Goal: Transaction & Acquisition: Purchase product/service

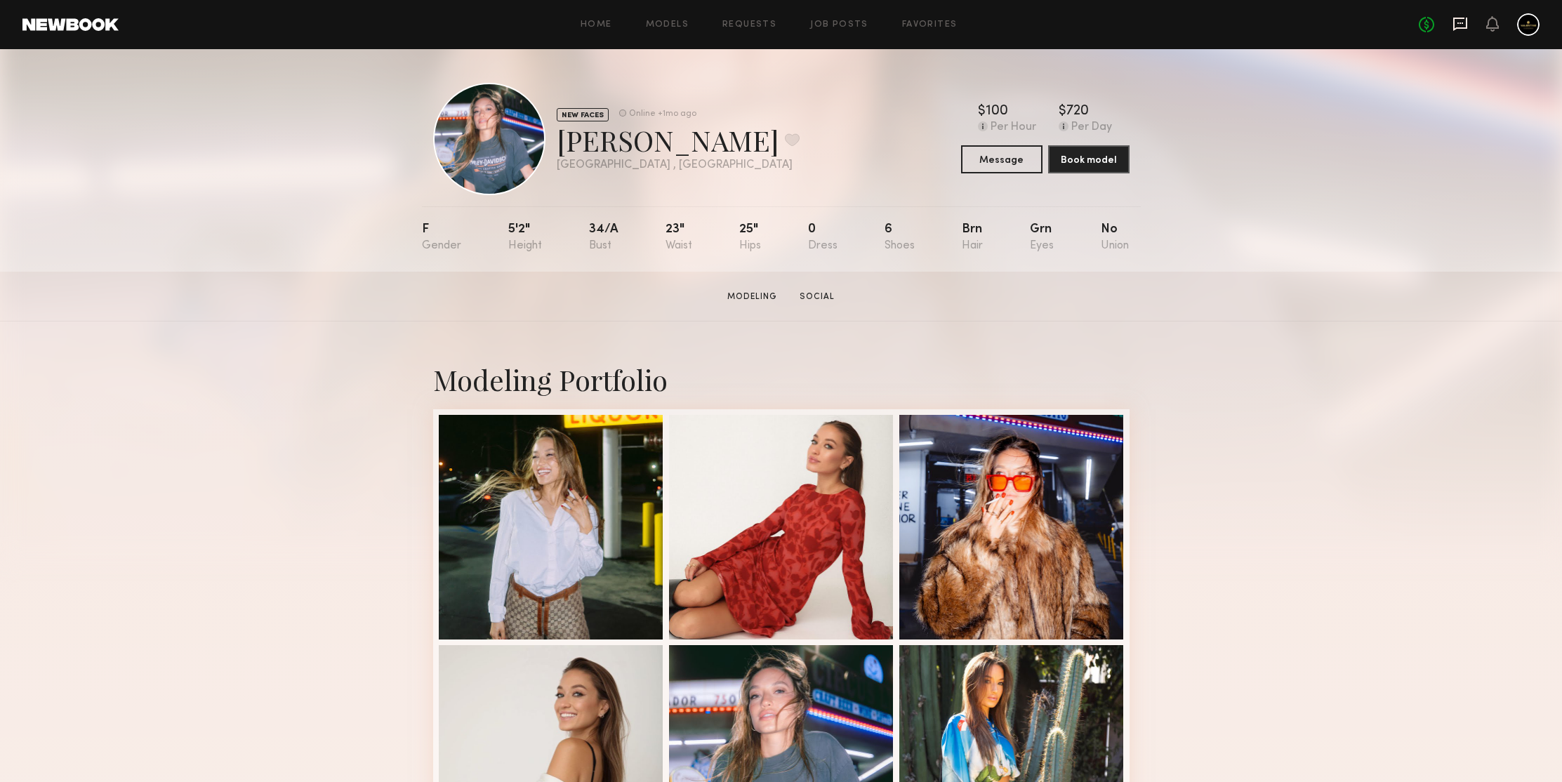
click at [1465, 20] on icon at bounding box center [1460, 24] width 14 height 13
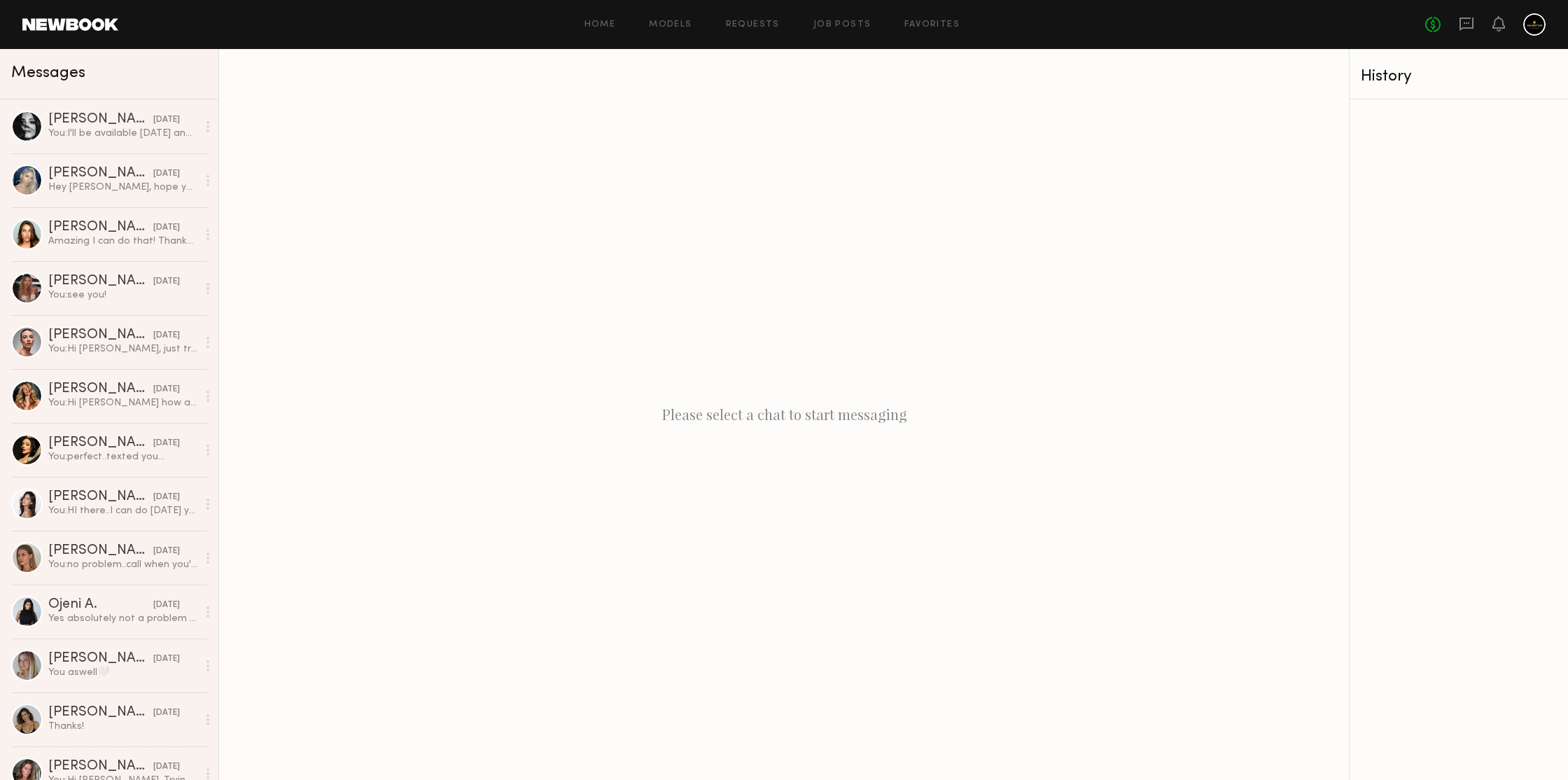
click at [695, 229] on div "Please select a chat to start messaging" at bounding box center [784, 414] width 1130 height 731
click at [151, 130] on div "You: I'll be available wednesday and friday next week if you can do that" at bounding box center [123, 133] width 150 height 13
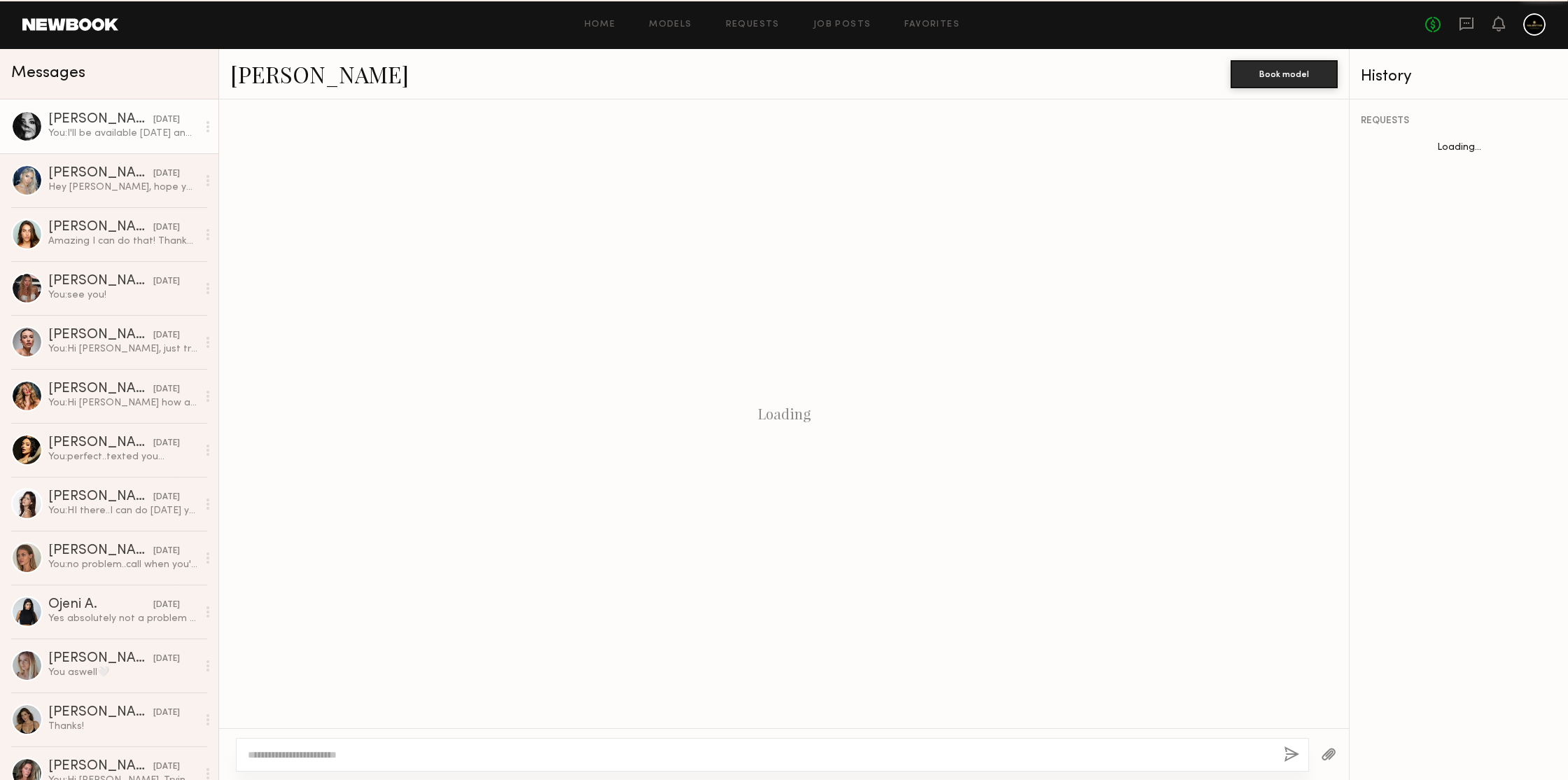
scroll to position [1535, 0]
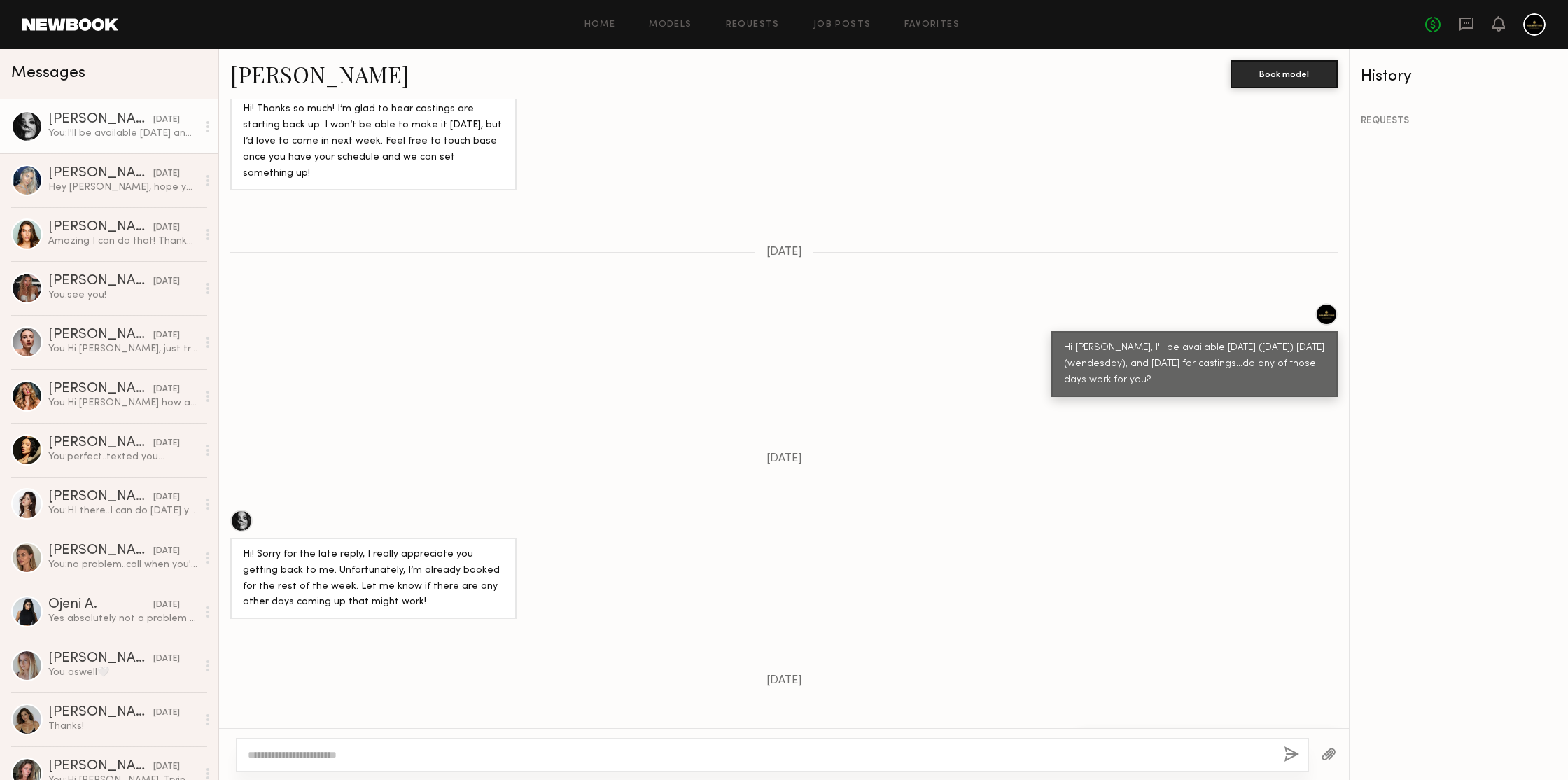
click at [287, 78] on link "Julia M." at bounding box center [319, 74] width 179 height 30
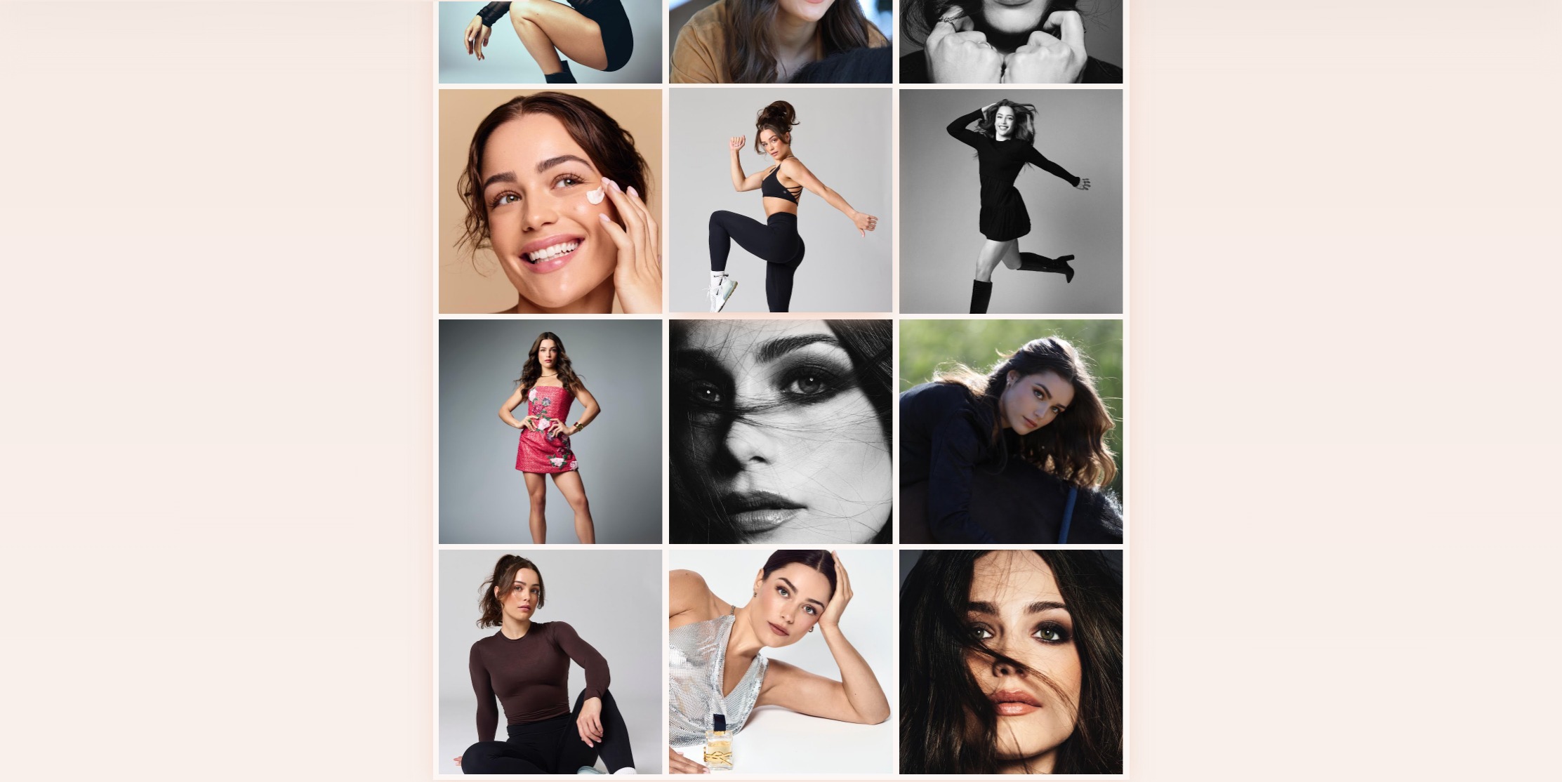
scroll to position [790, 0]
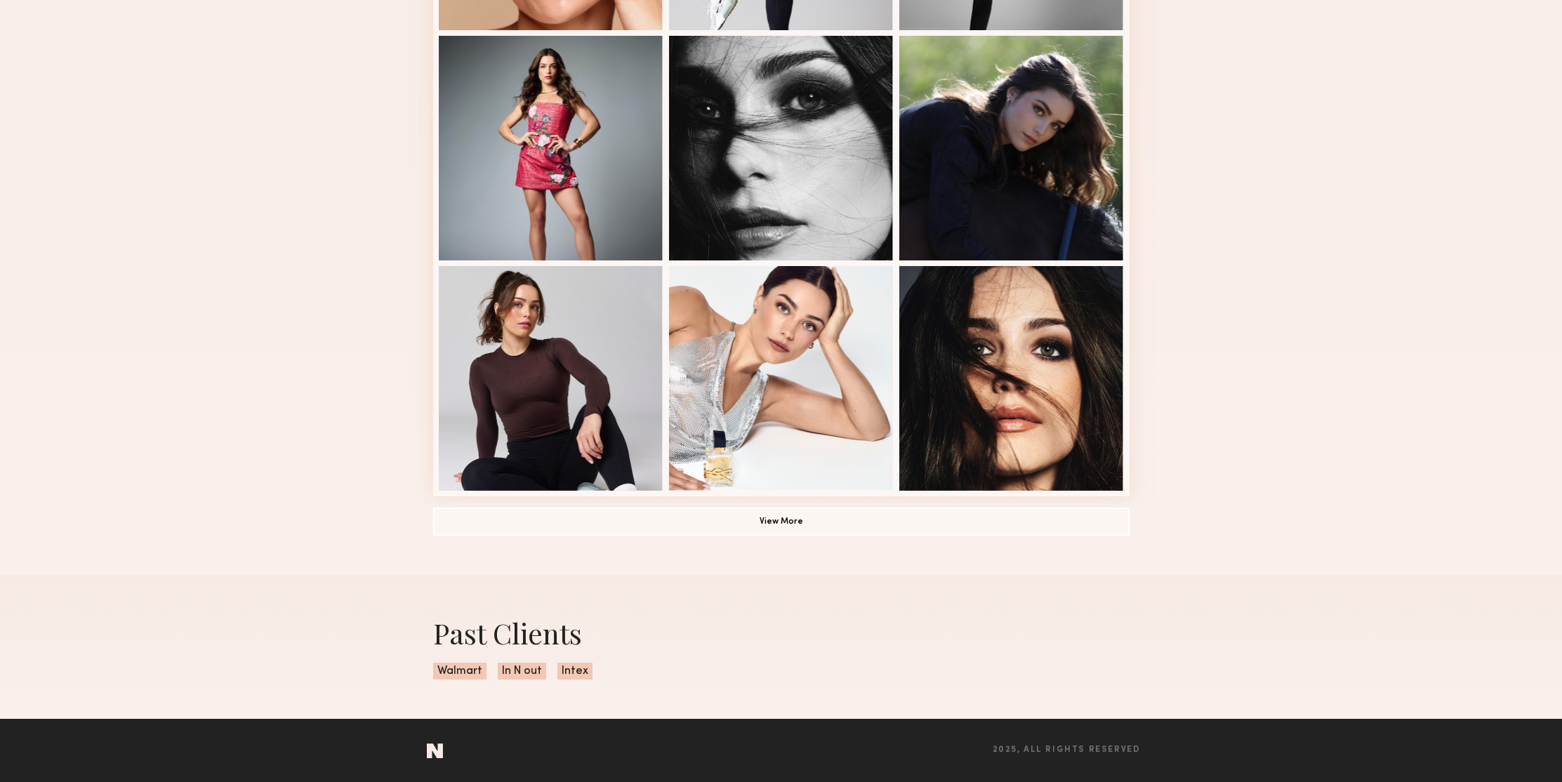
click at [781, 538] on div "Modeling Portfolio View More" at bounding box center [781, 28] width 696 height 1093
click at [781, 530] on button "View More" at bounding box center [781, 521] width 696 height 28
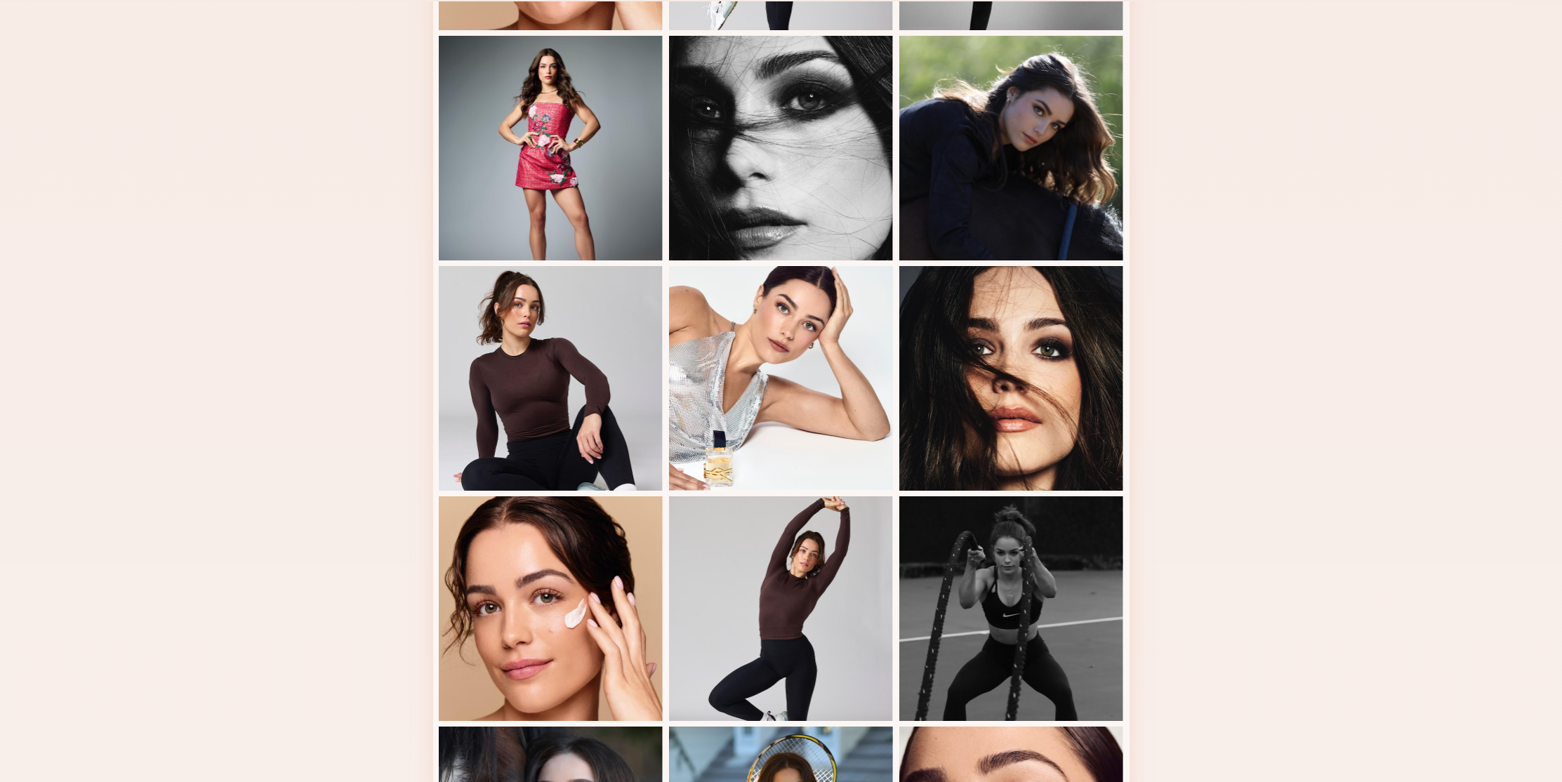
click at [1336, 208] on div "Modeling Portfolio" at bounding box center [781, 354] width 1562 height 1744
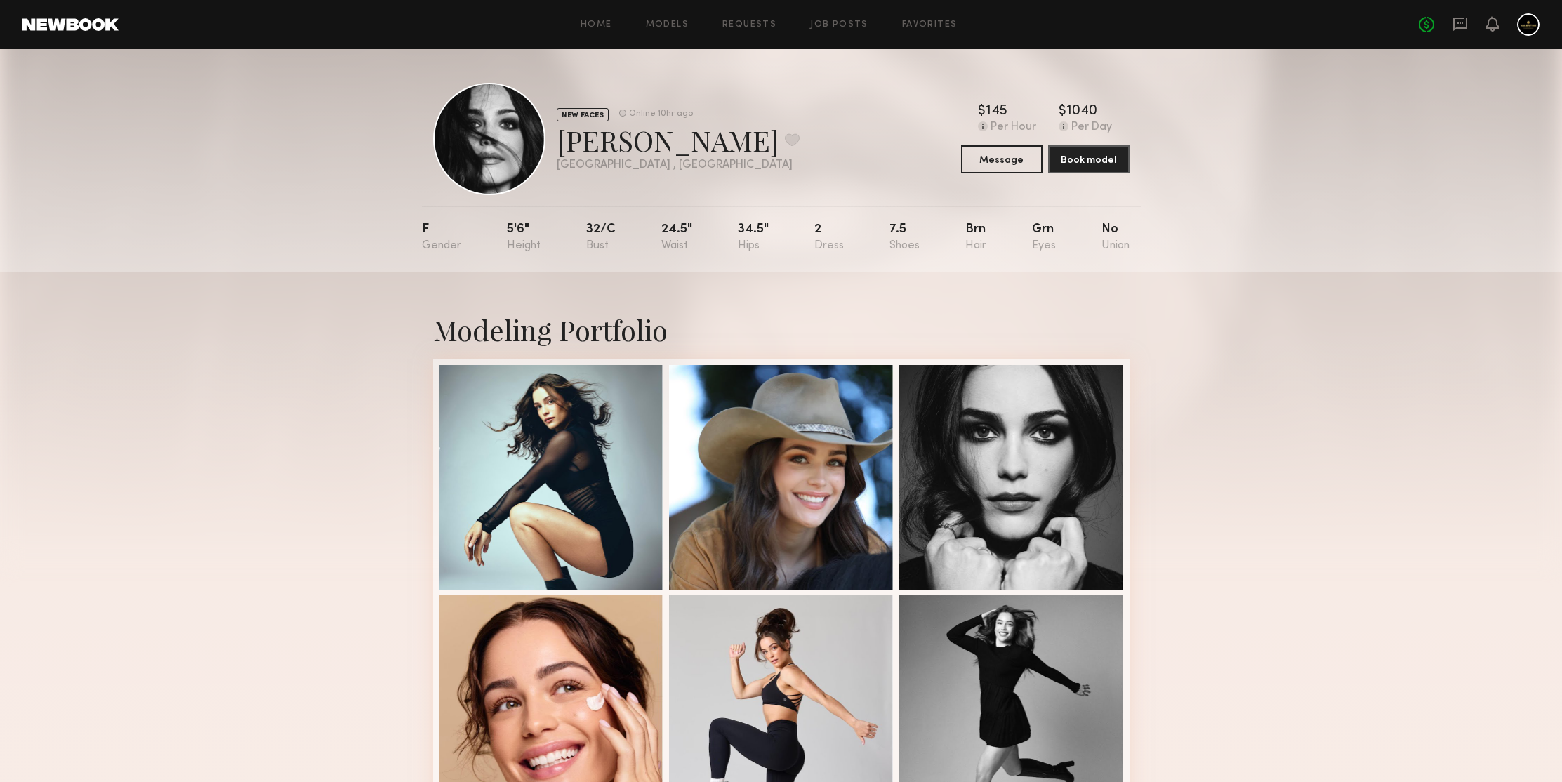
click at [75, 8] on header "Home Models Requests Job Posts Favorites Sign Out No fees up to $5,000" at bounding box center [781, 24] width 1562 height 49
click at [77, 18] on link at bounding box center [70, 24] width 96 height 13
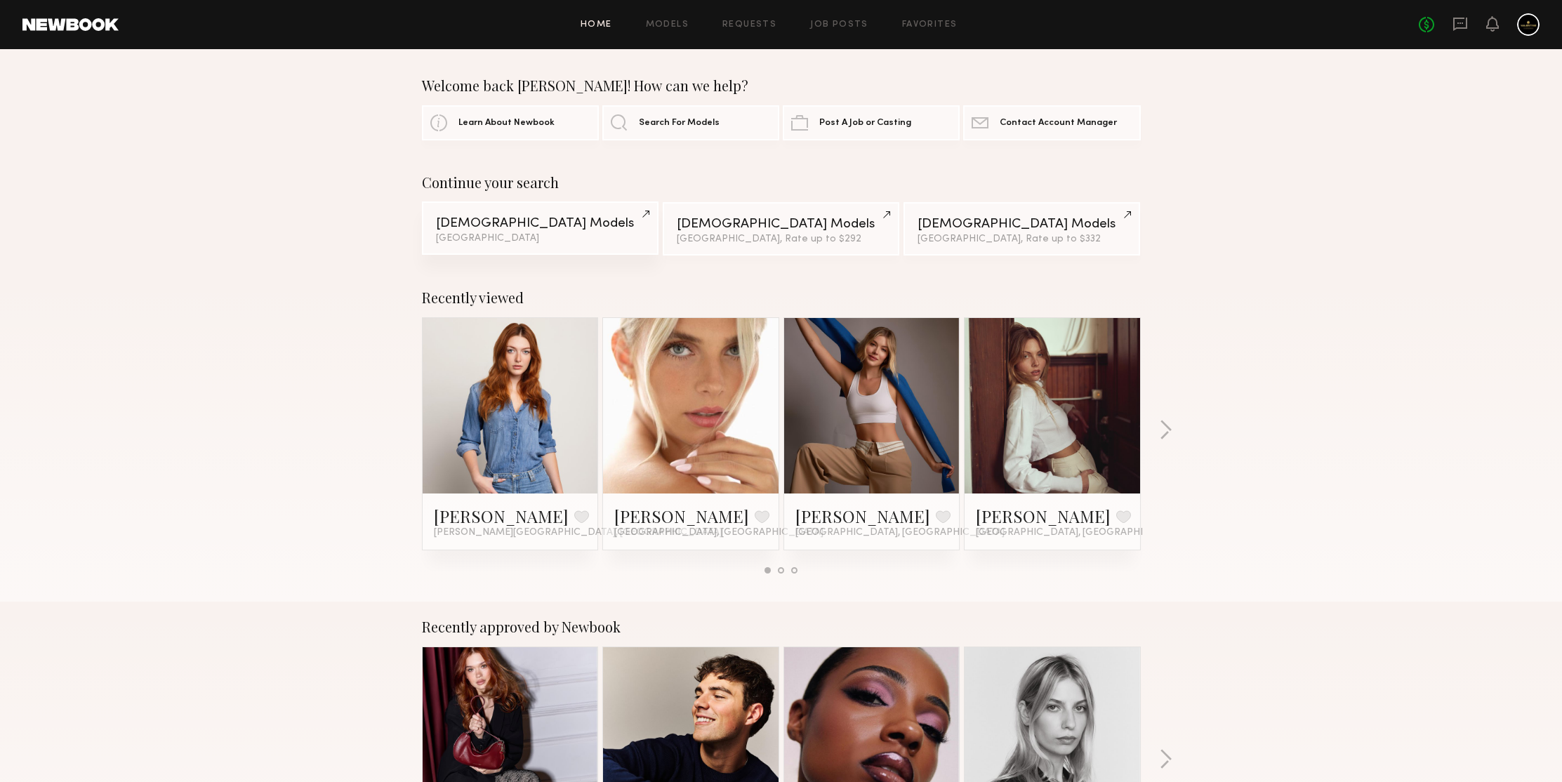
click at [472, 228] on div "Female Models" at bounding box center [540, 223] width 208 height 13
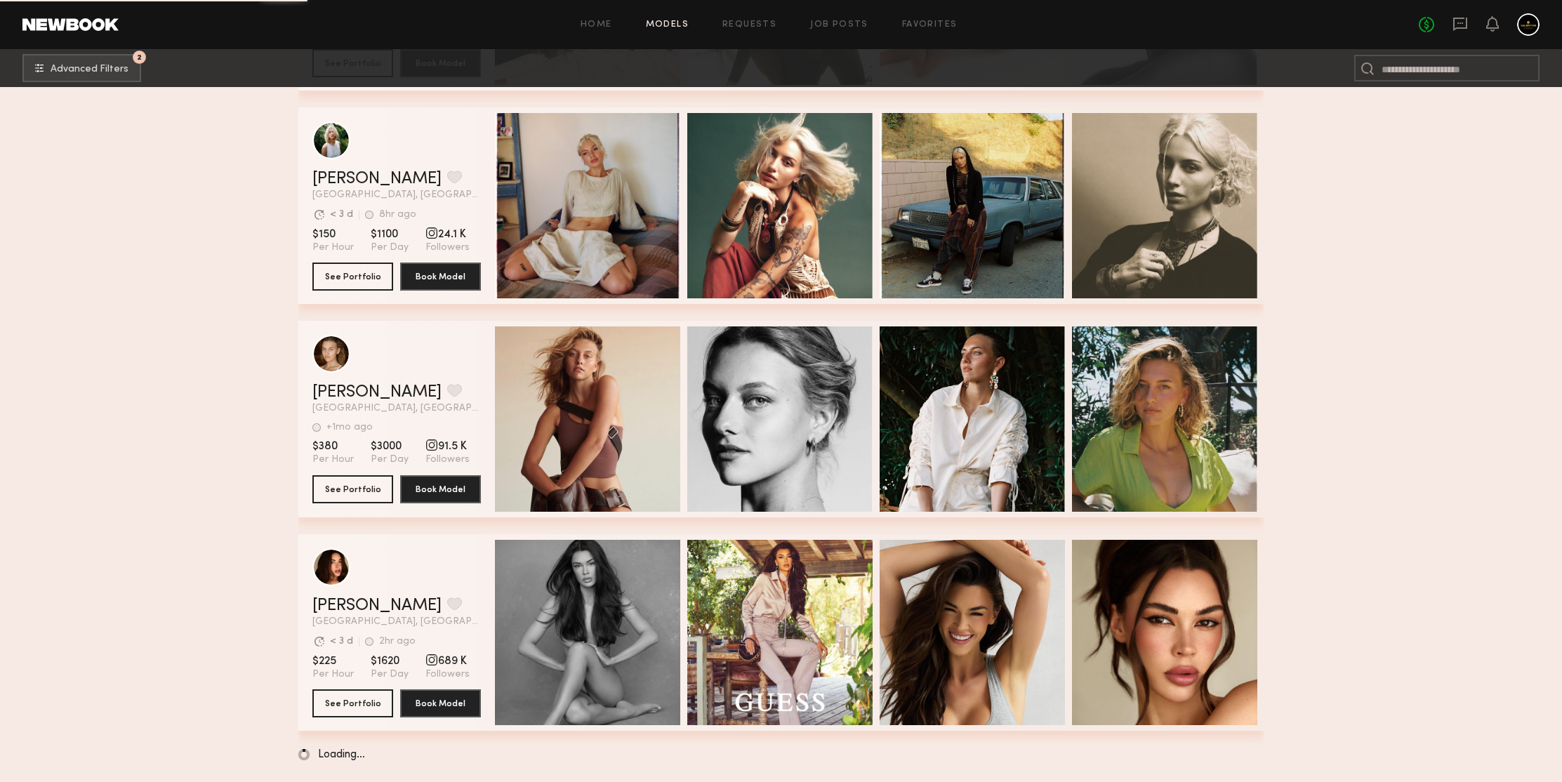
scroll to position [2142, 0]
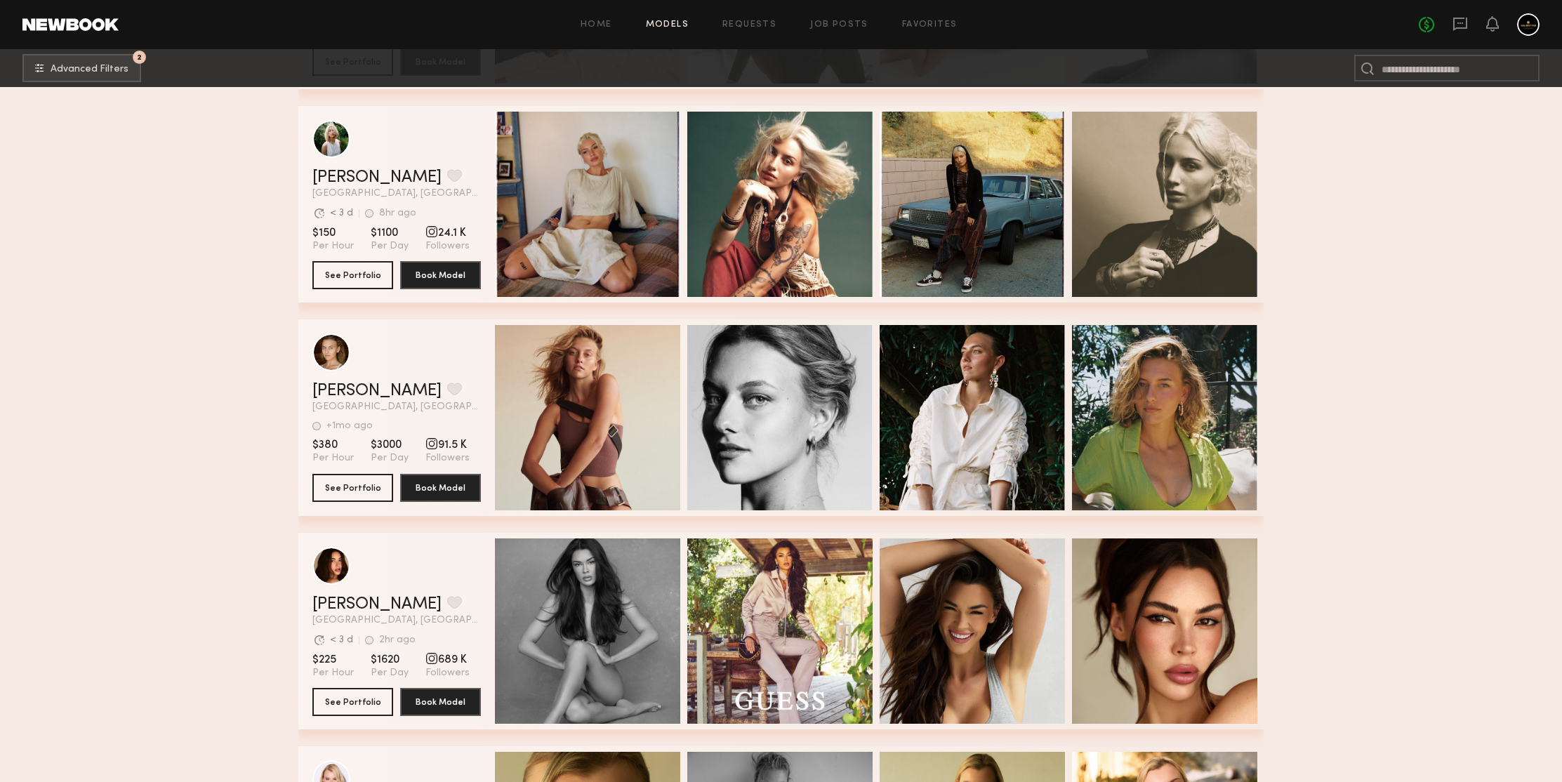
click at [1414, 241] on section "Filter by Category beauty lifestyle e-comm UGC curve unique swimwear influencer…" at bounding box center [781, 626] width 1562 height 5363
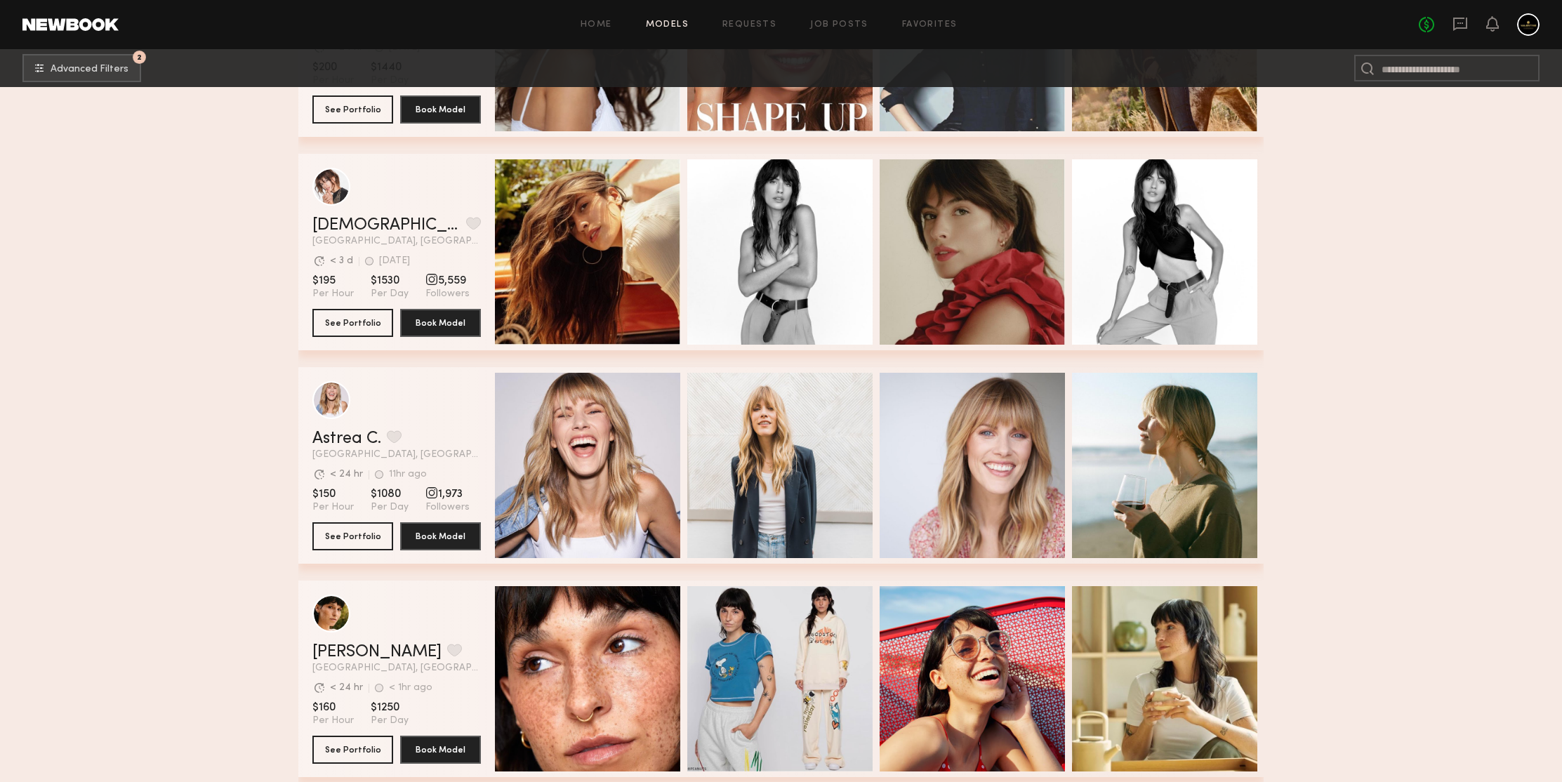
scroll to position [5393, 0]
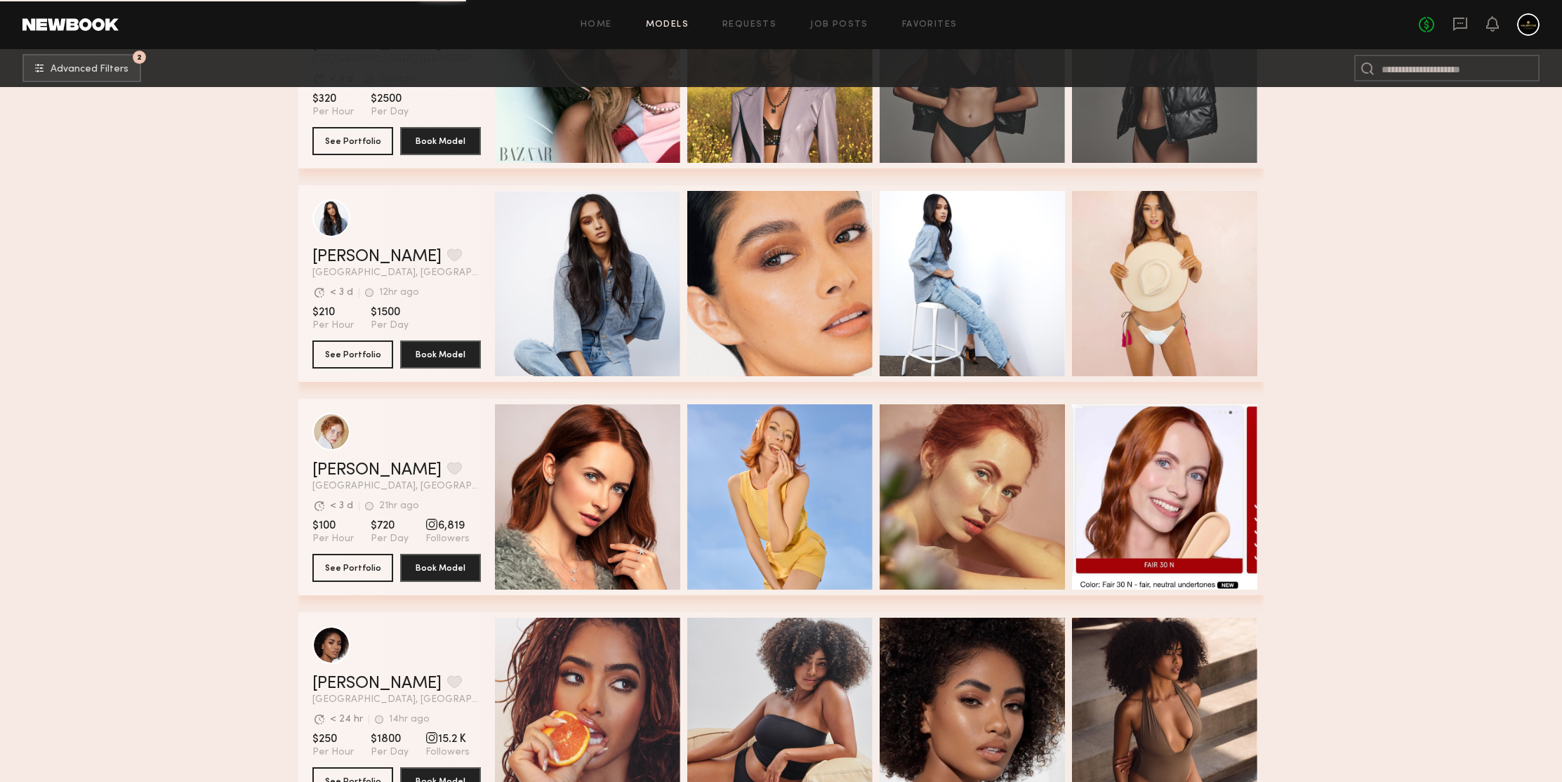
scroll to position [7257, 0]
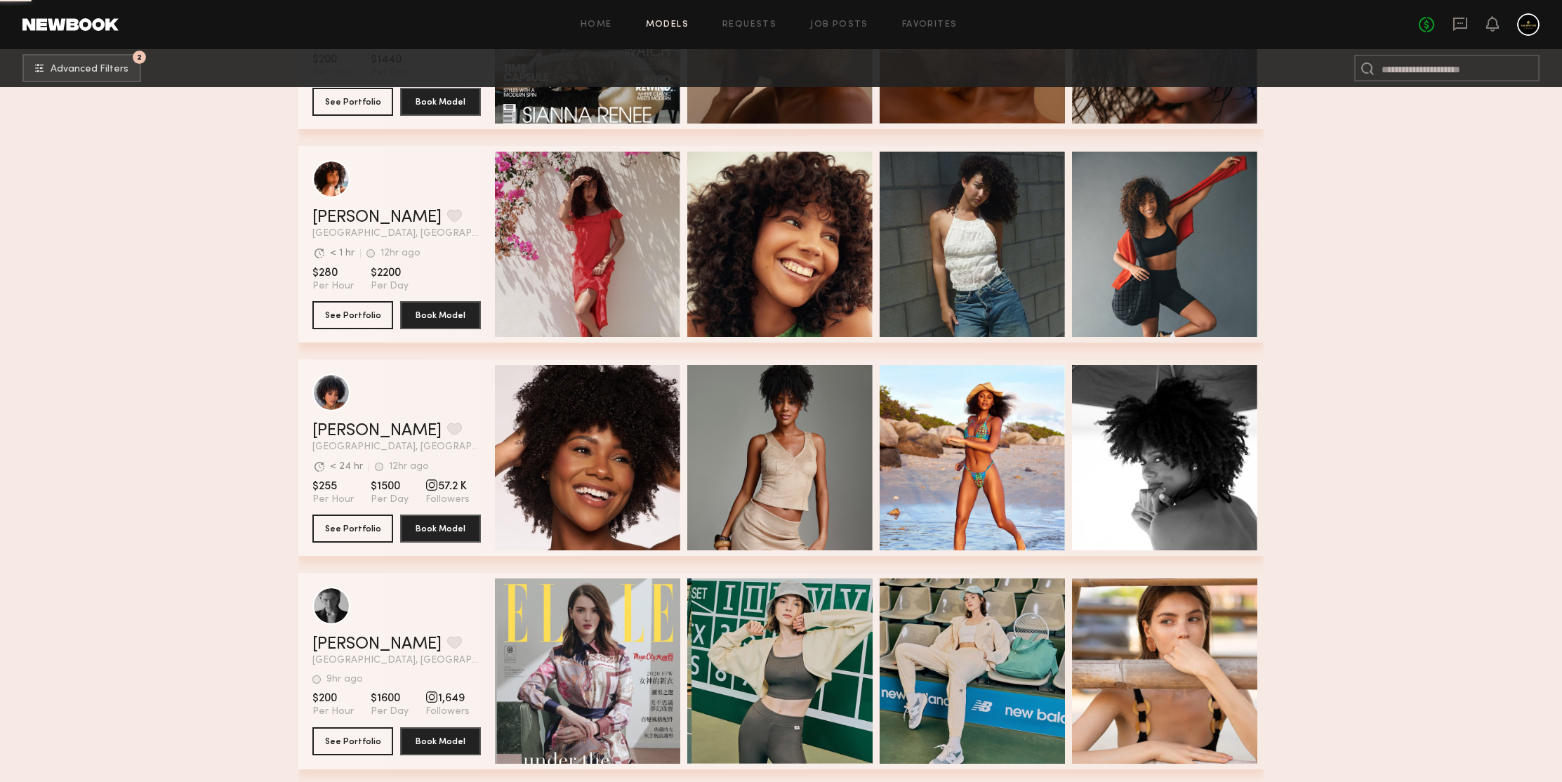
scroll to position [9383, 0]
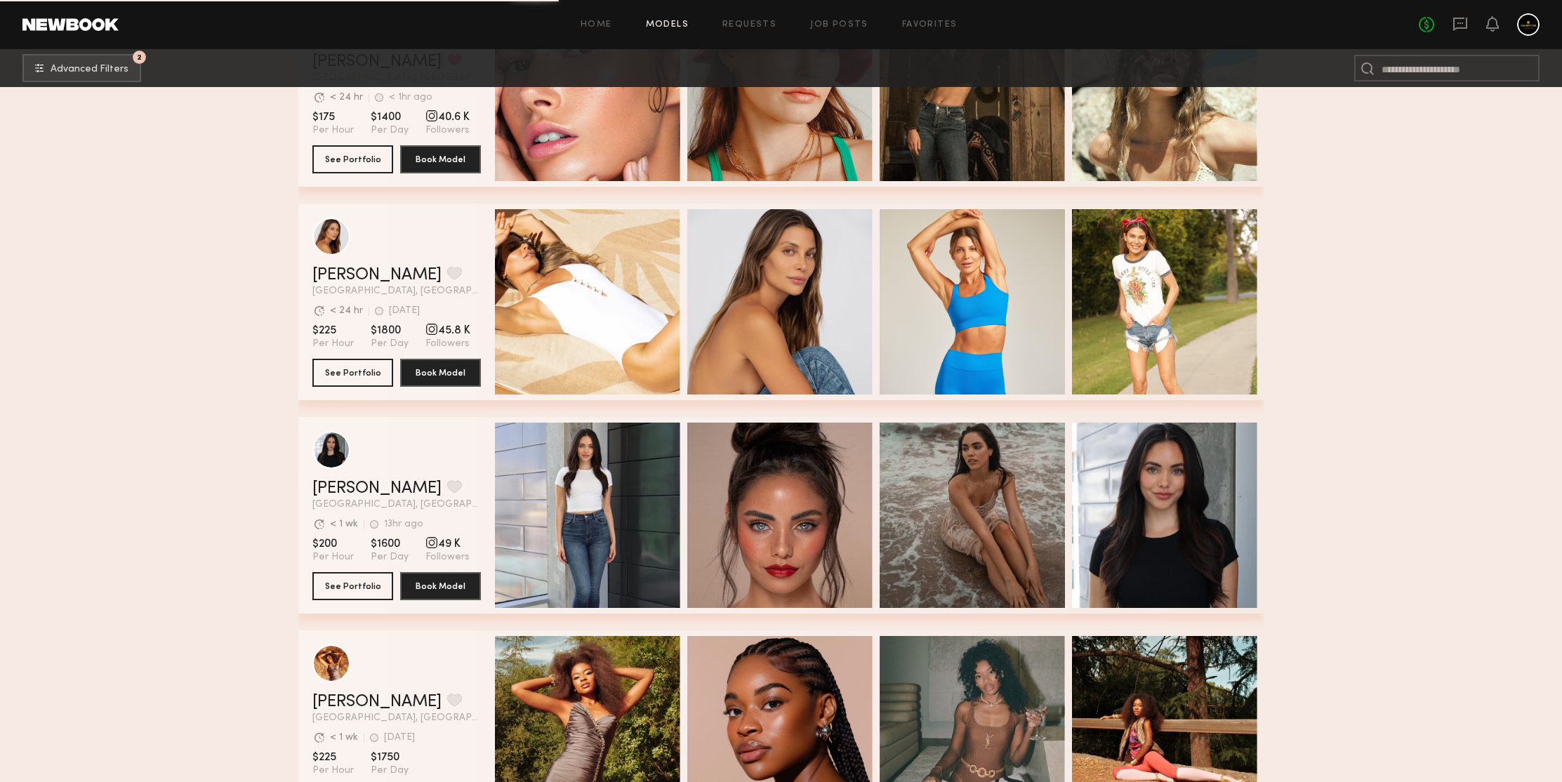
scroll to position [9825, 0]
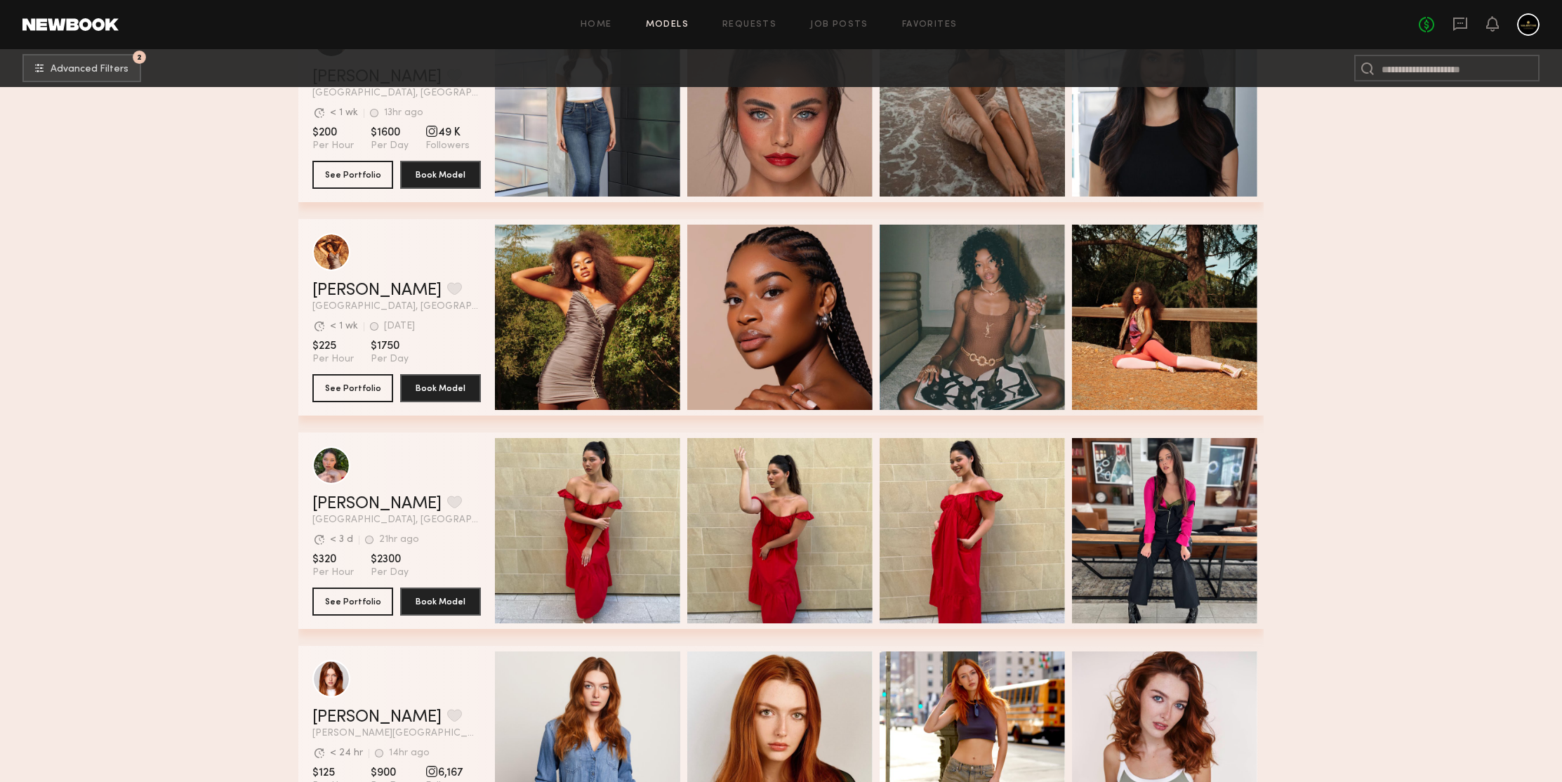
scroll to position [10525, 0]
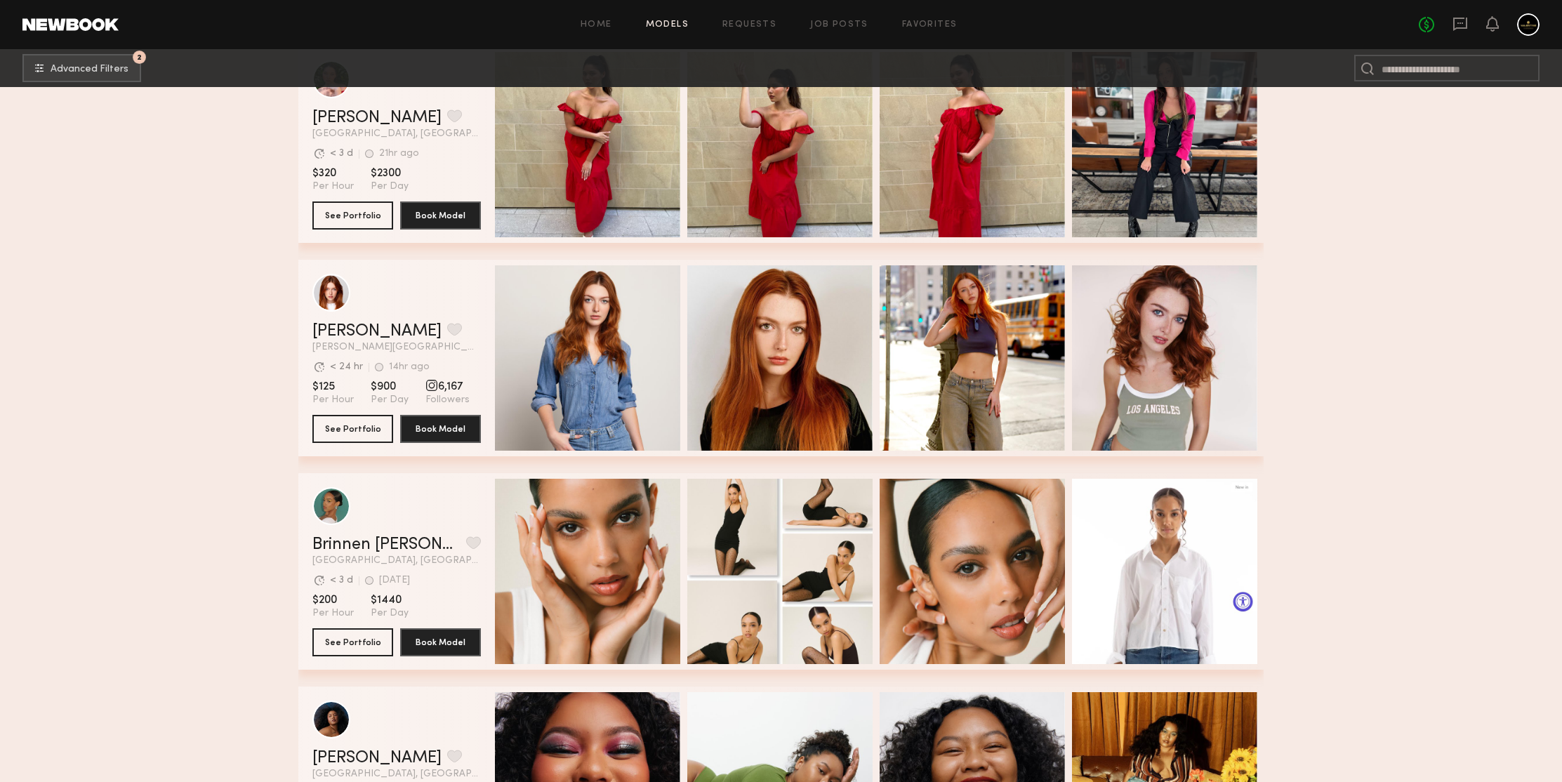
drag, startPoint x: 1418, startPoint y: 333, endPoint x: 1417, endPoint y: 322, distance: 10.6
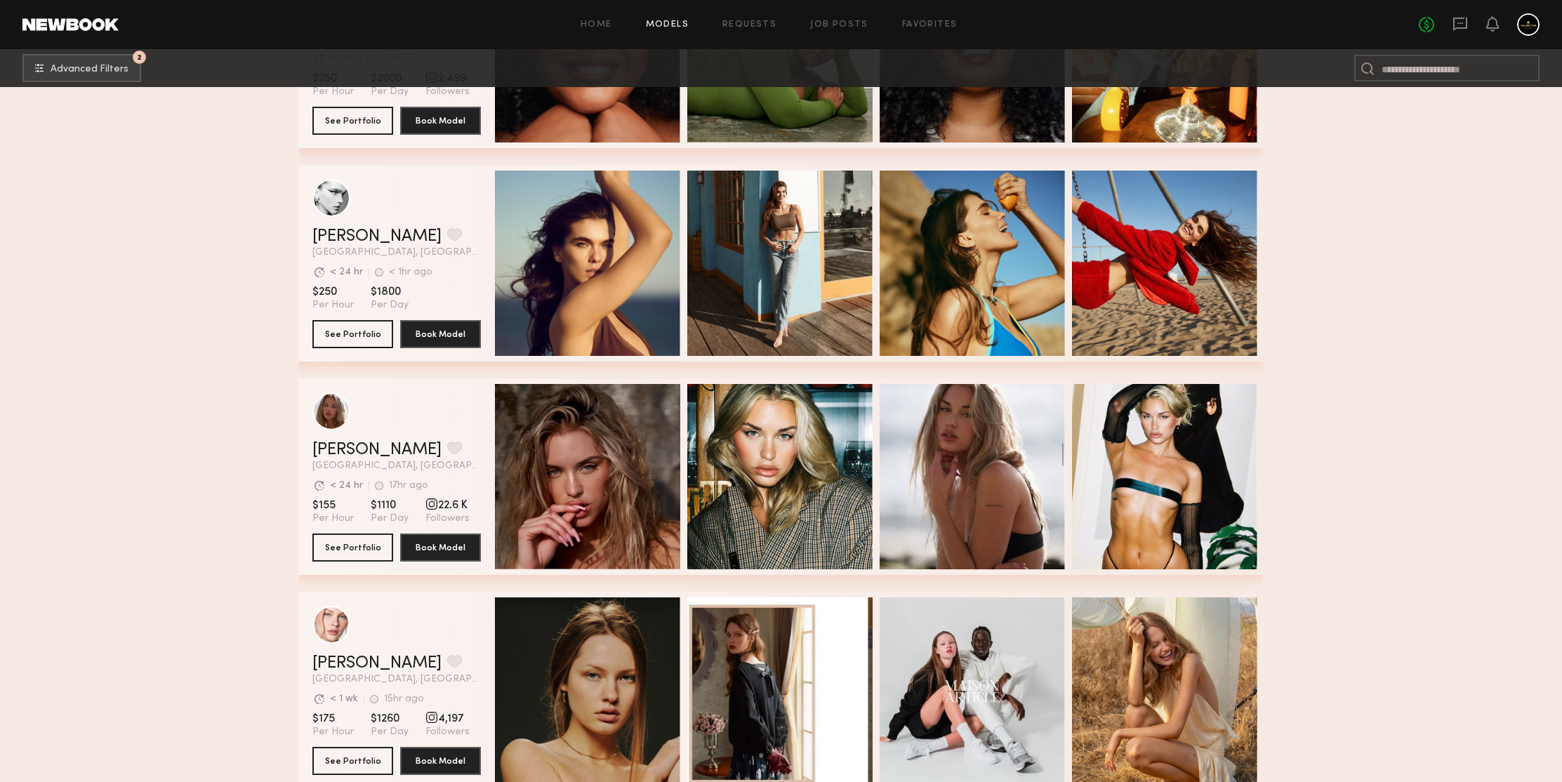
scroll to position [11494, 0]
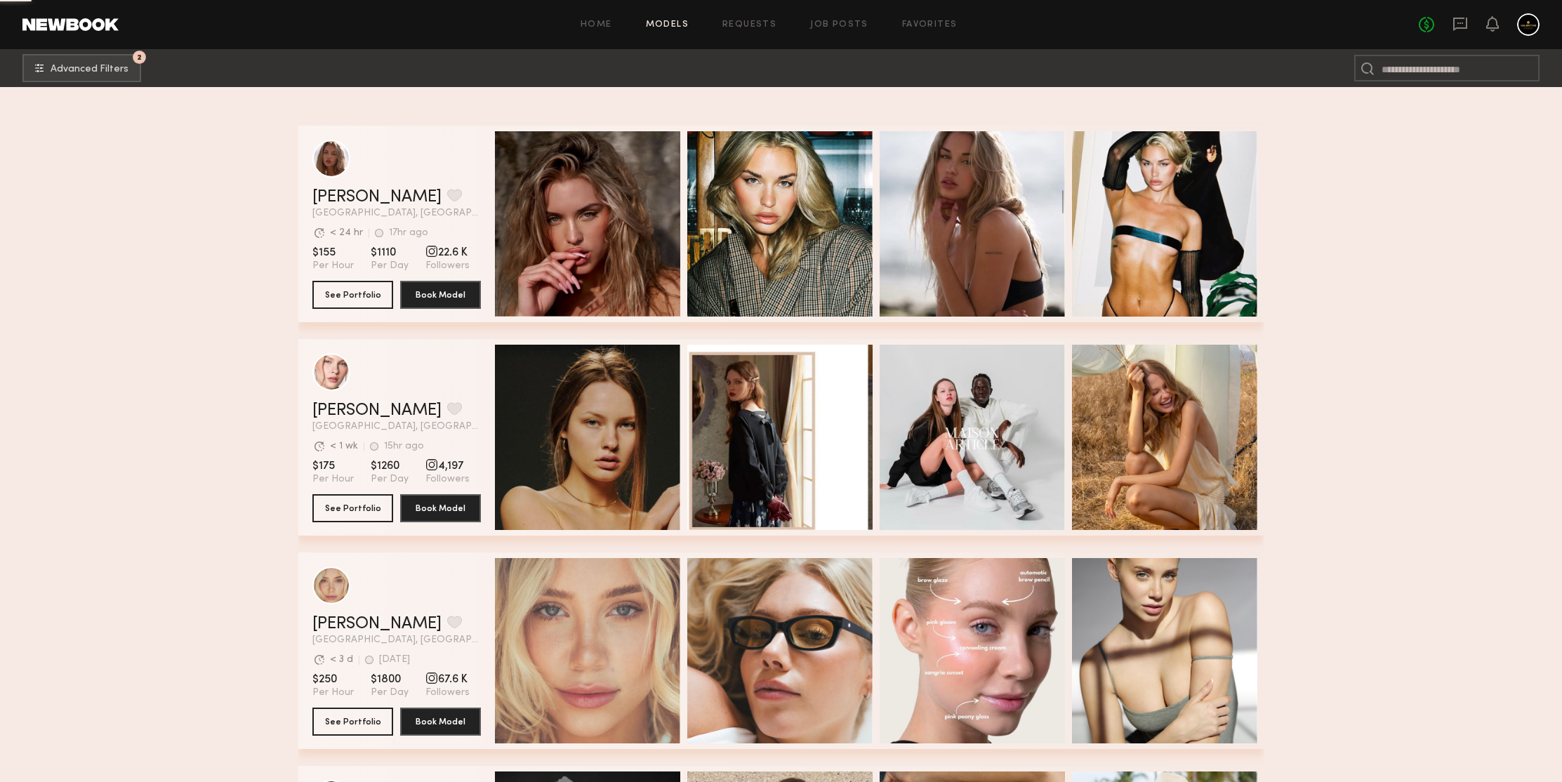
scroll to position [11884, 0]
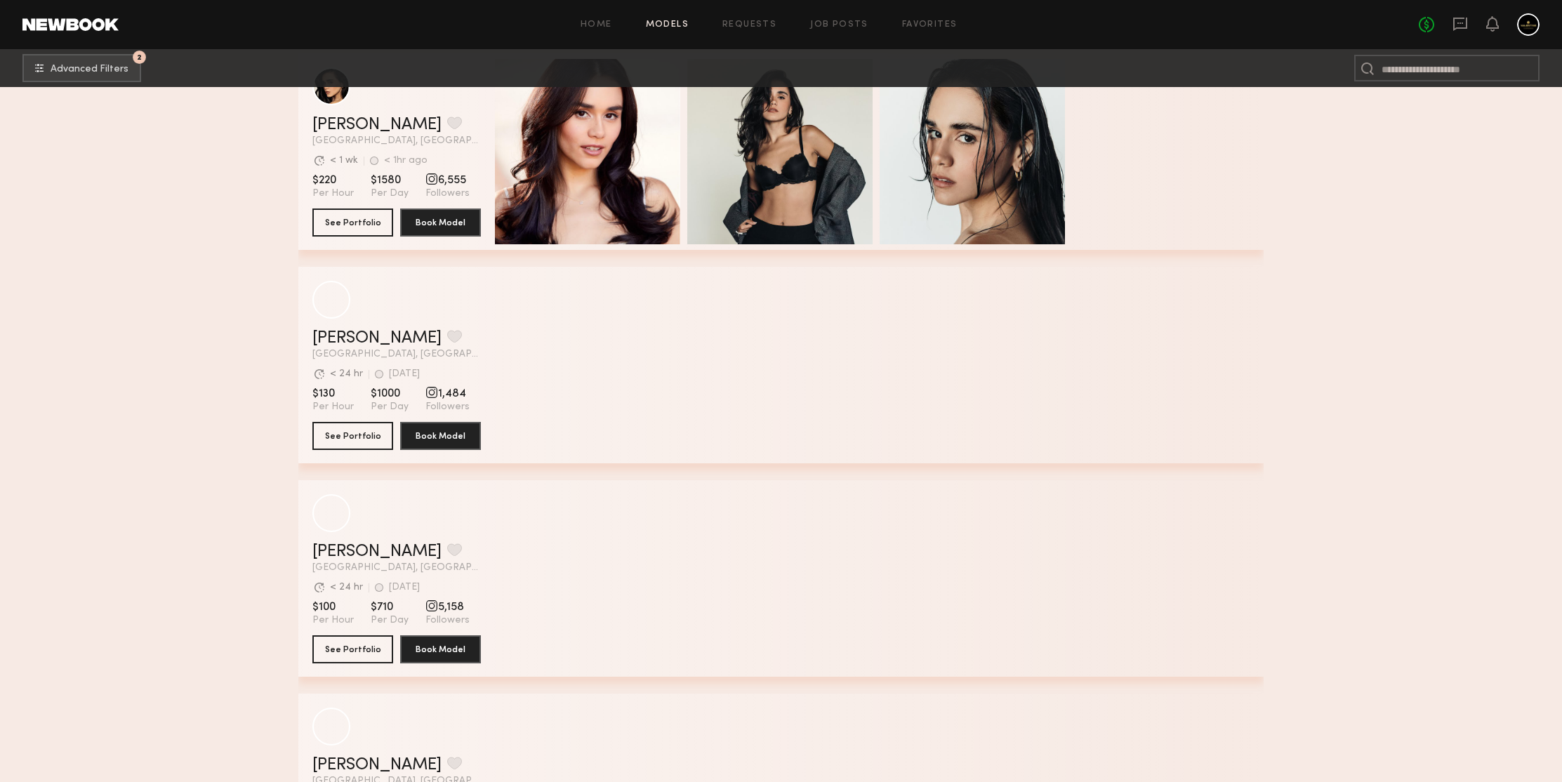
scroll to position [13392, 0]
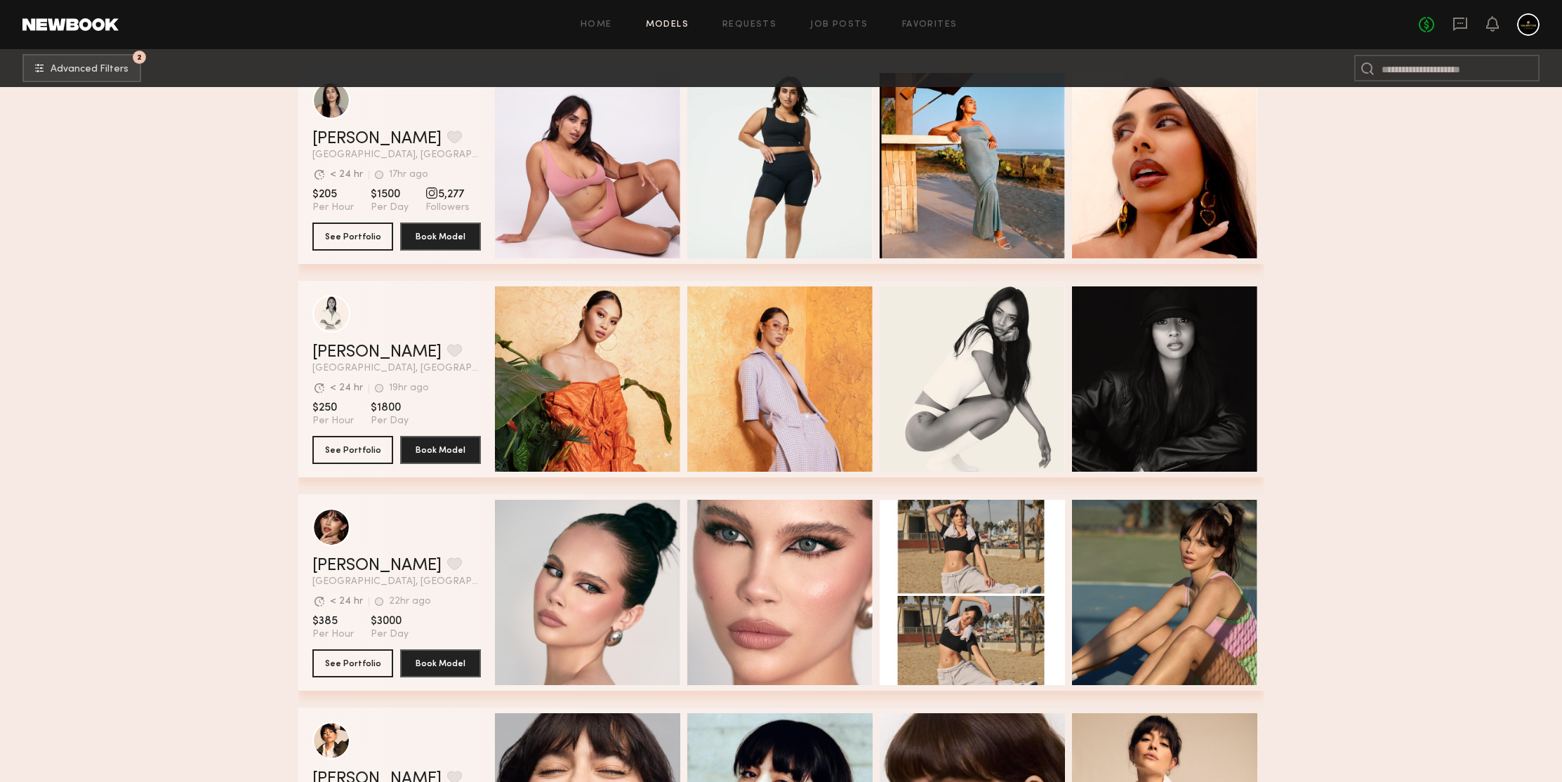
scroll to position [14090, 0]
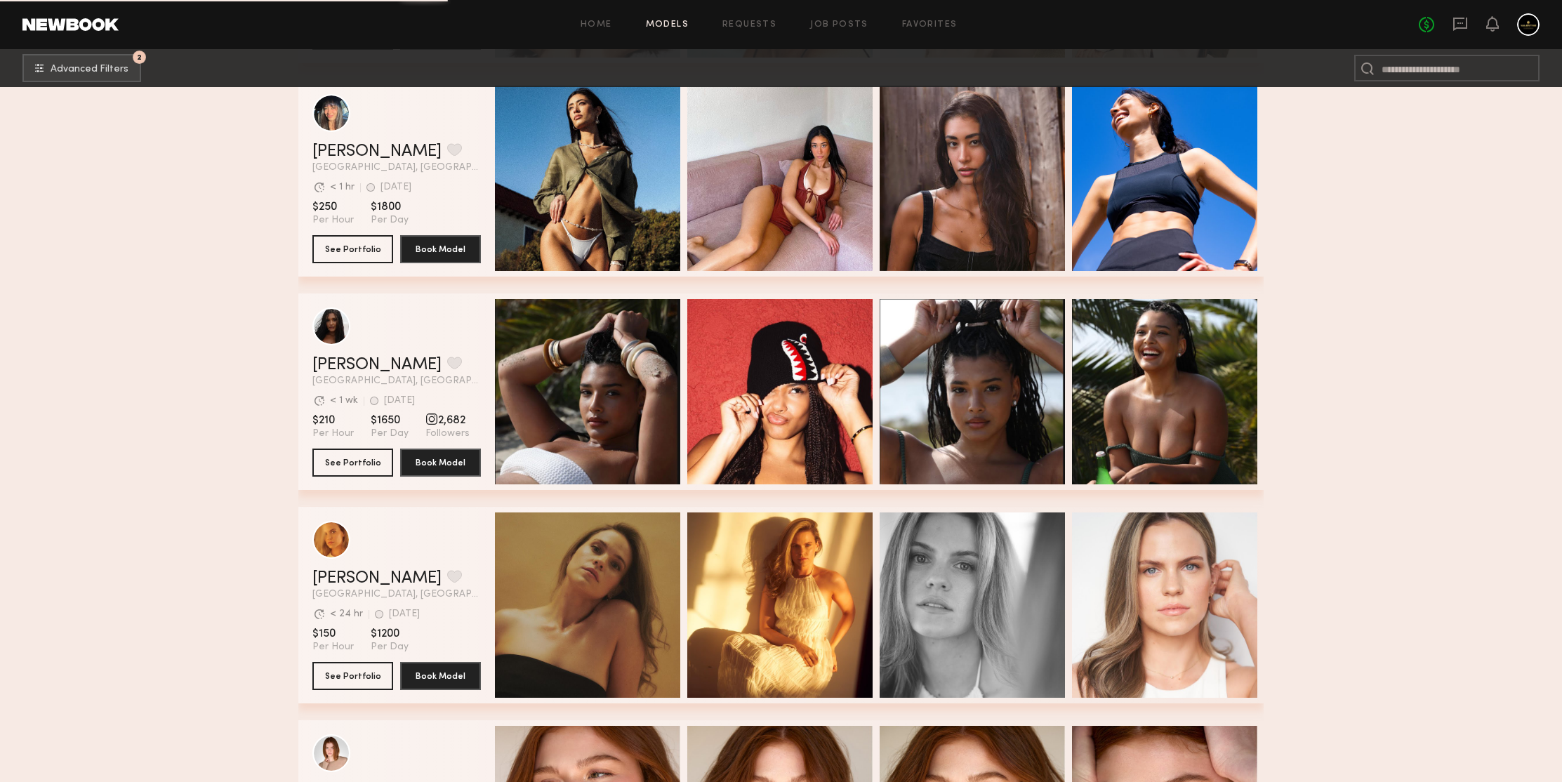
scroll to position [14909, 0]
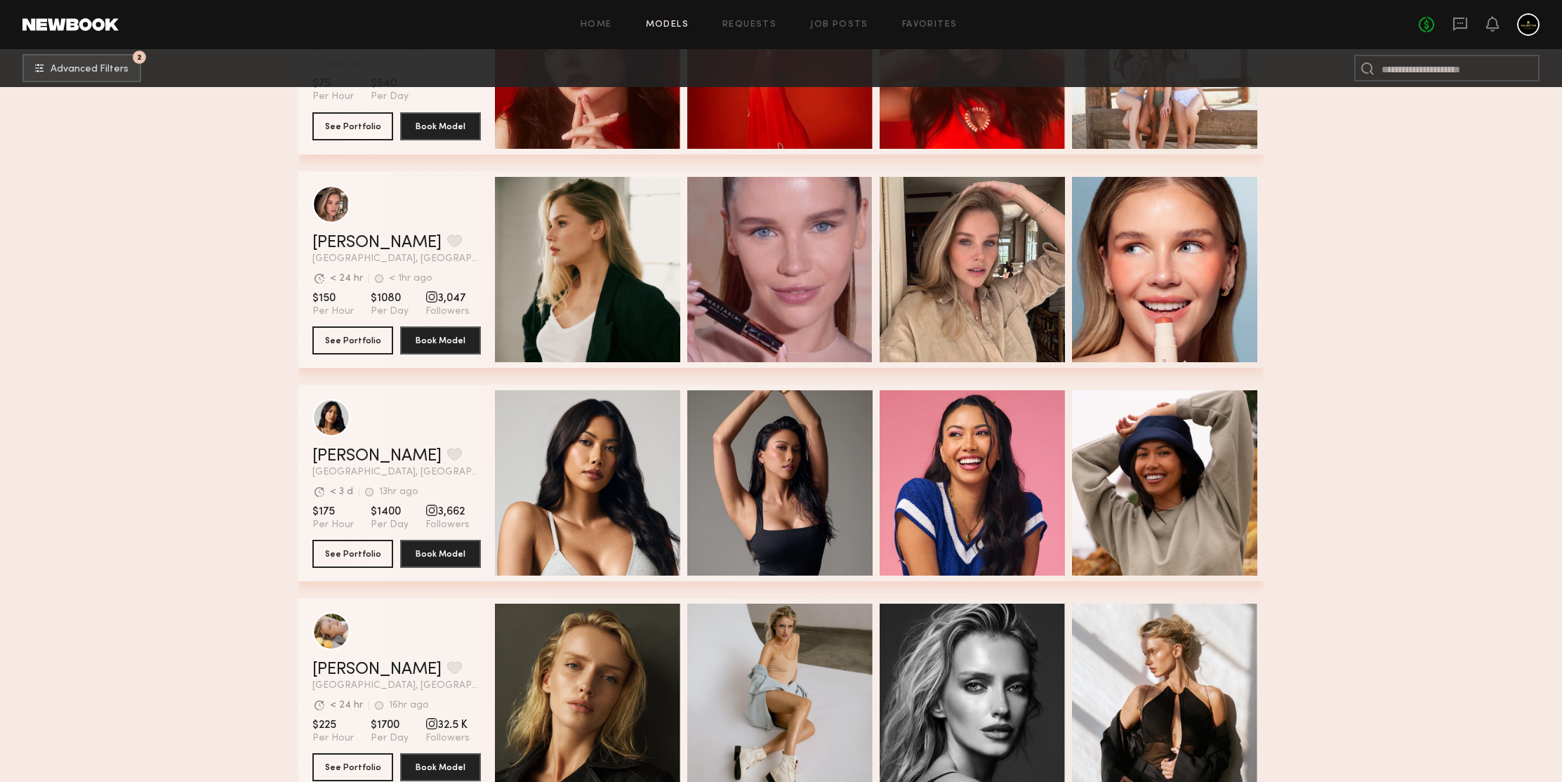
scroll to position [16689, 0]
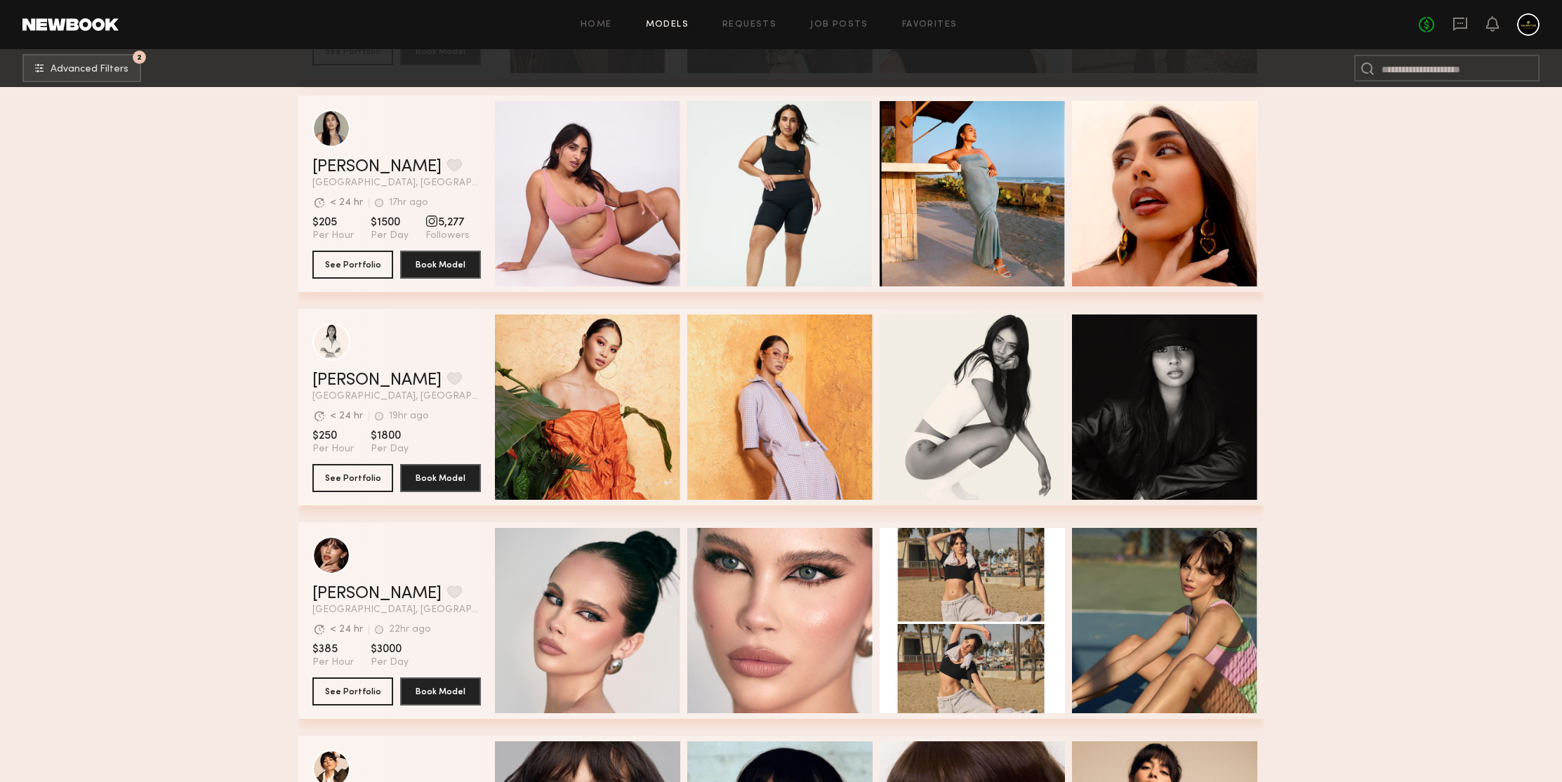
scroll to position [12306, 0]
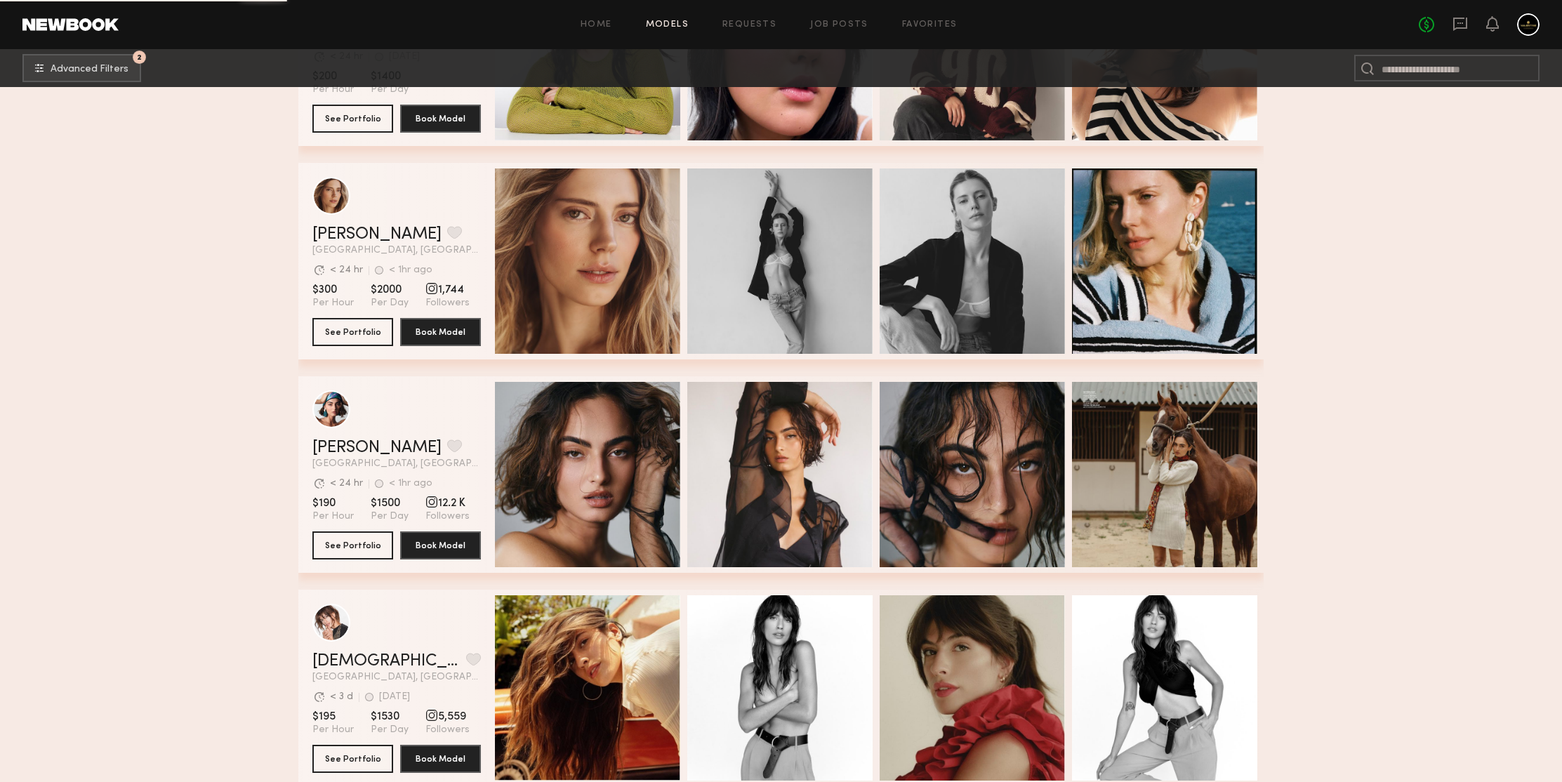
scroll to position [17508, 0]
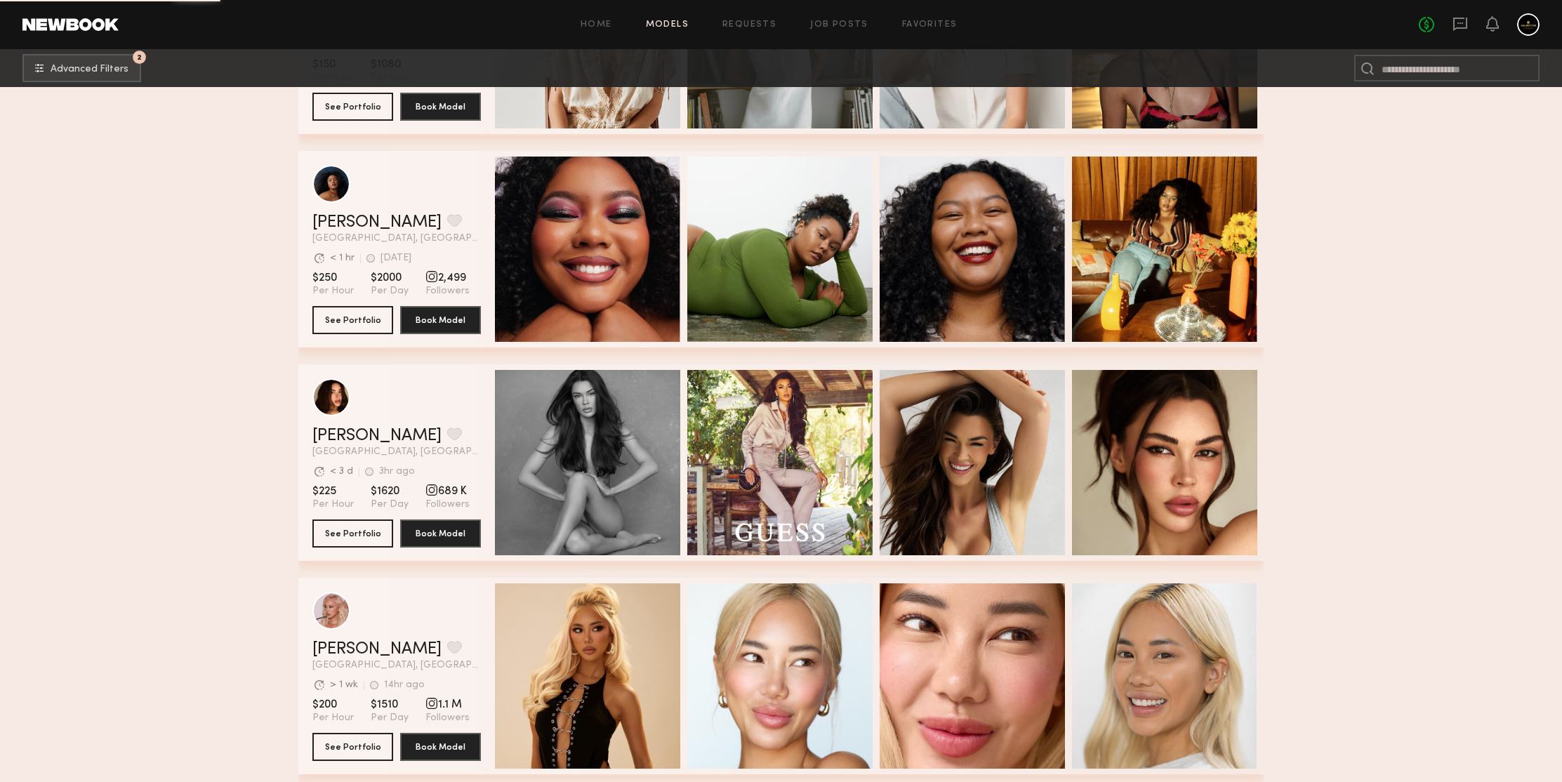
scroll to position [19622, 0]
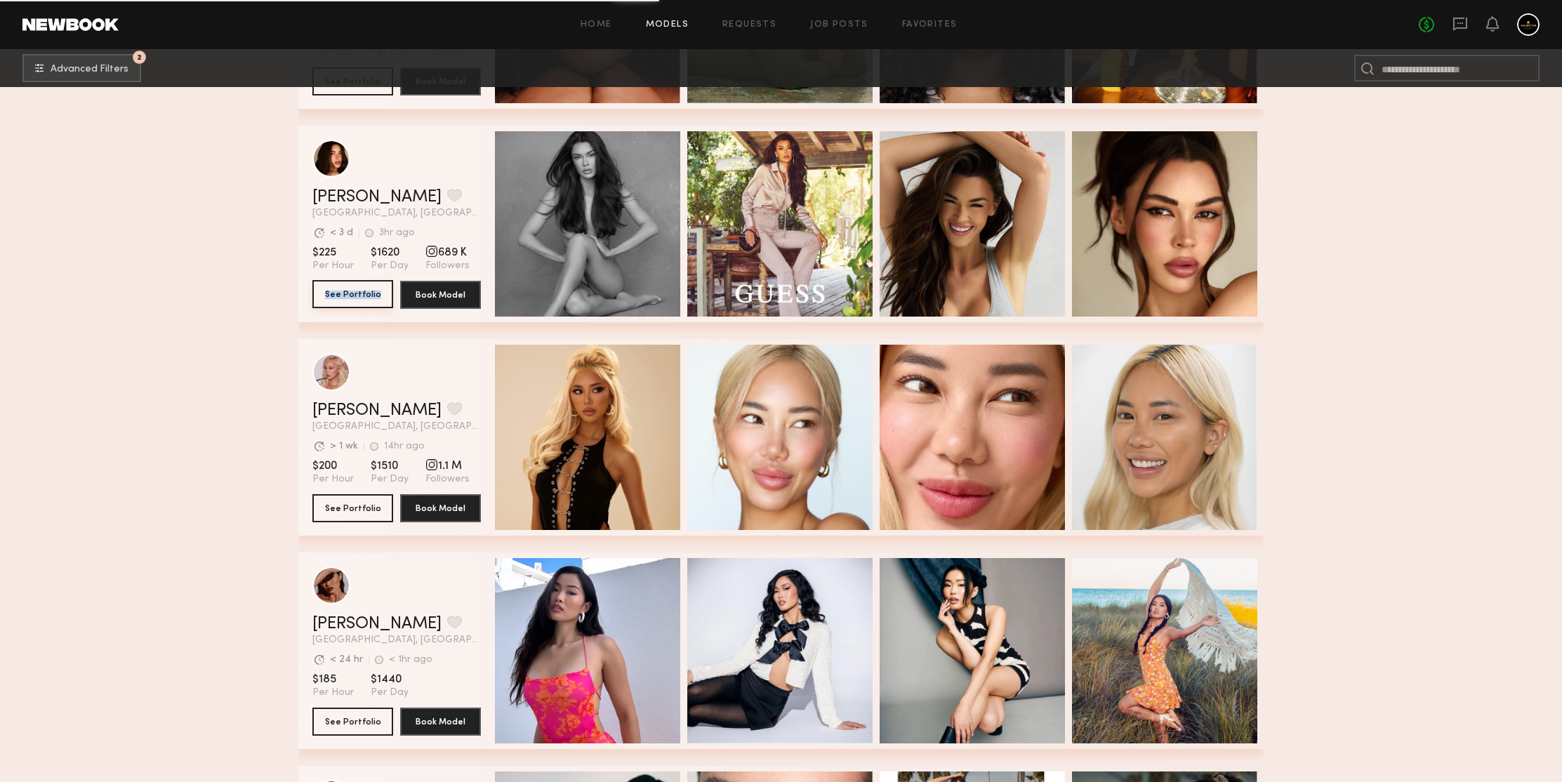
drag, startPoint x: 350, startPoint y: 295, endPoint x: 201, endPoint y: 255, distance: 153.4
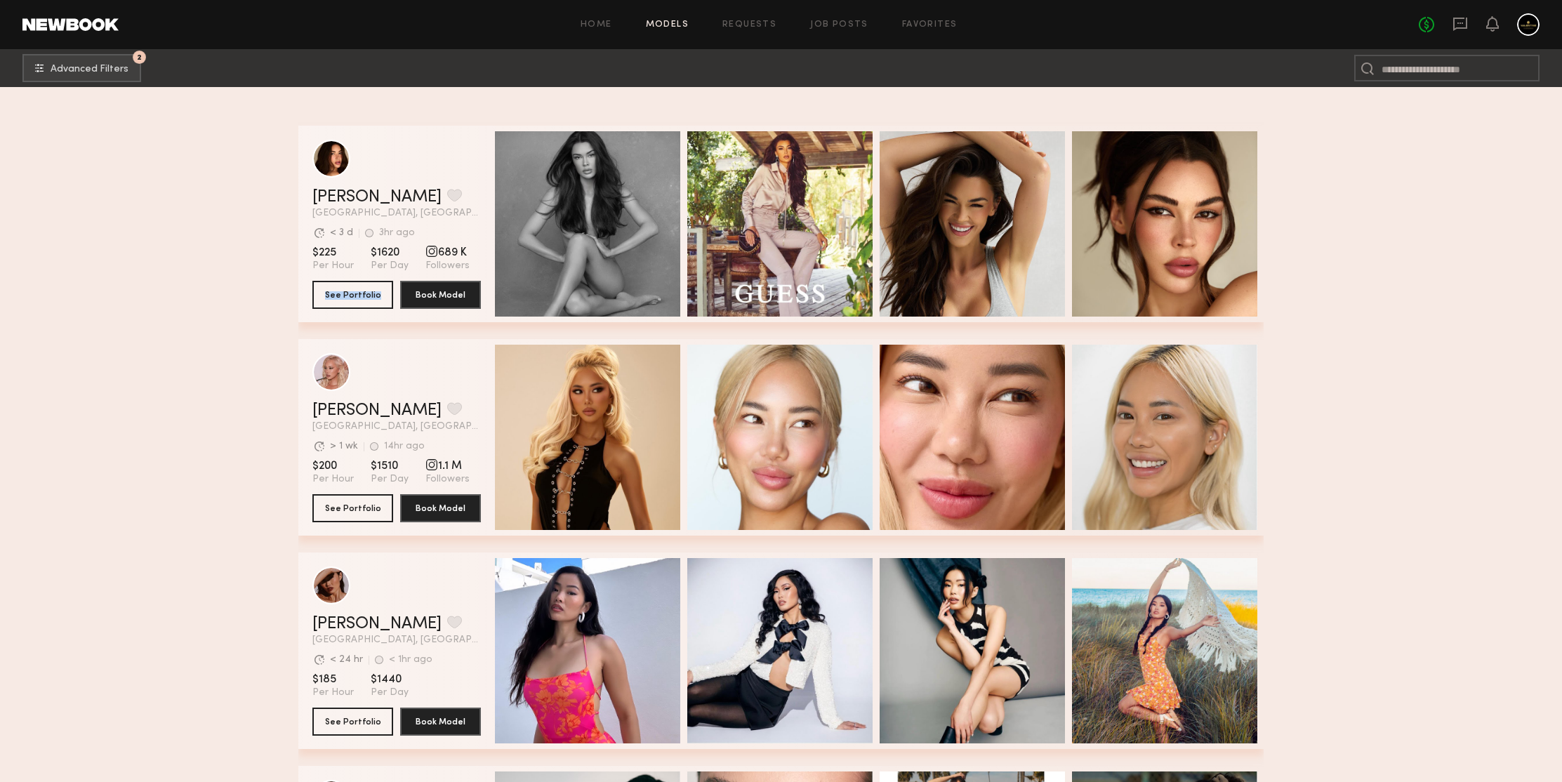
scroll to position [20337, 0]
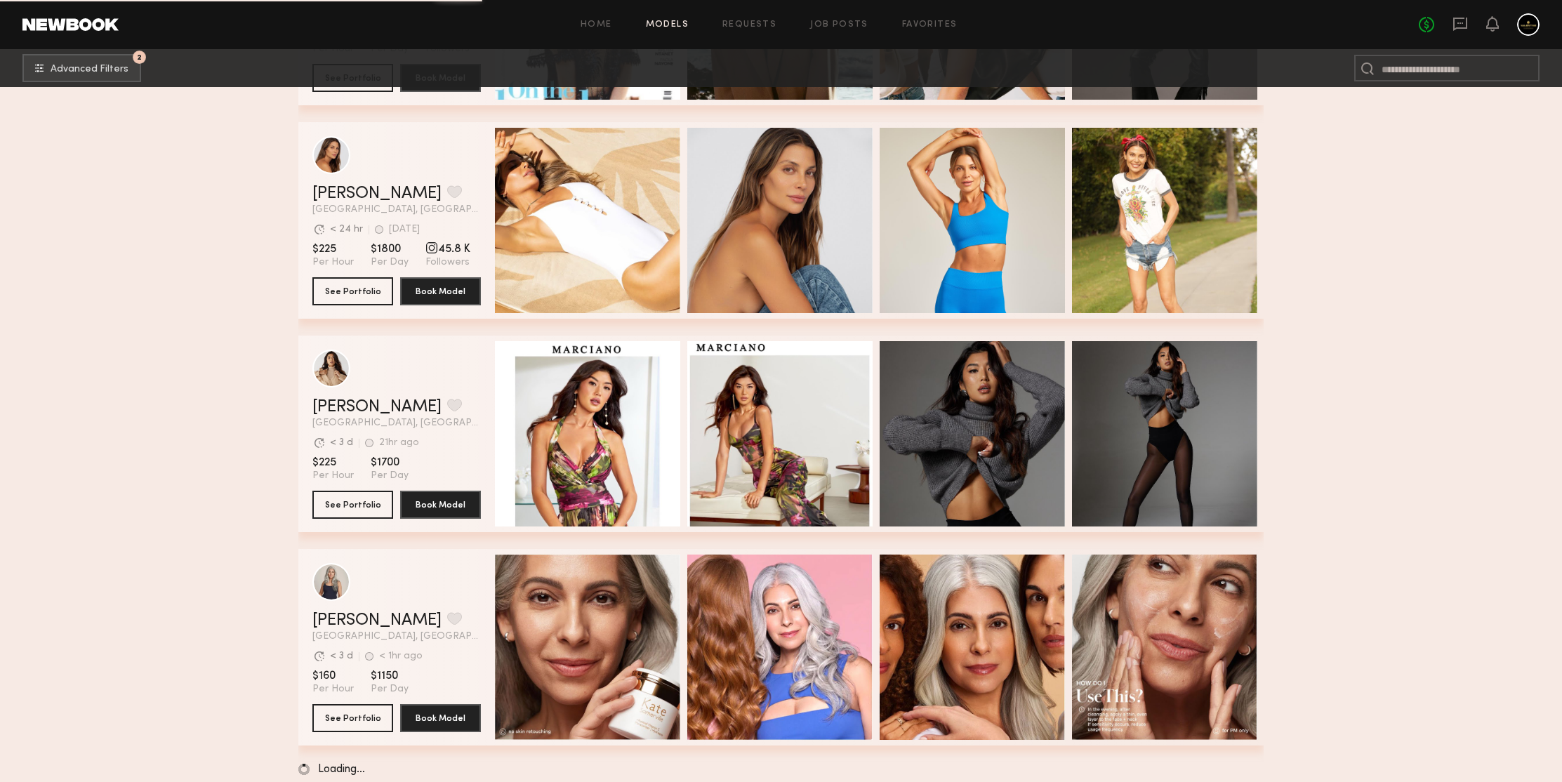
scroll to position [25190, 0]
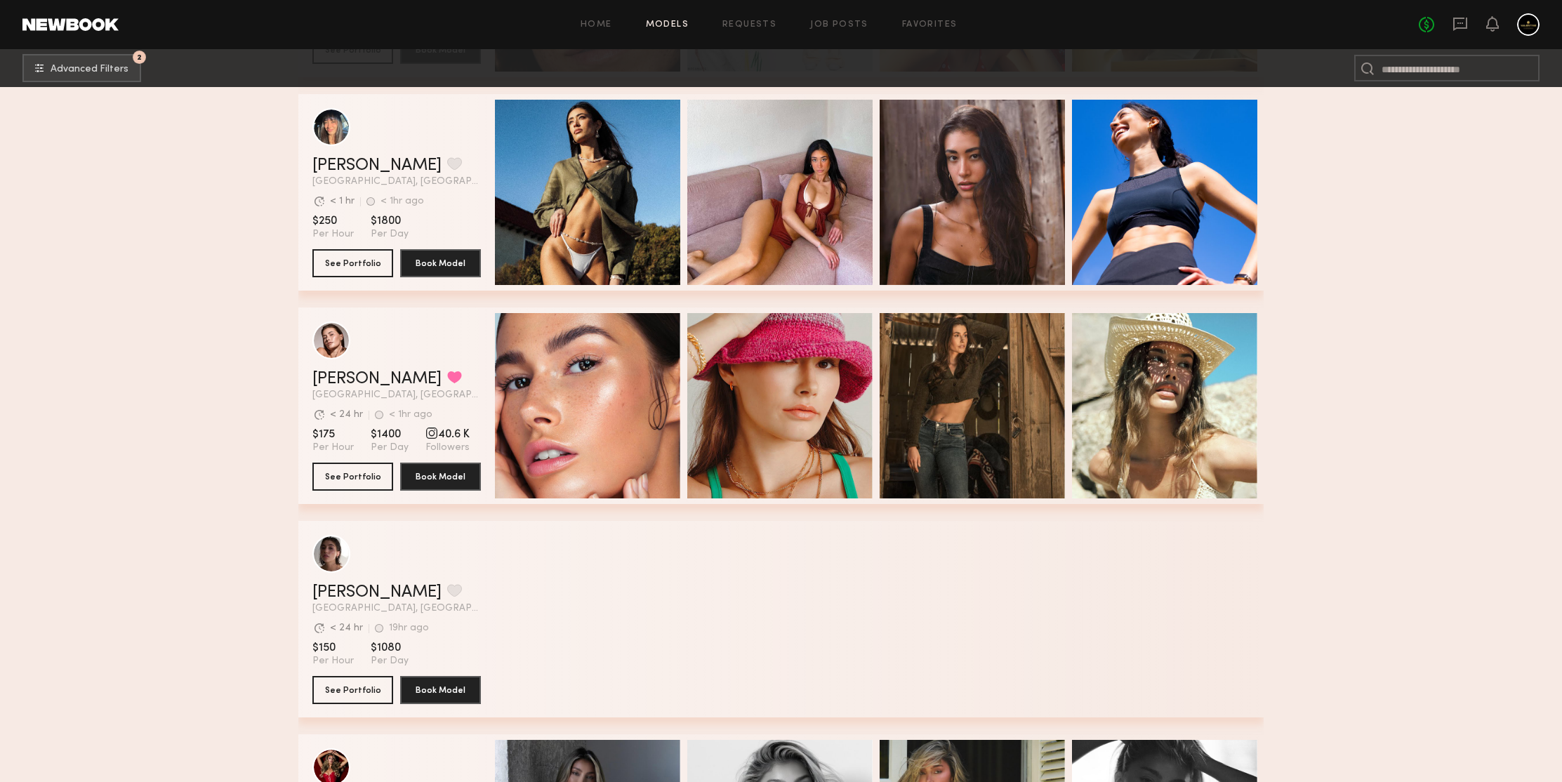
scroll to position [27013, 0]
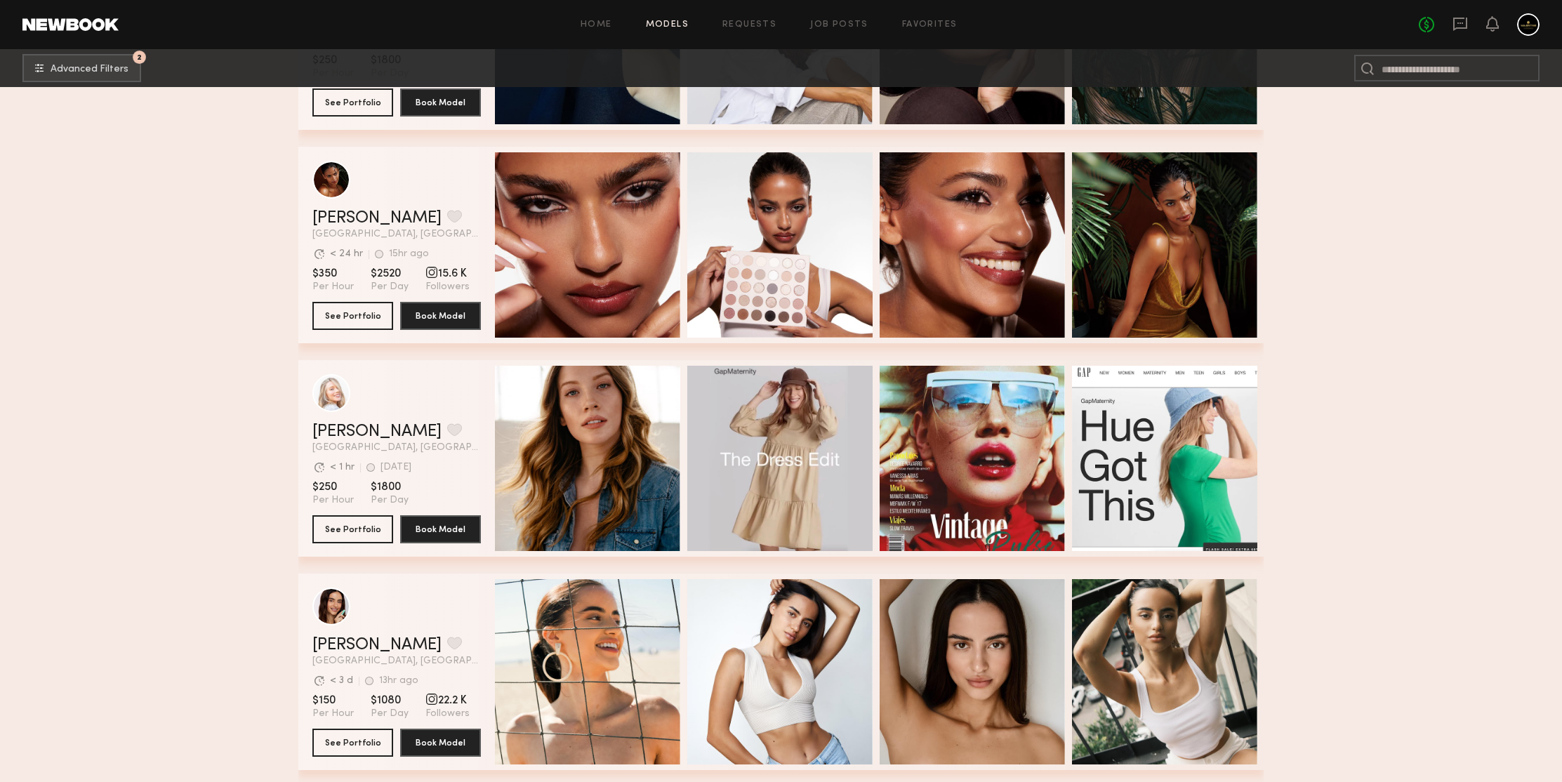
scroll to position [28338, 0]
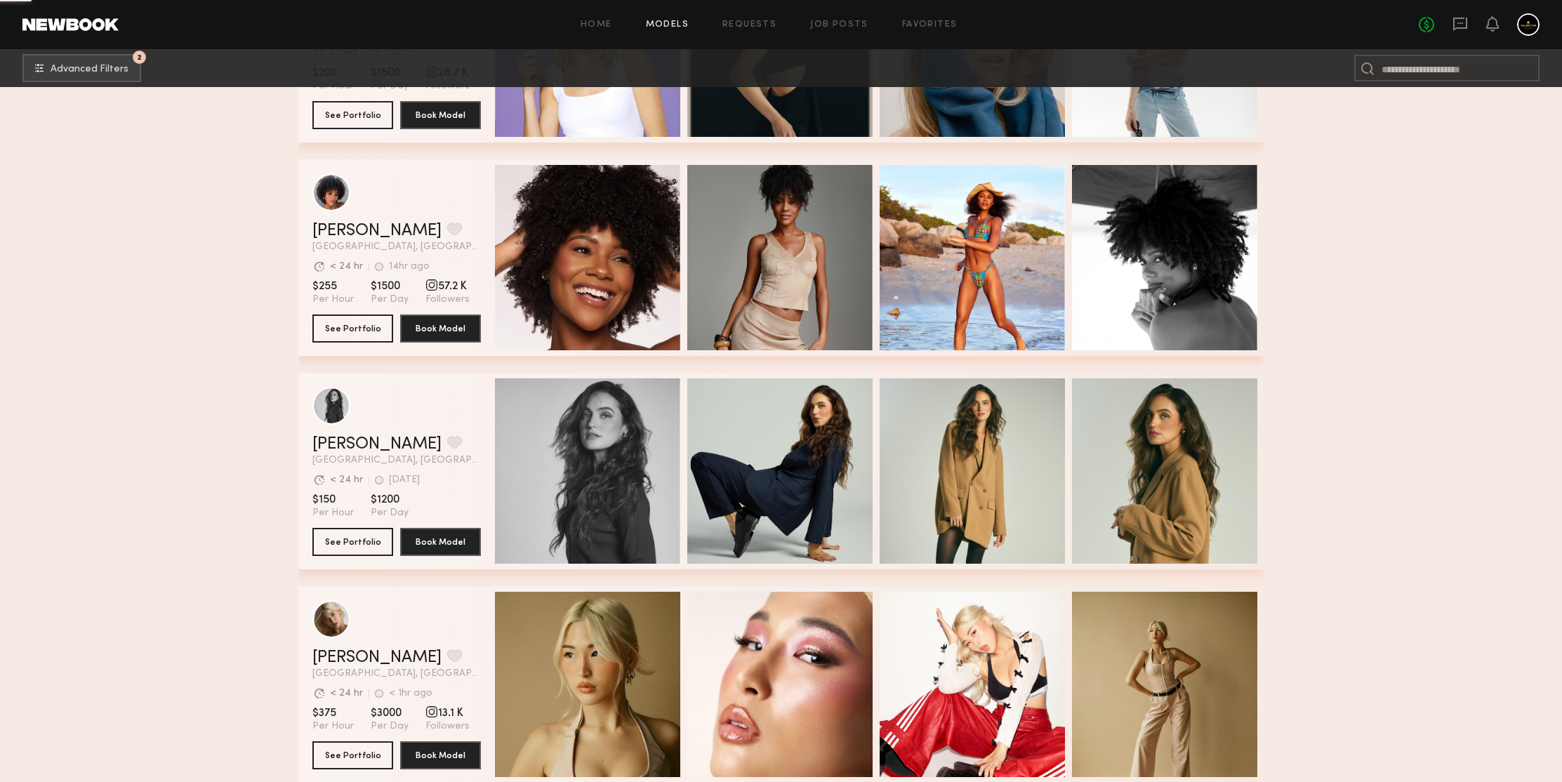
scroll to position [29762, 0]
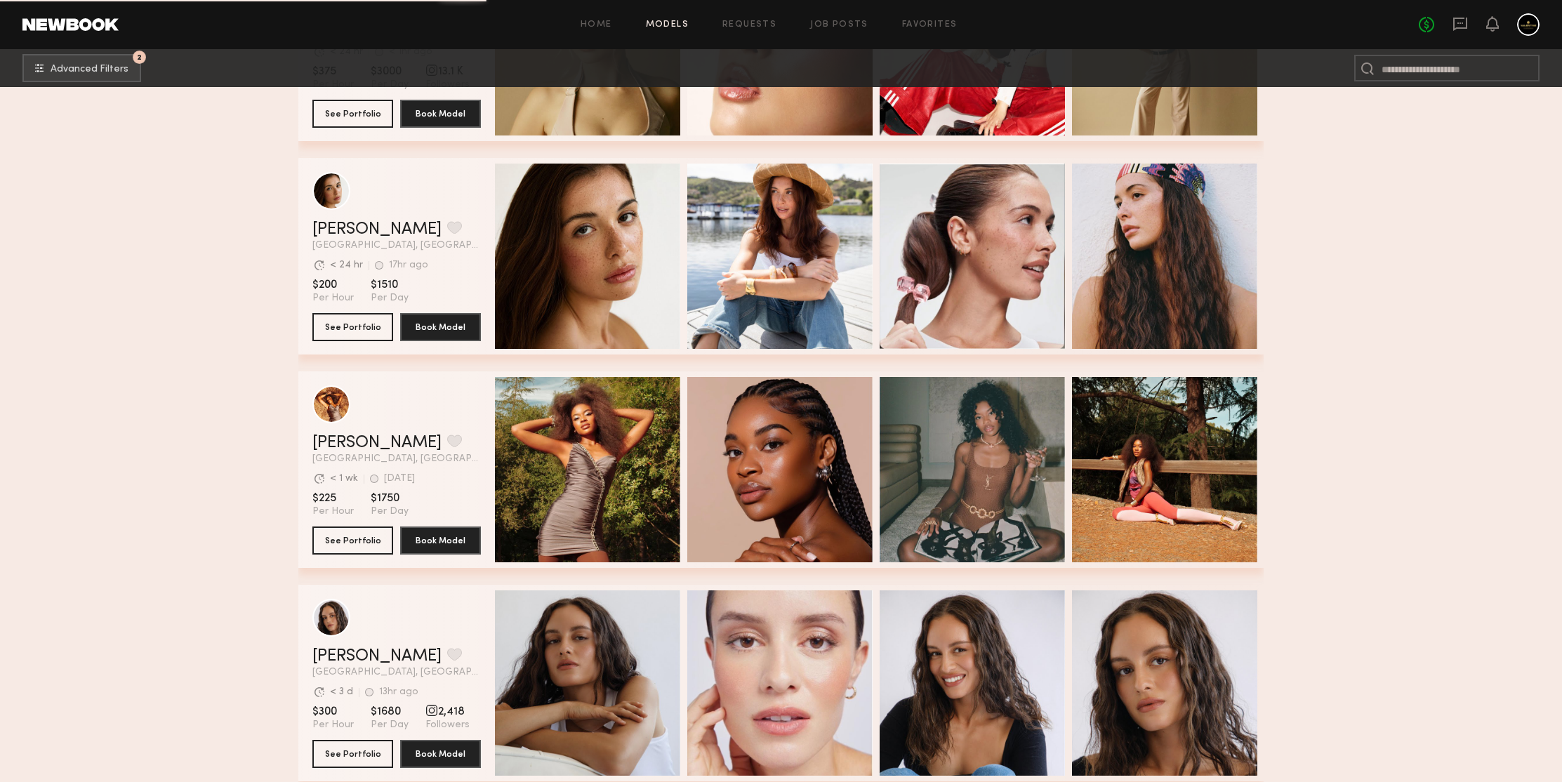
scroll to position [30312, 0]
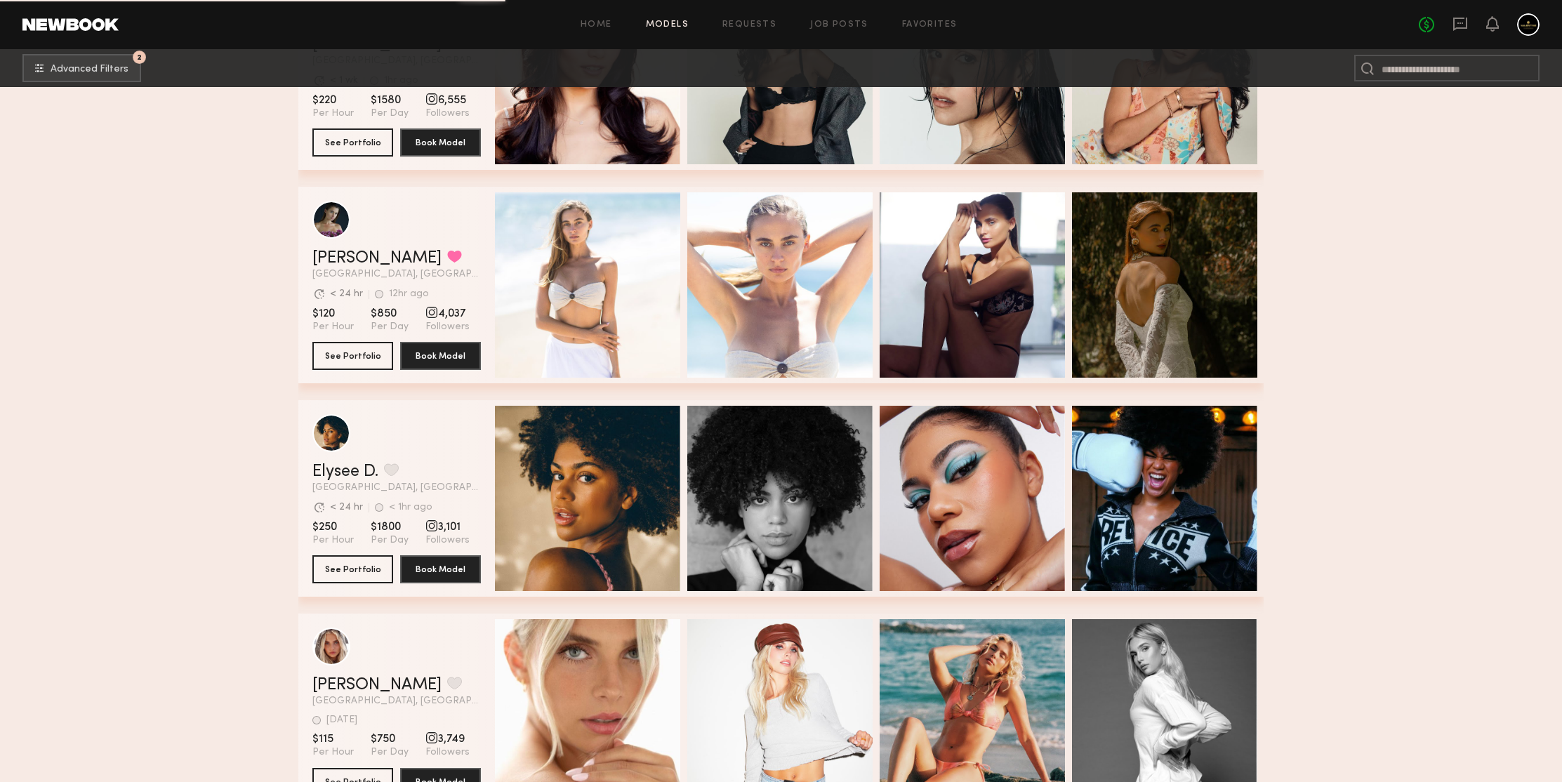
scroll to position [32873, 0]
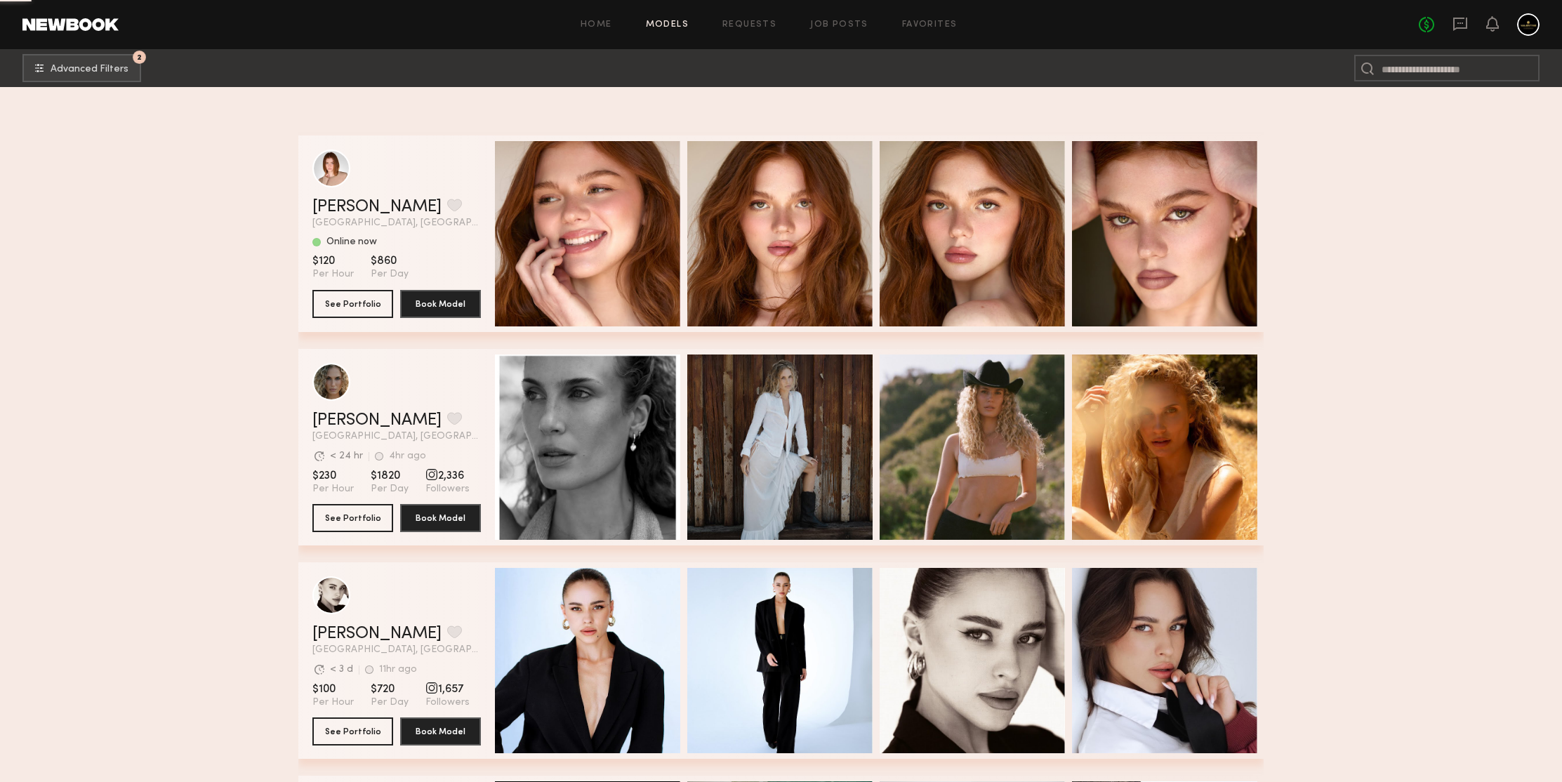
scroll to position [35037, 0]
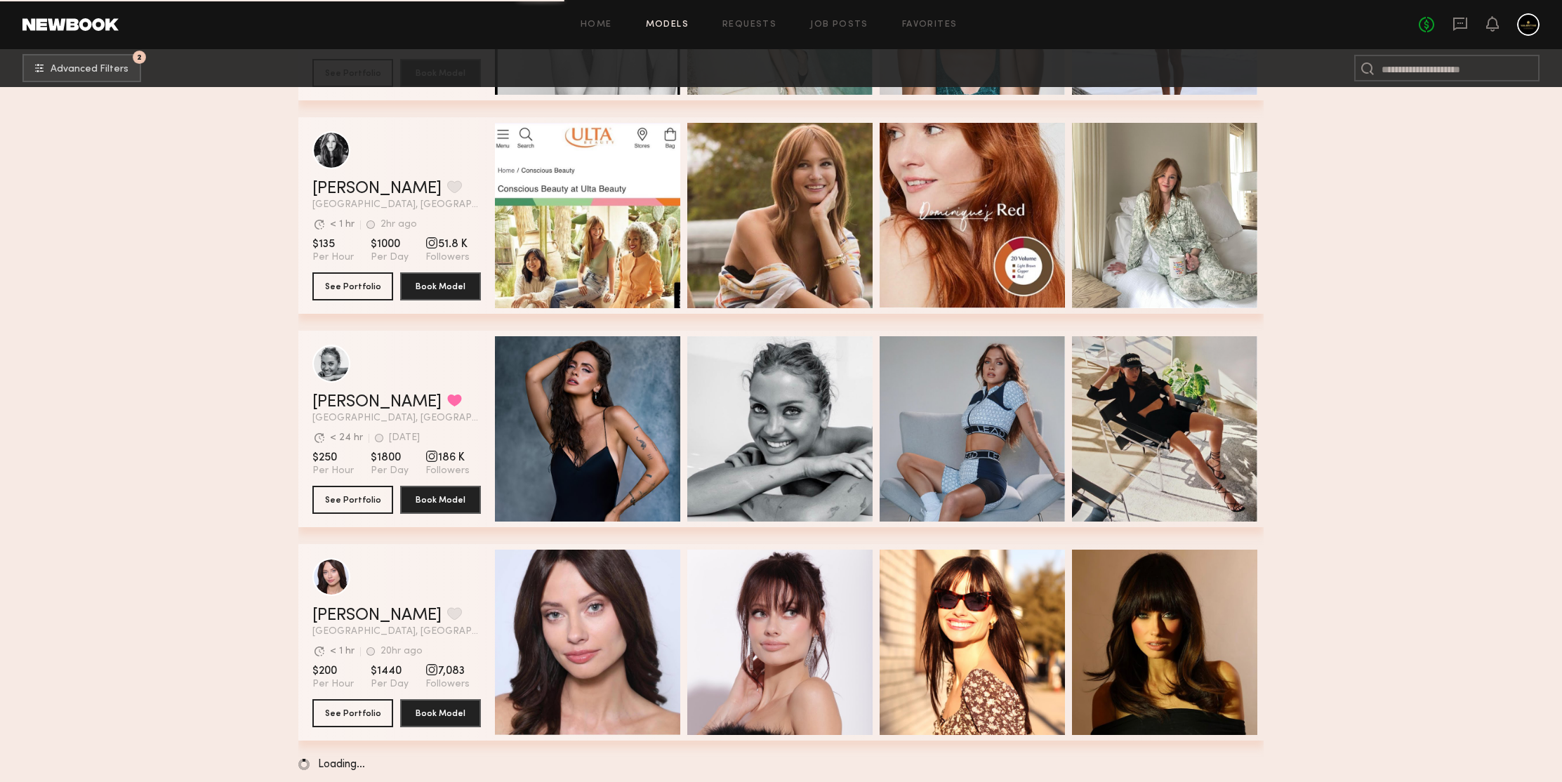
scroll to position [35434, 0]
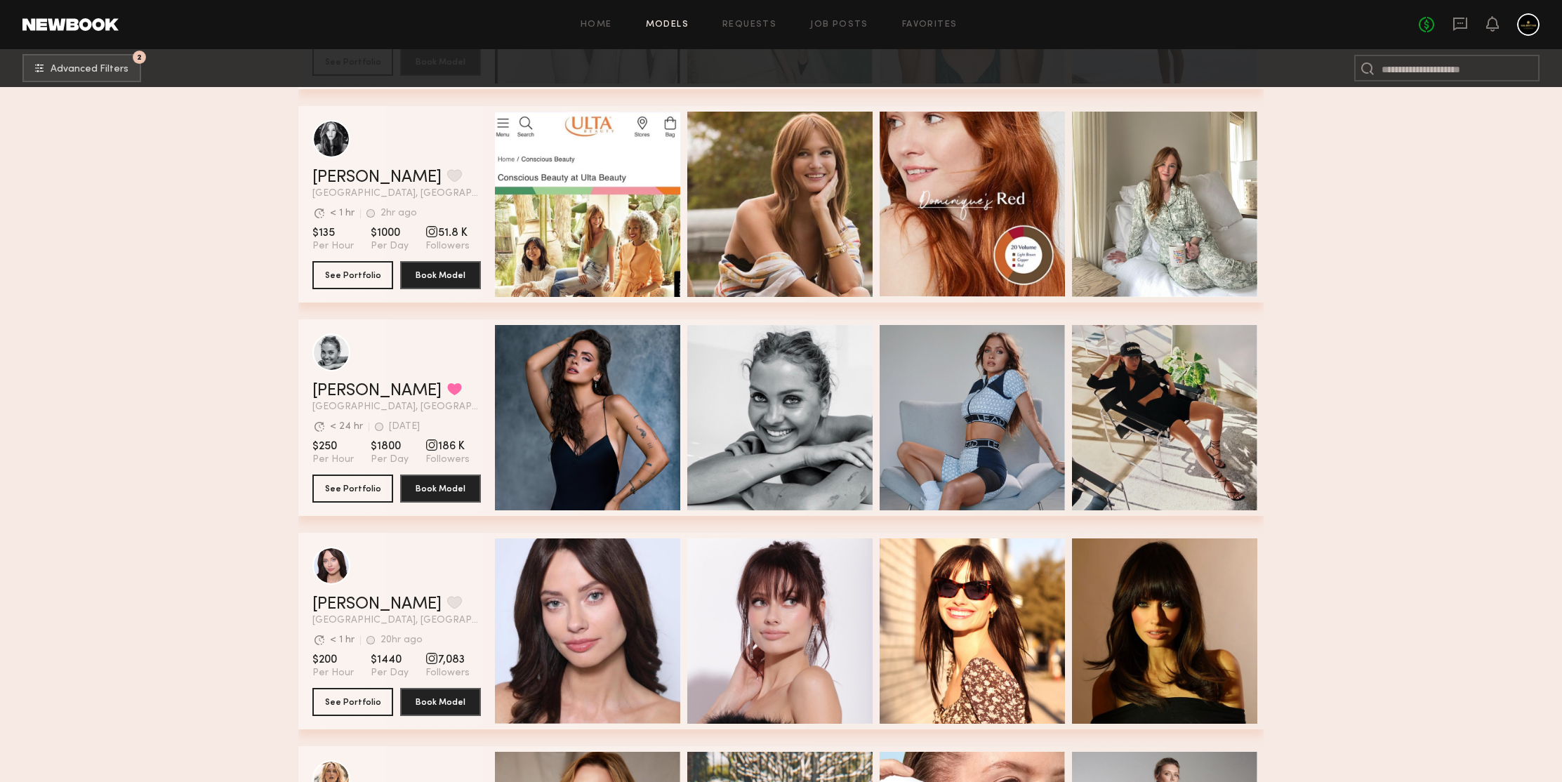
scroll to position [35743, 0]
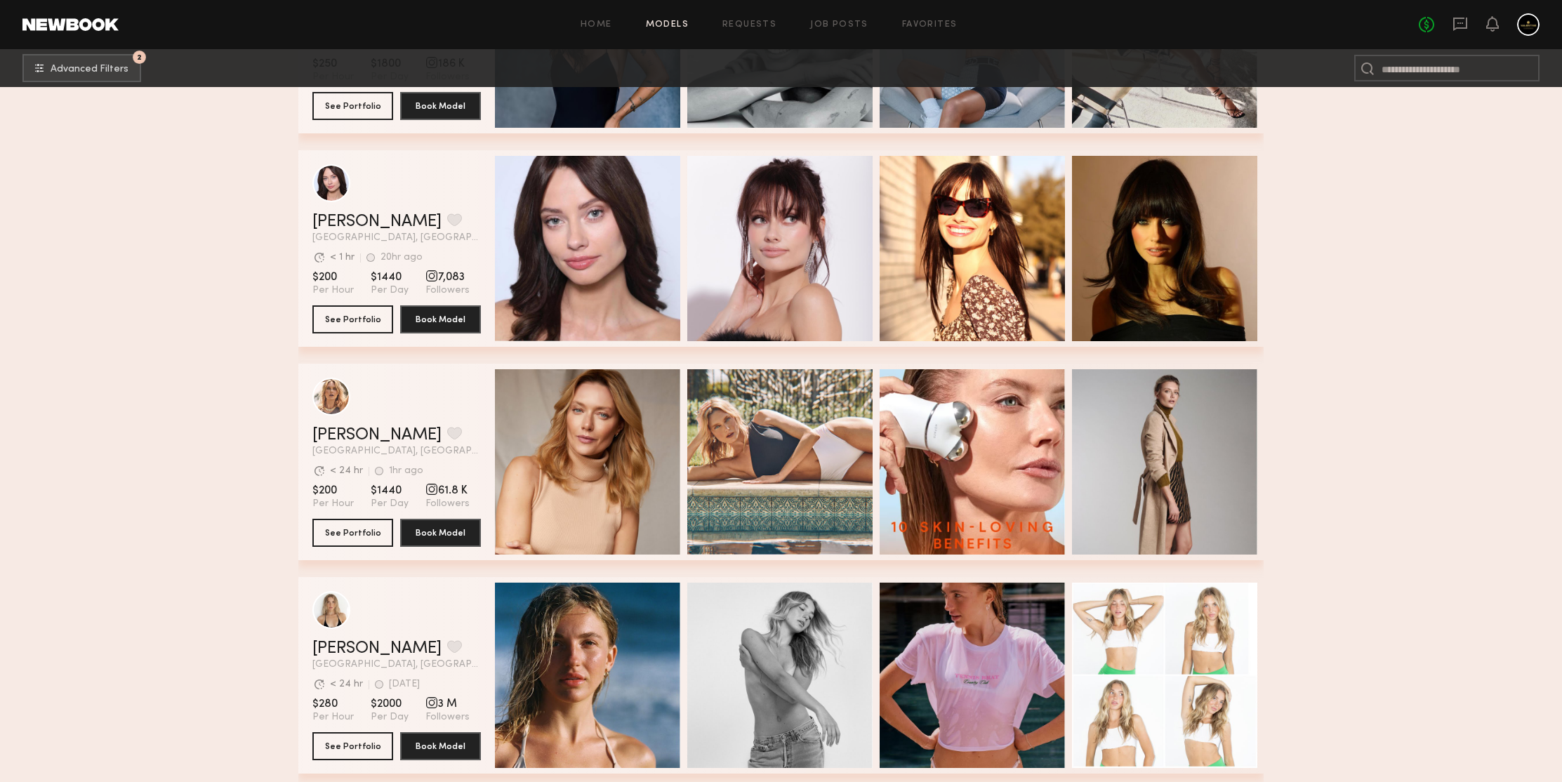
scroll to position [35746, 0]
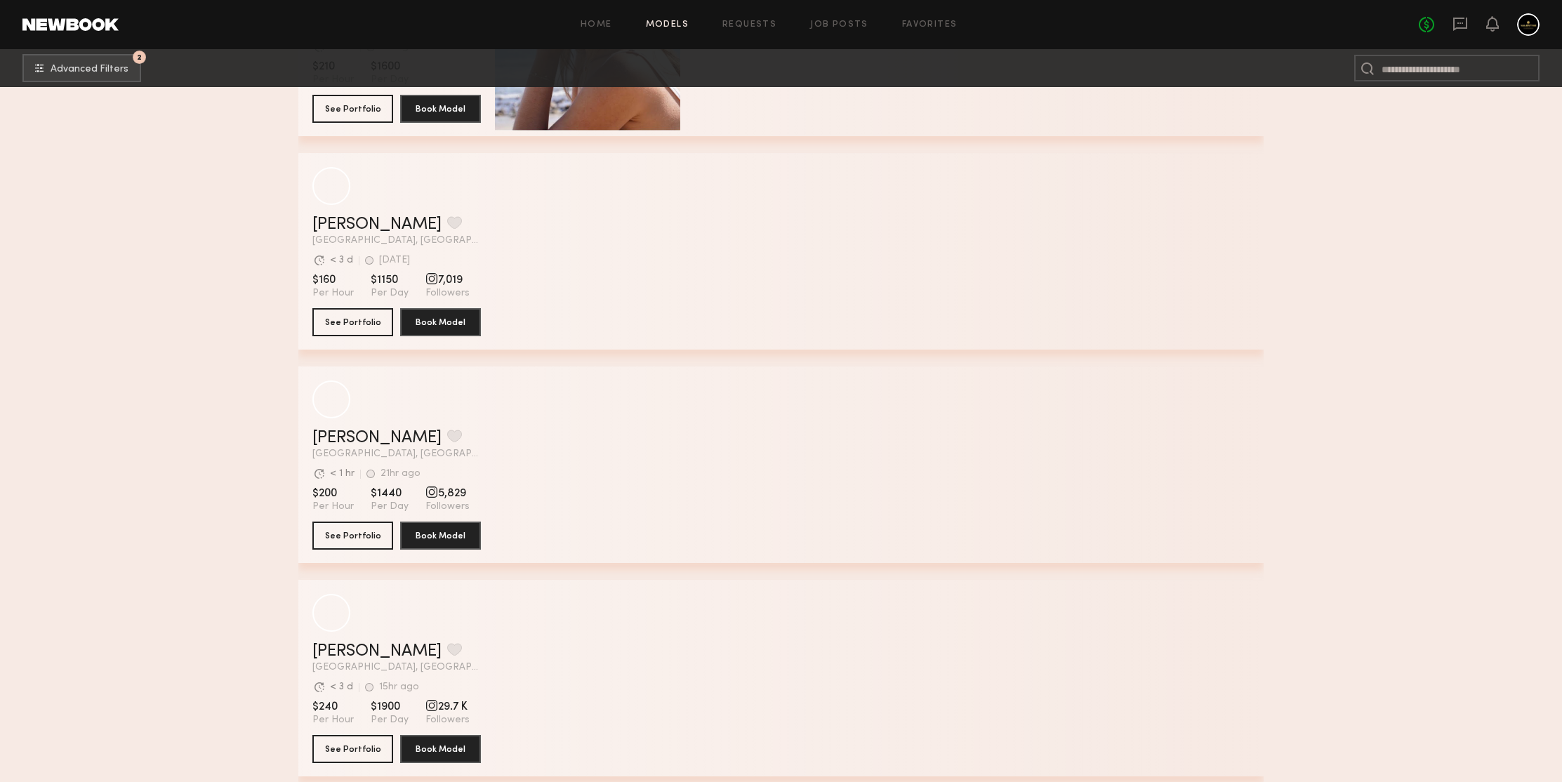
scroll to position [41507, 0]
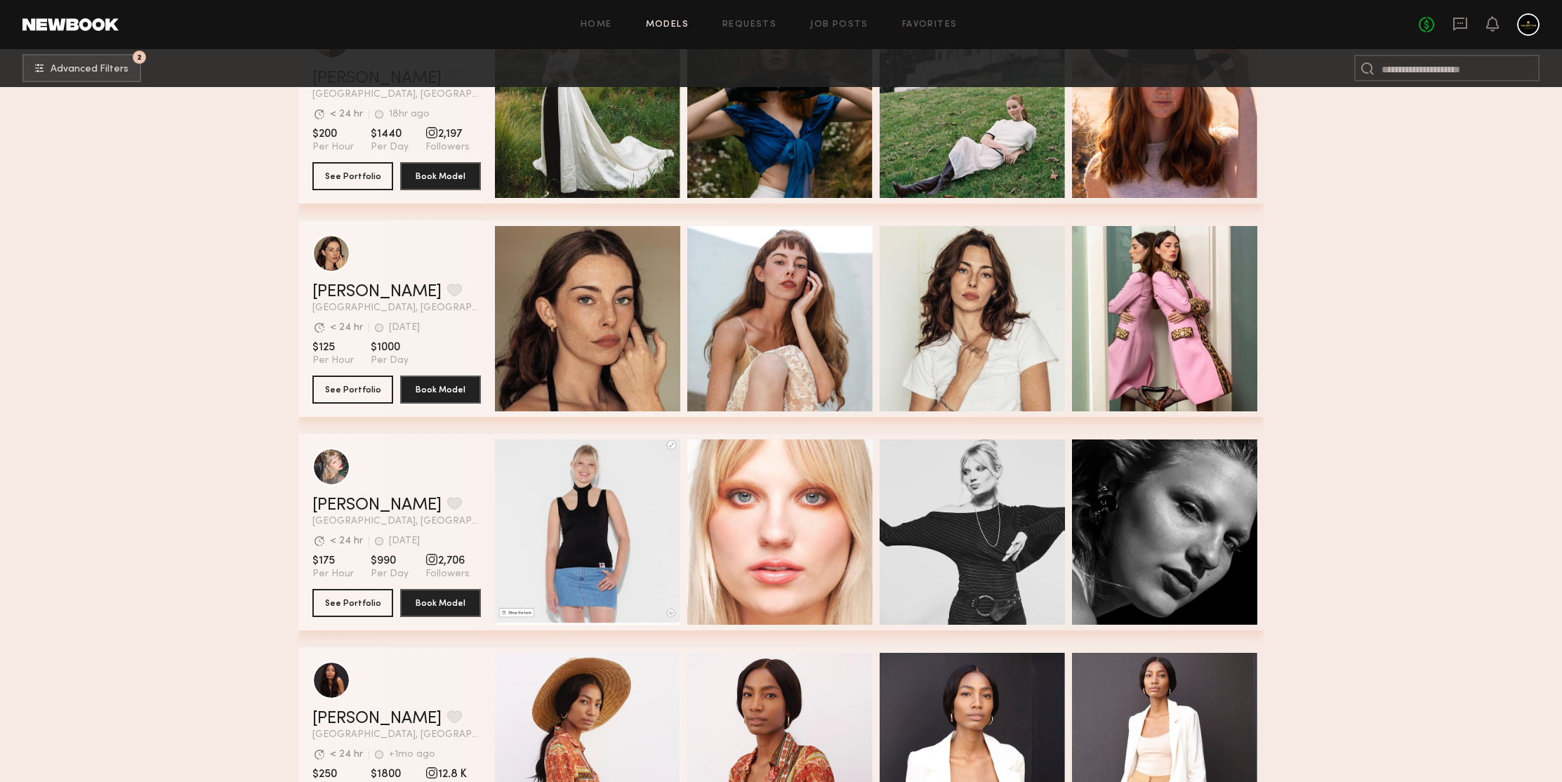
scroll to position [44146, 0]
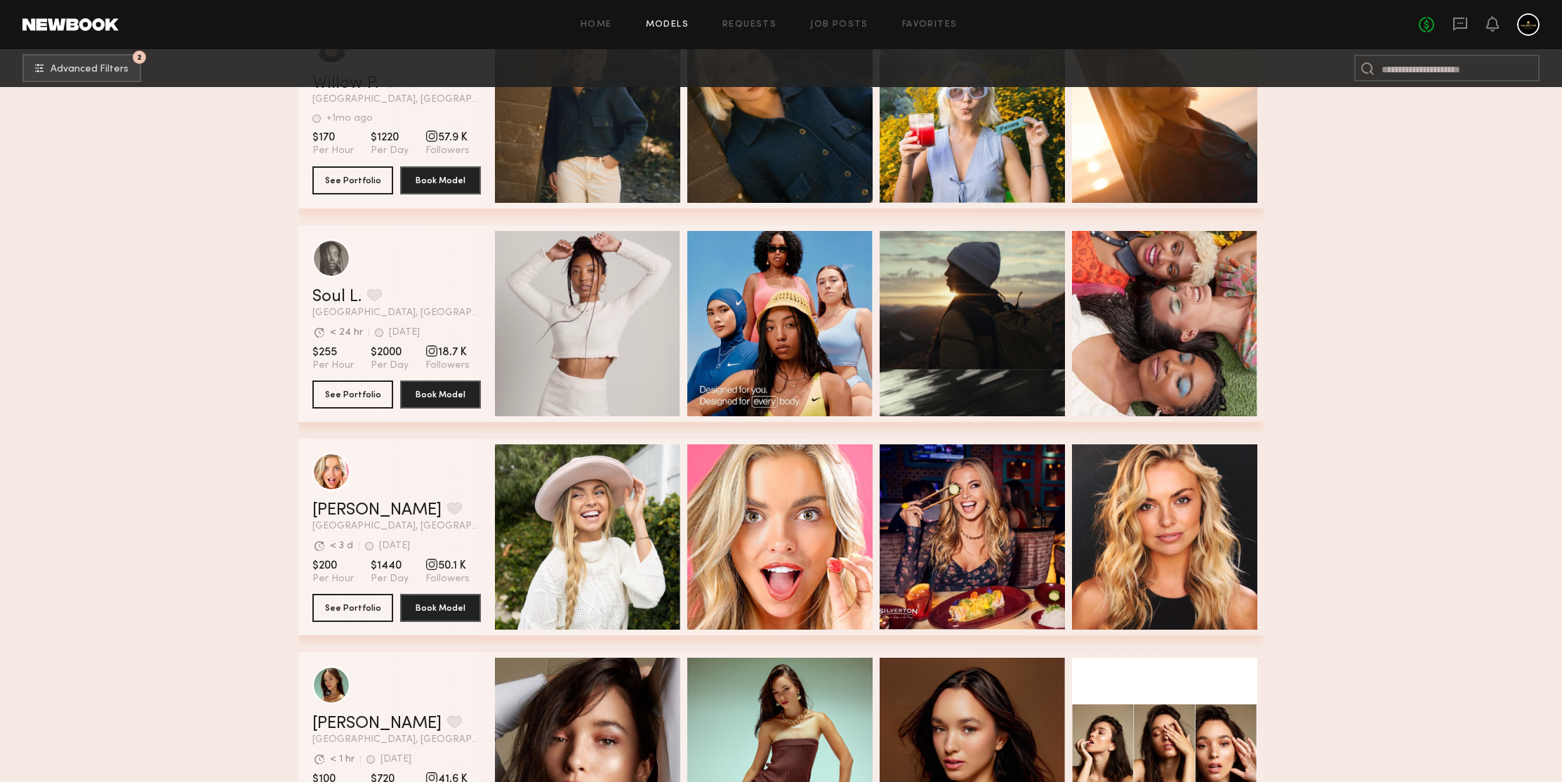
scroll to position [45263, 0]
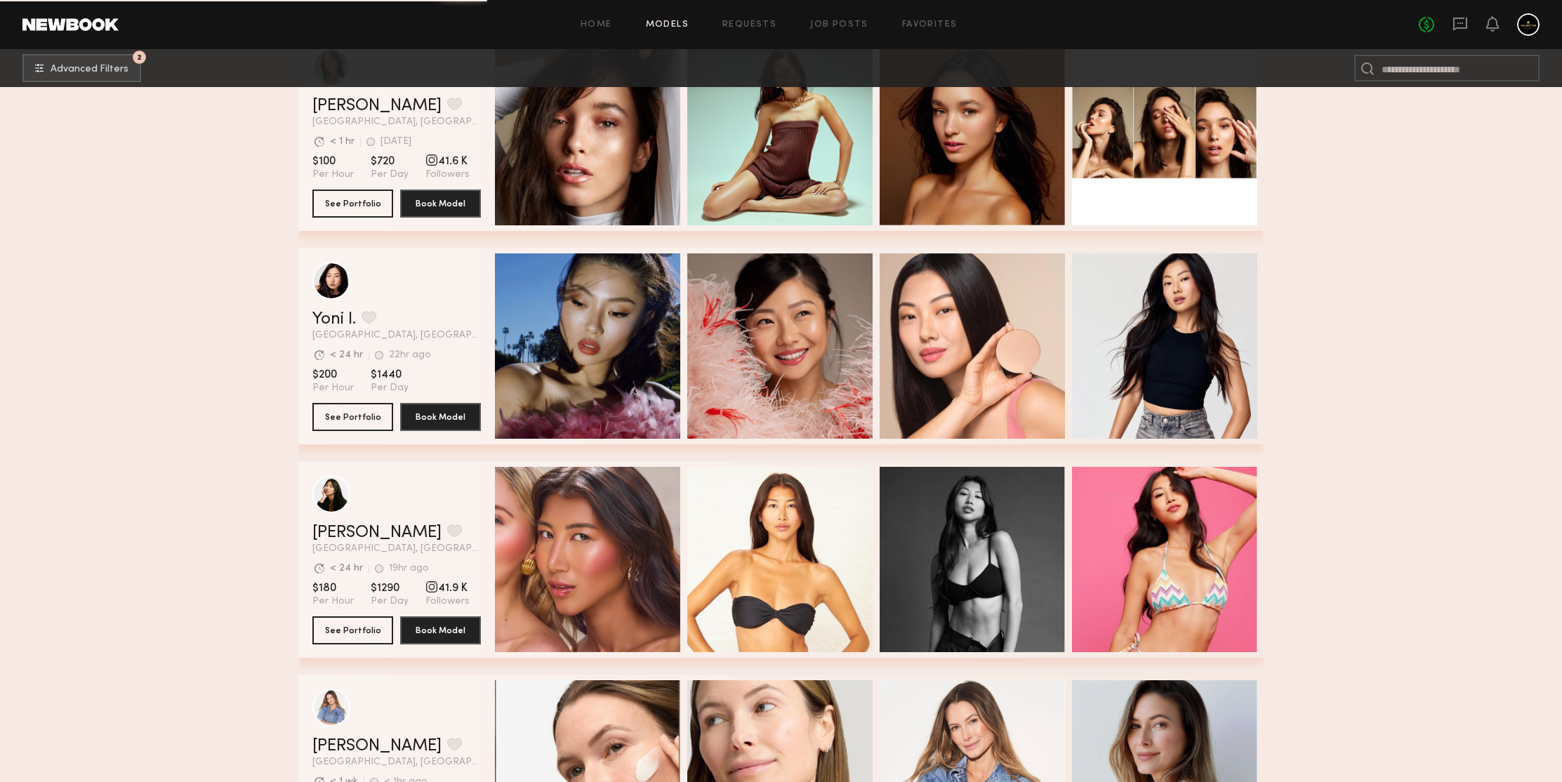
scroll to position [45677, 0]
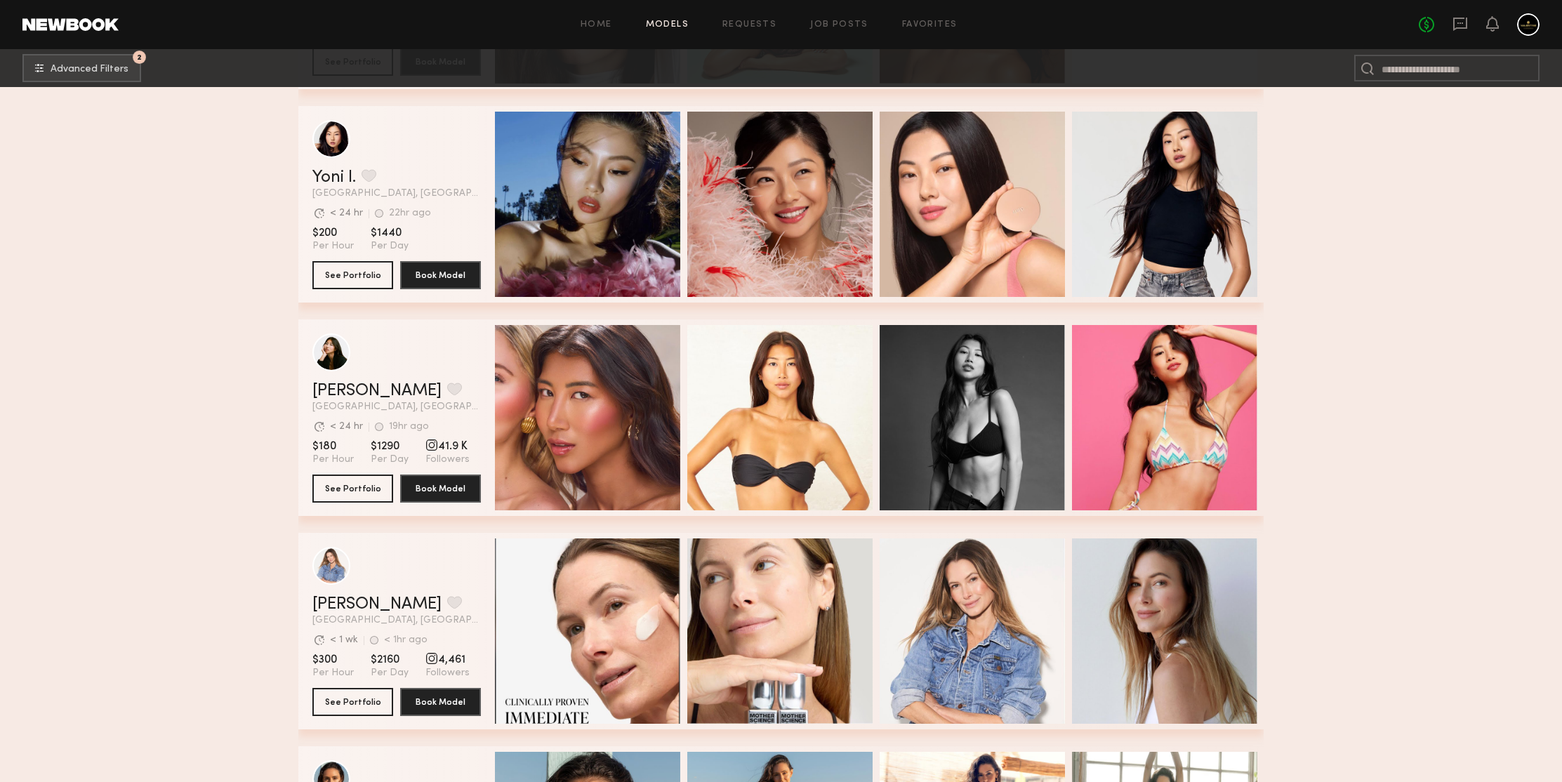
scroll to position [46136, 0]
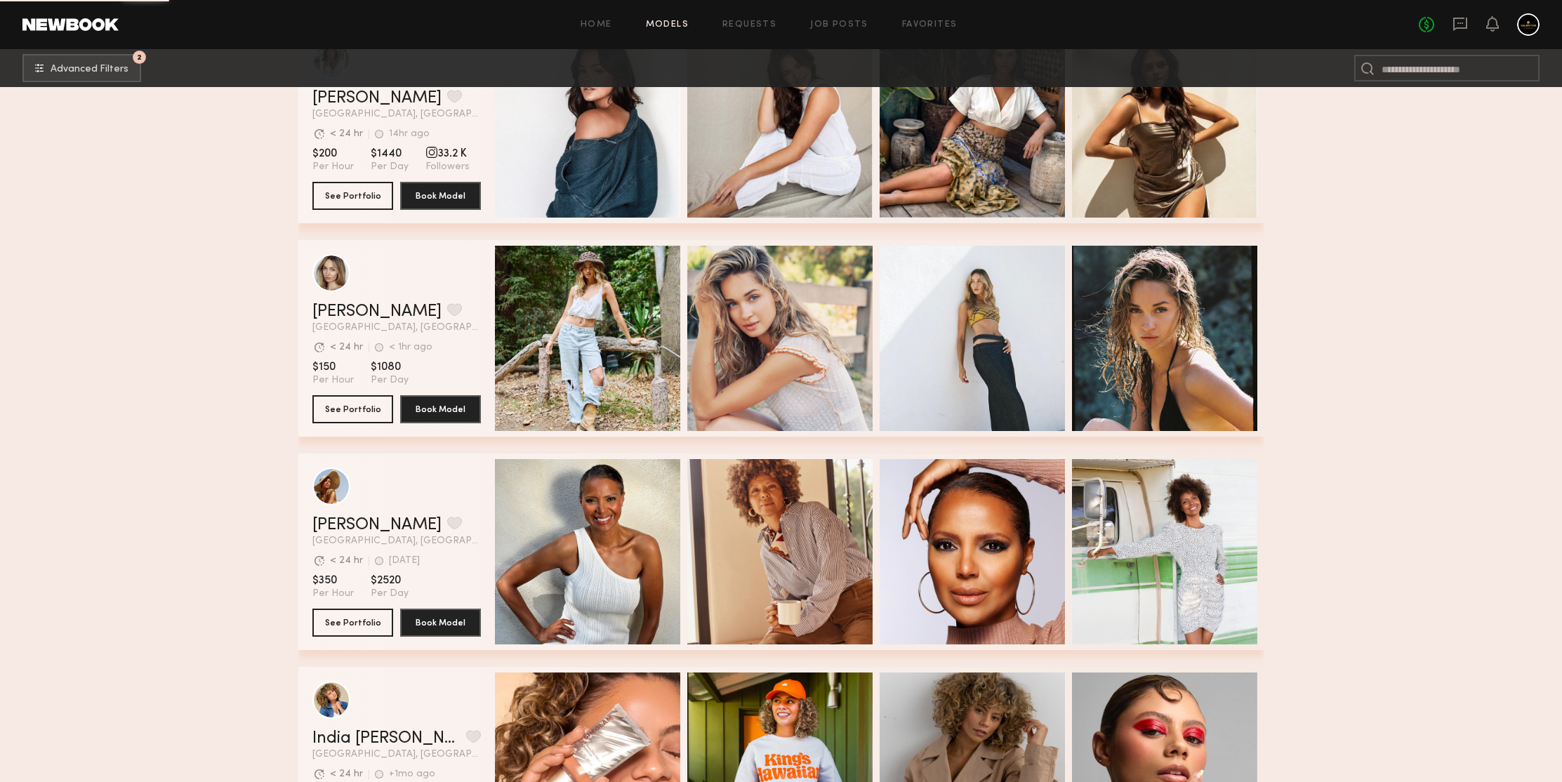
scroll to position [48204, 0]
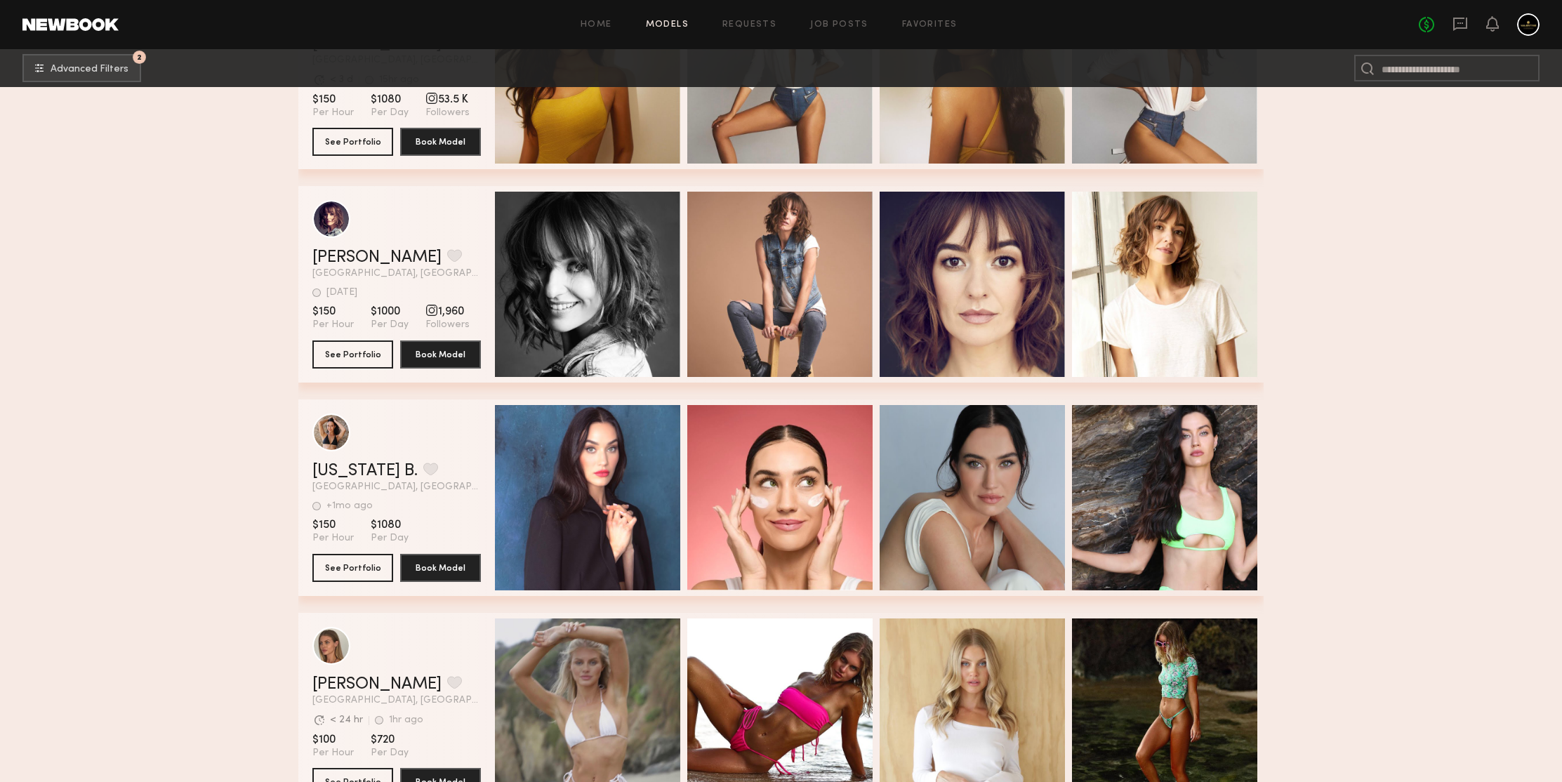
scroll to position [49752, 0]
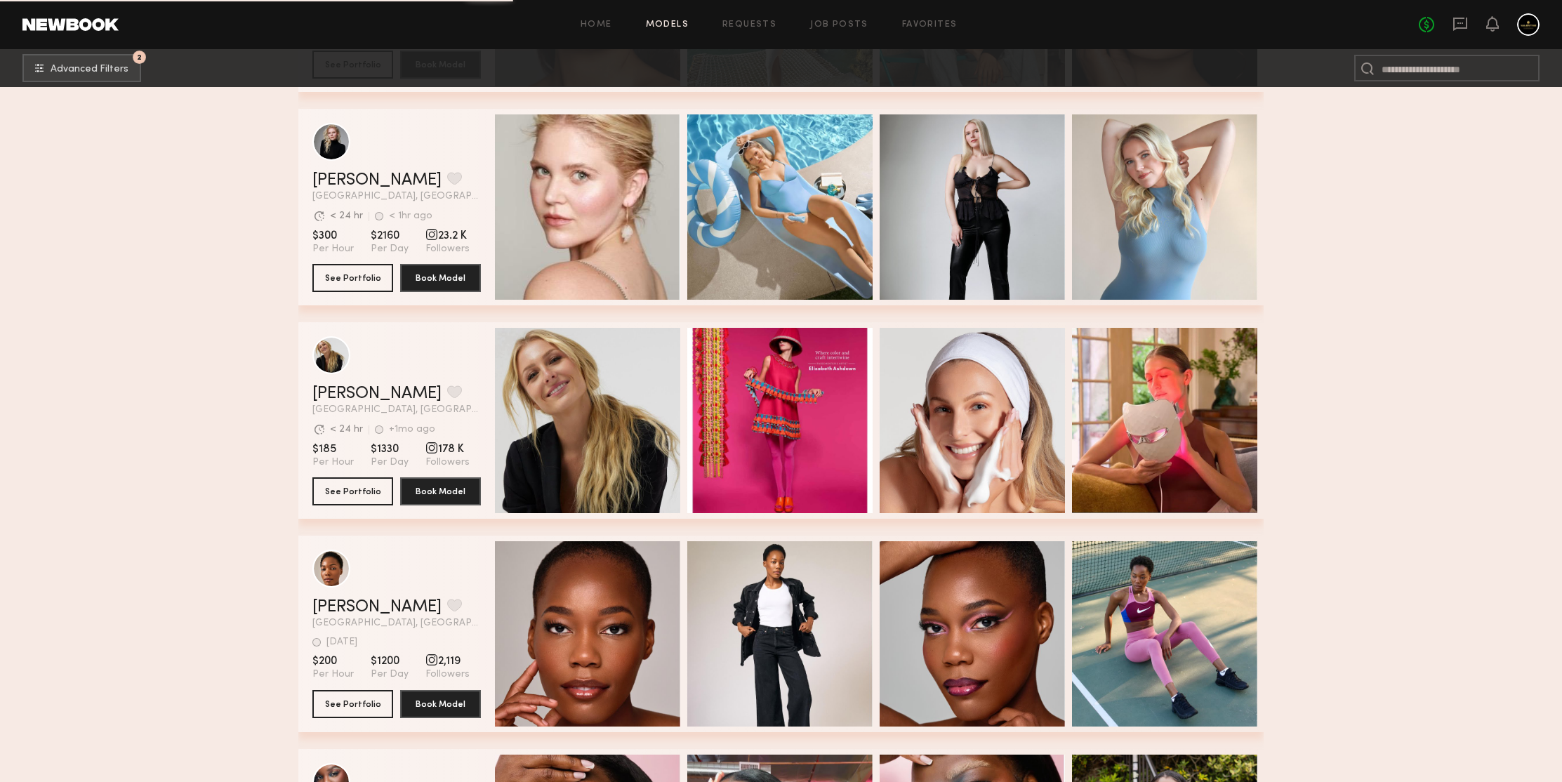
scroll to position [50799, 0]
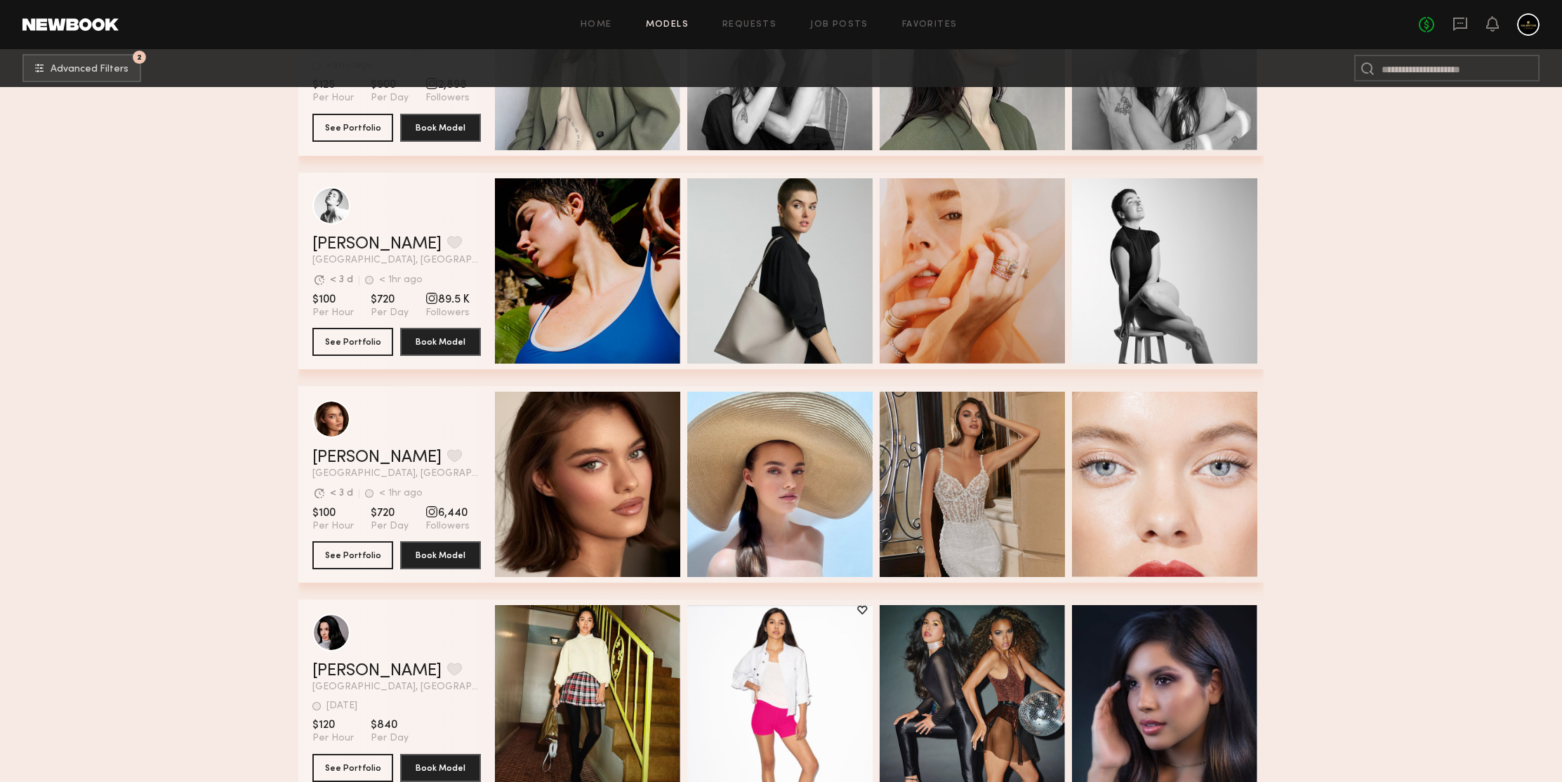
scroll to position [51966, 0]
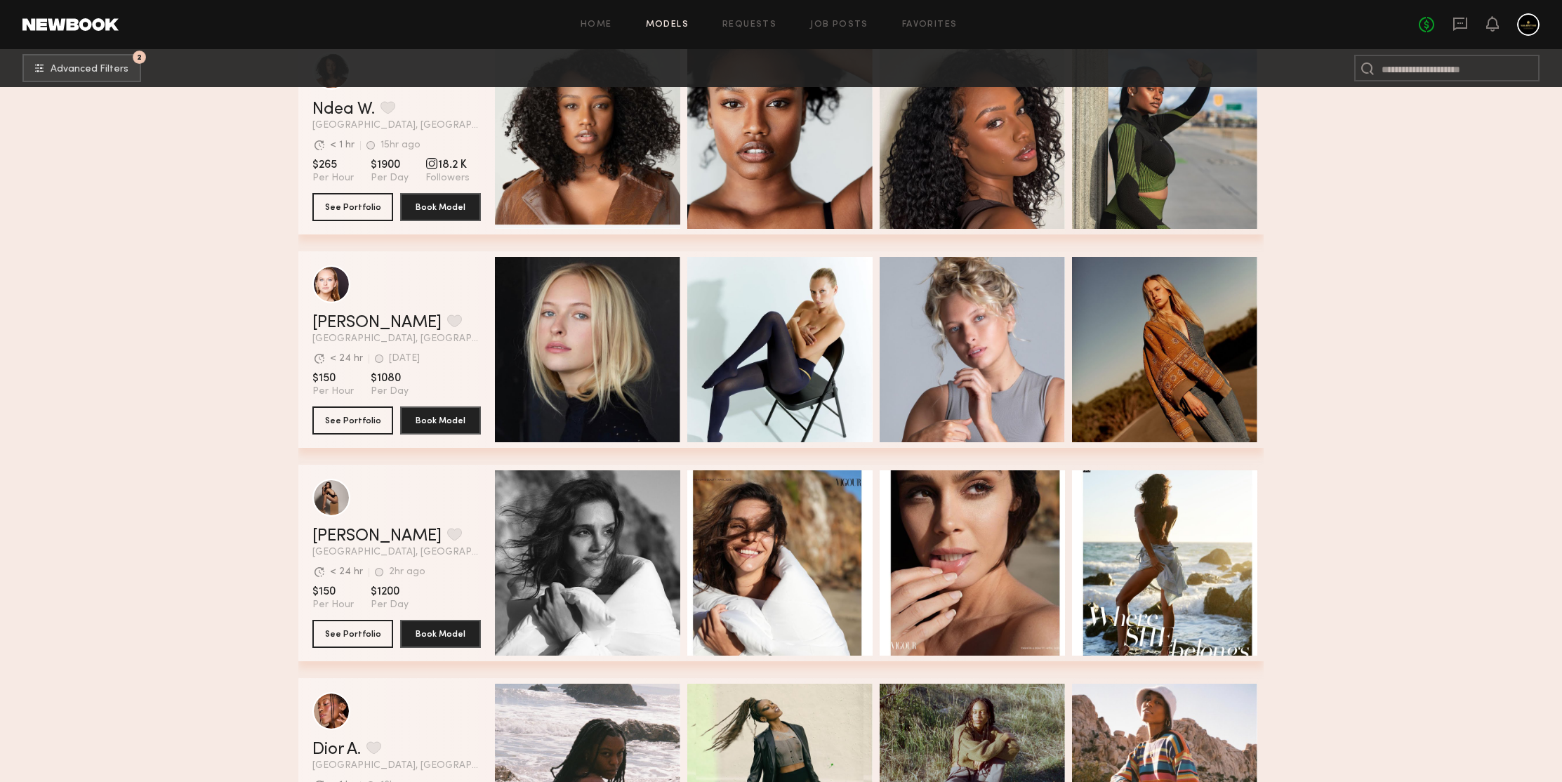
scroll to position [52647, 0]
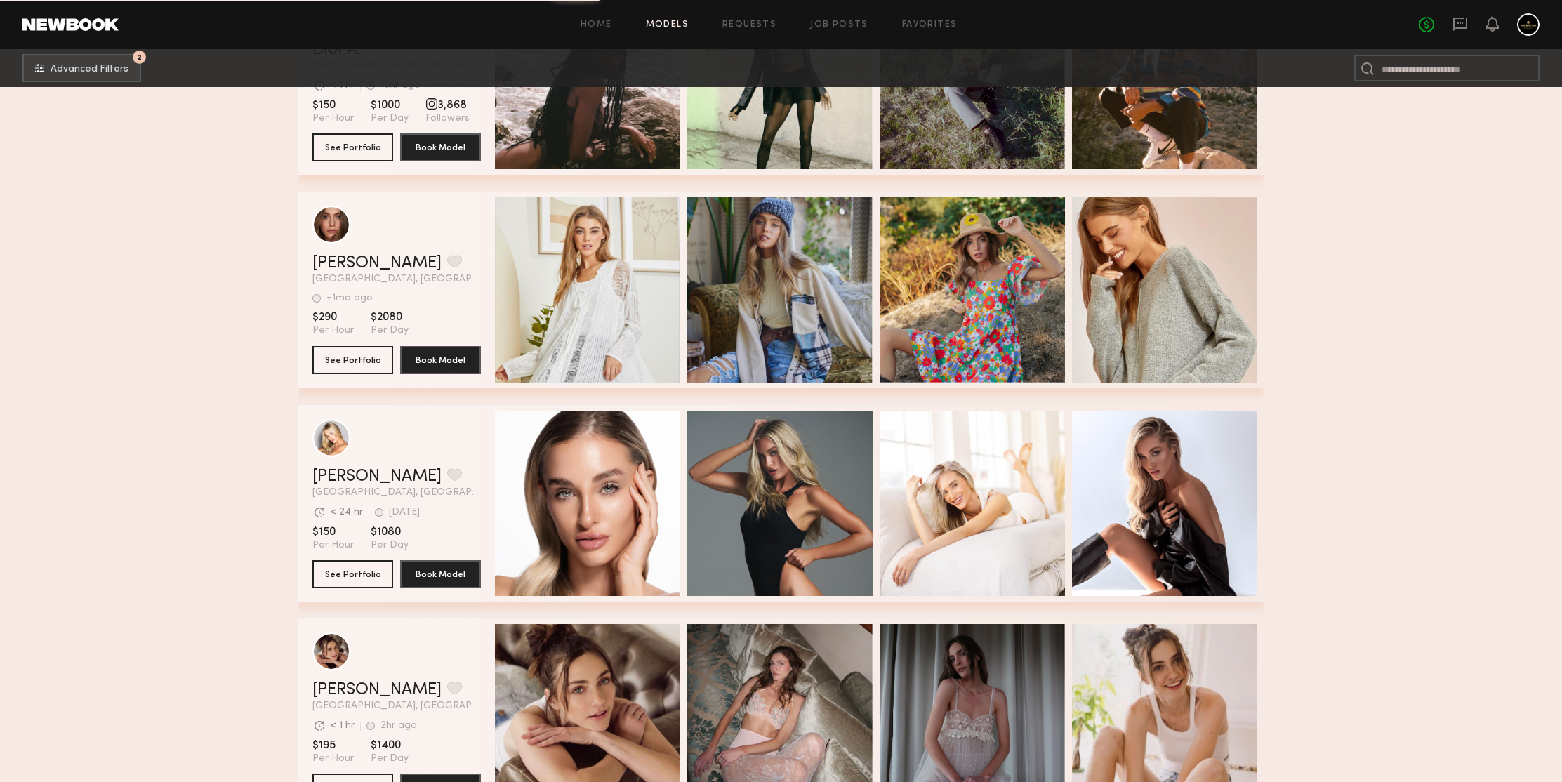
scroll to position [53360, 0]
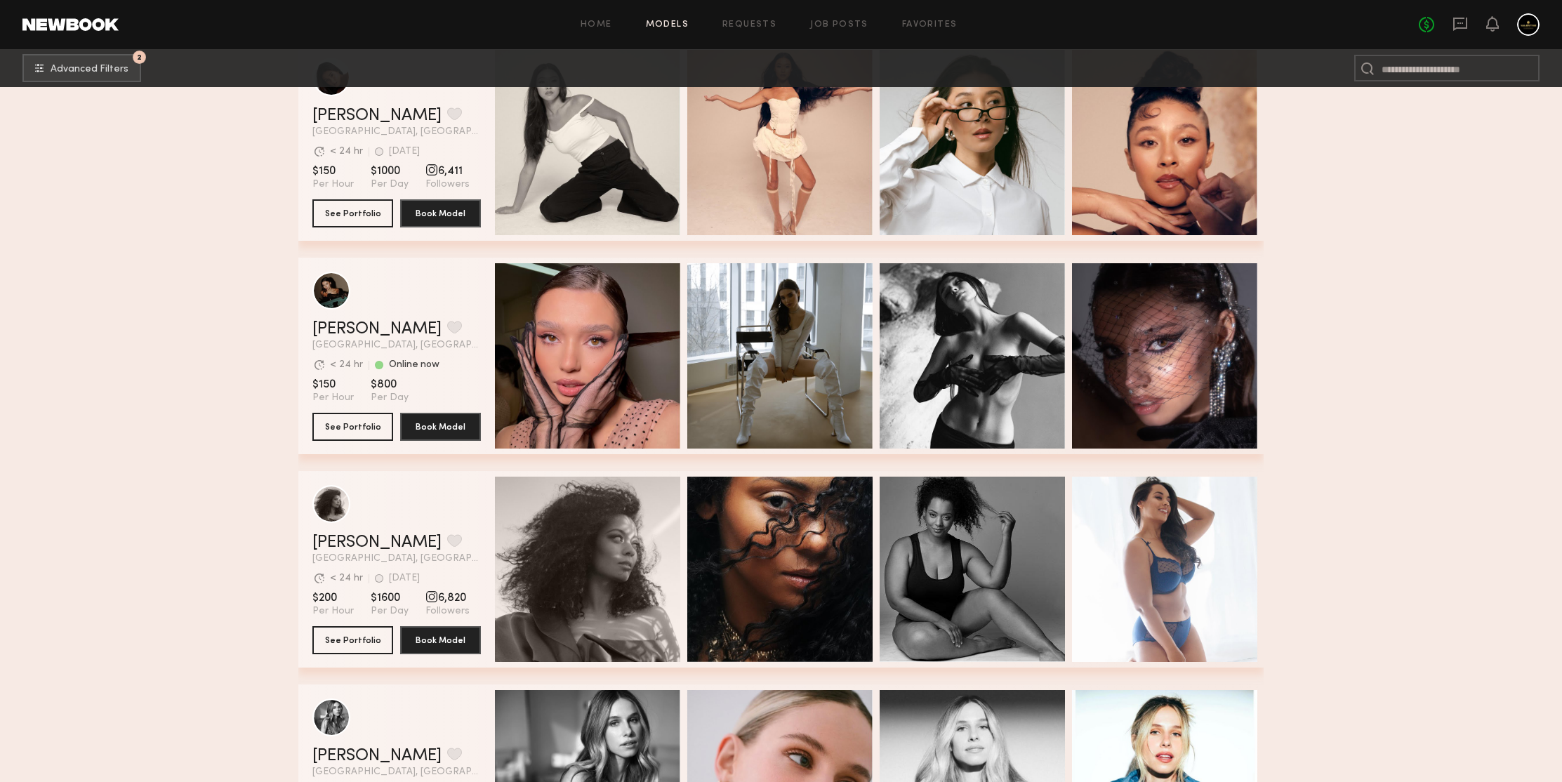
scroll to position [55088, 0]
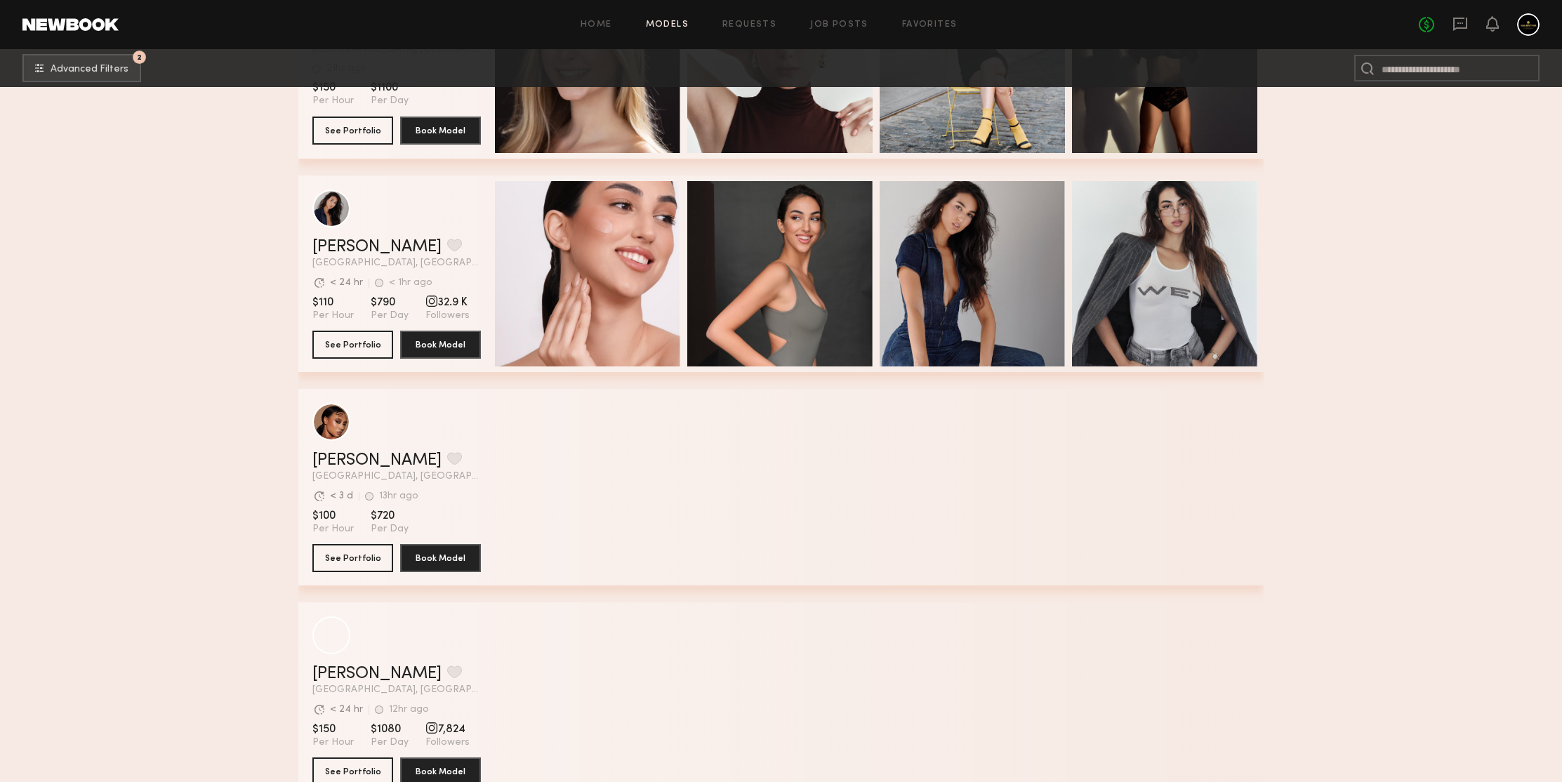
scroll to position [56570, 0]
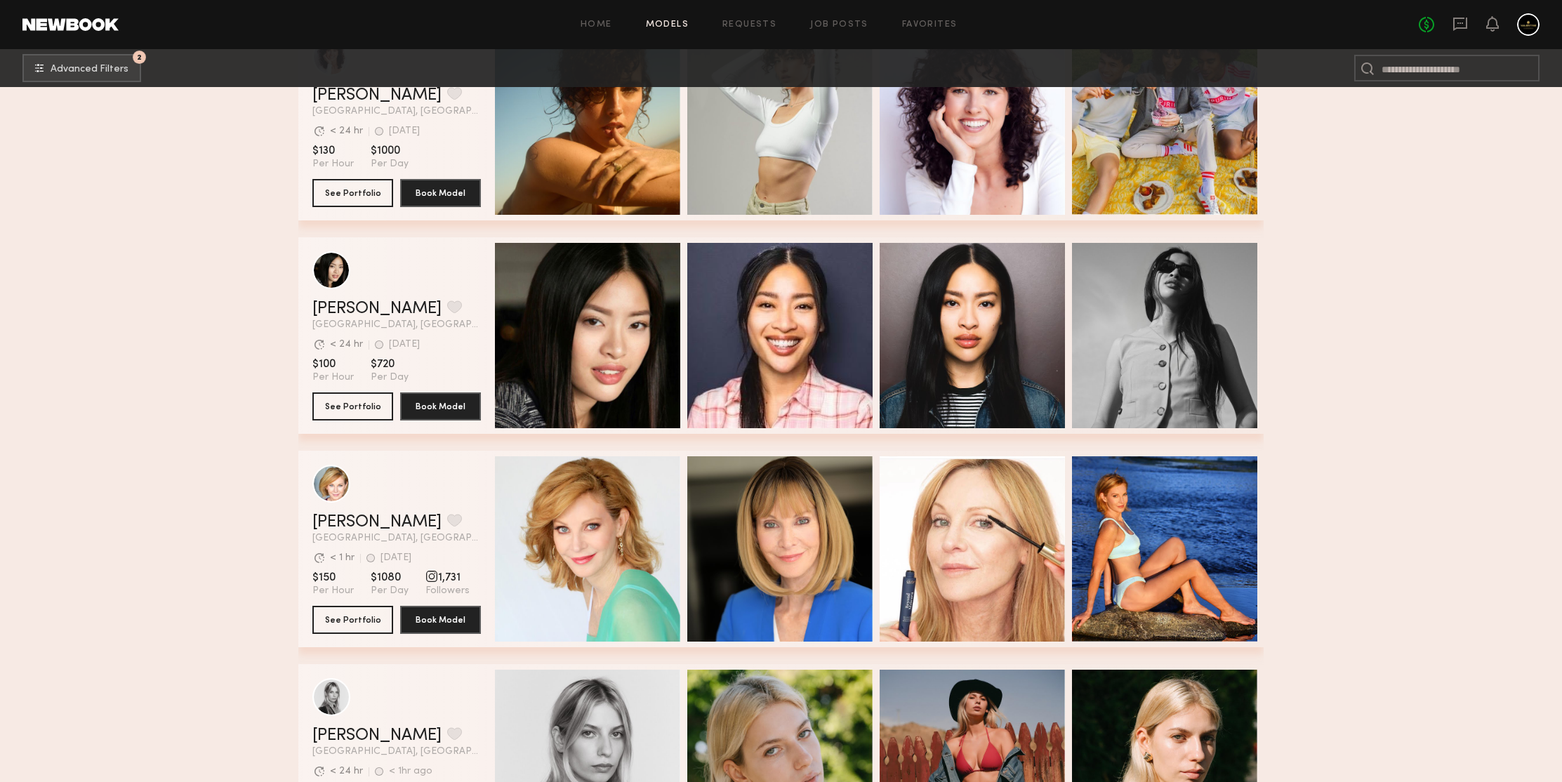
scroll to position [57326, 0]
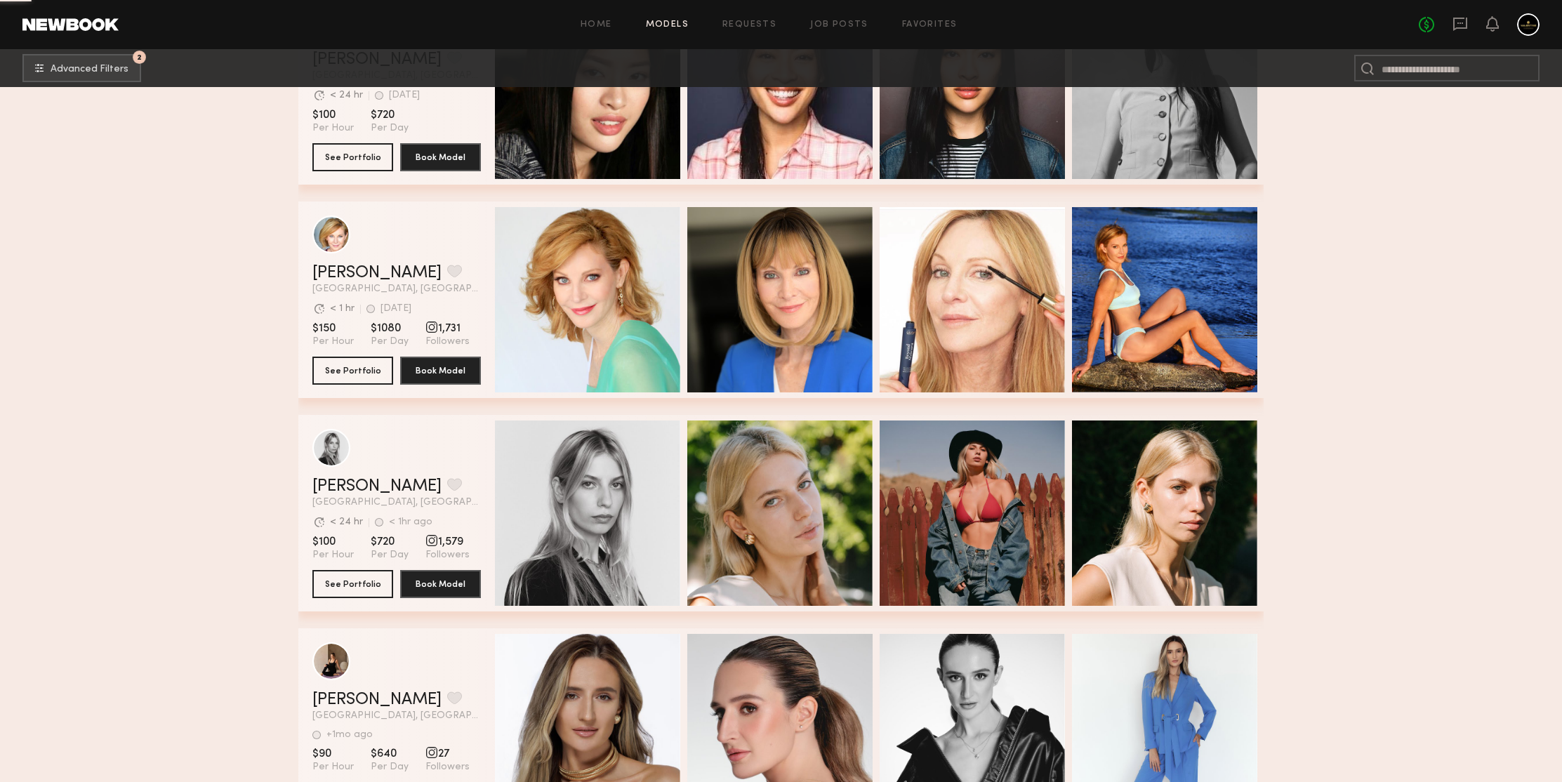
scroll to position [57821, 0]
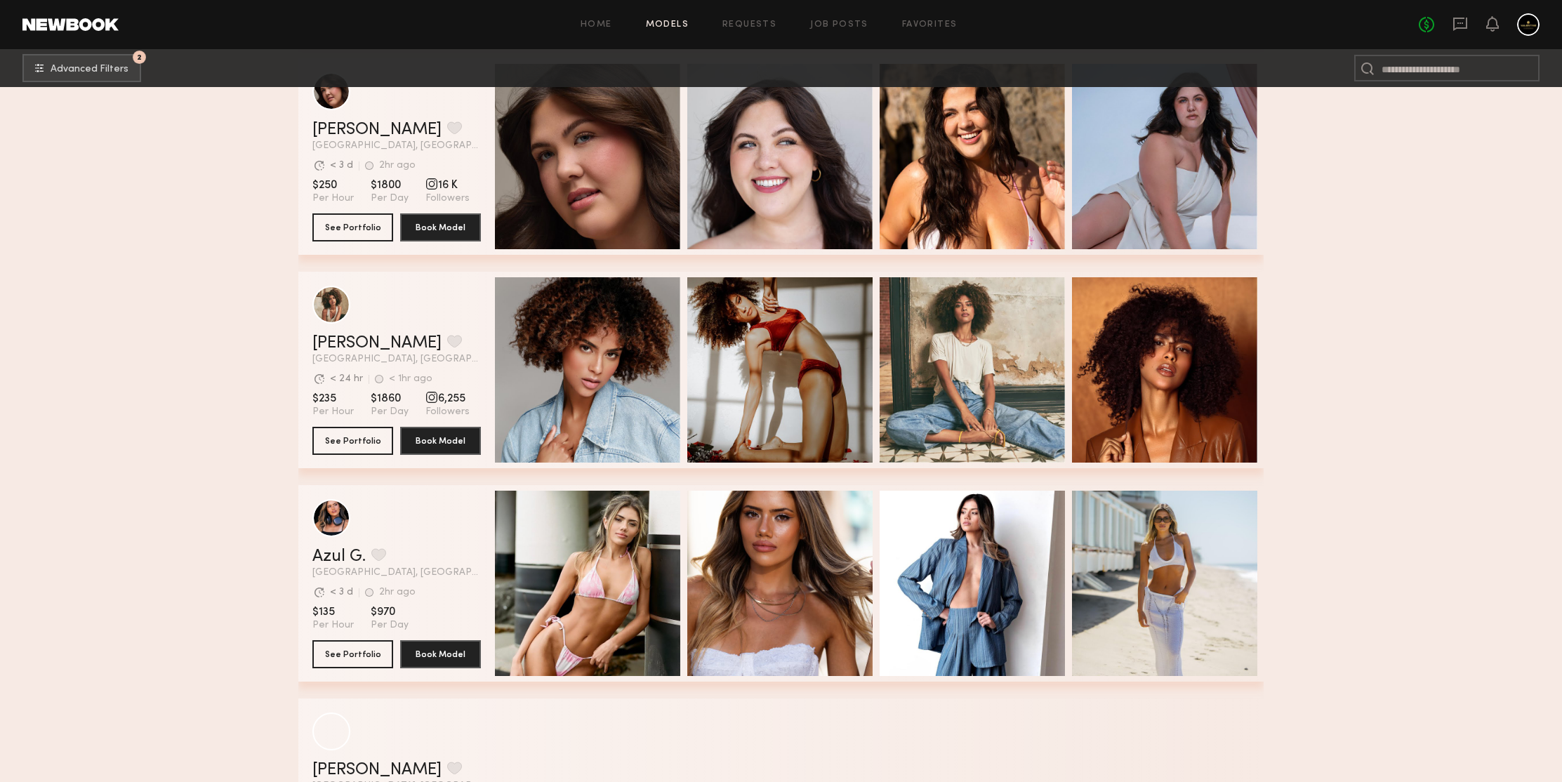
scroll to position [58733, 0]
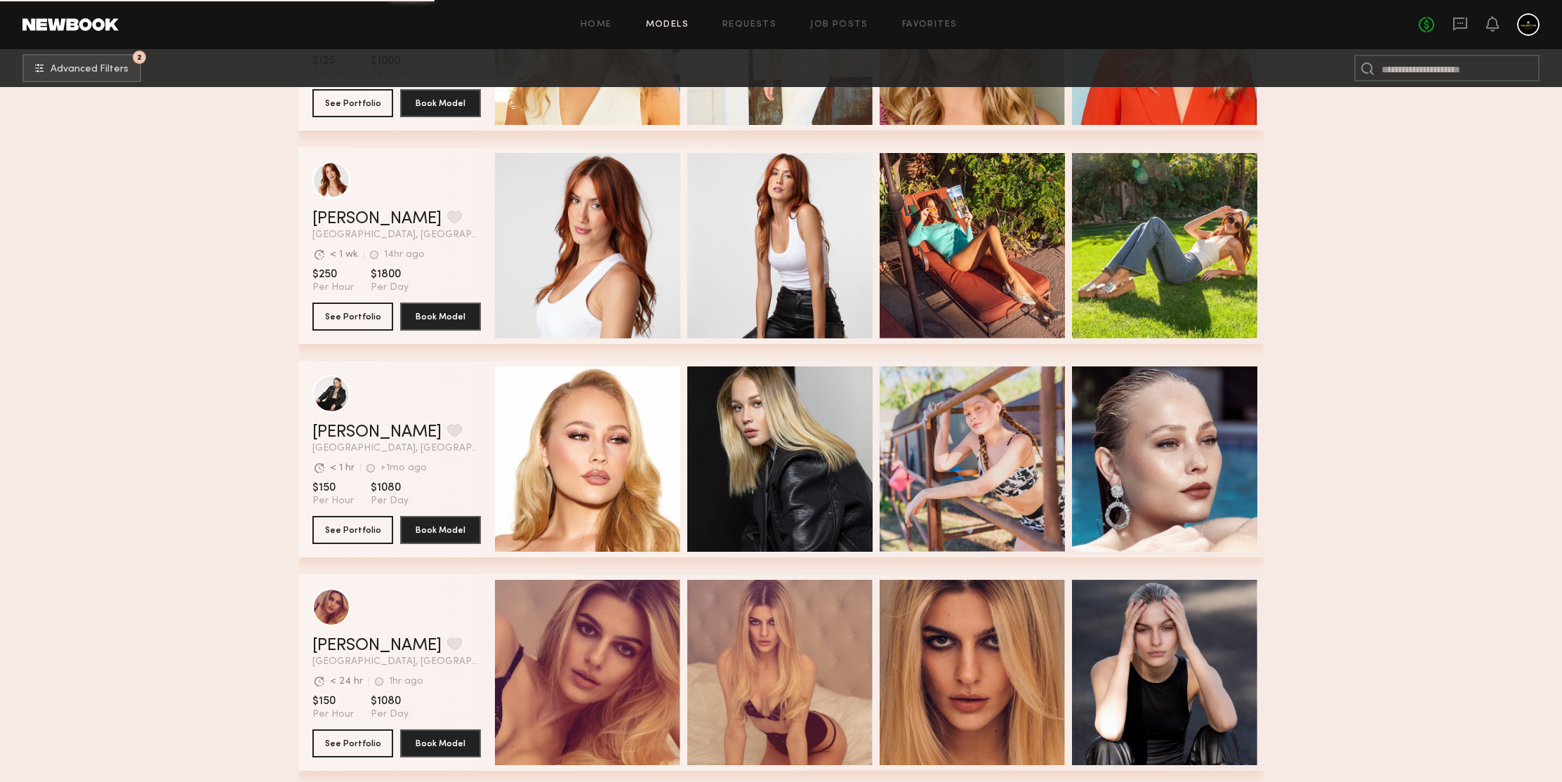
scroll to position [60881, 0]
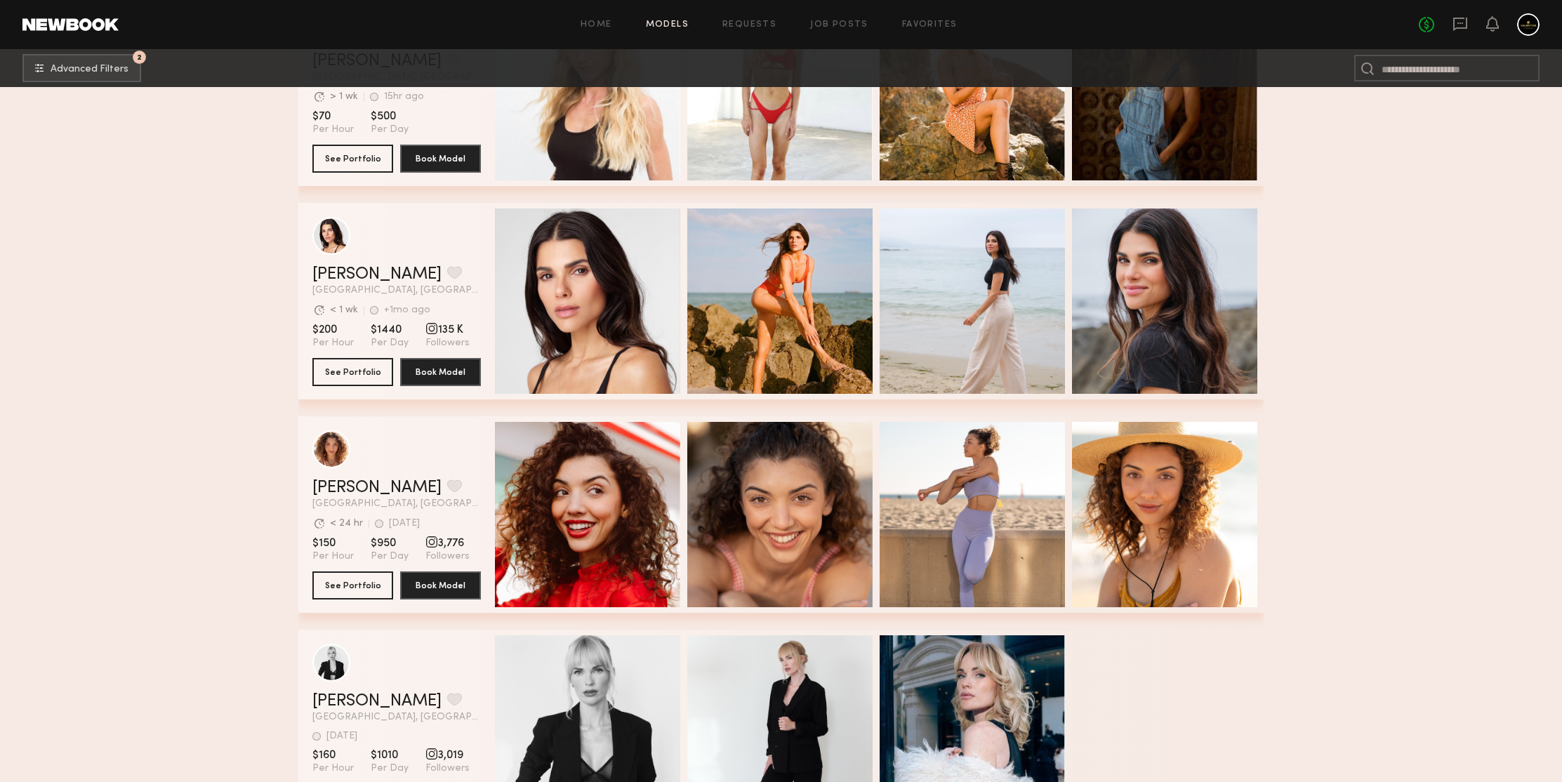
scroll to position [61896, 0]
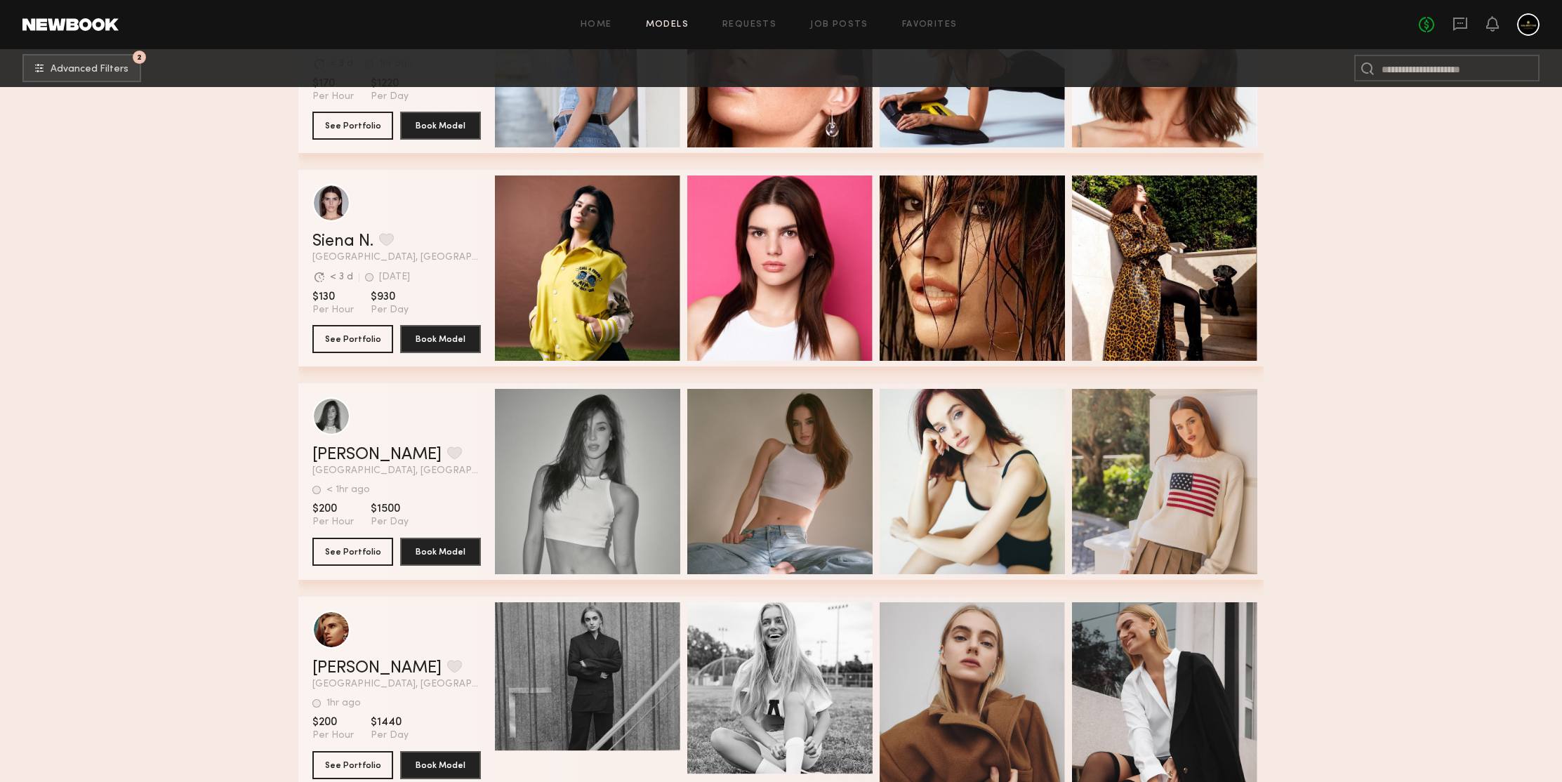
scroll to position [63985, 0]
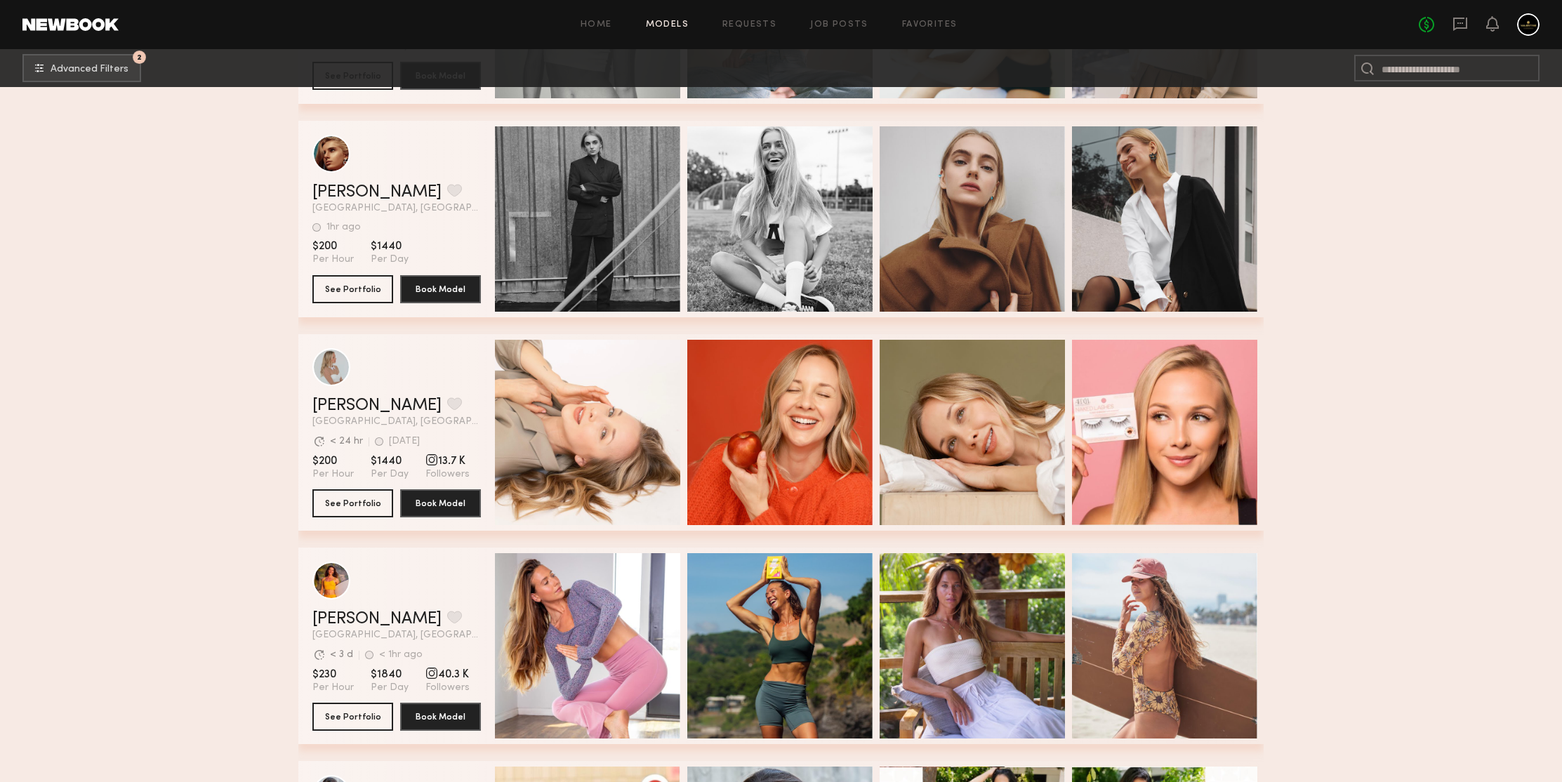
scroll to position [64514, 0]
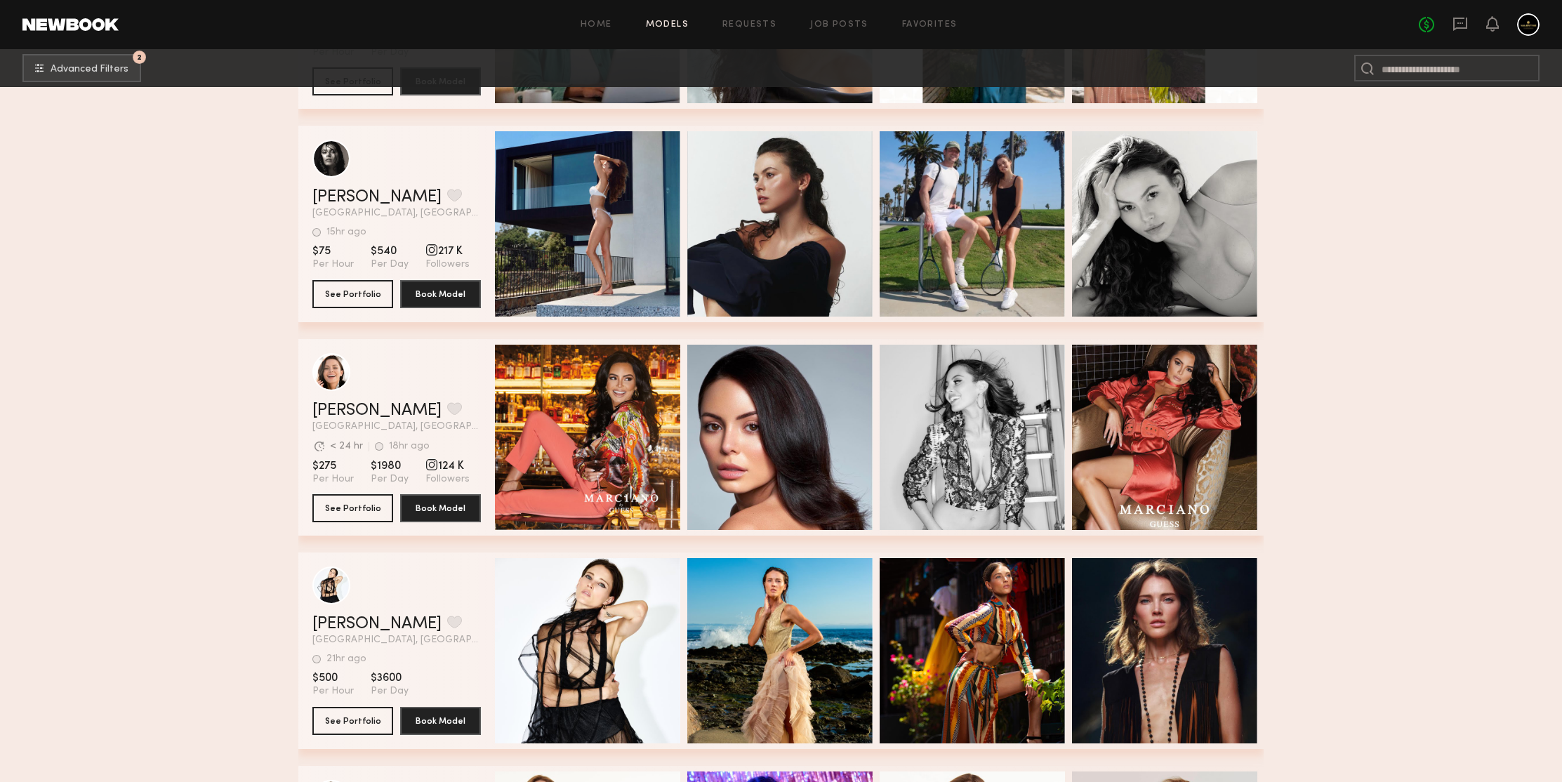
scroll to position [65598, 0]
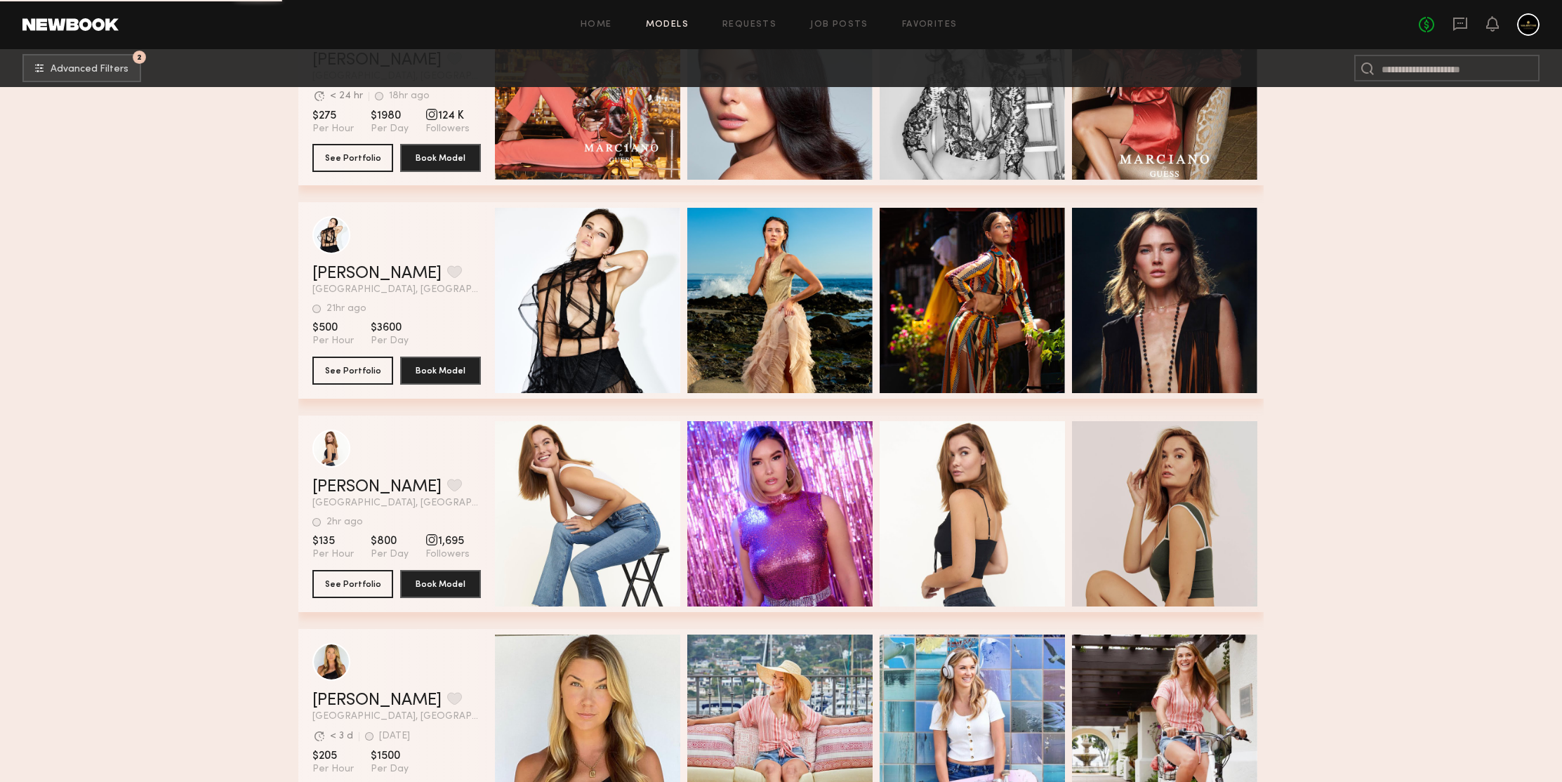
scroll to position [65858, 0]
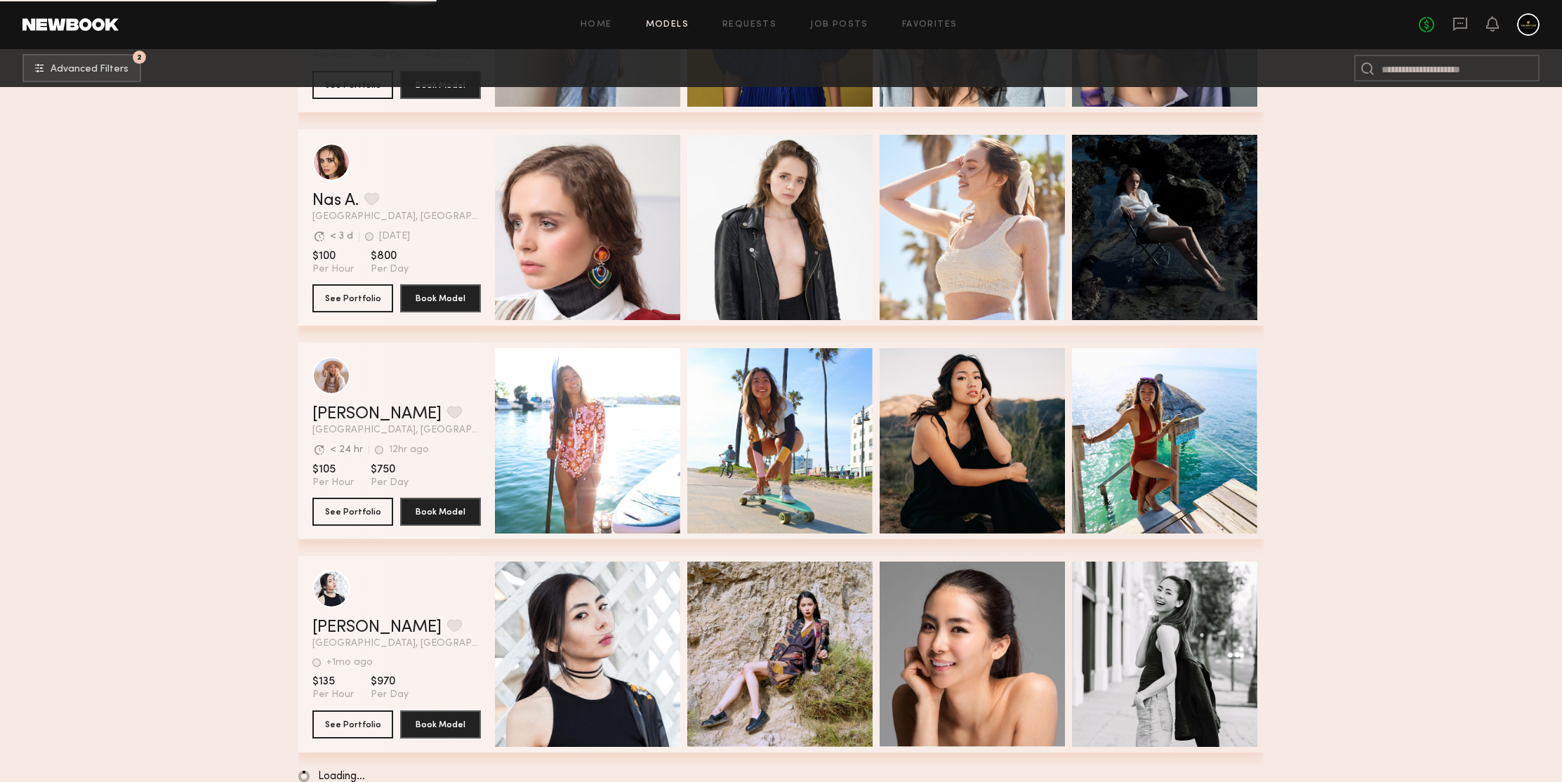
scroll to position [68725, 0]
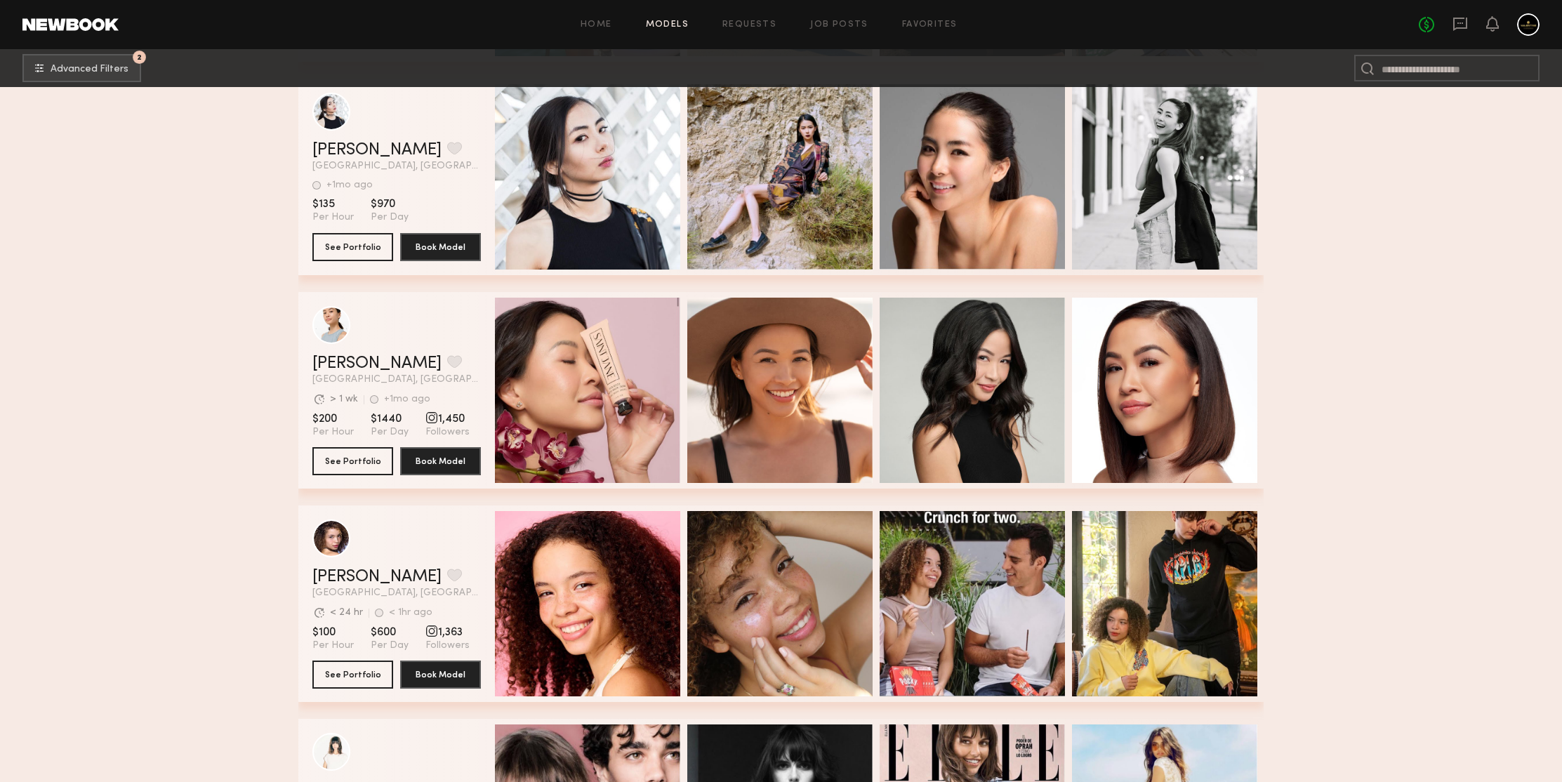
scroll to position [69580, 0]
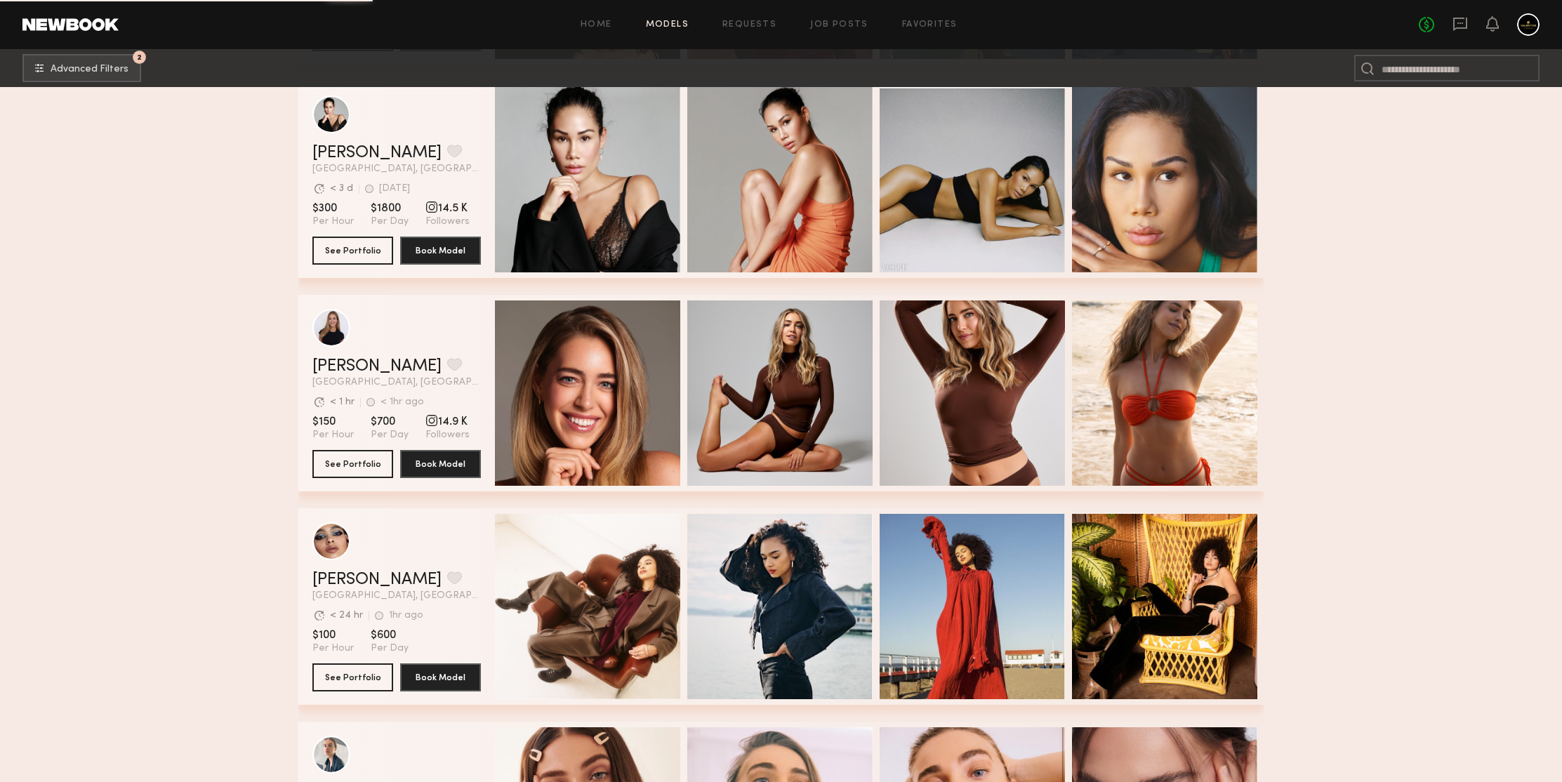
scroll to position [71198, 0]
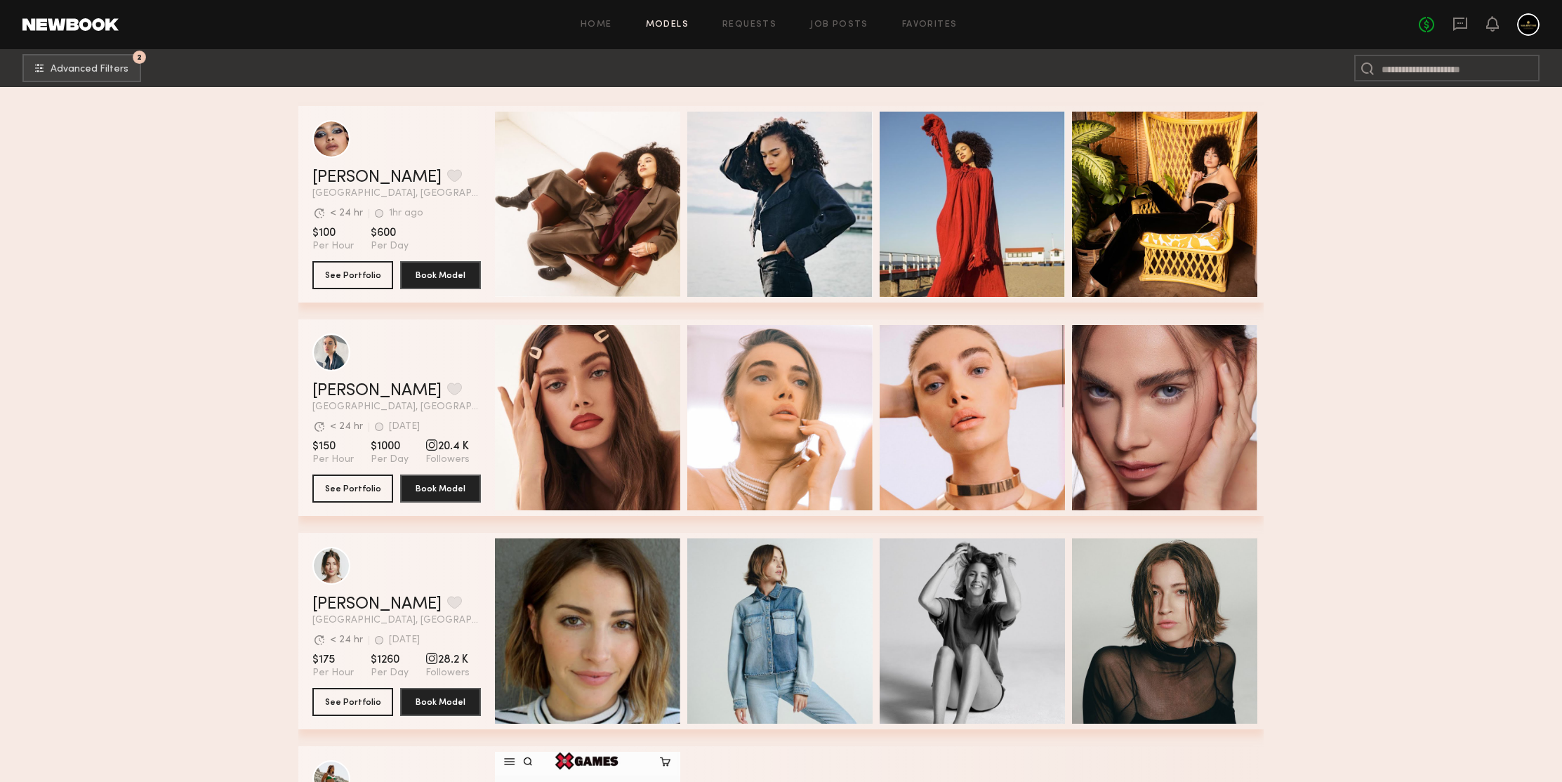
scroll to position [71672, 0]
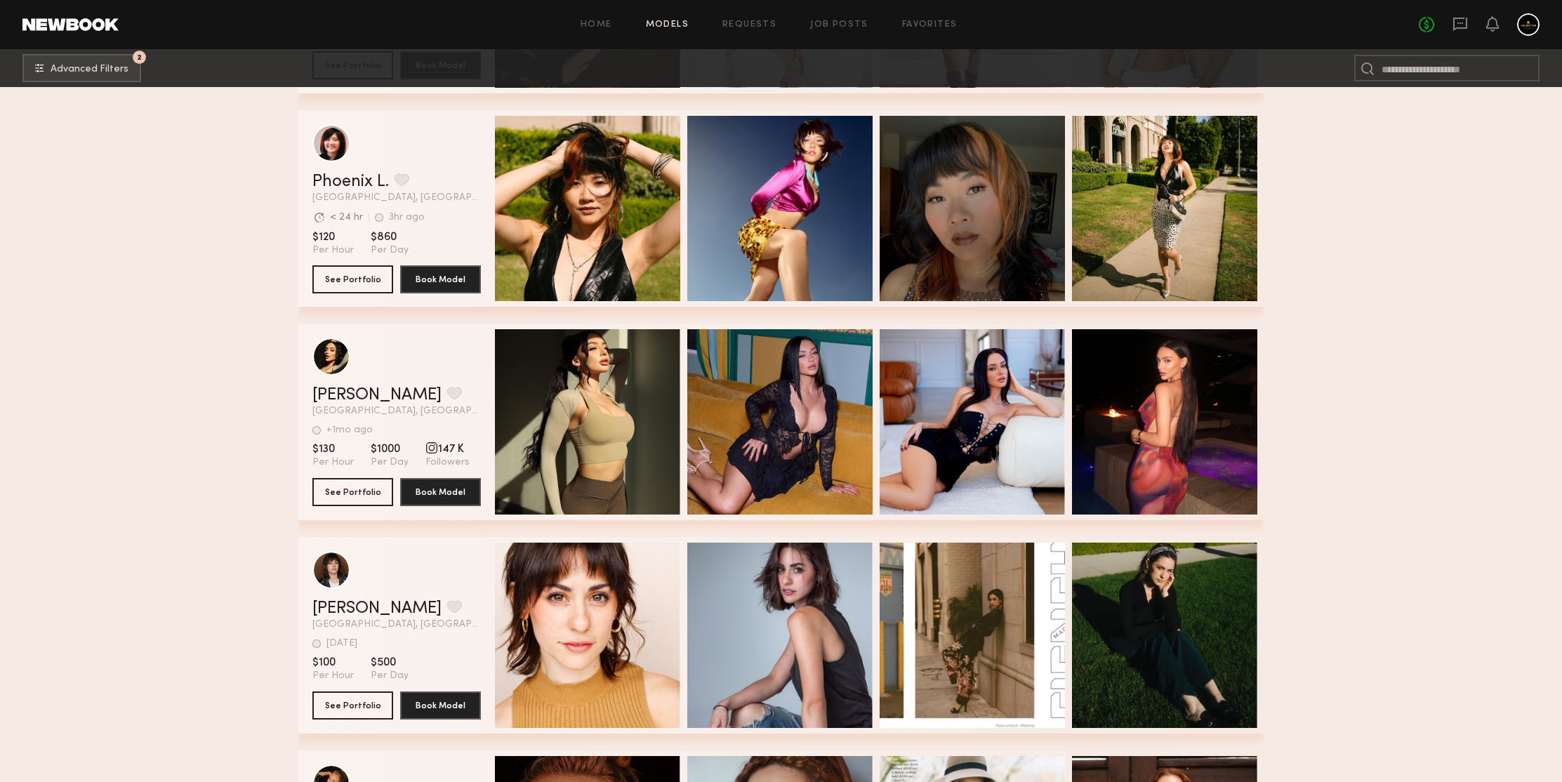
scroll to position [72635, 0]
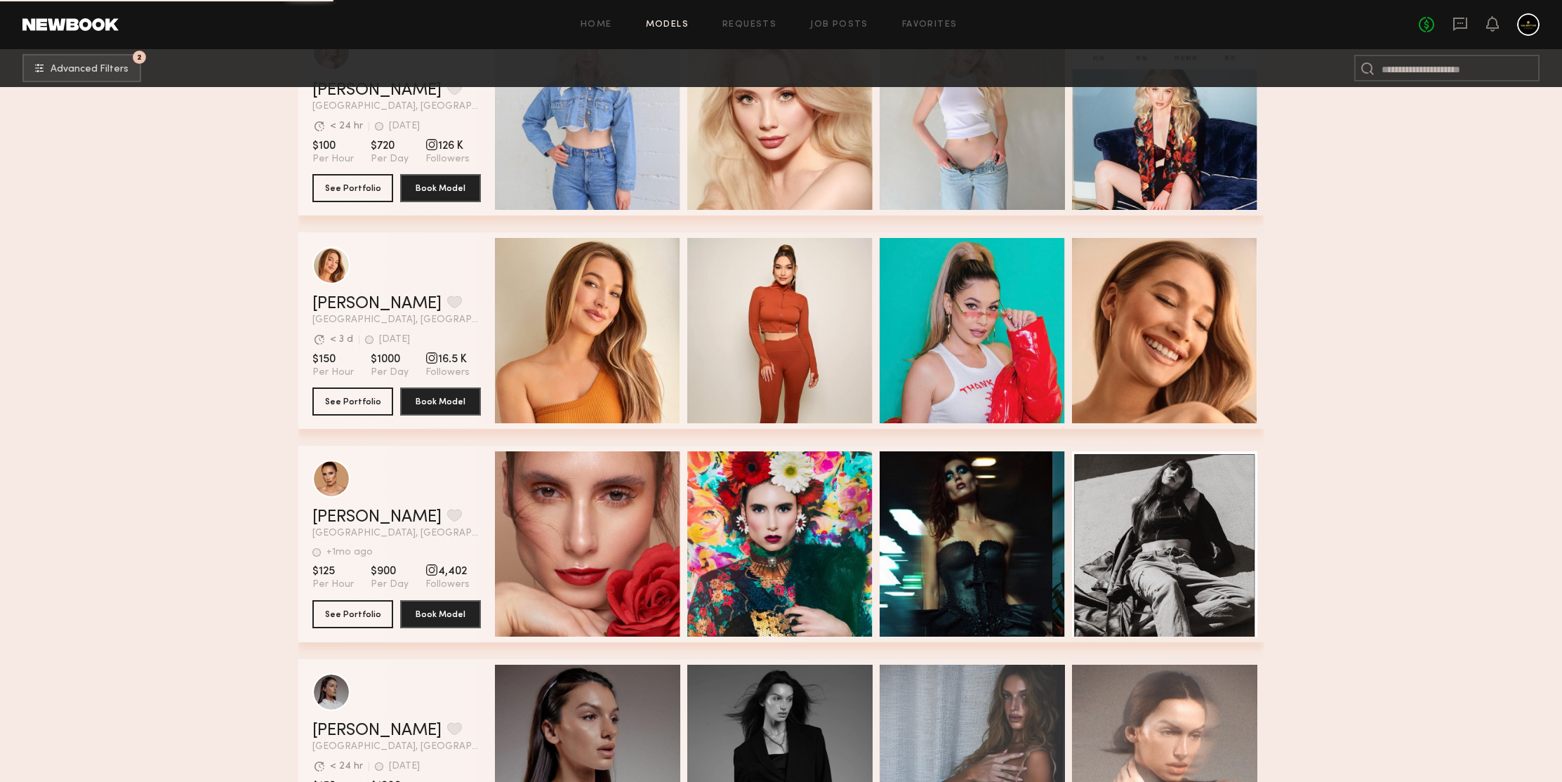
scroll to position [73847, 0]
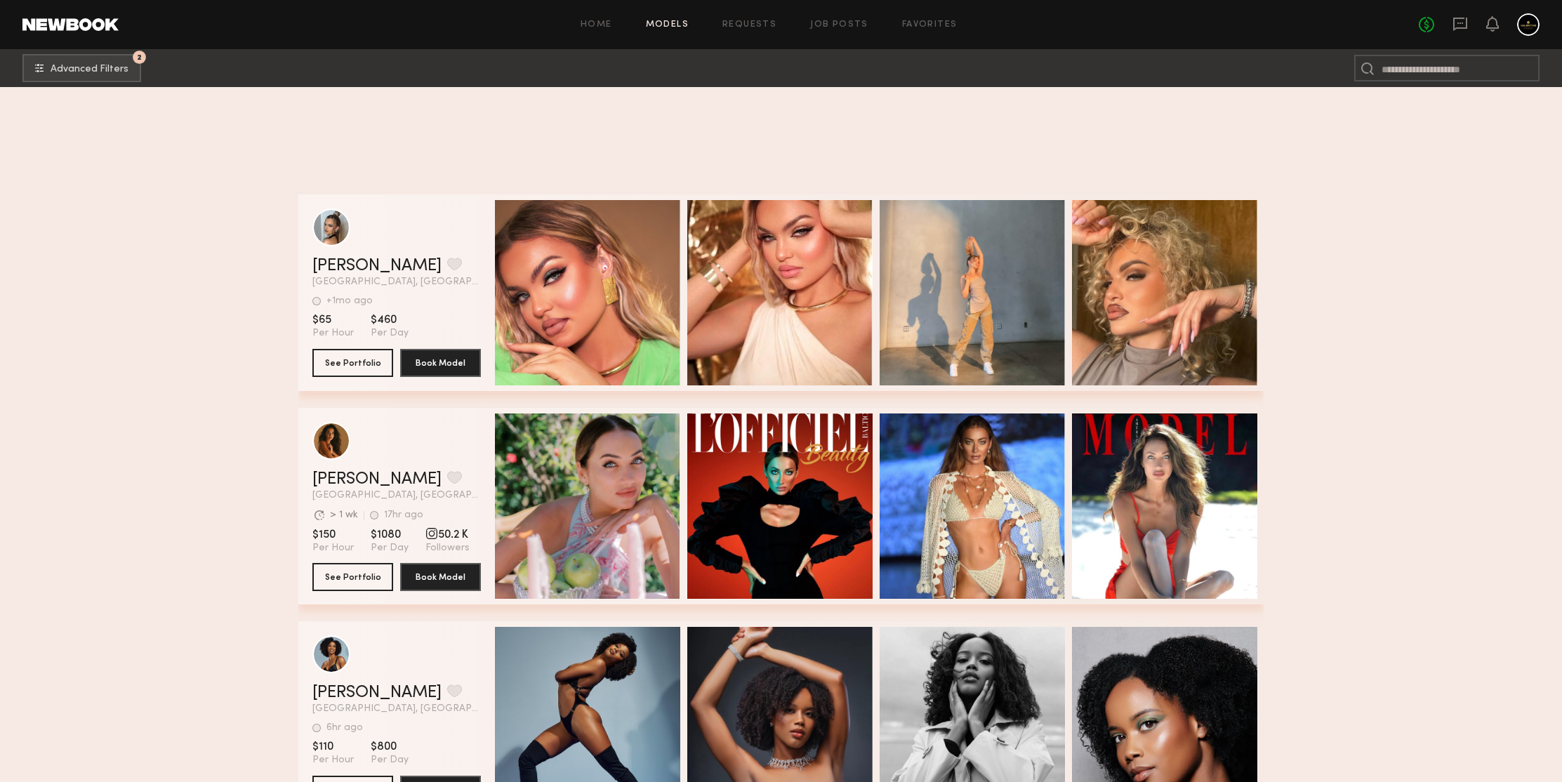
scroll to position [74929, 0]
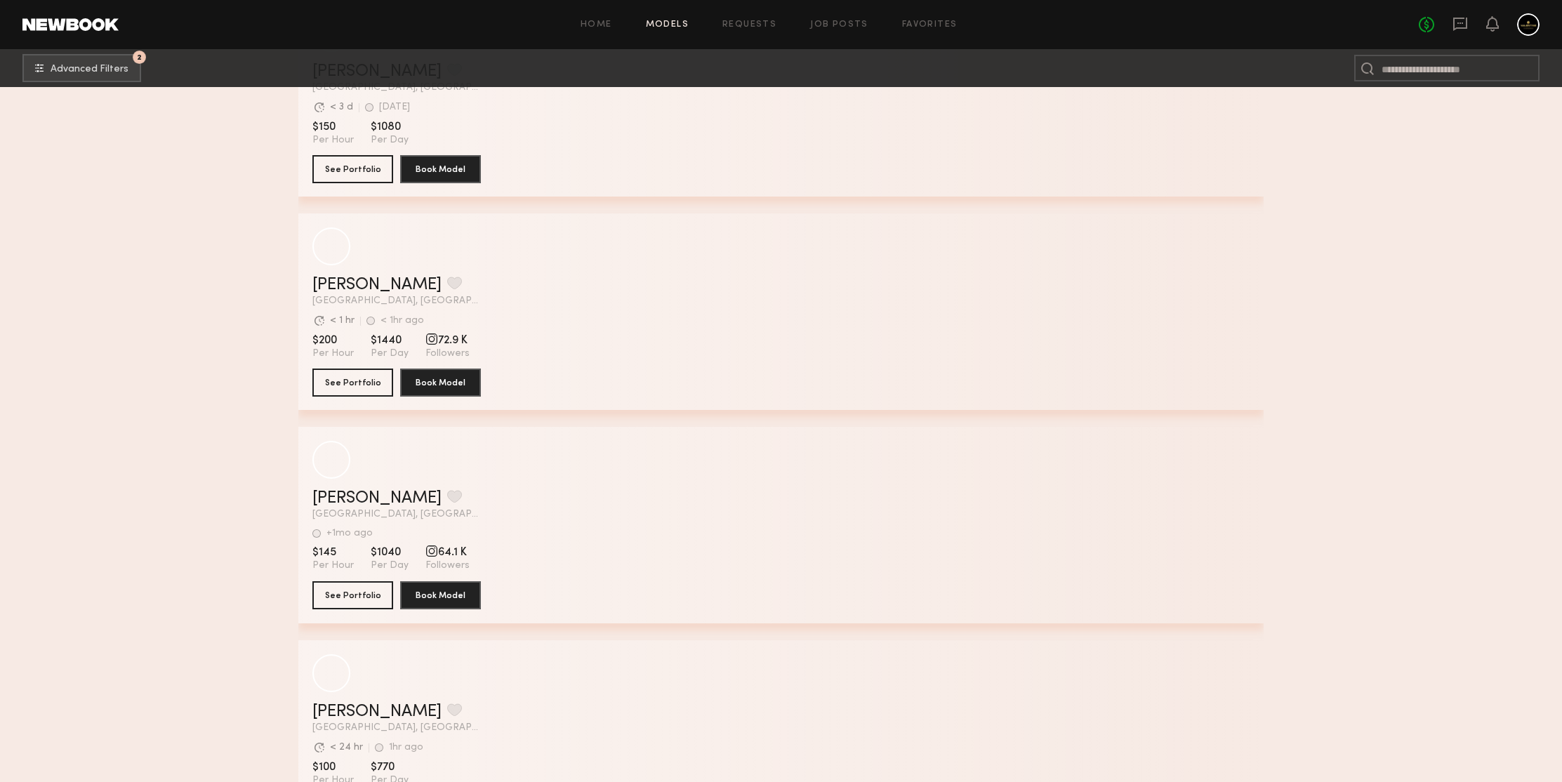
scroll to position [78244, 0]
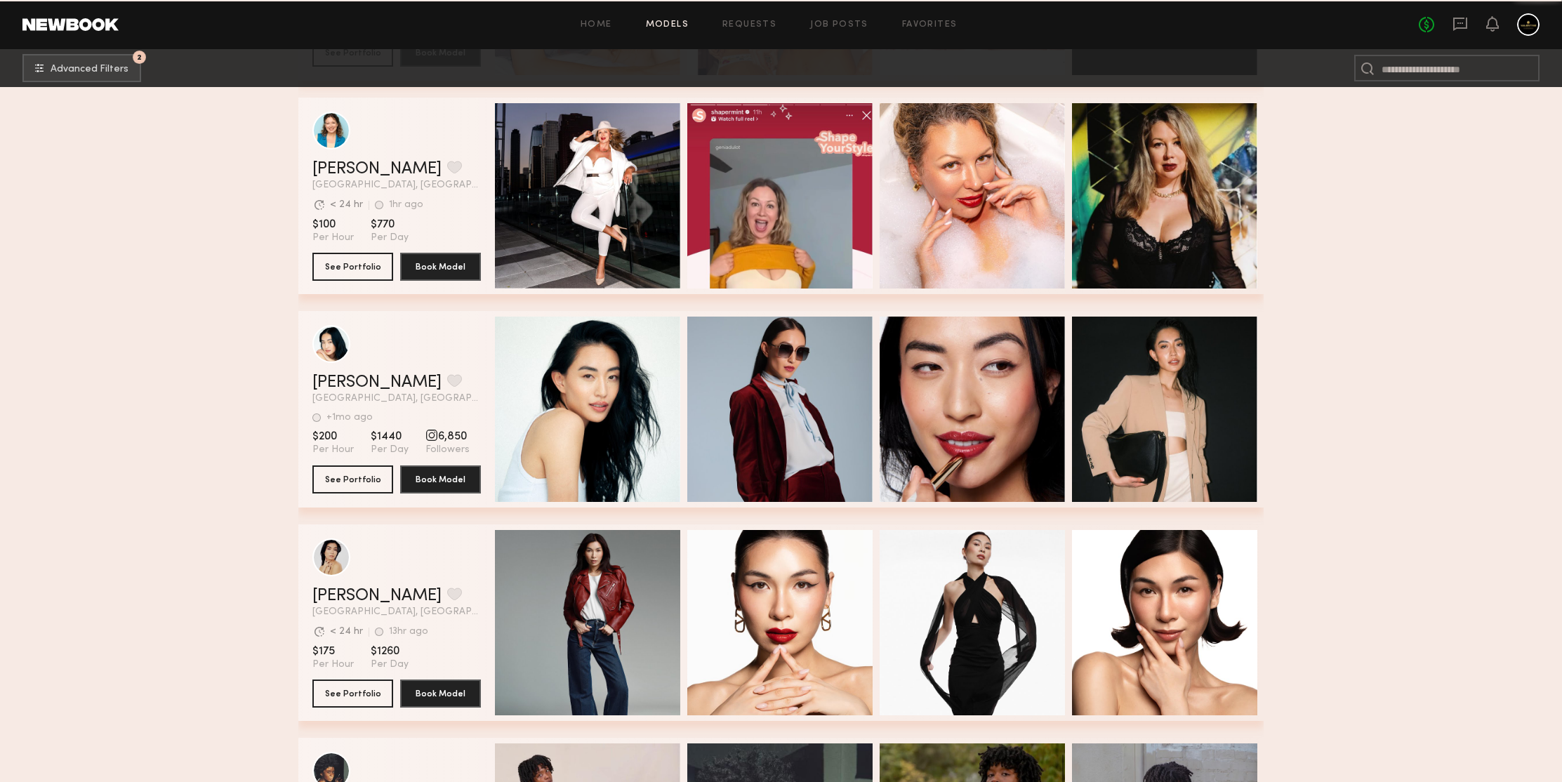
scroll to position [79048, 0]
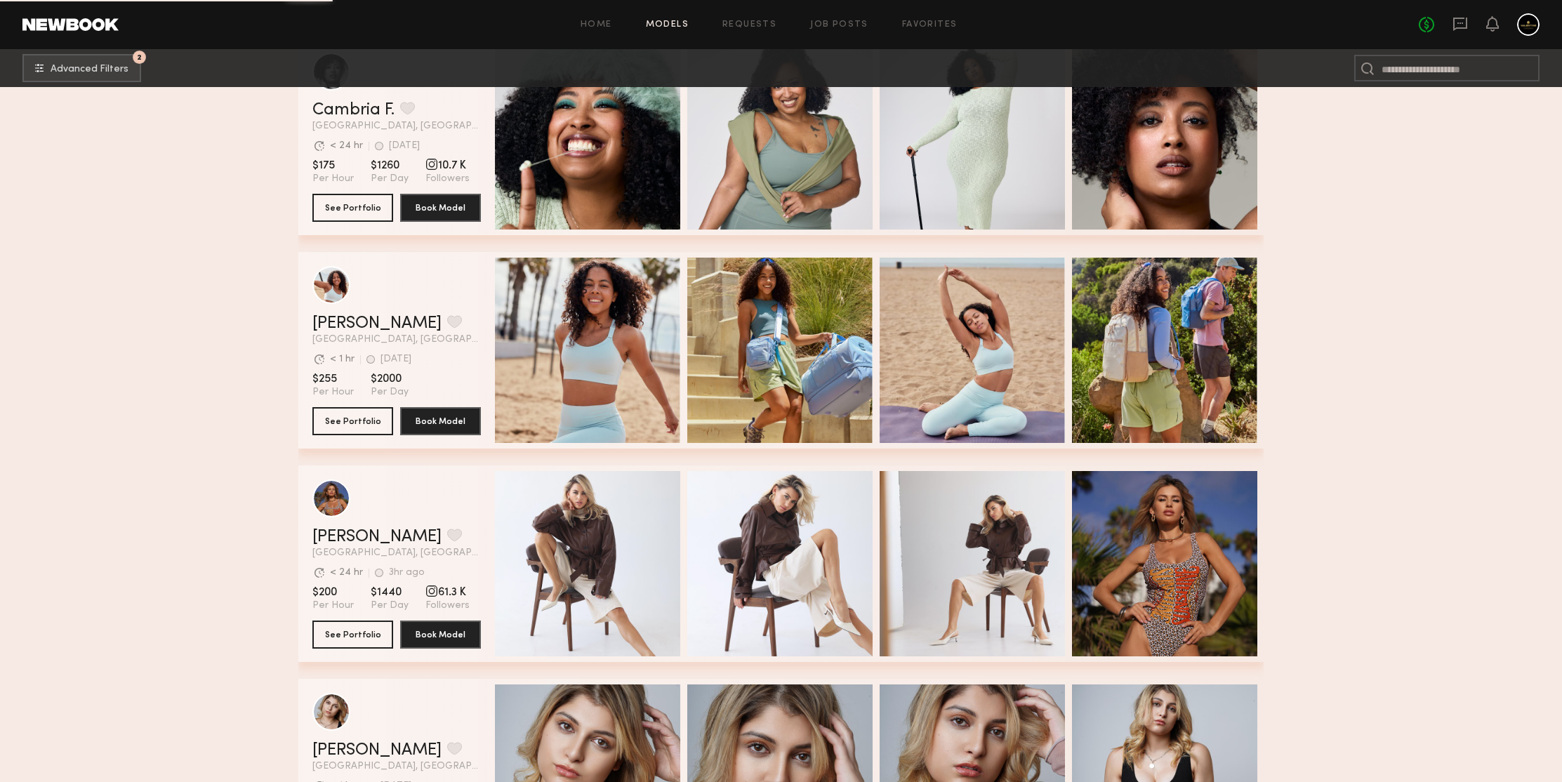
scroll to position [81530, 0]
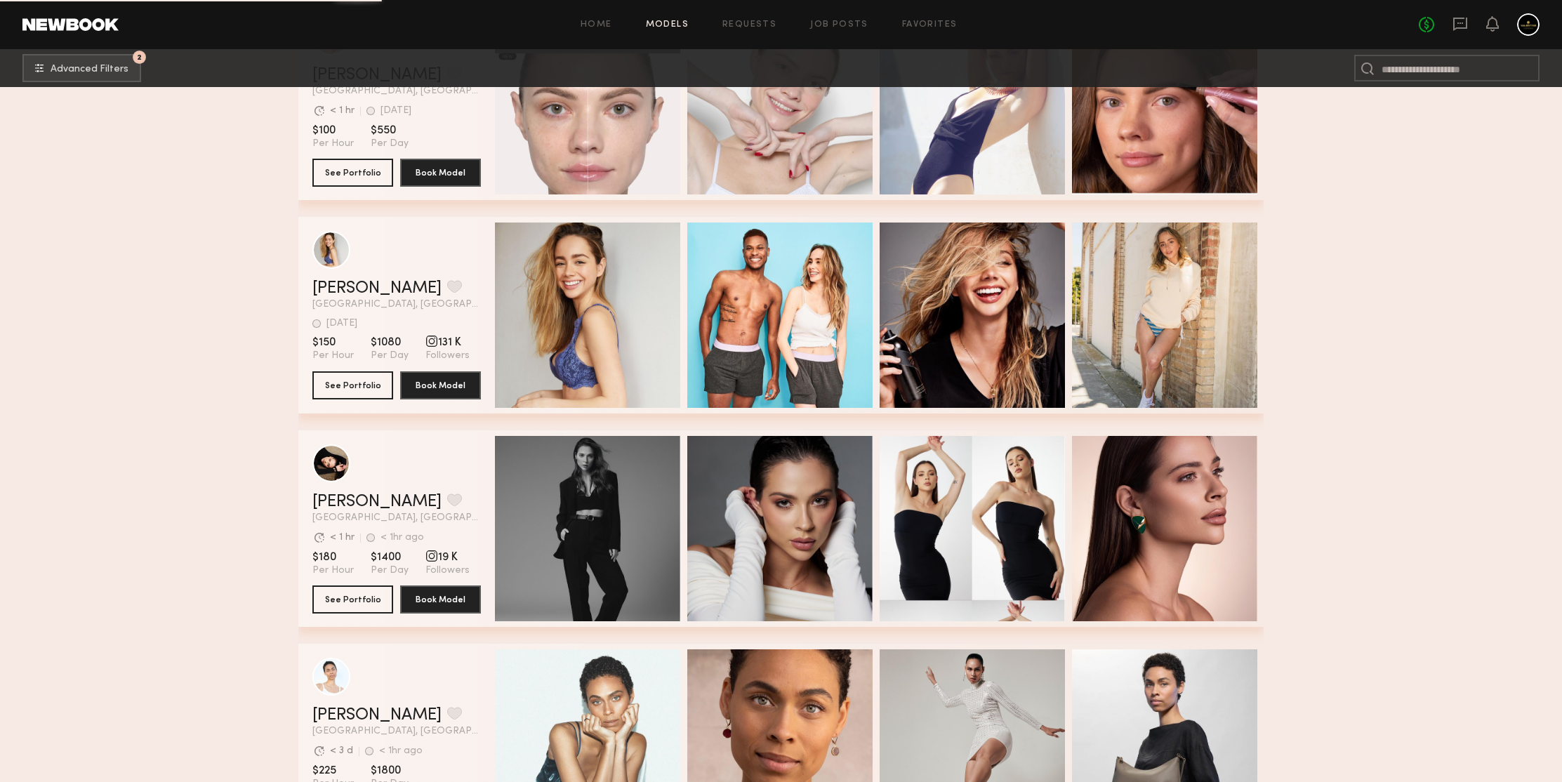
scroll to position [83989, 0]
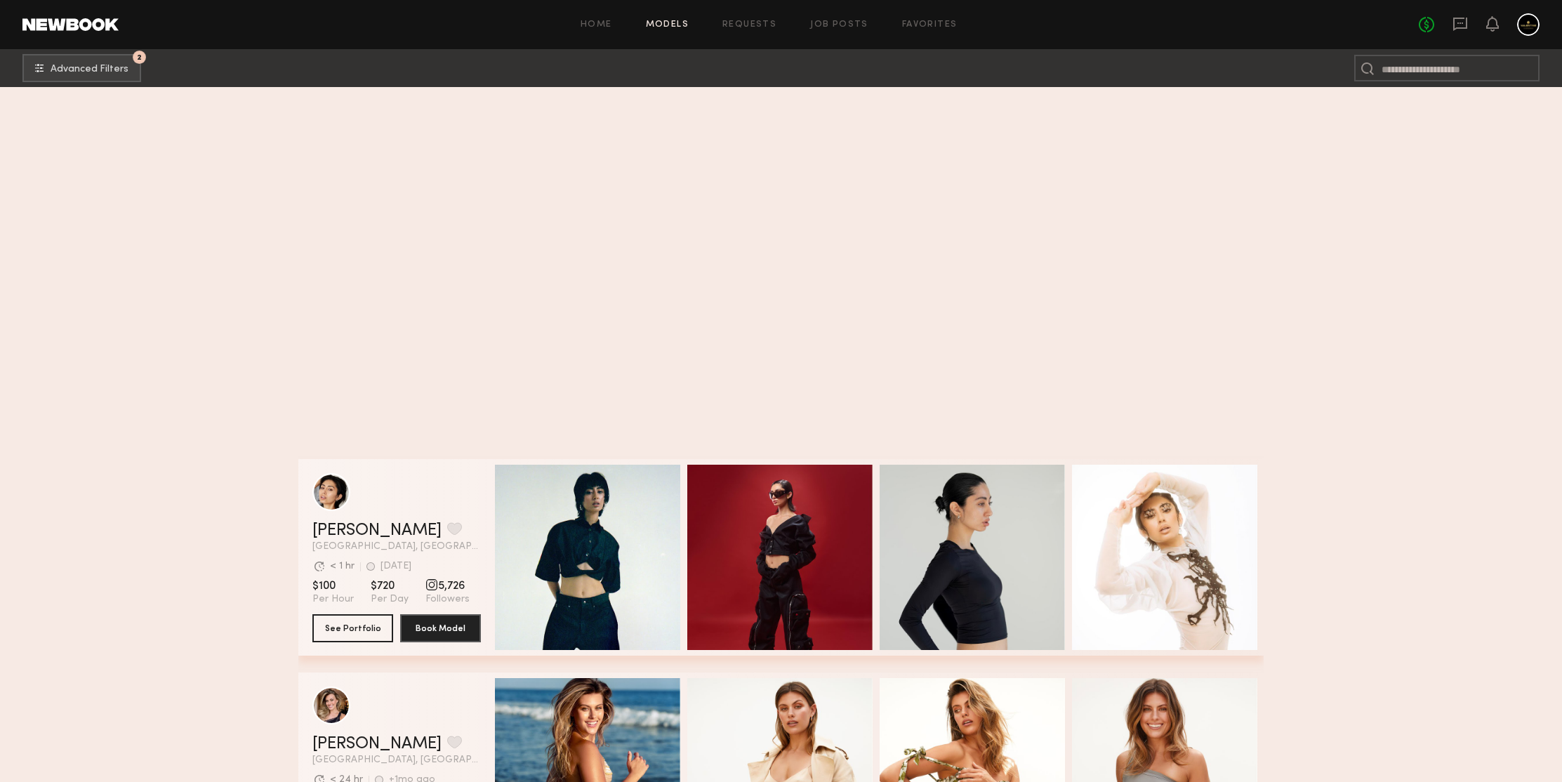
scroll to position [85337, 0]
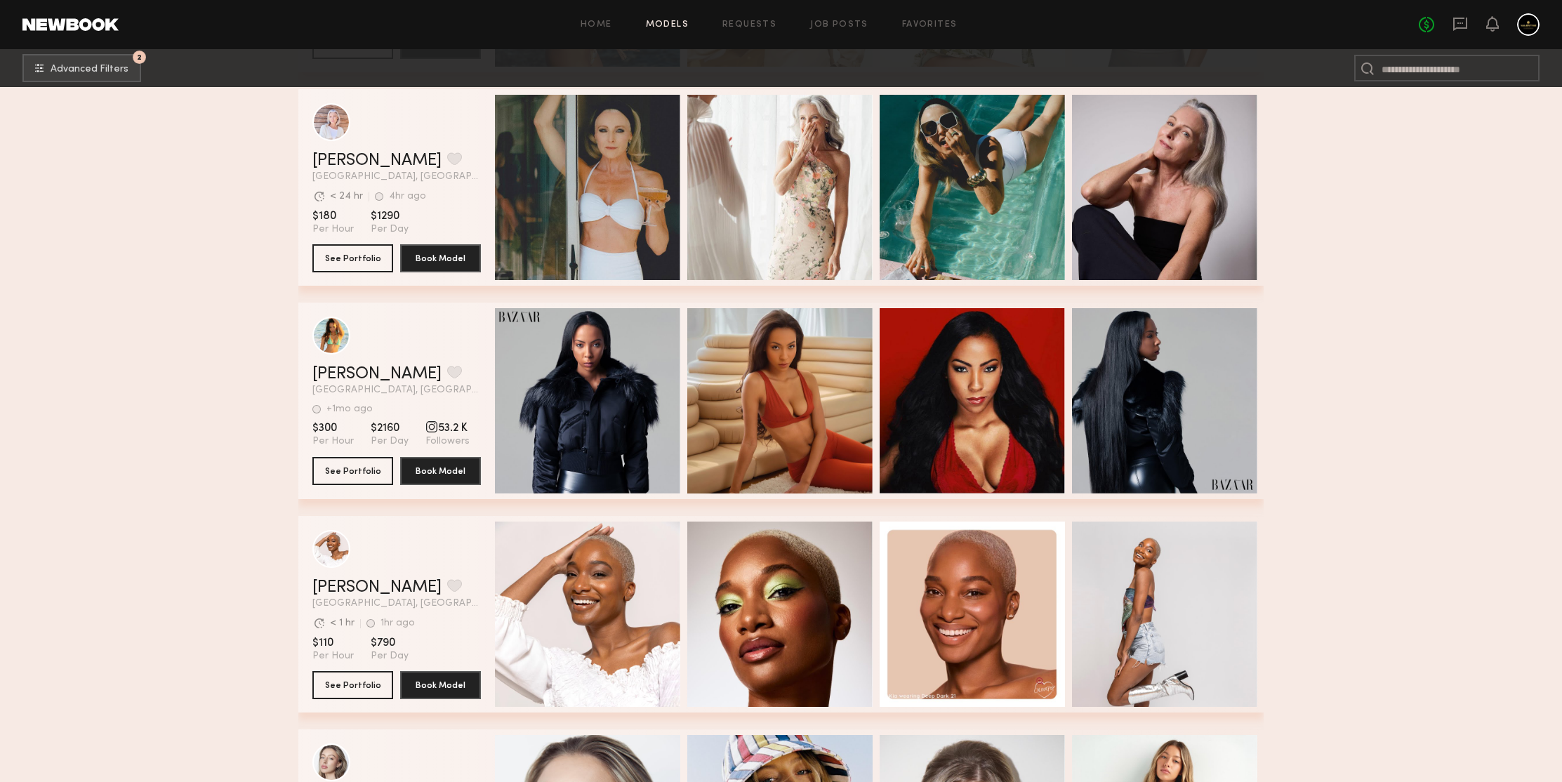
scroll to position [85749, 0]
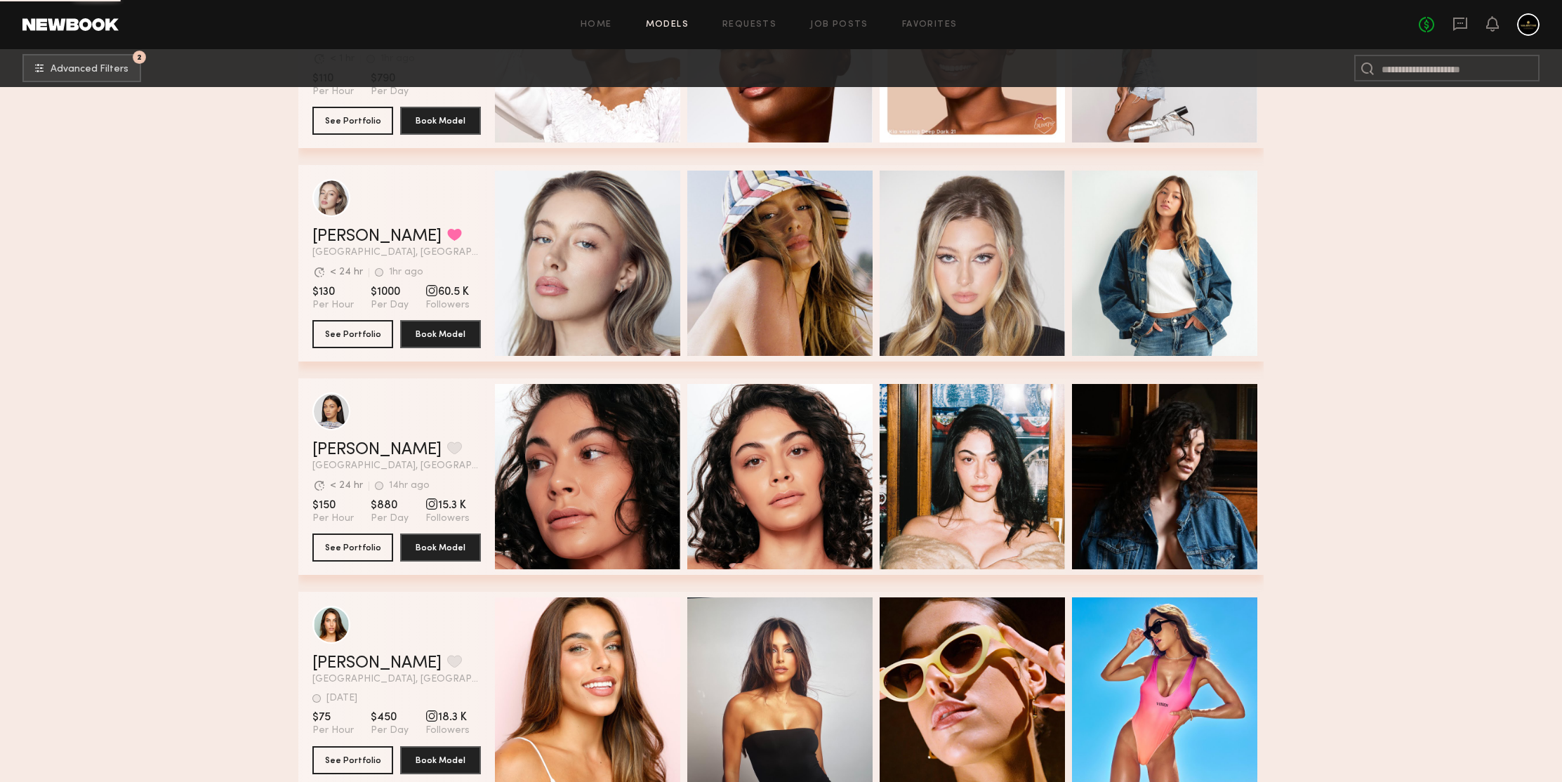
scroll to position [86263, 0]
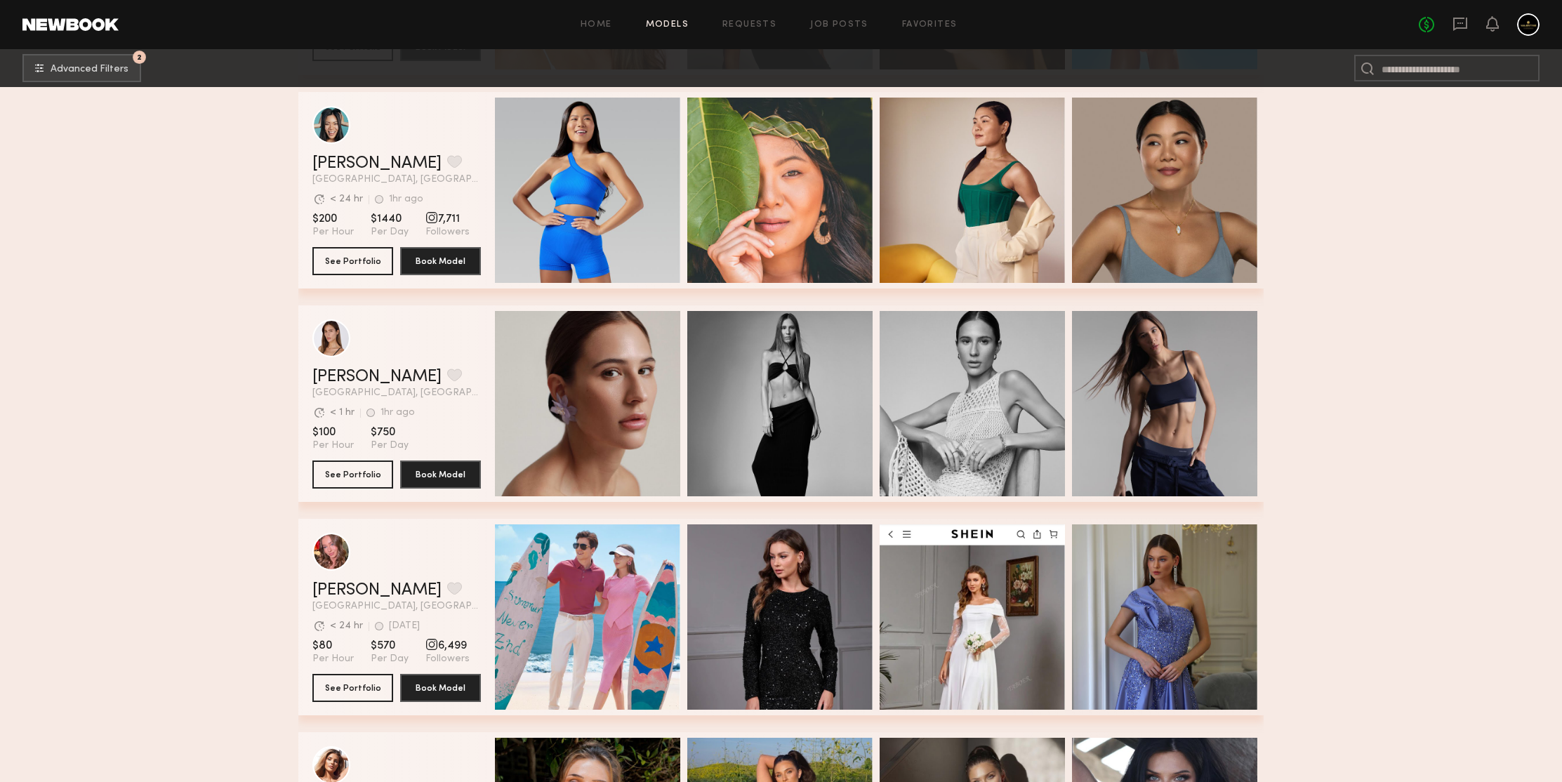
scroll to position [87051, 0]
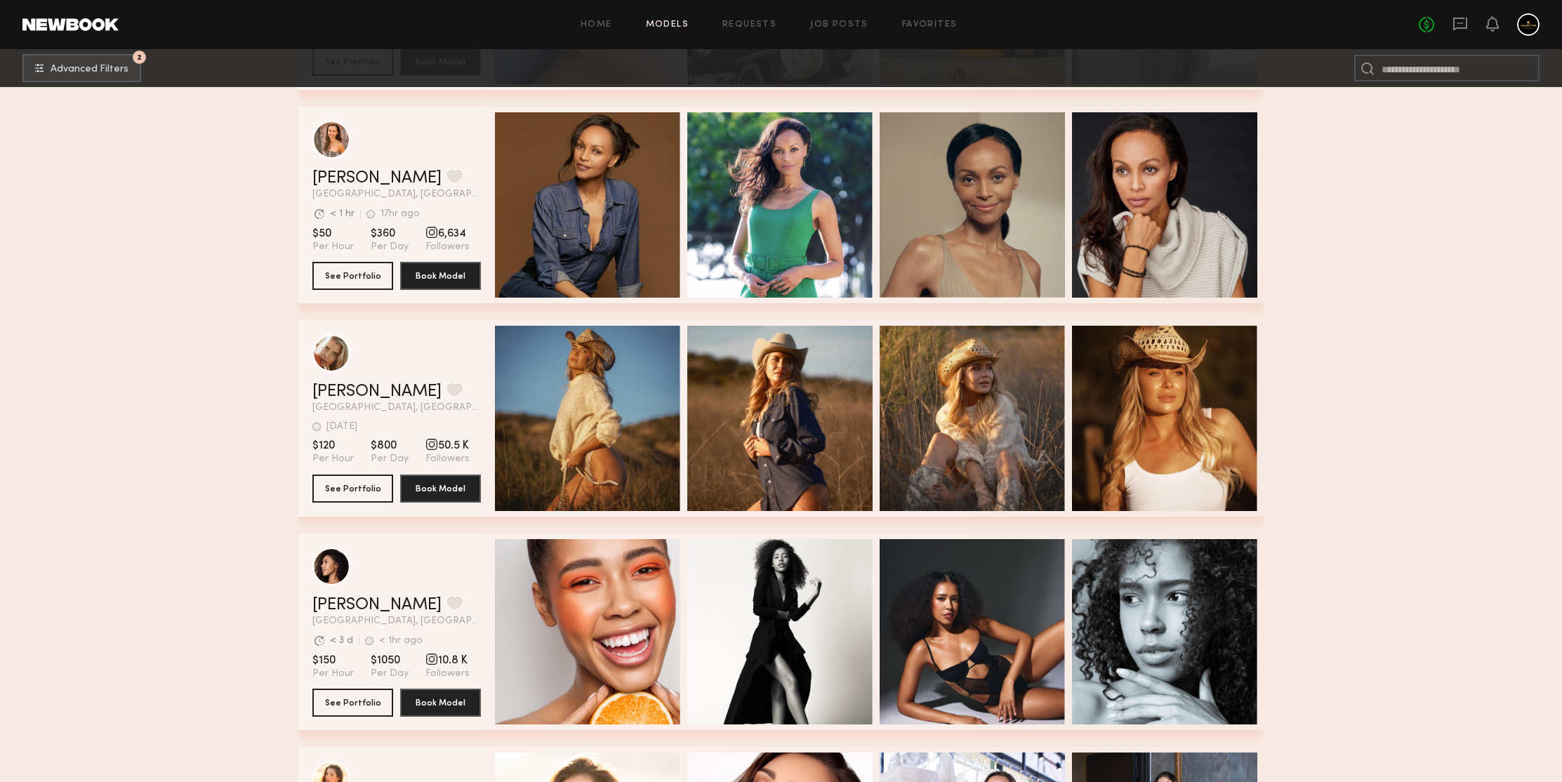
scroll to position [88503, 0]
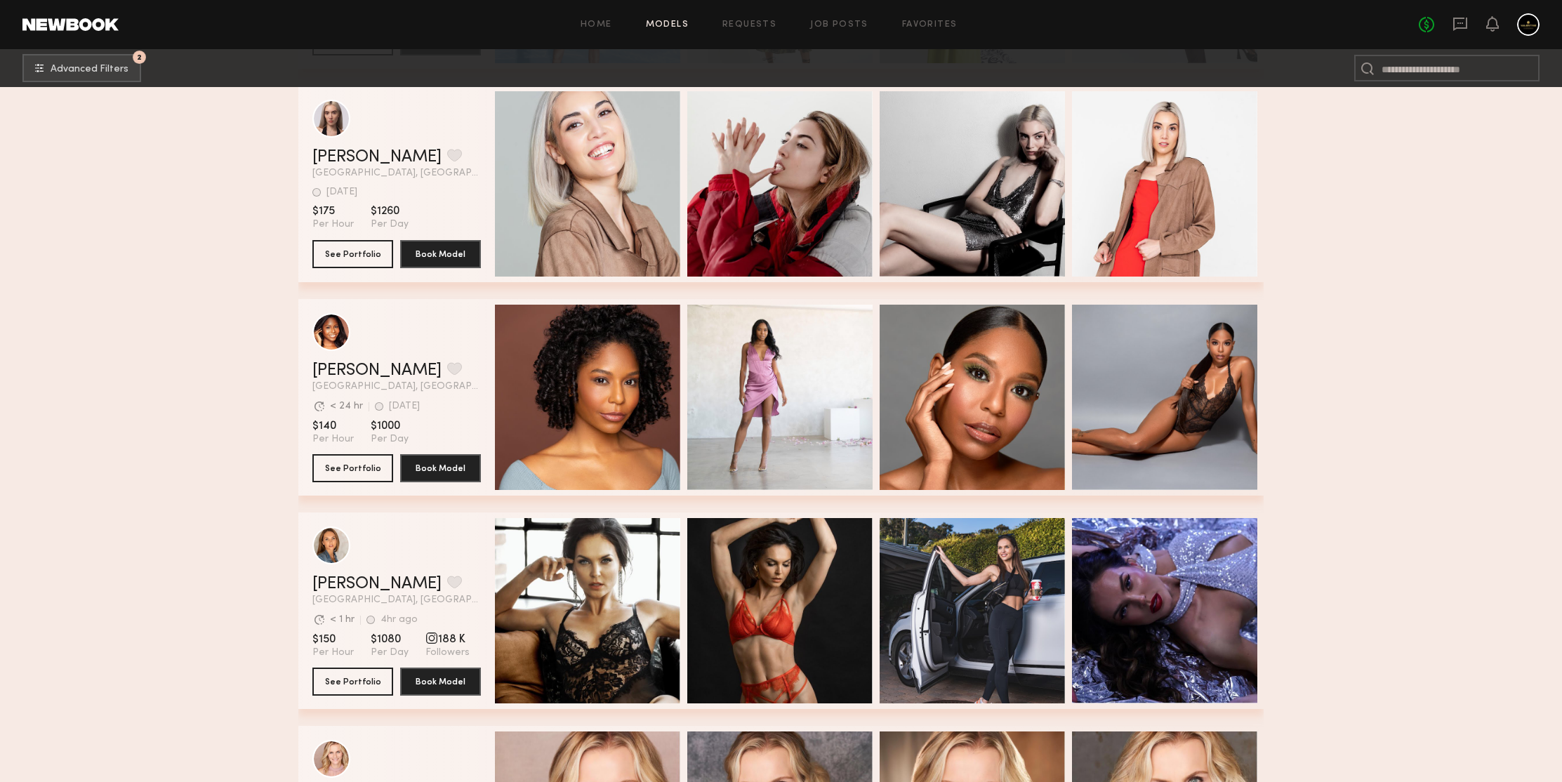
scroll to position [89876, 0]
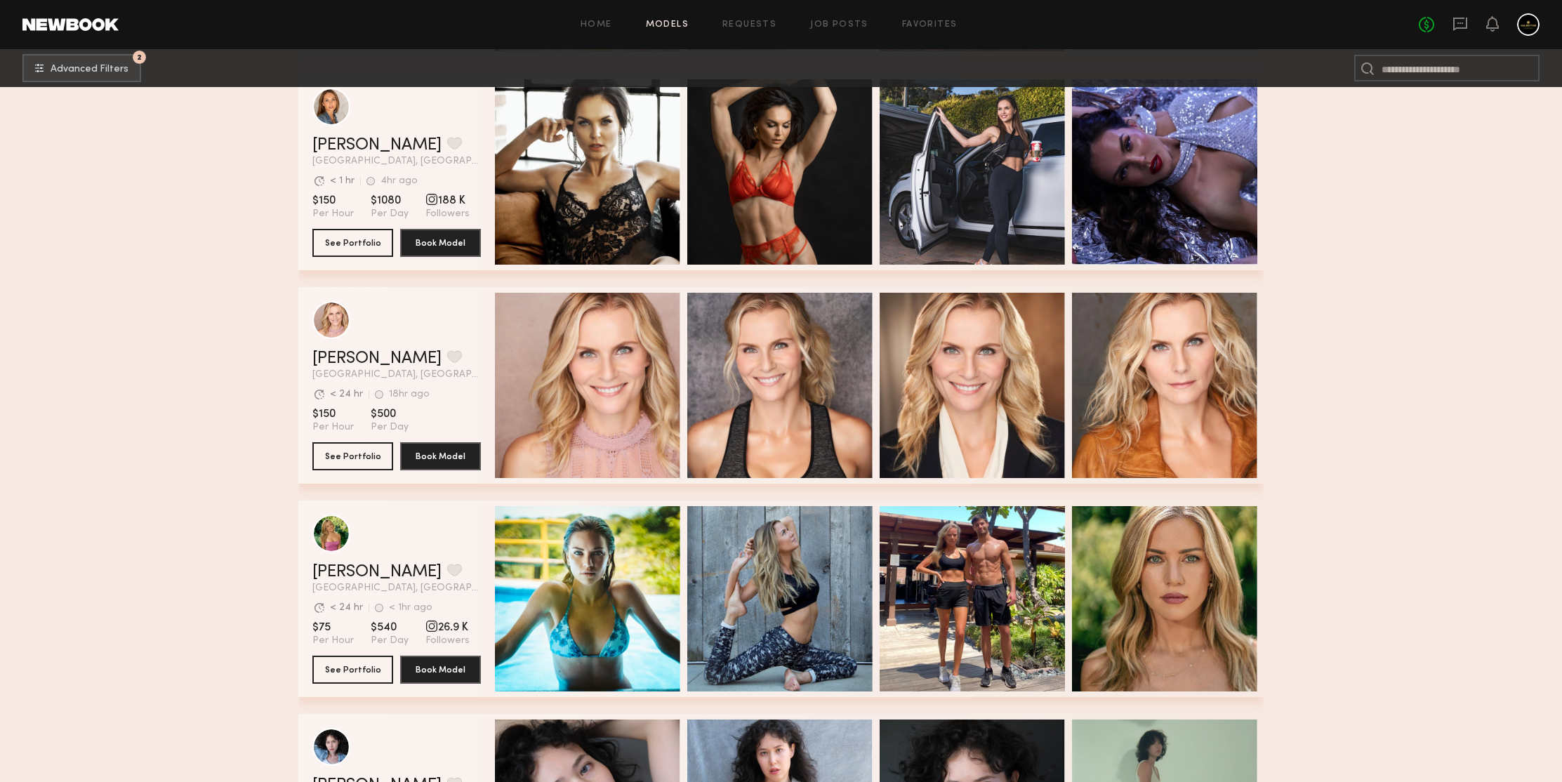
scroll to position [90171, 0]
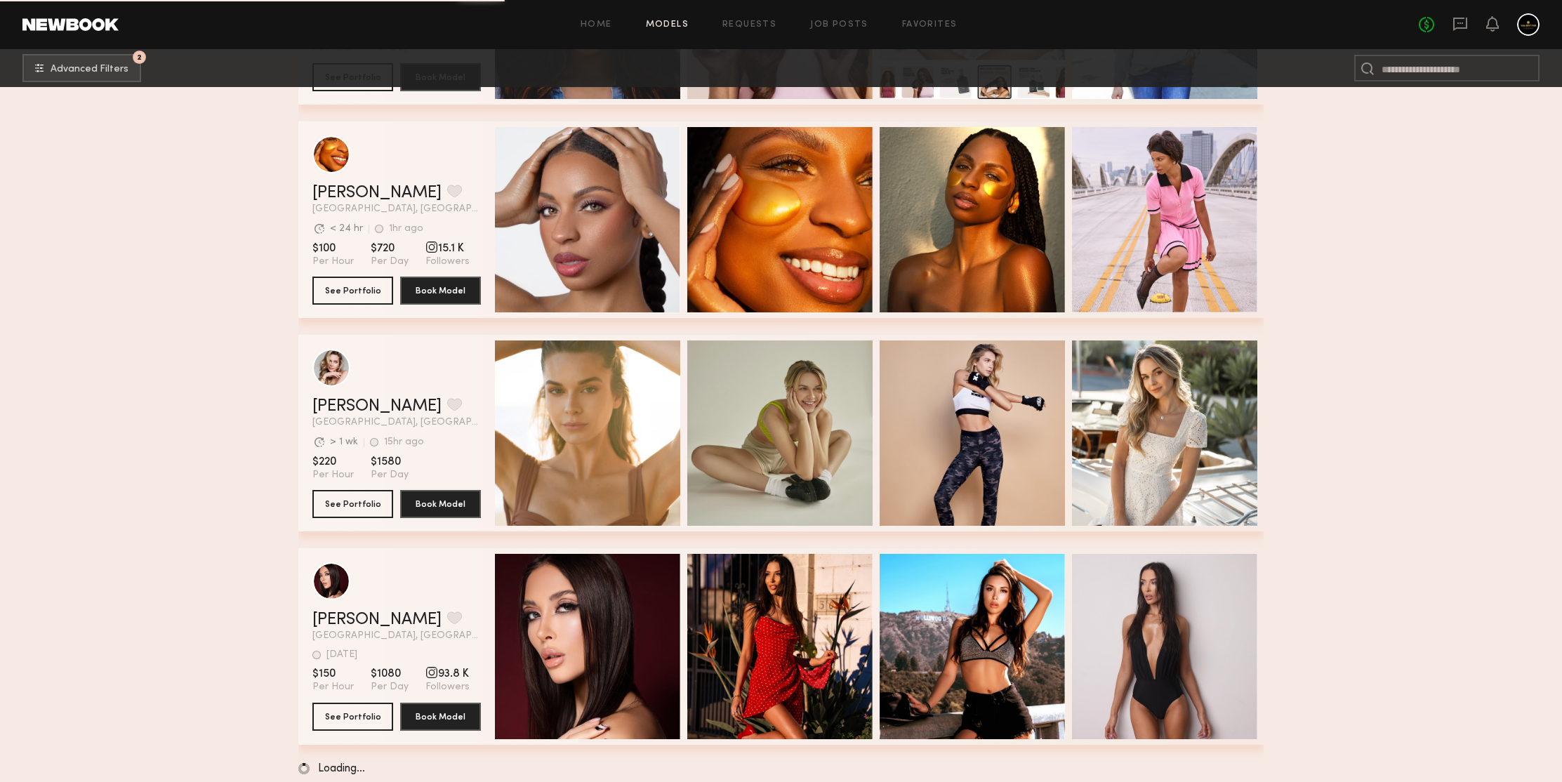
scroll to position [91773, 0]
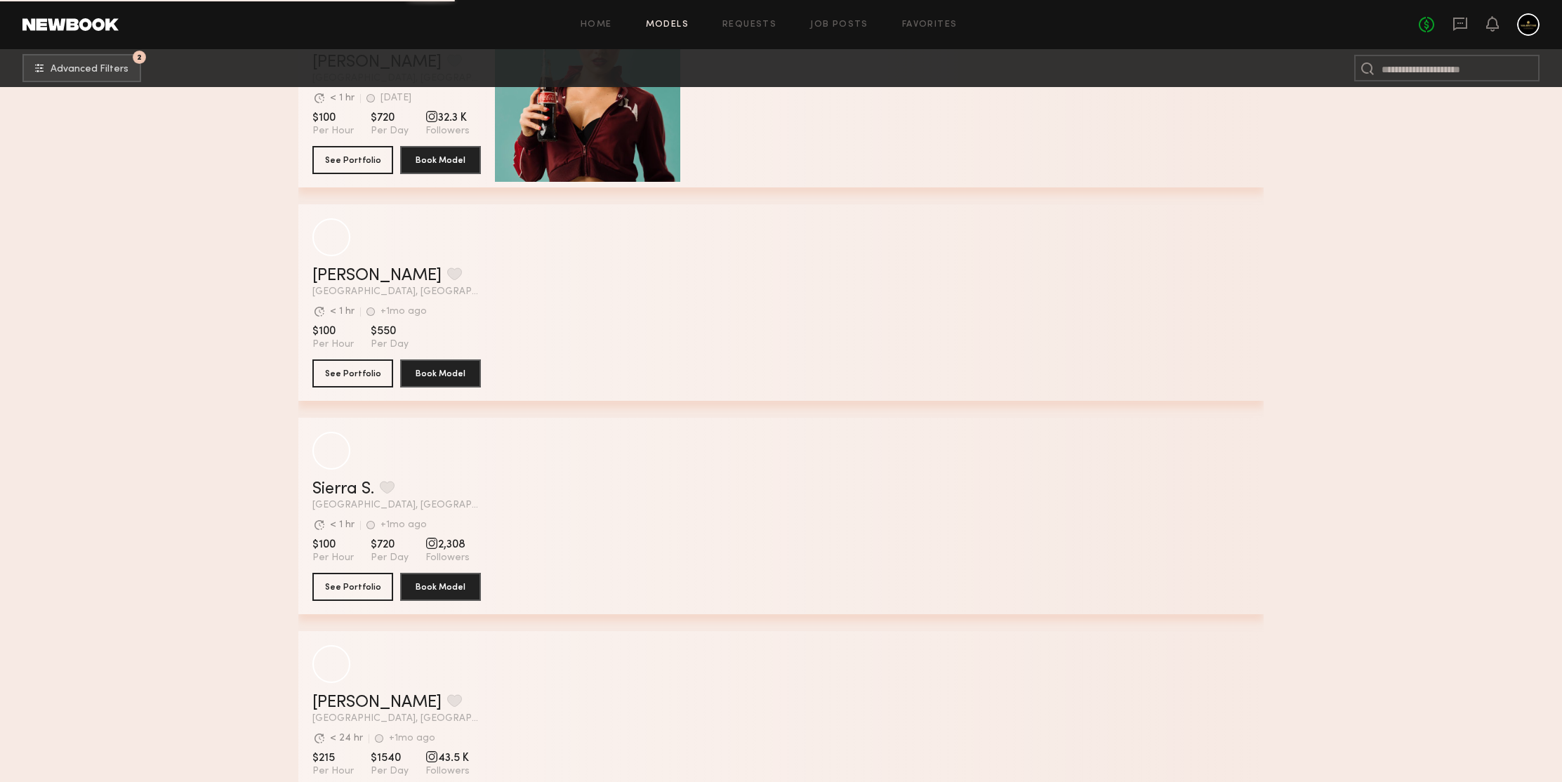
scroll to position [94334, 0]
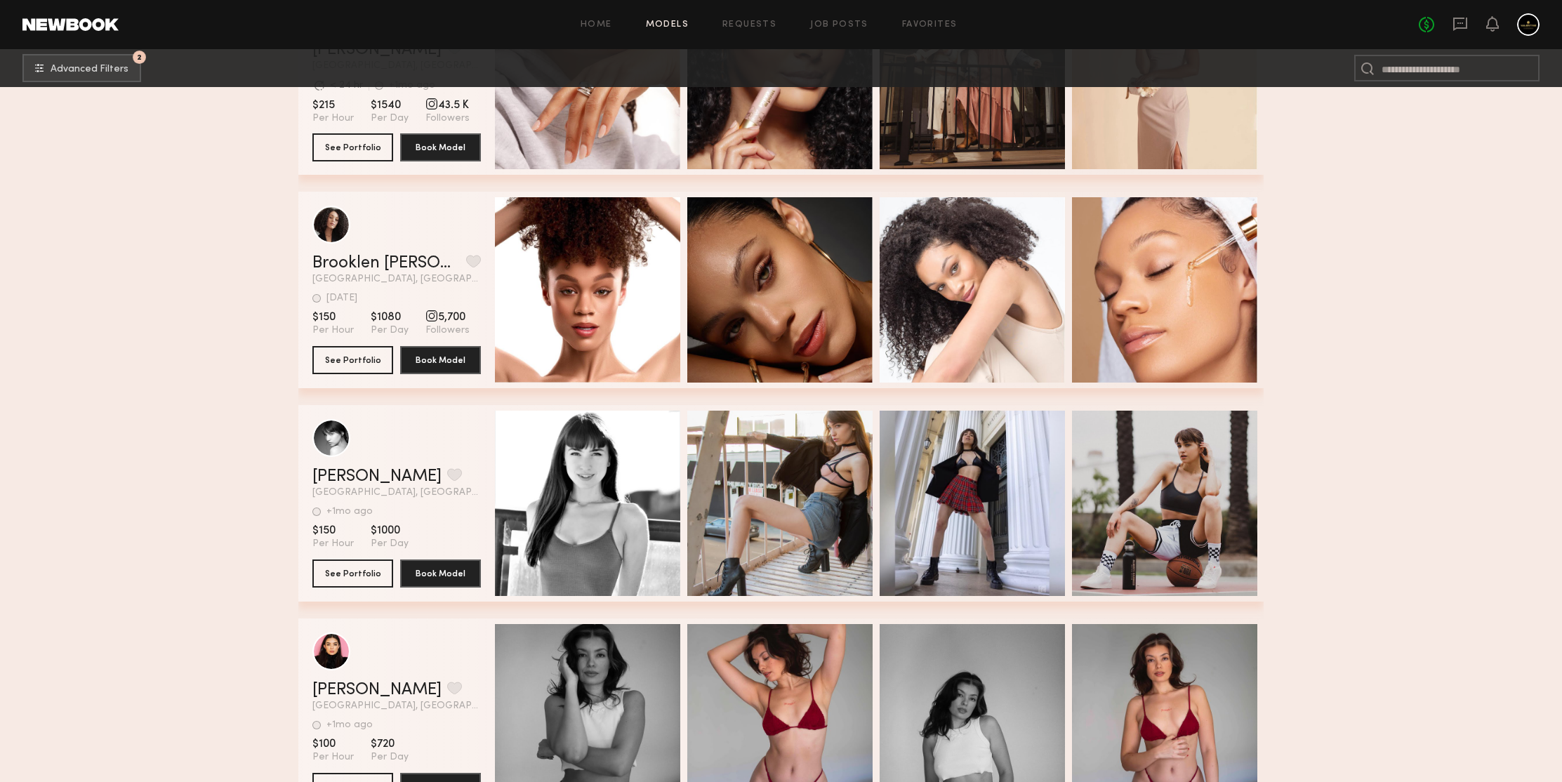
scroll to position [94747, 0]
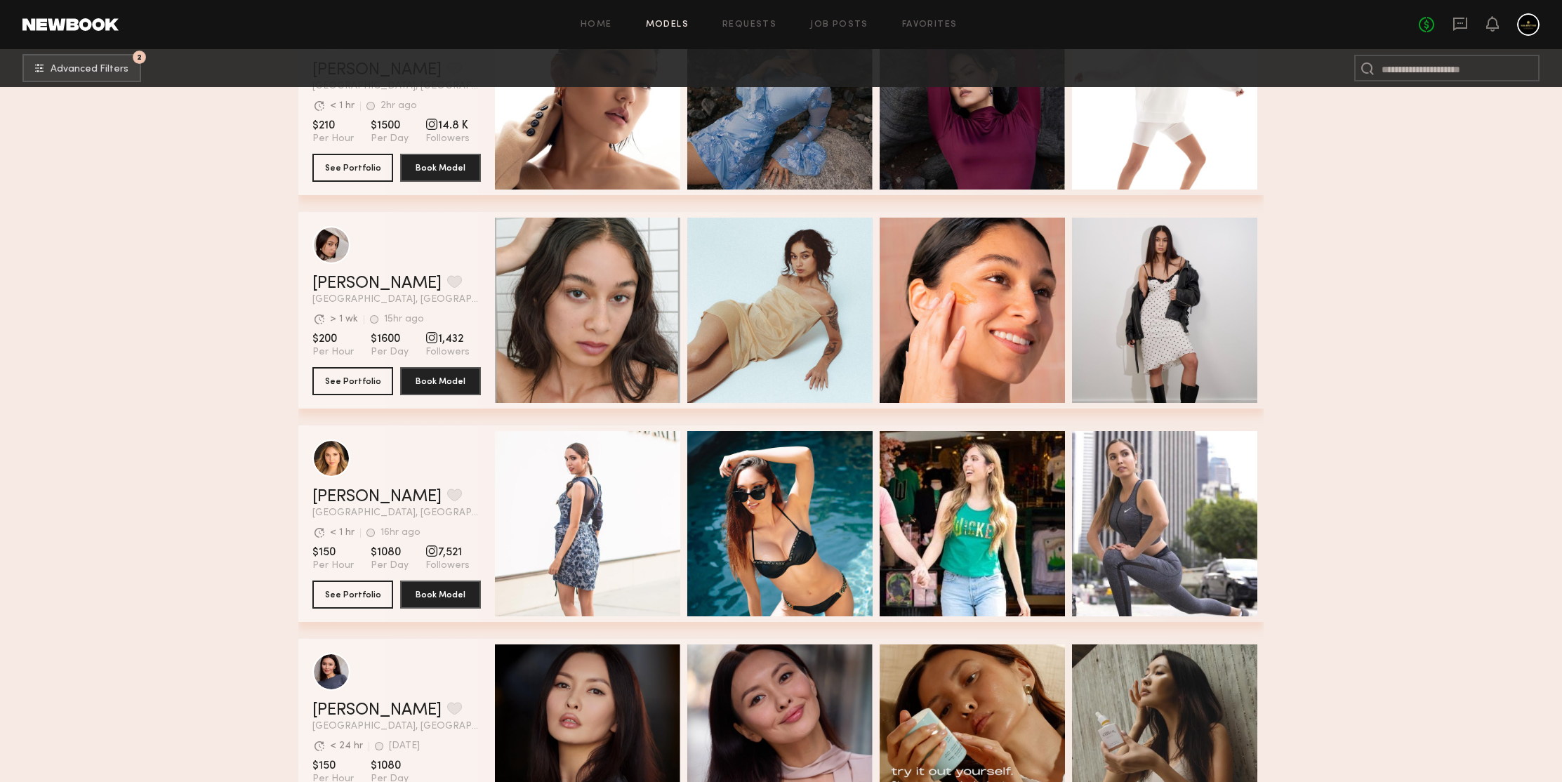
scroll to position [96311, 0]
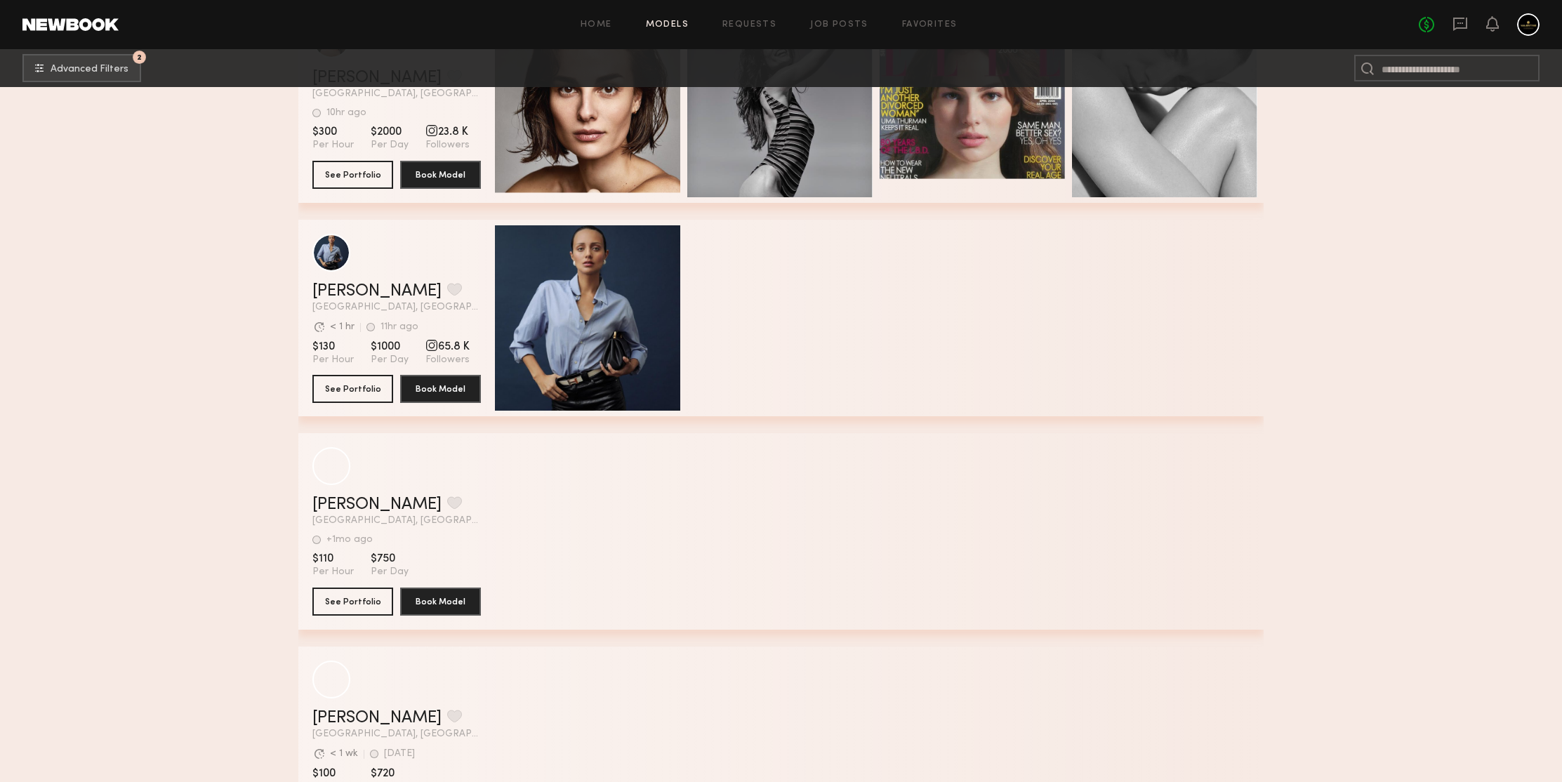
scroll to position [100610, 0]
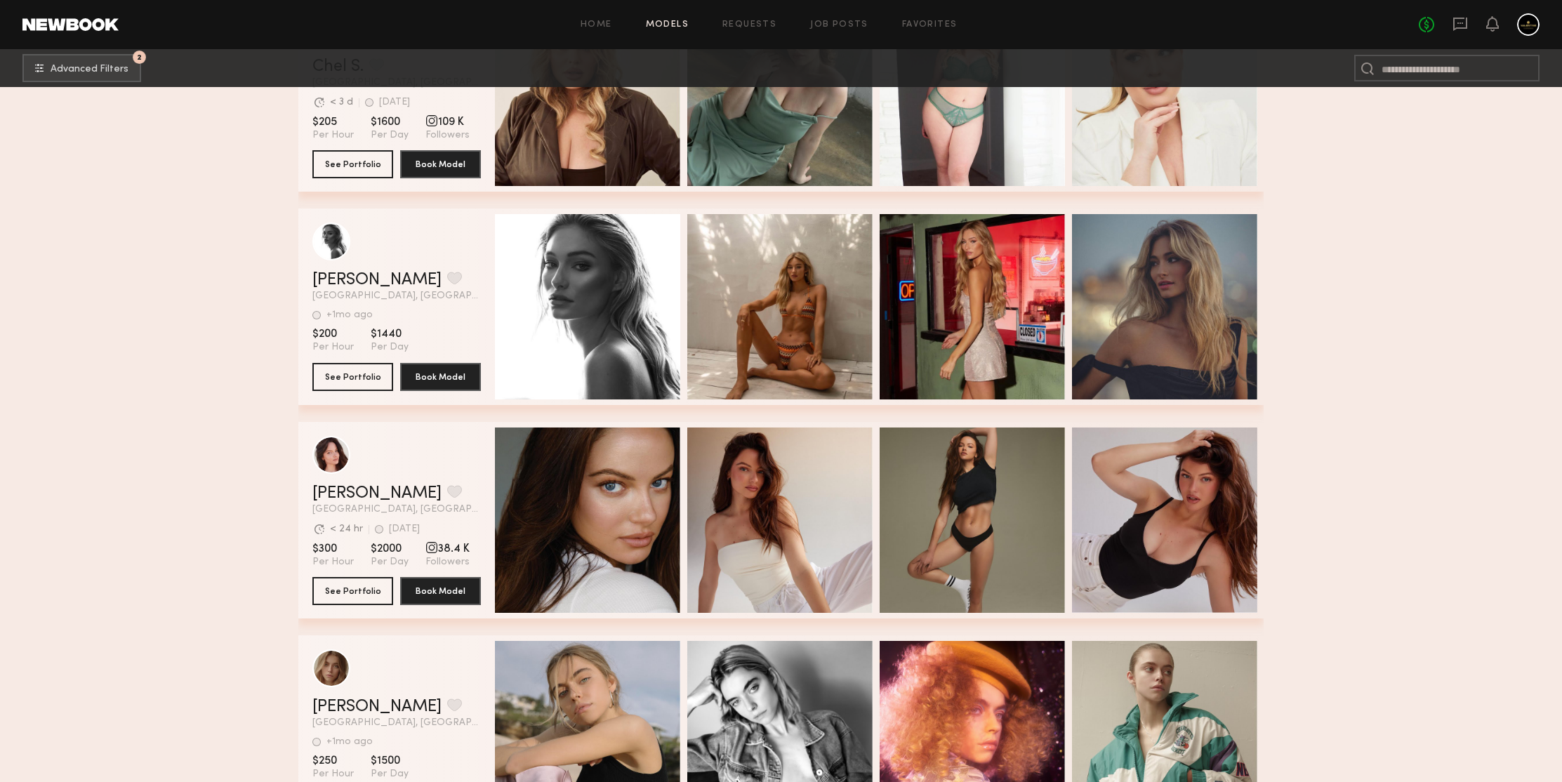
scroll to position [101475, 0]
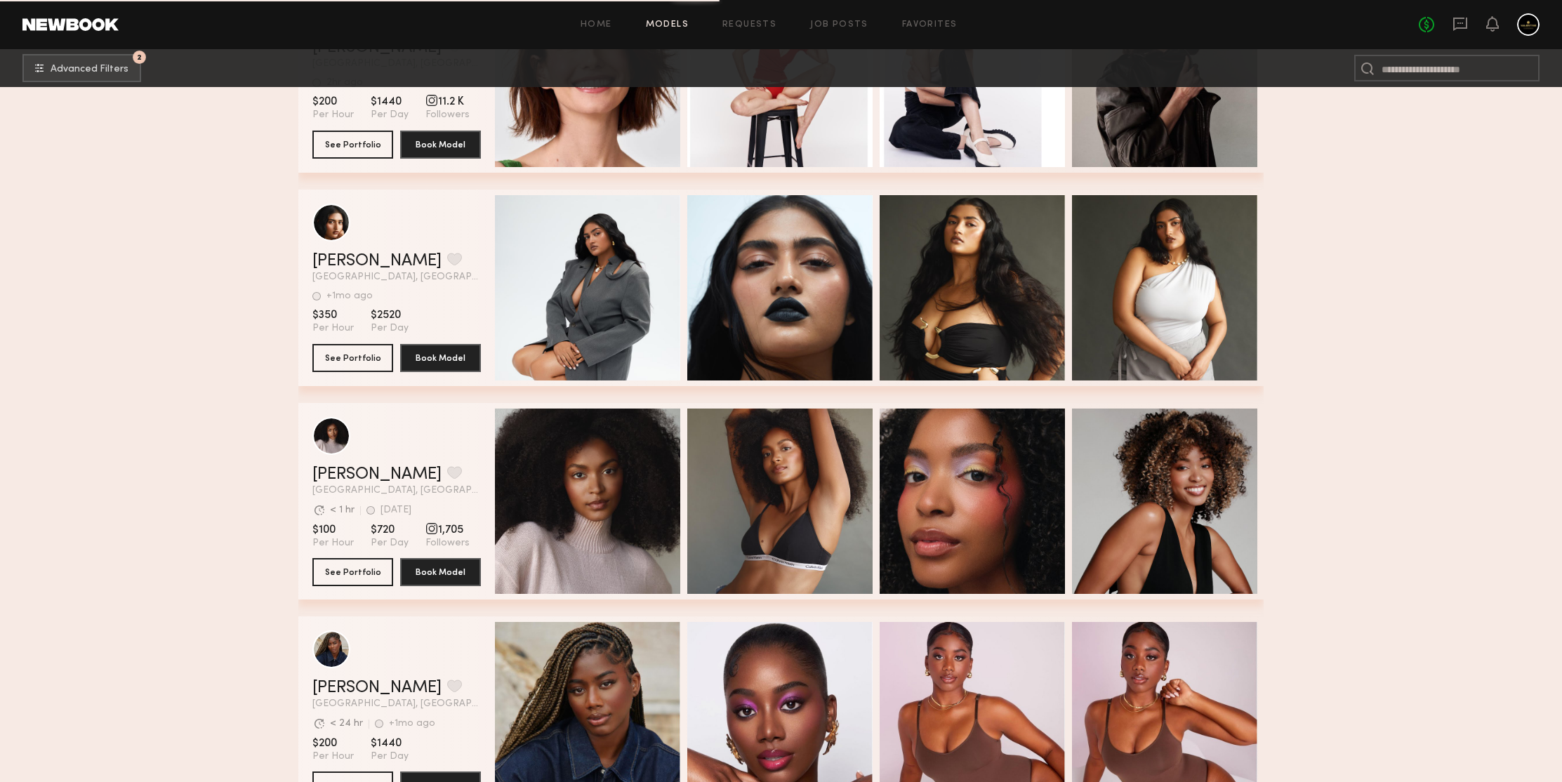
scroll to position [102017, 0]
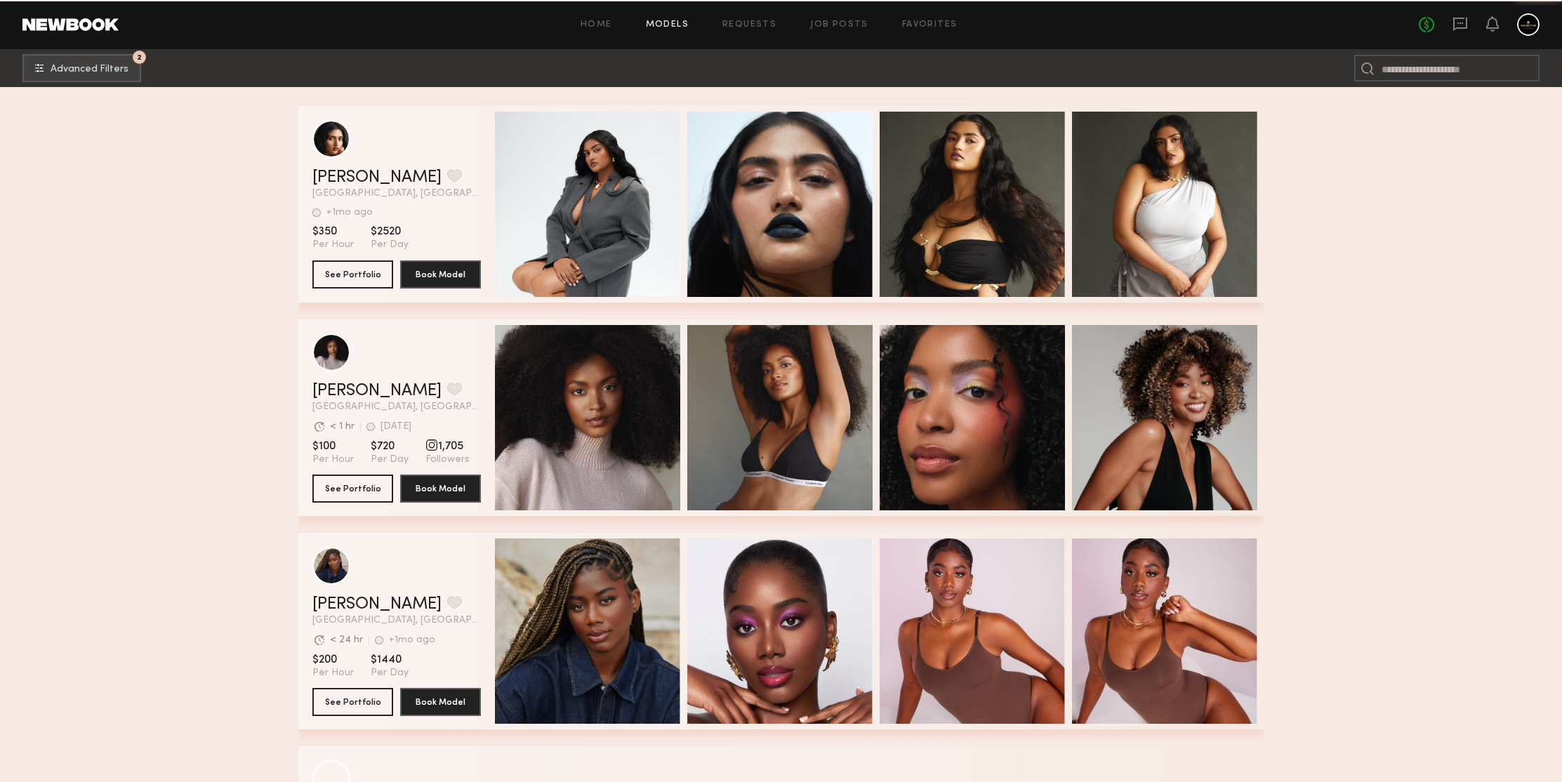
scroll to position [102502, 0]
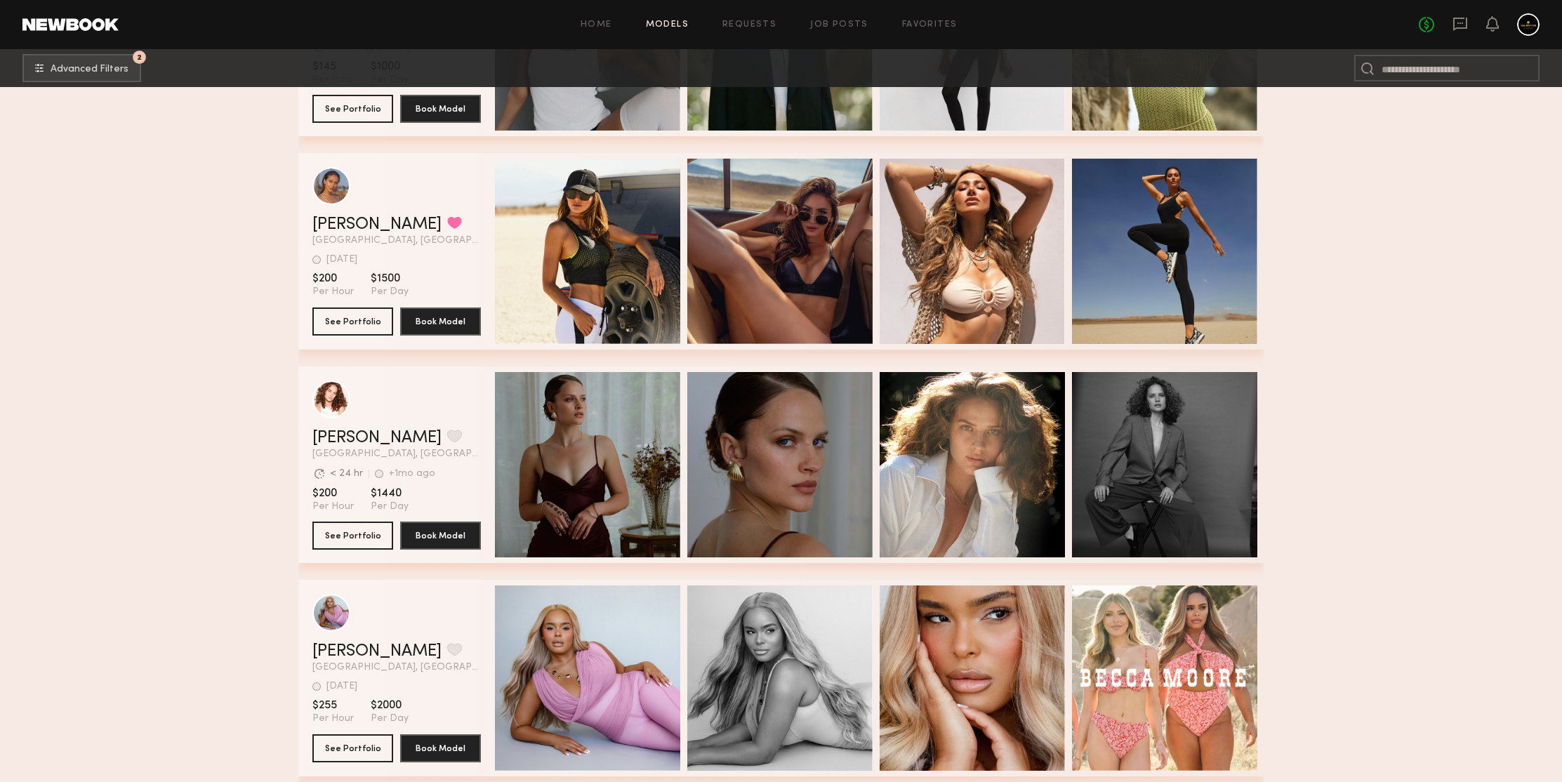
scroll to position [103749, 0]
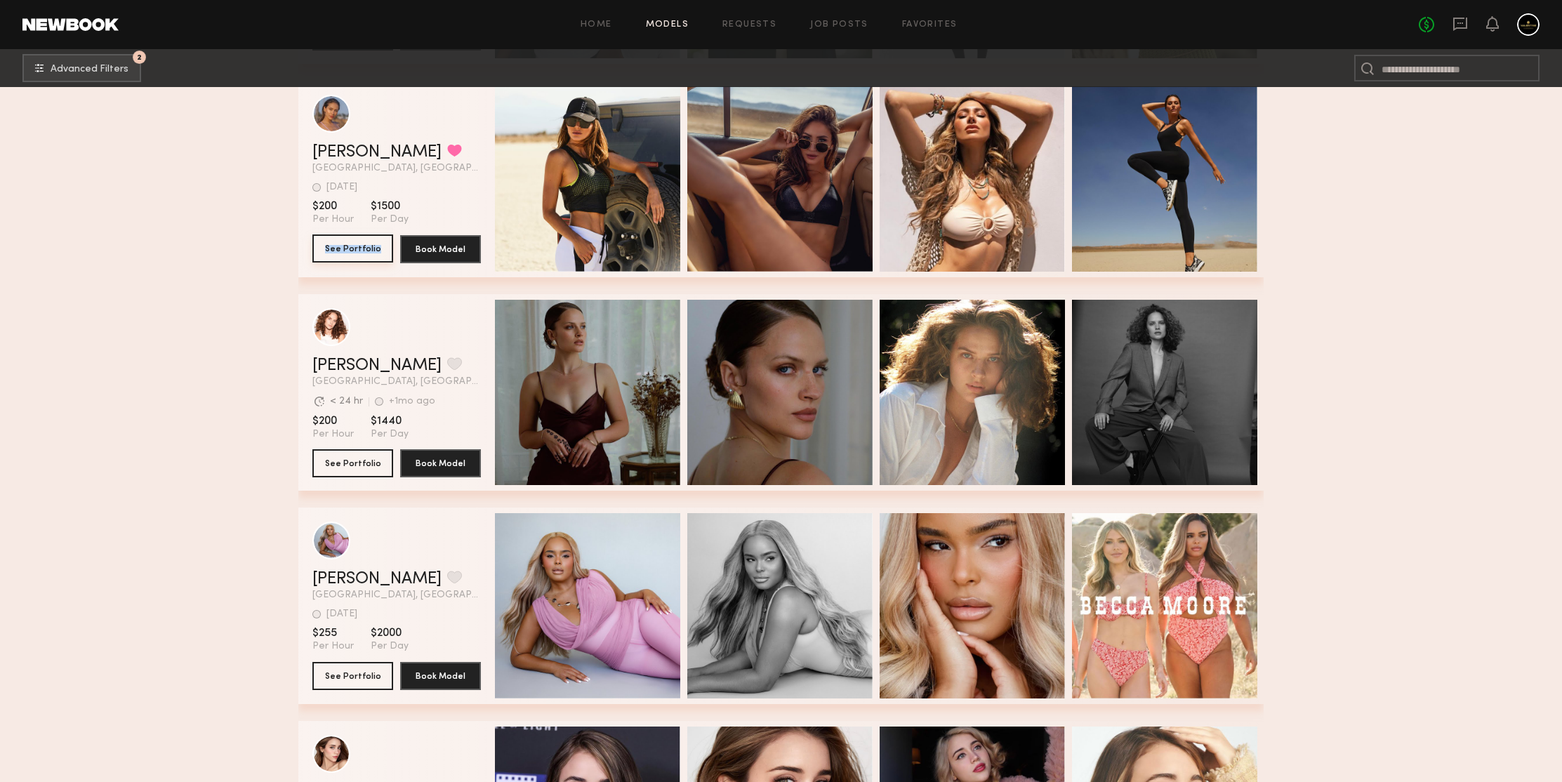
drag, startPoint x: 347, startPoint y: 246, endPoint x: 191, endPoint y: 213, distance: 160.0
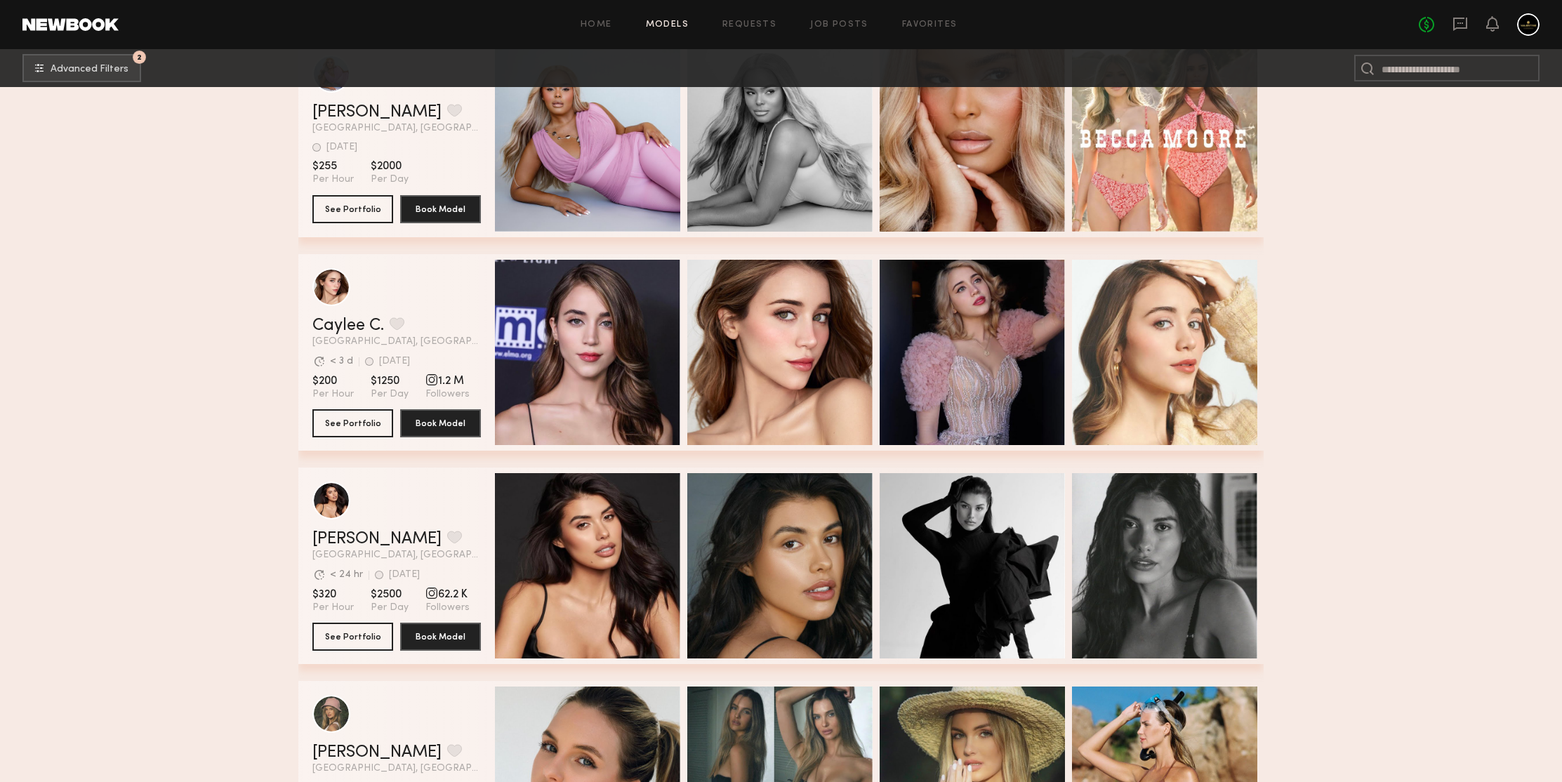
scroll to position [104414, 0]
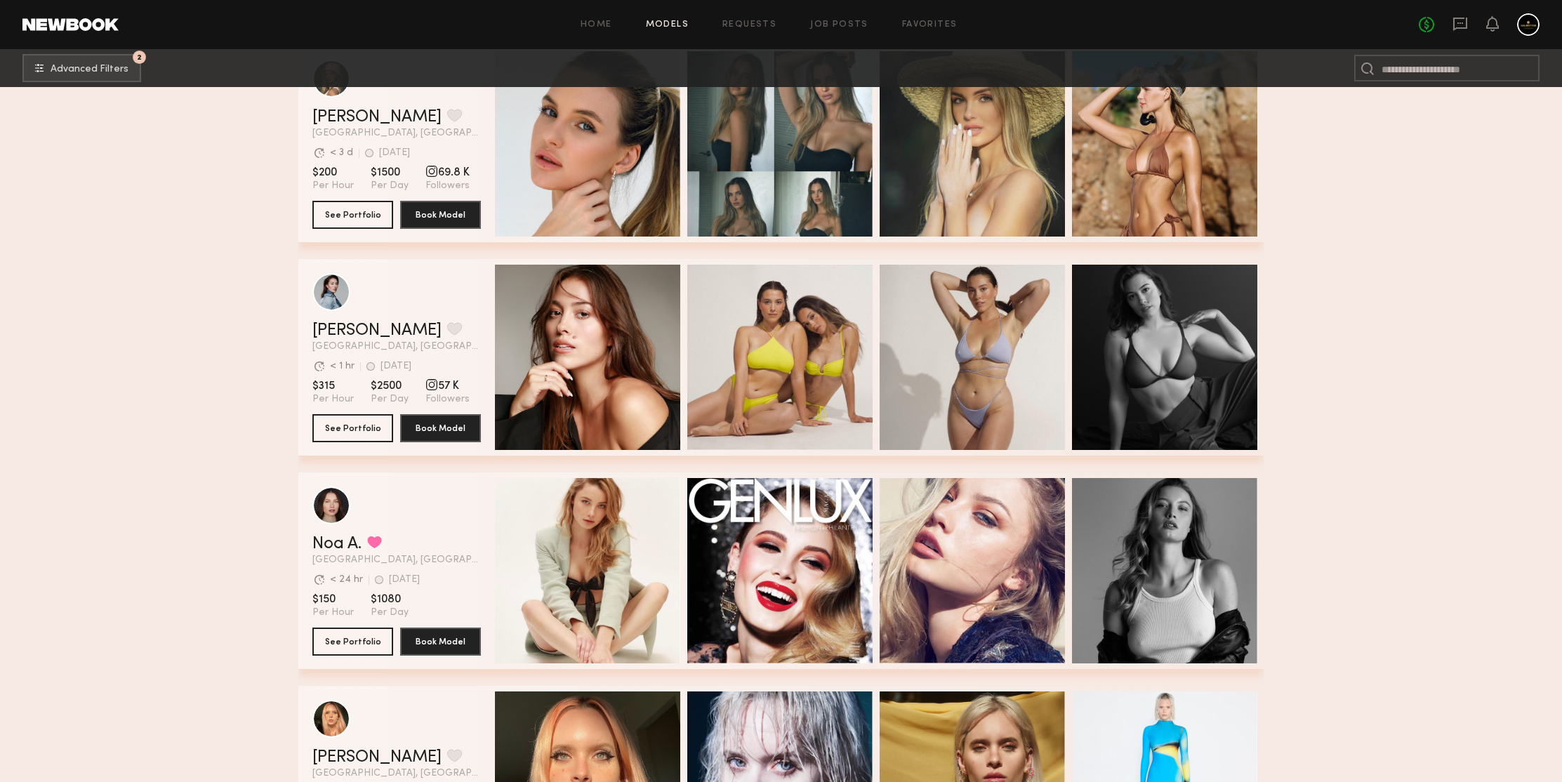
scroll to position [105158, 0]
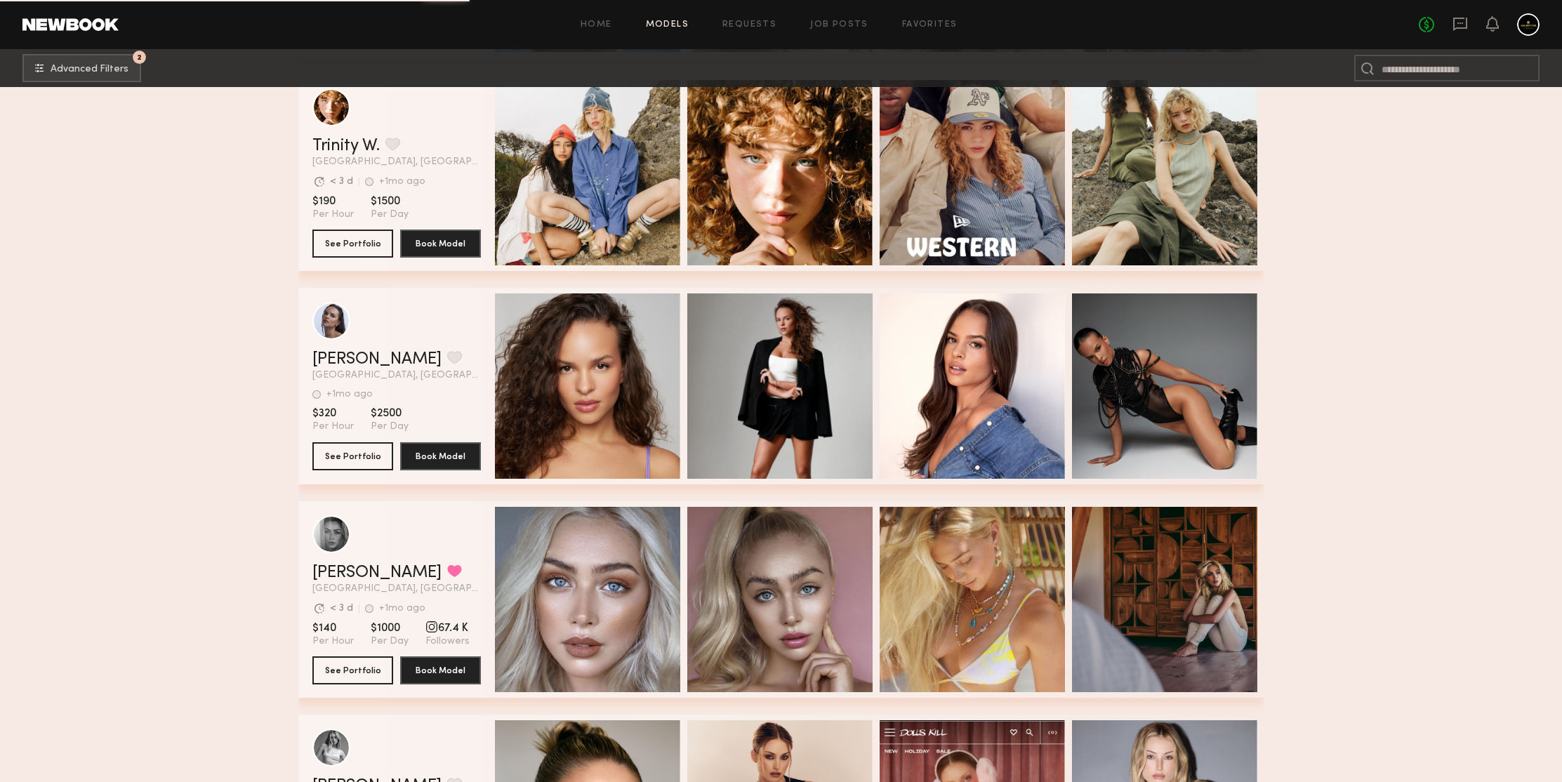
scroll to position [107138, 0]
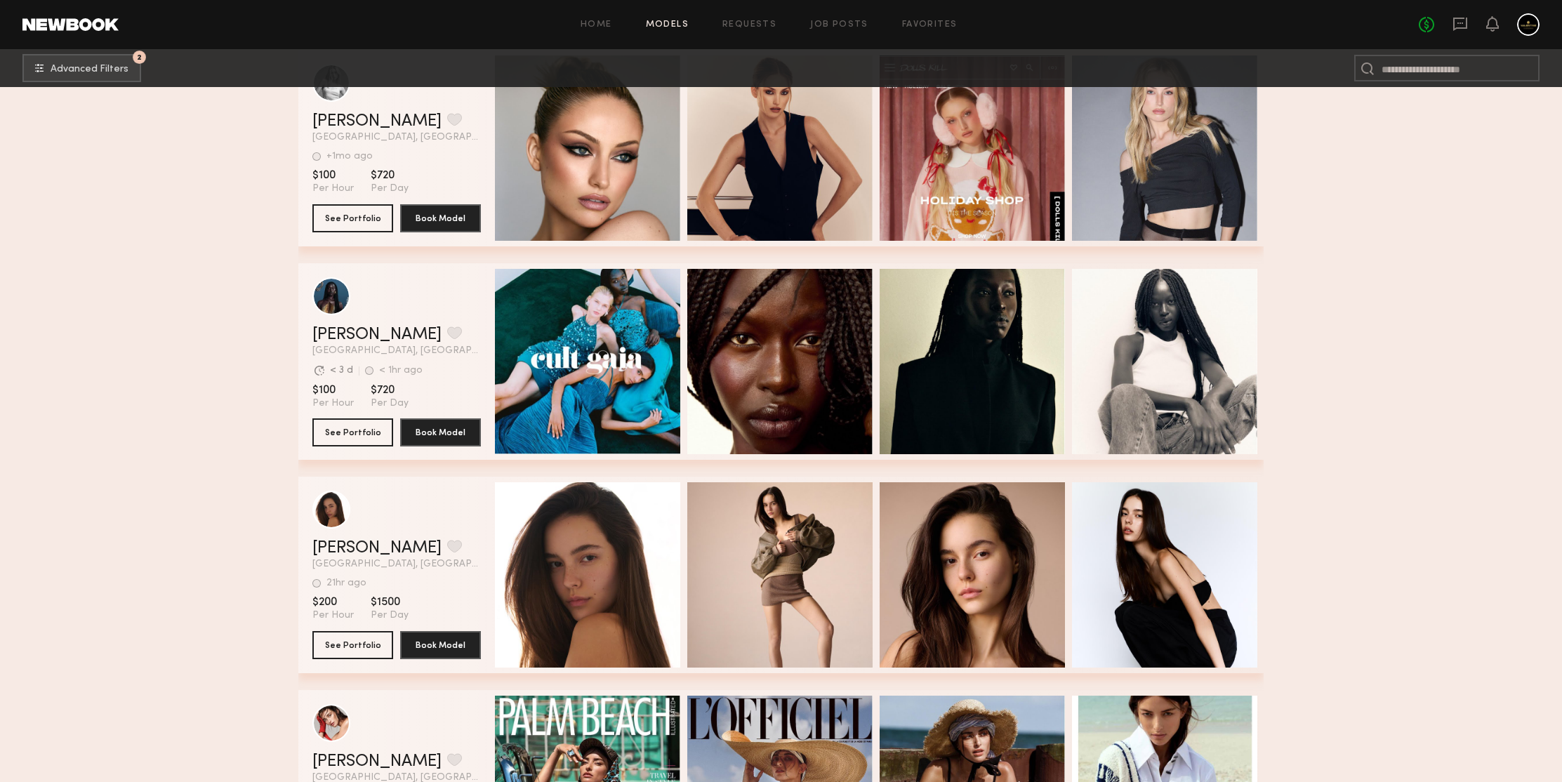
scroll to position [107765, 0]
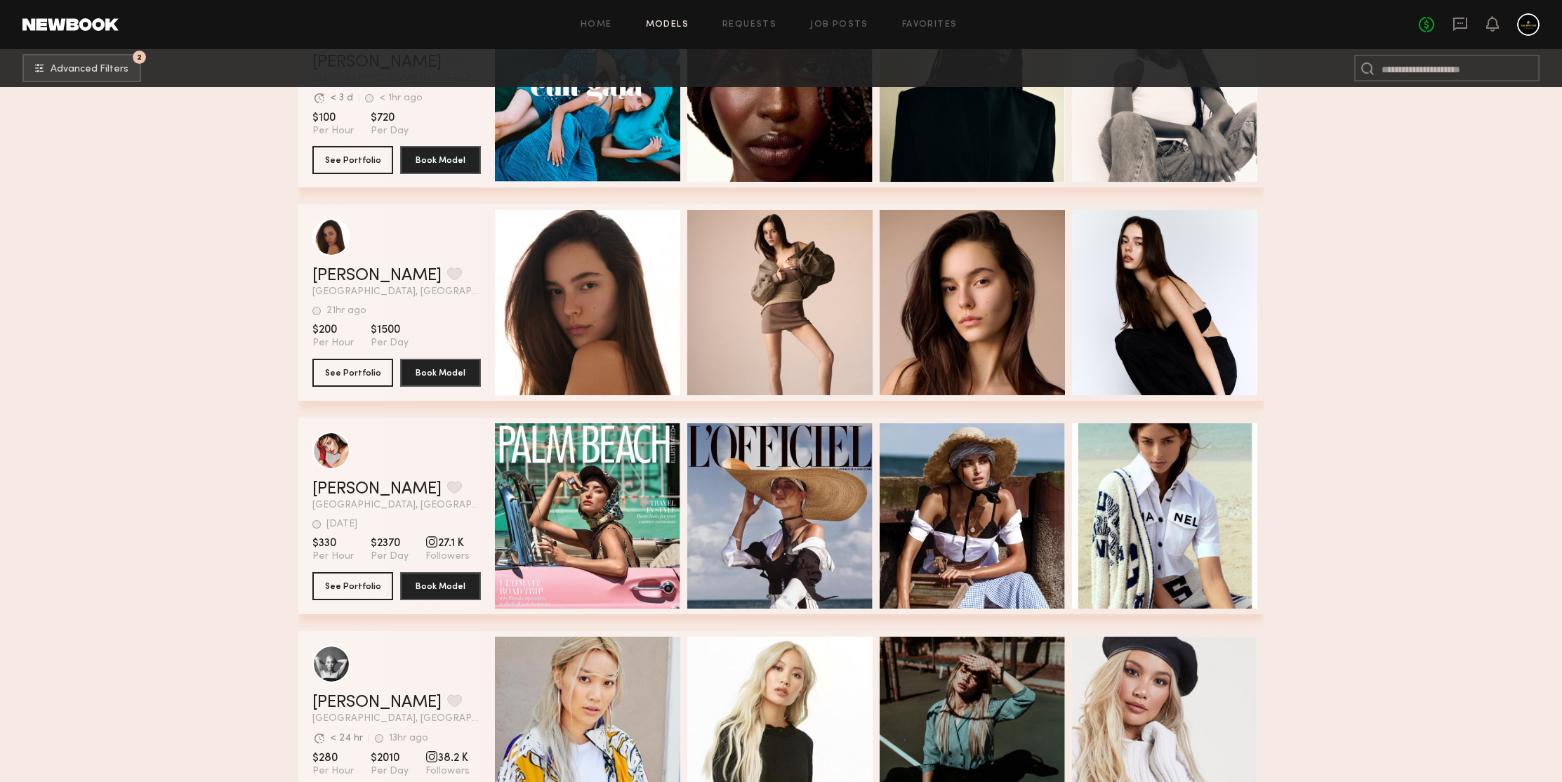
scroll to position [107903, 0]
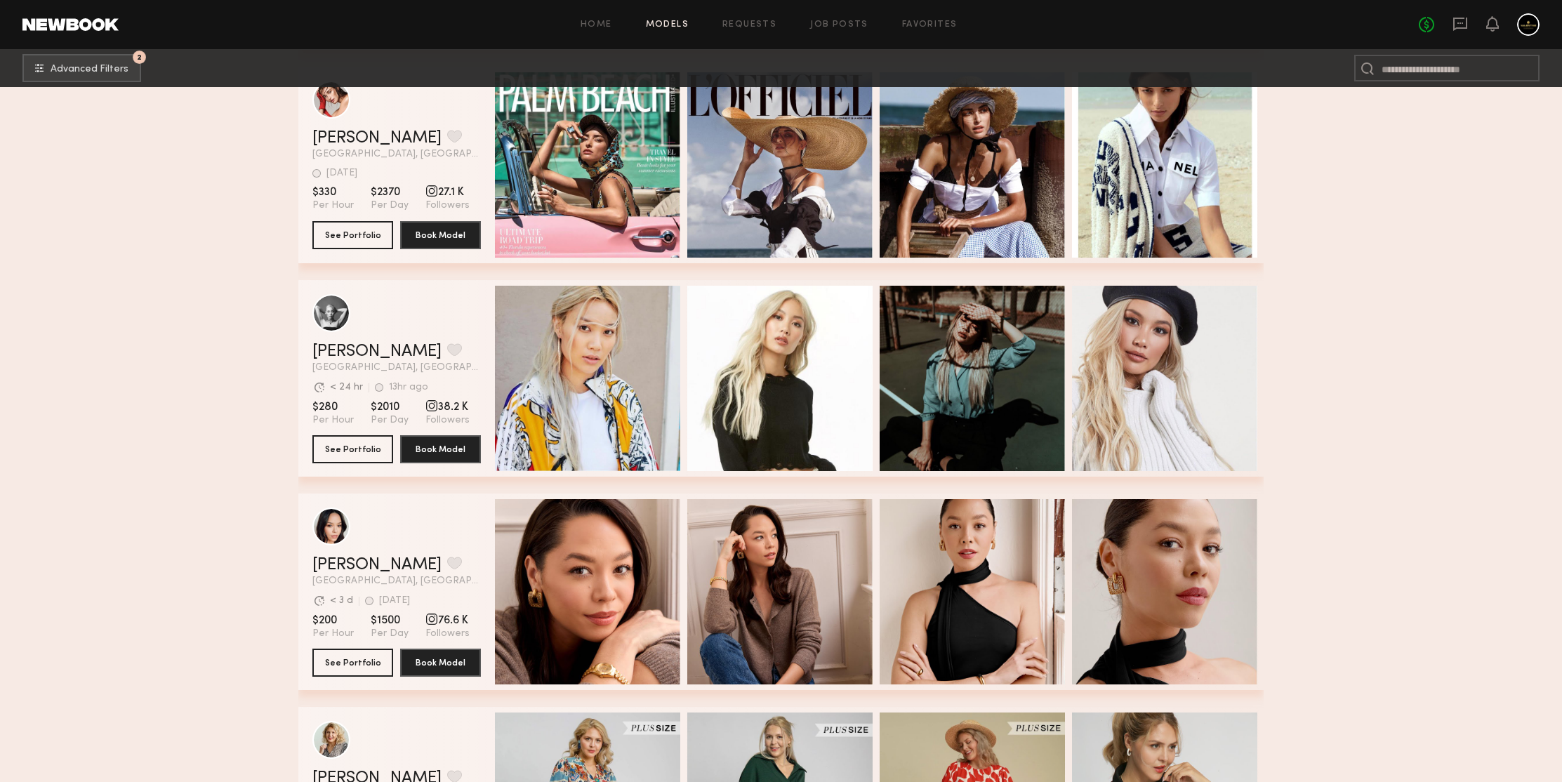
scroll to position [108389, 0]
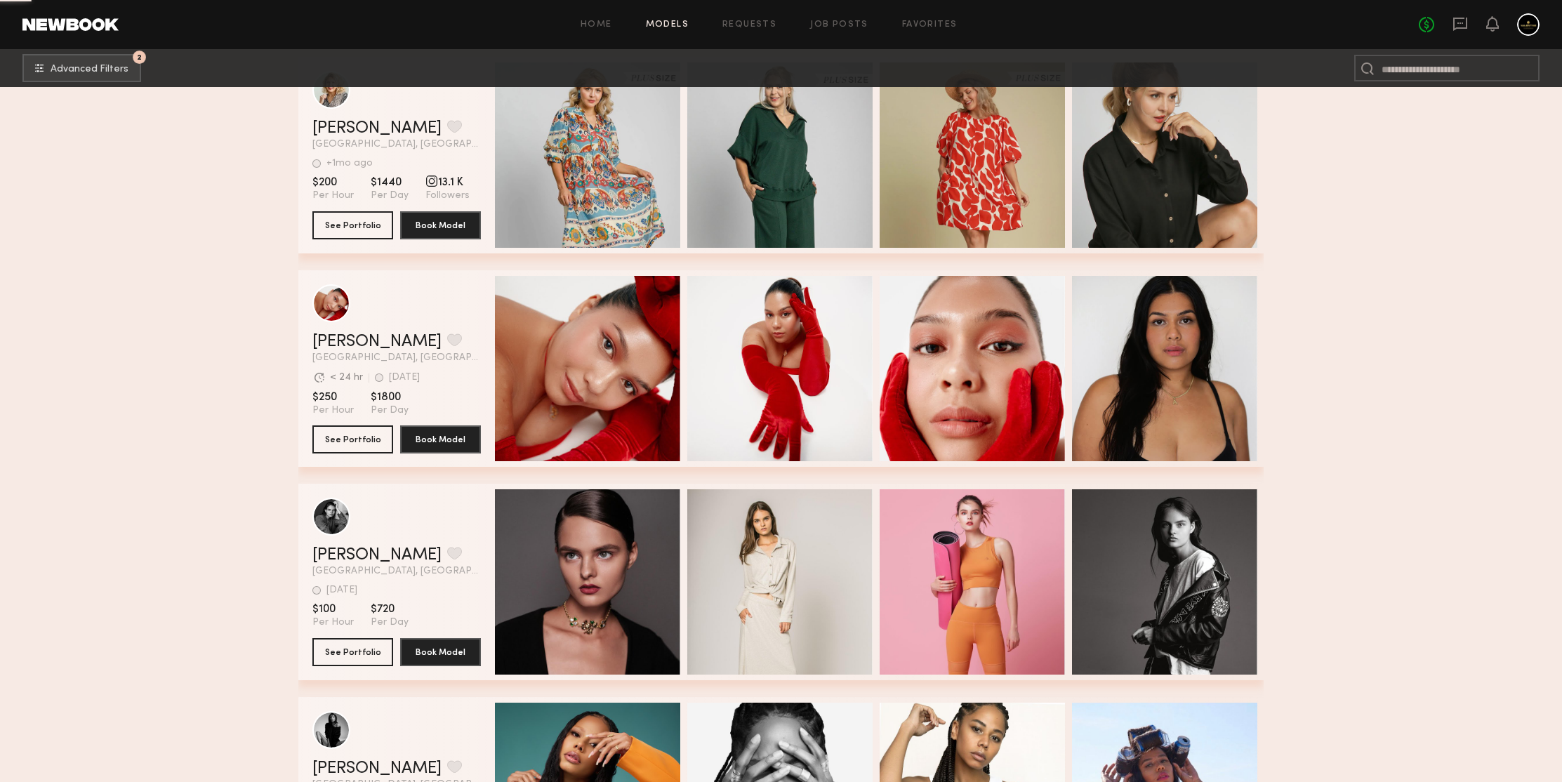
scroll to position [109166, 0]
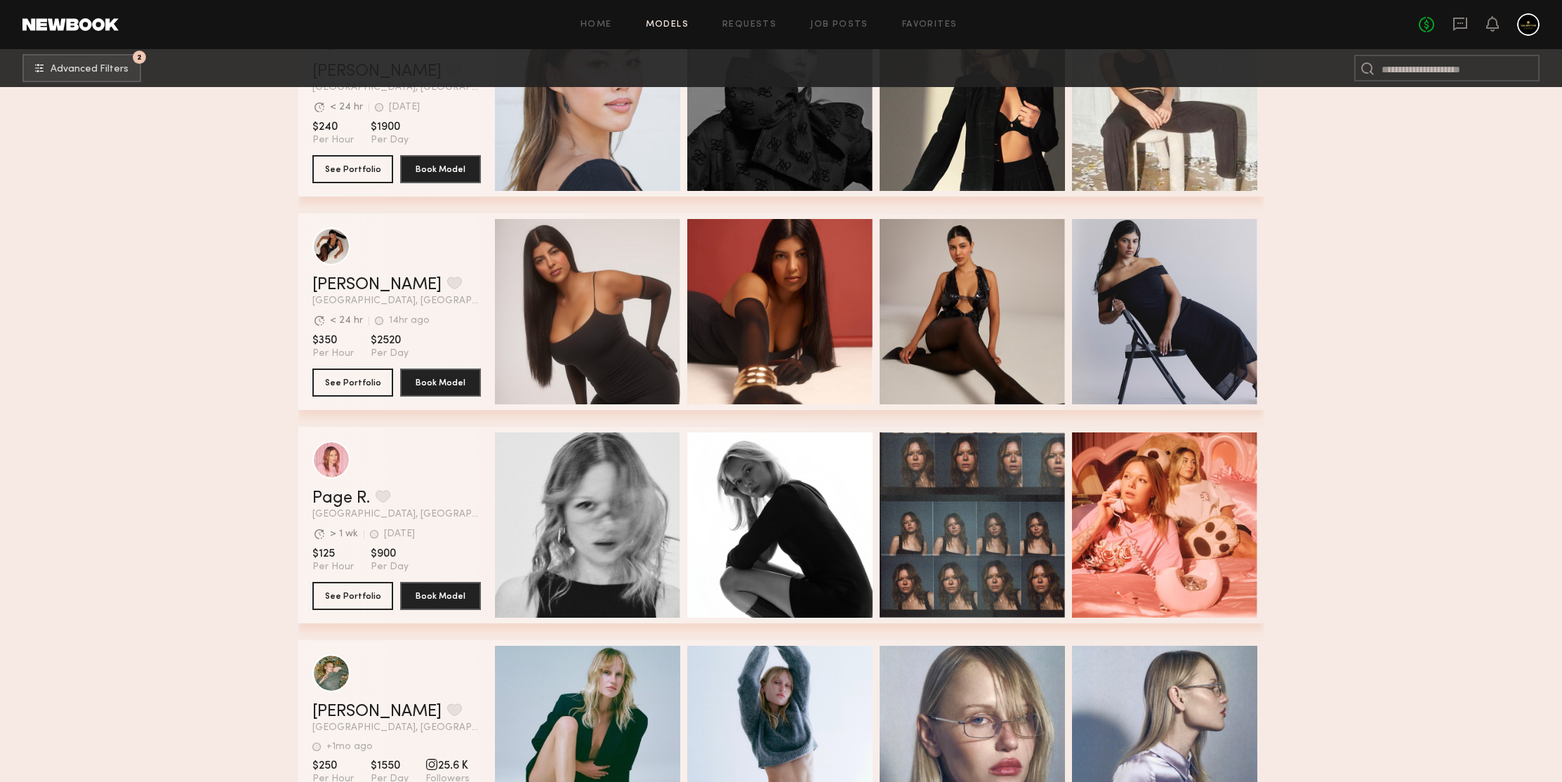
scroll to position [110091, 0]
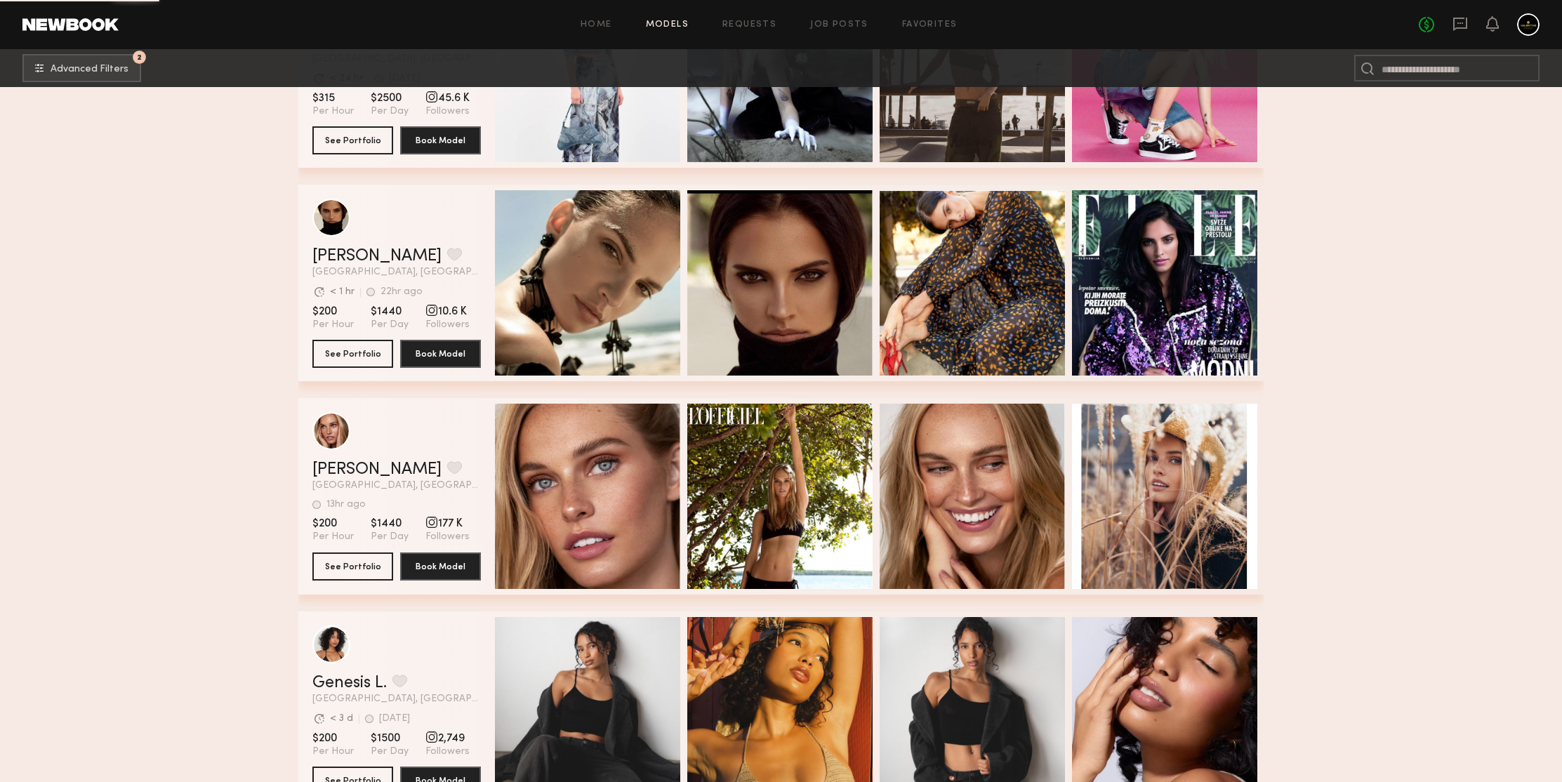
scroll to position [111826, 0]
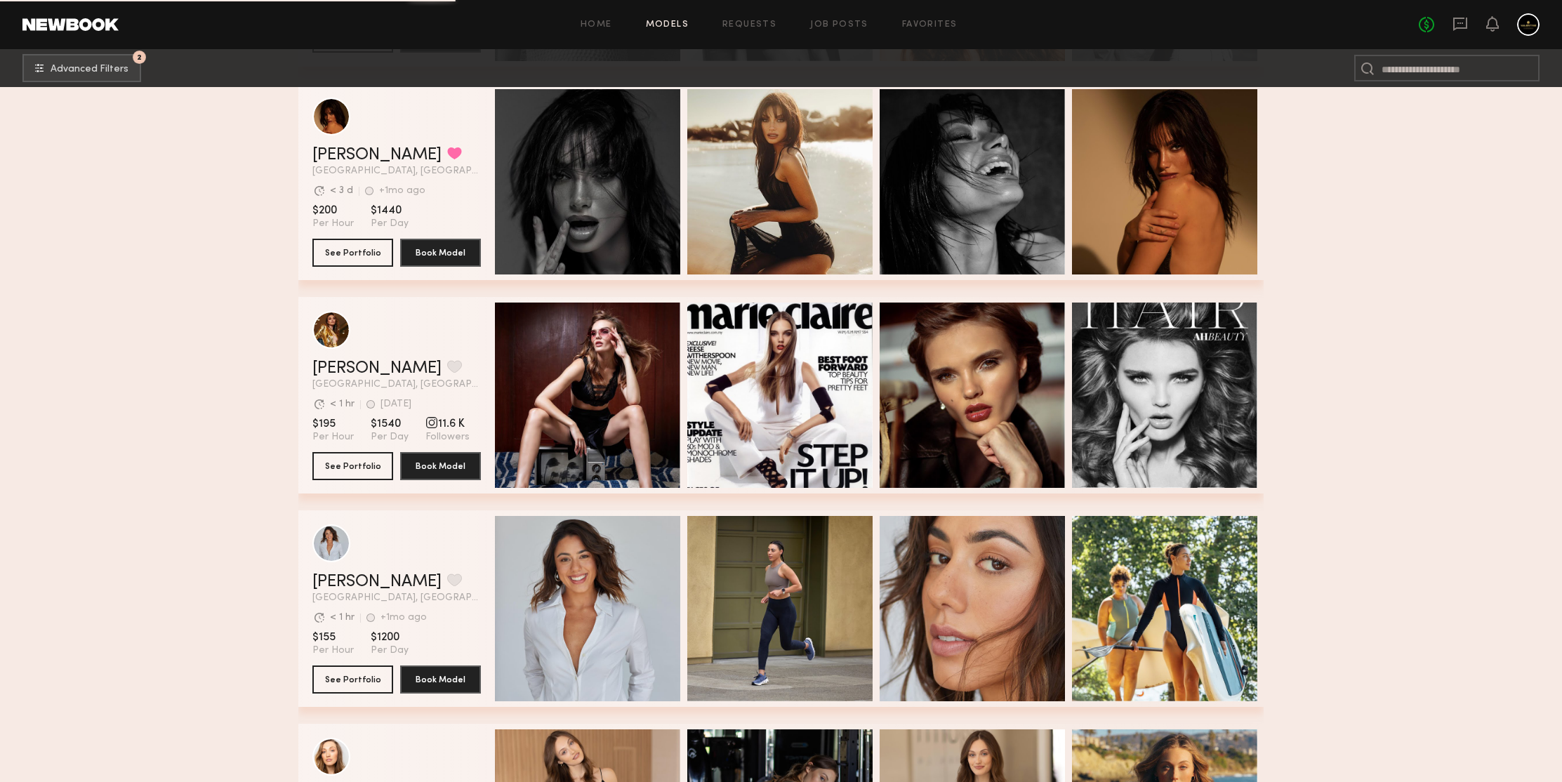
scroll to position [114821, 0]
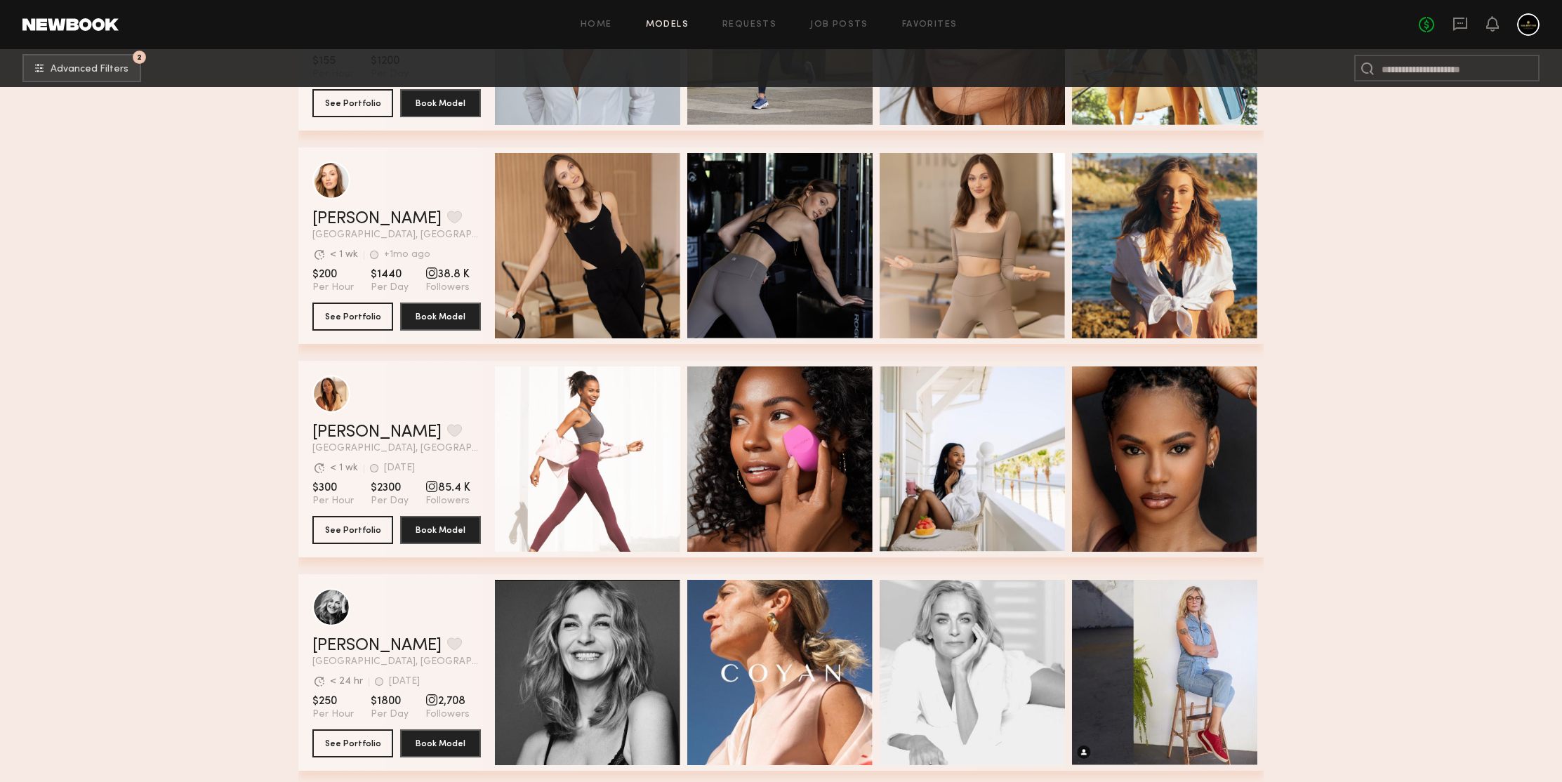
scroll to position [115569, 0]
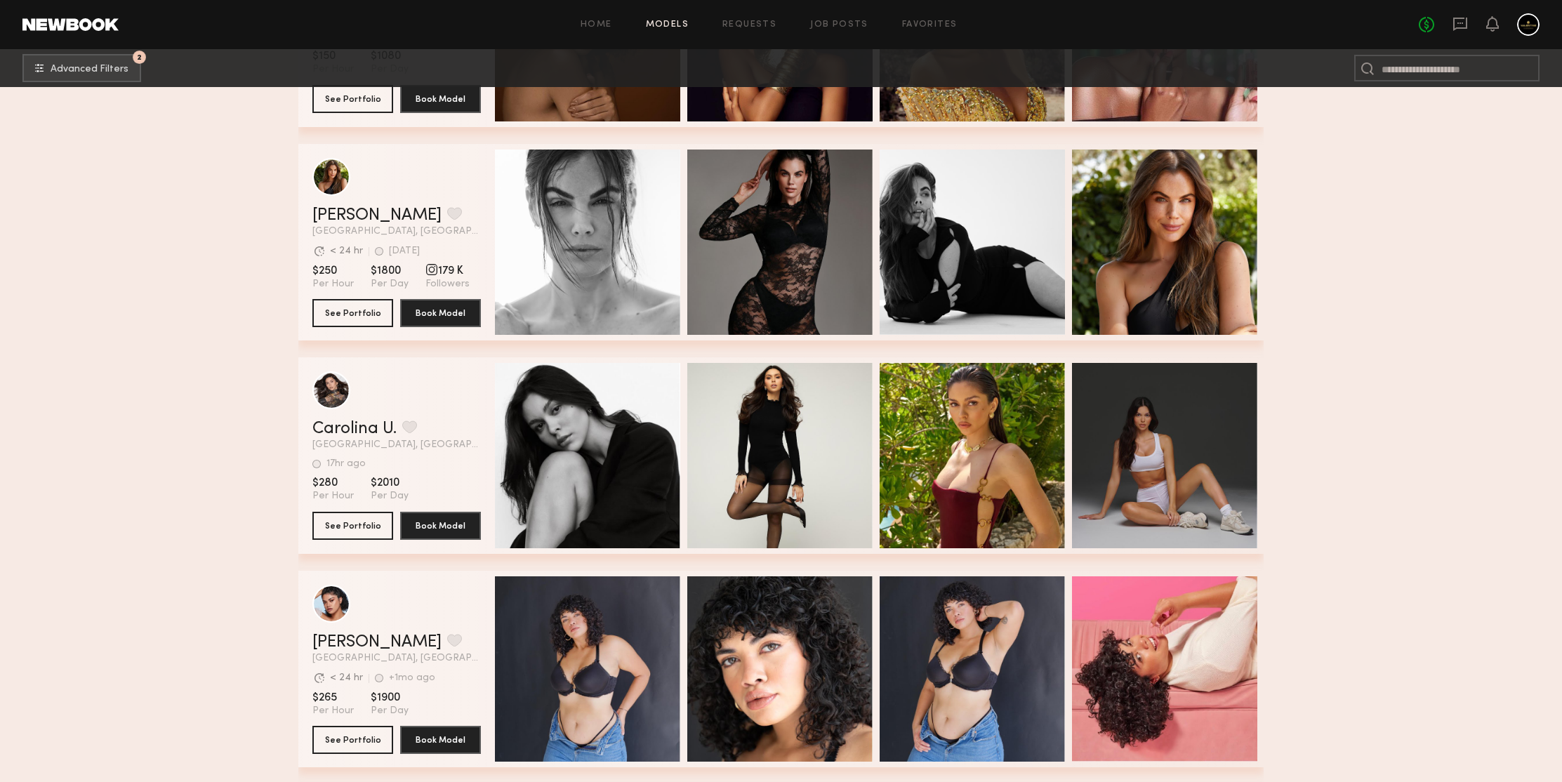
scroll to position [116713, 0]
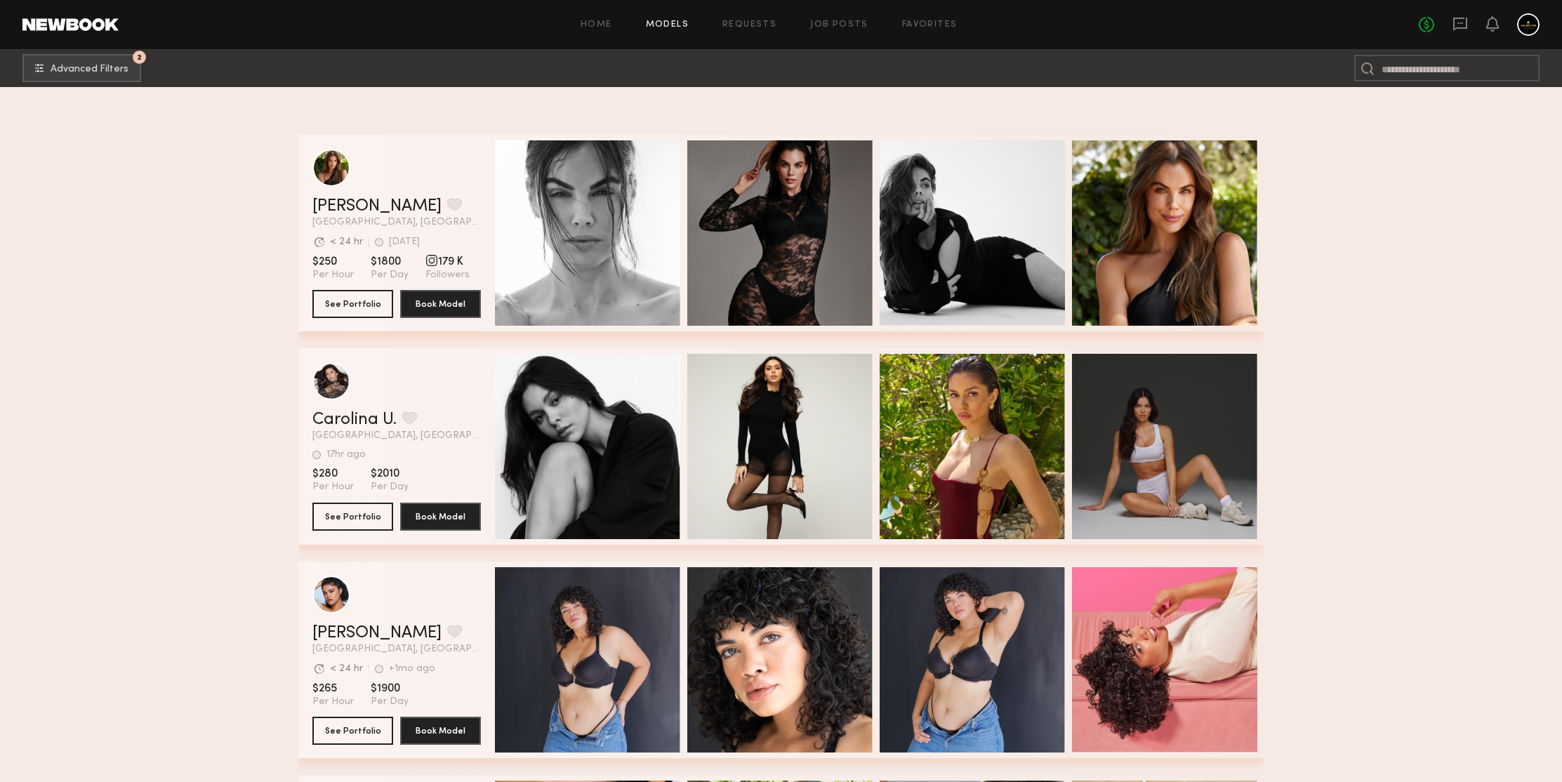
scroll to position [117343, 0]
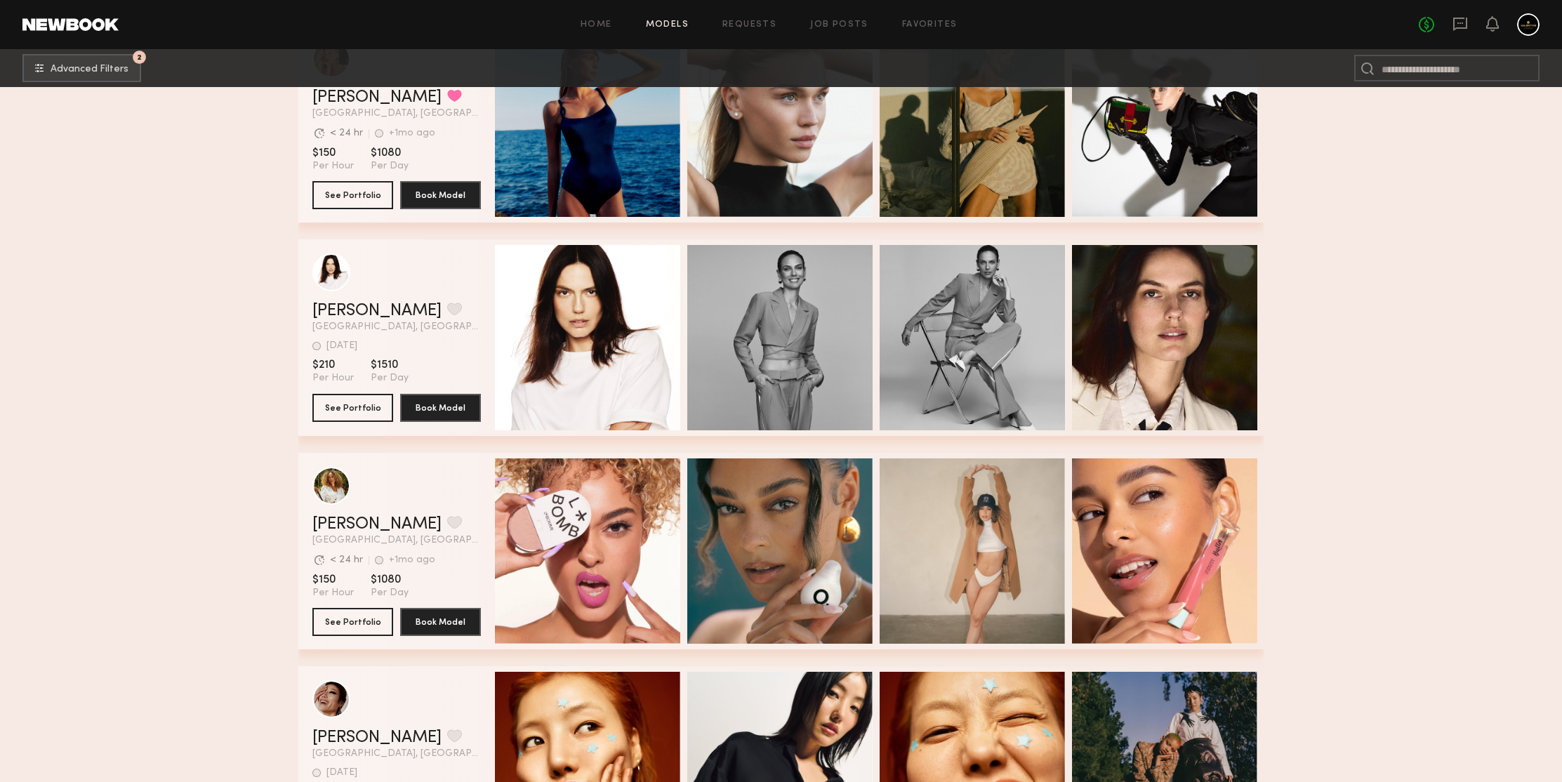
scroll to position [118959, 0]
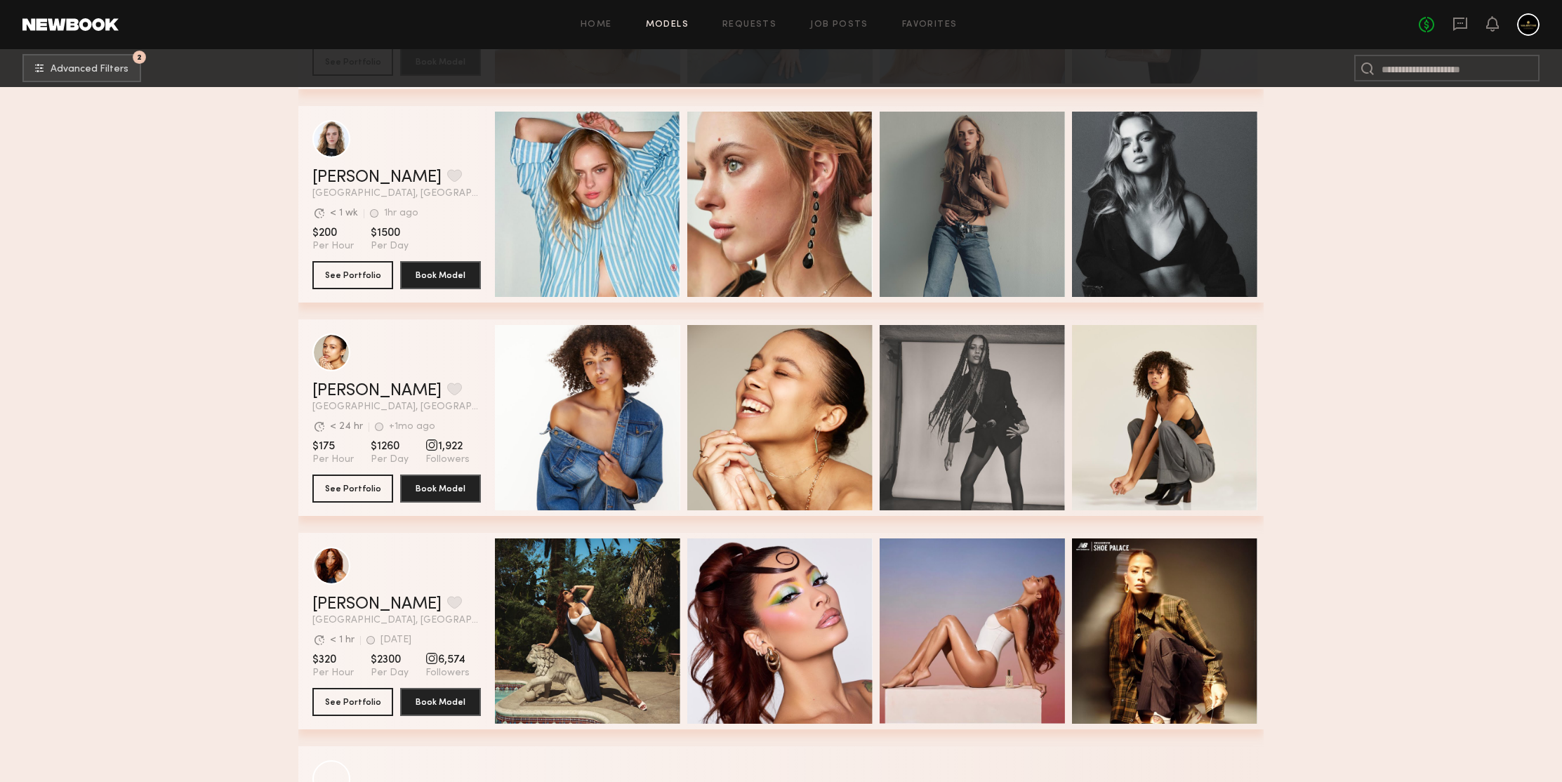
scroll to position [120306, 0]
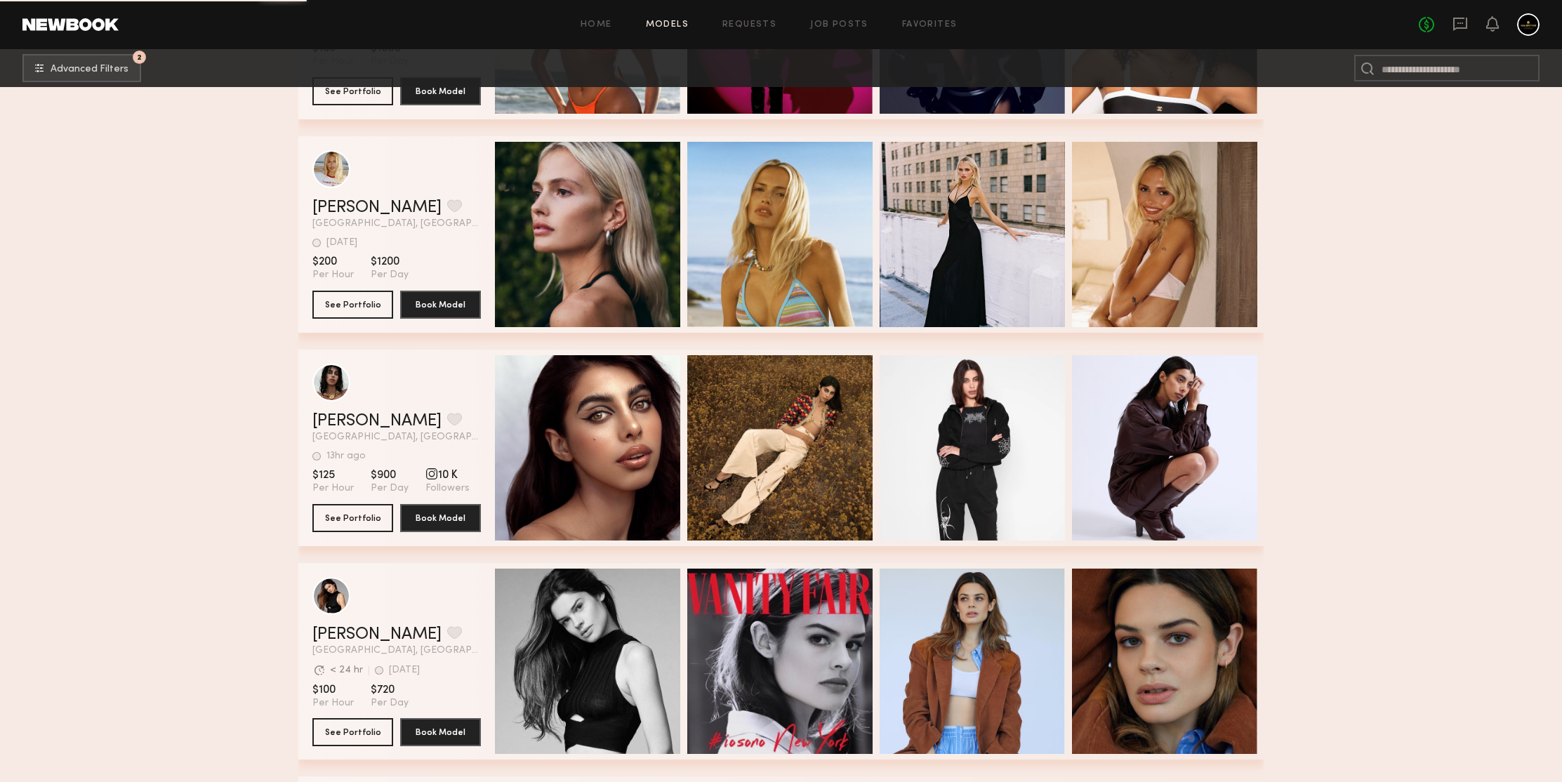
scroll to position [122259, 0]
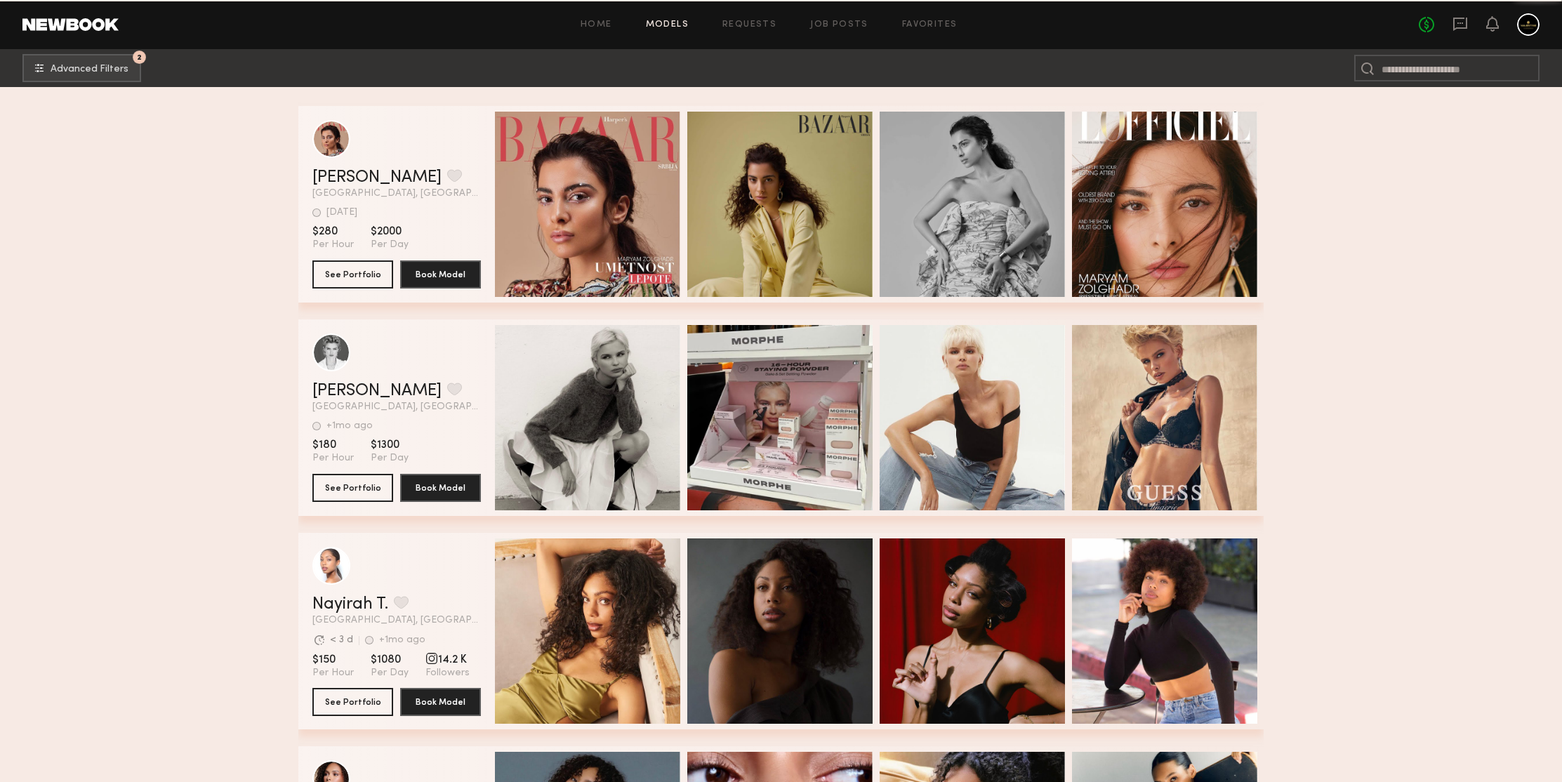
scroll to position [122959, 0]
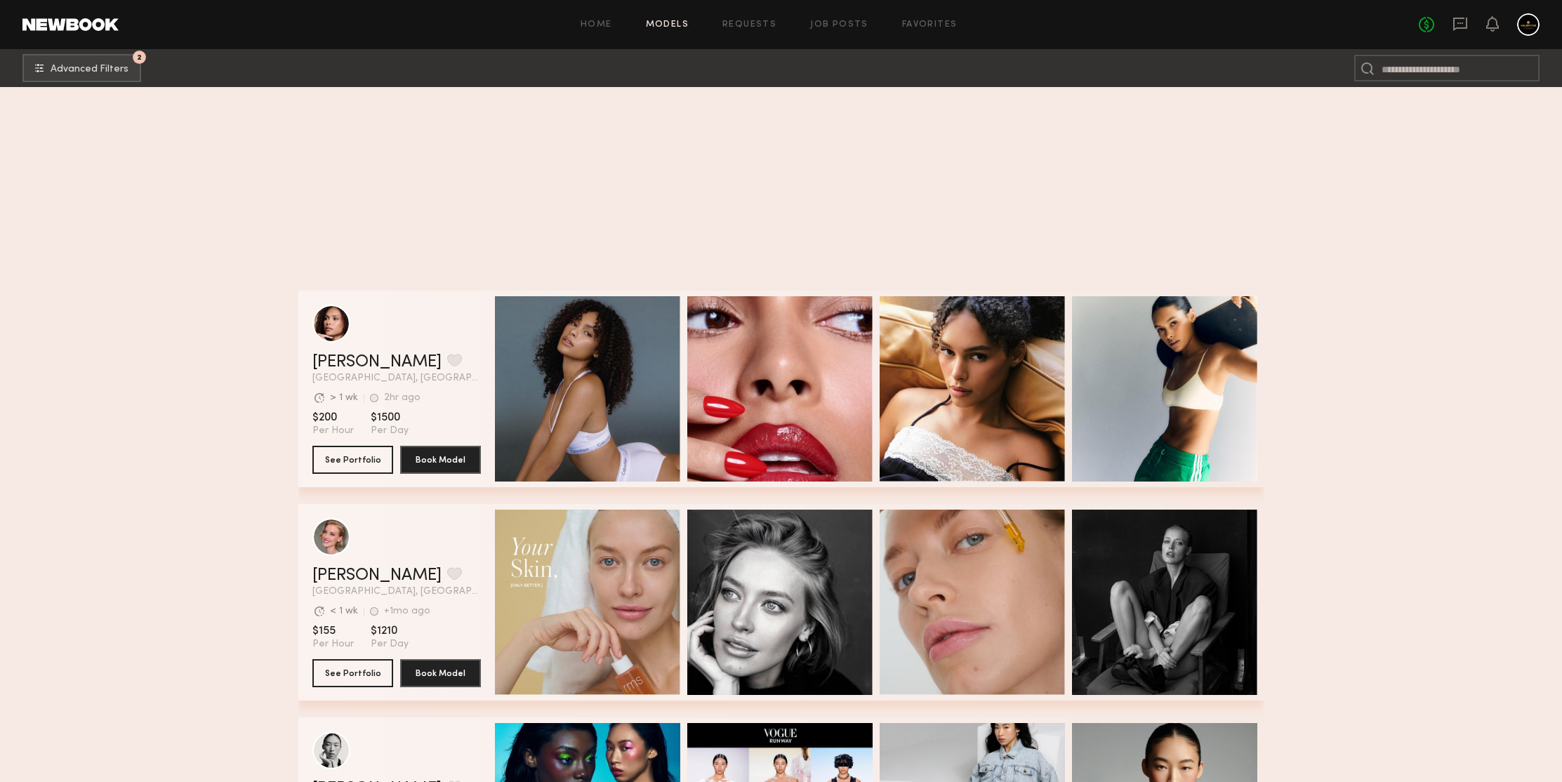
scroll to position [123627, 0]
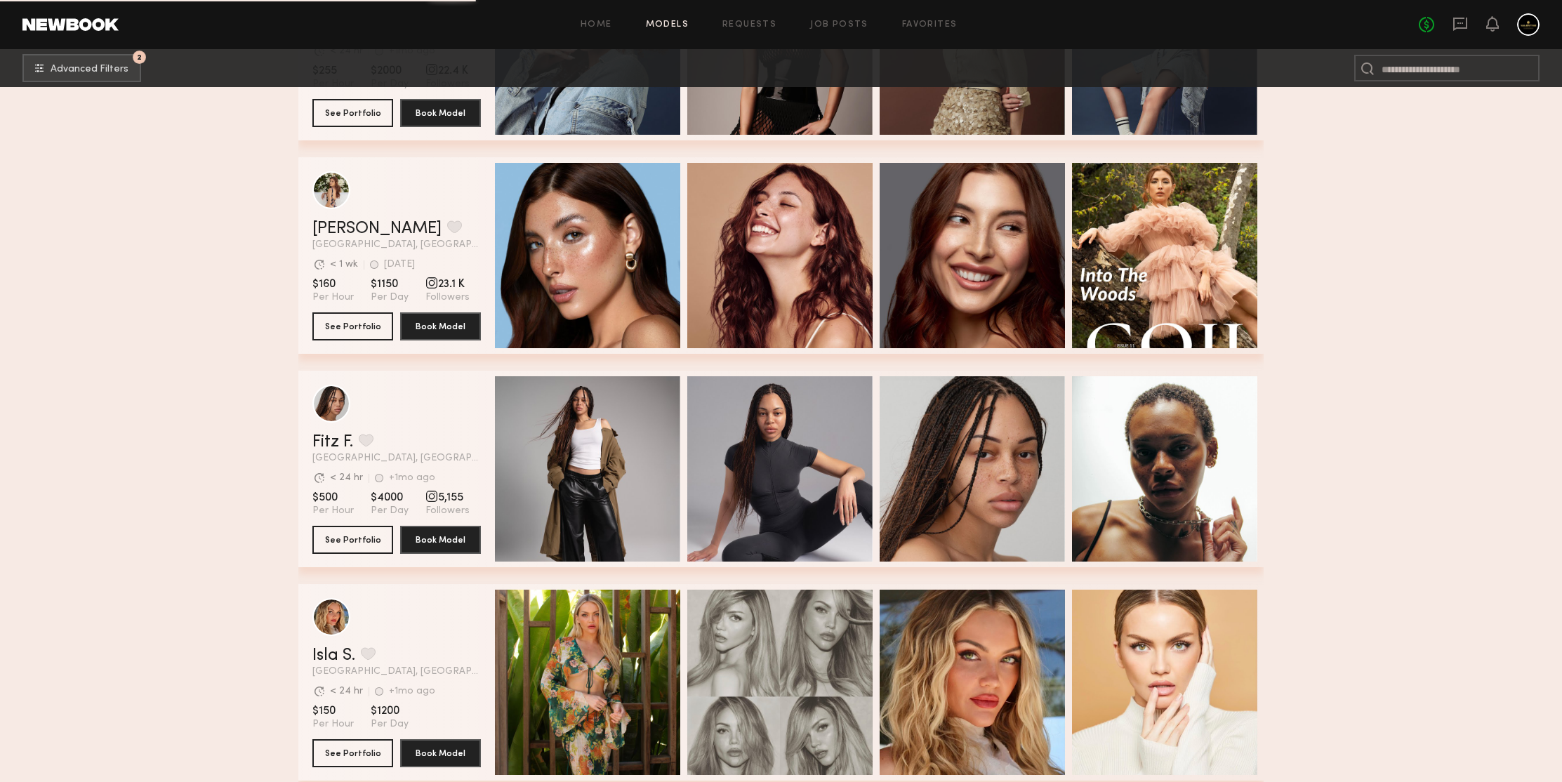
scroll to position [125065, 0]
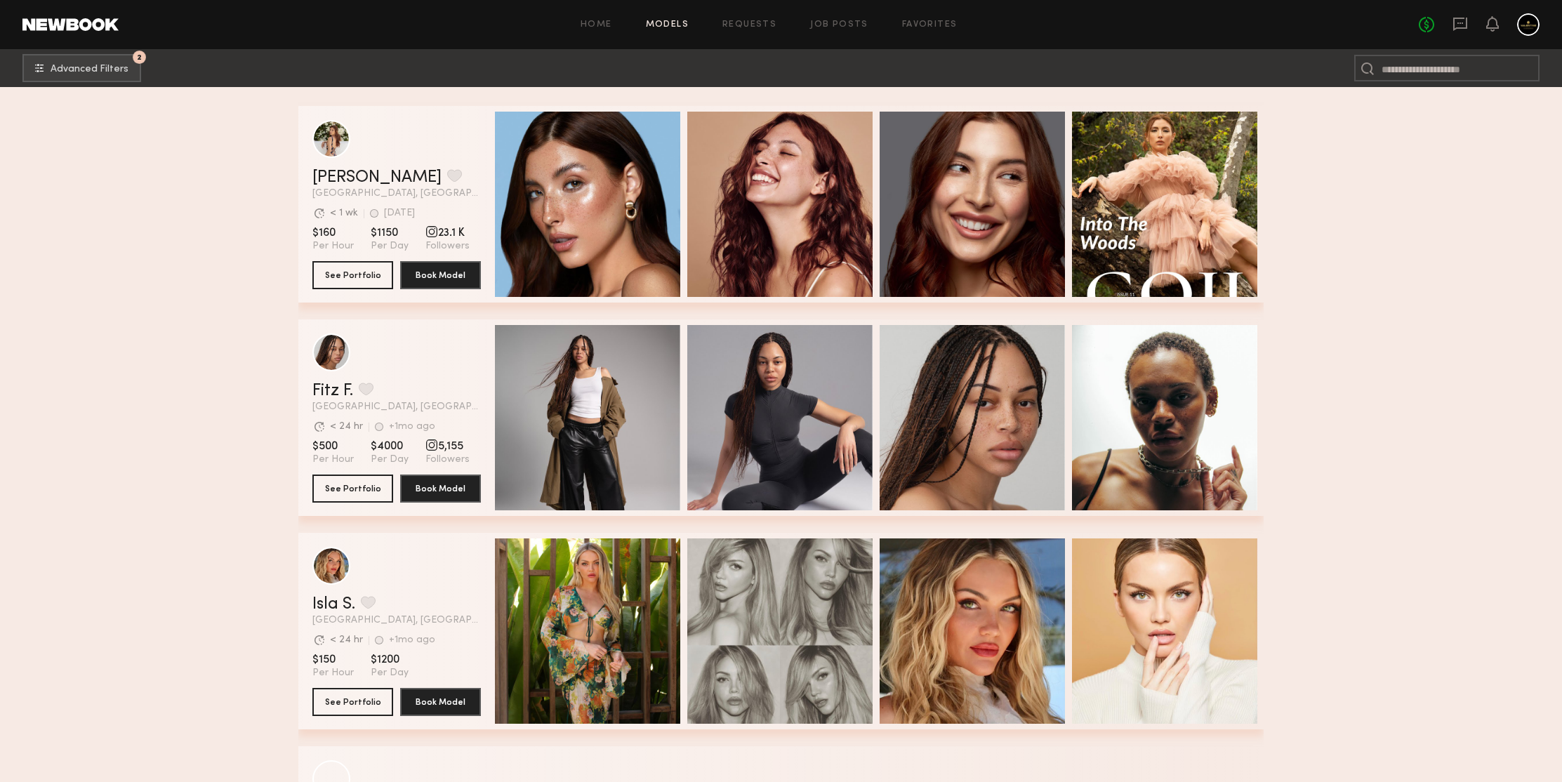
scroll to position [125378, 0]
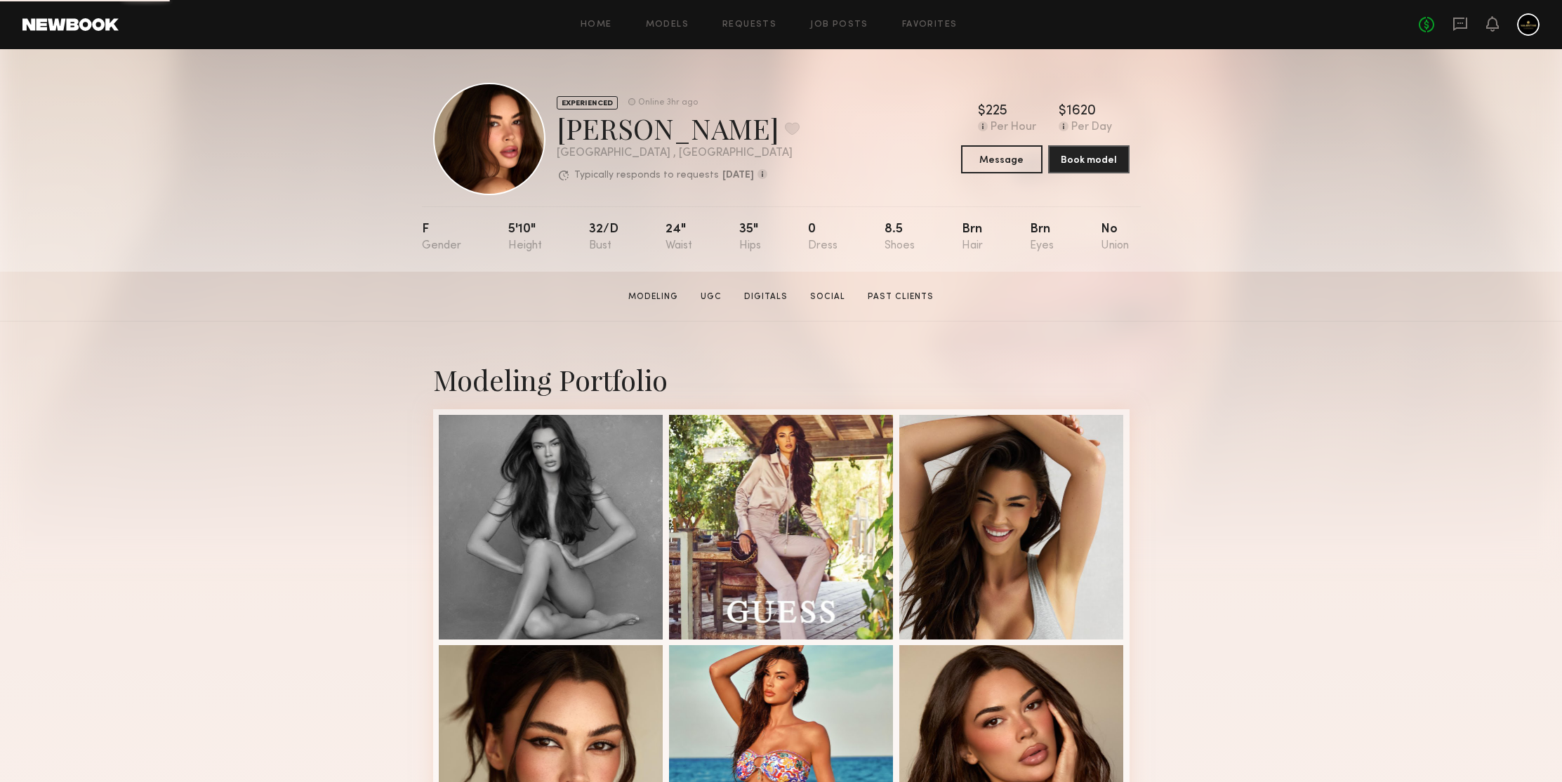
scroll to position [418, 0]
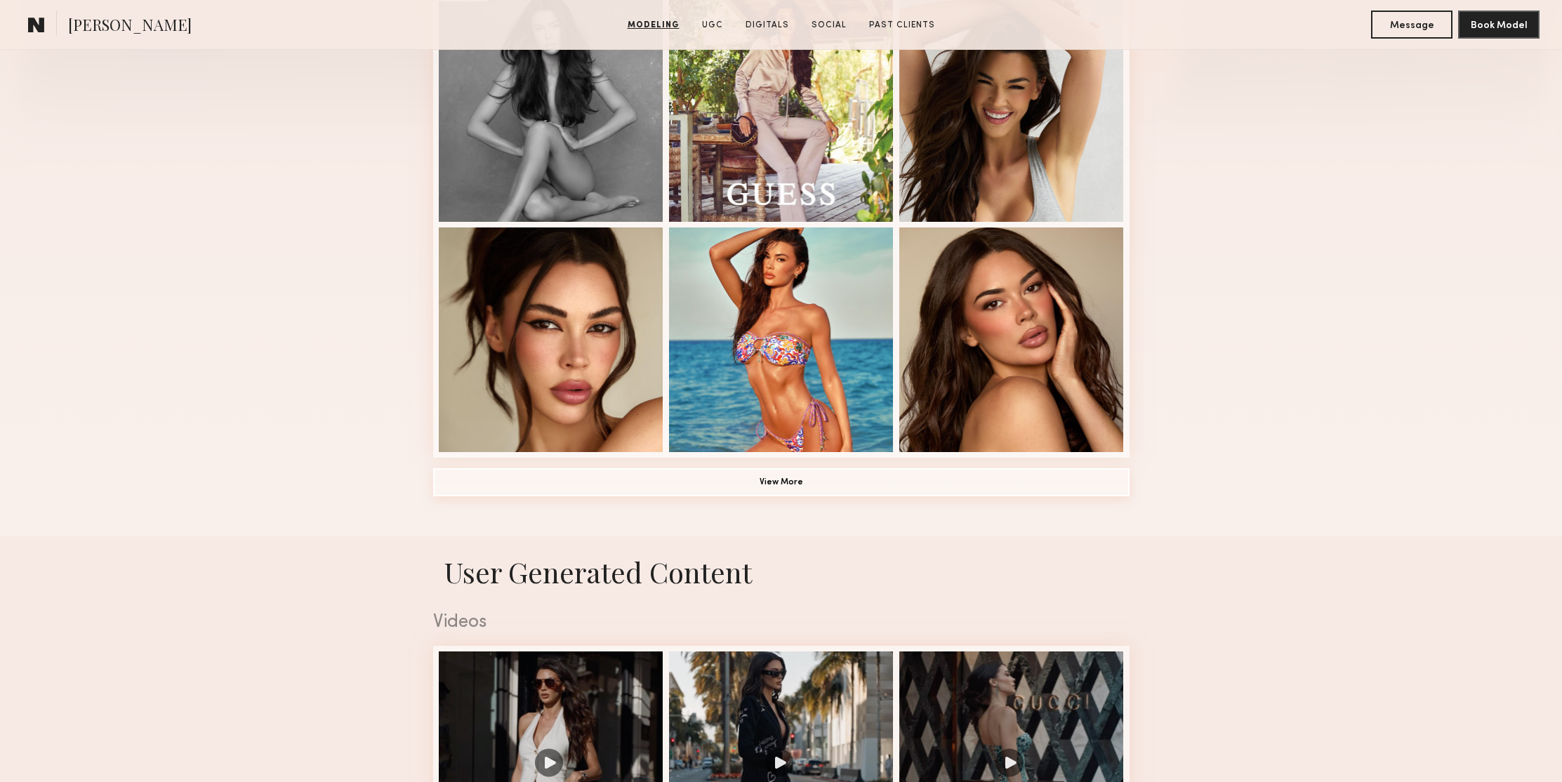
click at [811, 477] on button "View More" at bounding box center [781, 482] width 696 height 28
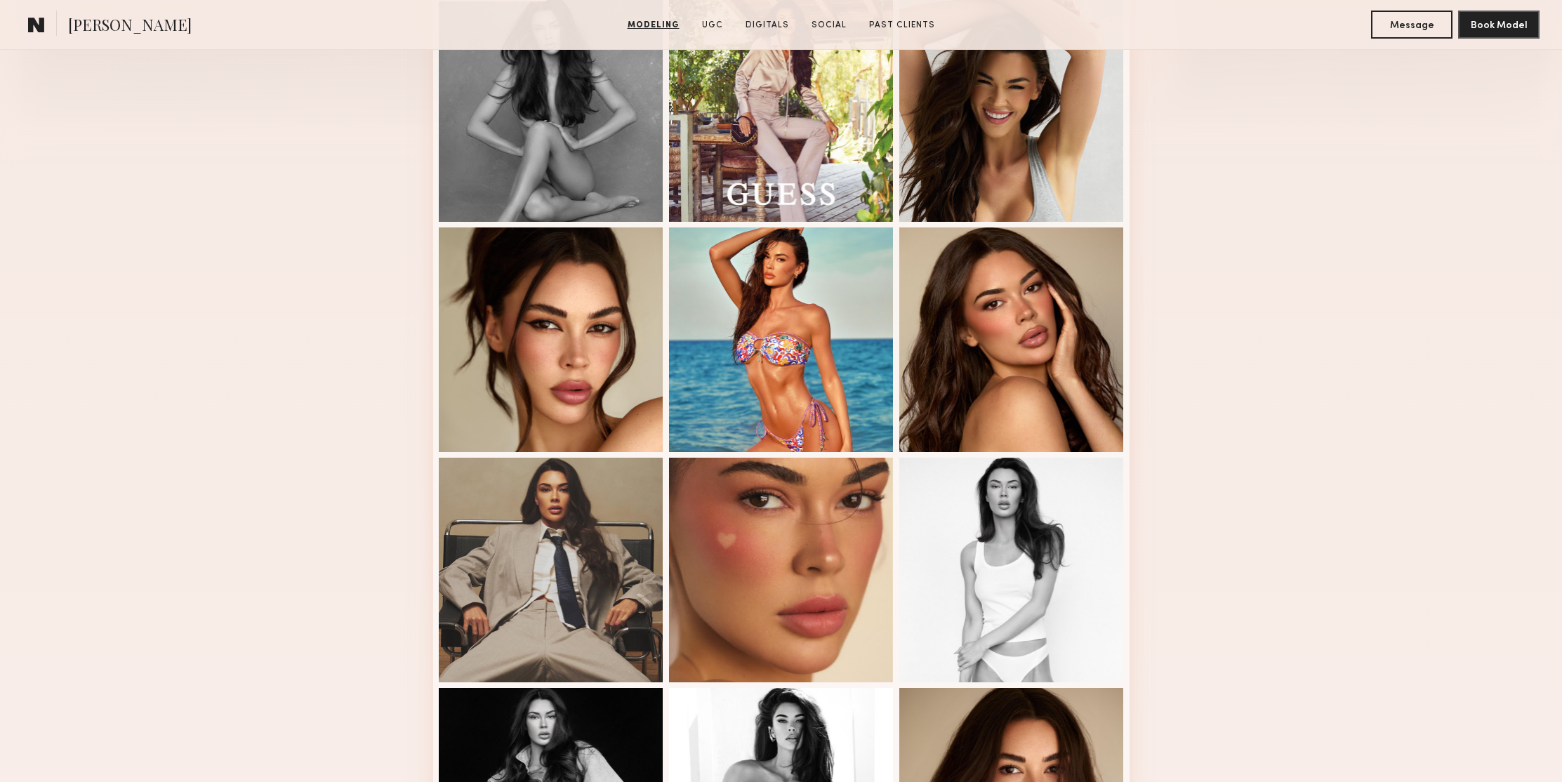
click at [1398, 279] on div "Modeling Portfolio" at bounding box center [781, 776] width 1562 height 1744
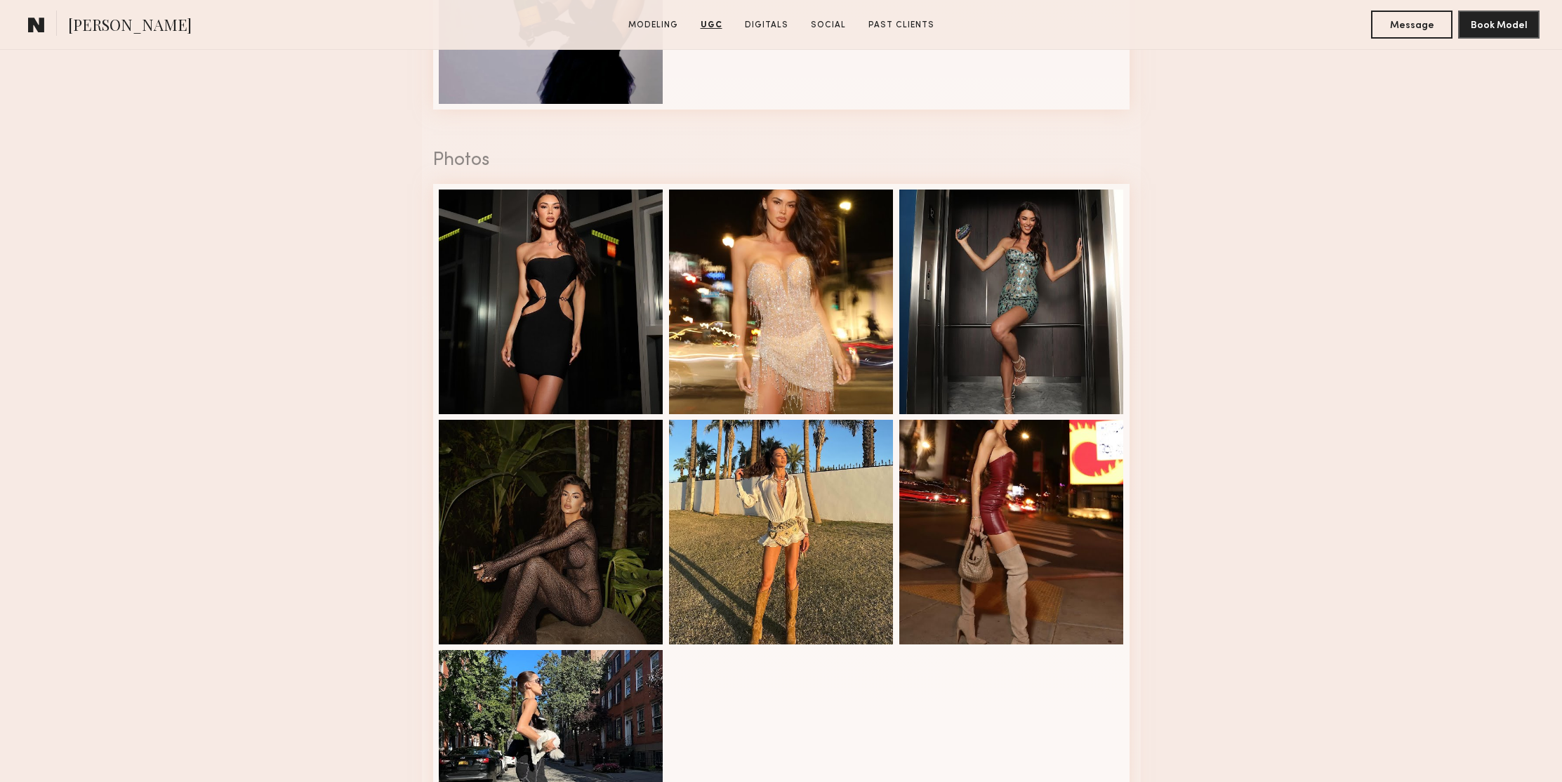
scroll to position [2677, 0]
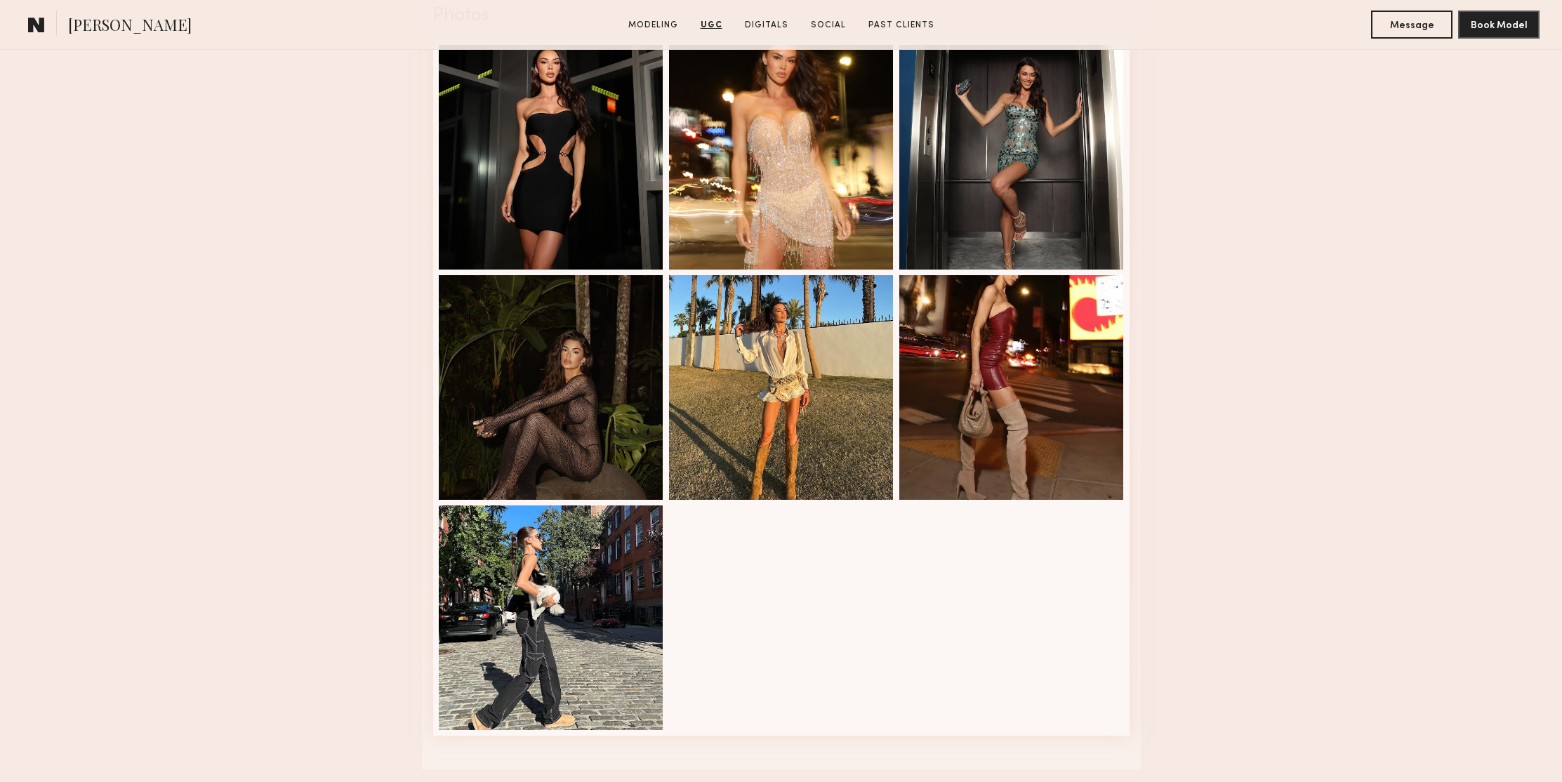
click at [1393, 244] on nb-model-profile-ugc-container "User Generated Content Videos 1 of 4 Photos 1 of 7" at bounding box center [781, 79] width 1562 height 1380
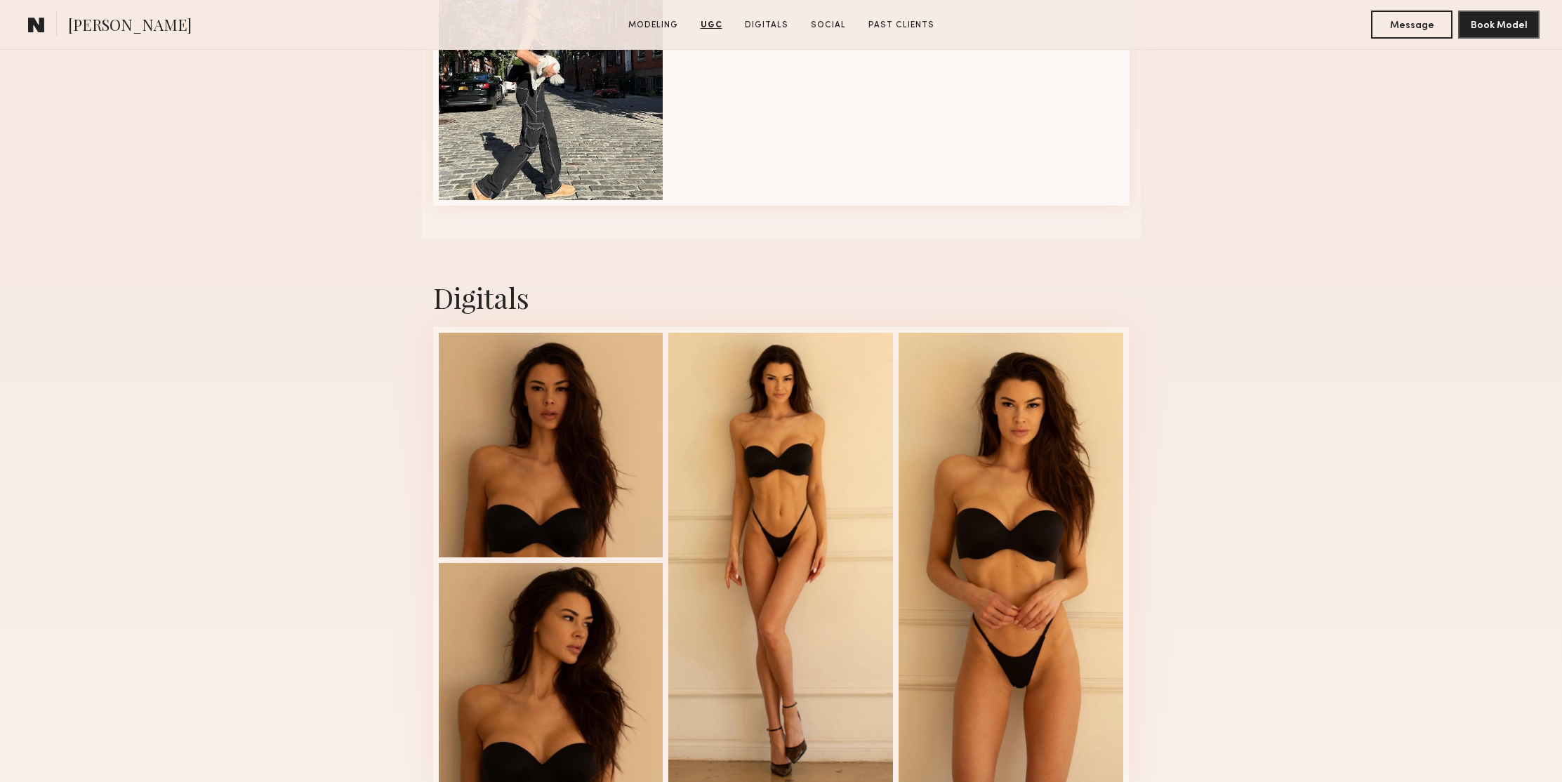
click at [1393, 244] on div "Digitals 1 of 4" at bounding box center [781, 535] width 1562 height 593
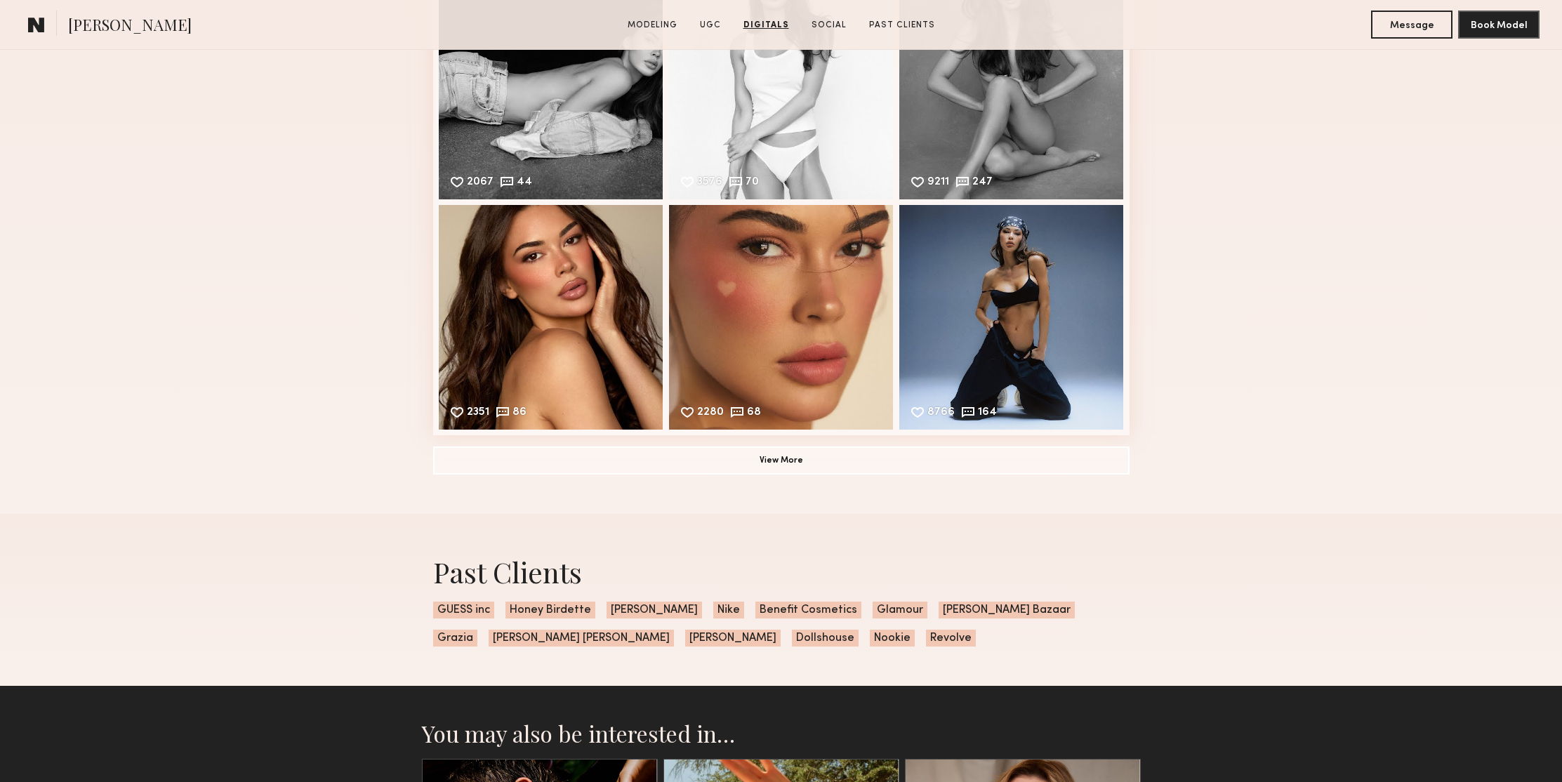
scroll to position [4241, 0]
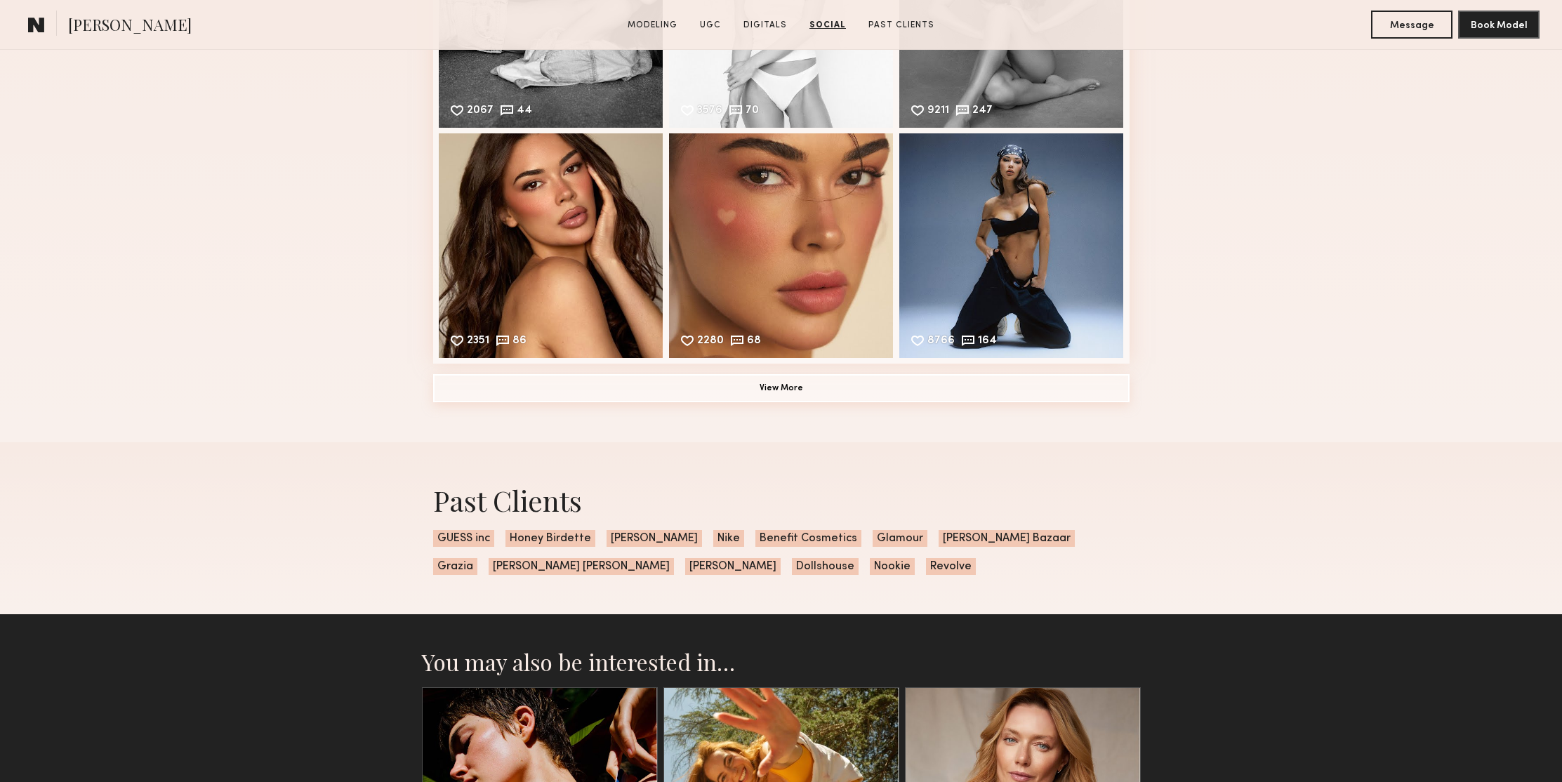
click at [786, 386] on button "View More" at bounding box center [781, 388] width 696 height 28
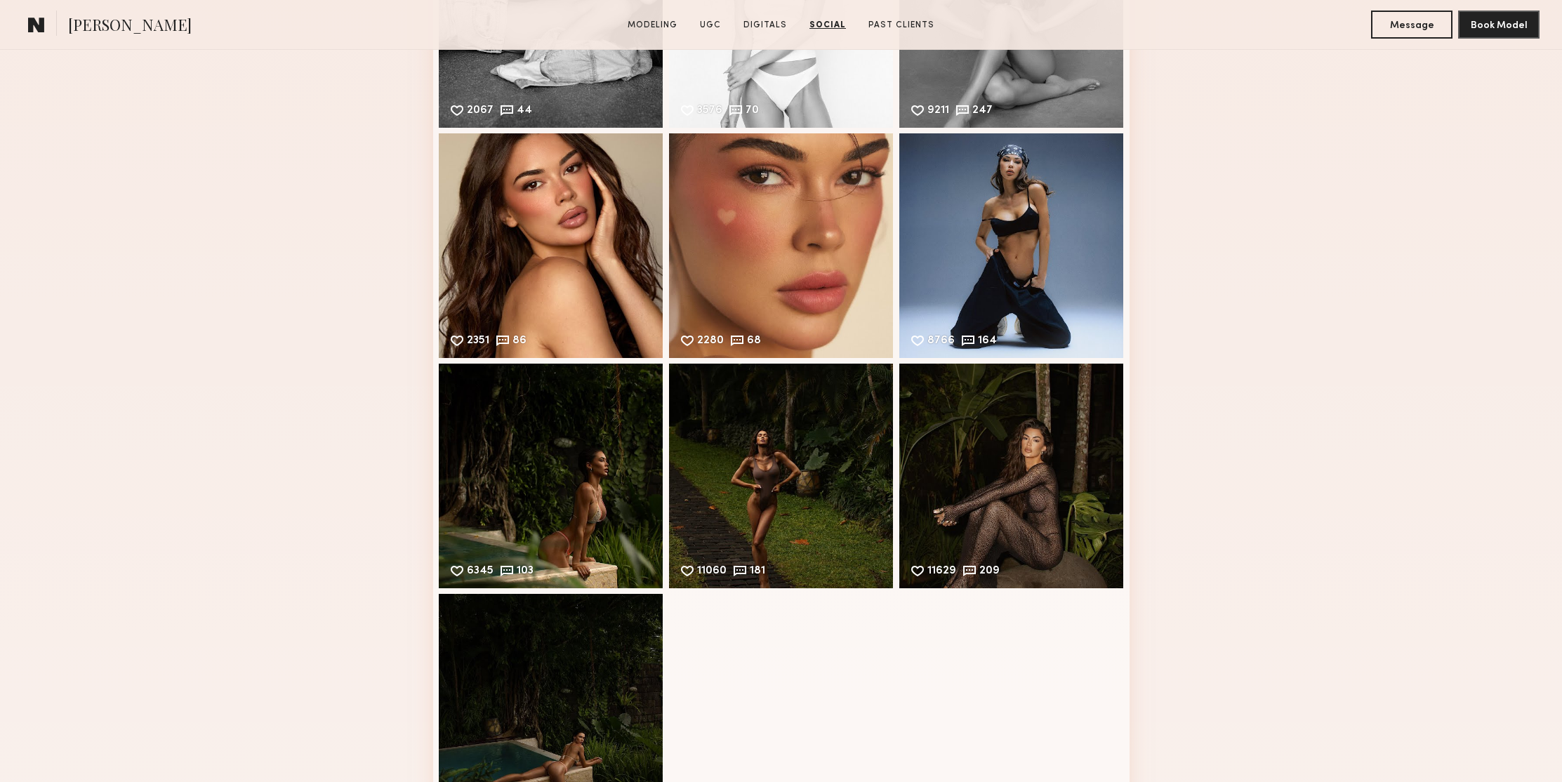
click at [1233, 277] on div "Social Instagram Feed Displayed Below 688,689 followers 2067 44 Likes & comment…" at bounding box center [781, 331] width 1562 height 1066
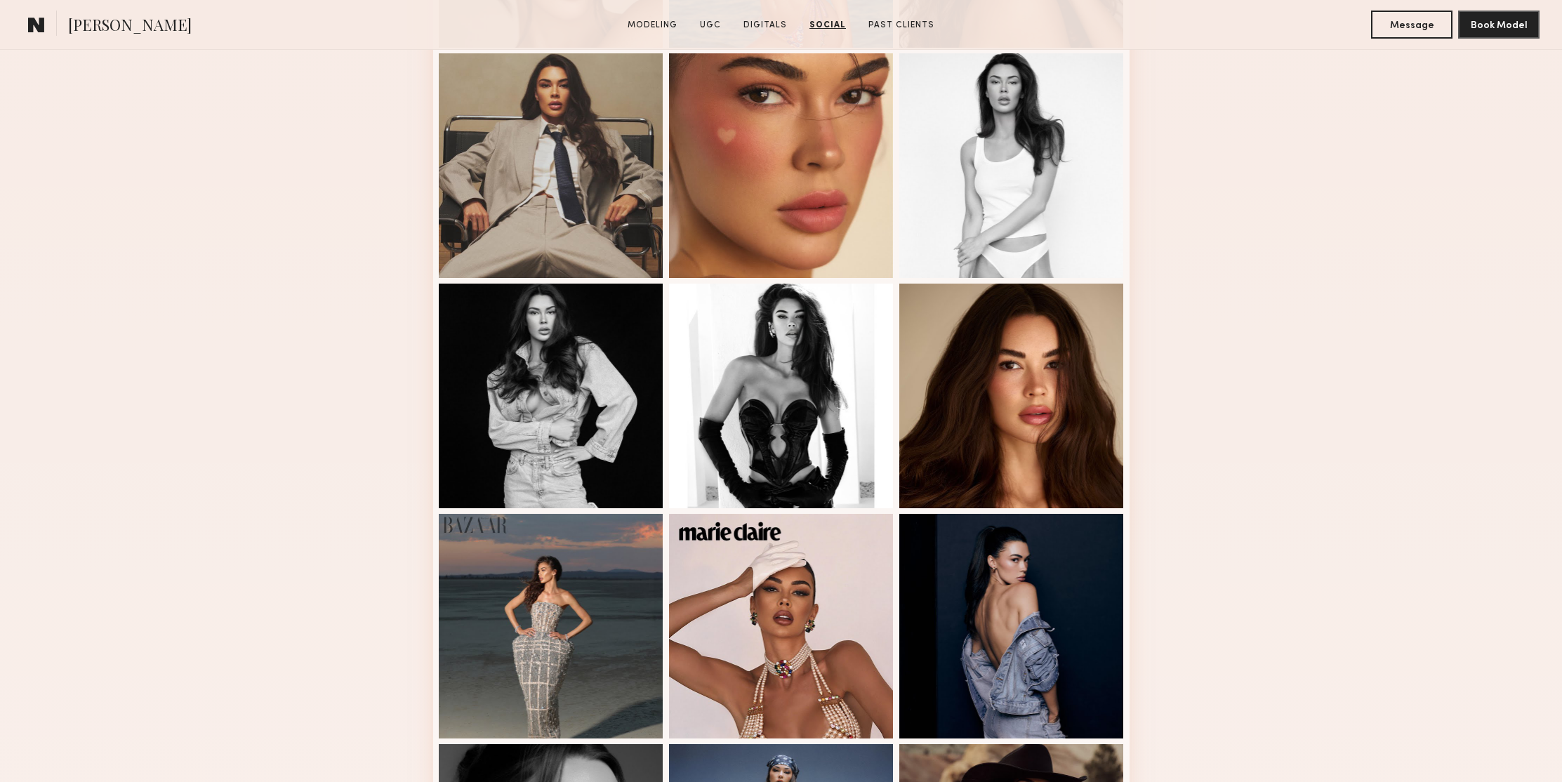
scroll to position [0, 0]
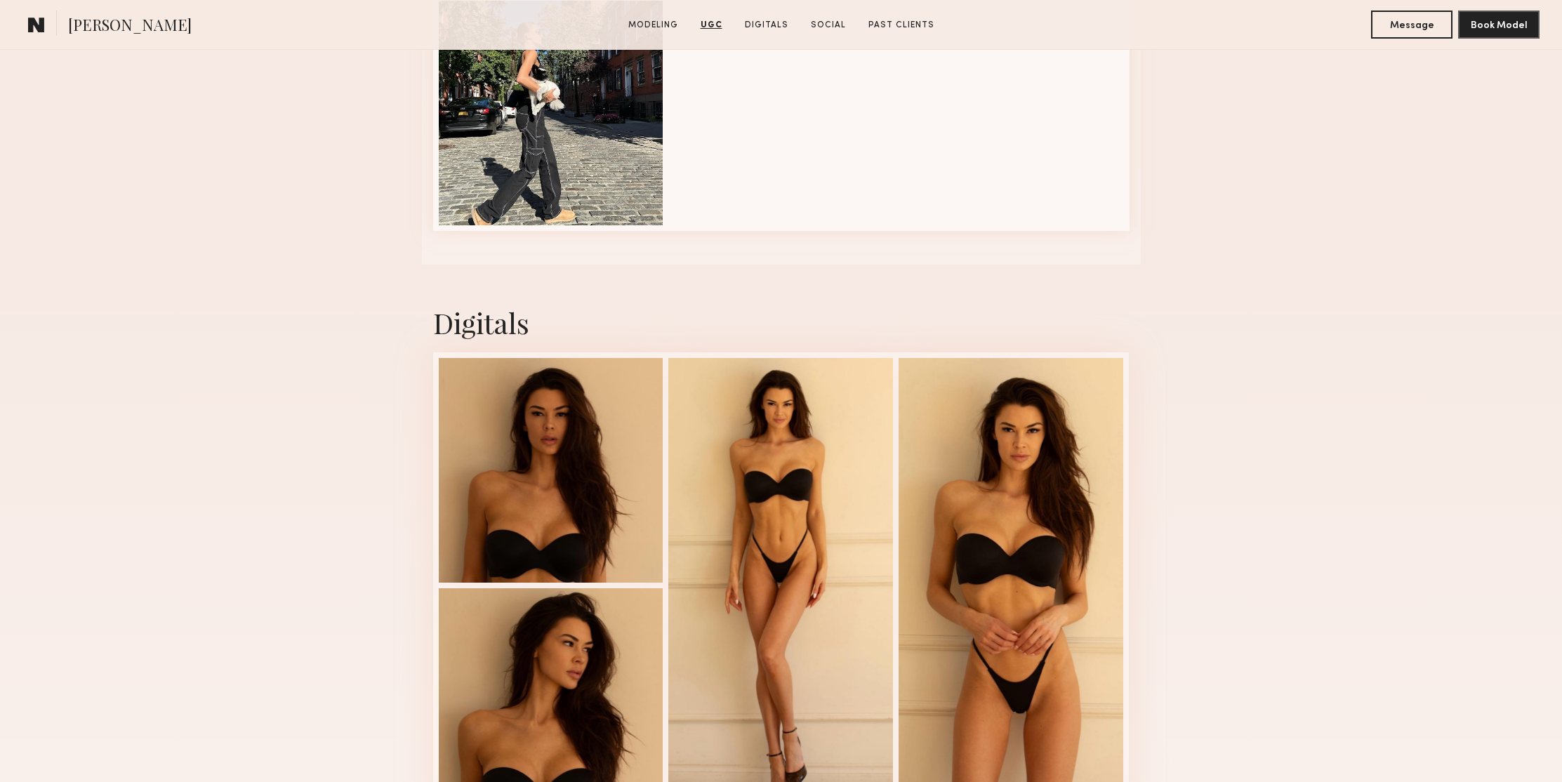
scroll to position [3398, 0]
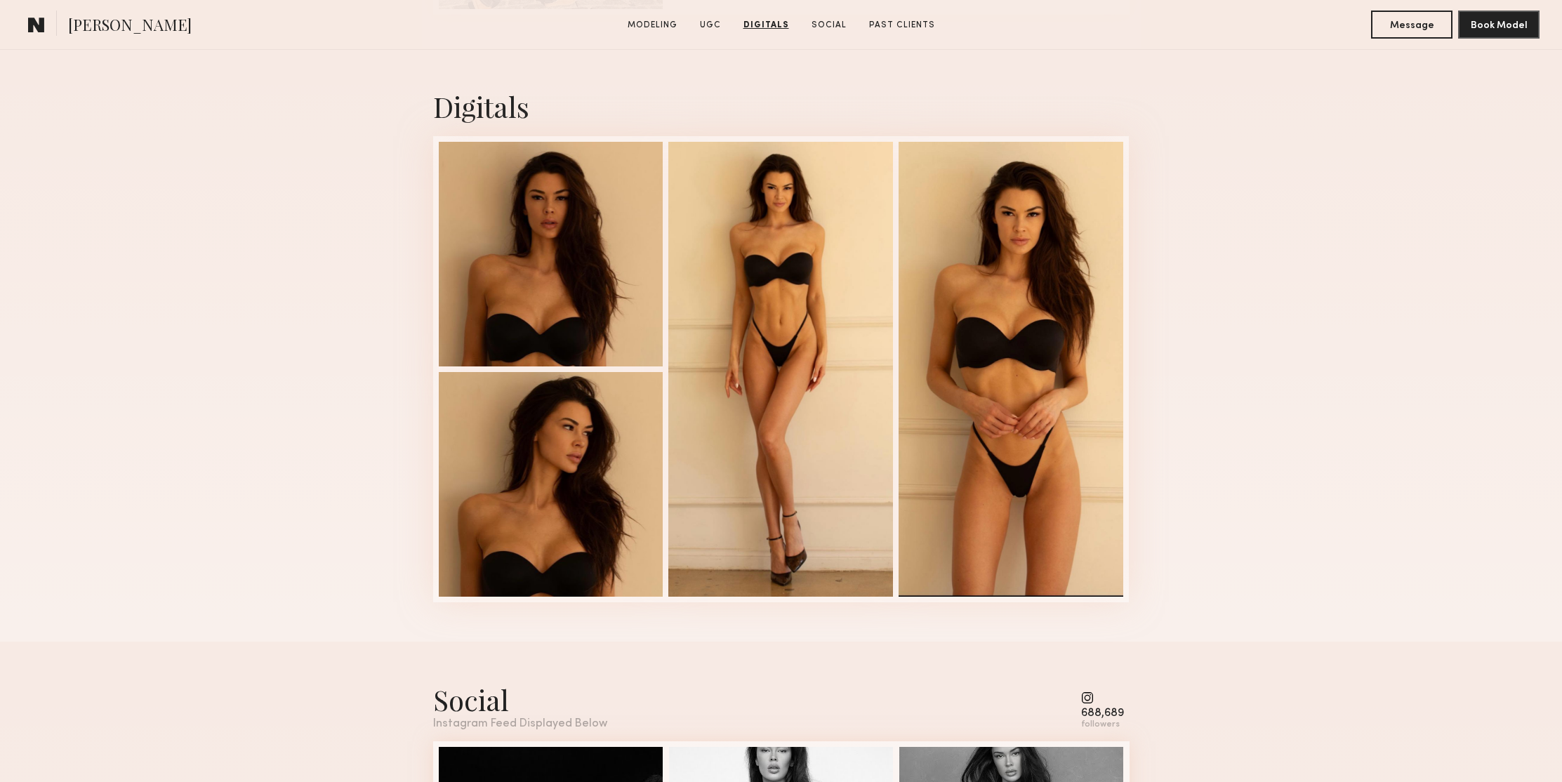
click at [1308, 340] on div "Digitals 1 of 4" at bounding box center [781, 344] width 1562 height 593
click at [1309, 216] on div "Digitals 1 of 4" at bounding box center [781, 344] width 1562 height 593
click at [1316, 275] on div "Digitals 1 of 4" at bounding box center [781, 344] width 1562 height 593
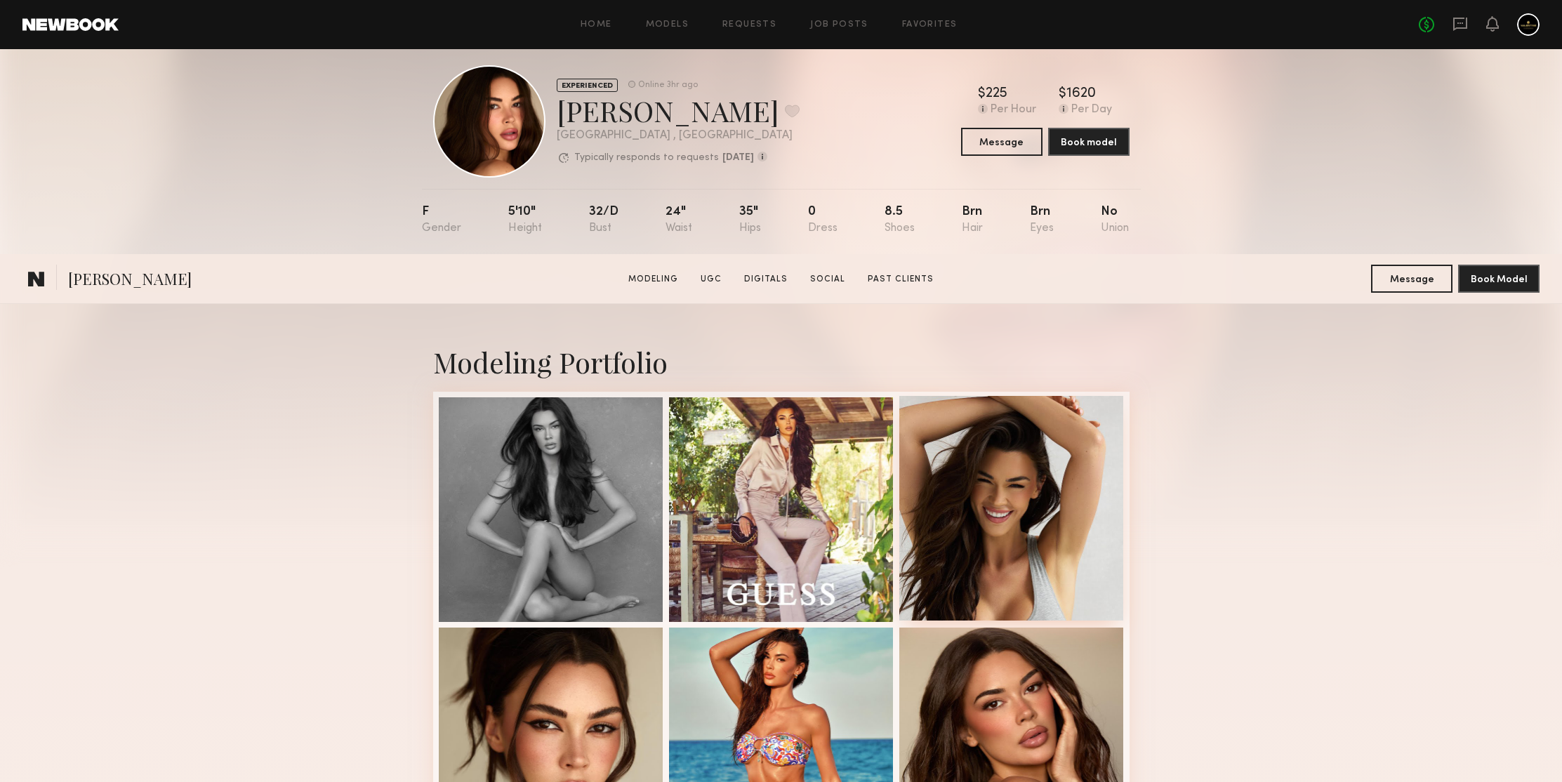
scroll to position [432, 0]
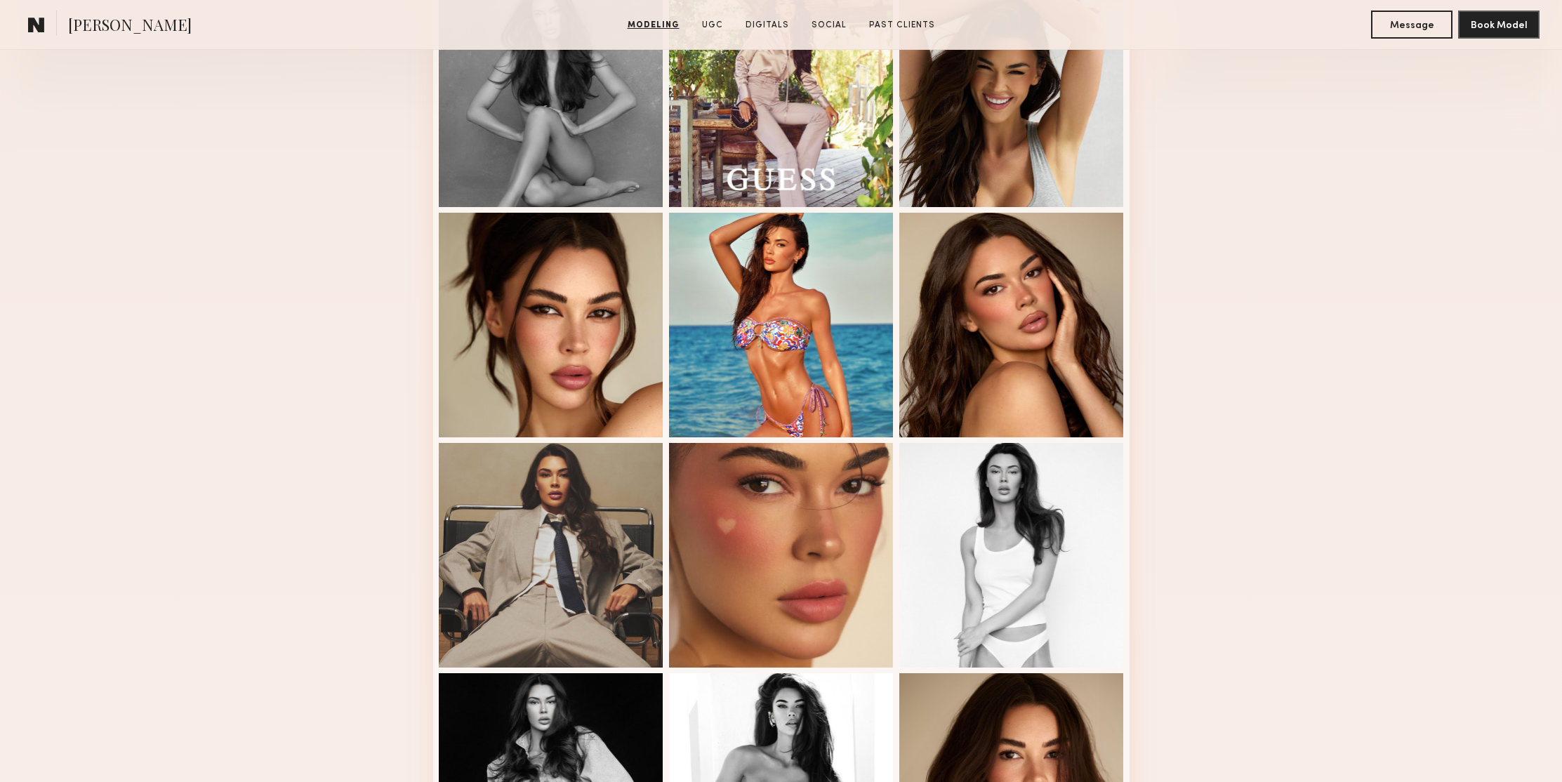
click at [1412, 232] on div "Modeling Portfolio" at bounding box center [781, 761] width 1562 height 1744
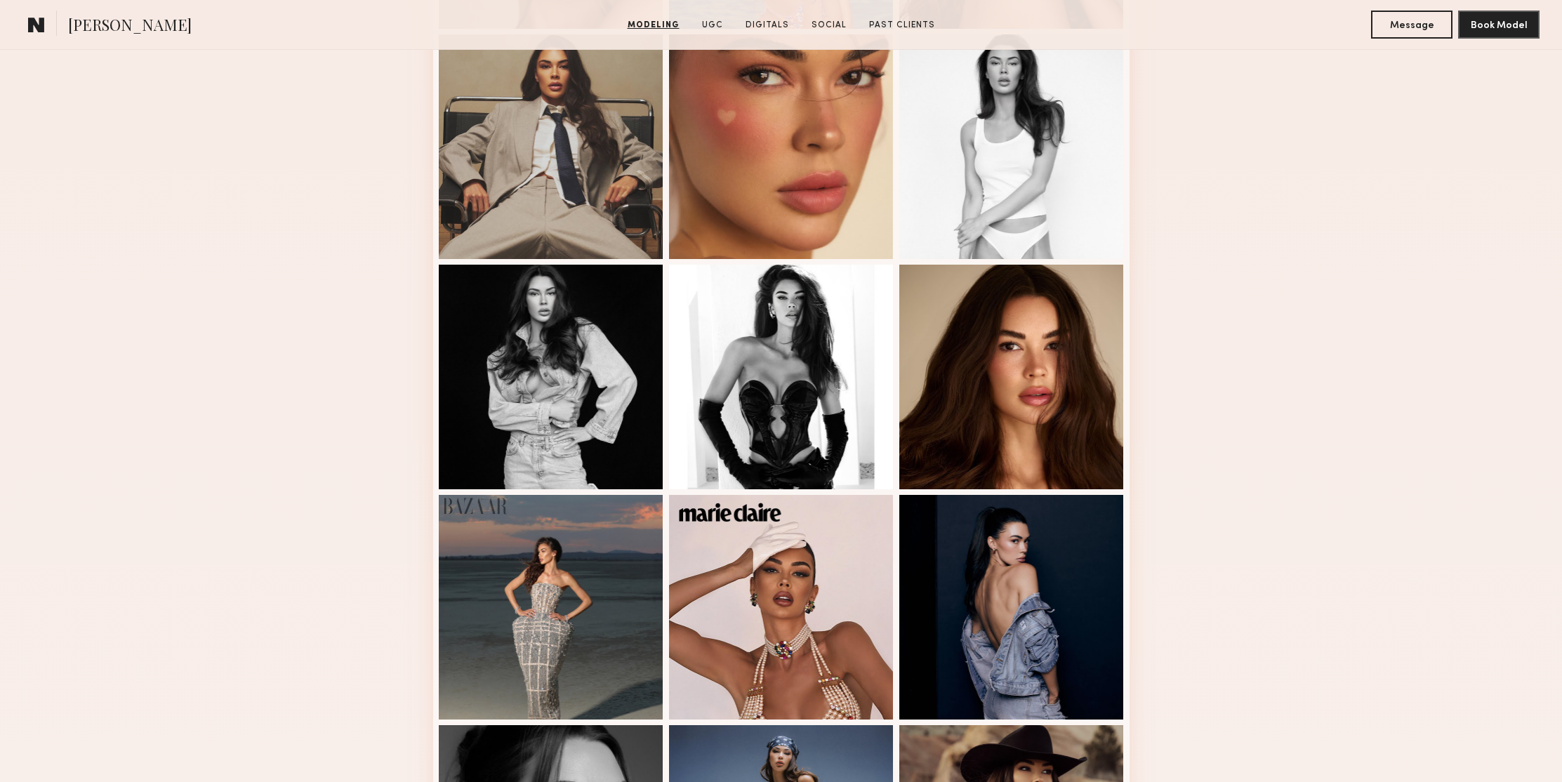
scroll to position [913, 0]
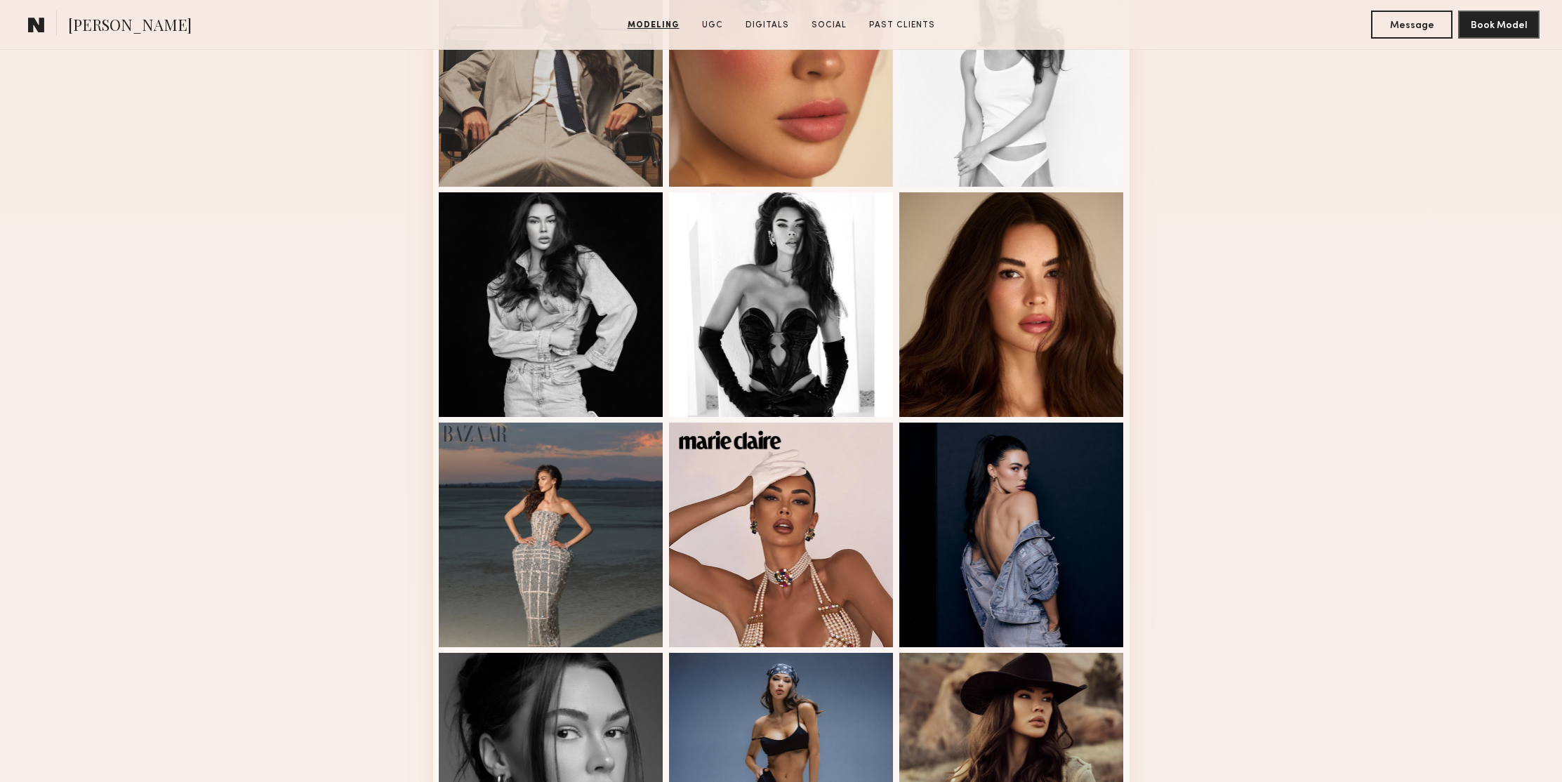
click at [1412, 231] on div "Modeling Portfolio" at bounding box center [781, 280] width 1562 height 1744
click at [1417, 413] on div "Modeling Portfolio" at bounding box center [781, 280] width 1562 height 1744
click at [1356, 336] on div "Modeling Portfolio" at bounding box center [781, 280] width 1562 height 1744
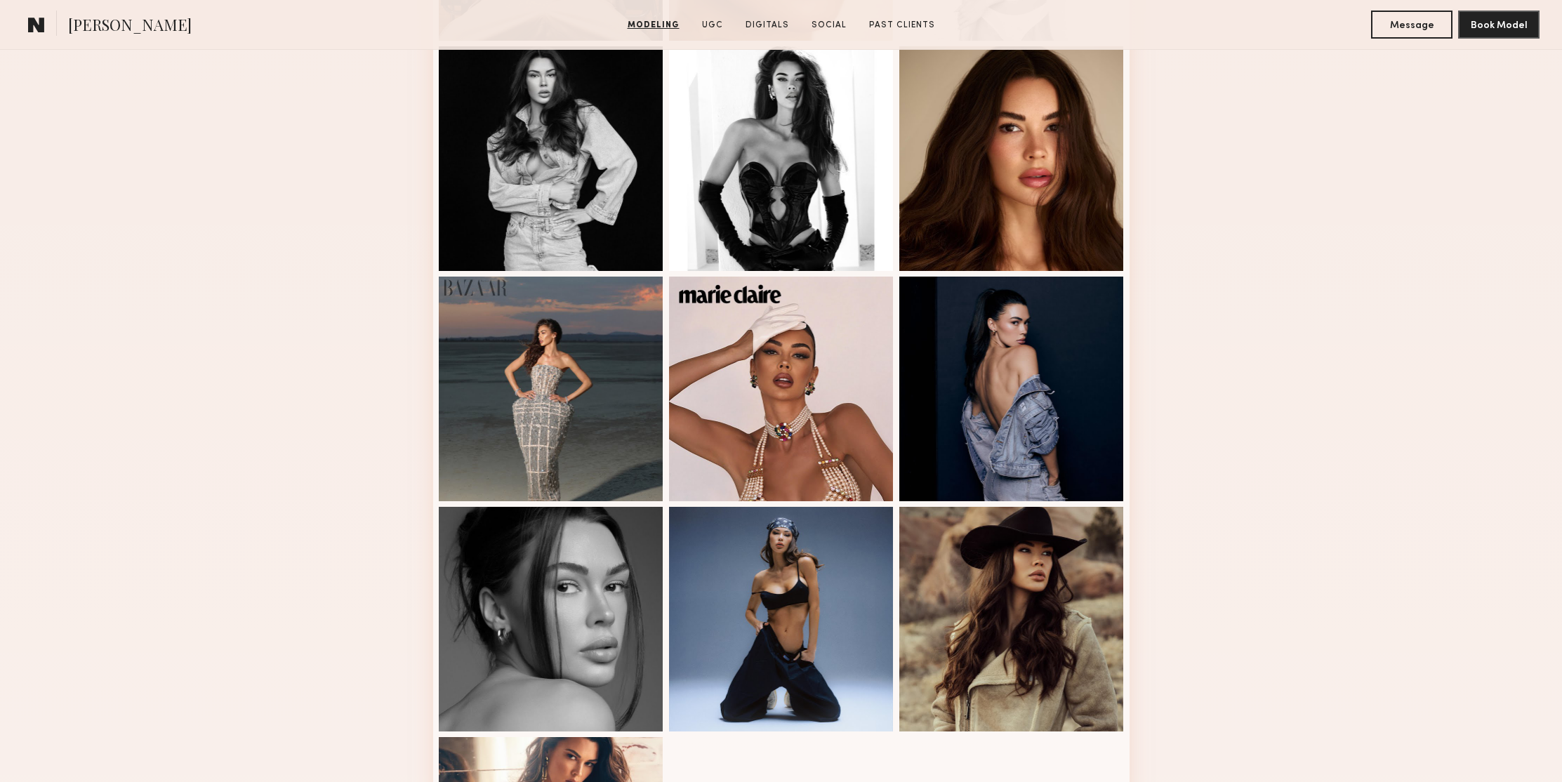
scroll to position [1068, 0]
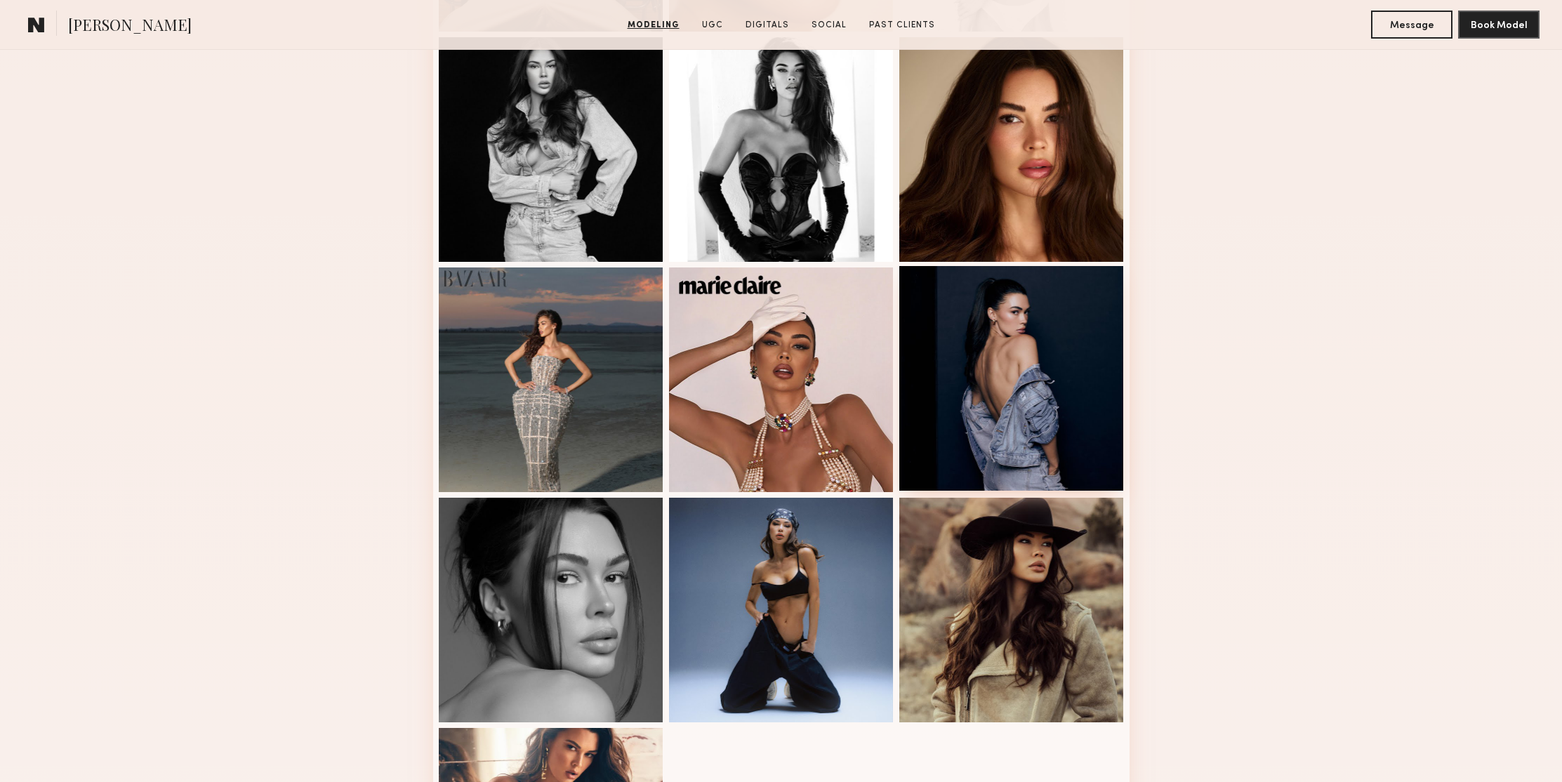
click at [1006, 307] on div at bounding box center [1011, 378] width 225 height 225
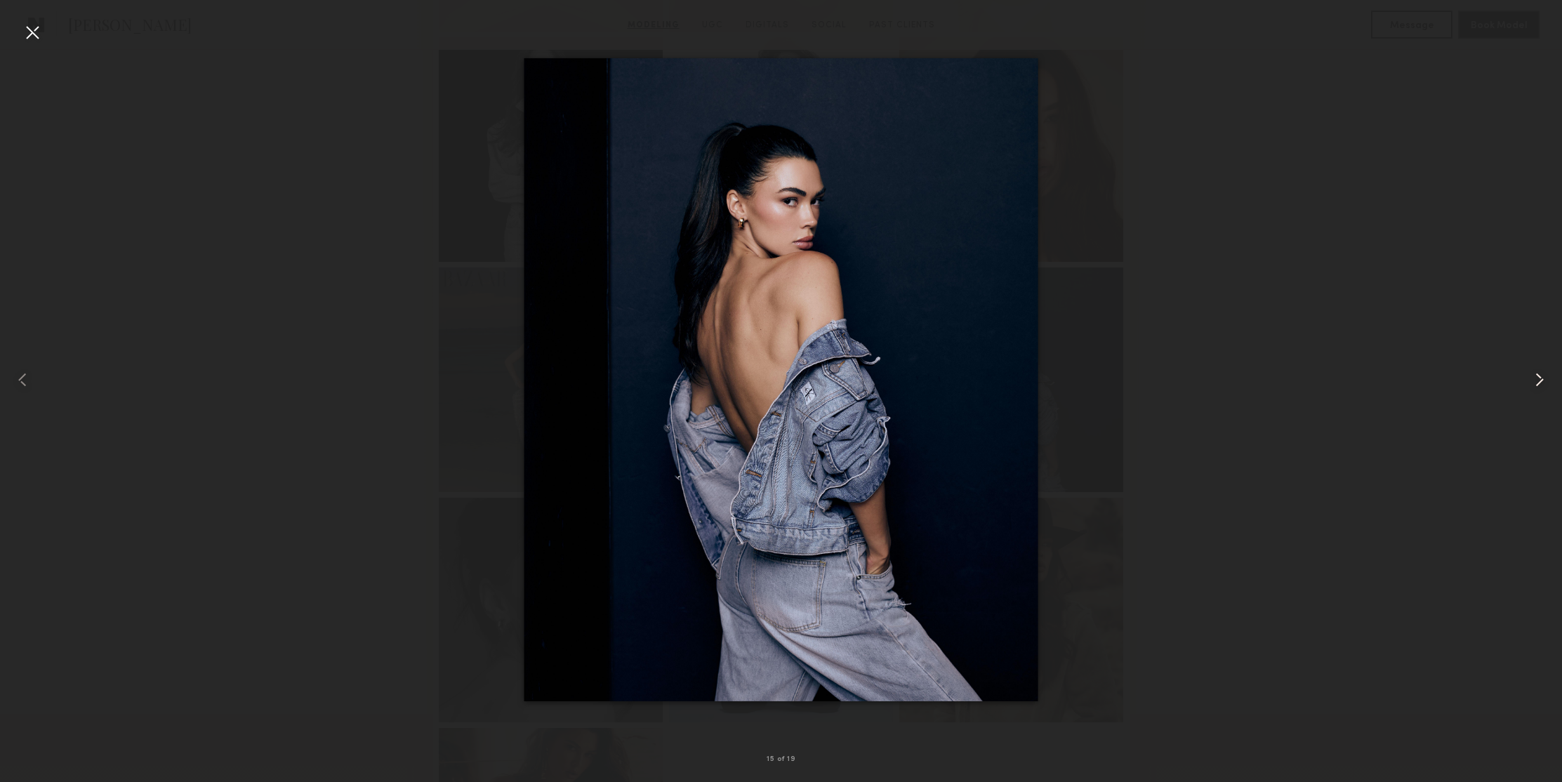
click at [1532, 380] on common-icon at bounding box center [1539, 380] width 22 height 22
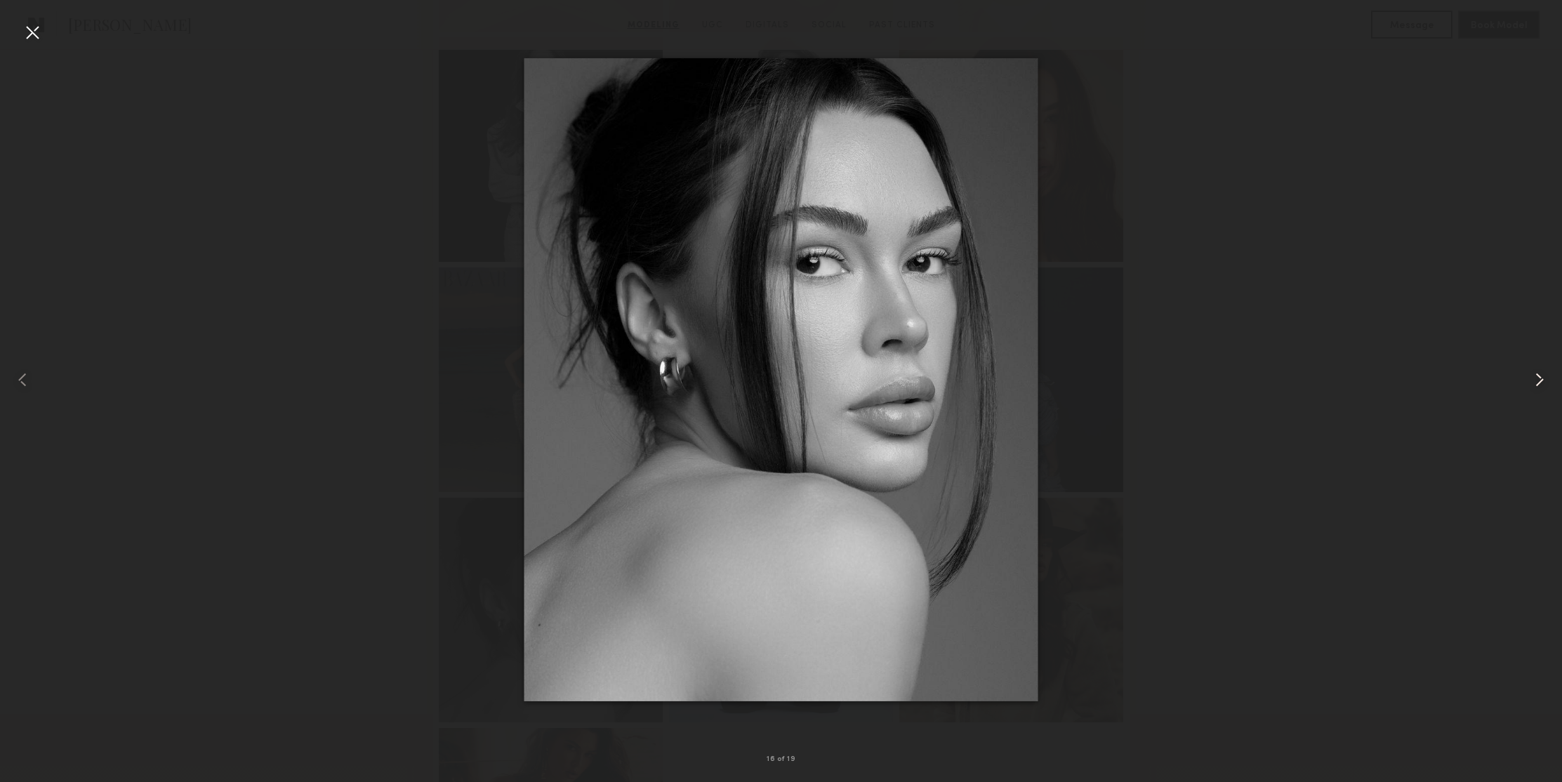
click at [1540, 380] on common-icon at bounding box center [1539, 380] width 22 height 22
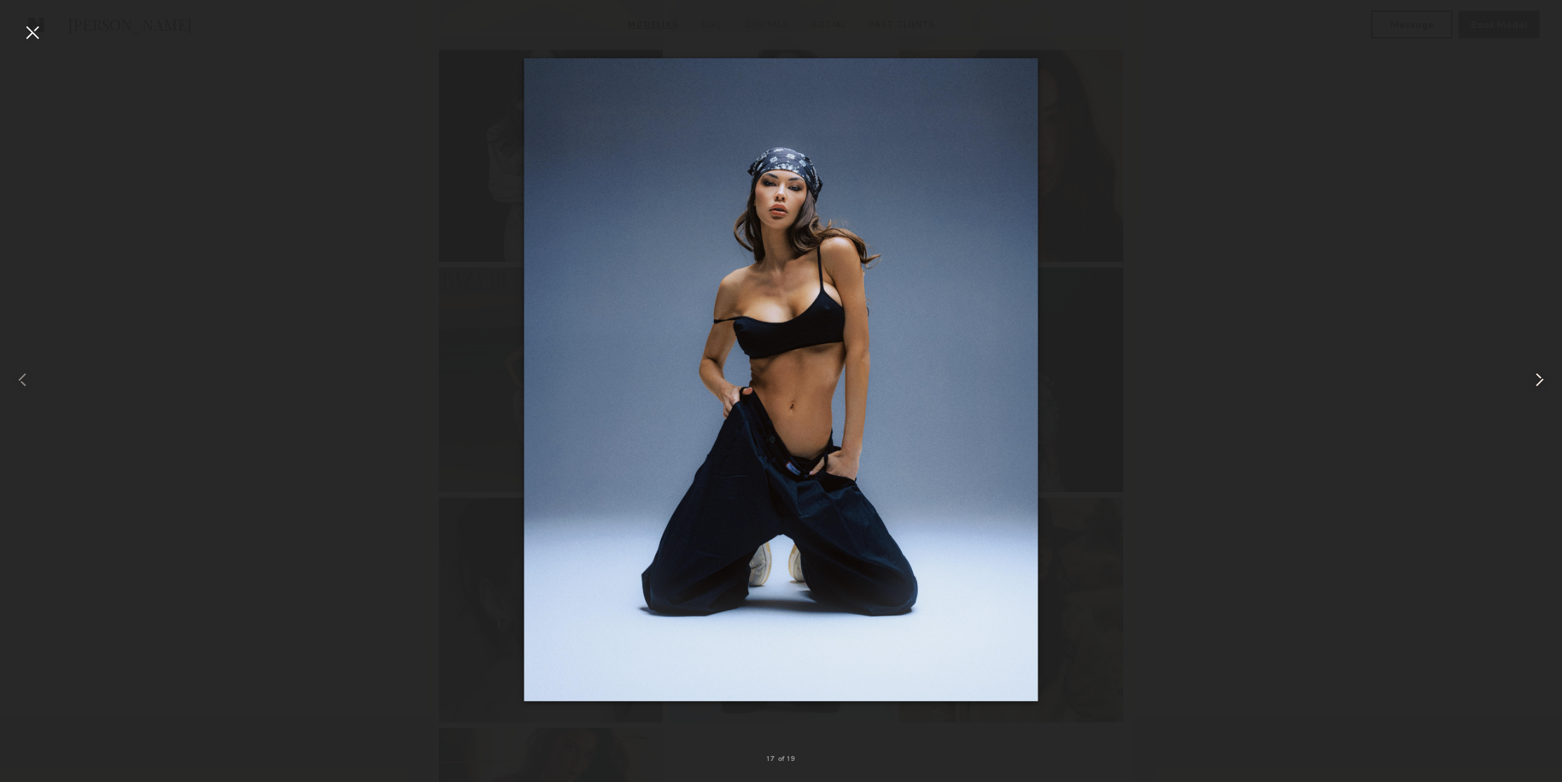
click at [1540, 380] on common-icon at bounding box center [1539, 380] width 22 height 22
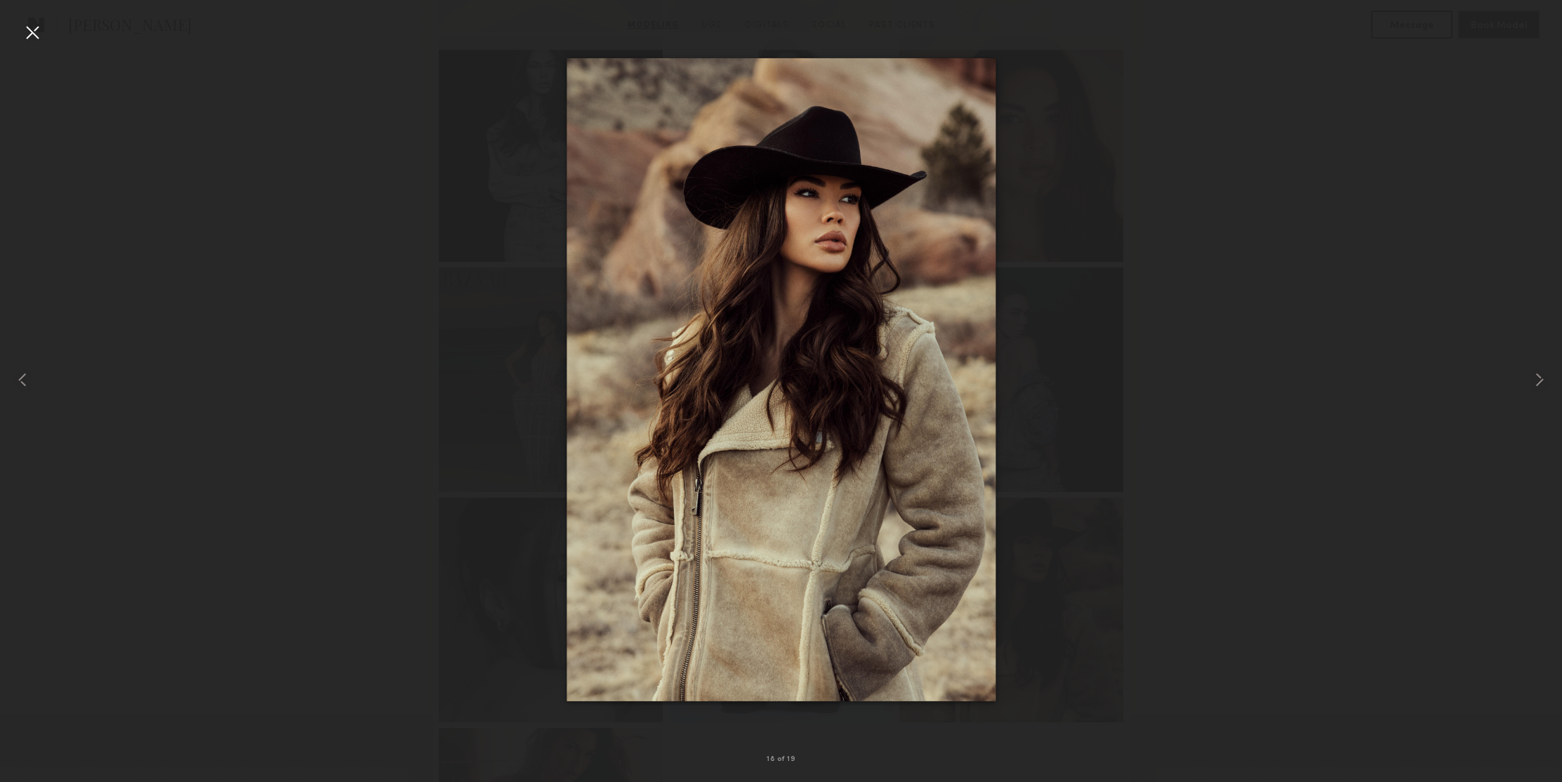
click at [40, 34] on div at bounding box center [32, 32] width 22 height 22
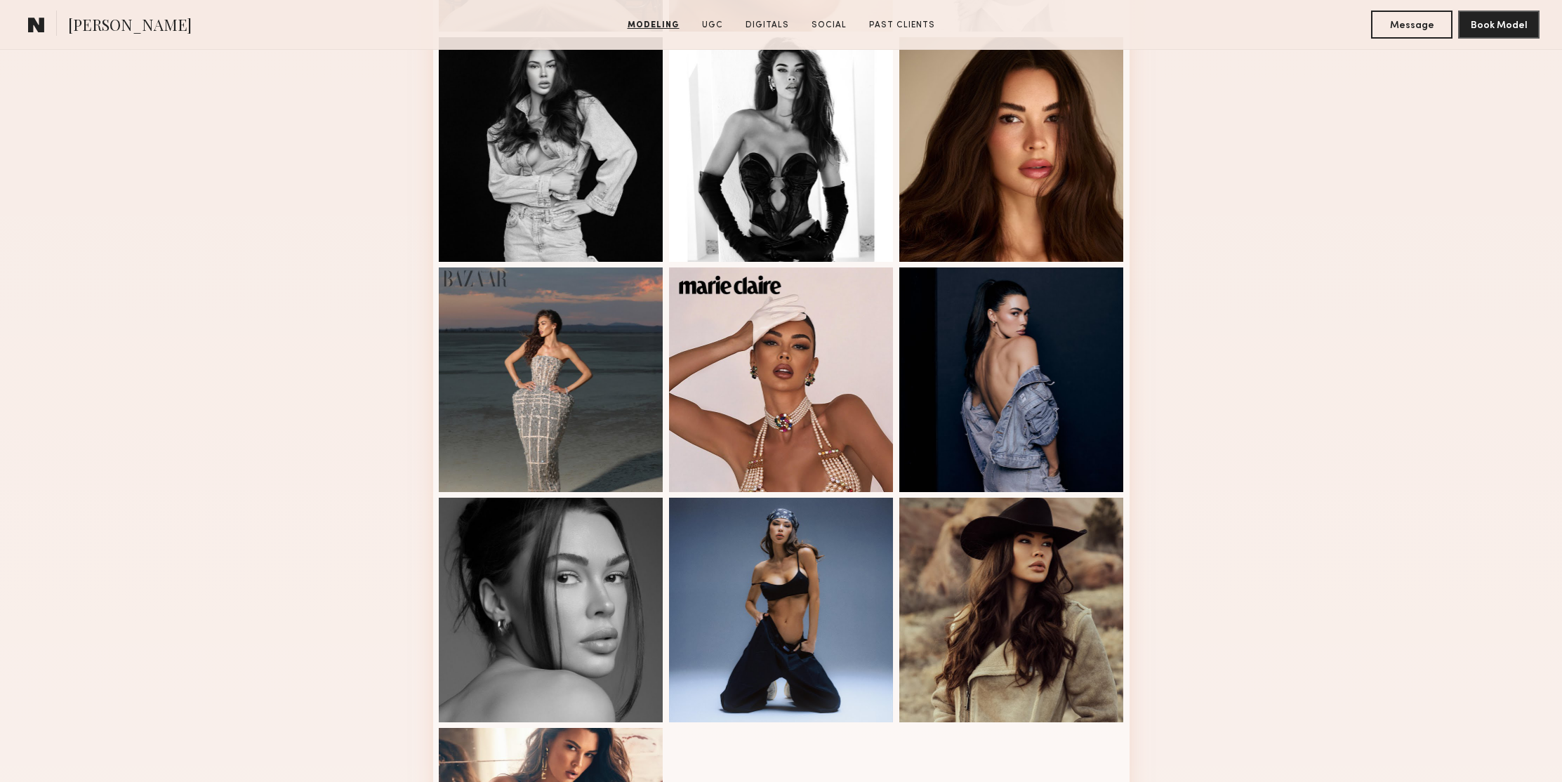
click at [1280, 212] on div "Modeling Portfolio" at bounding box center [781, 125] width 1562 height 1744
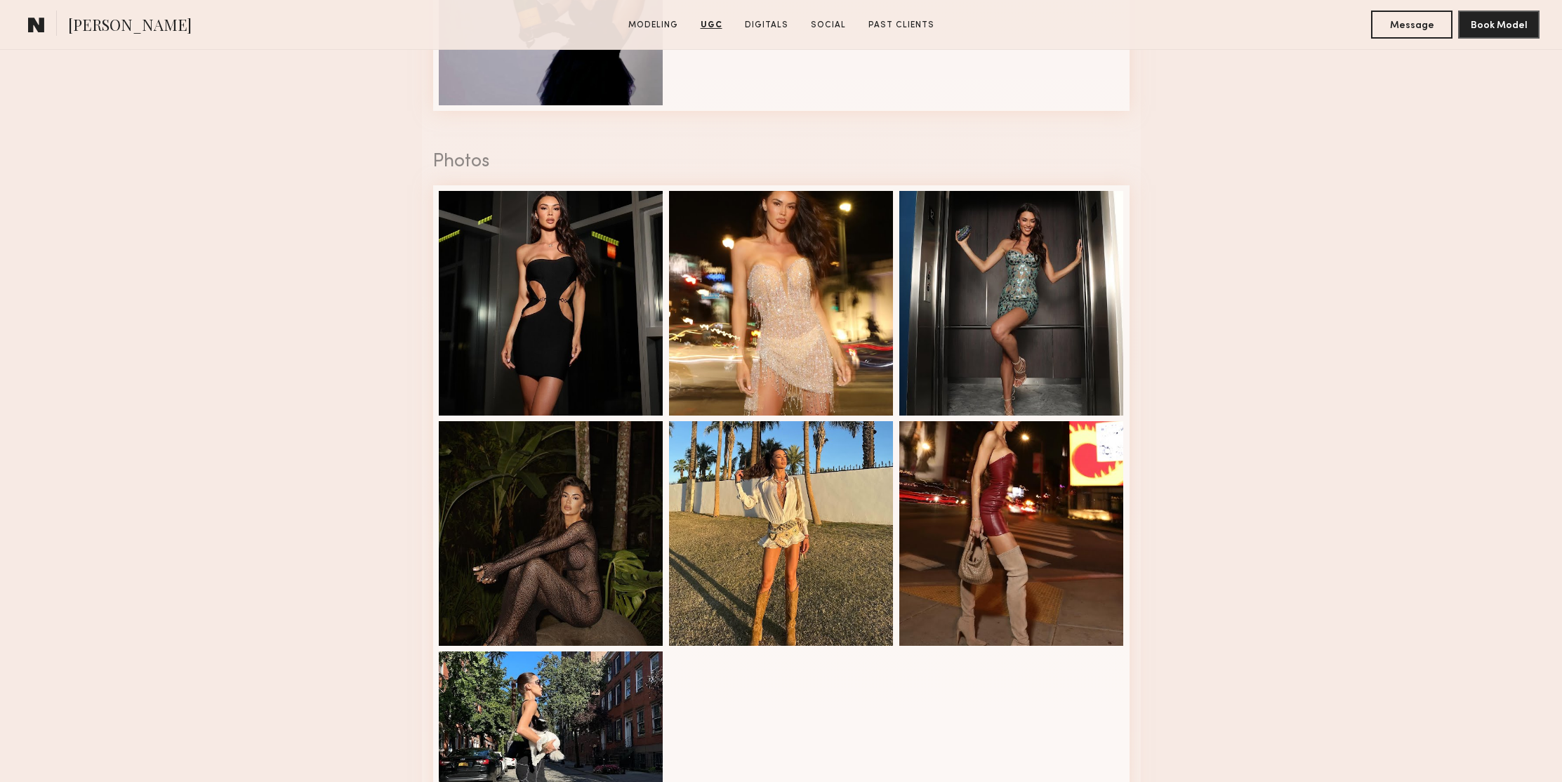
scroll to position [2603, 0]
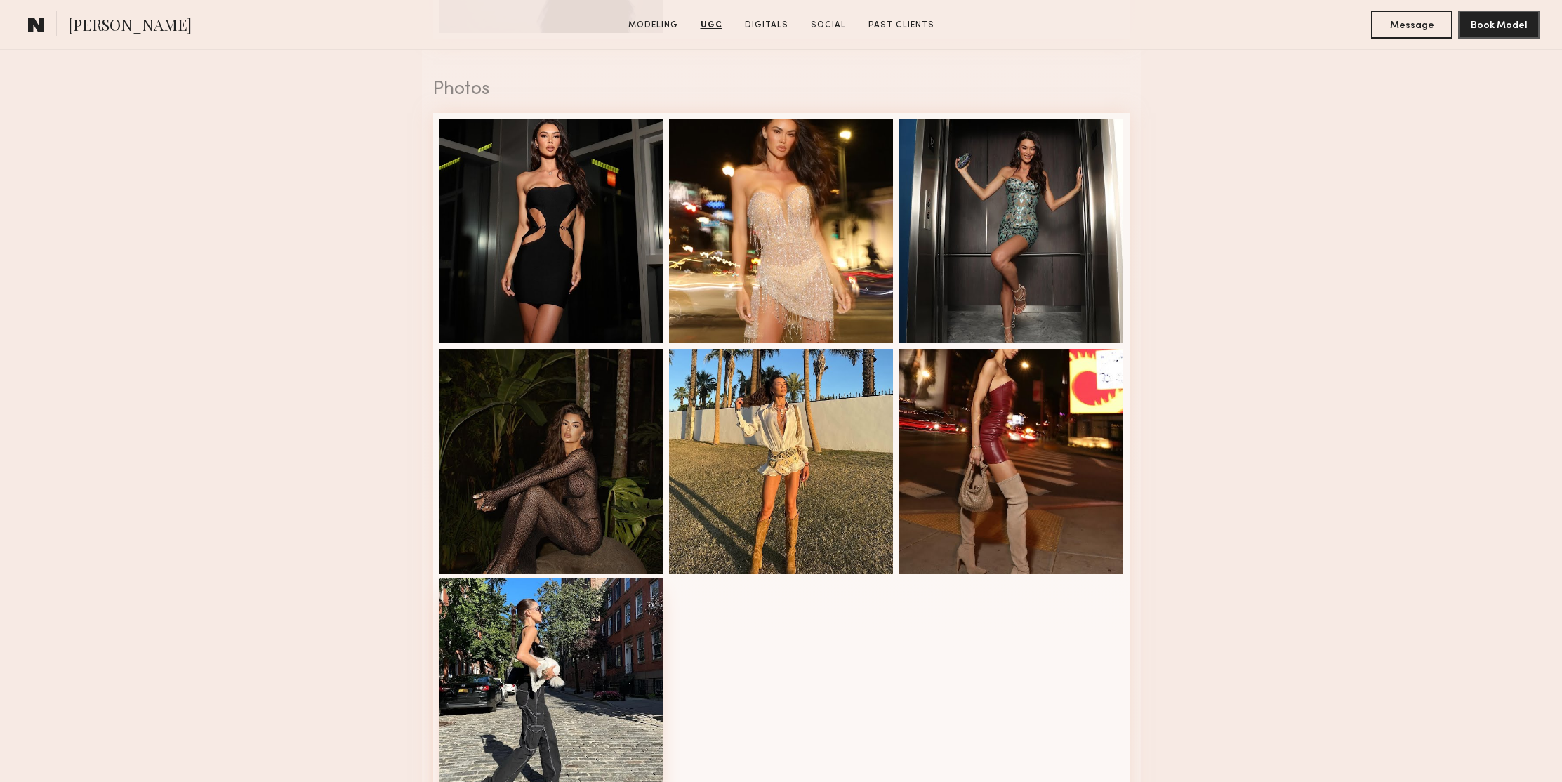
click at [593, 611] on div at bounding box center [551, 690] width 225 height 225
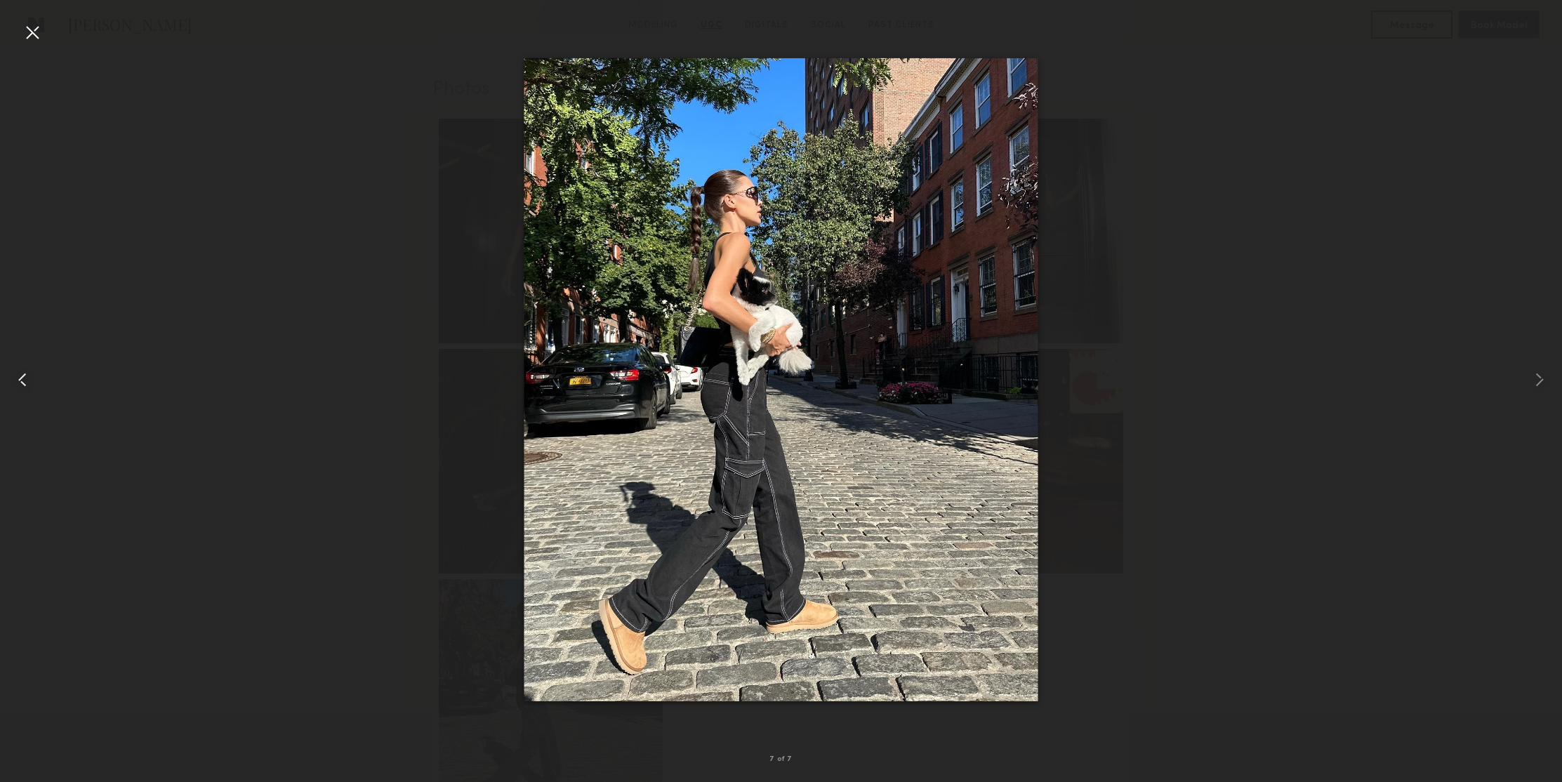
click at [15, 382] on common-icon at bounding box center [22, 380] width 22 height 22
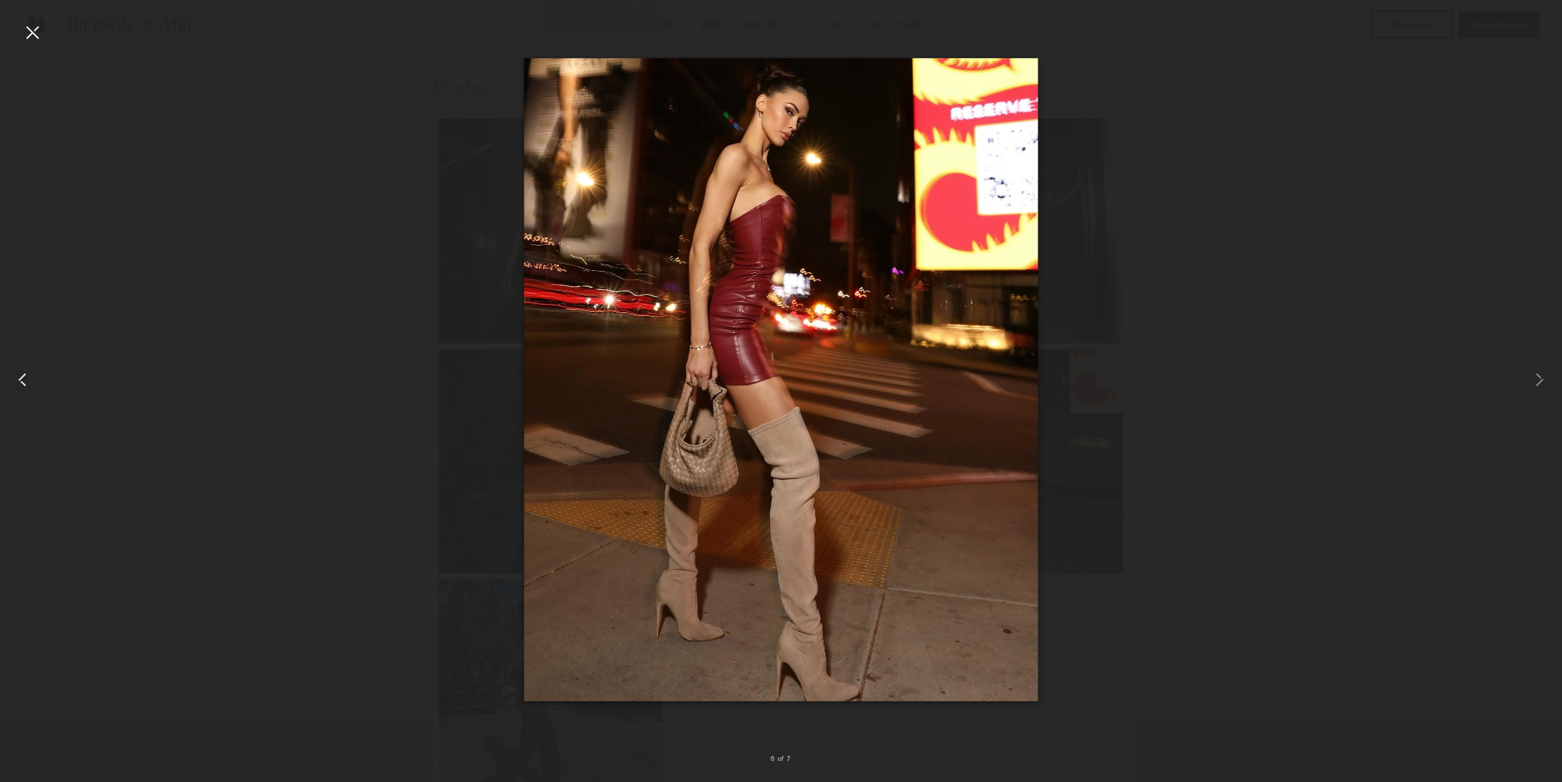
click at [27, 383] on common-icon at bounding box center [22, 380] width 22 height 22
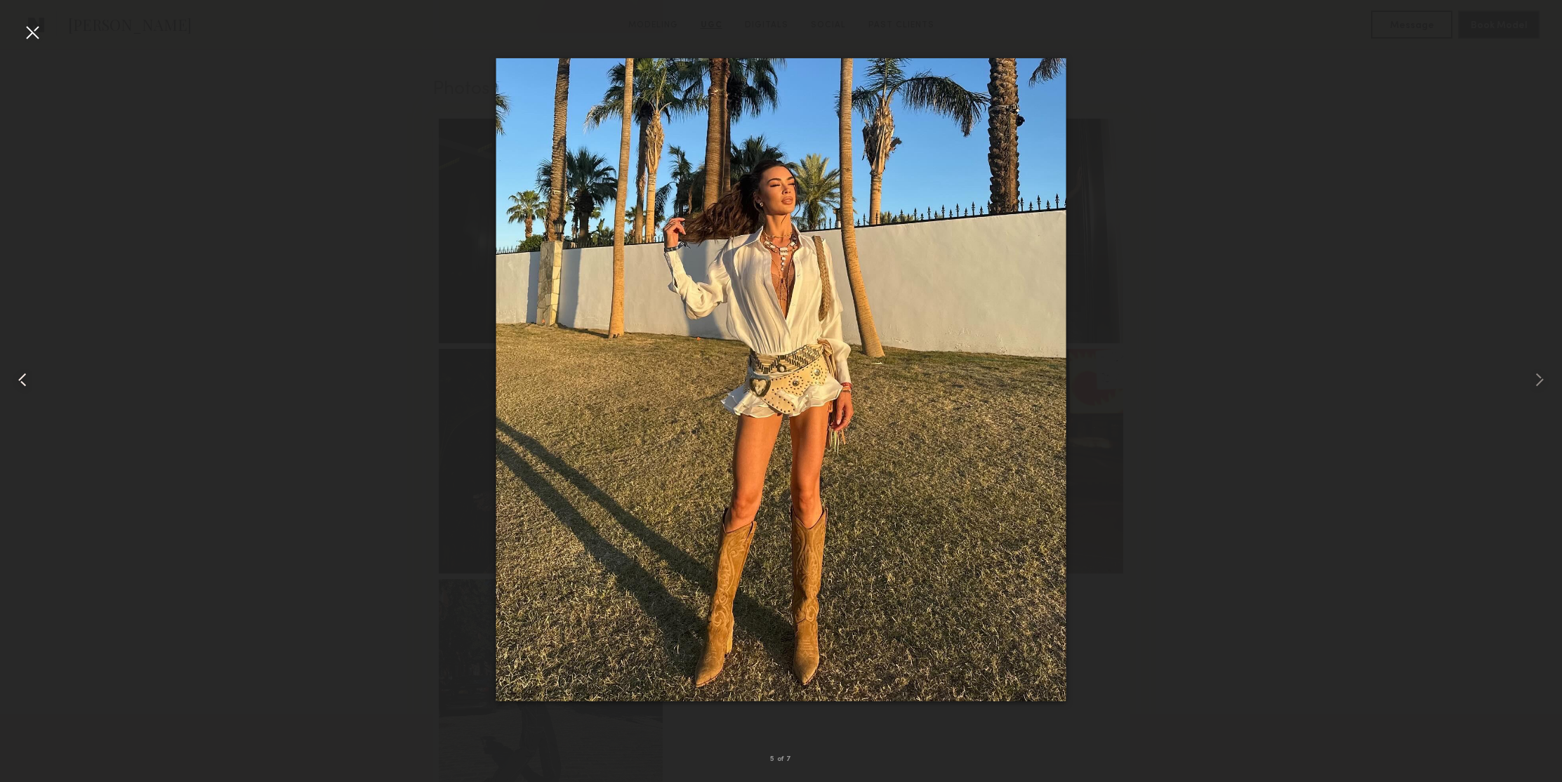
click at [27, 383] on common-icon at bounding box center [22, 380] width 22 height 22
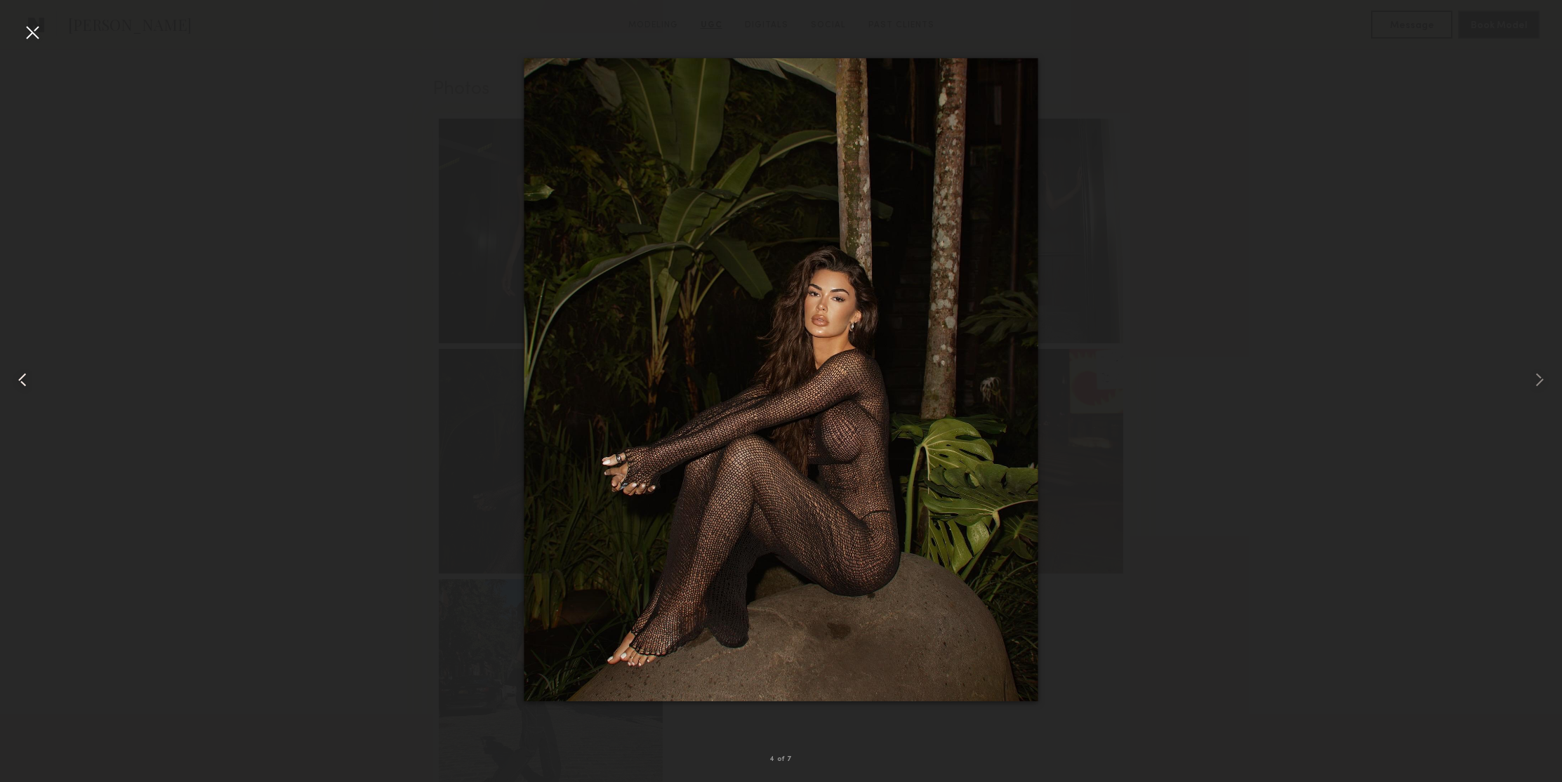
click at [27, 383] on common-icon at bounding box center [22, 380] width 22 height 22
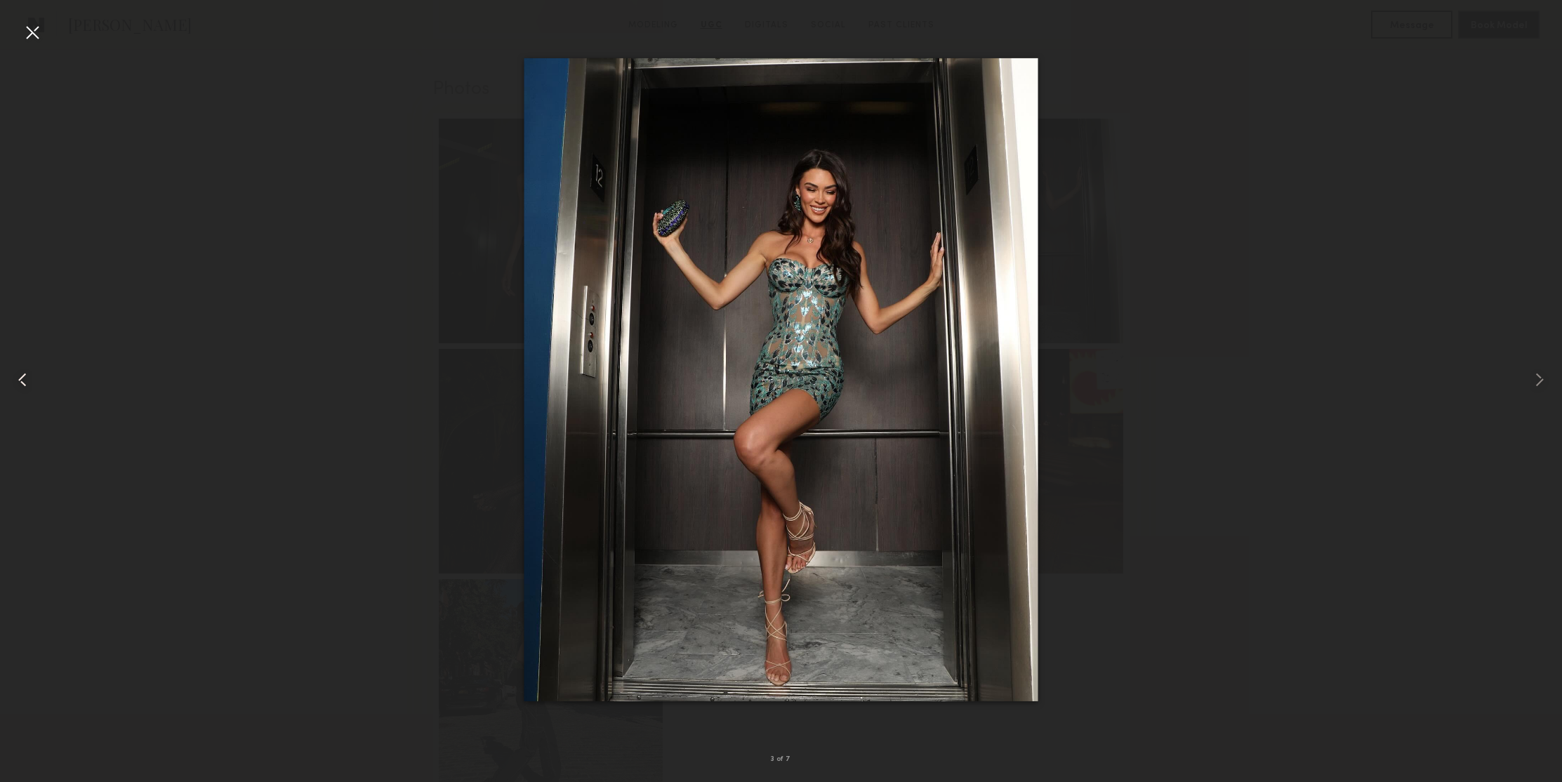
click at [27, 383] on common-icon at bounding box center [22, 380] width 22 height 22
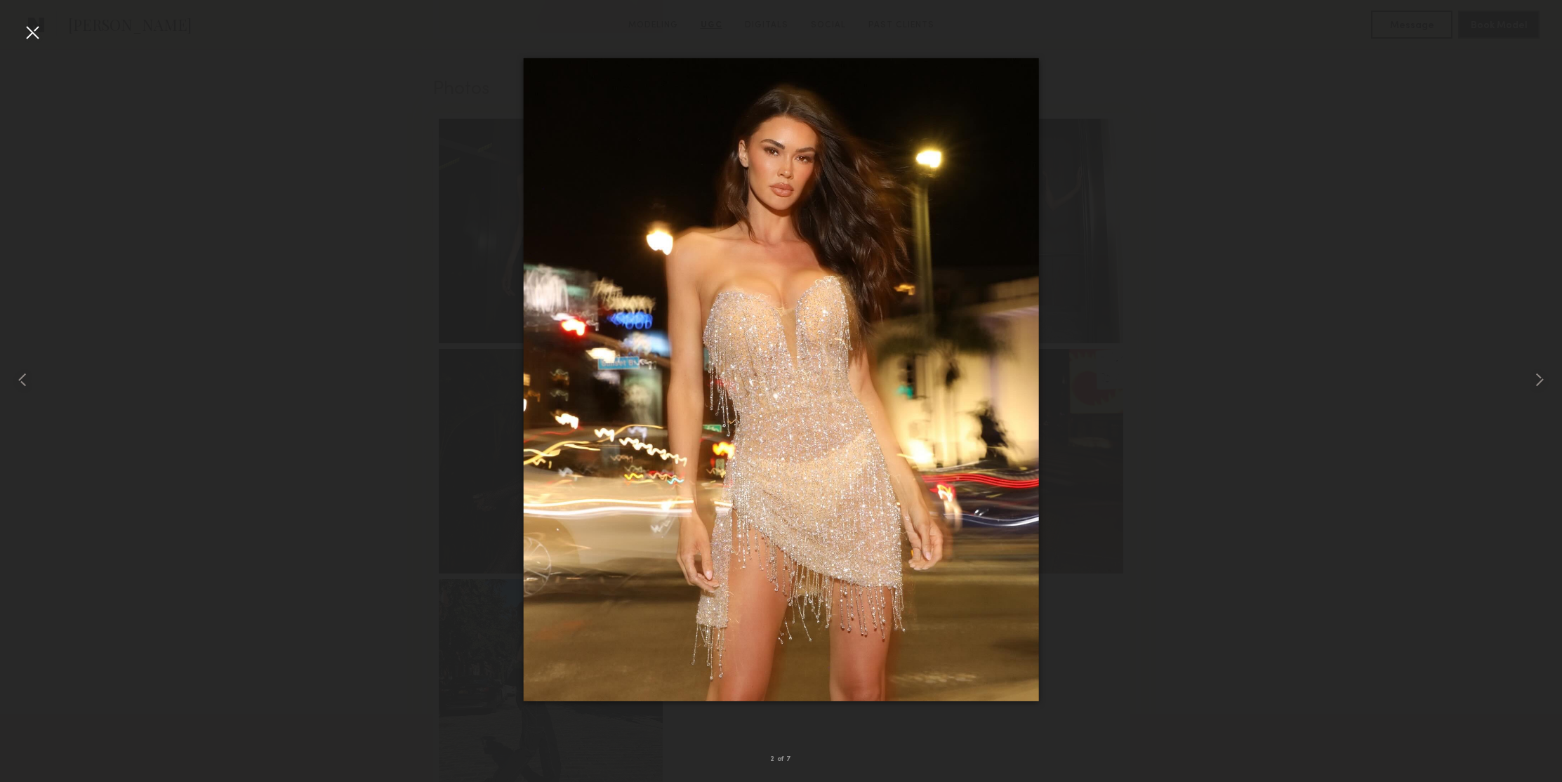
click at [36, 33] on div at bounding box center [32, 32] width 22 height 22
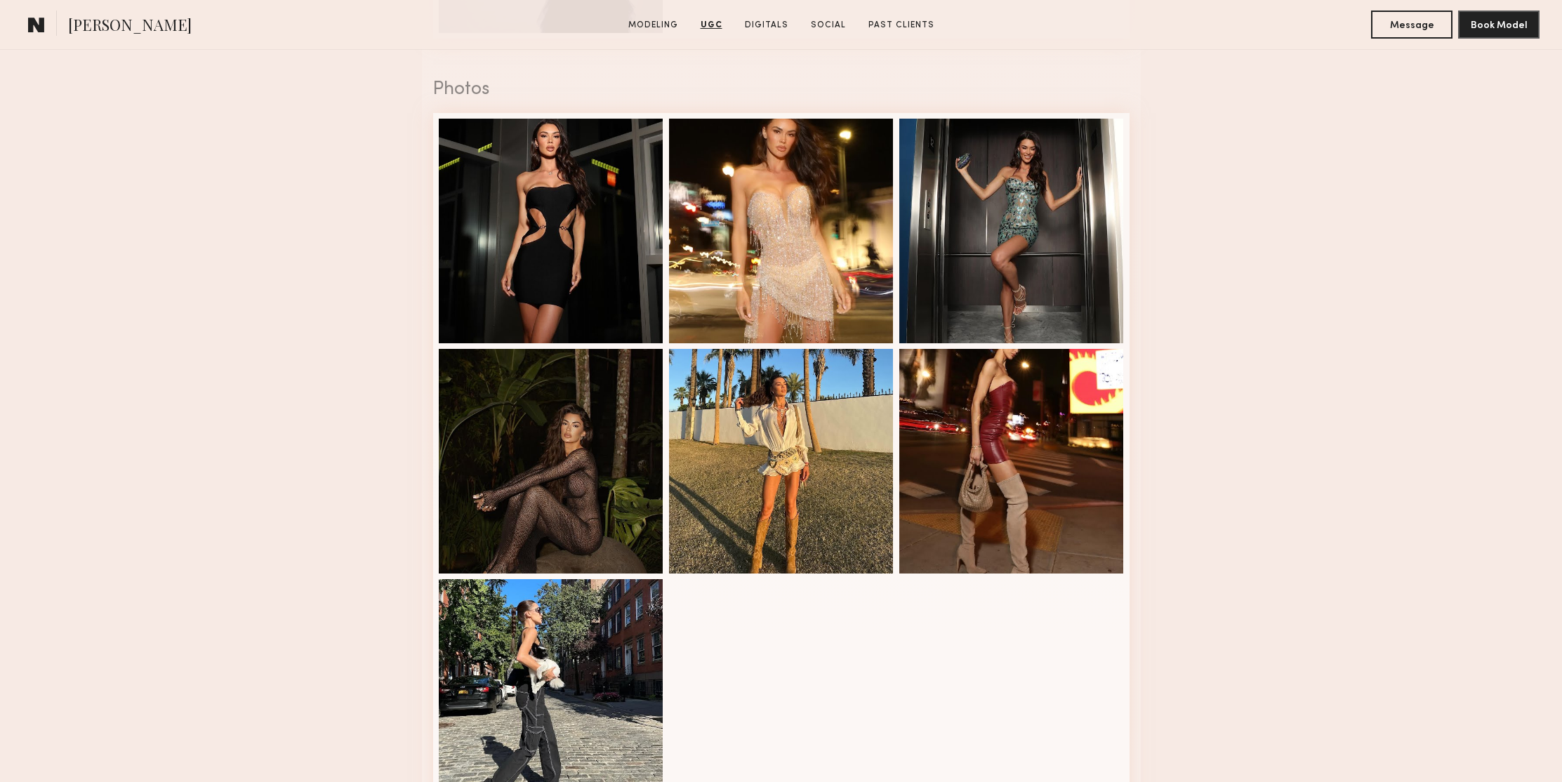
click at [1313, 324] on nb-model-profile-ugc-container "User Generated Content Videos 1 of 4 Photos 2 of 7" at bounding box center [781, 153] width 1562 height 1380
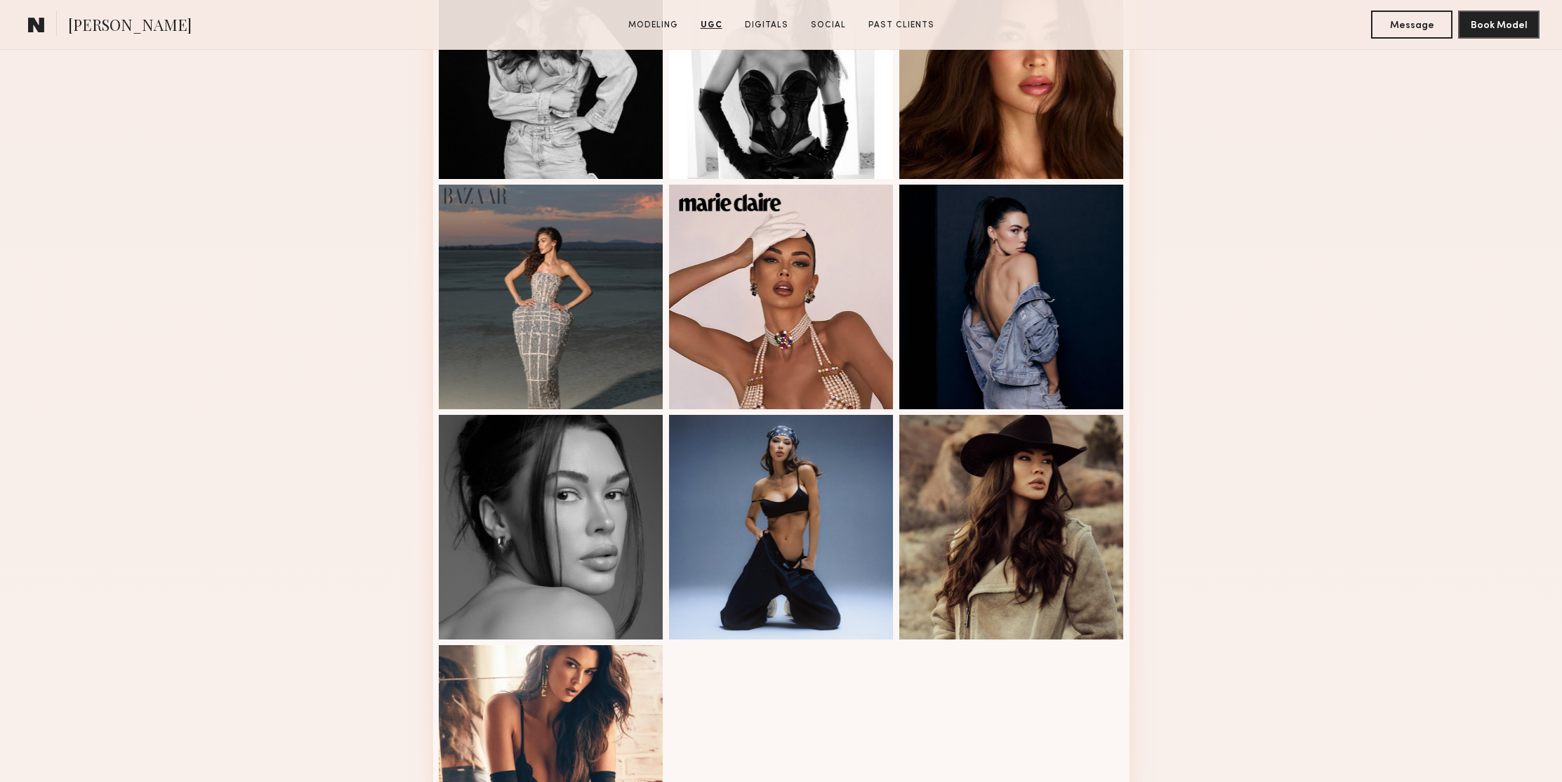
scroll to position [0, 0]
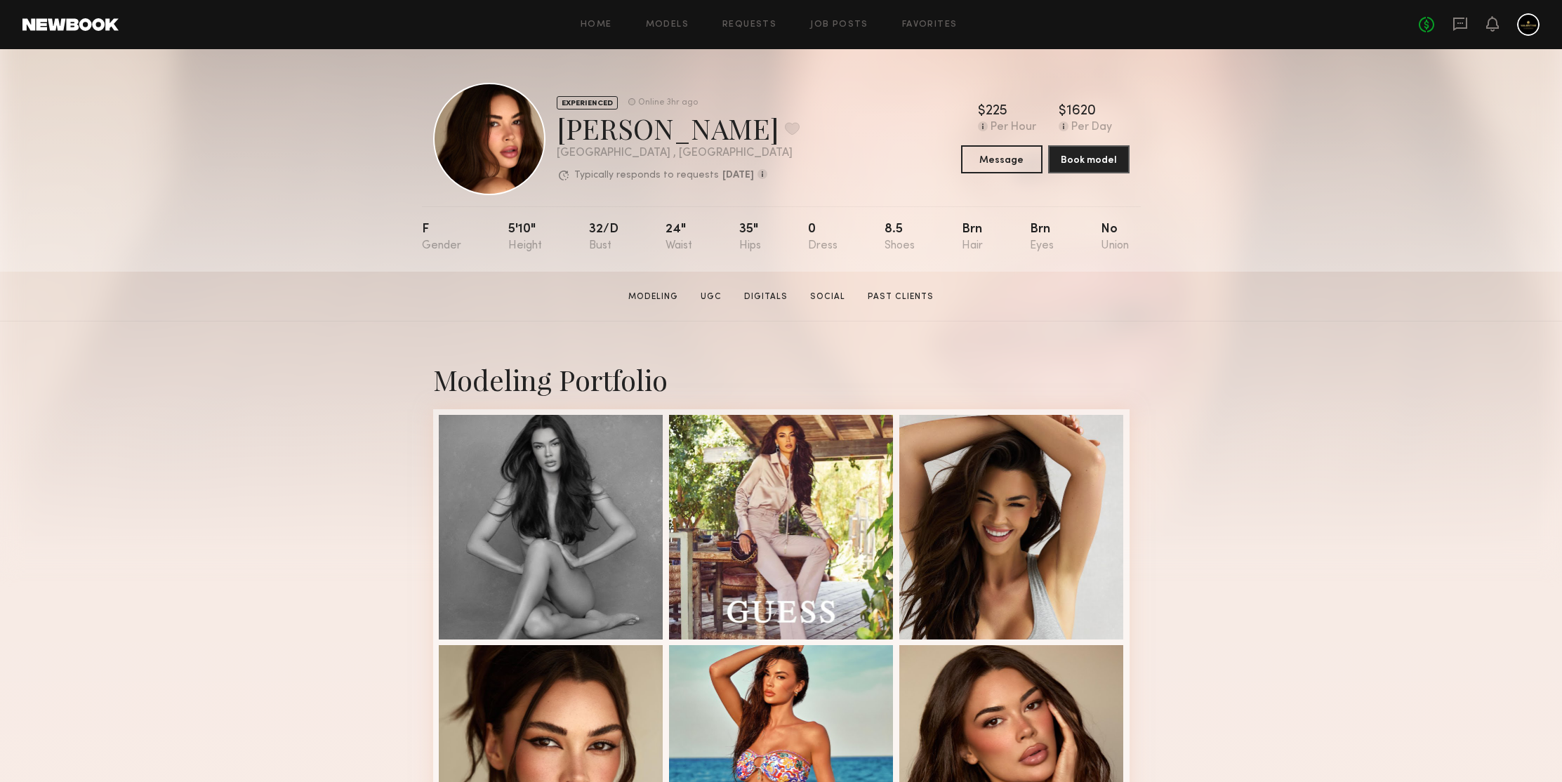
click at [1281, 230] on div "EXPERIENCED Online 3hr ago Jessica N. Favorite Los Angeles , CA Typically respo…" at bounding box center [781, 160] width 1562 height 223
click at [1001, 466] on div at bounding box center [1011, 525] width 225 height 225
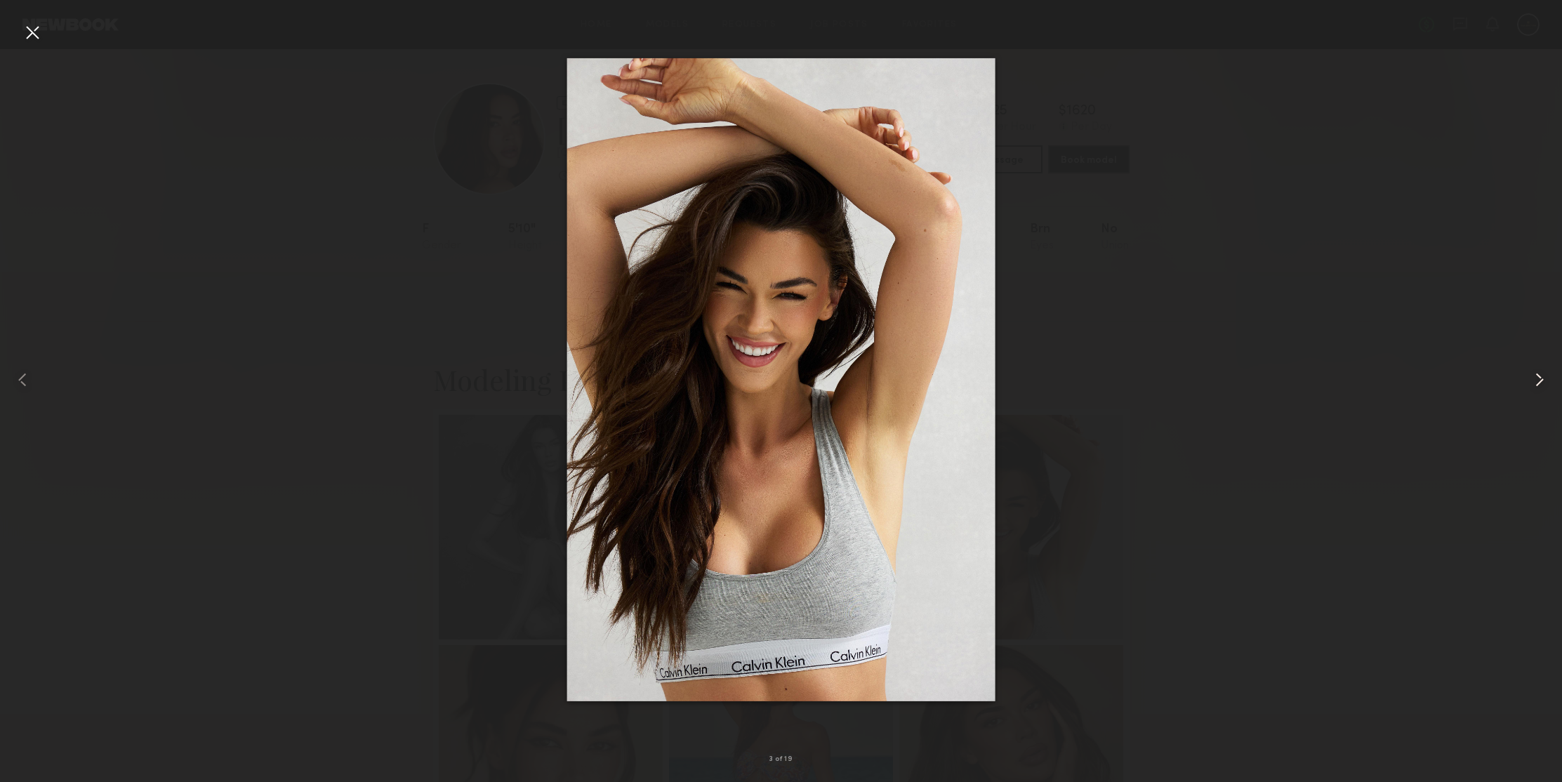
click at [1535, 380] on common-icon at bounding box center [1539, 380] width 22 height 22
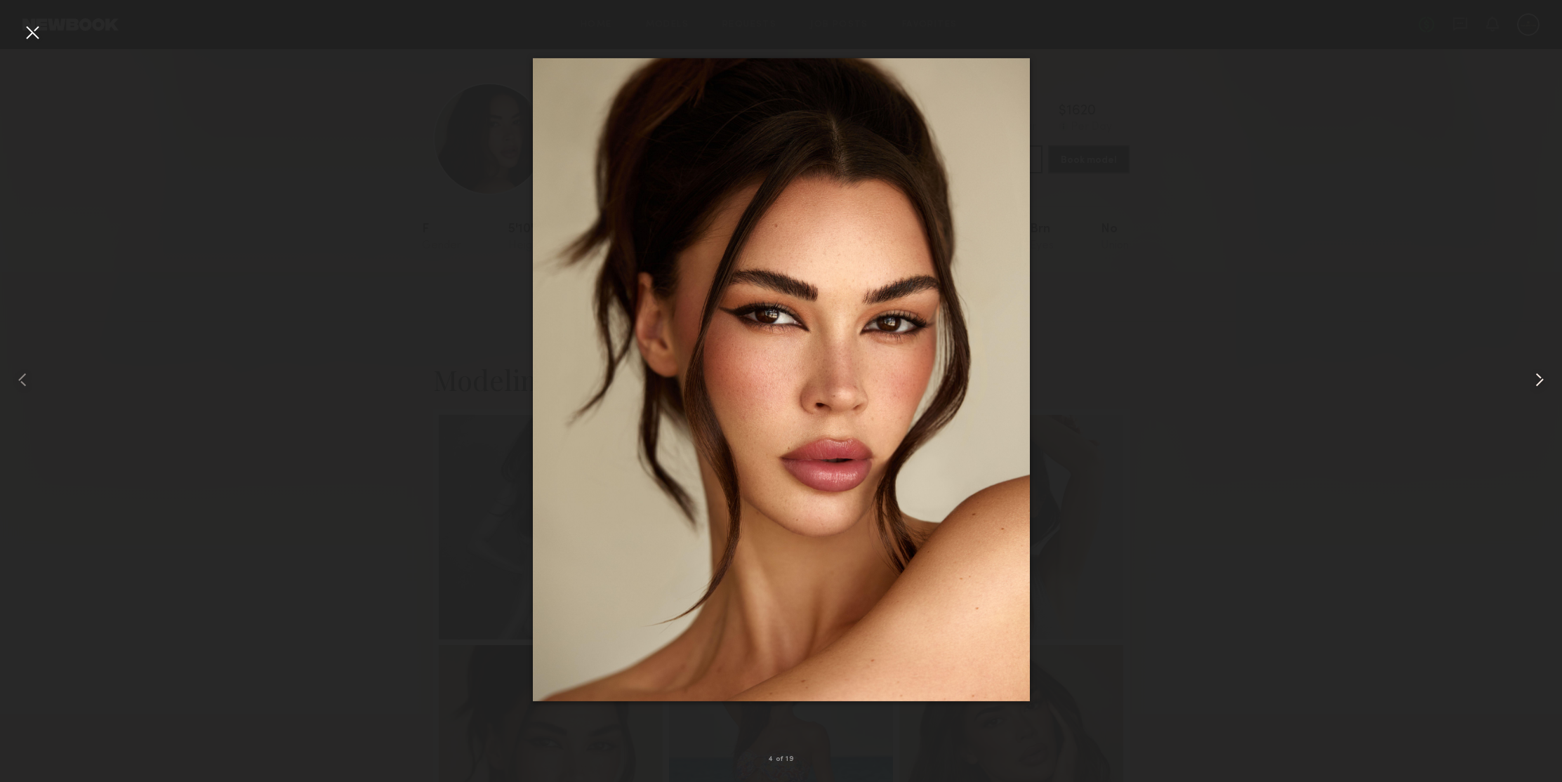
click at [1535, 380] on common-icon at bounding box center [1539, 380] width 22 height 22
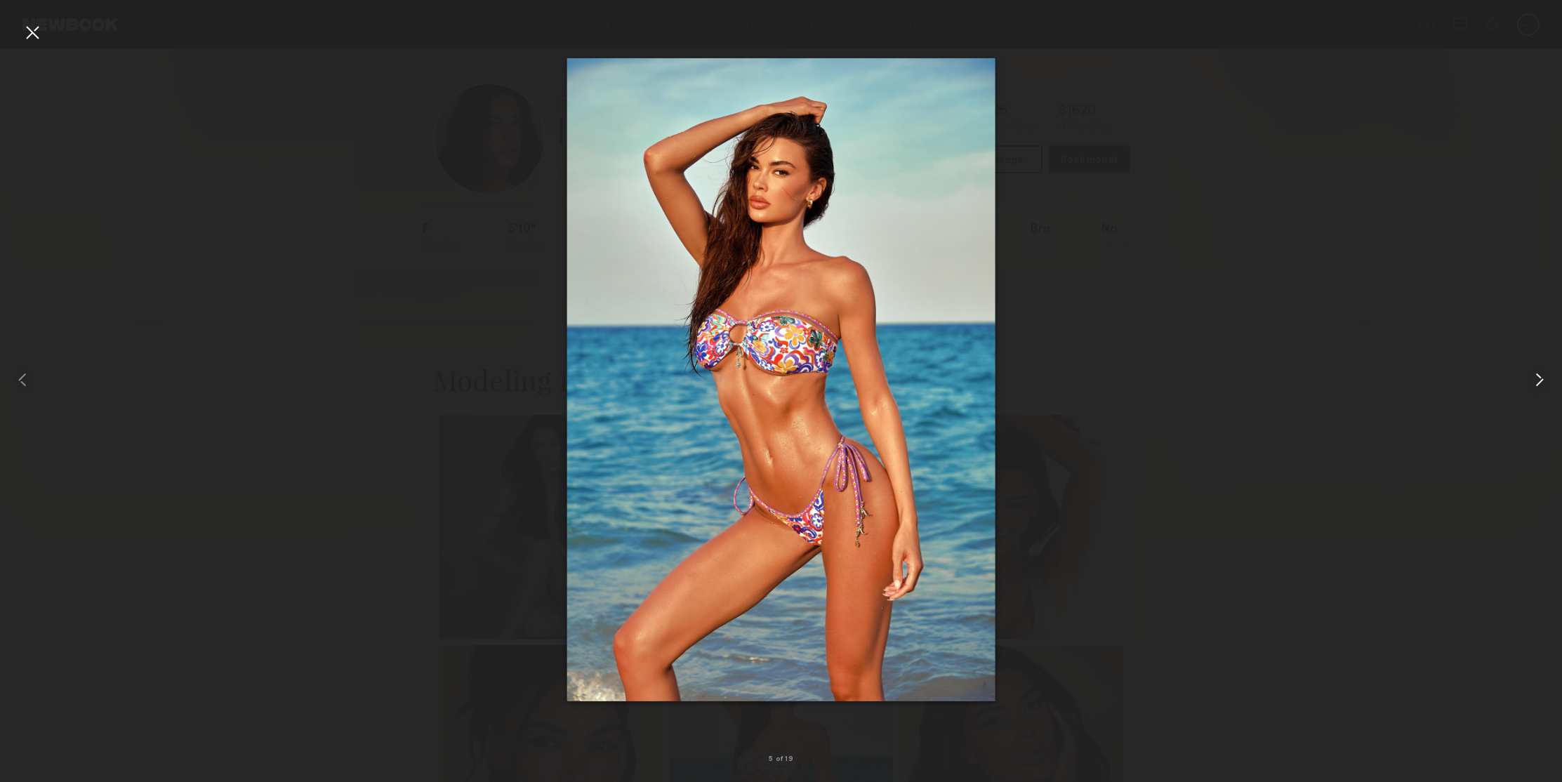
click at [1535, 380] on common-icon at bounding box center [1539, 380] width 22 height 22
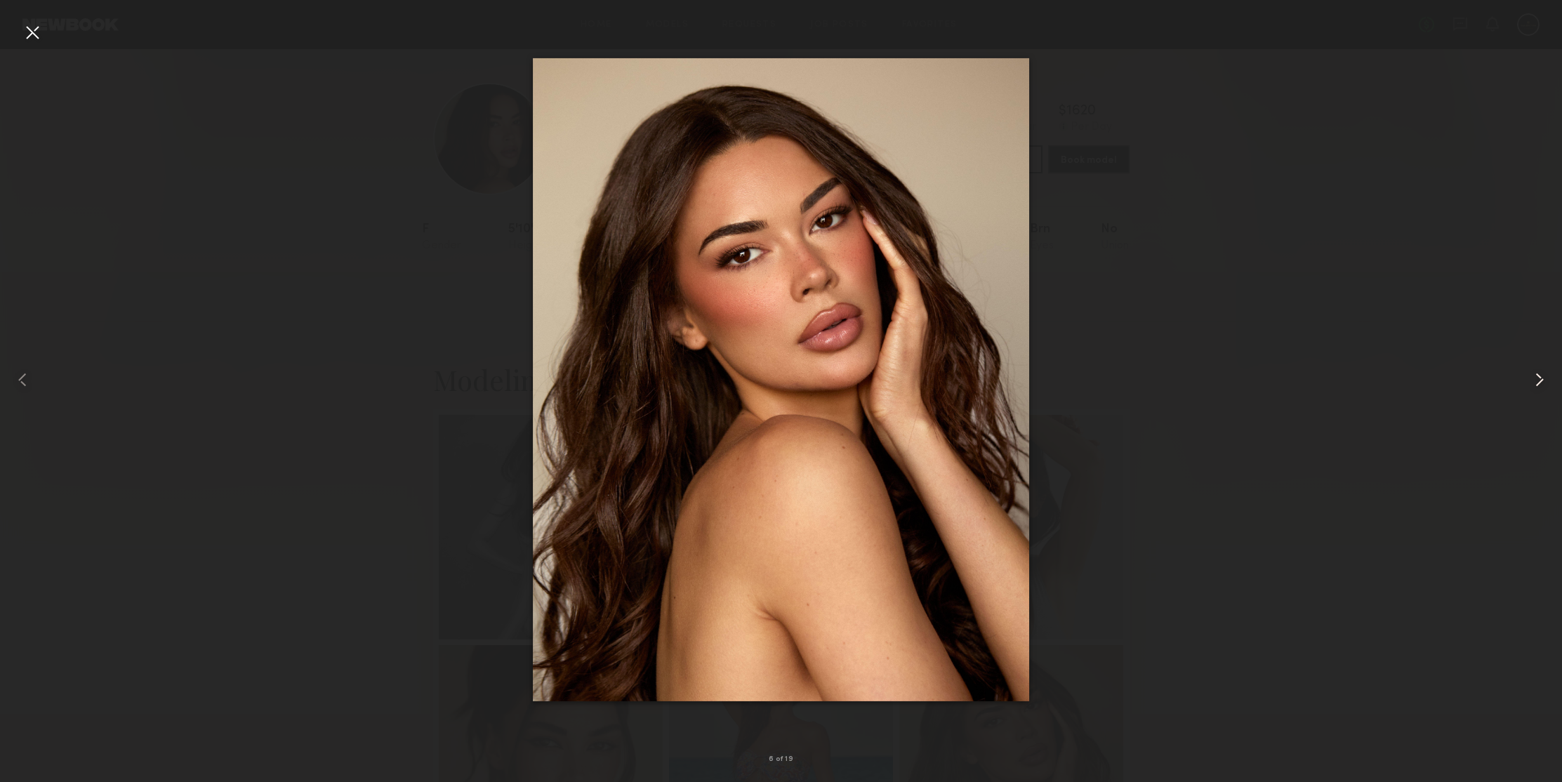
click at [1535, 380] on common-icon at bounding box center [1539, 380] width 22 height 22
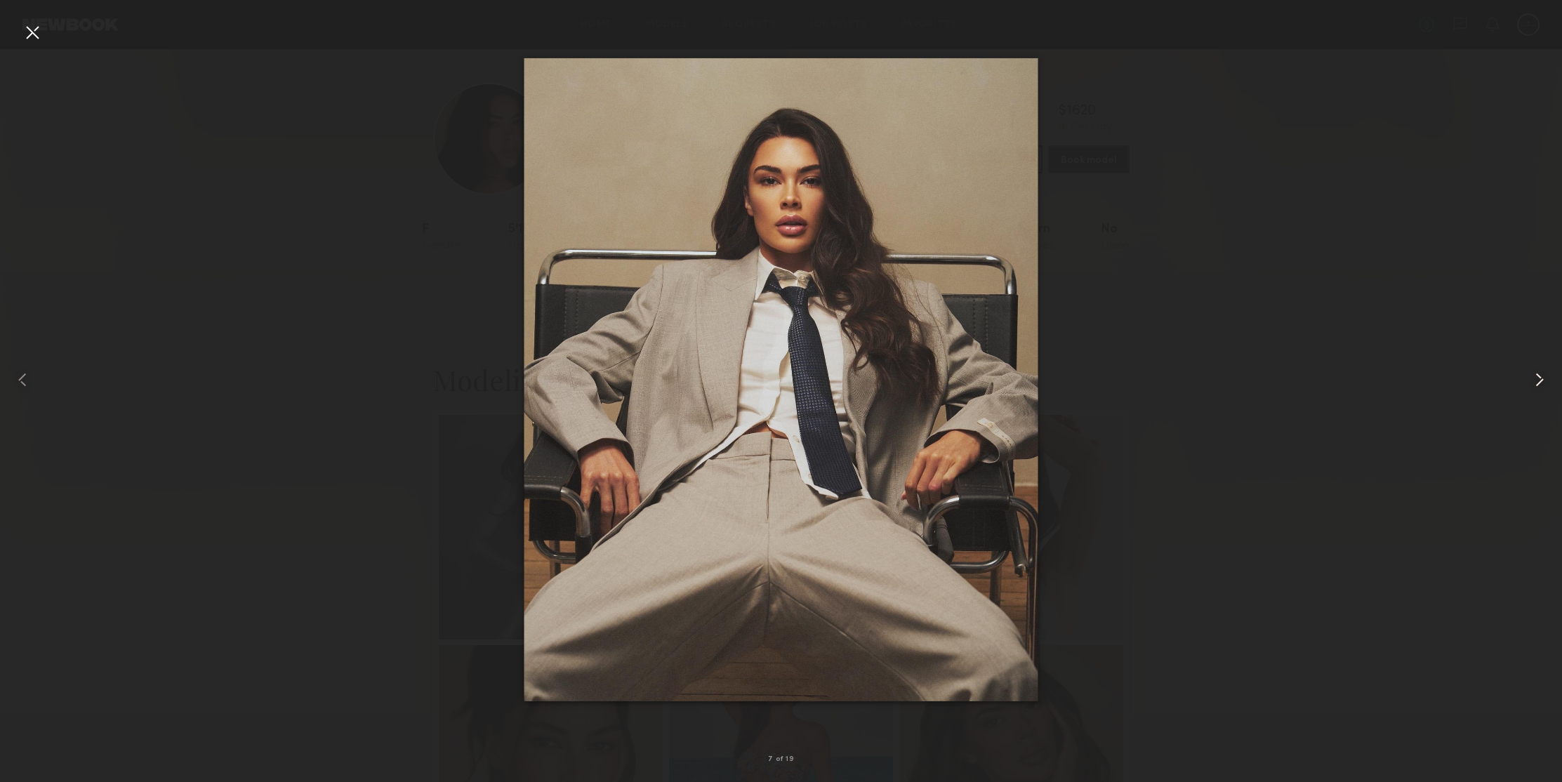
click at [1535, 380] on common-icon at bounding box center [1539, 380] width 22 height 22
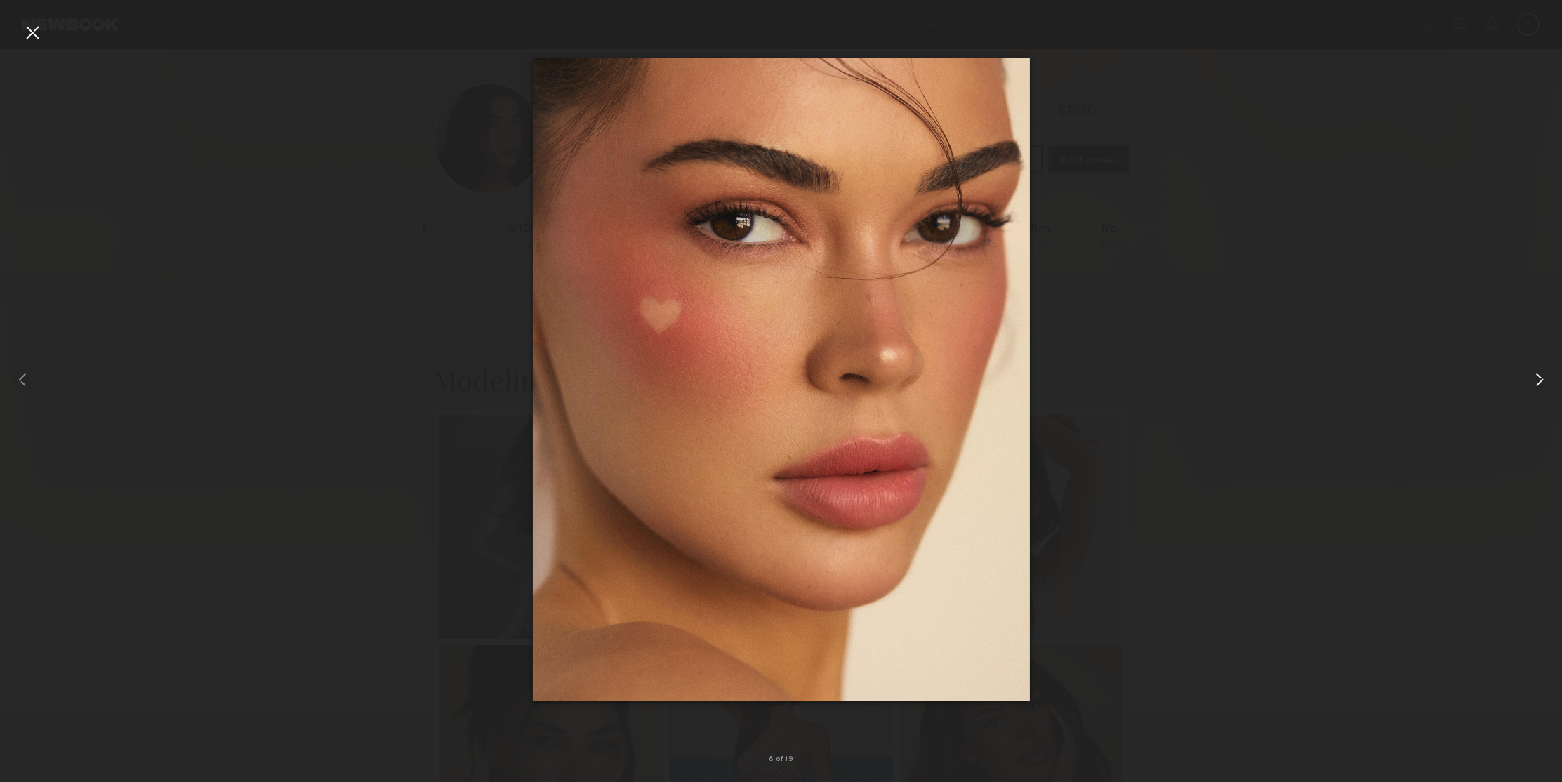
click at [1535, 380] on common-icon at bounding box center [1539, 380] width 22 height 22
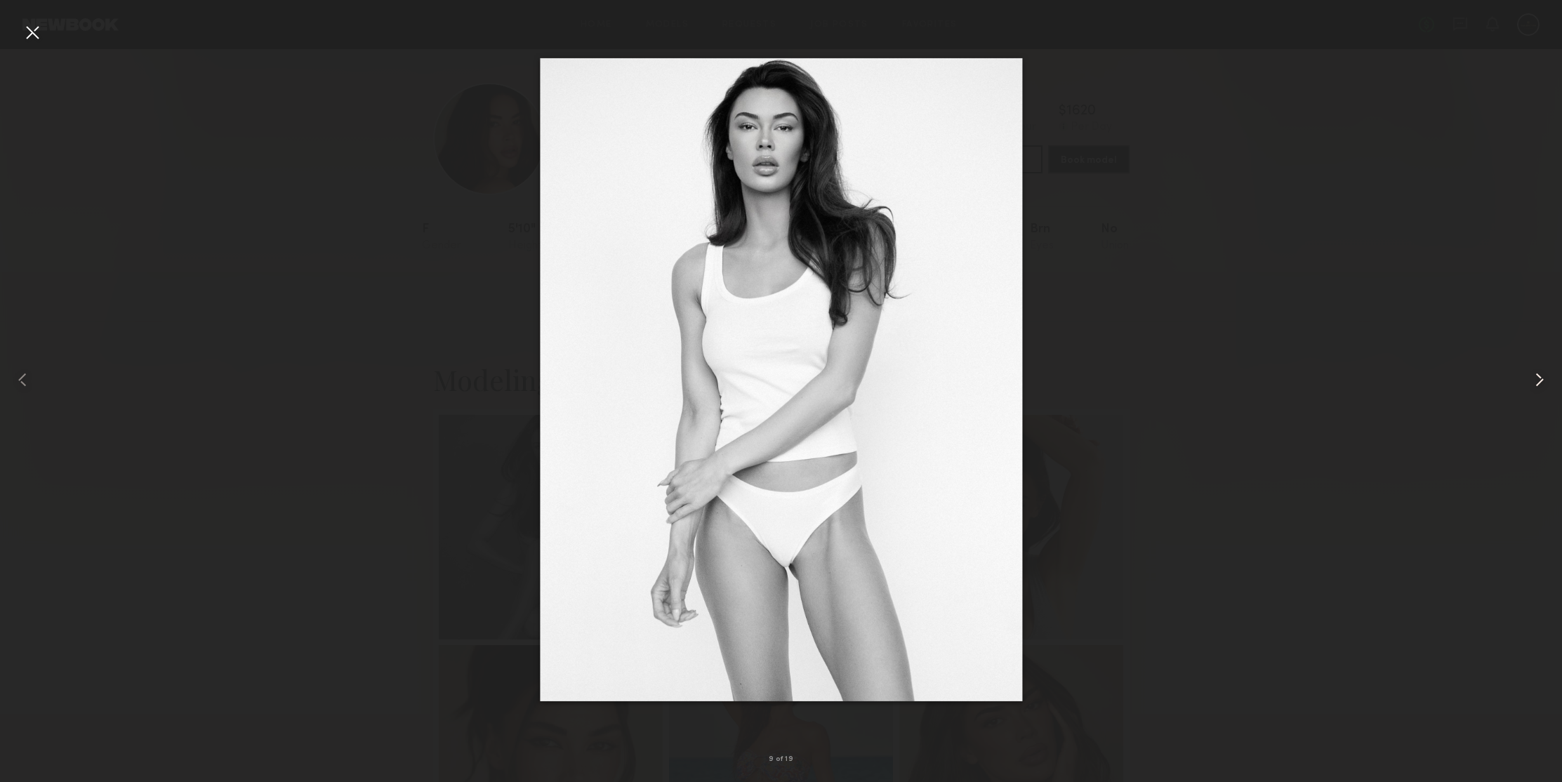
click at [1535, 380] on common-icon at bounding box center [1539, 380] width 22 height 22
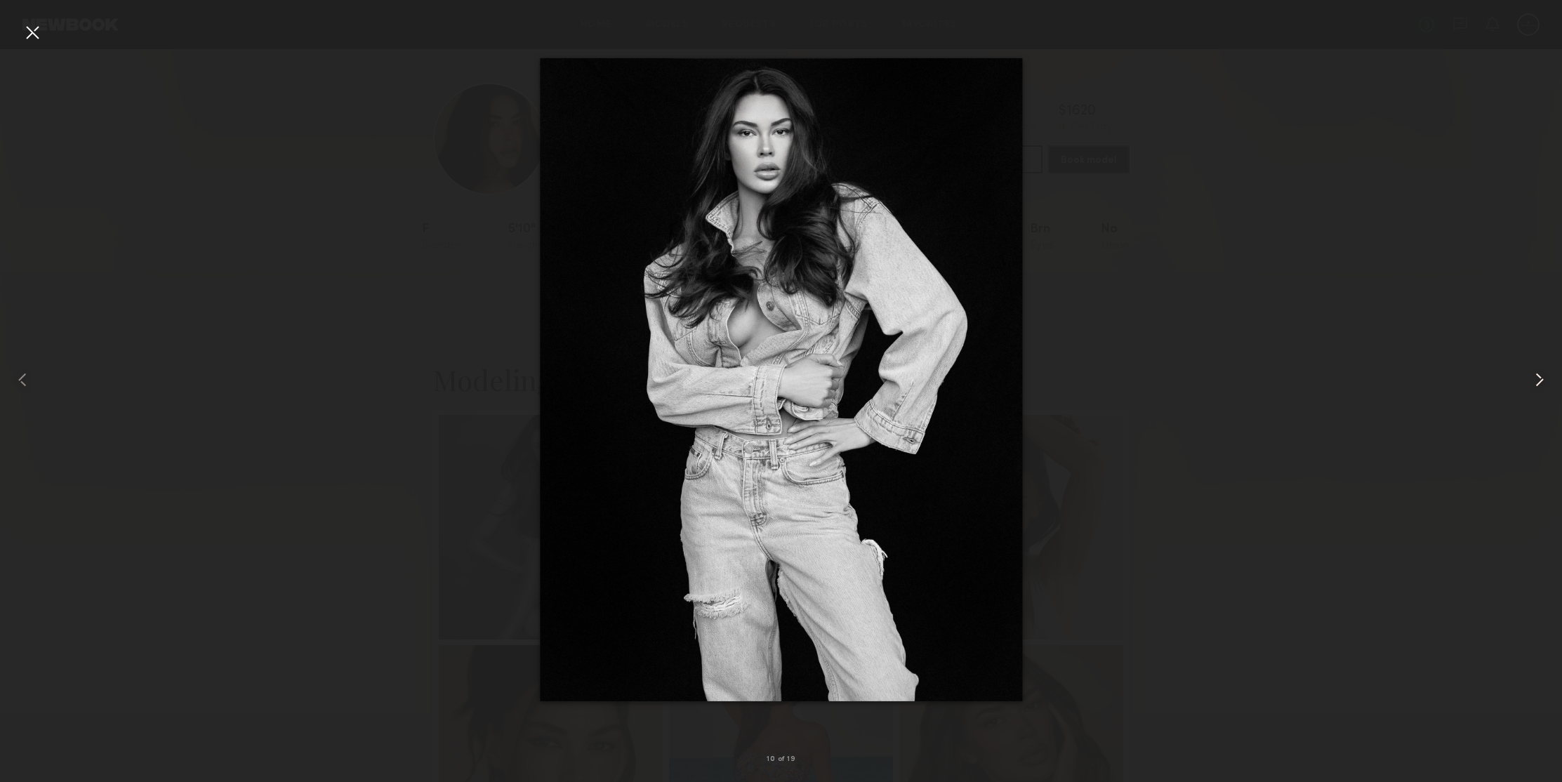
click at [1535, 380] on common-icon at bounding box center [1539, 380] width 22 height 22
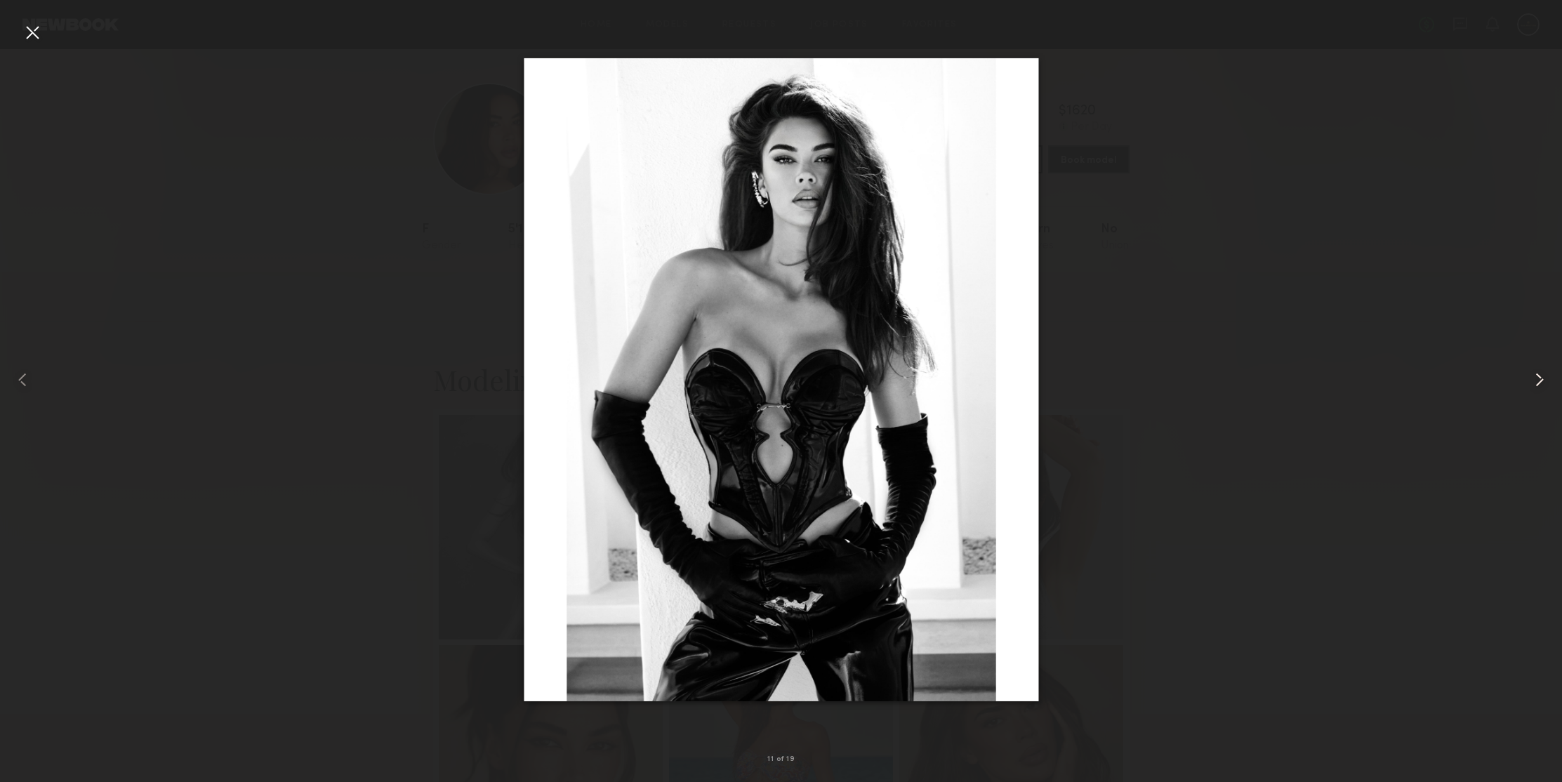
click at [1535, 380] on common-icon at bounding box center [1539, 380] width 22 height 22
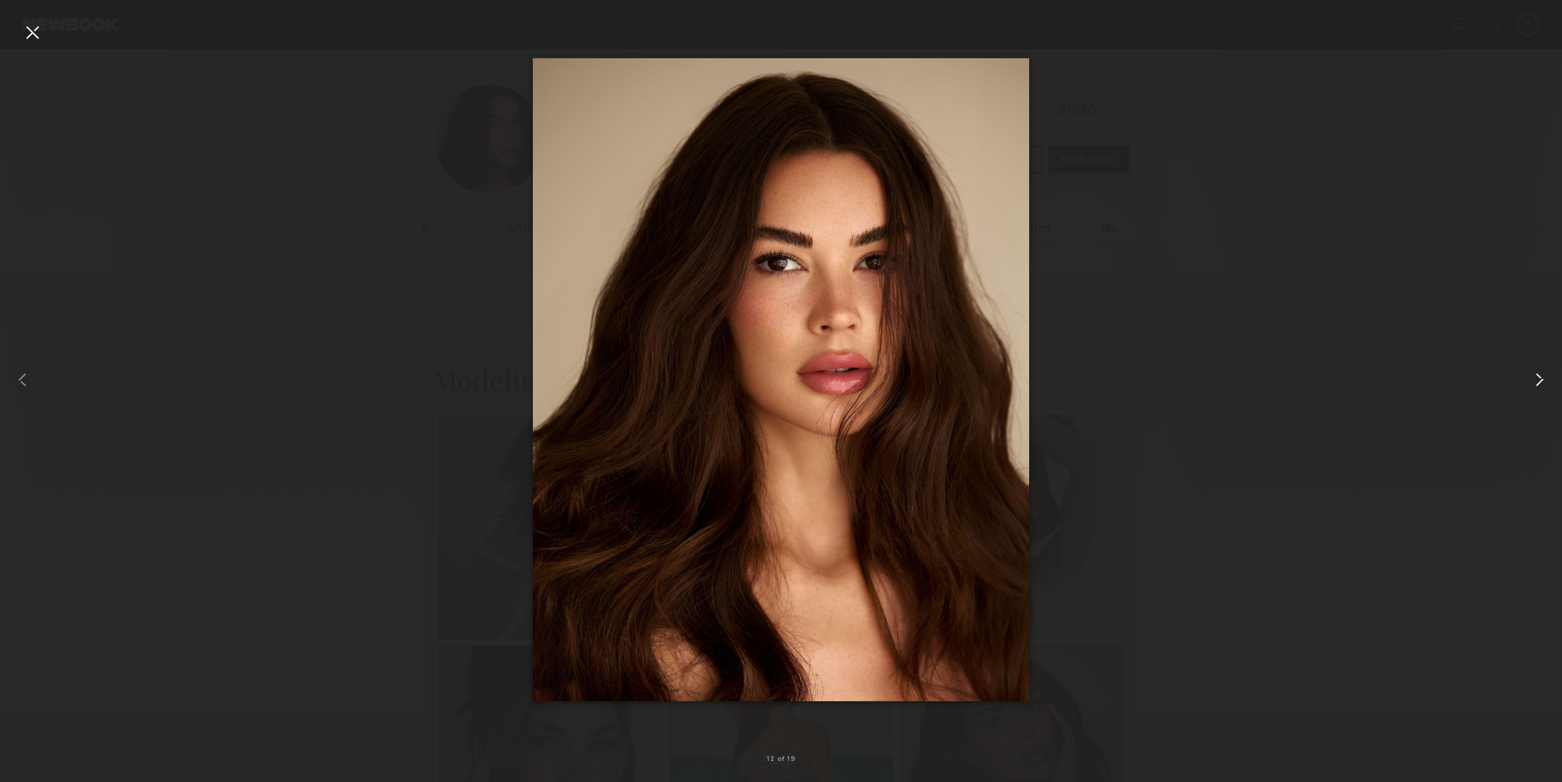
click at [1535, 380] on common-icon at bounding box center [1539, 380] width 22 height 22
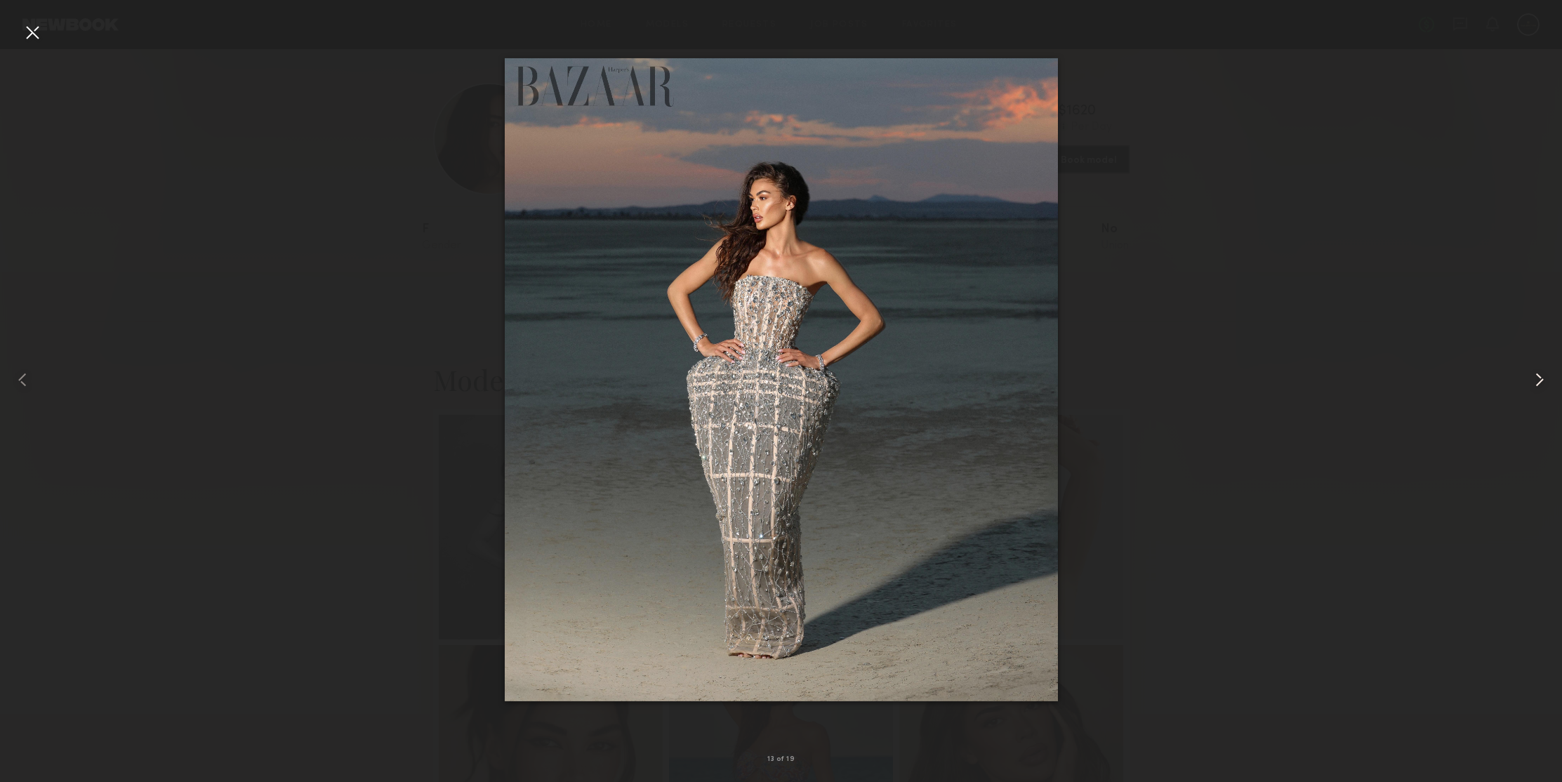
click at [1535, 380] on common-icon at bounding box center [1539, 380] width 22 height 22
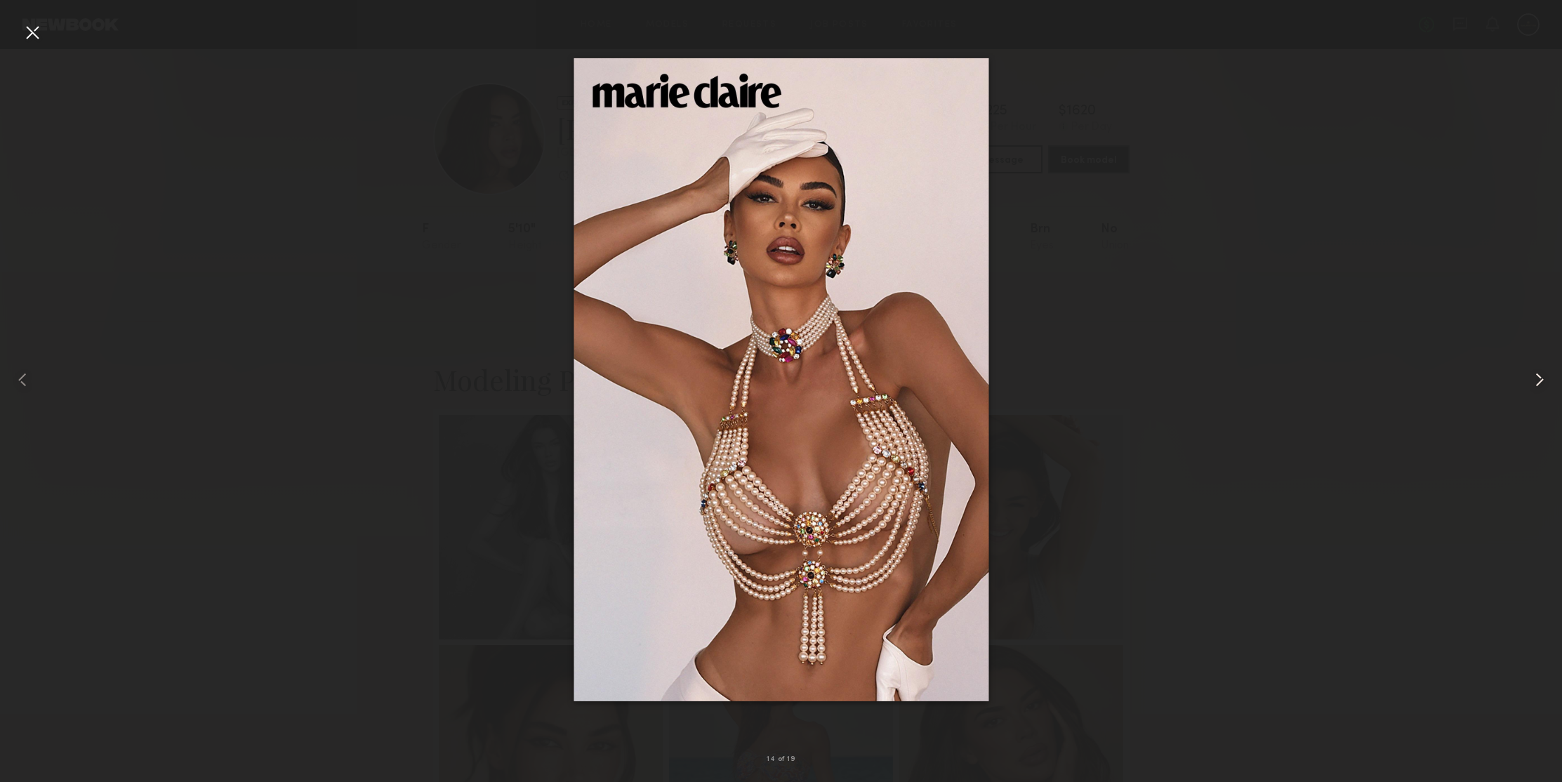
click at [1535, 380] on common-icon at bounding box center [1539, 380] width 22 height 22
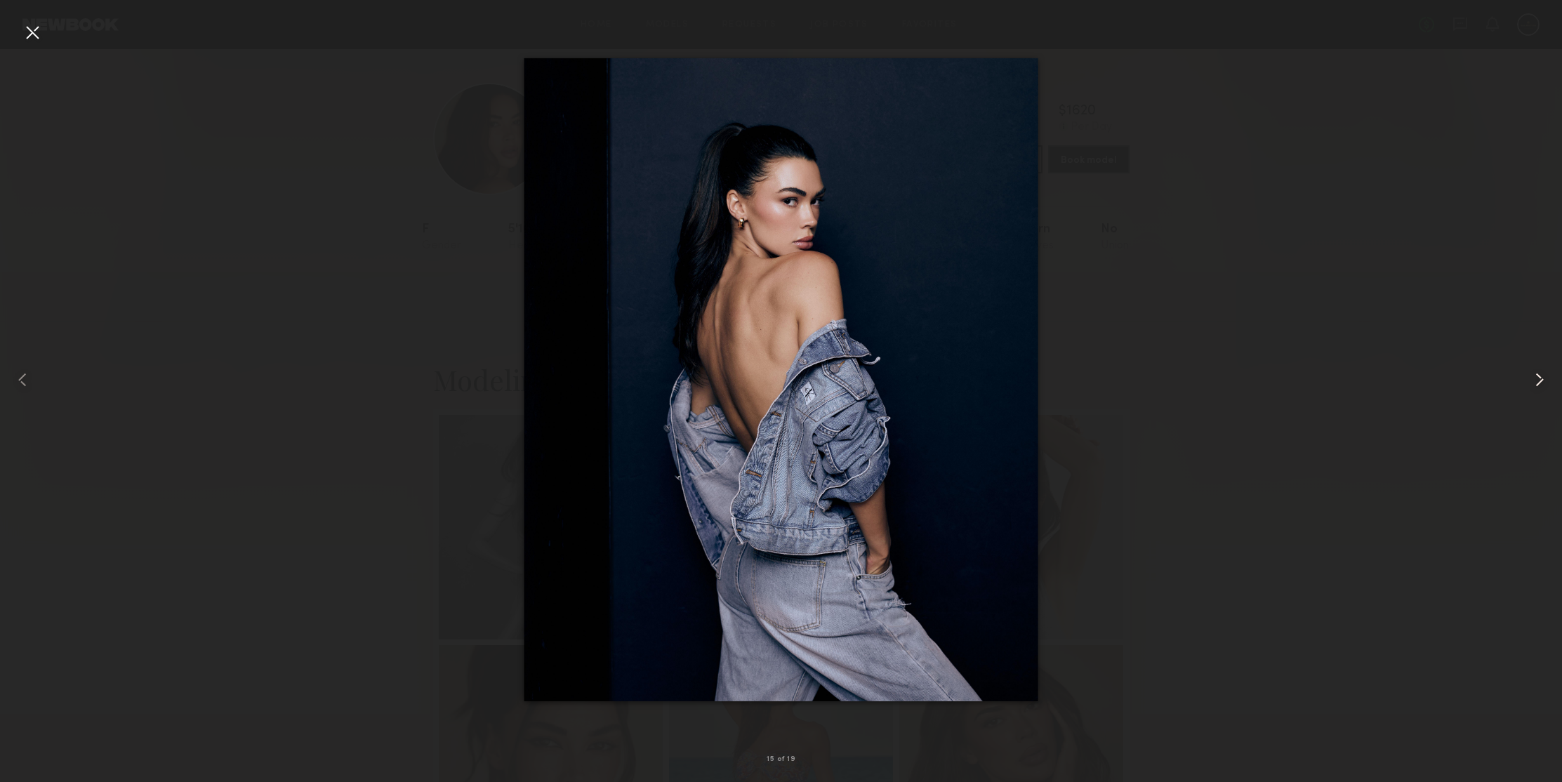
click at [1535, 380] on common-icon at bounding box center [1539, 380] width 22 height 22
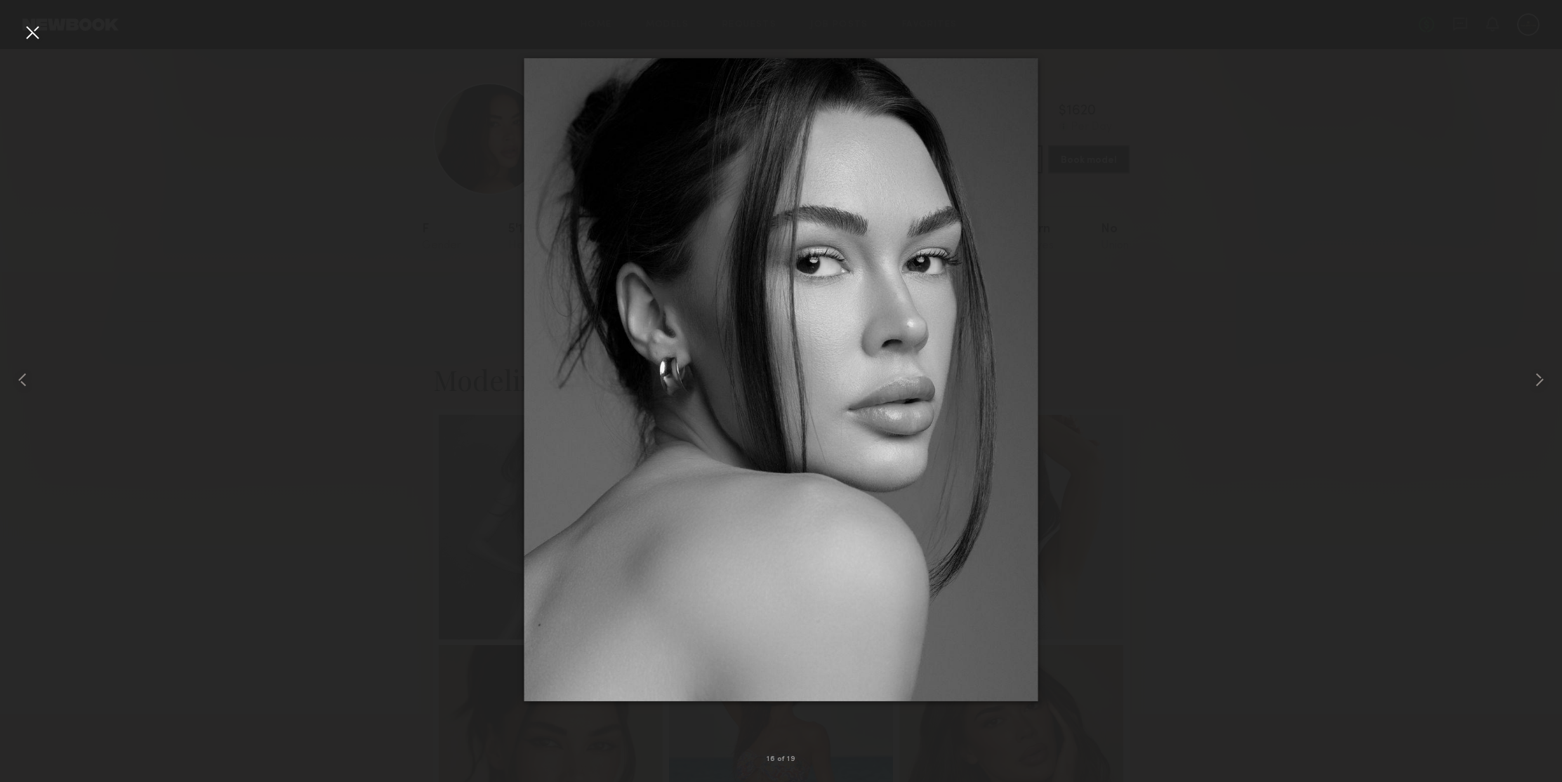
click at [30, 37] on div at bounding box center [32, 32] width 22 height 22
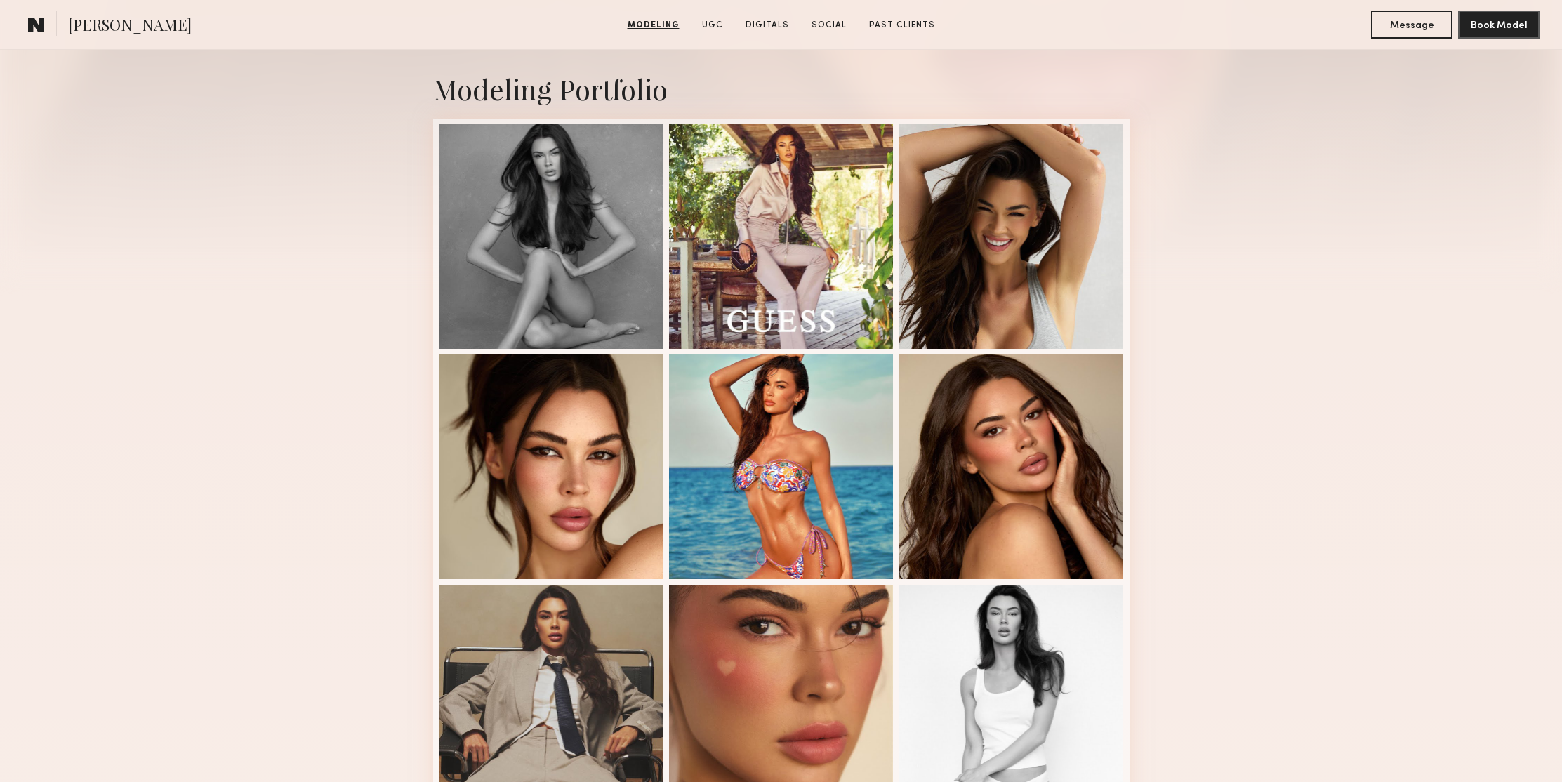
scroll to position [604, 0]
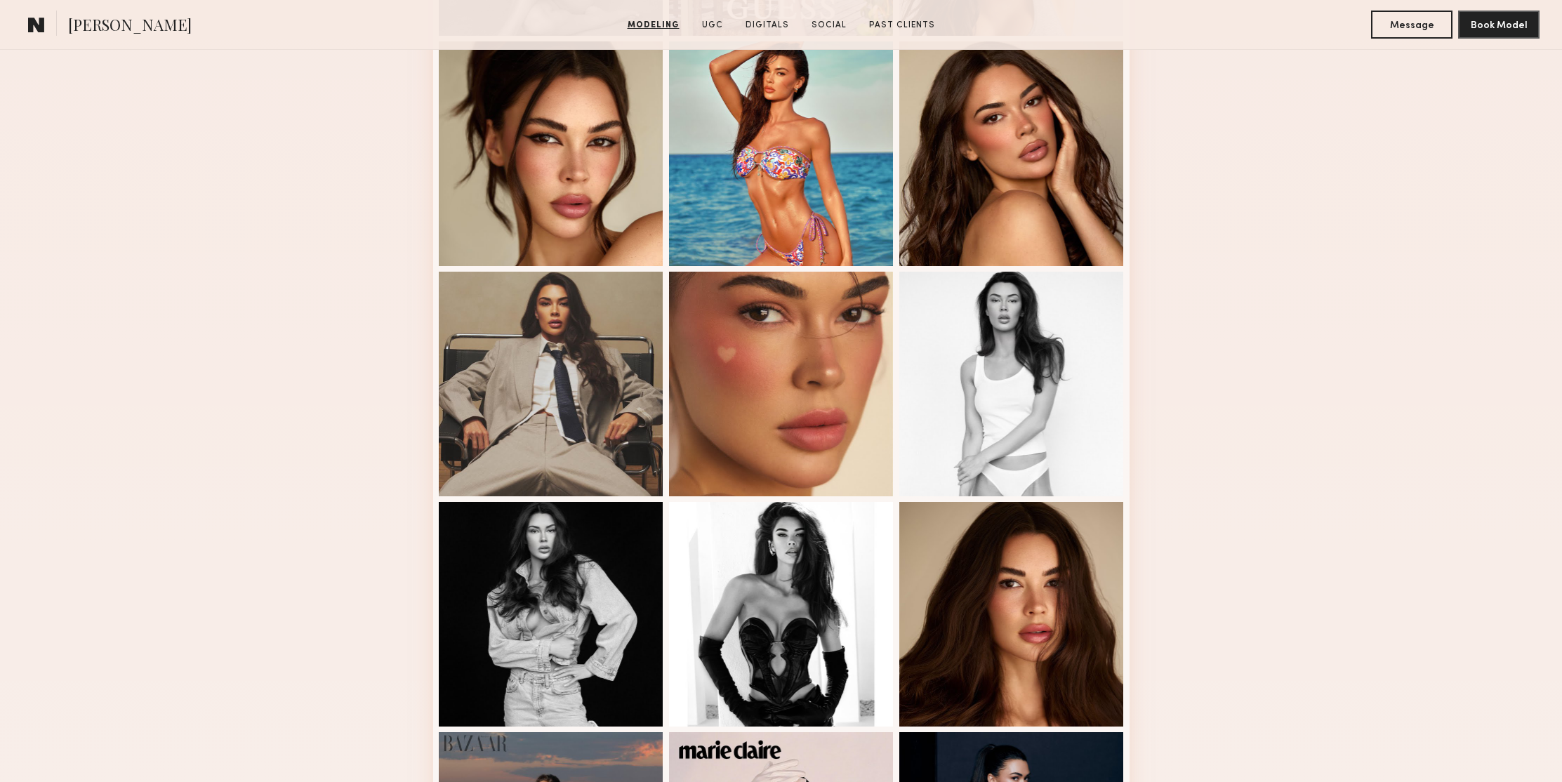
click at [1239, 329] on div "Modeling Portfolio" at bounding box center [781, 590] width 1562 height 1744
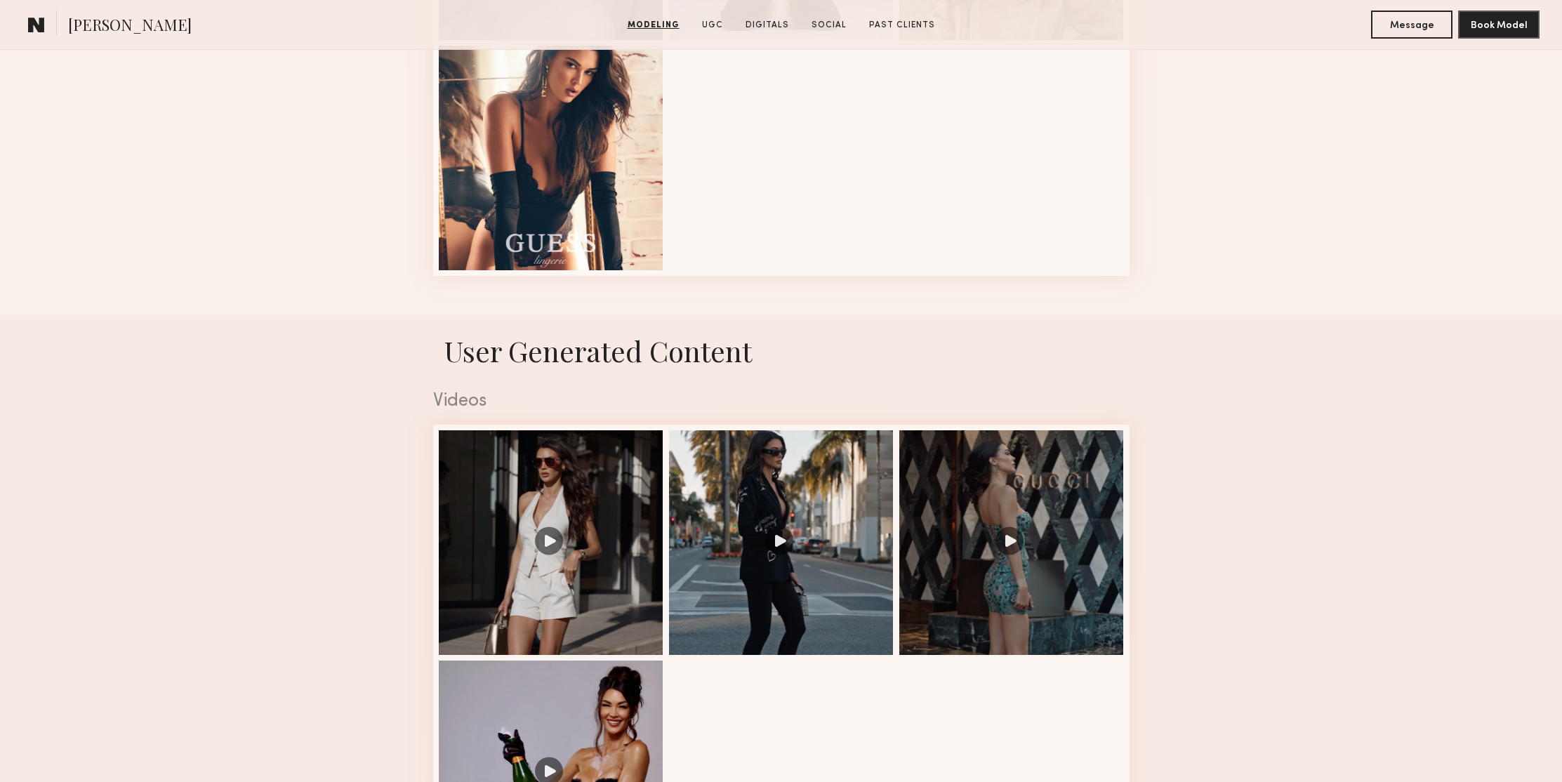
scroll to position [1920, 0]
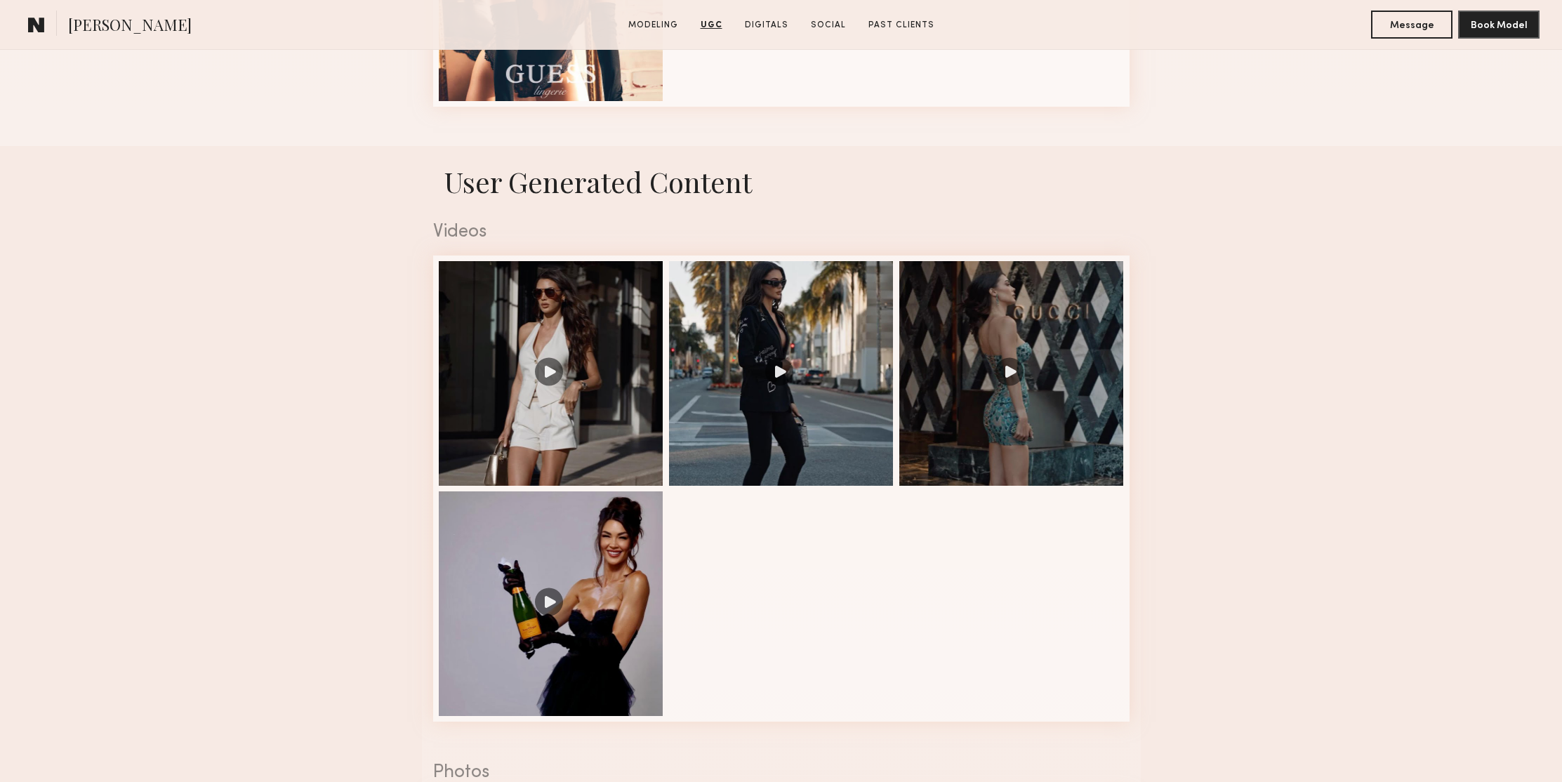
click at [1000, 370] on div at bounding box center [1011, 372] width 225 height 225
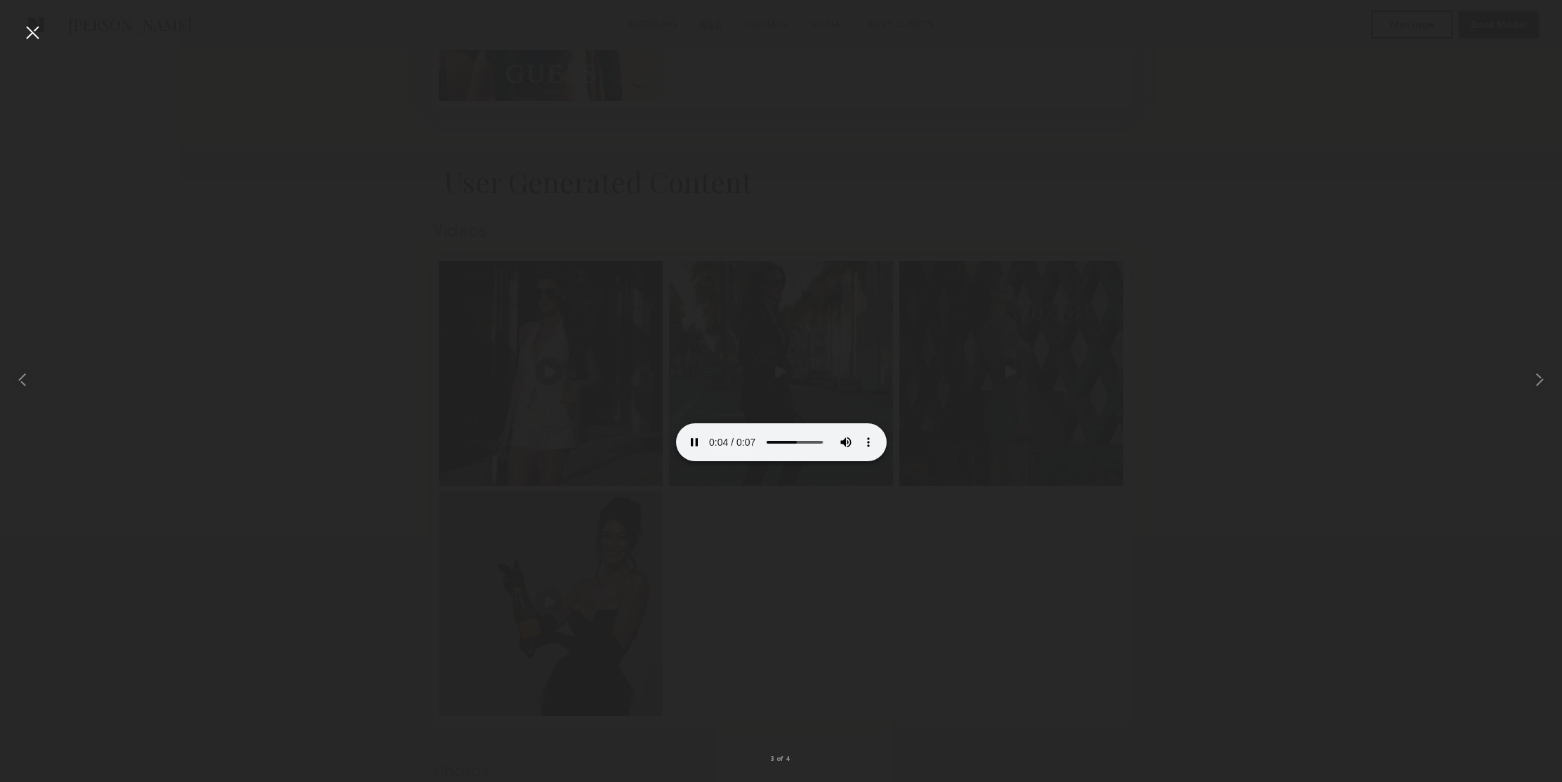
click at [795, 356] on video at bounding box center [781, 408] width 211 height 105
click at [790, 356] on video at bounding box center [781, 408] width 211 height 105
click at [33, 34] on div at bounding box center [32, 32] width 22 height 22
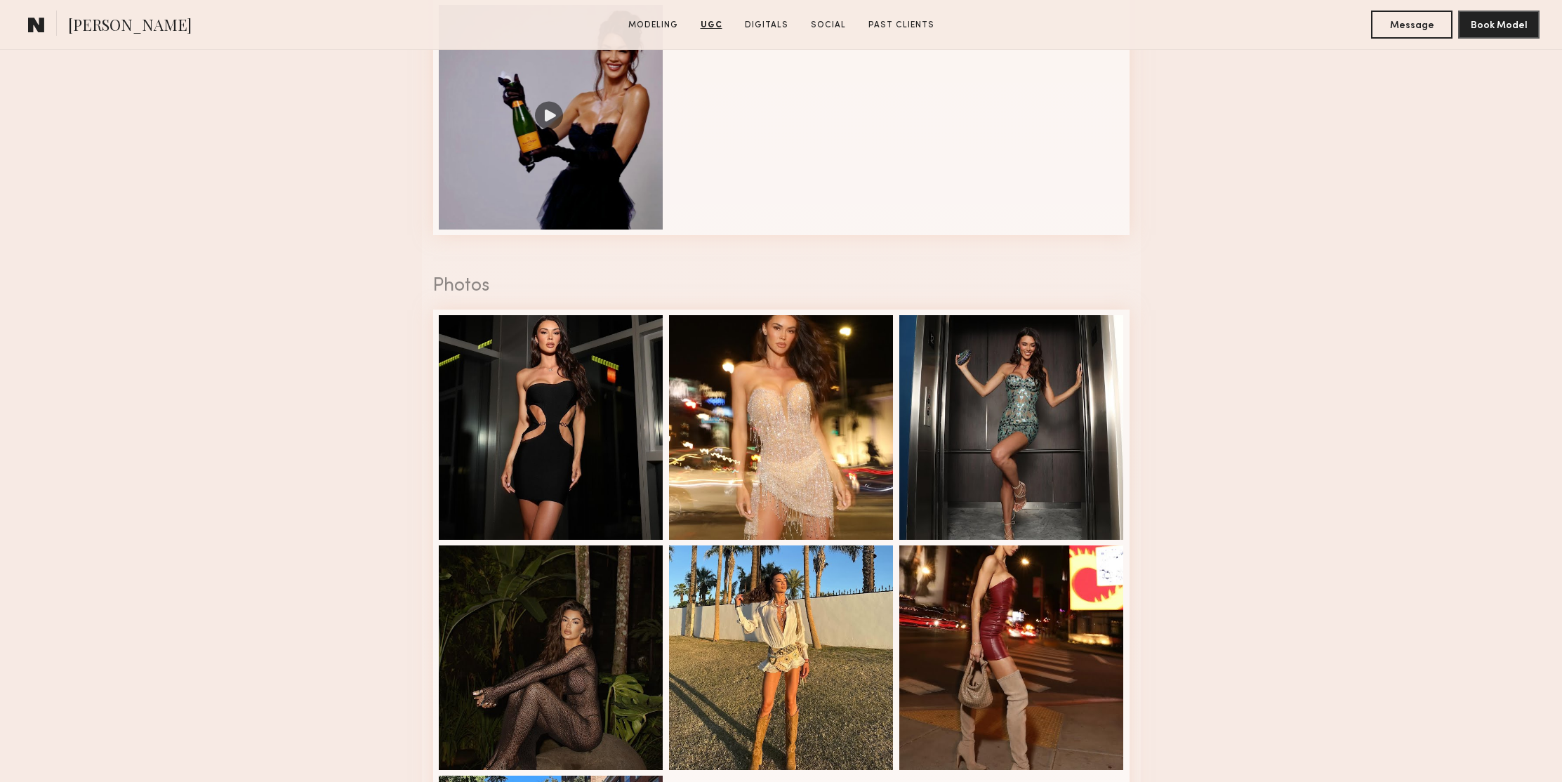
scroll to position [2543, 0]
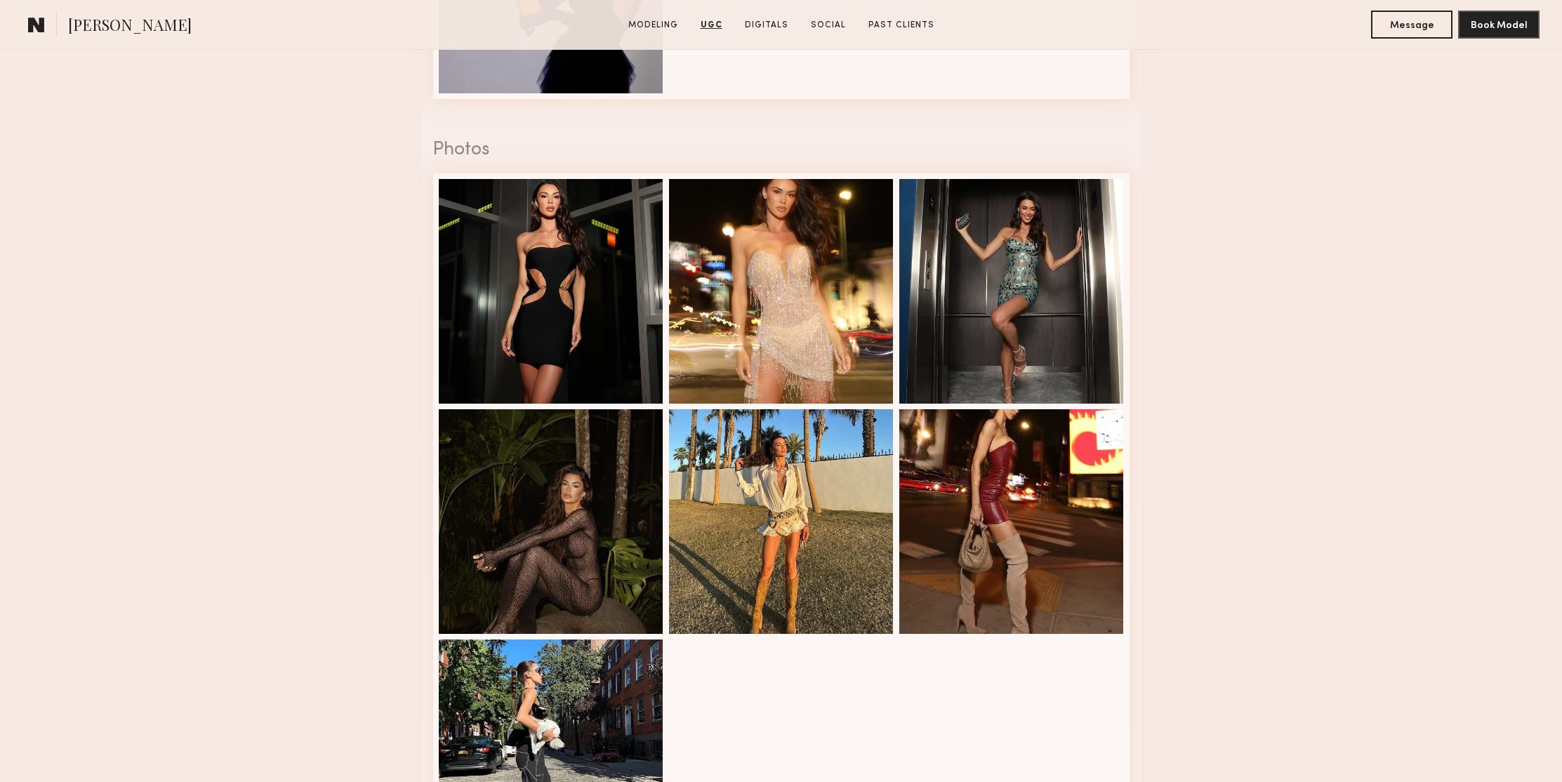
click at [1313, 300] on nb-model-profile-ugc-container "User Generated Content Videos 3 of 4 Photos 2 of 7" at bounding box center [781, 213] width 1562 height 1380
click at [615, 207] on div at bounding box center [551, 290] width 225 height 225
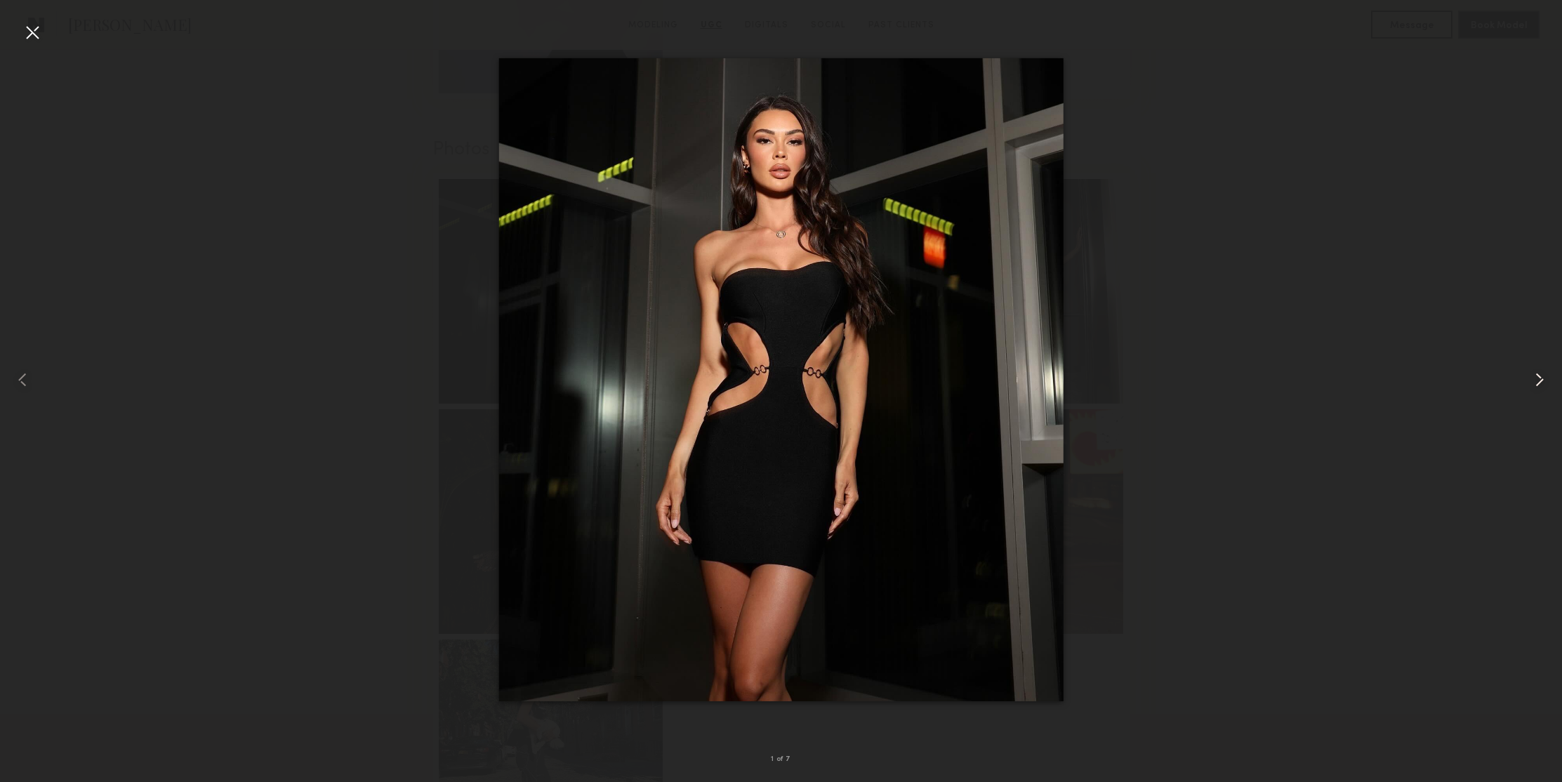
click at [1542, 379] on common-icon at bounding box center [1539, 380] width 22 height 22
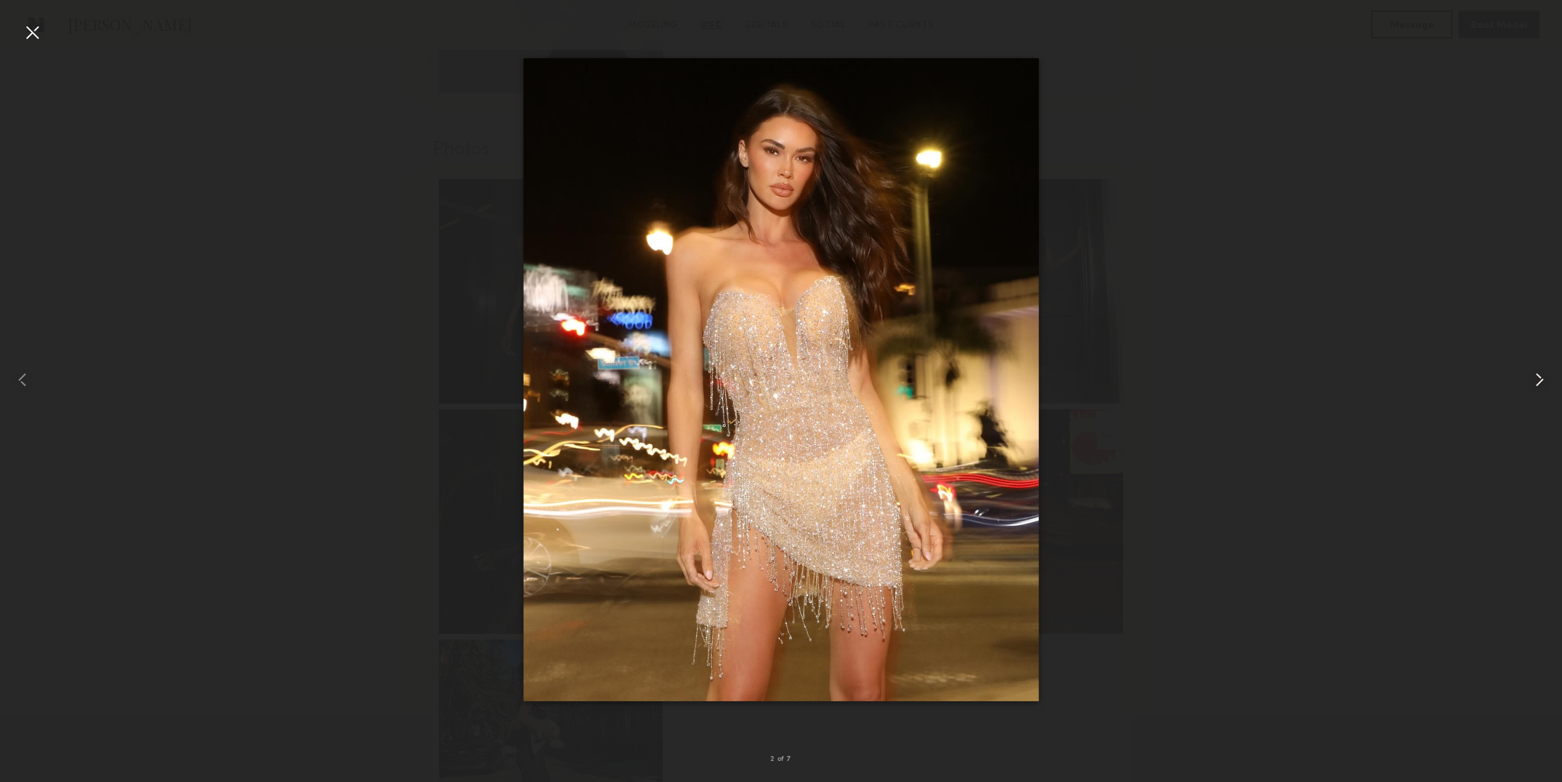
click at [1542, 379] on common-icon at bounding box center [1539, 380] width 22 height 22
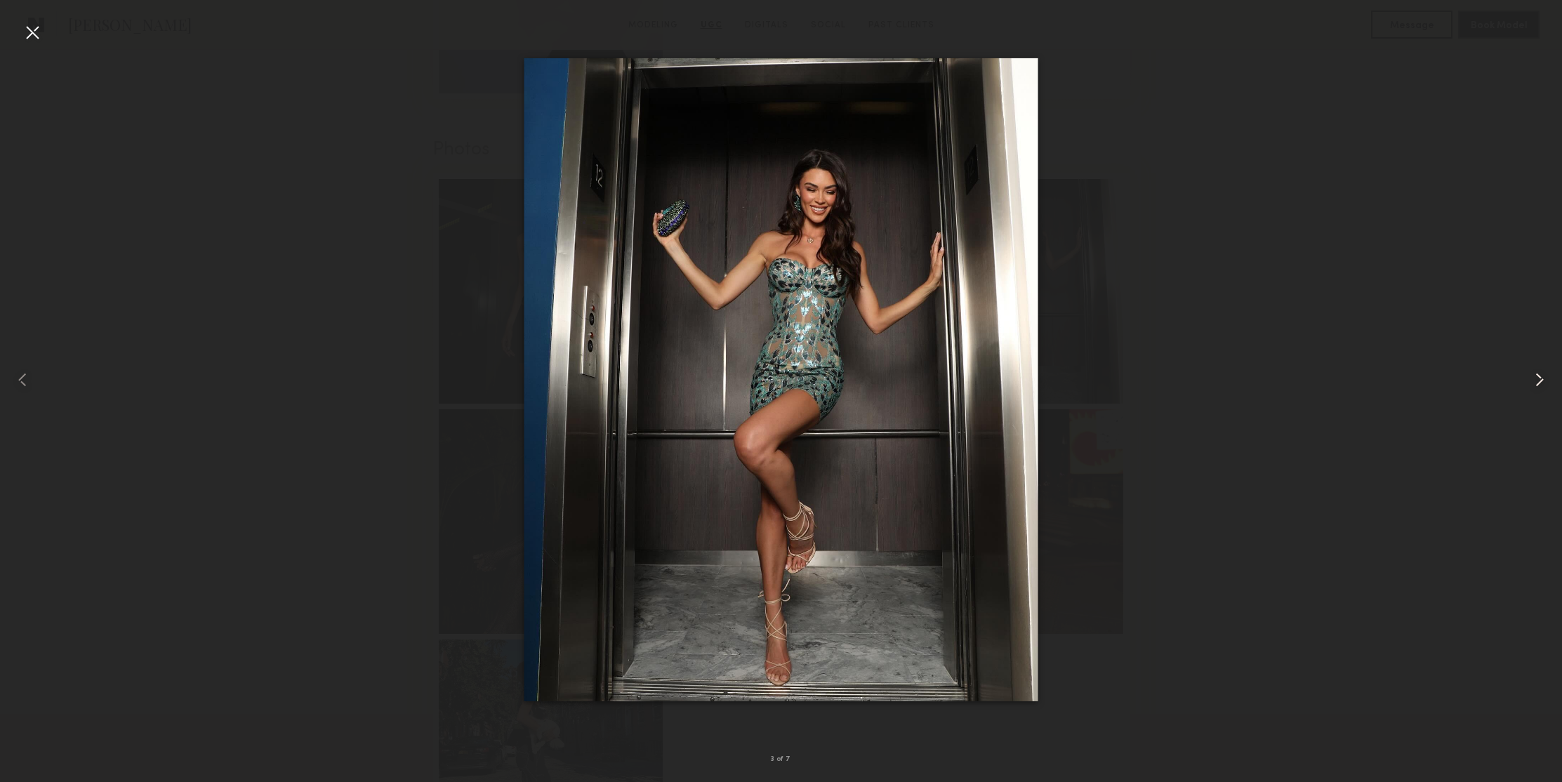
click at [1542, 379] on common-icon at bounding box center [1539, 380] width 22 height 22
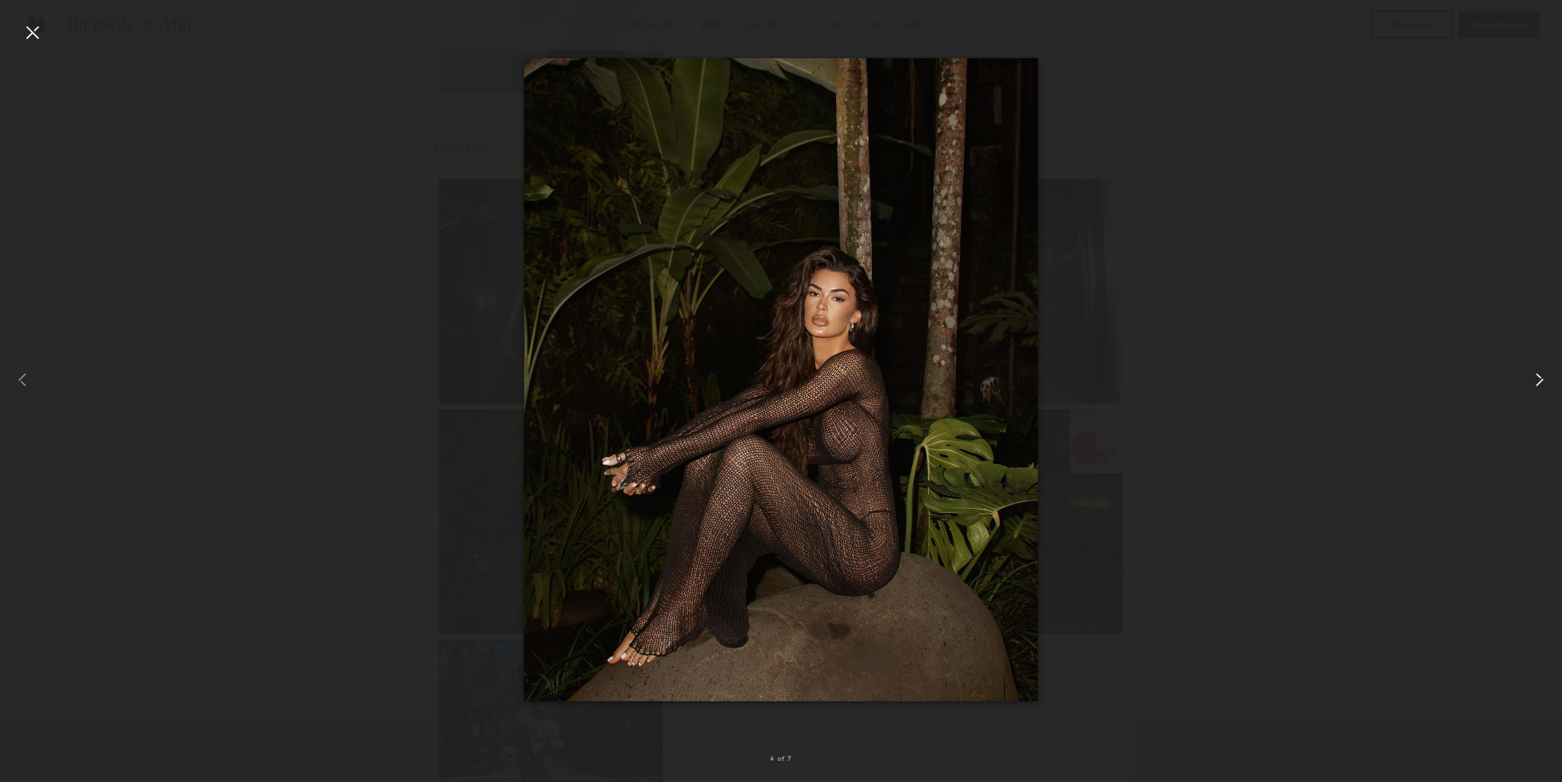
click at [1542, 379] on common-icon at bounding box center [1539, 380] width 22 height 22
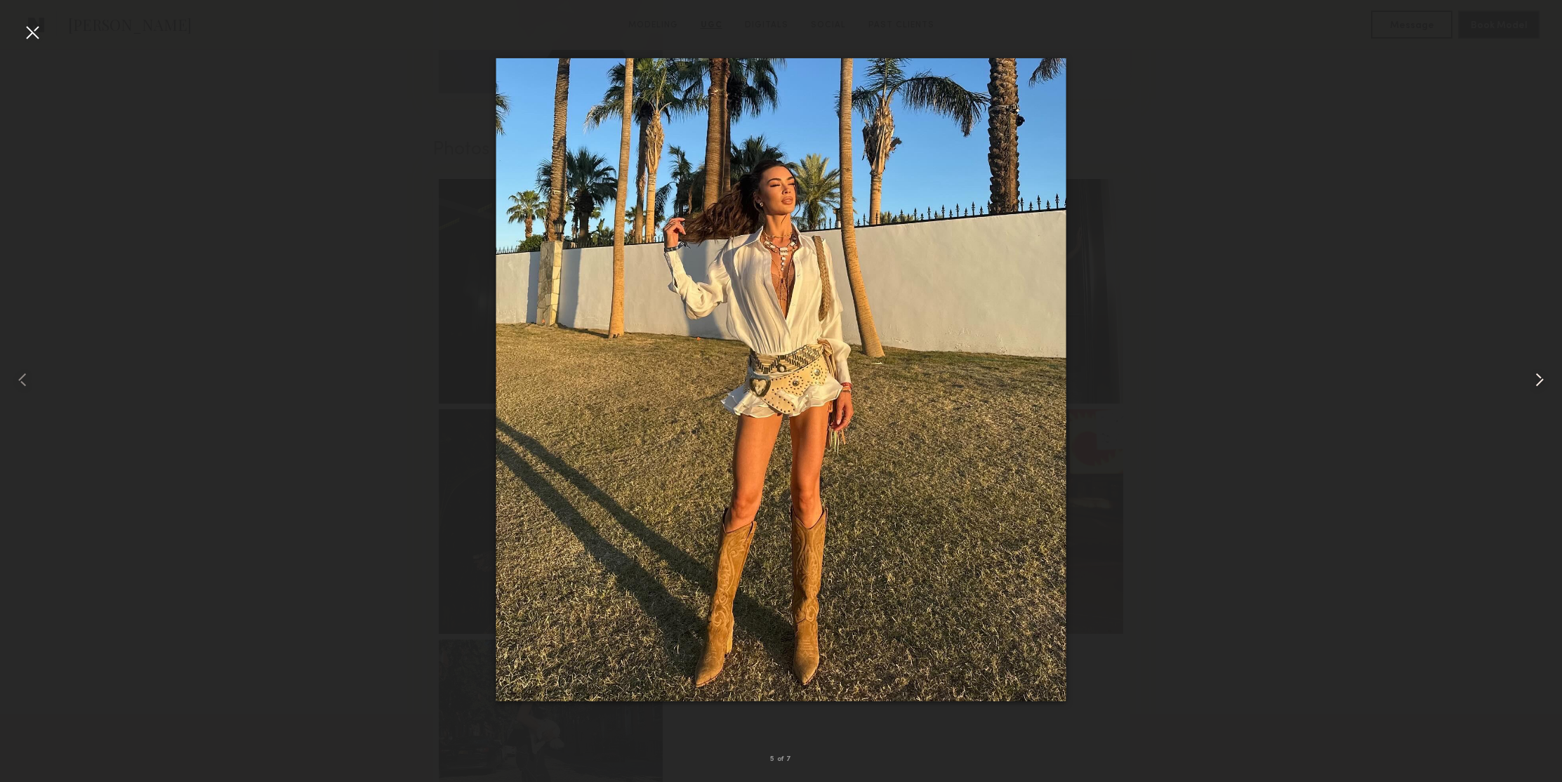
click at [1542, 379] on common-icon at bounding box center [1539, 380] width 22 height 22
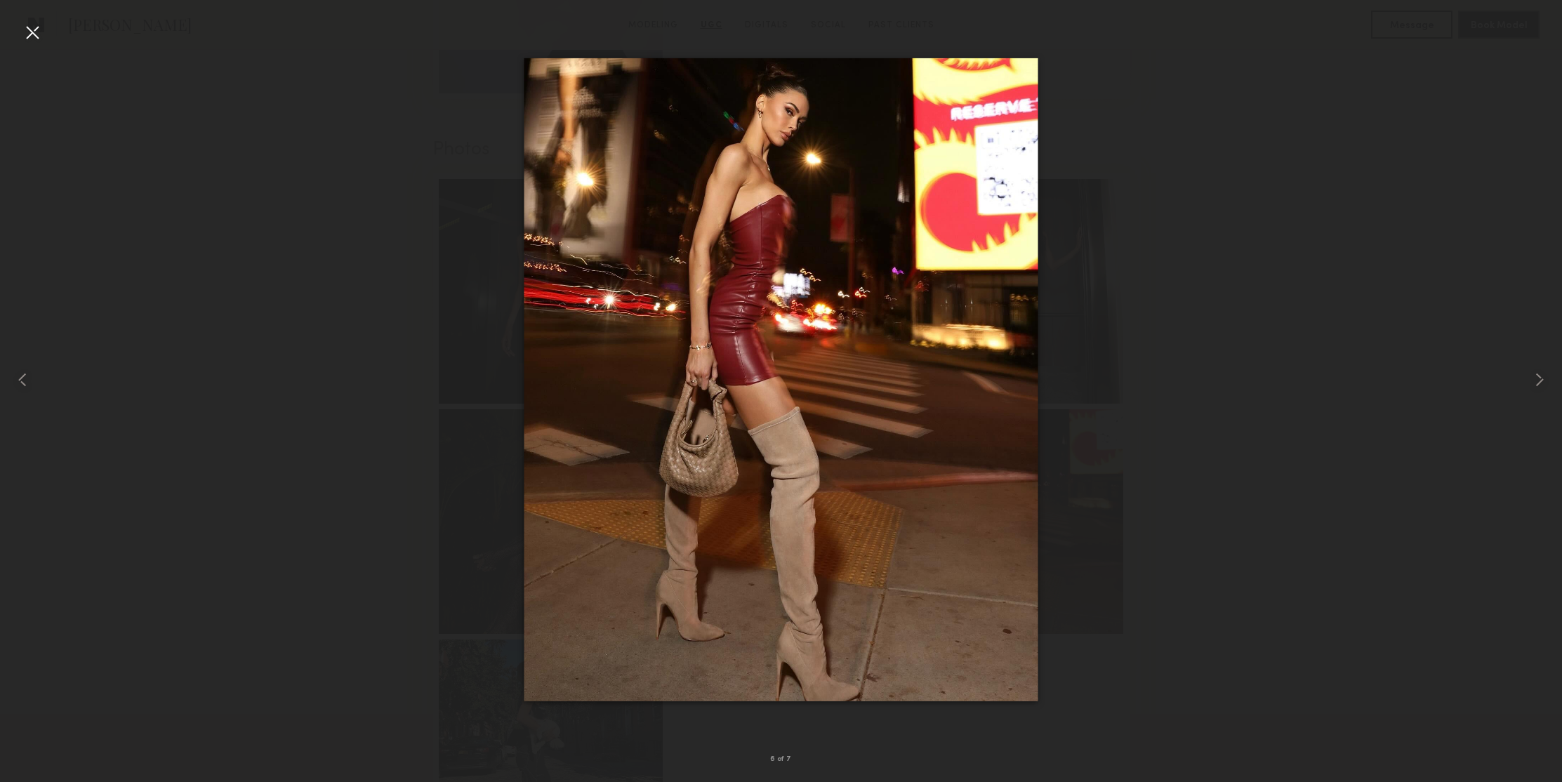
click at [29, 28] on div at bounding box center [32, 32] width 22 height 22
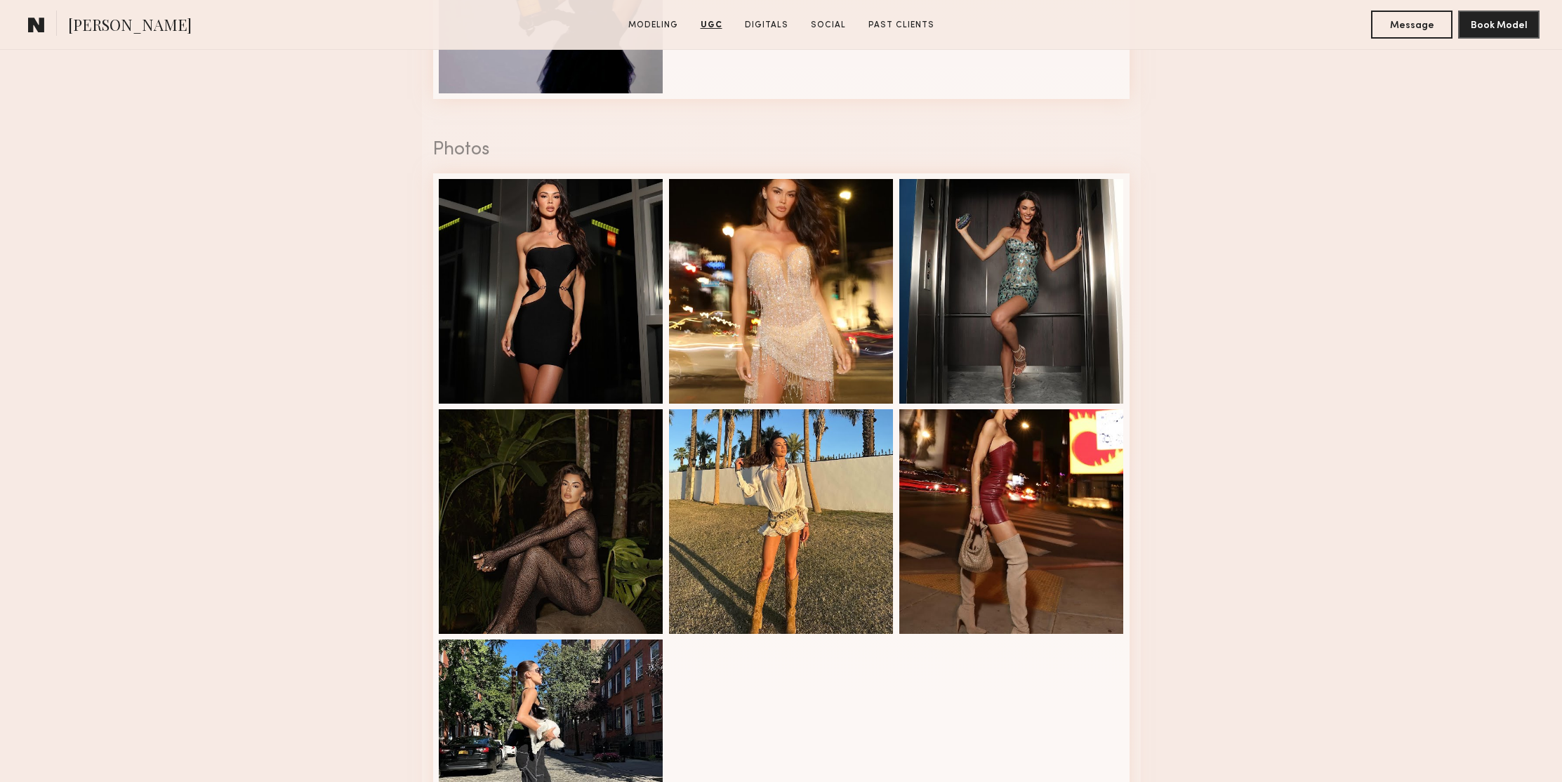
click at [1362, 360] on nb-model-profile-ugc-container "User Generated Content Videos 3 of 4 Photos 6 of 7" at bounding box center [781, 213] width 1562 height 1380
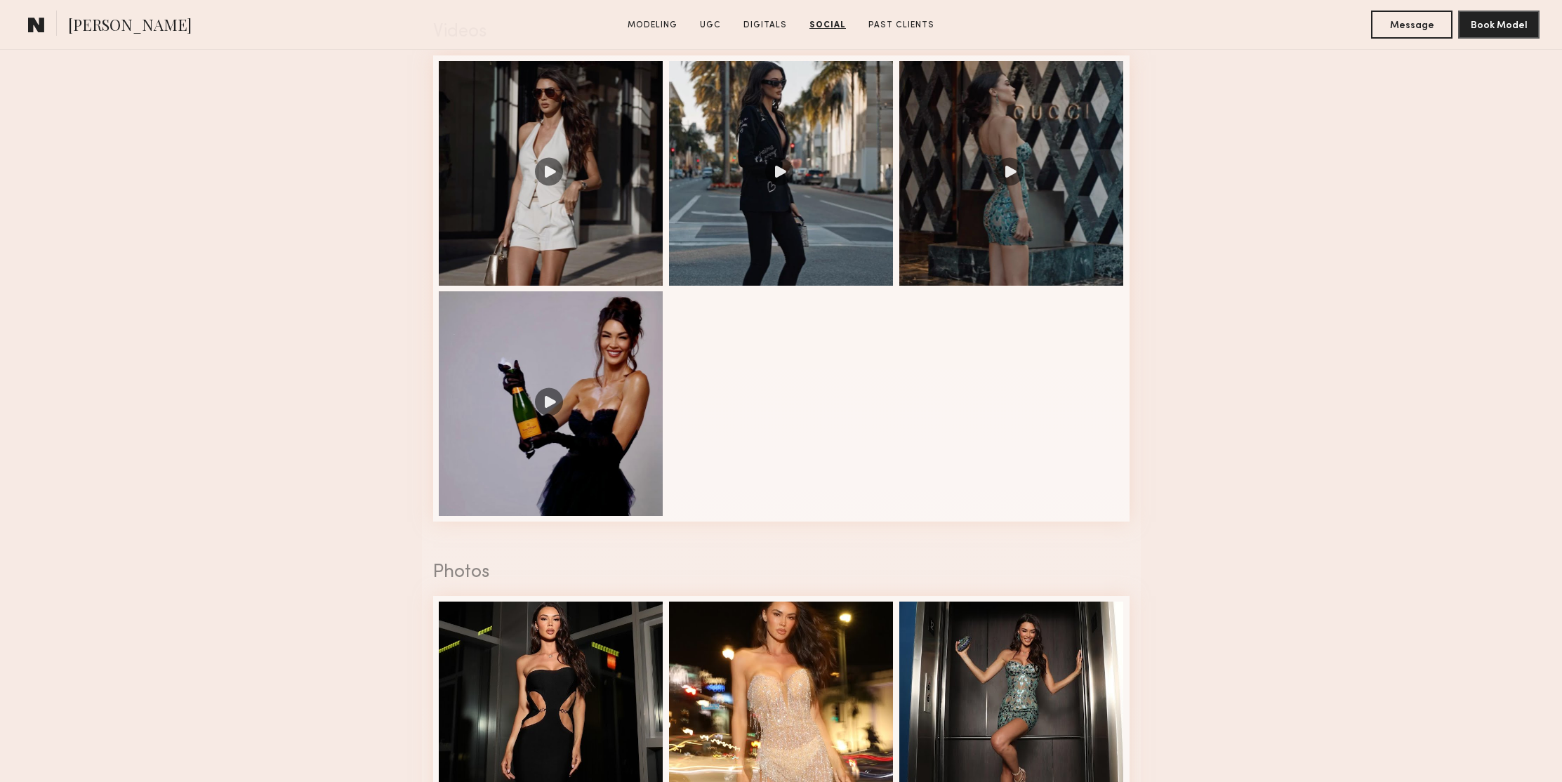
scroll to position [0, 0]
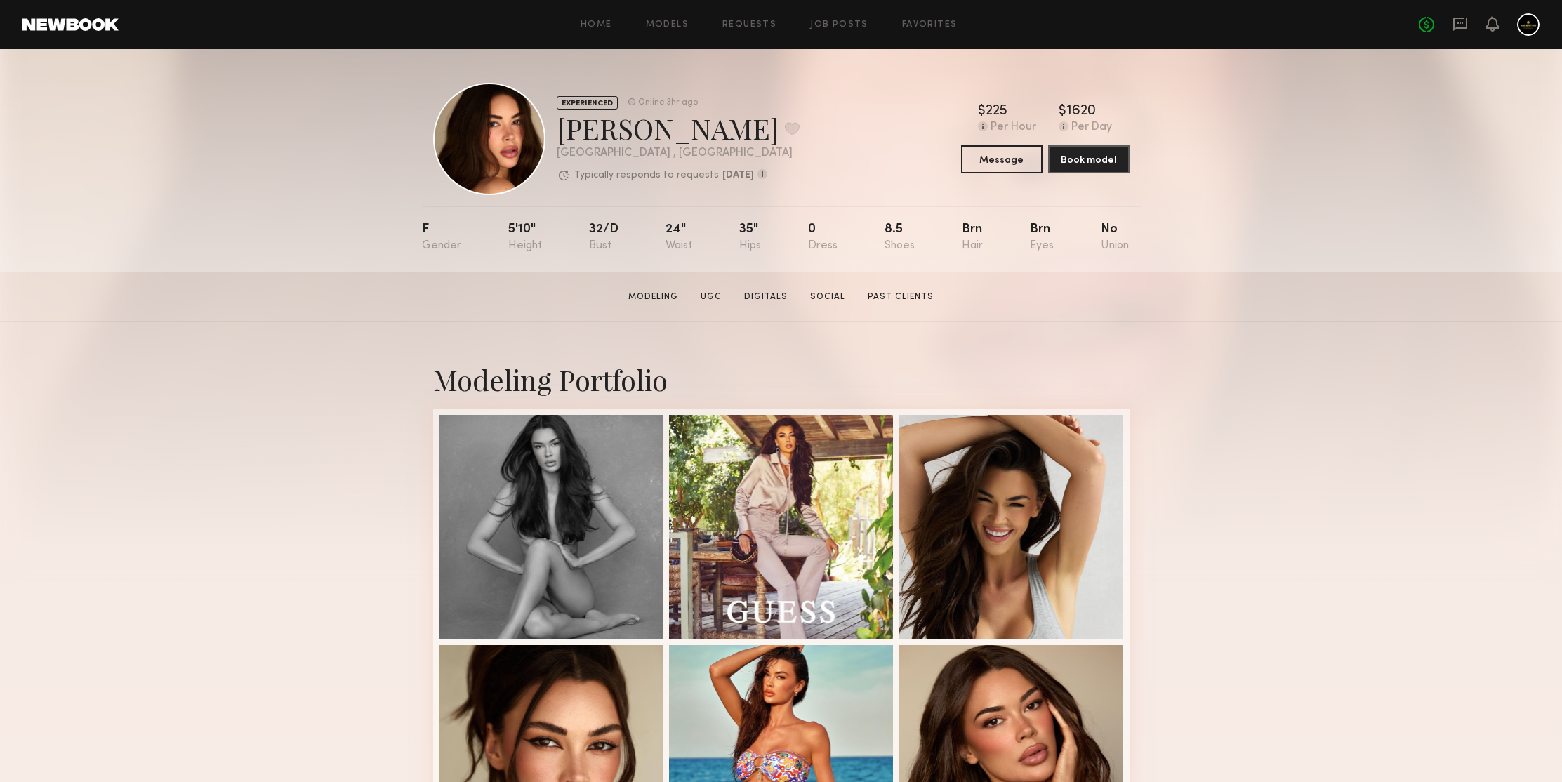
click at [1277, 274] on section "Jessica N. Modeling UGC Digitals Social Past Clients Message Book Model" at bounding box center [781, 297] width 1562 height 50
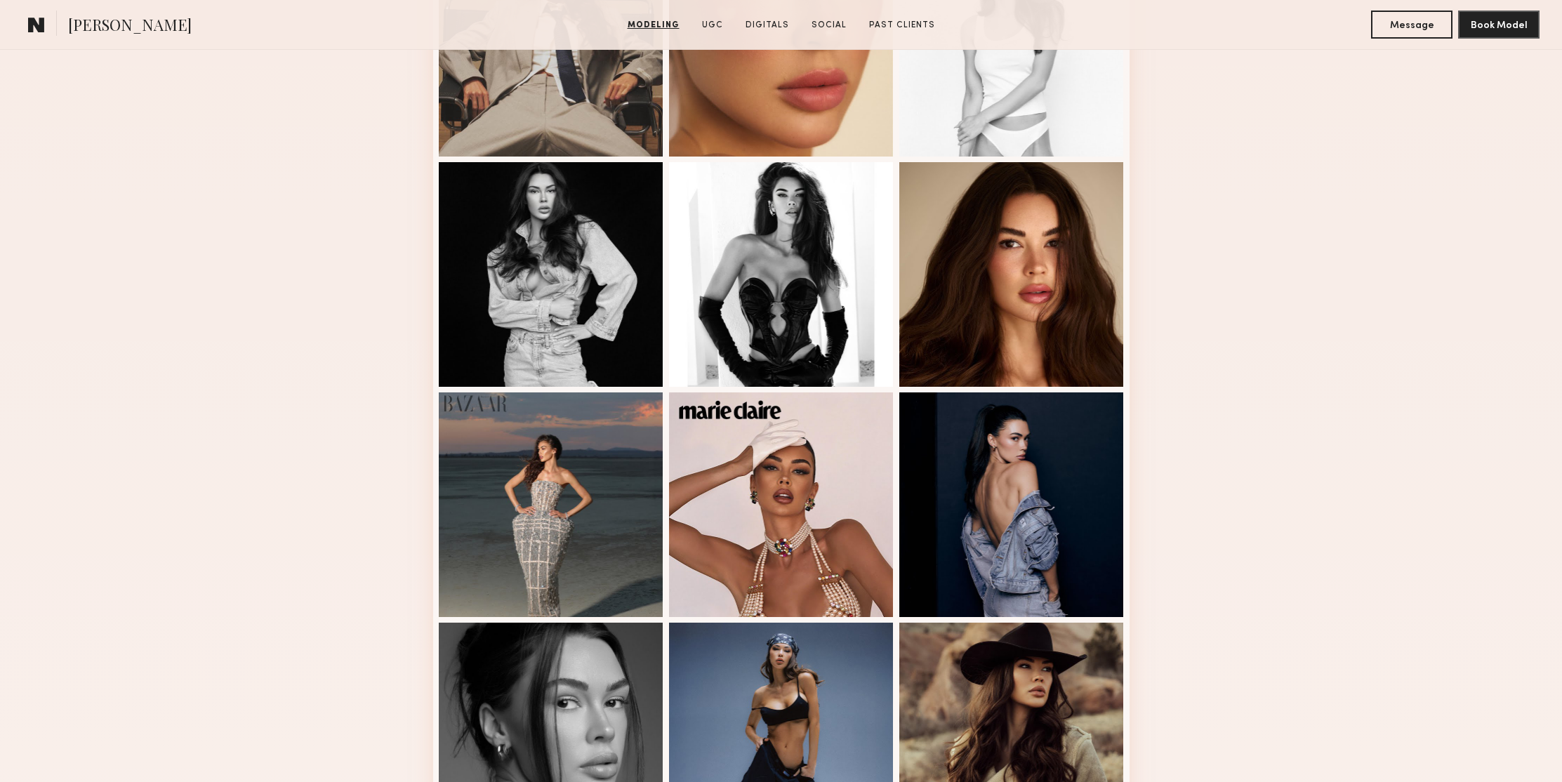
scroll to position [1016, 0]
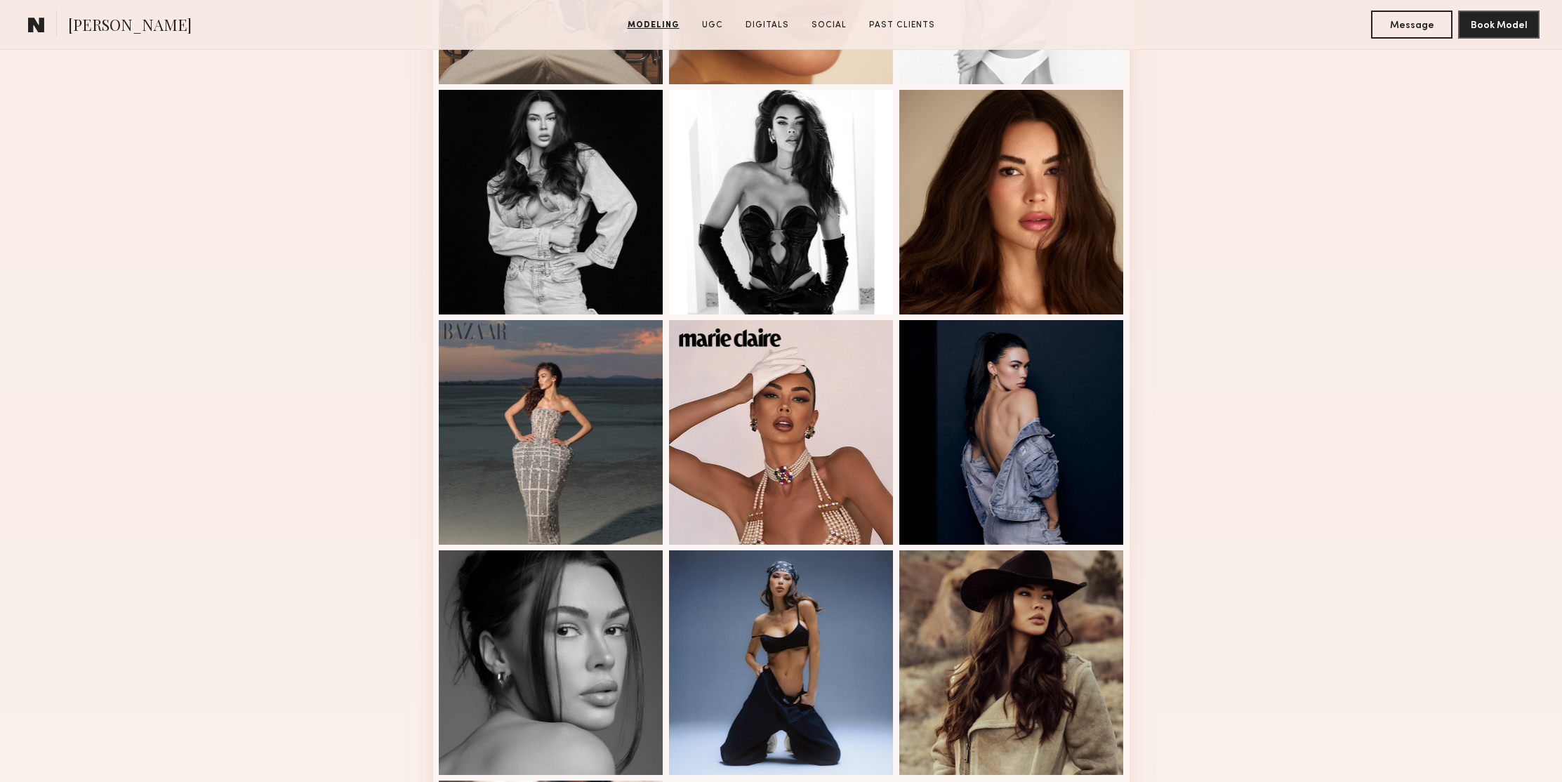
click at [1277, 247] on div "Modeling Portfolio" at bounding box center [781, 178] width 1562 height 1744
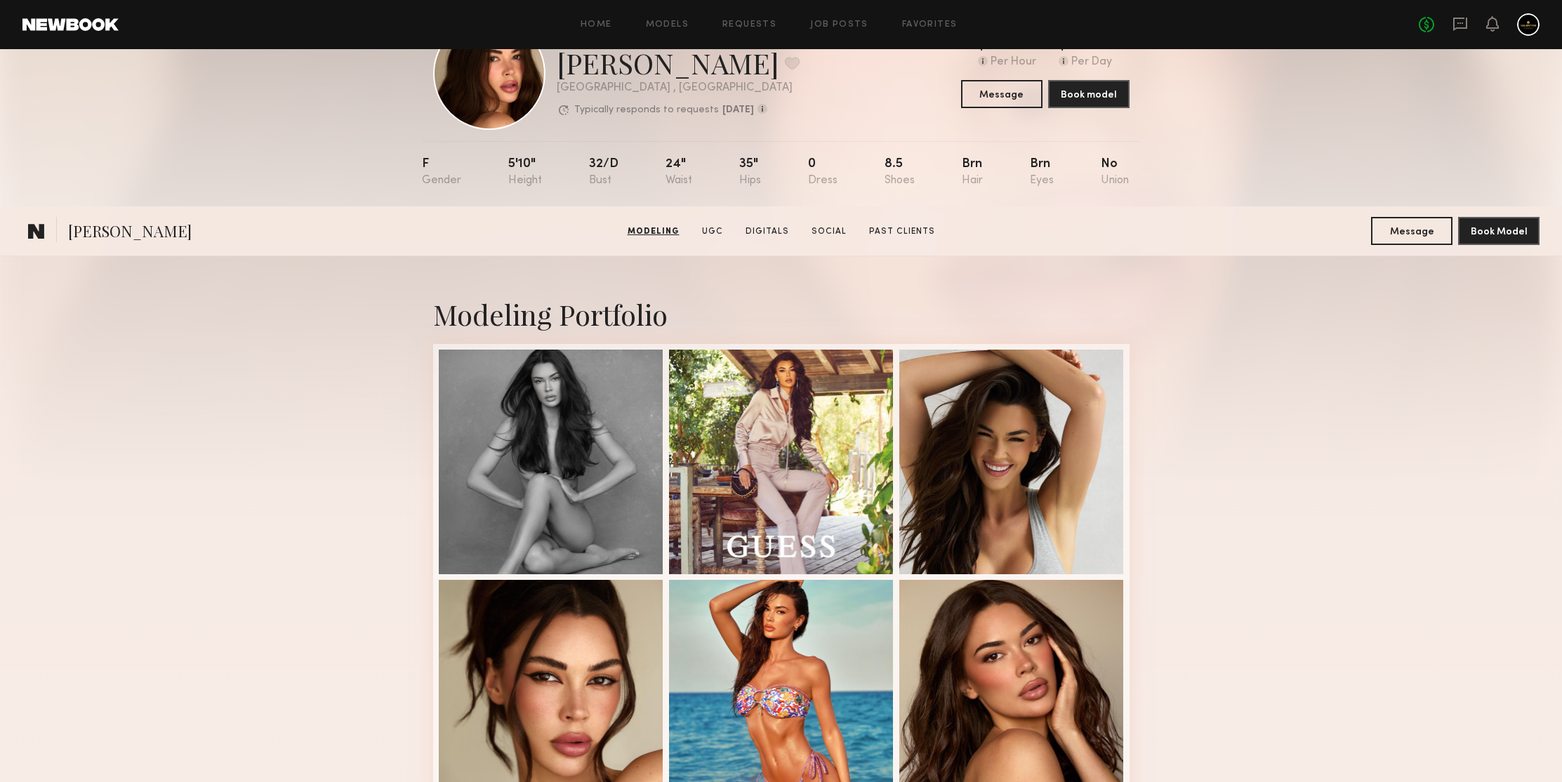
scroll to position [0, 0]
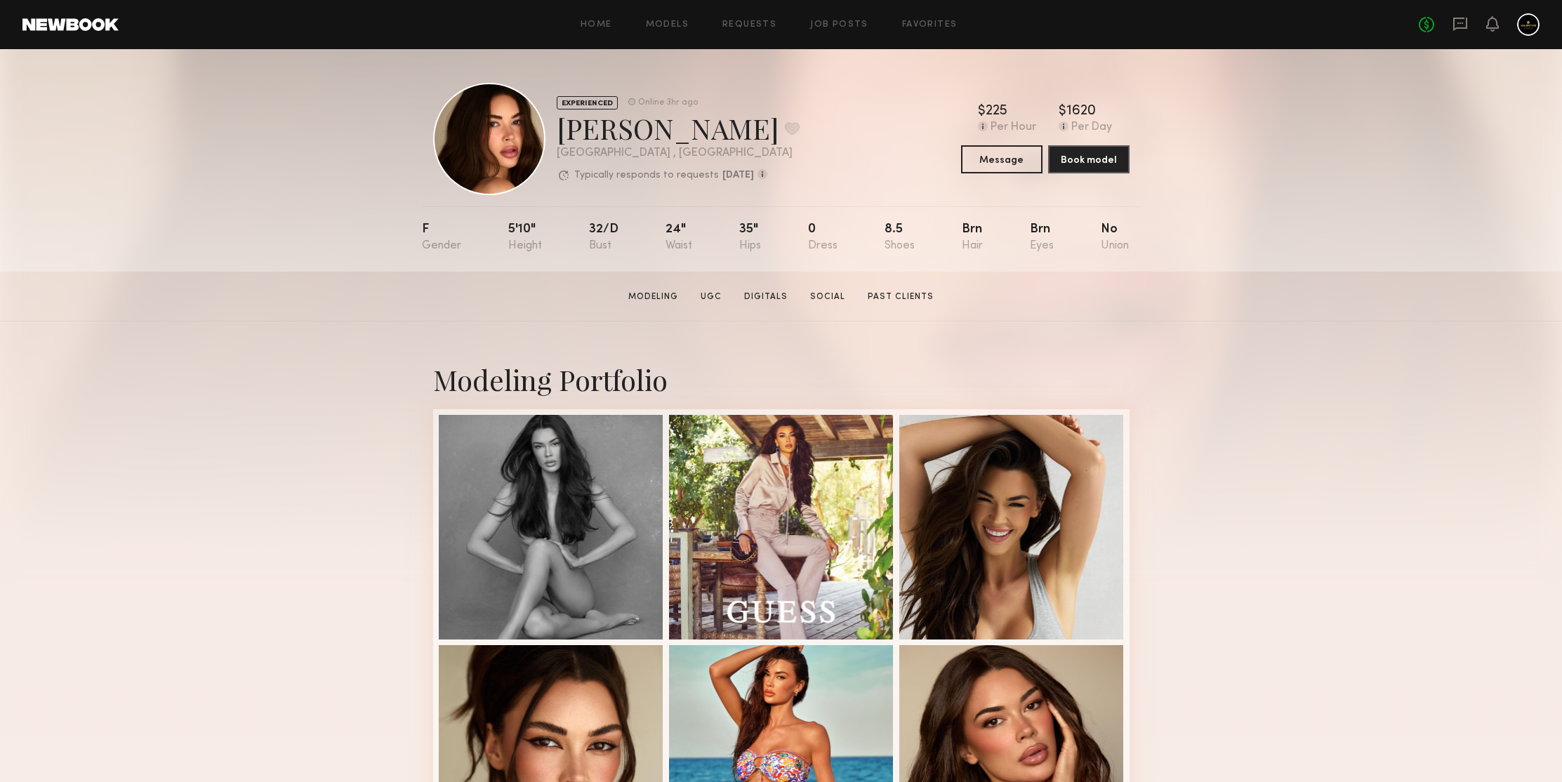
click at [1246, 187] on div "EXPERIENCED Online 3hr ago Jessica N. Favorite Los Angeles , CA Typically respo…" at bounding box center [781, 160] width 1562 height 223
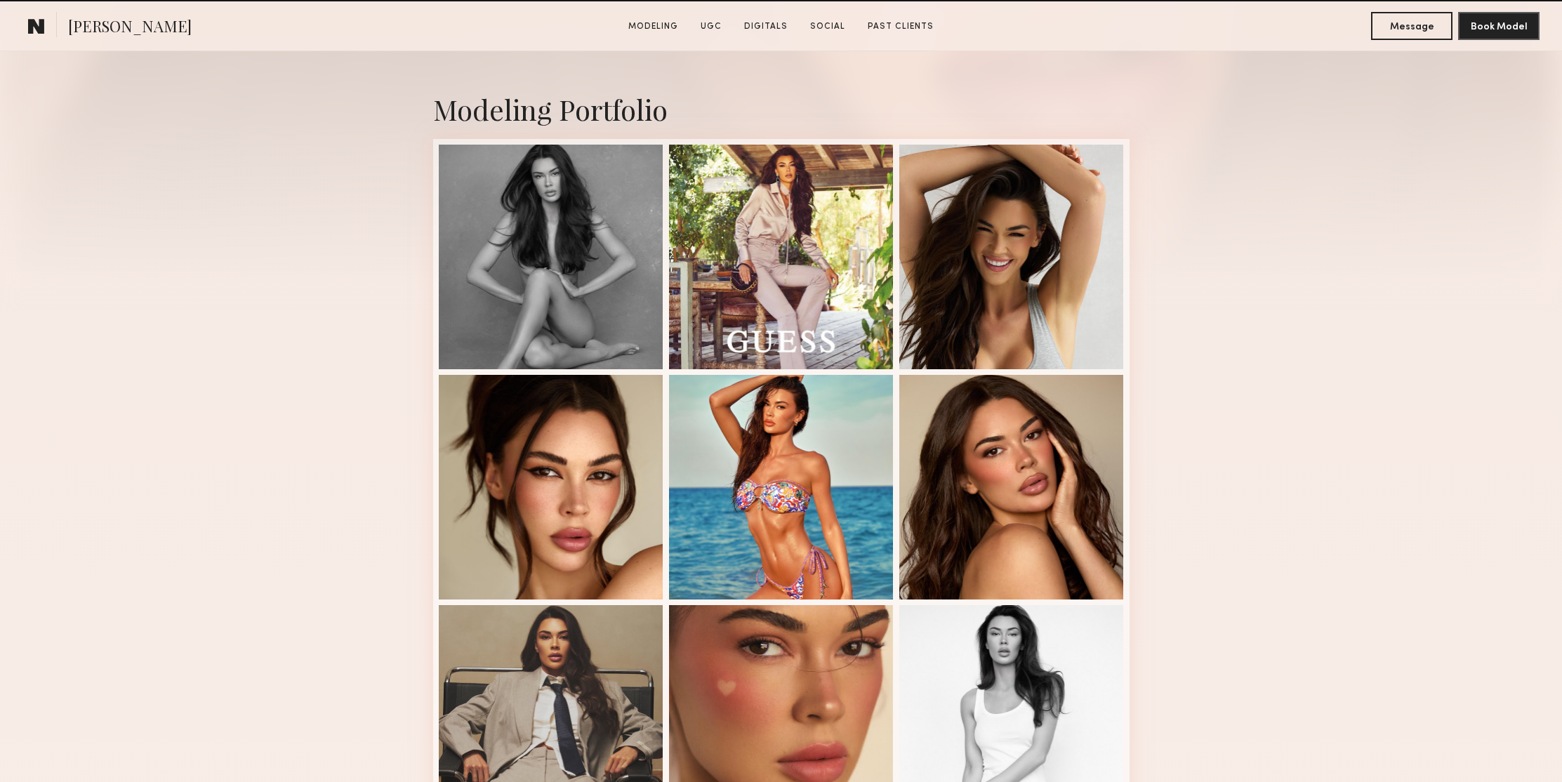
scroll to position [342, 0]
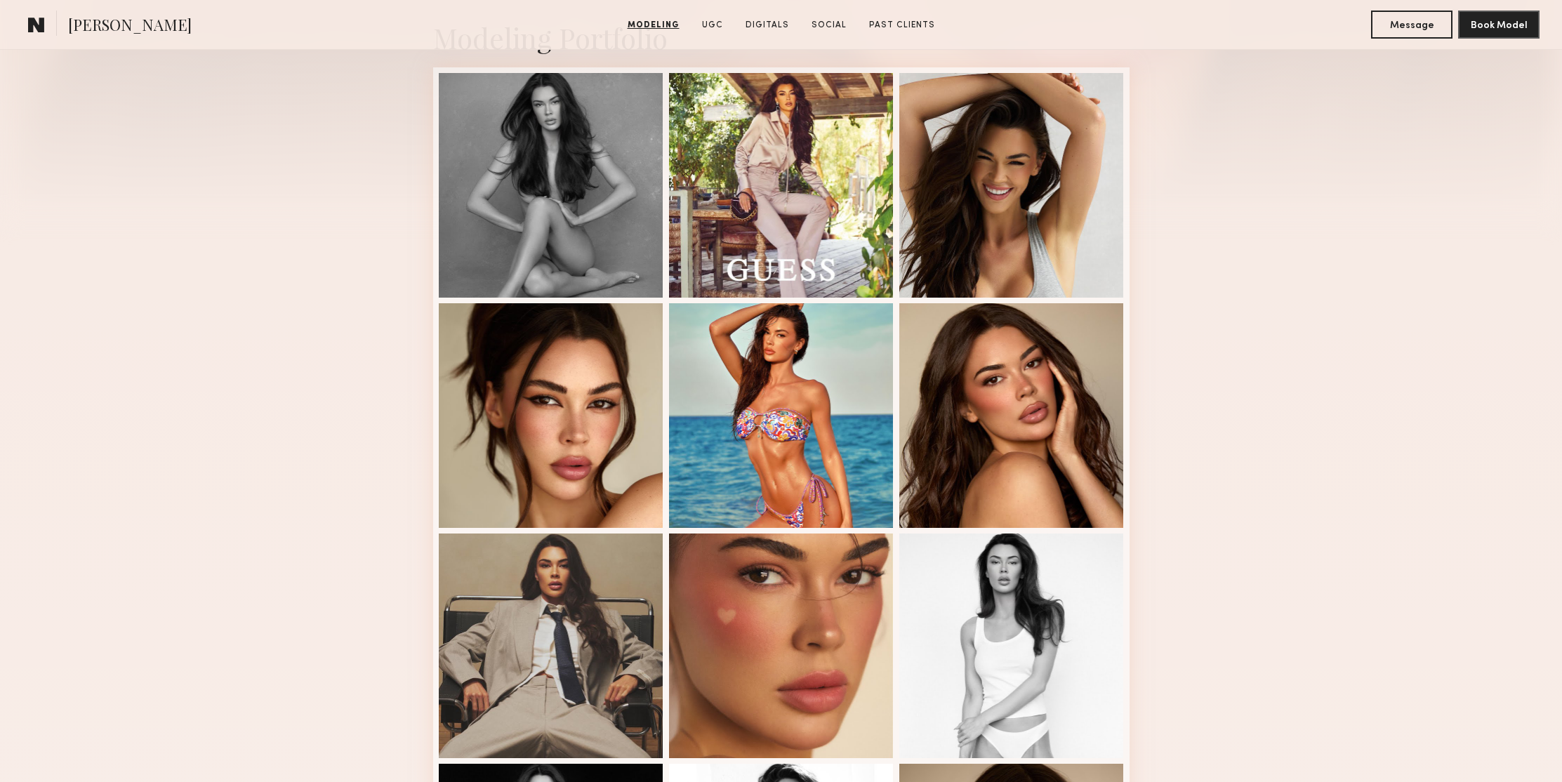
click at [768, 362] on div at bounding box center [781, 414] width 225 height 225
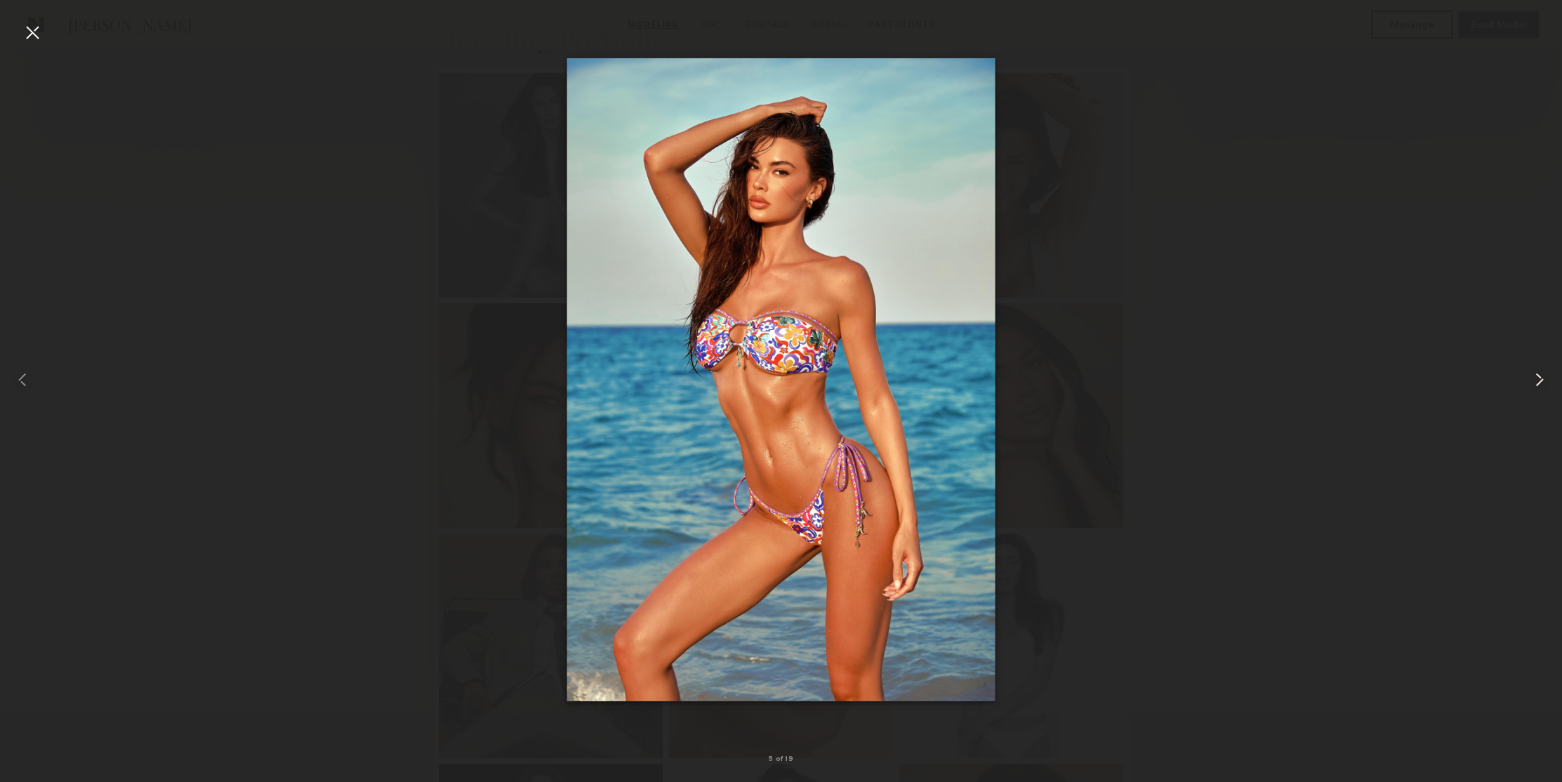
click at [1537, 385] on common-icon at bounding box center [1539, 380] width 22 height 22
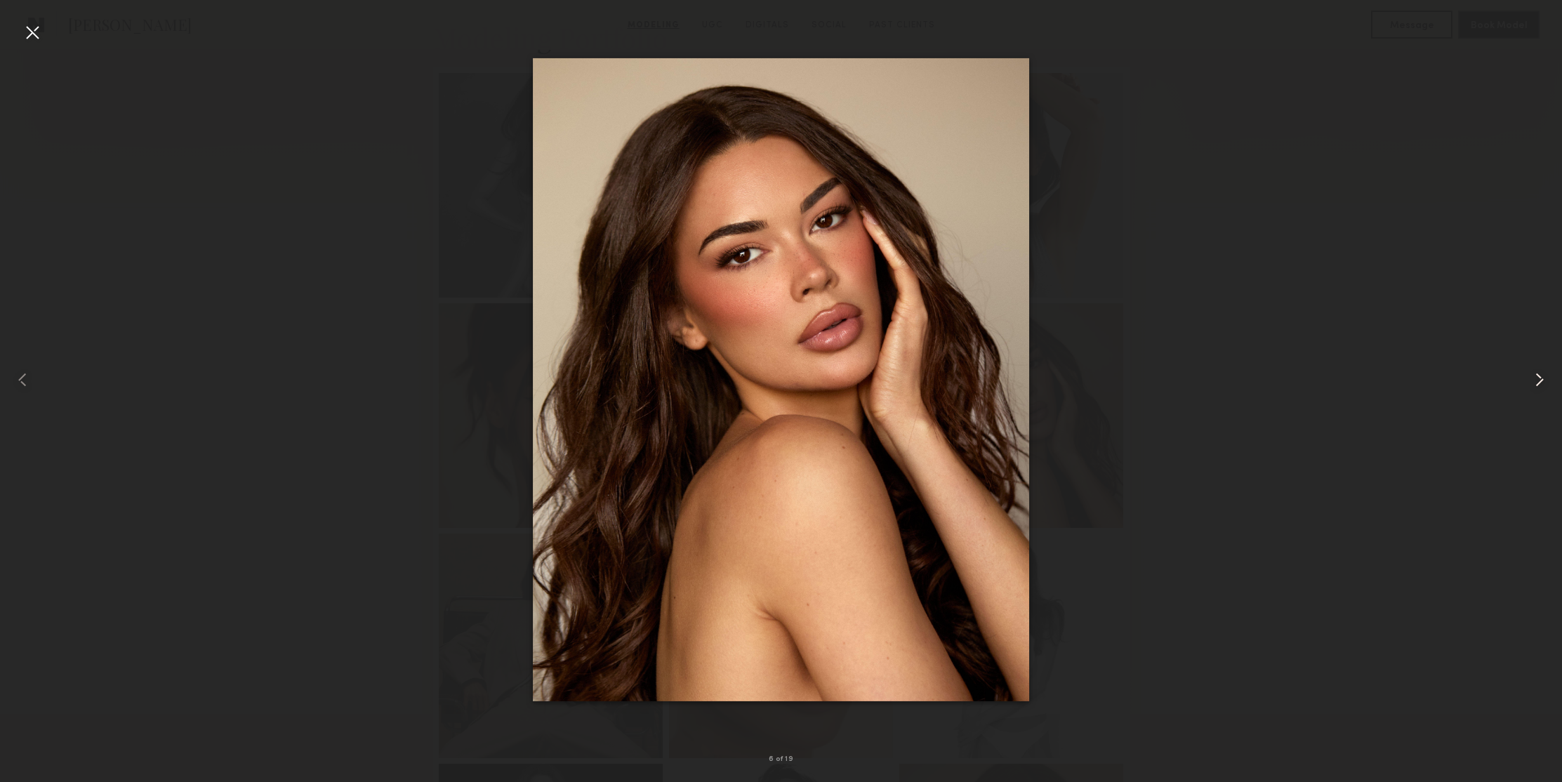
click at [1537, 385] on common-icon at bounding box center [1539, 380] width 22 height 22
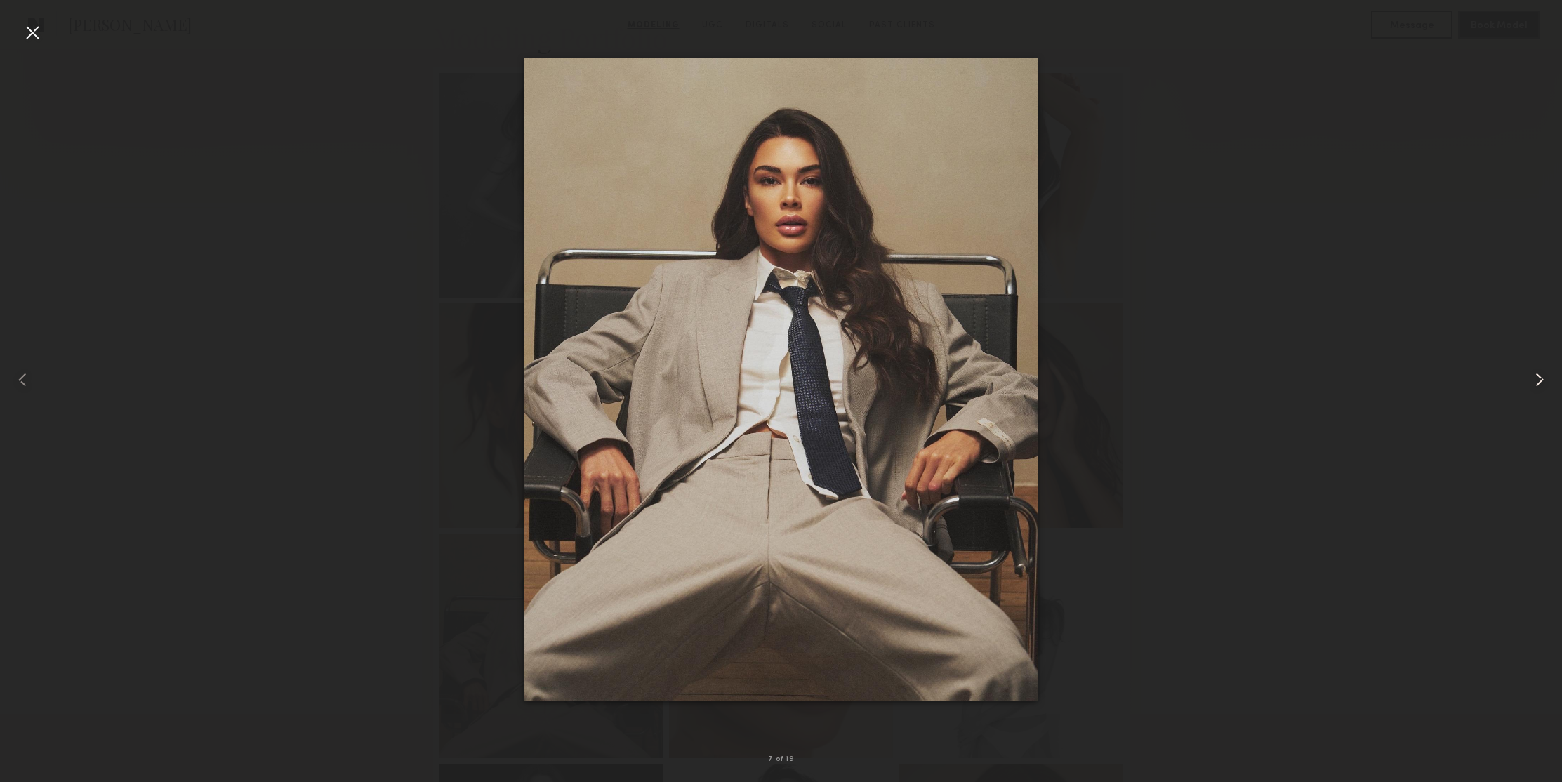
click at [1537, 385] on common-icon at bounding box center [1539, 380] width 22 height 22
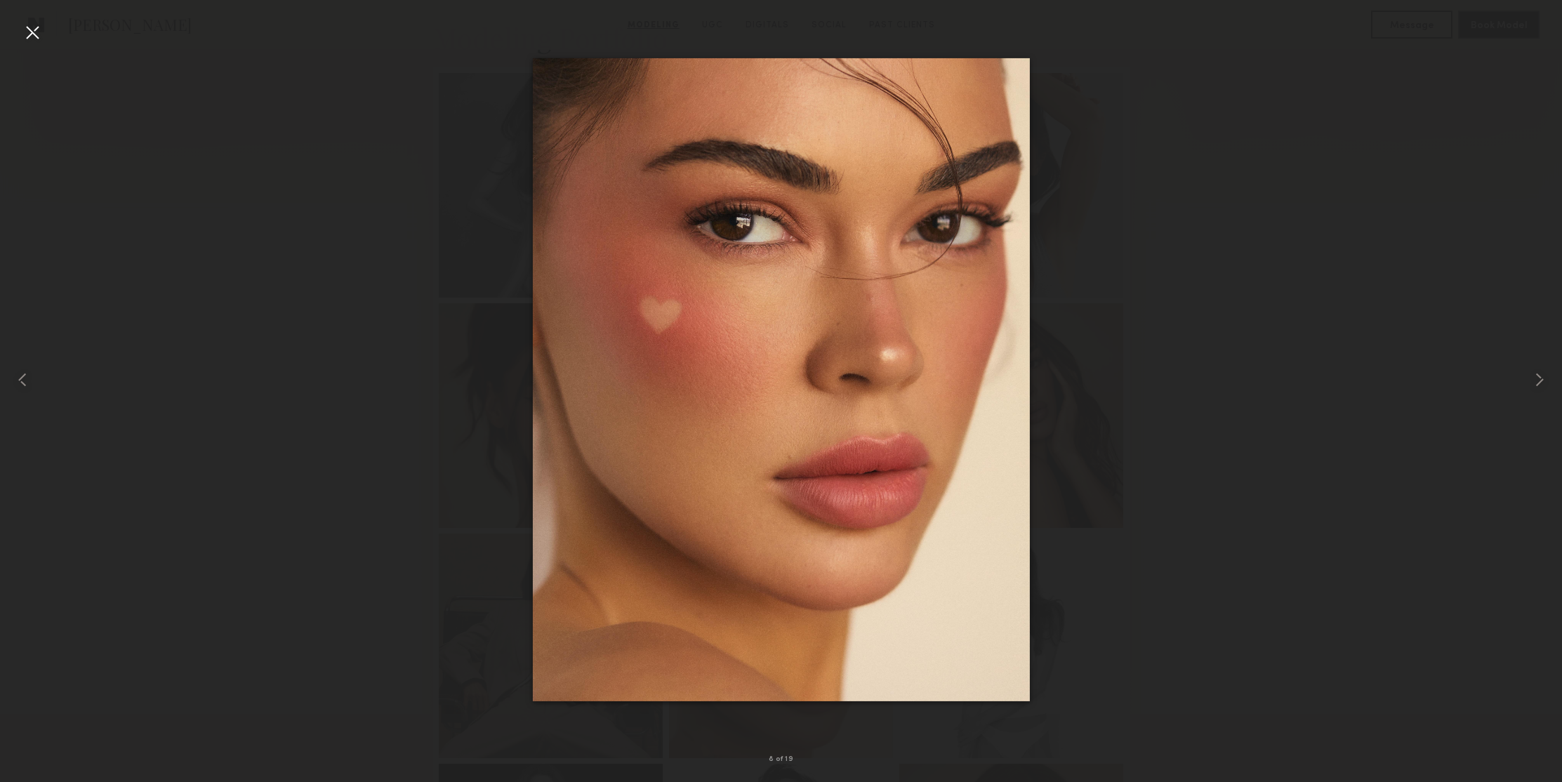
click at [28, 32] on div at bounding box center [32, 32] width 22 height 22
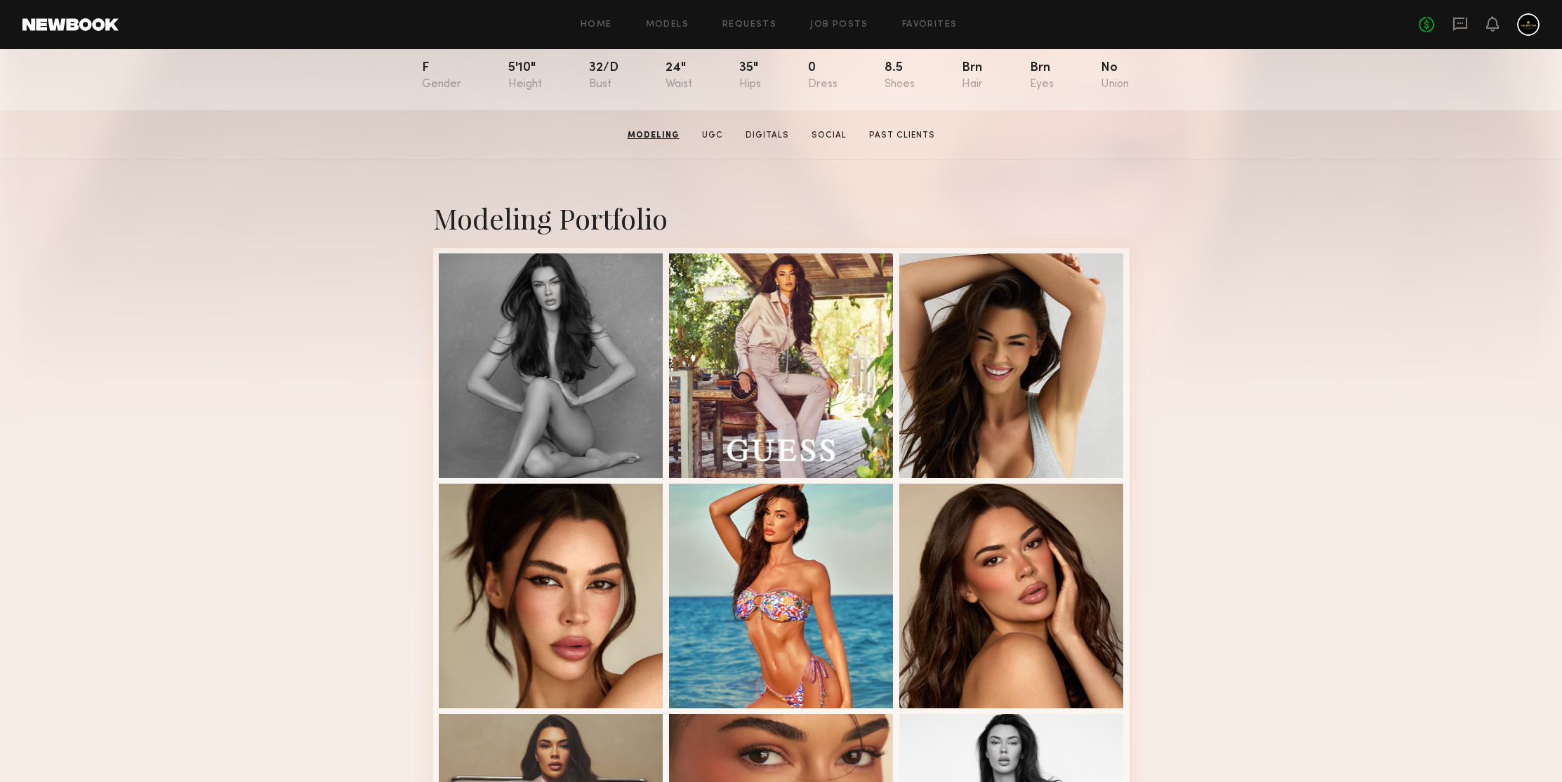
scroll to position [0, 0]
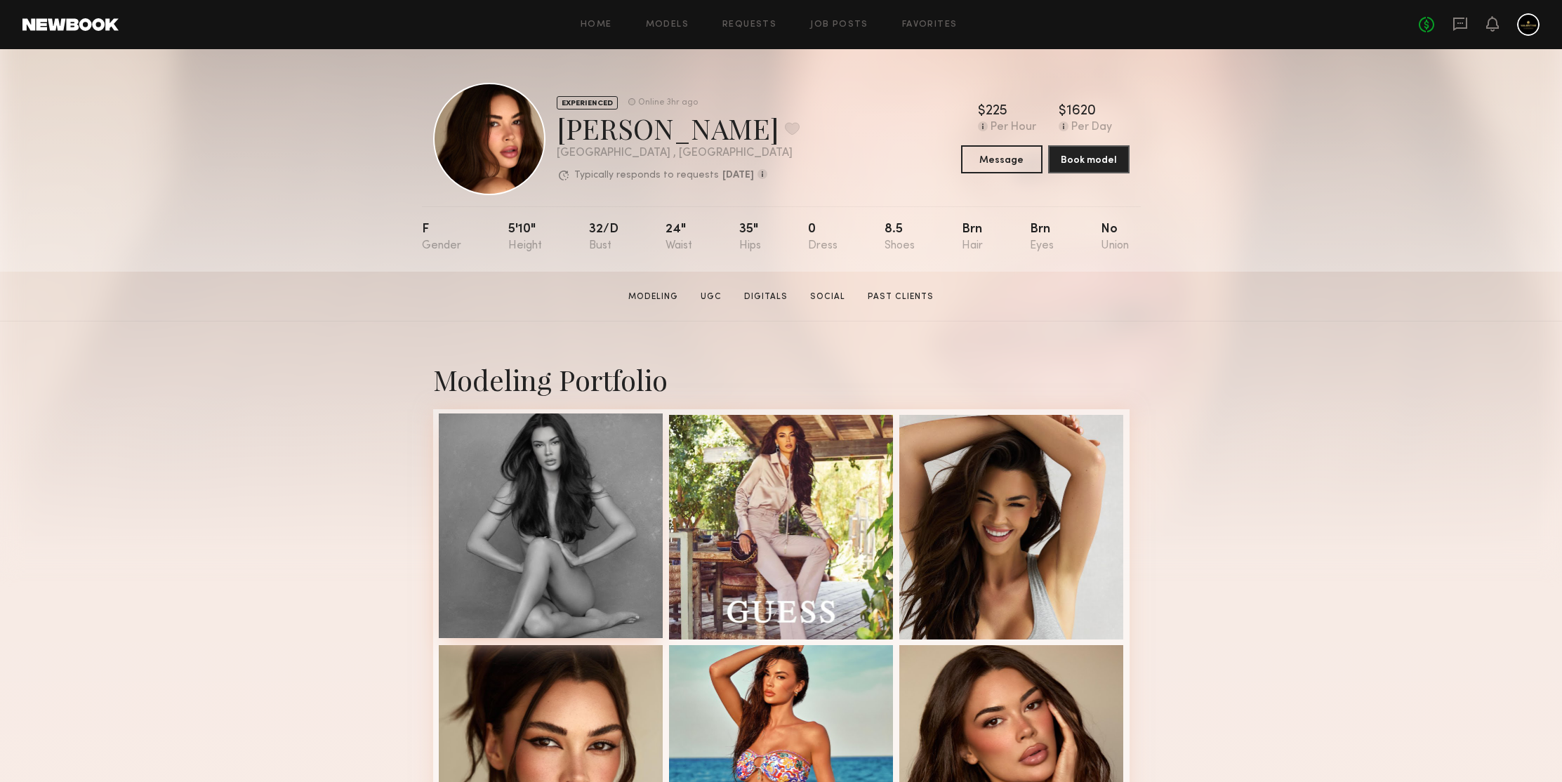
click at [557, 437] on div at bounding box center [551, 525] width 225 height 225
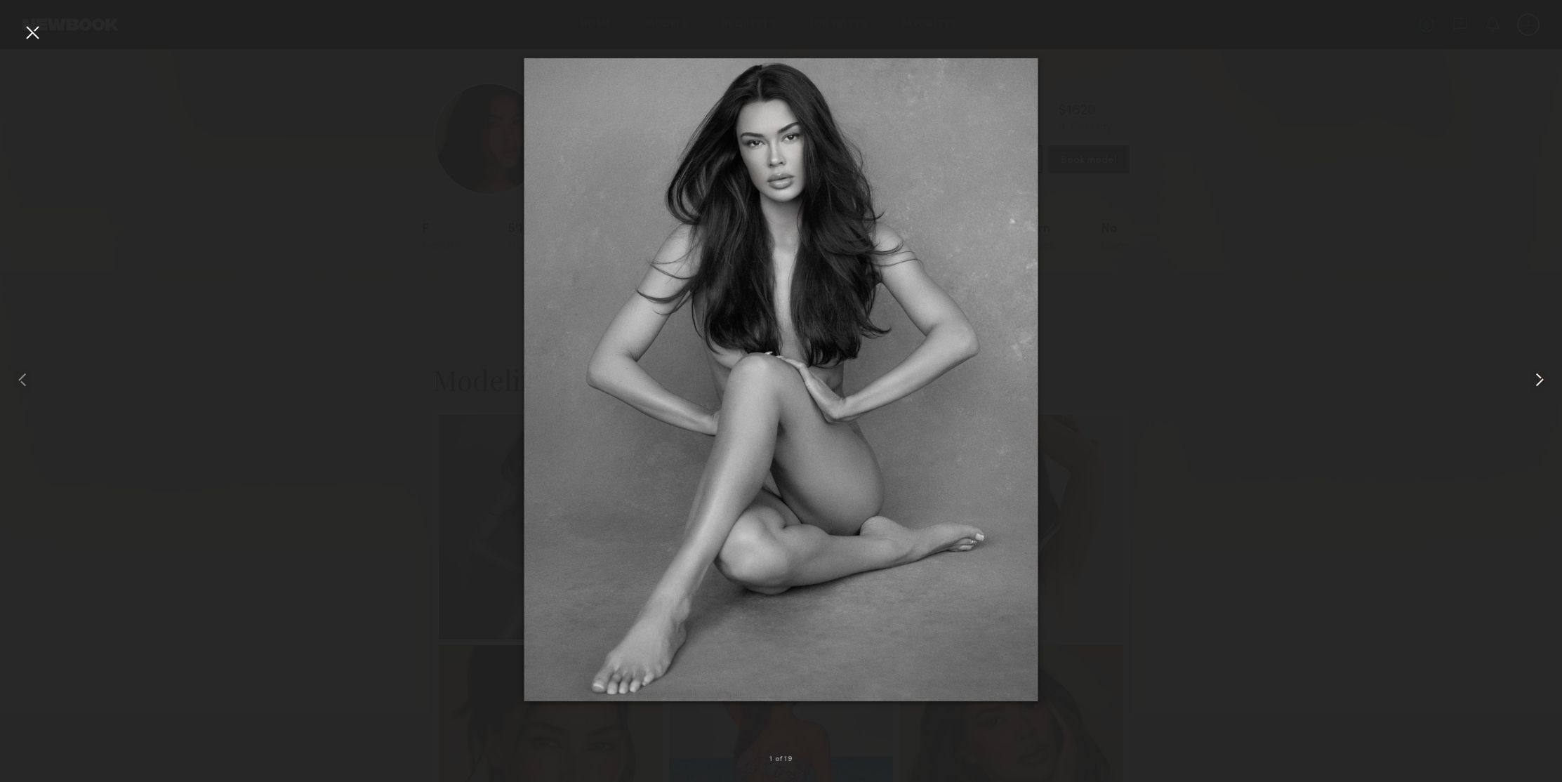
click at [1537, 381] on common-icon at bounding box center [1539, 380] width 22 height 22
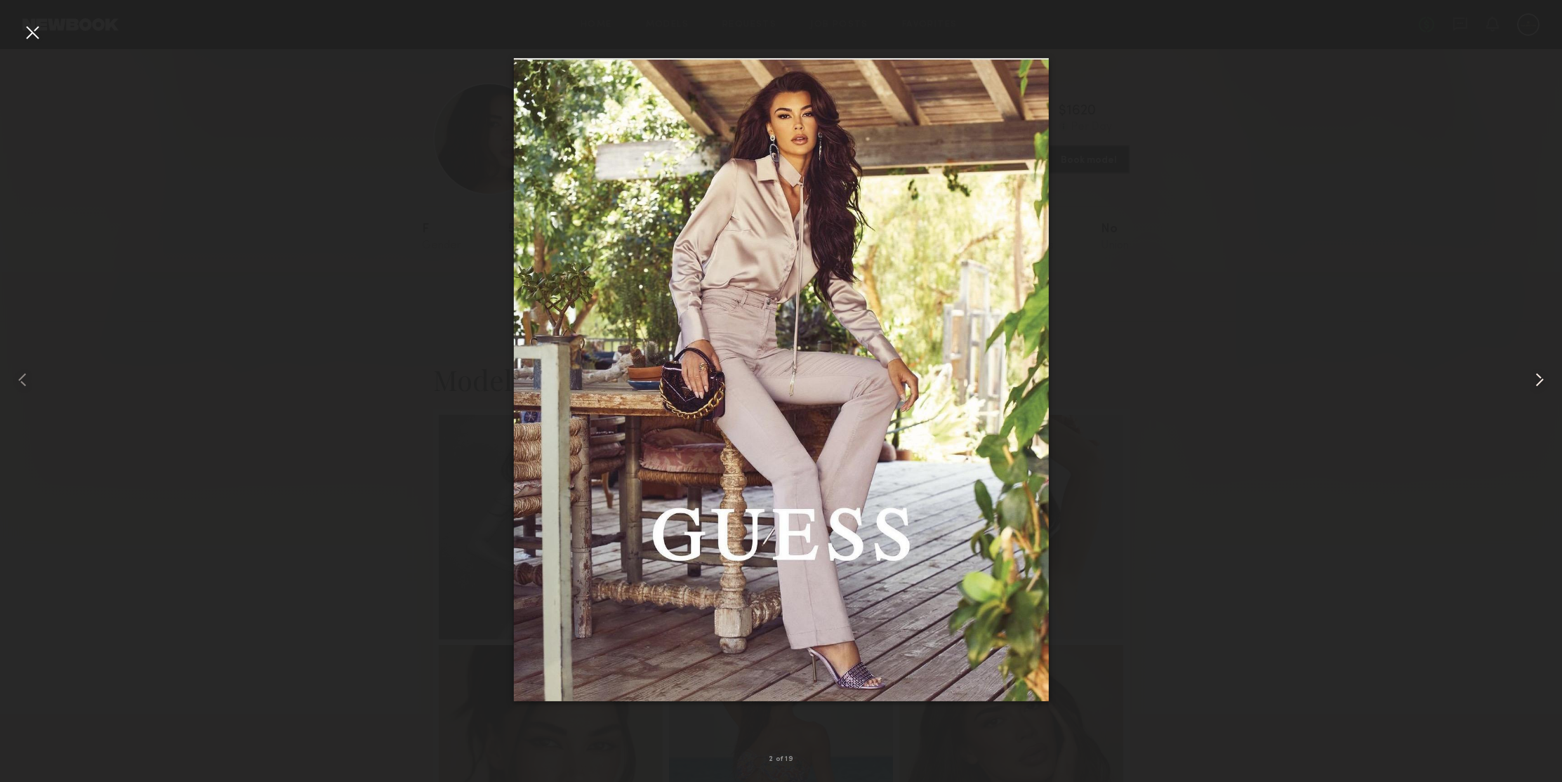
click at [1537, 381] on common-icon at bounding box center [1539, 380] width 22 height 22
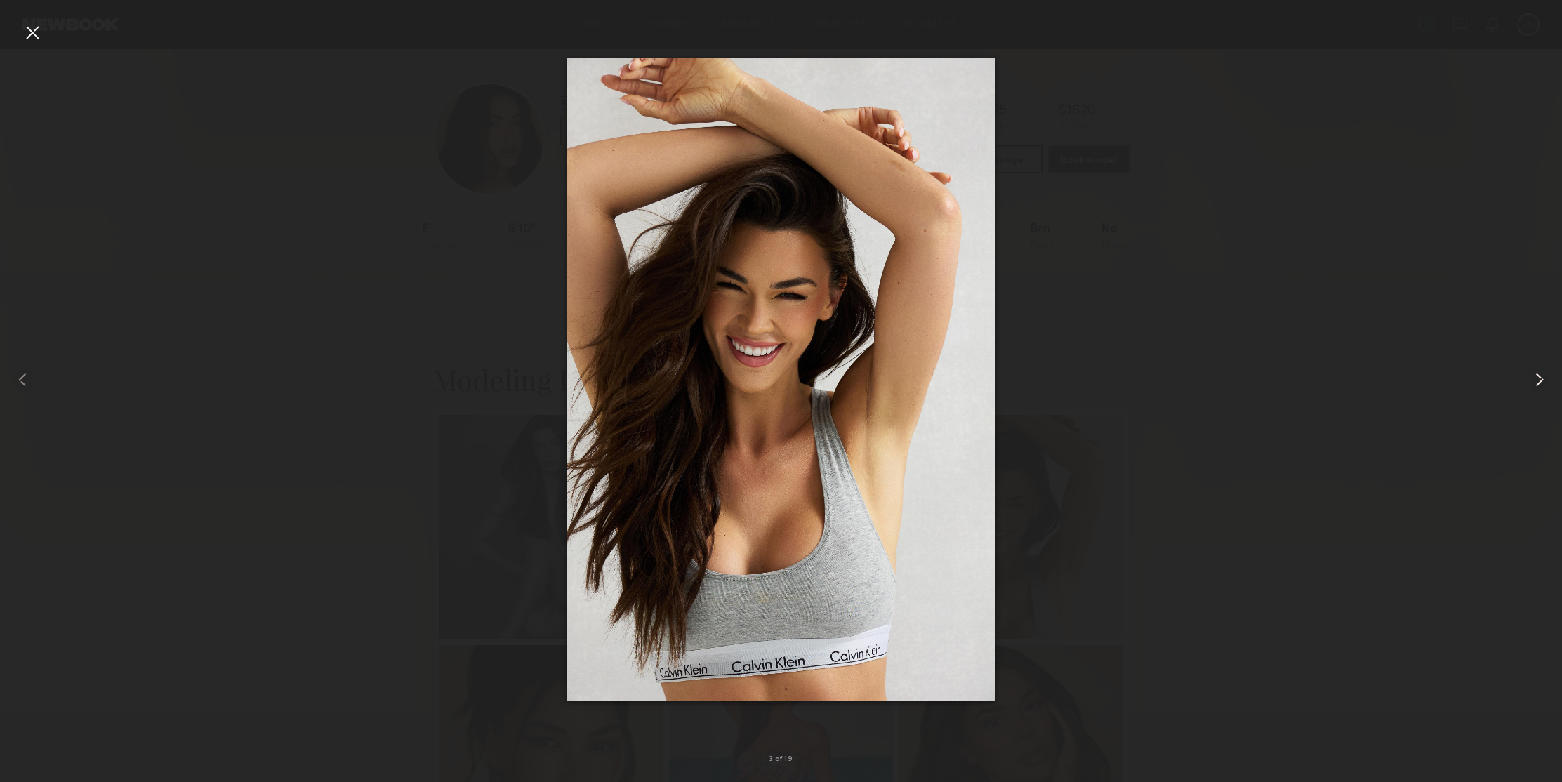
click at [1537, 381] on common-icon at bounding box center [1539, 380] width 22 height 22
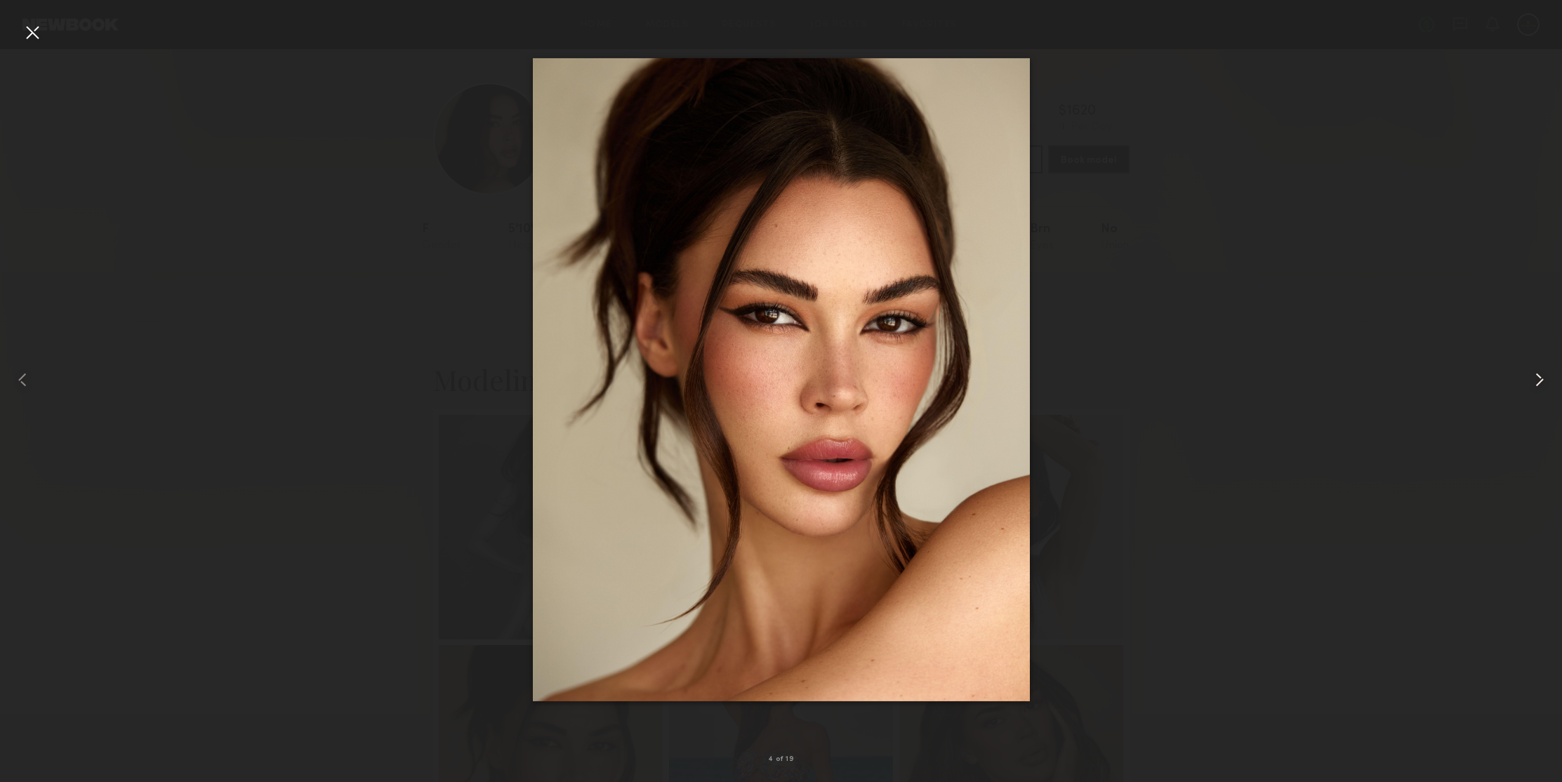
click at [1537, 381] on common-icon at bounding box center [1539, 380] width 22 height 22
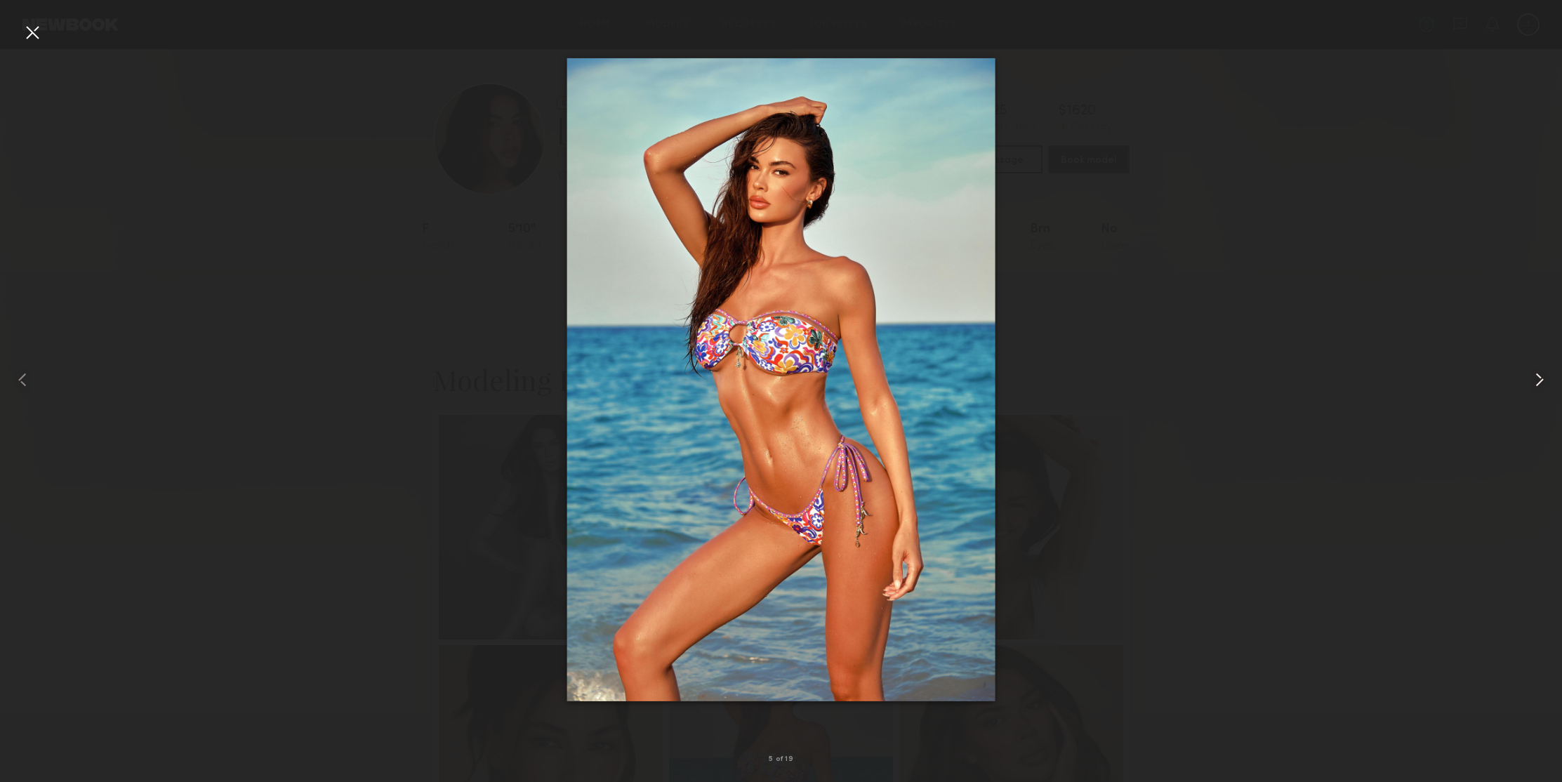
click at [1537, 381] on common-icon at bounding box center [1539, 380] width 22 height 22
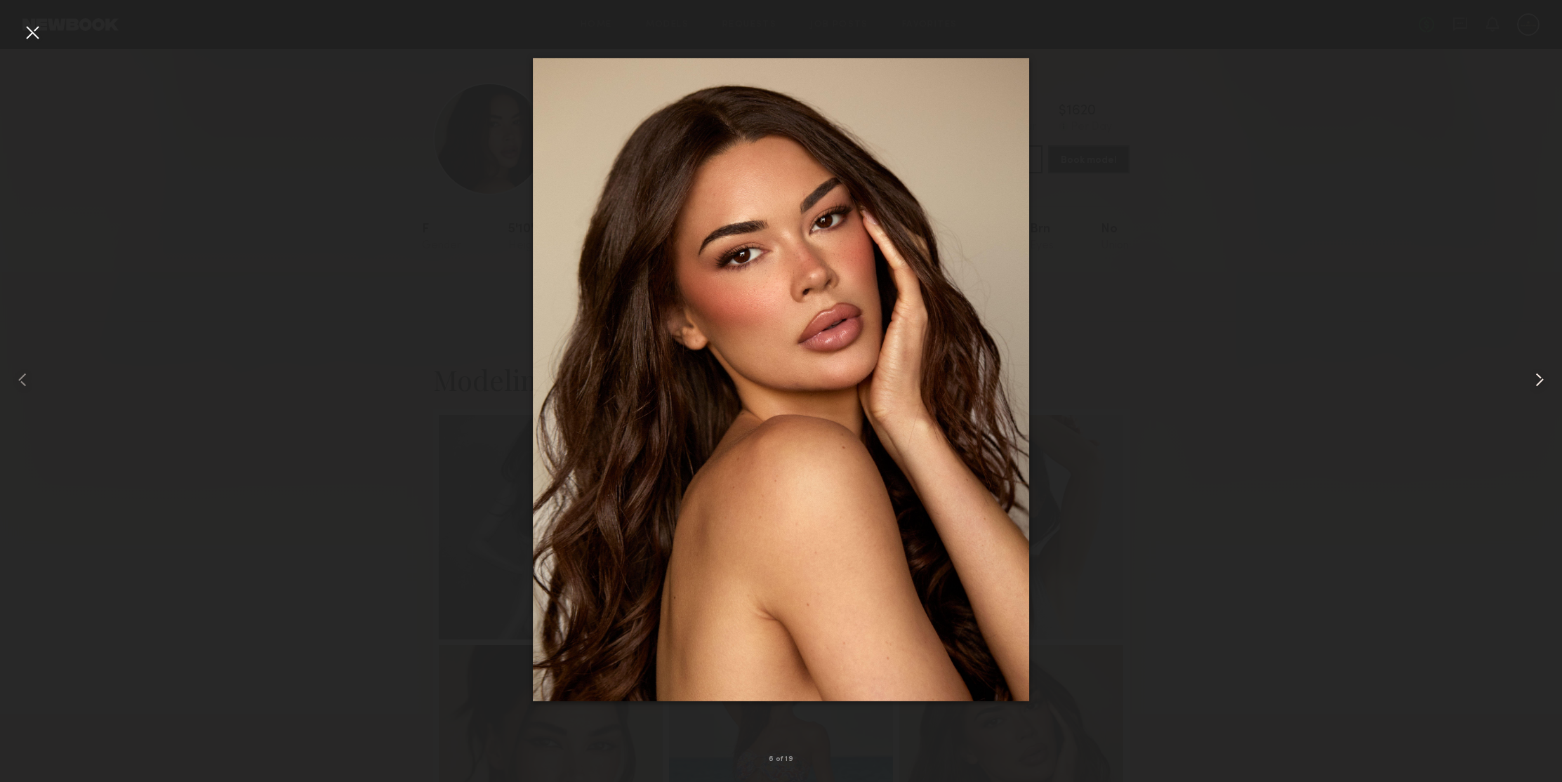
click at [1537, 381] on common-icon at bounding box center [1539, 380] width 22 height 22
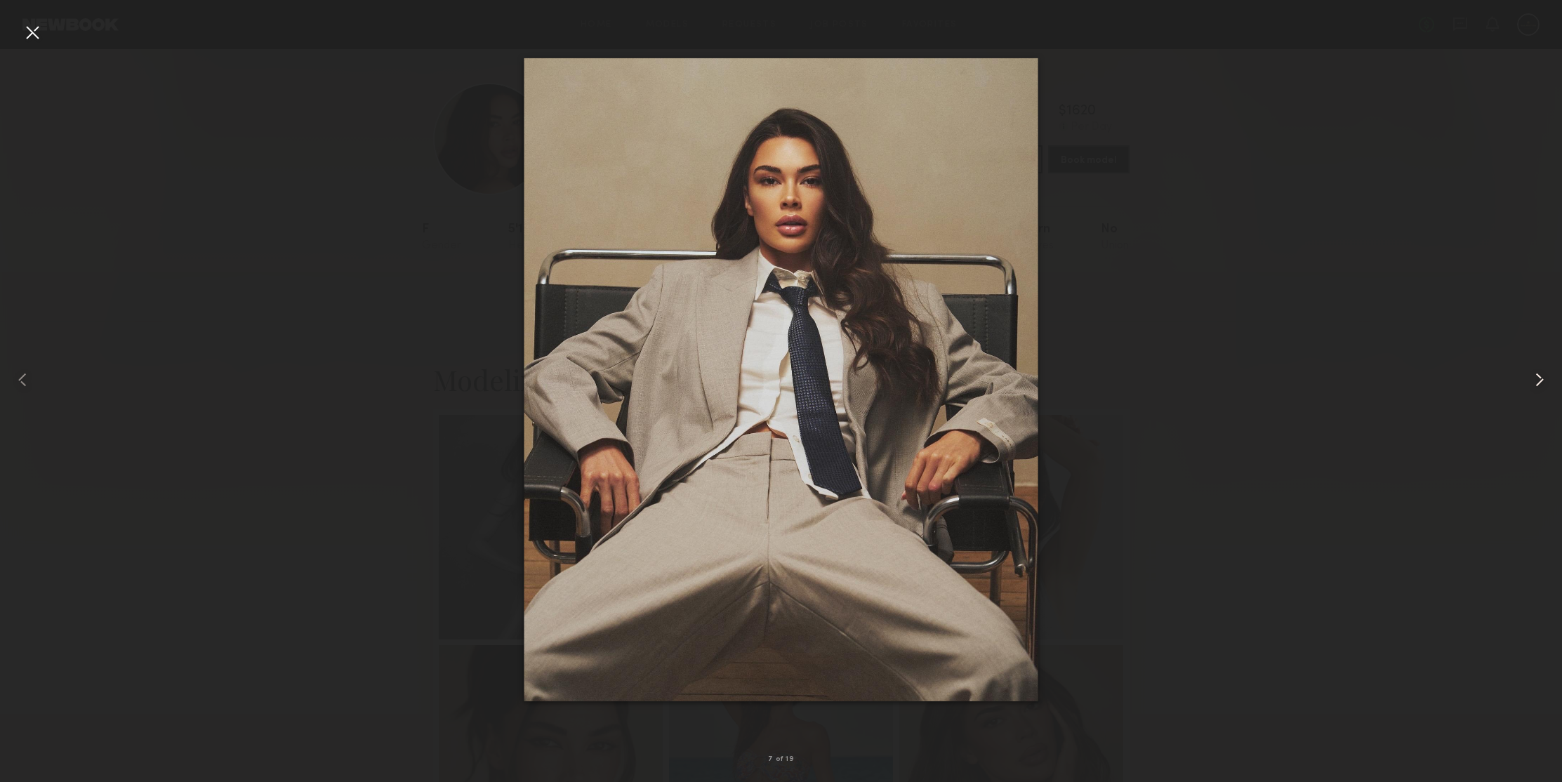
click at [1537, 381] on common-icon at bounding box center [1539, 380] width 22 height 22
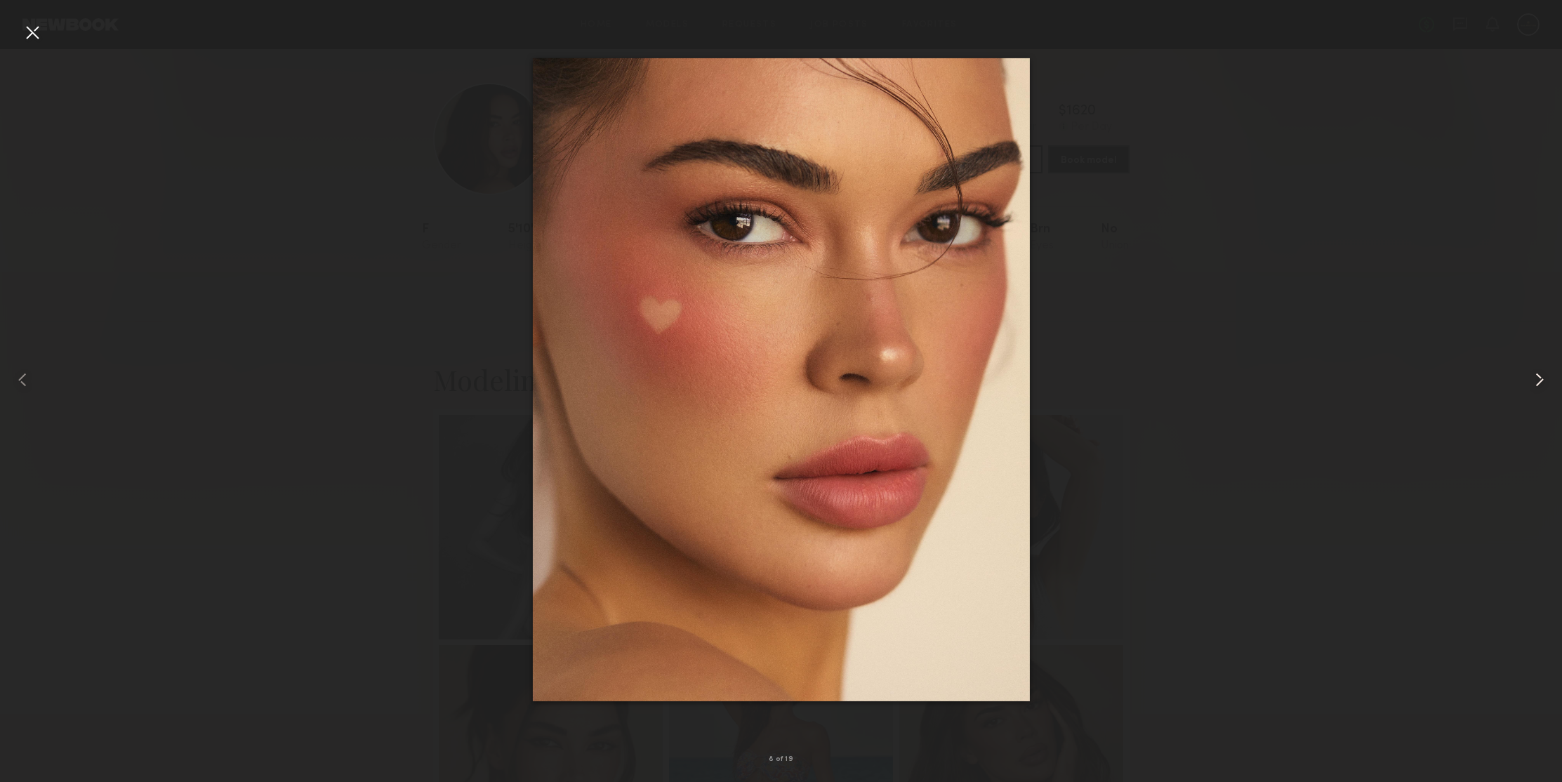
click at [1537, 381] on common-icon at bounding box center [1539, 380] width 22 height 22
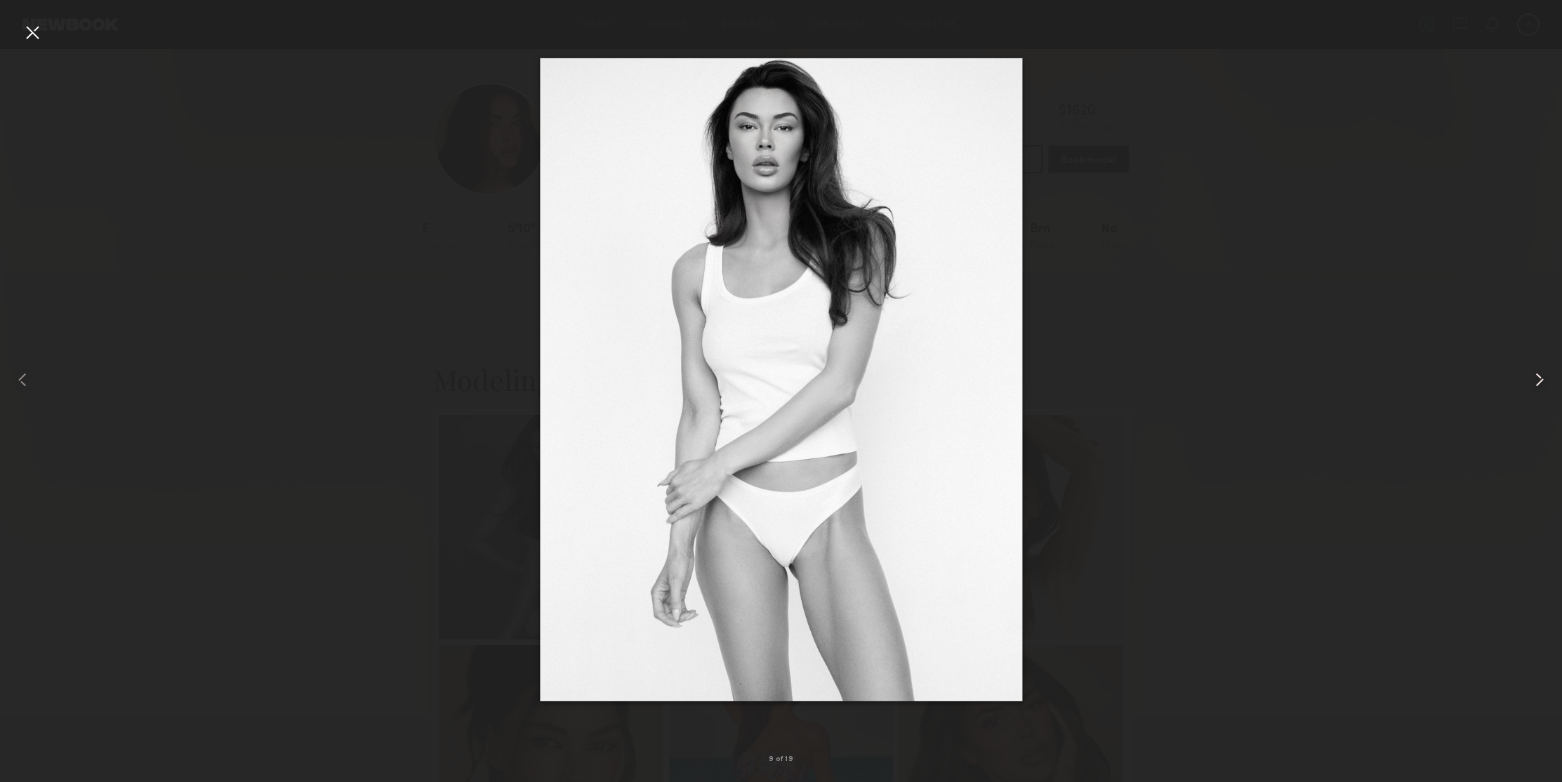
click at [1537, 381] on common-icon at bounding box center [1539, 380] width 22 height 22
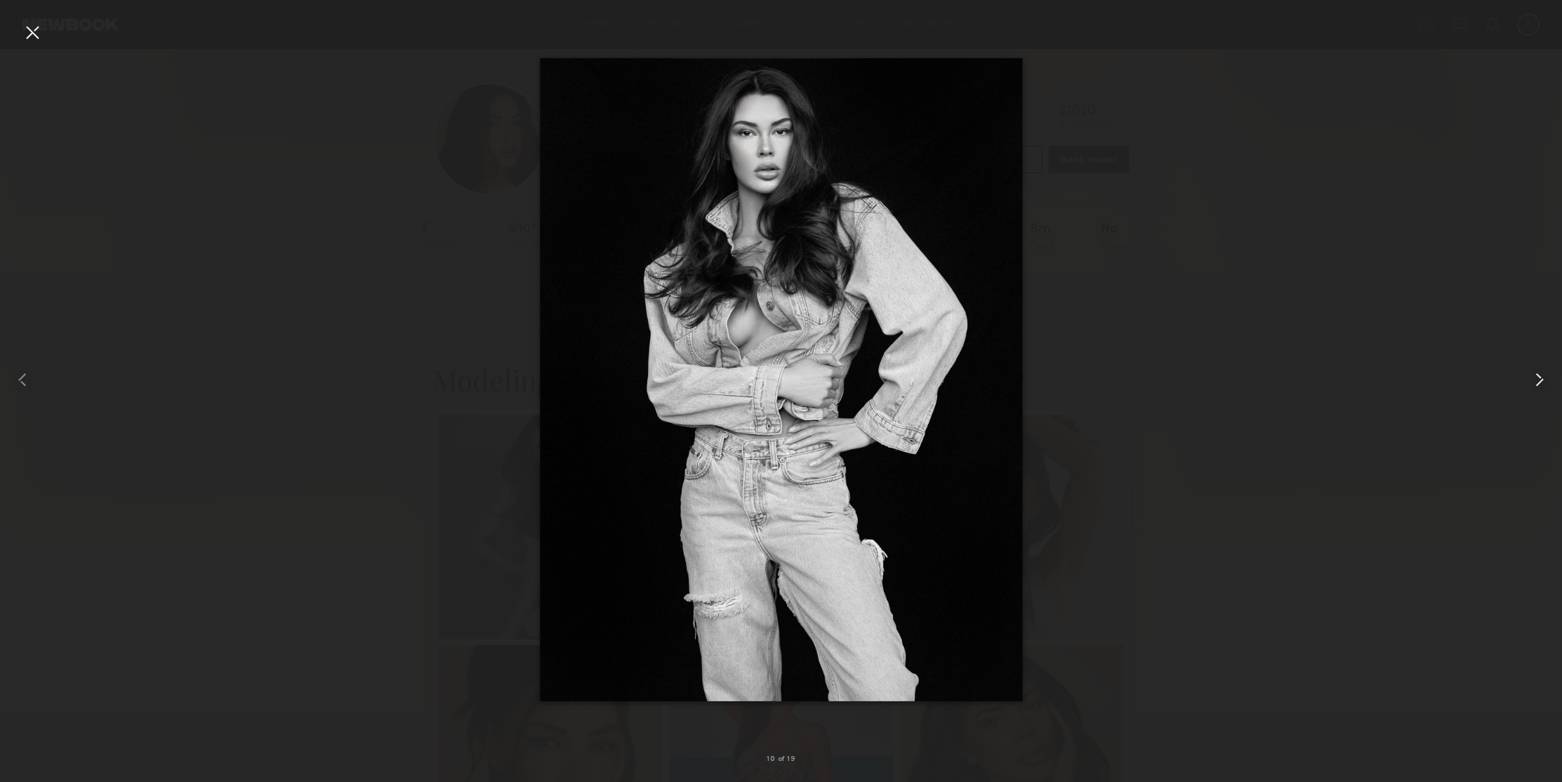
click at [1537, 381] on common-icon at bounding box center [1539, 380] width 22 height 22
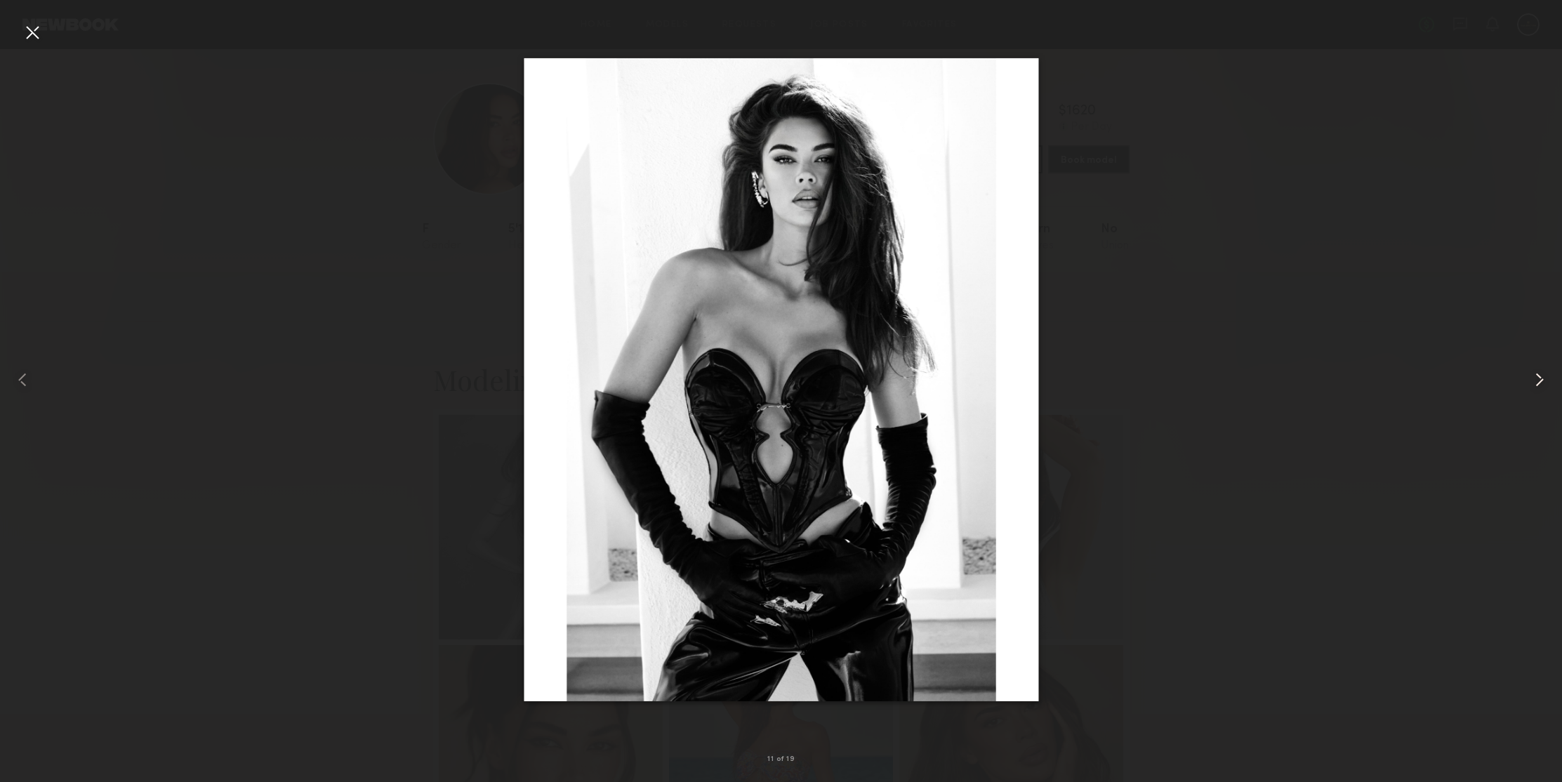
click at [1537, 381] on common-icon at bounding box center [1539, 380] width 22 height 22
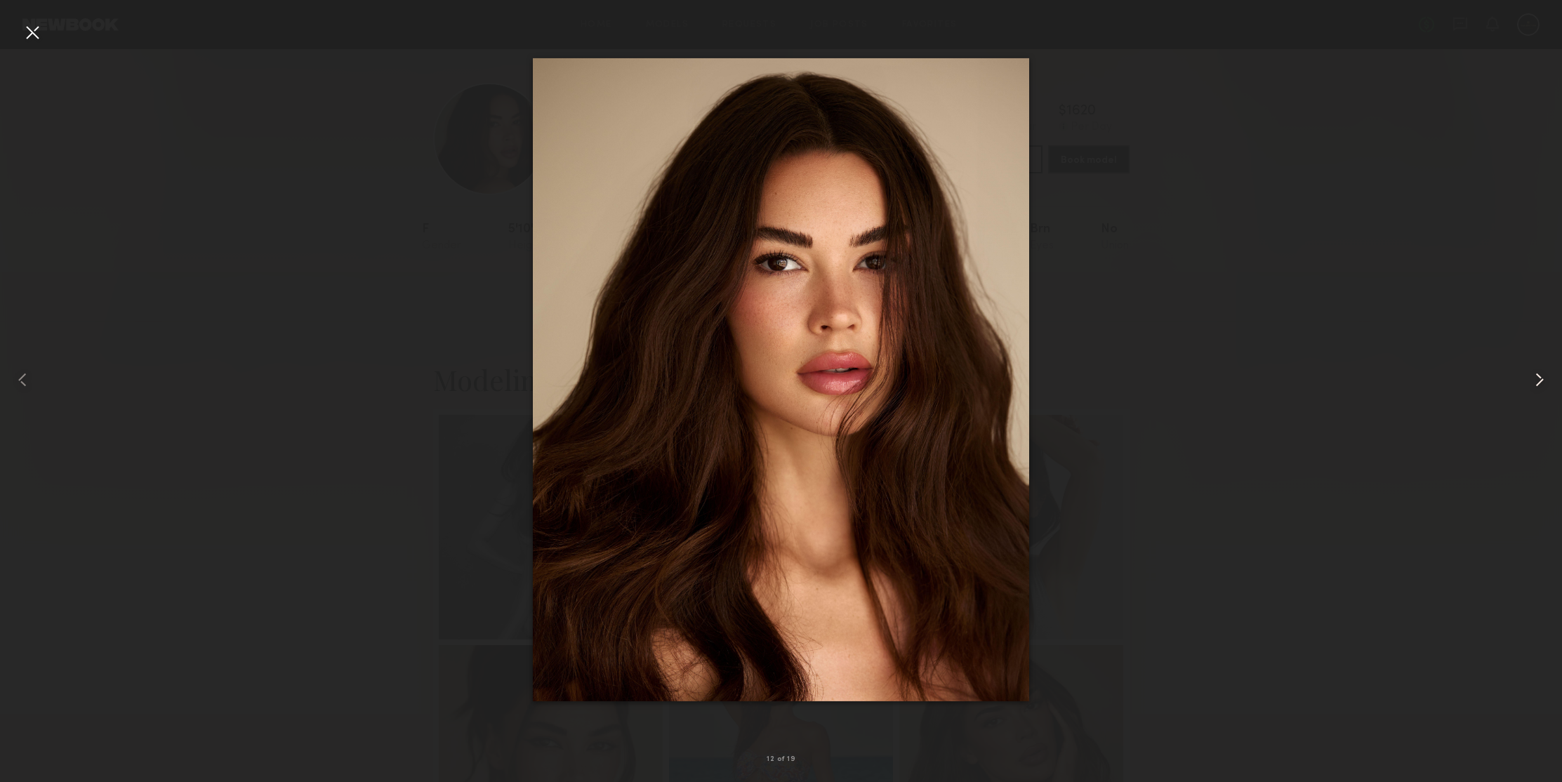
click at [1537, 381] on common-icon at bounding box center [1539, 380] width 22 height 22
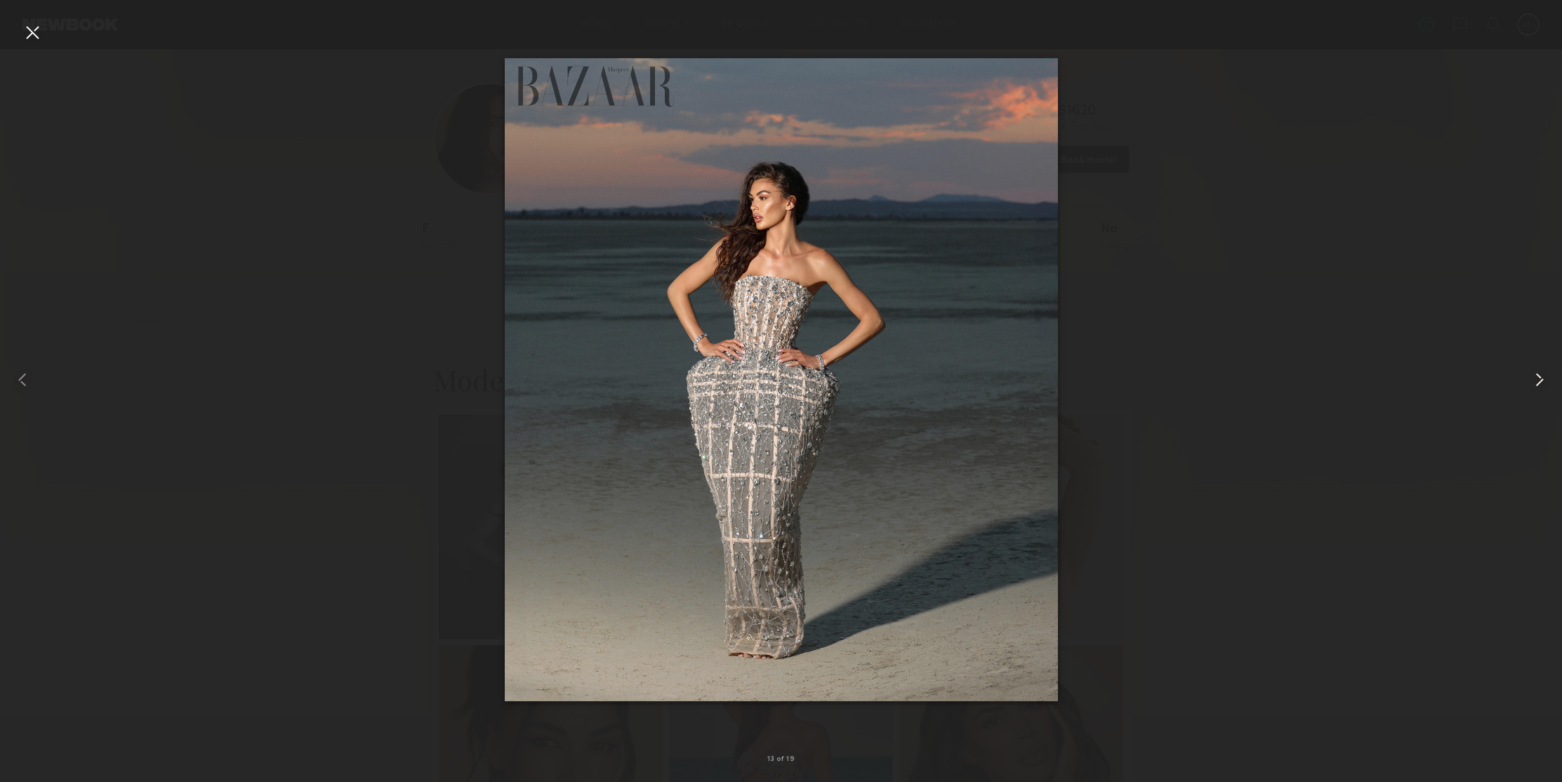
click at [1537, 381] on common-icon at bounding box center [1539, 380] width 22 height 22
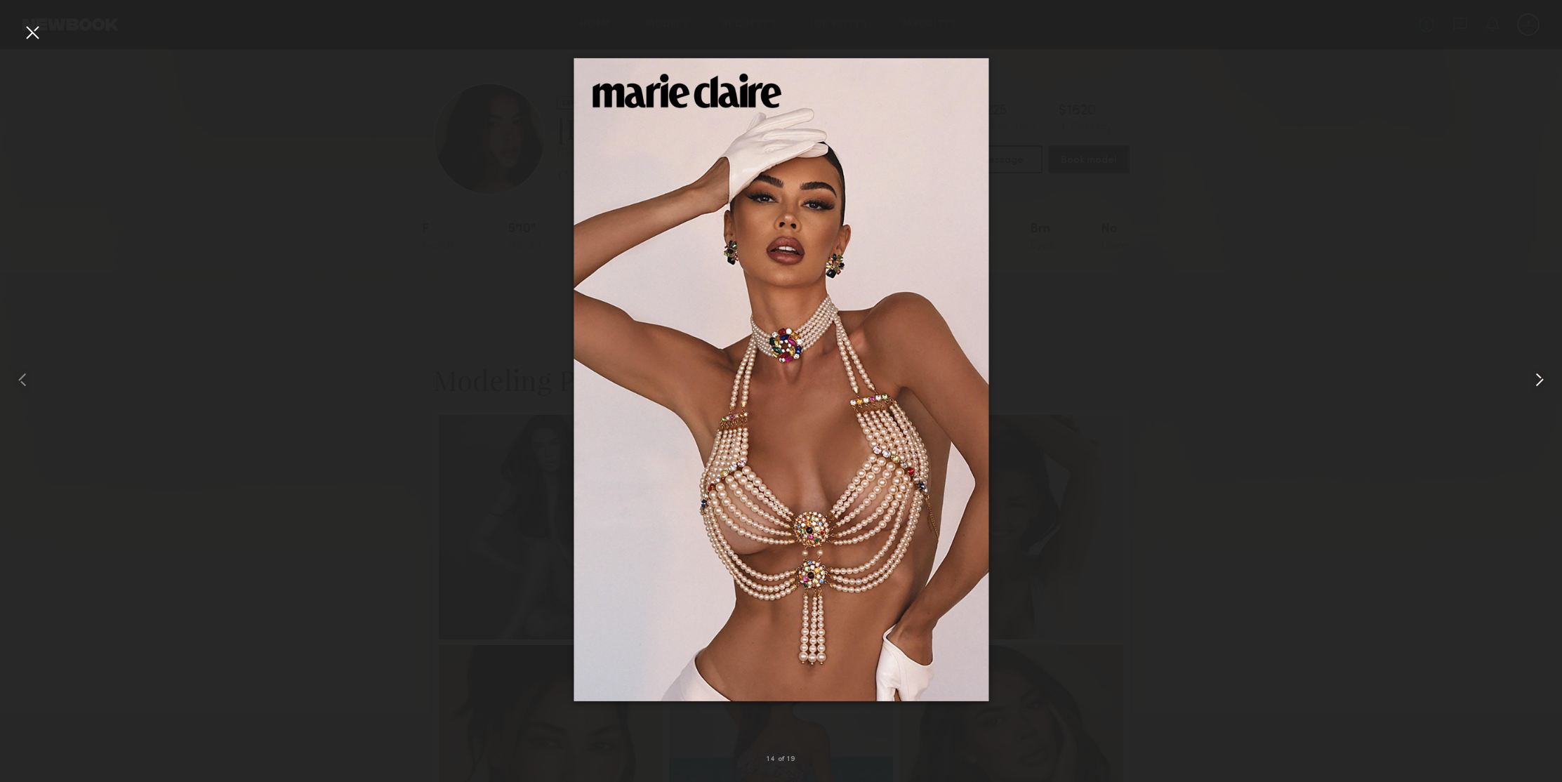
click at [1537, 381] on common-icon at bounding box center [1539, 380] width 22 height 22
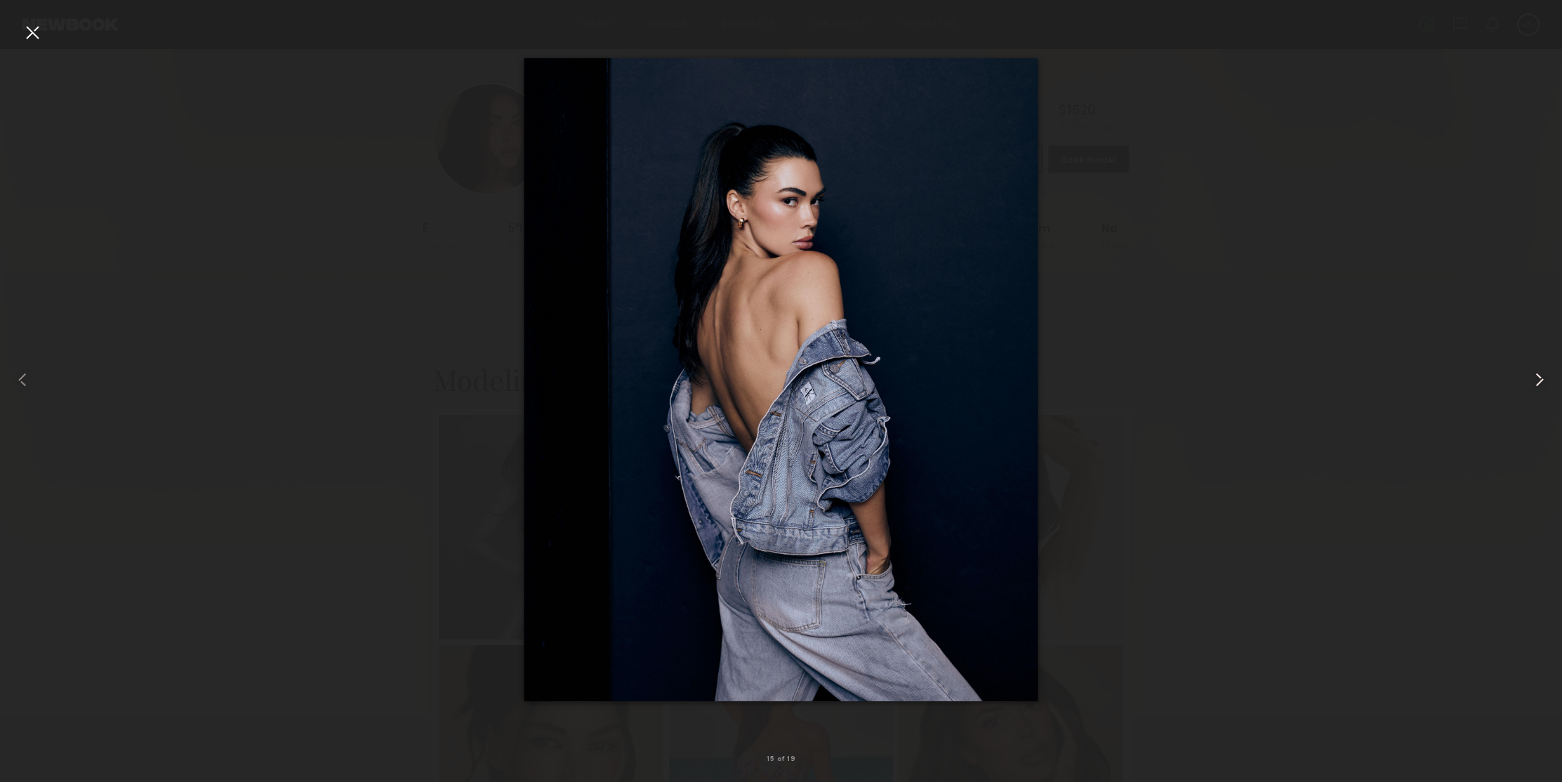
click at [1537, 381] on common-icon at bounding box center [1539, 380] width 22 height 22
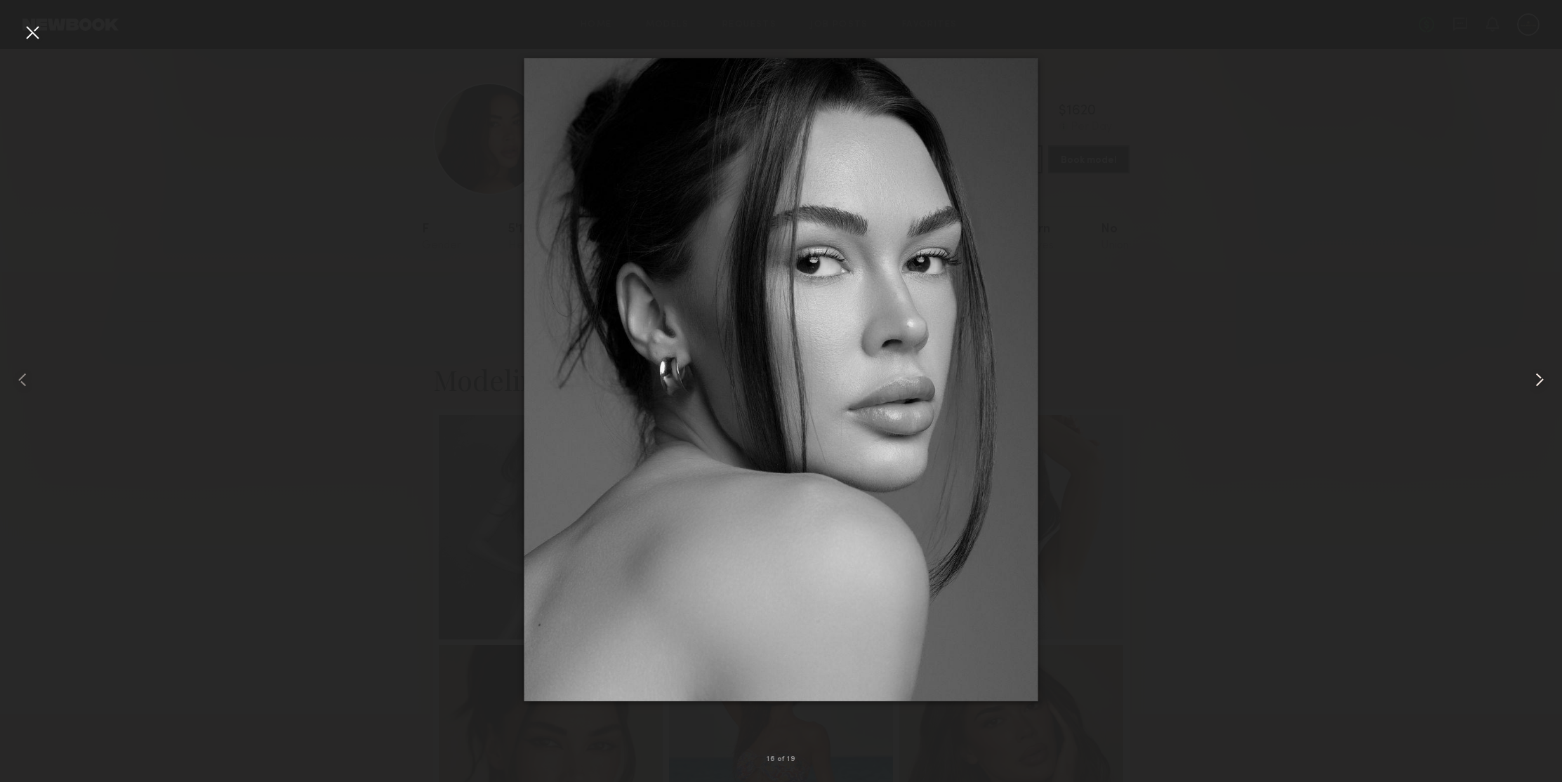
click at [1537, 381] on common-icon at bounding box center [1539, 380] width 22 height 22
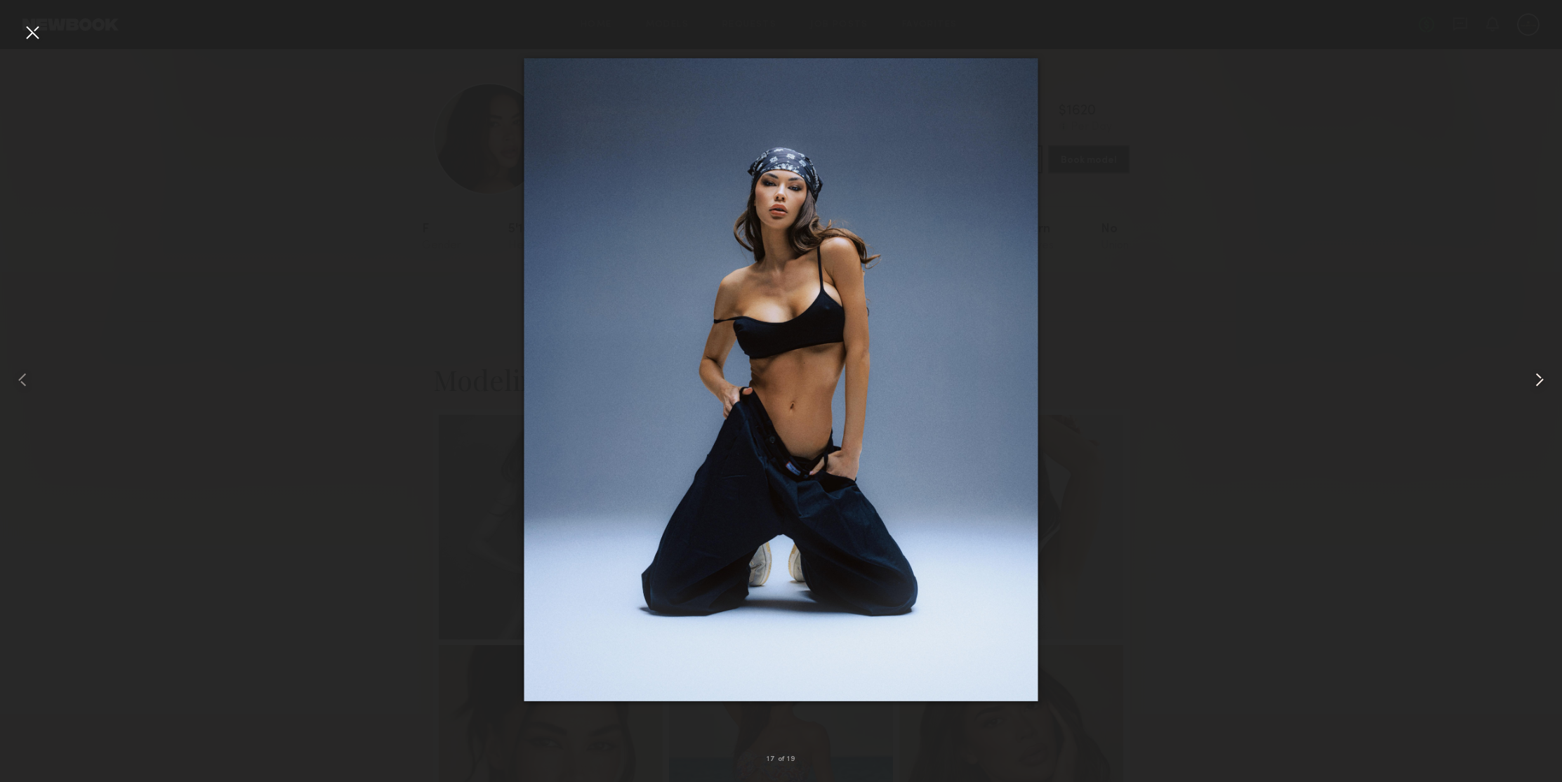
click at [1537, 381] on common-icon at bounding box center [1539, 380] width 22 height 22
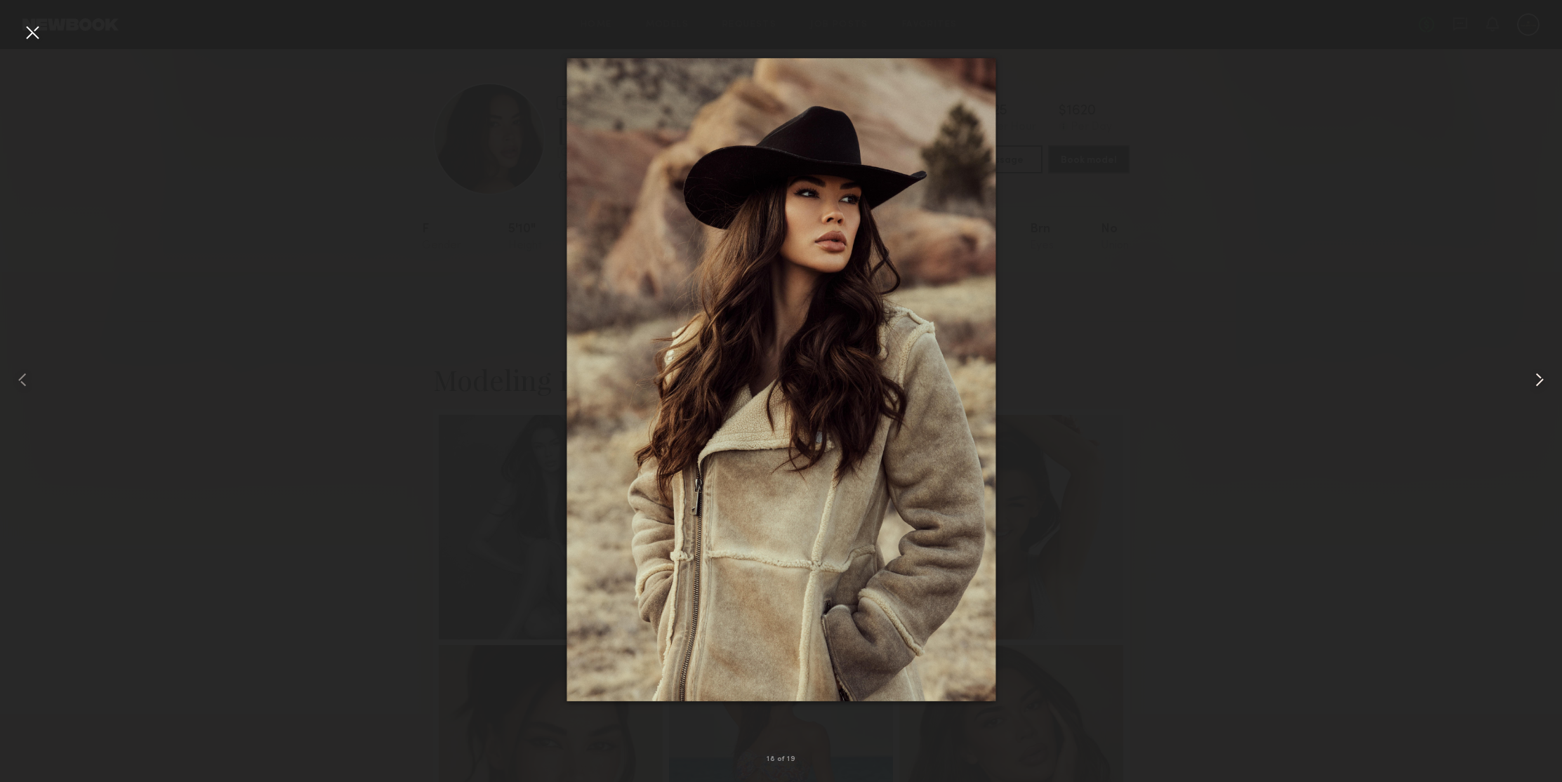
click at [1537, 381] on common-icon at bounding box center [1539, 380] width 22 height 22
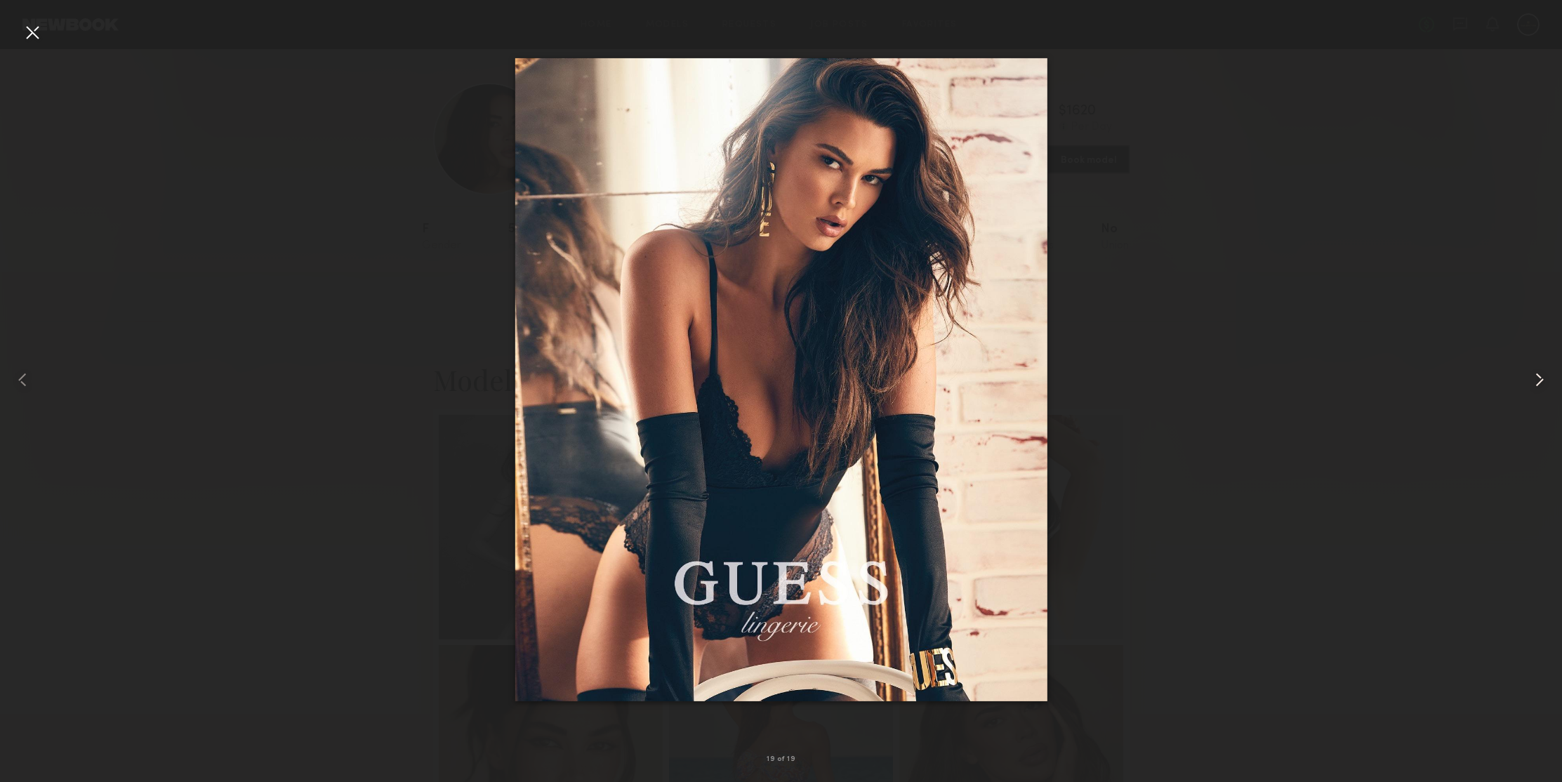
click at [1537, 381] on common-icon at bounding box center [1539, 380] width 22 height 22
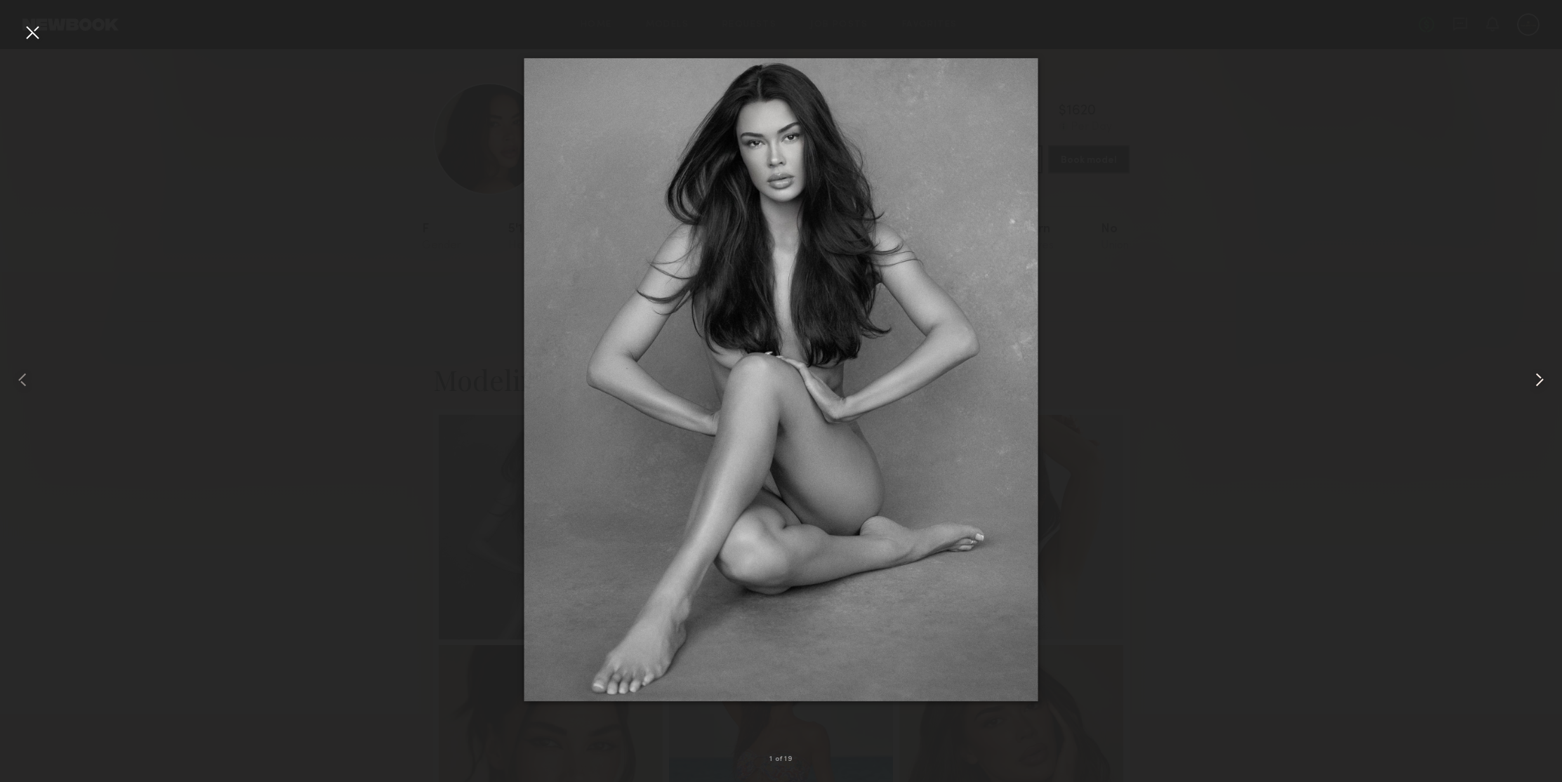
click at [1537, 381] on common-icon at bounding box center [1539, 380] width 22 height 22
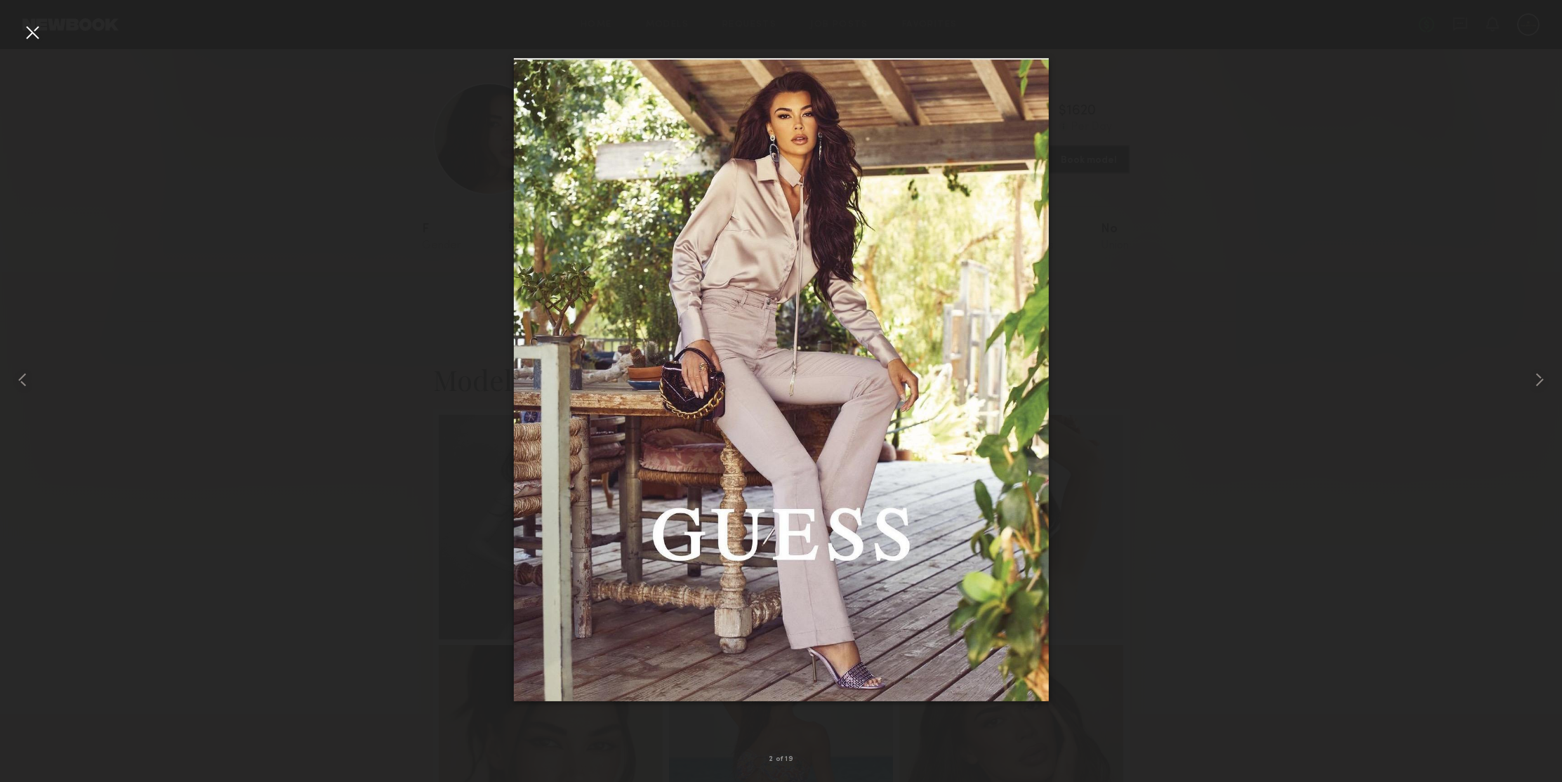
click at [39, 29] on div at bounding box center [32, 32] width 22 height 22
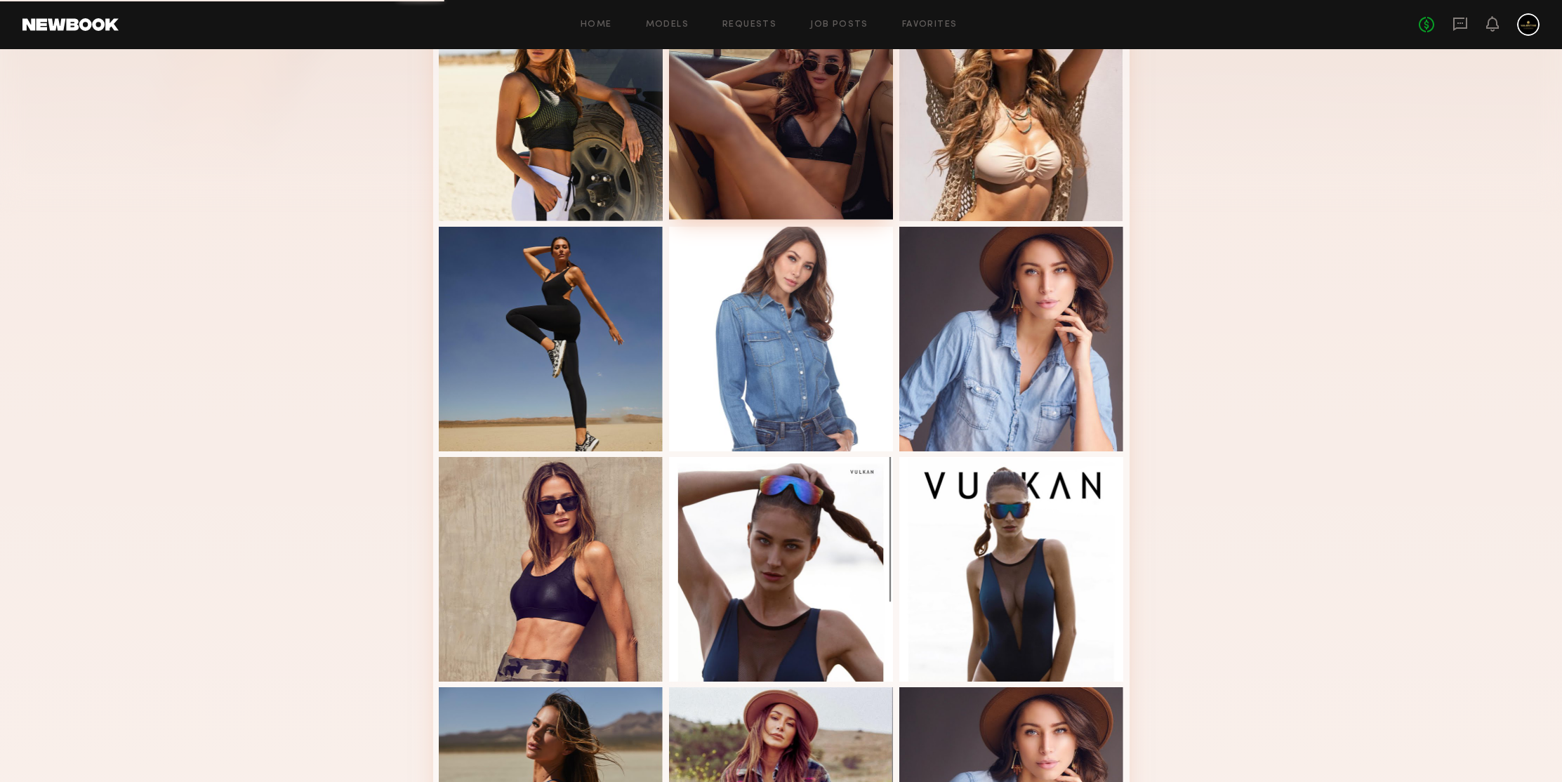
scroll to position [645, 0]
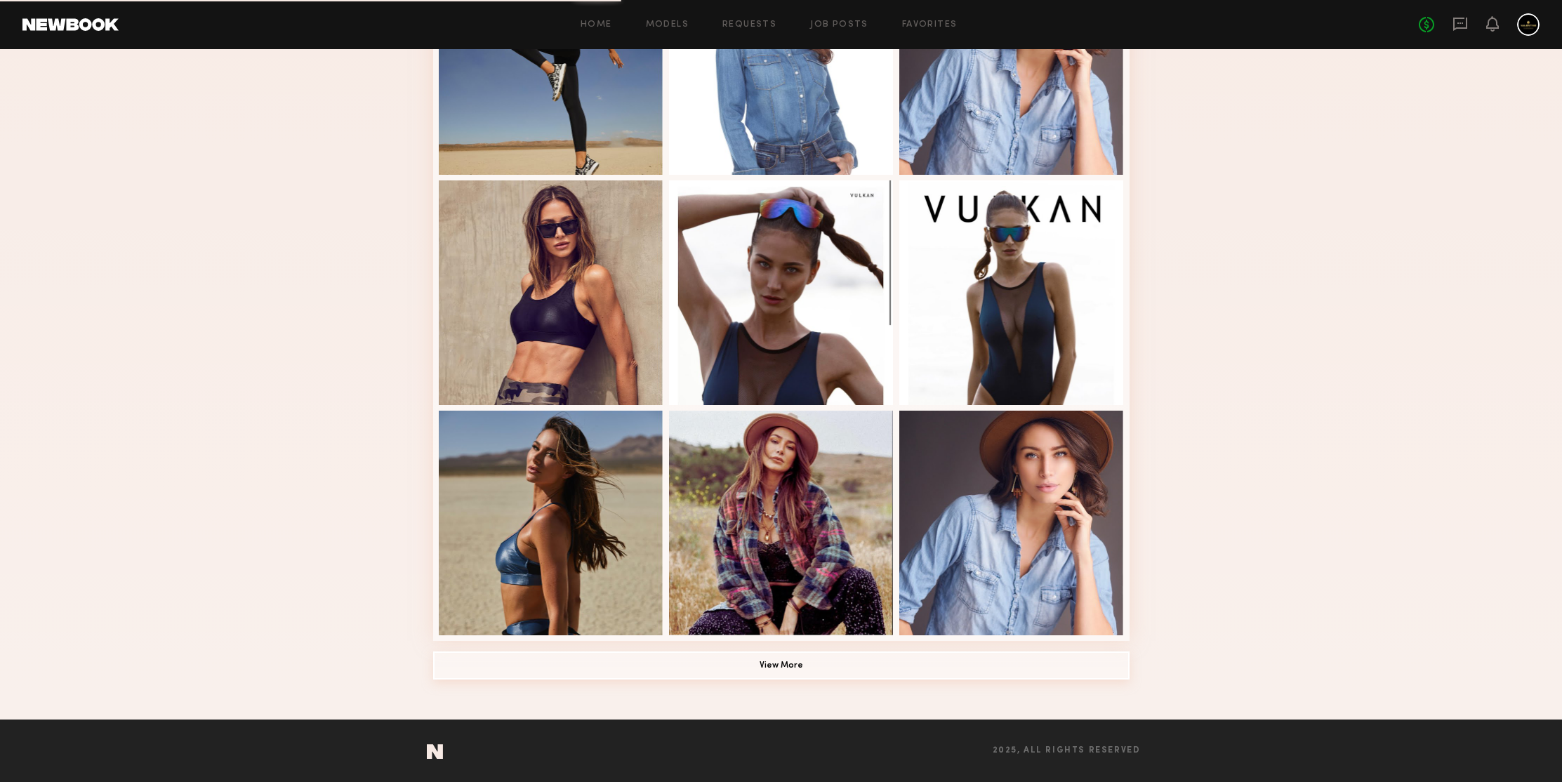
click at [770, 668] on button "View More" at bounding box center [781, 665] width 696 height 28
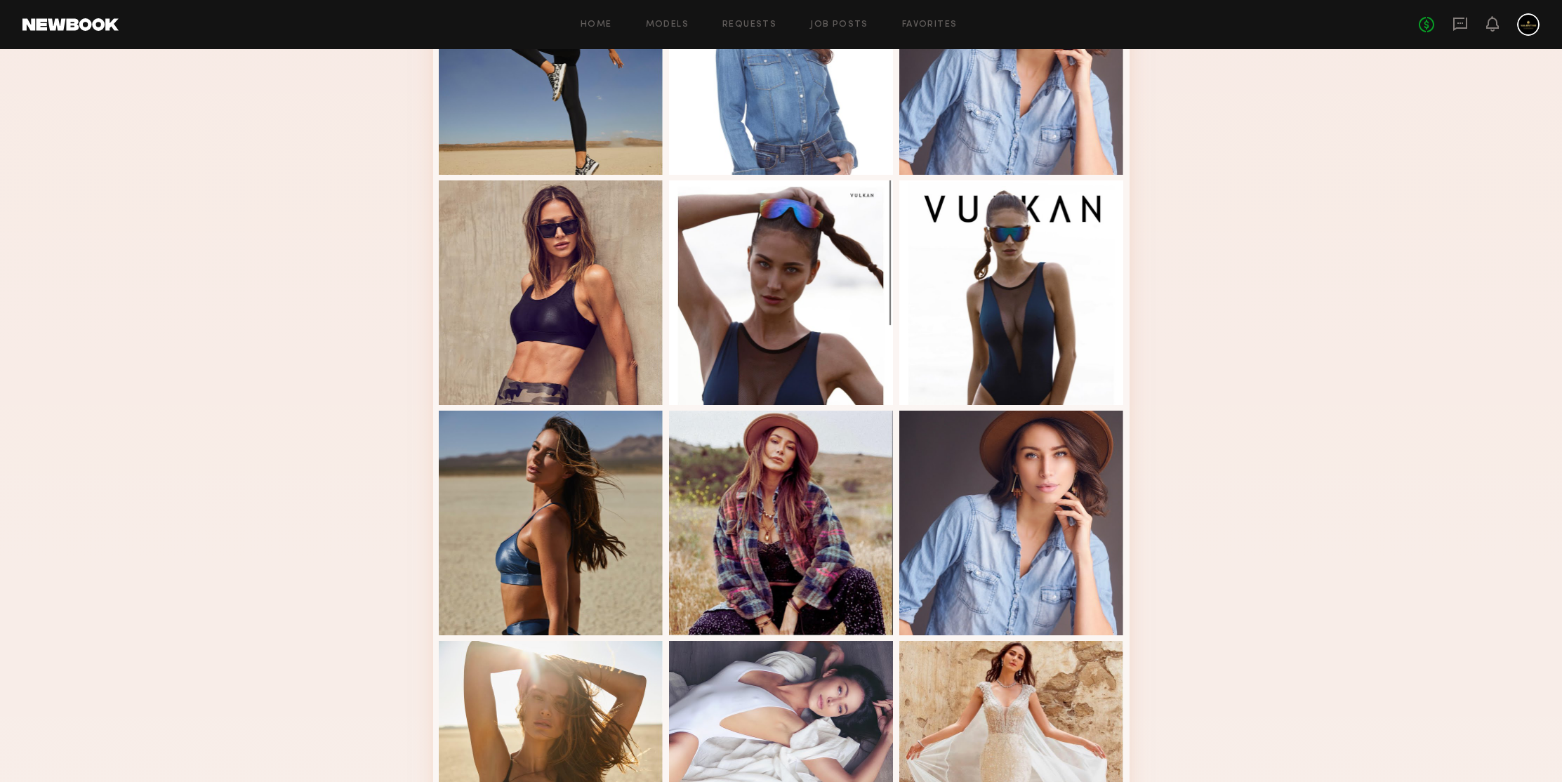
click at [1196, 247] on div "Modeling Portfolio" at bounding box center [781, 614] width 1562 height 1975
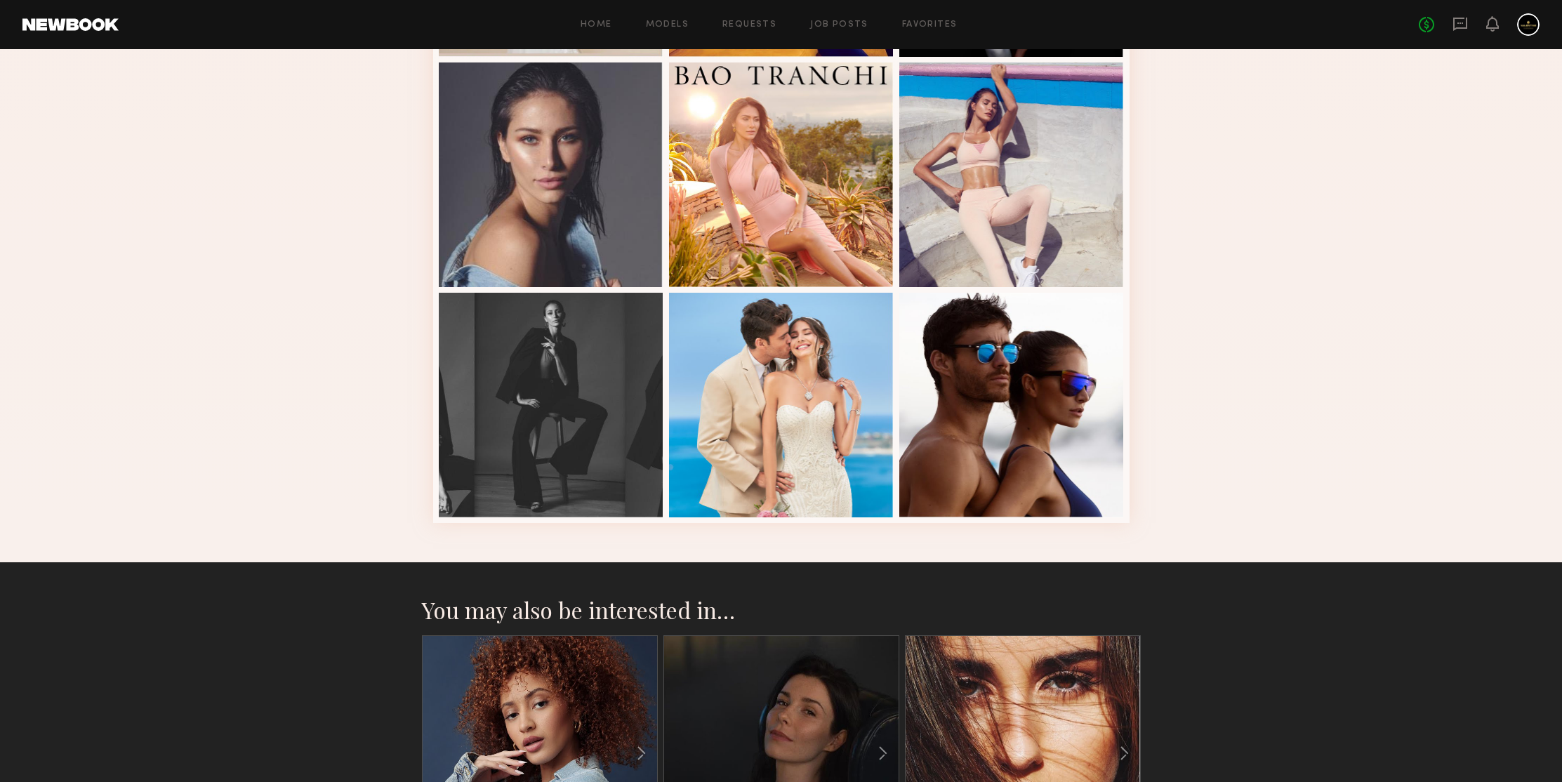
scroll to position [1901, 0]
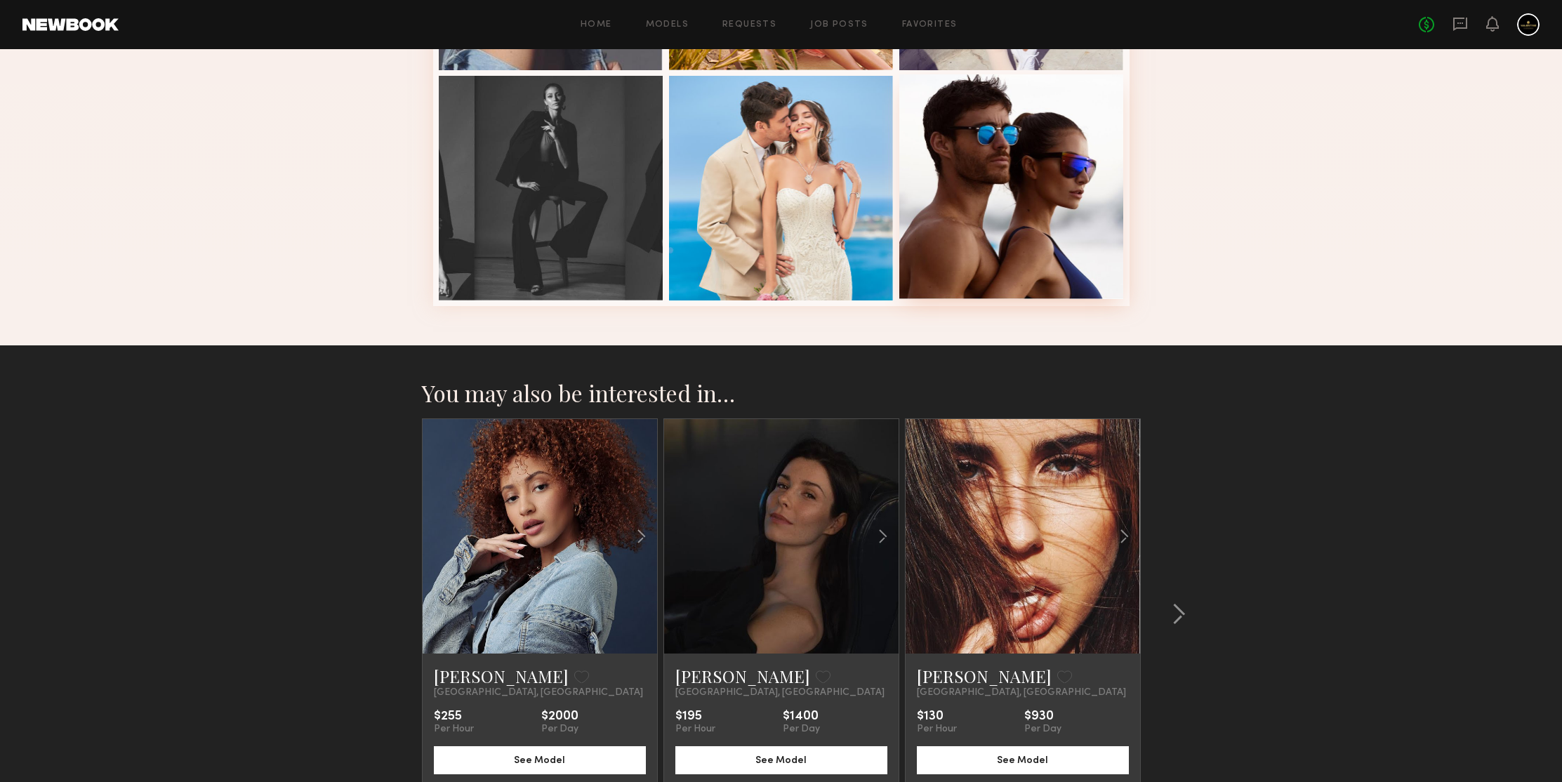
click at [993, 133] on div at bounding box center [1011, 186] width 225 height 225
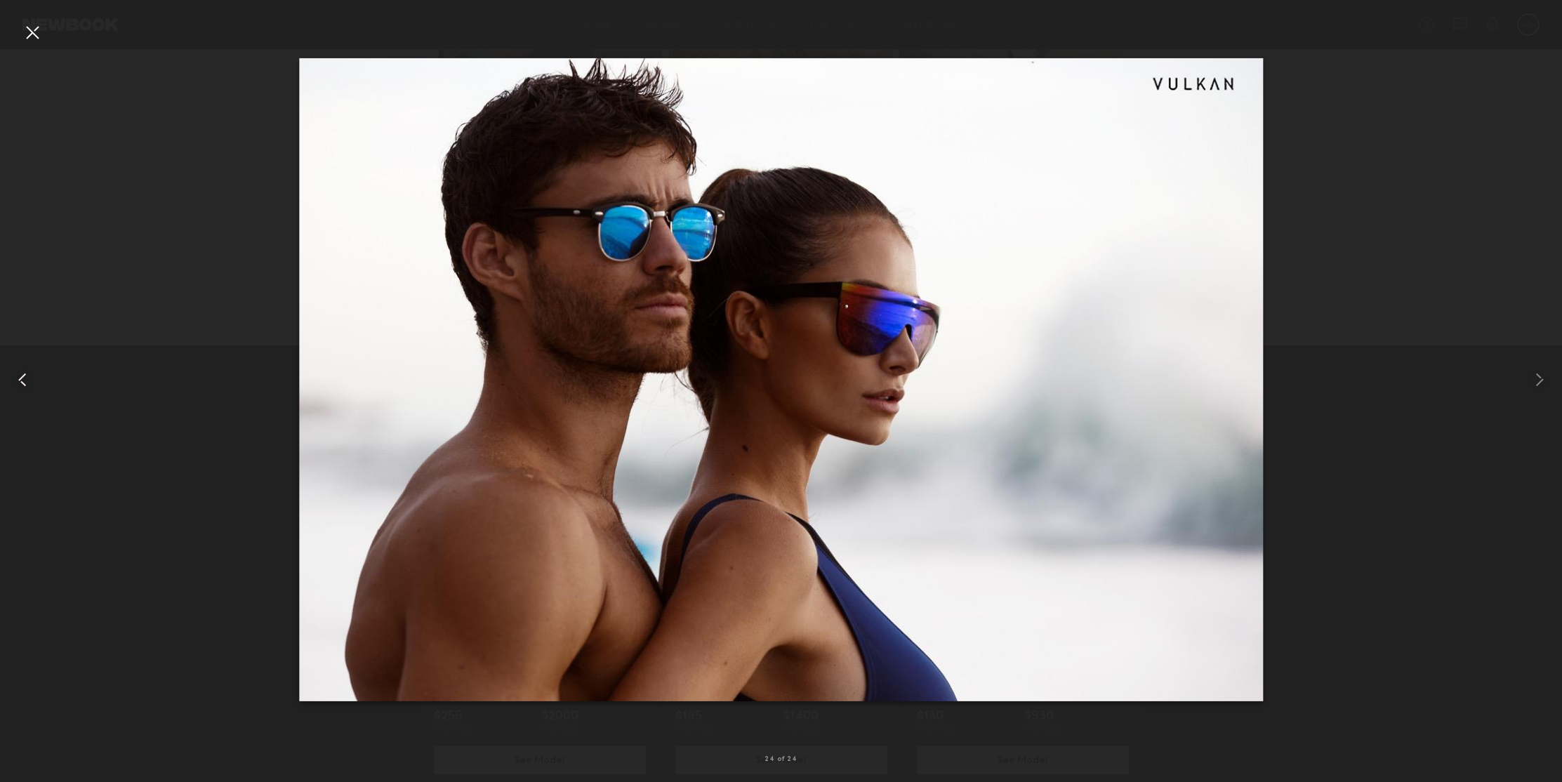
click at [27, 382] on common-icon at bounding box center [22, 380] width 22 height 22
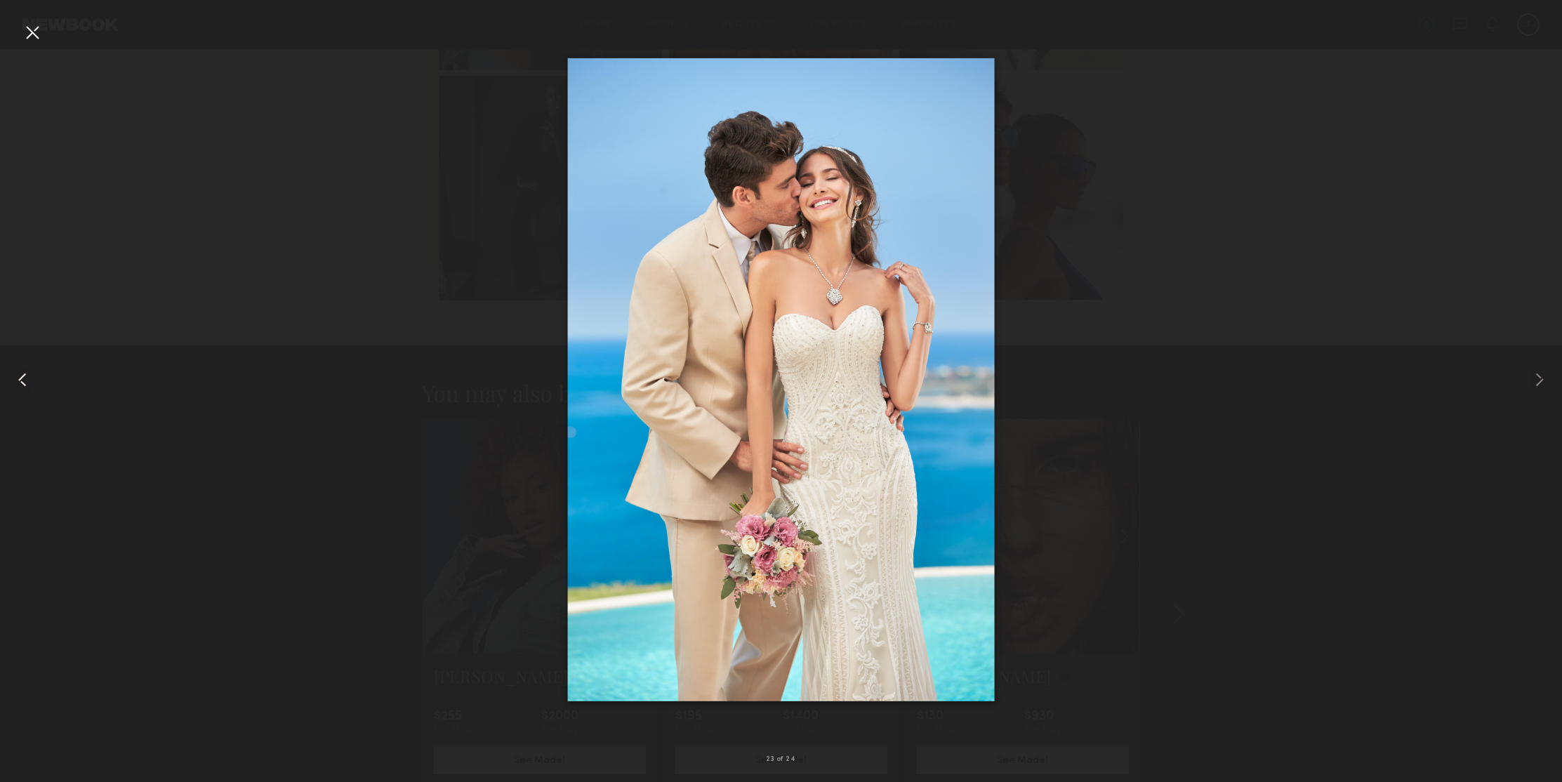
click at [27, 382] on common-icon at bounding box center [22, 380] width 22 height 22
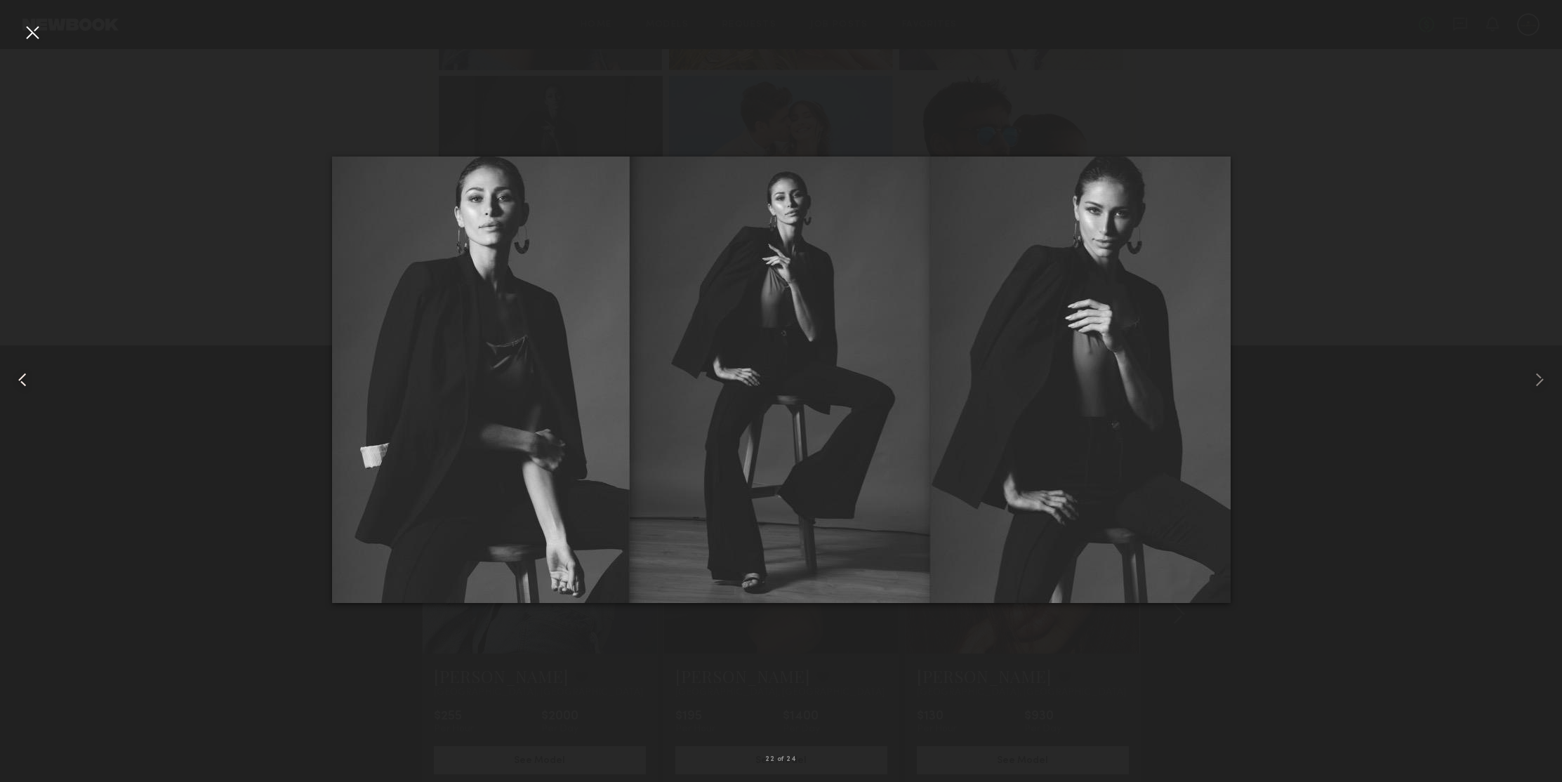
click at [27, 382] on common-icon at bounding box center [22, 380] width 22 height 22
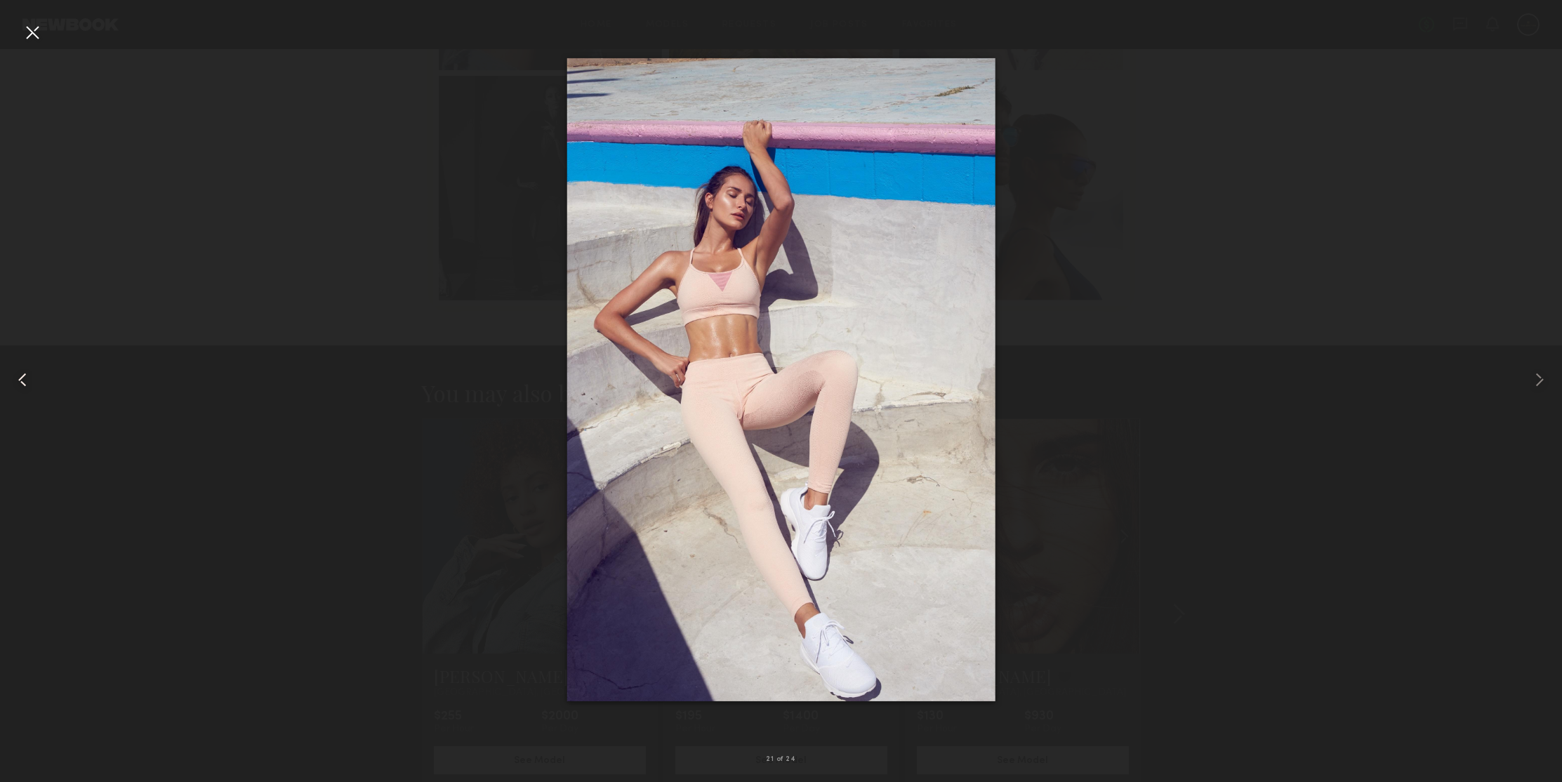
click at [27, 382] on common-icon at bounding box center [22, 380] width 22 height 22
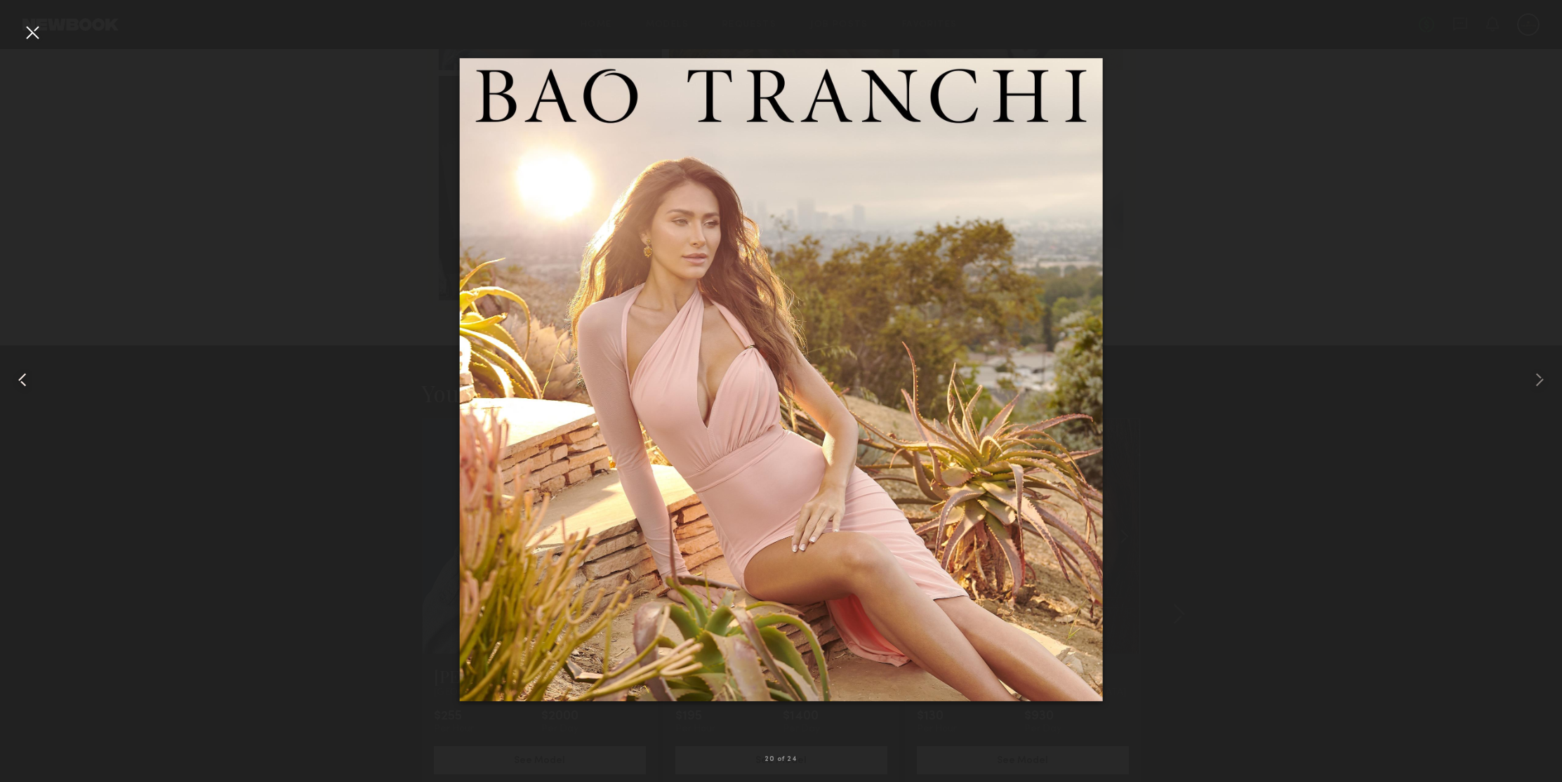
click at [27, 382] on common-icon at bounding box center [22, 380] width 22 height 22
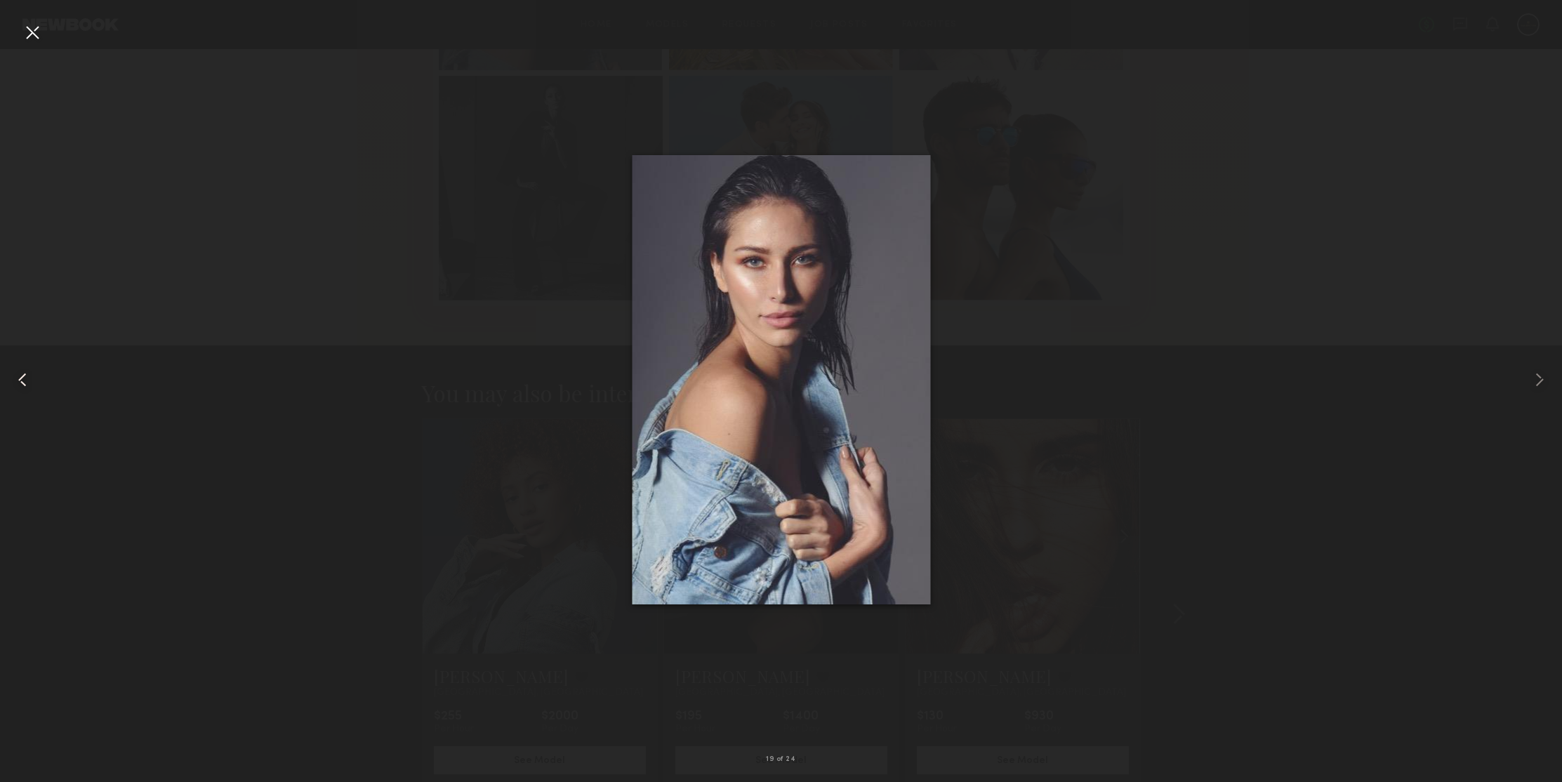
click at [27, 382] on common-icon at bounding box center [22, 380] width 22 height 22
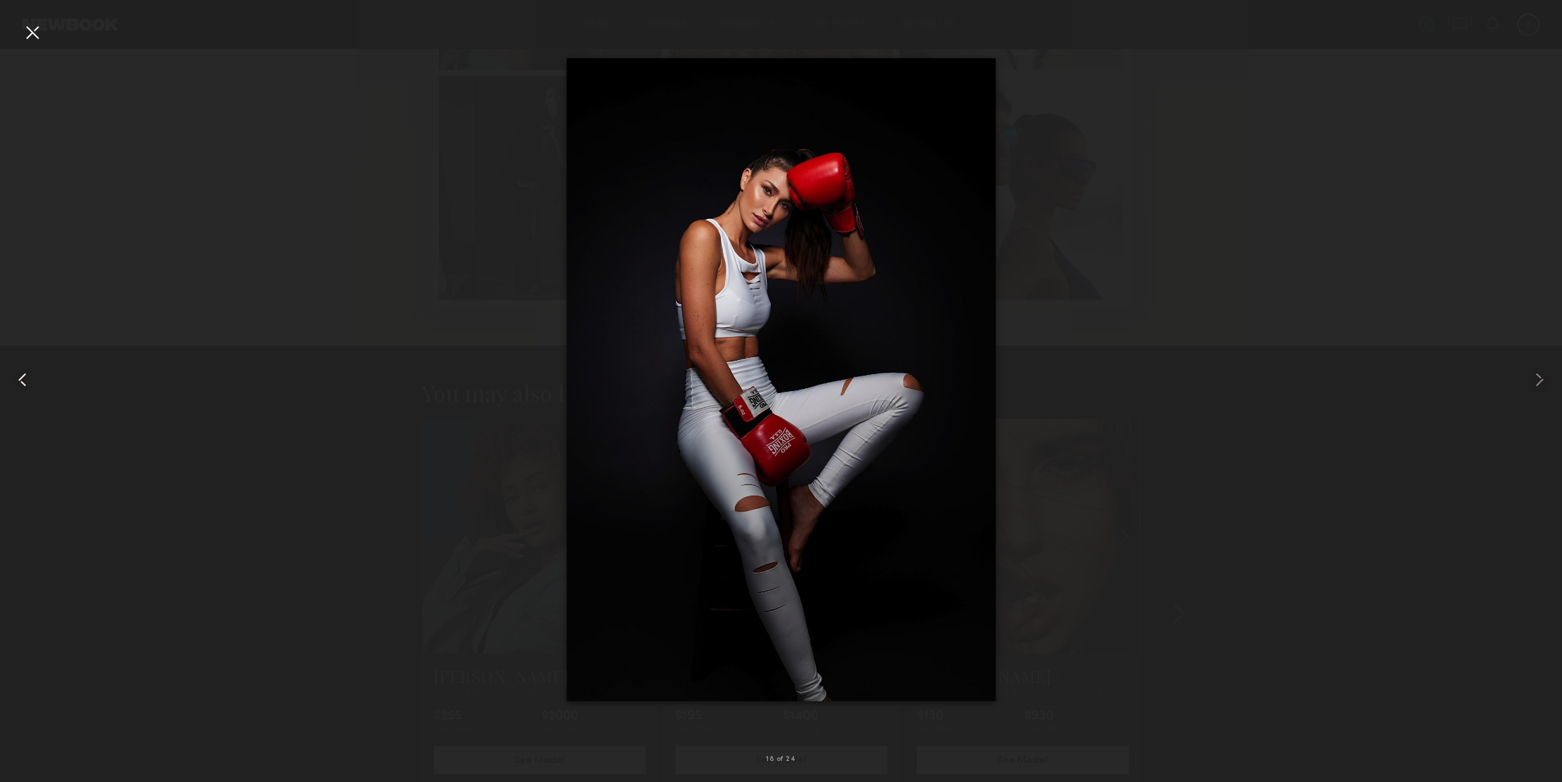
click at [27, 382] on common-icon at bounding box center [22, 380] width 22 height 22
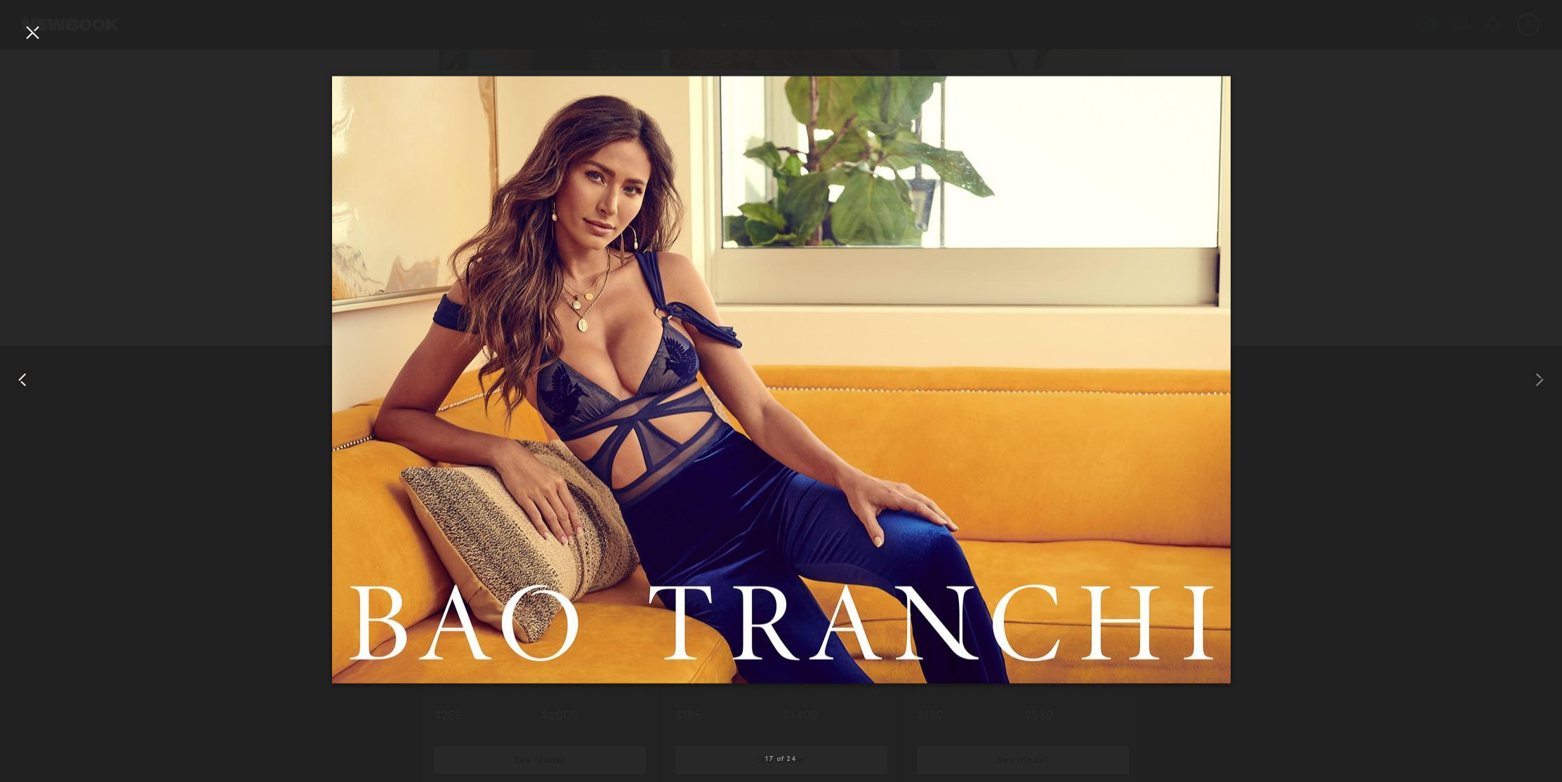
click at [27, 382] on common-icon at bounding box center [22, 380] width 22 height 22
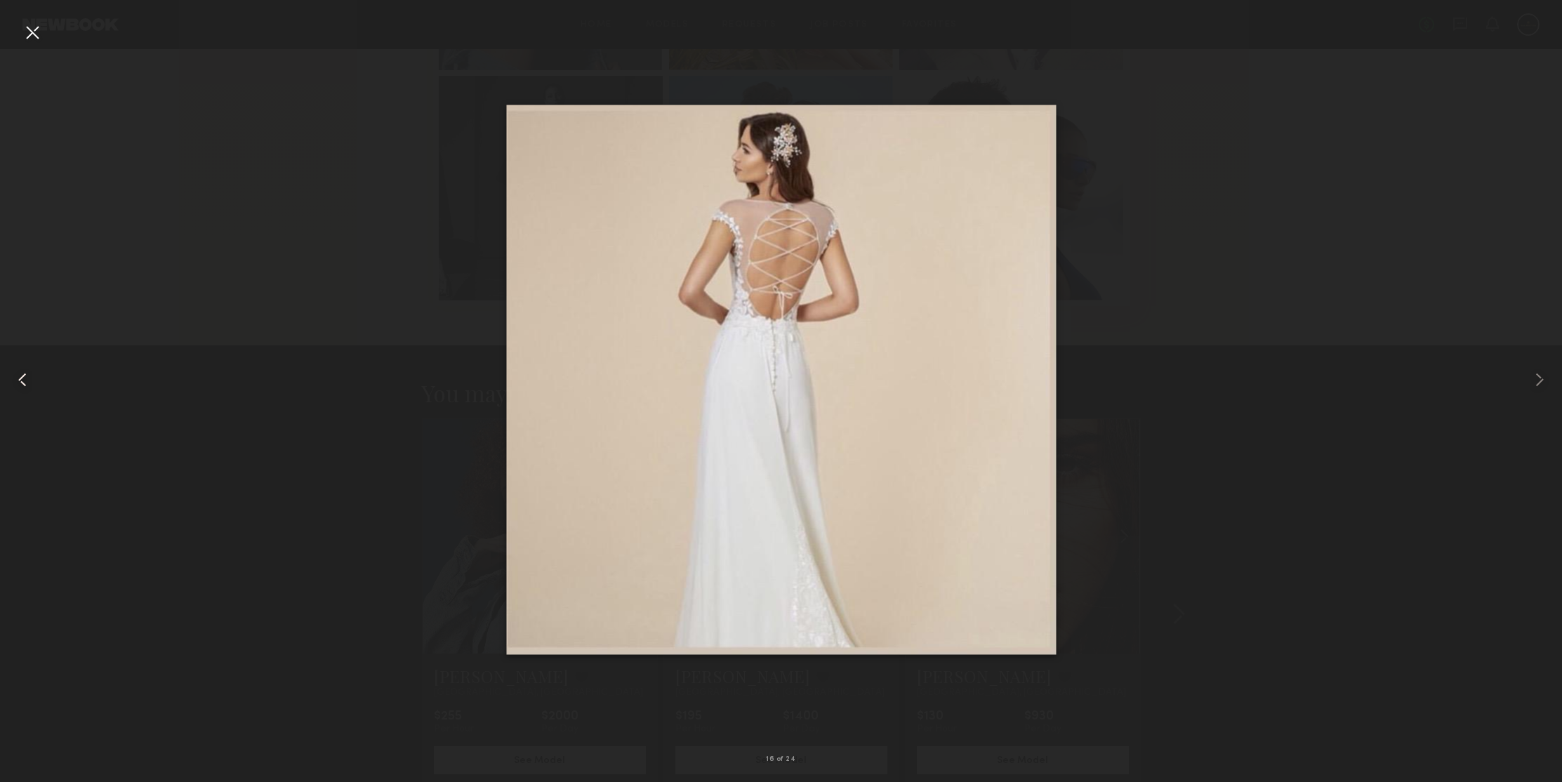
click at [27, 382] on common-icon at bounding box center [22, 380] width 22 height 22
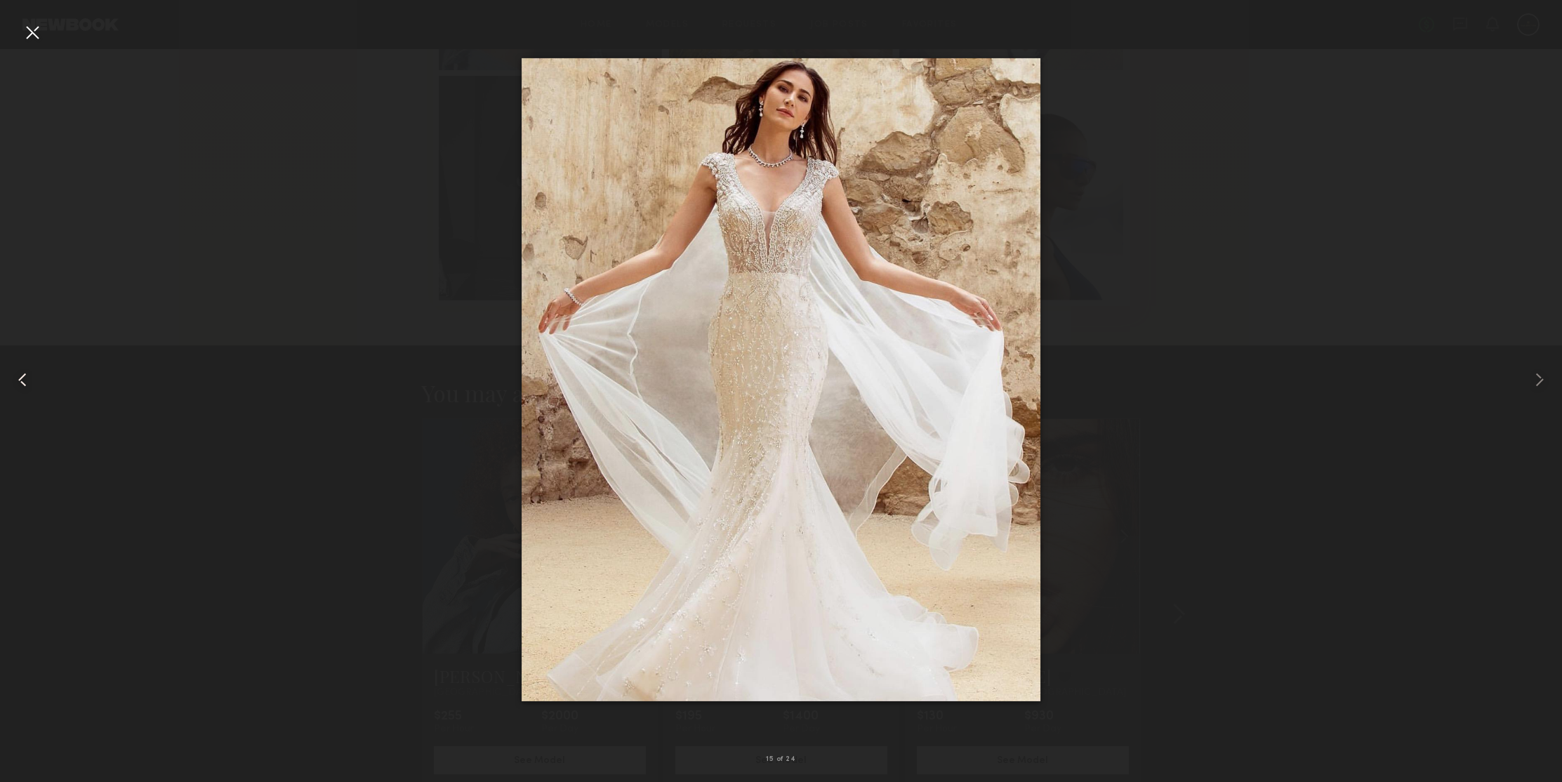
click at [27, 382] on common-icon at bounding box center [22, 380] width 22 height 22
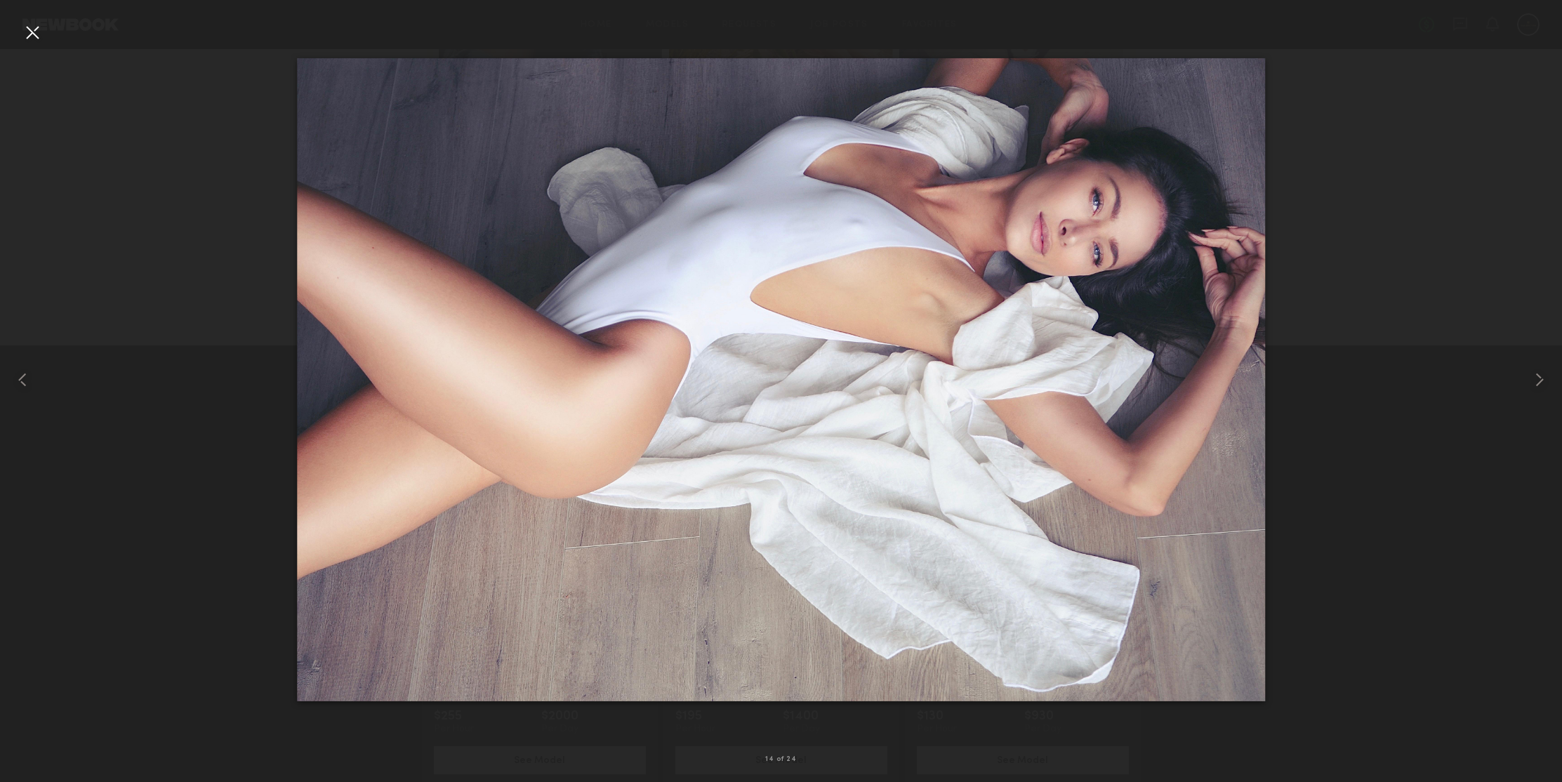
click at [30, 30] on div at bounding box center [32, 32] width 22 height 22
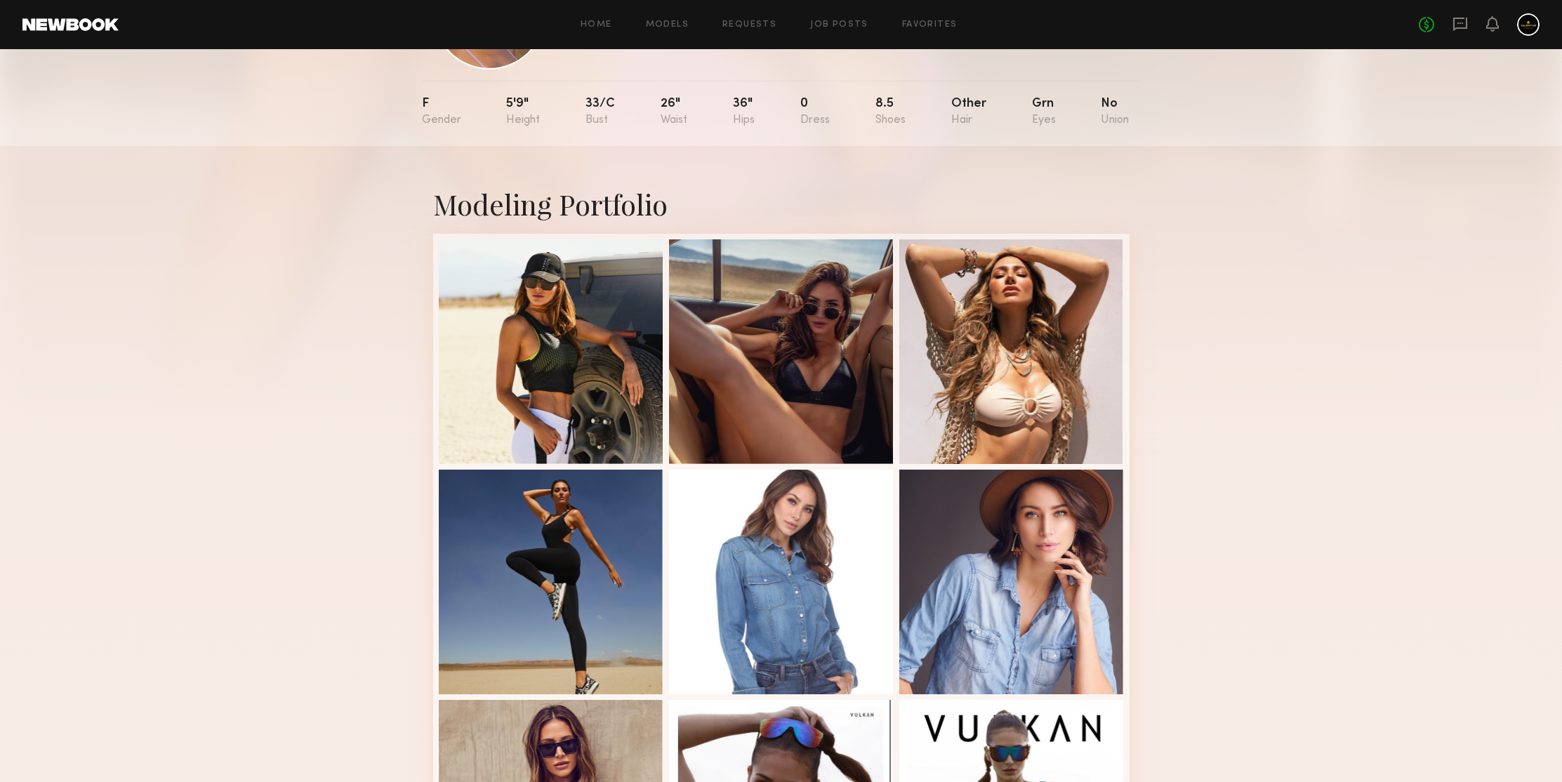
scroll to position [0, 0]
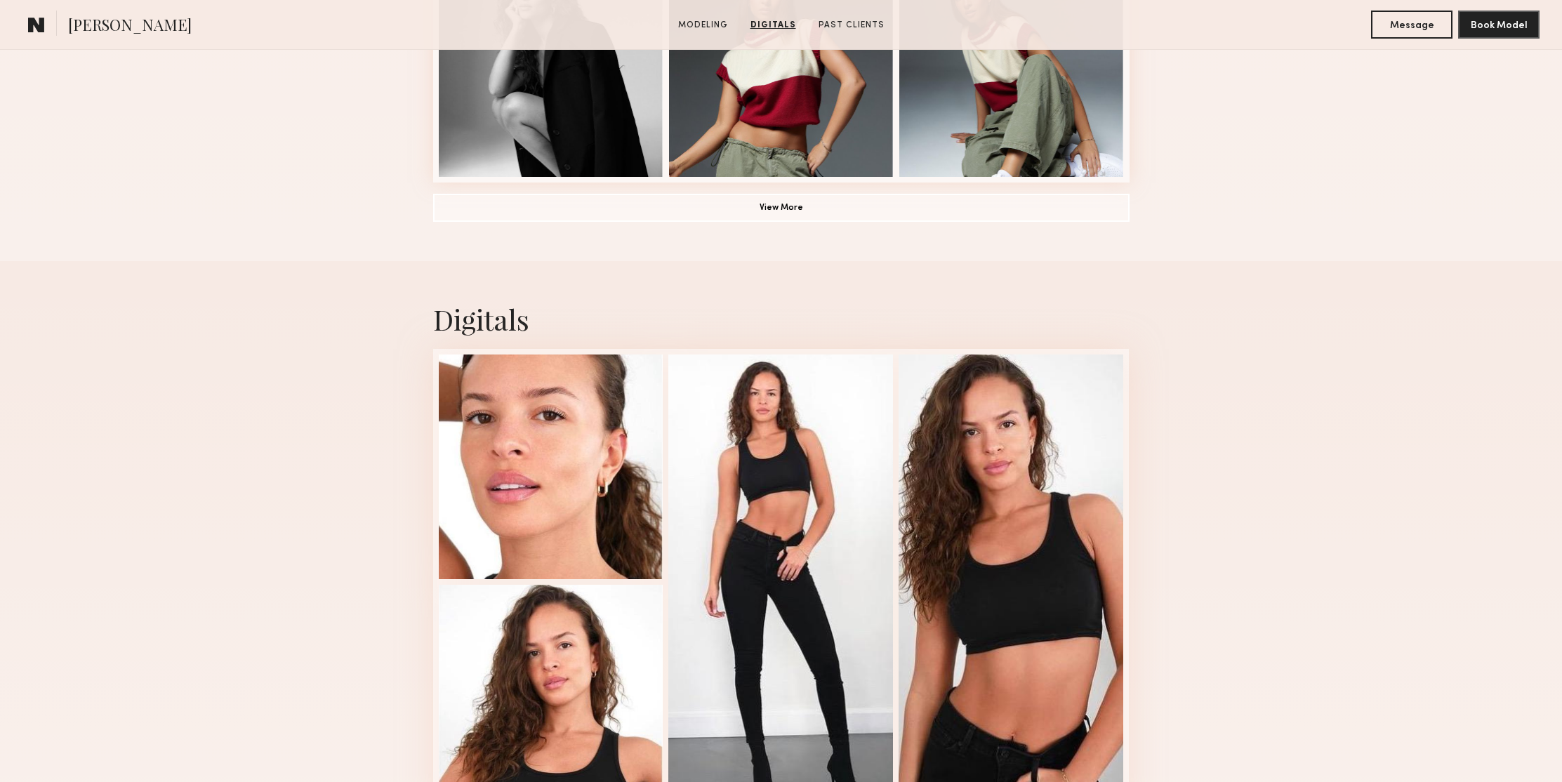
scroll to position [793, 0]
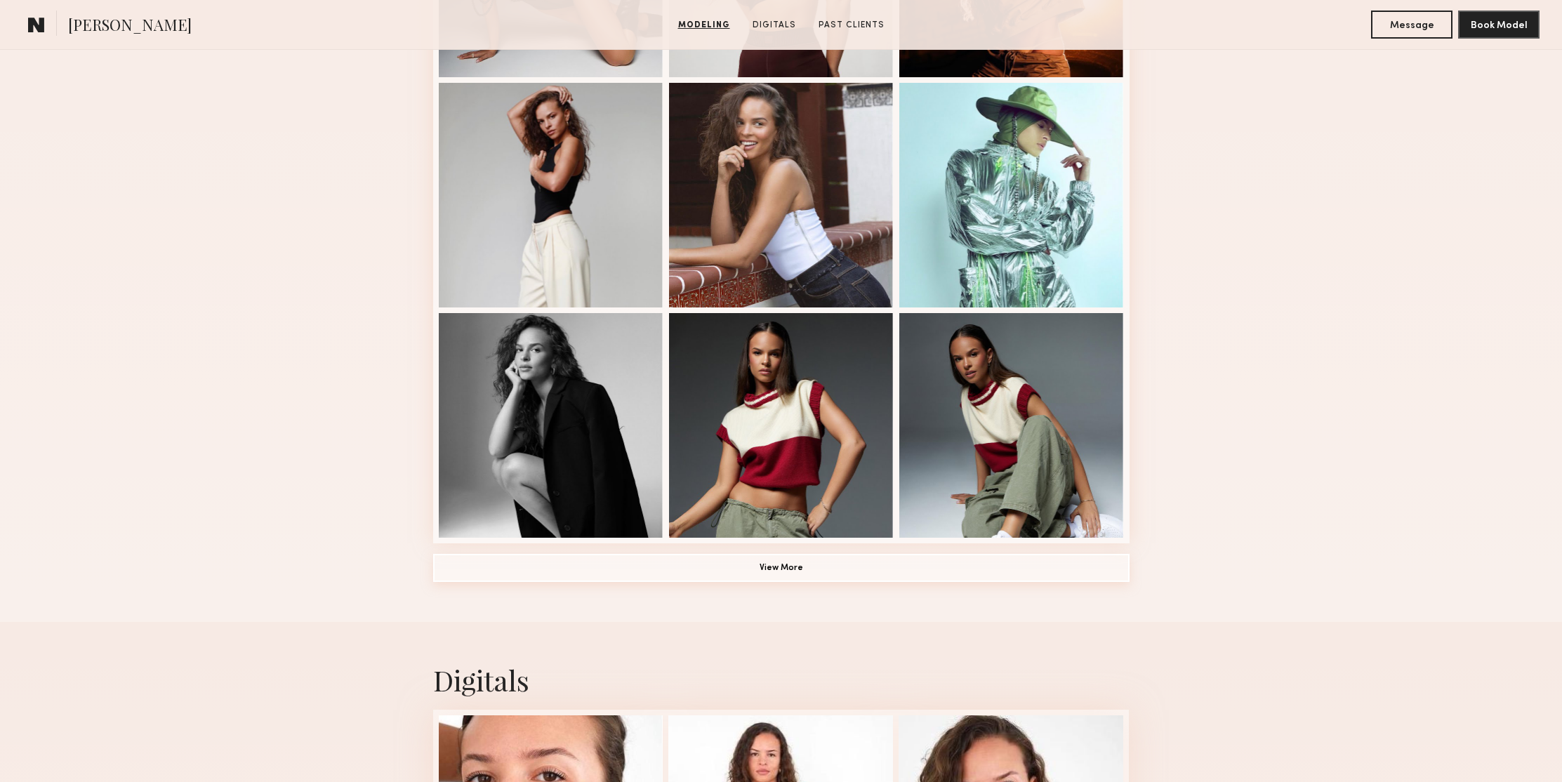
click at [802, 581] on button "View More" at bounding box center [781, 568] width 696 height 28
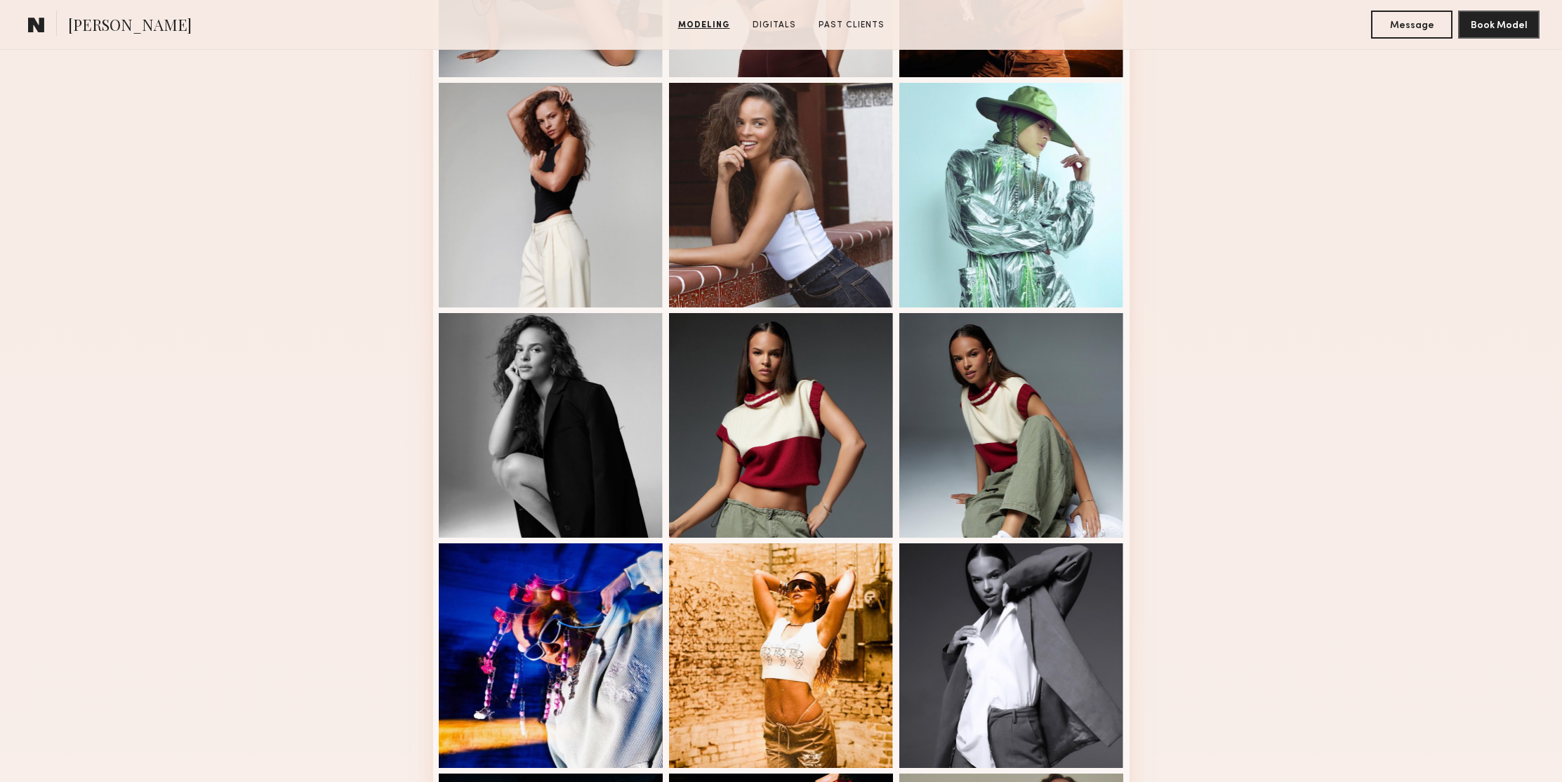
click at [1265, 261] on div "Modeling Portfolio" at bounding box center [781, 516] width 1562 height 1975
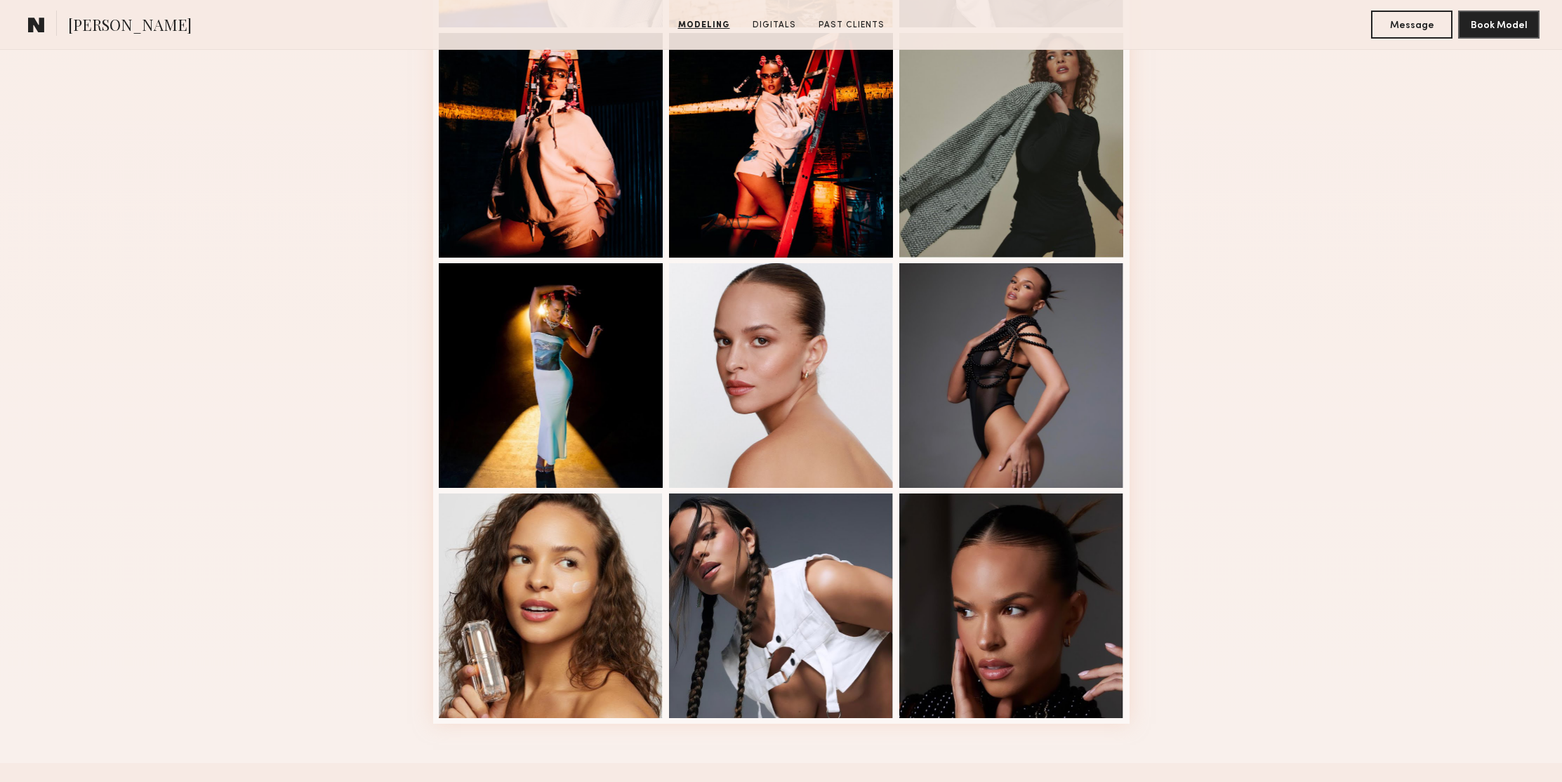
scroll to position [1751, 0]
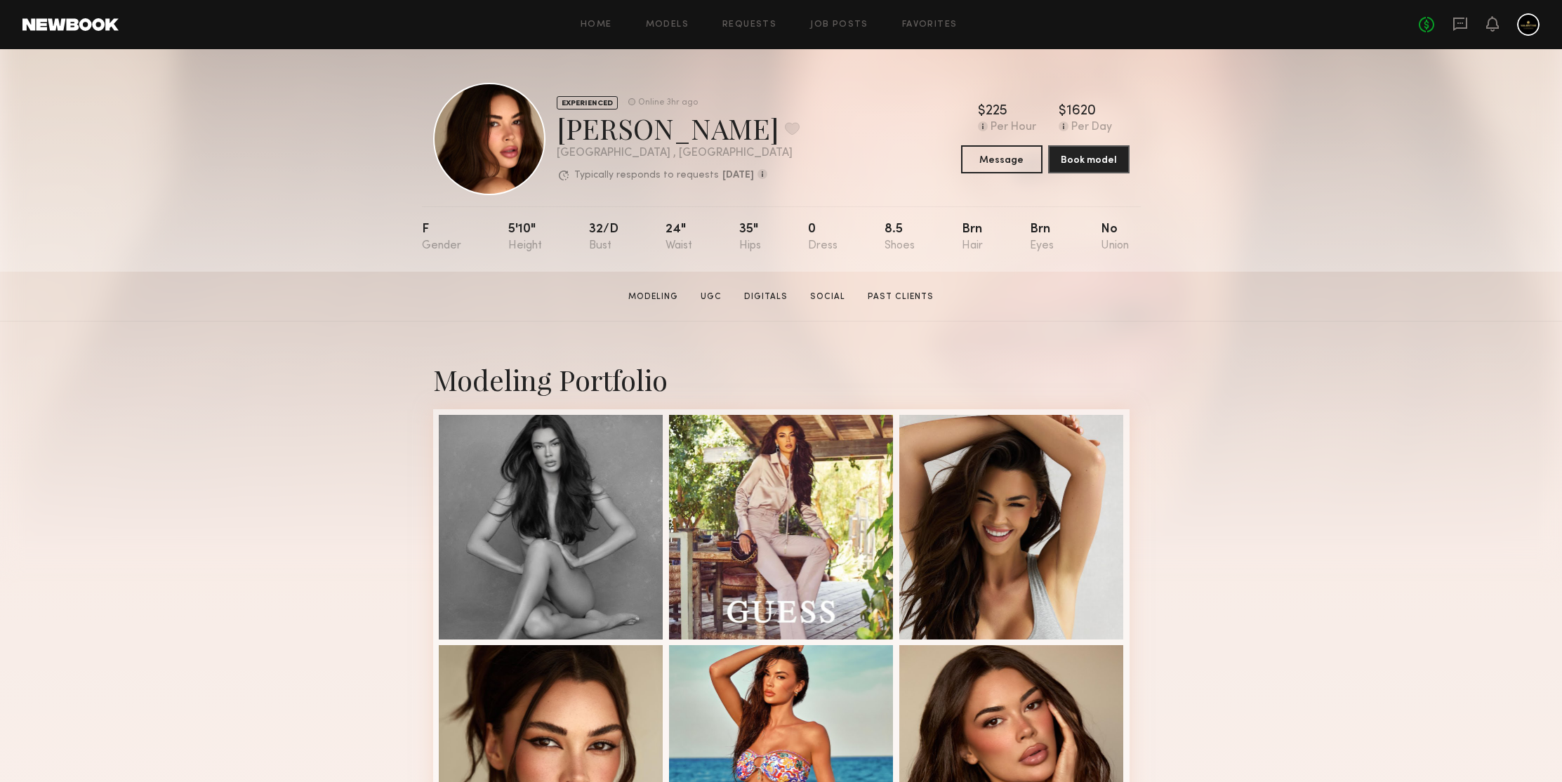
click at [1232, 281] on section "[PERSON_NAME] Modeling UGC Digitals Social Past Clients Message Book Model" at bounding box center [781, 297] width 1562 height 50
click at [1002, 155] on button "Message" at bounding box center [1001, 159] width 81 height 28
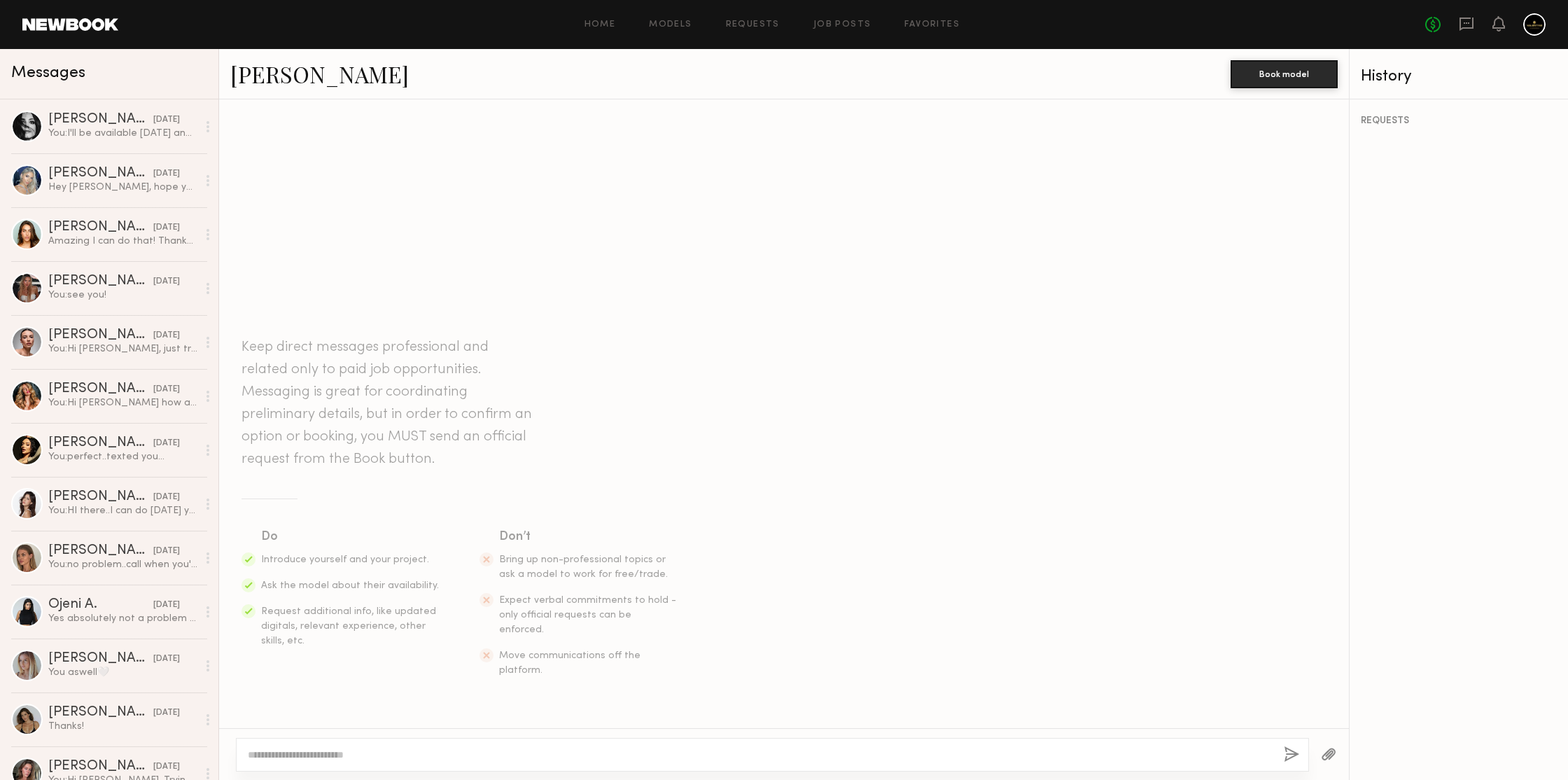
click at [568, 748] on textarea at bounding box center [761, 755] width 1025 height 14
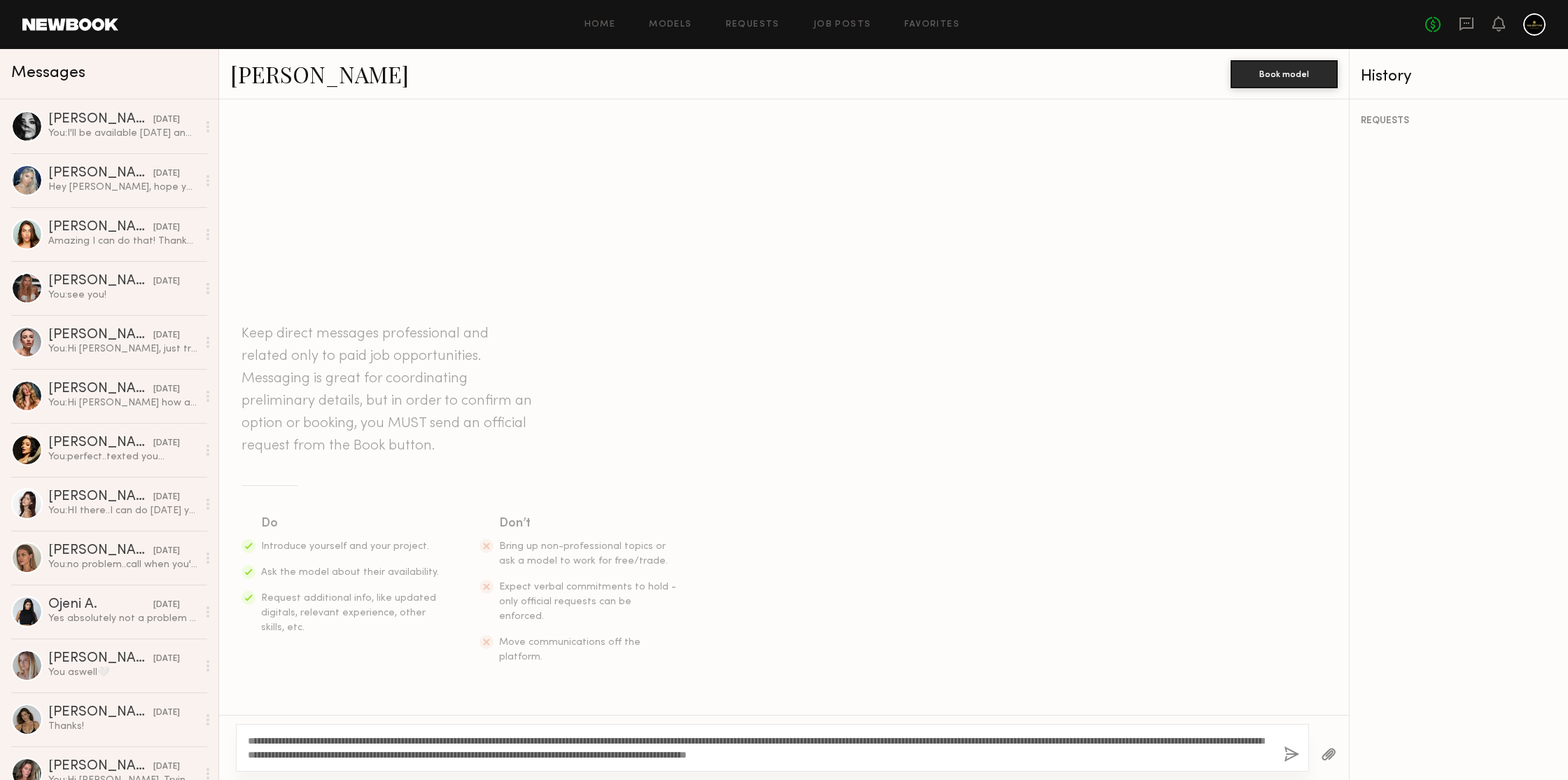
type textarea "**********"
click at [1291, 757] on button "button" at bounding box center [1291, 755] width 15 height 18
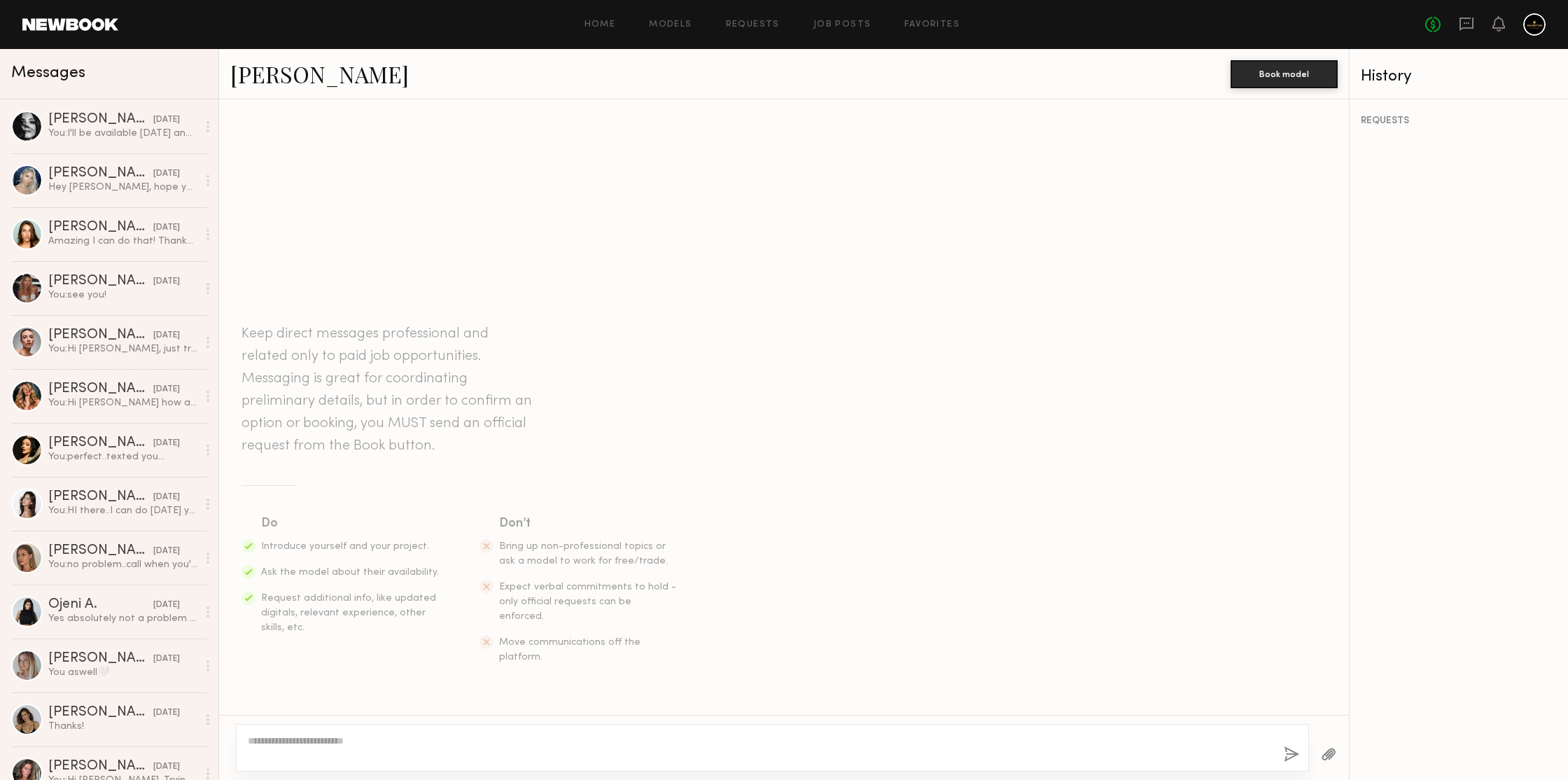
scroll to position [72, 0]
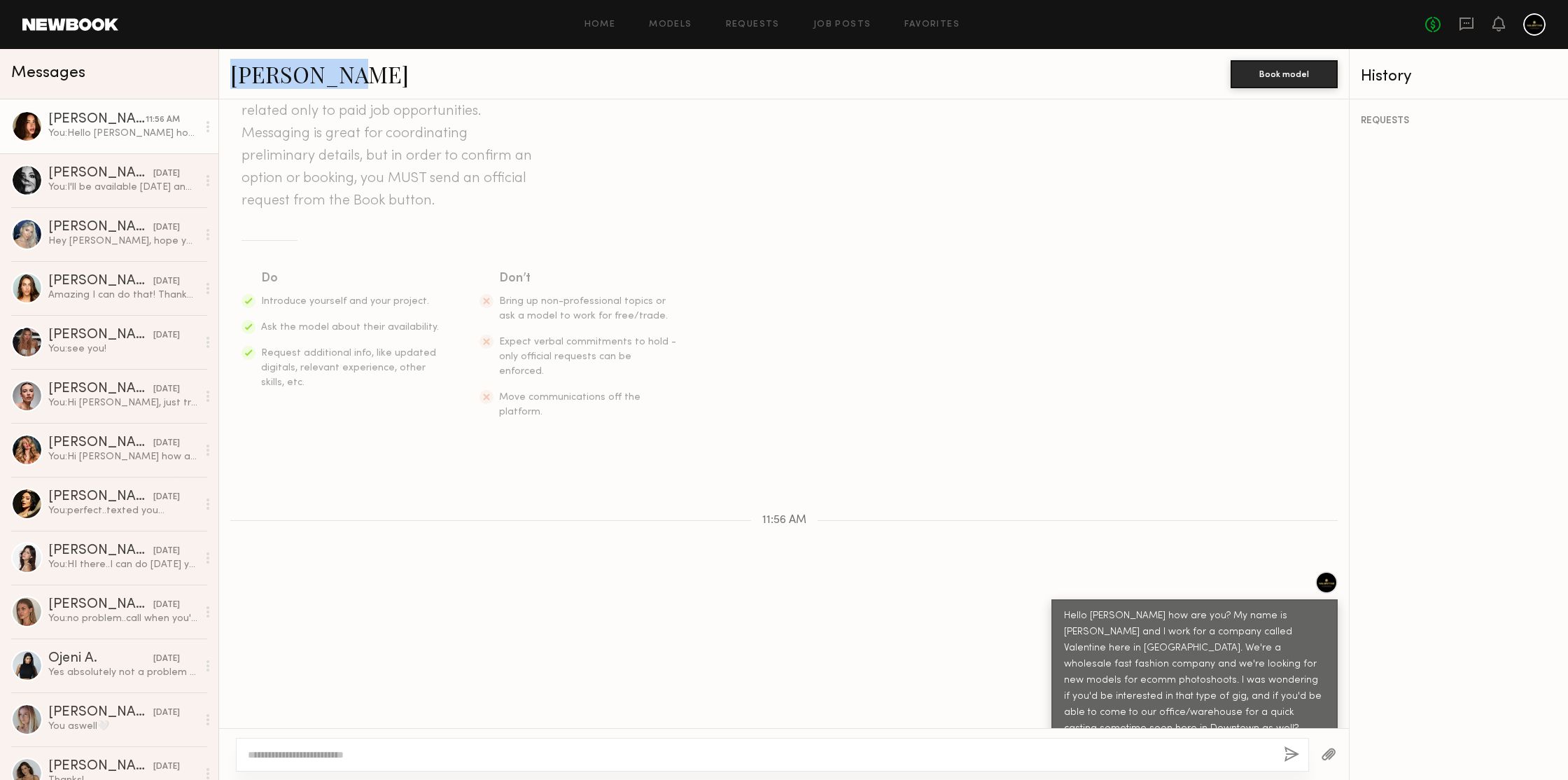
click at [525, 79] on div "[PERSON_NAME]" at bounding box center [730, 74] width 1000 height 30
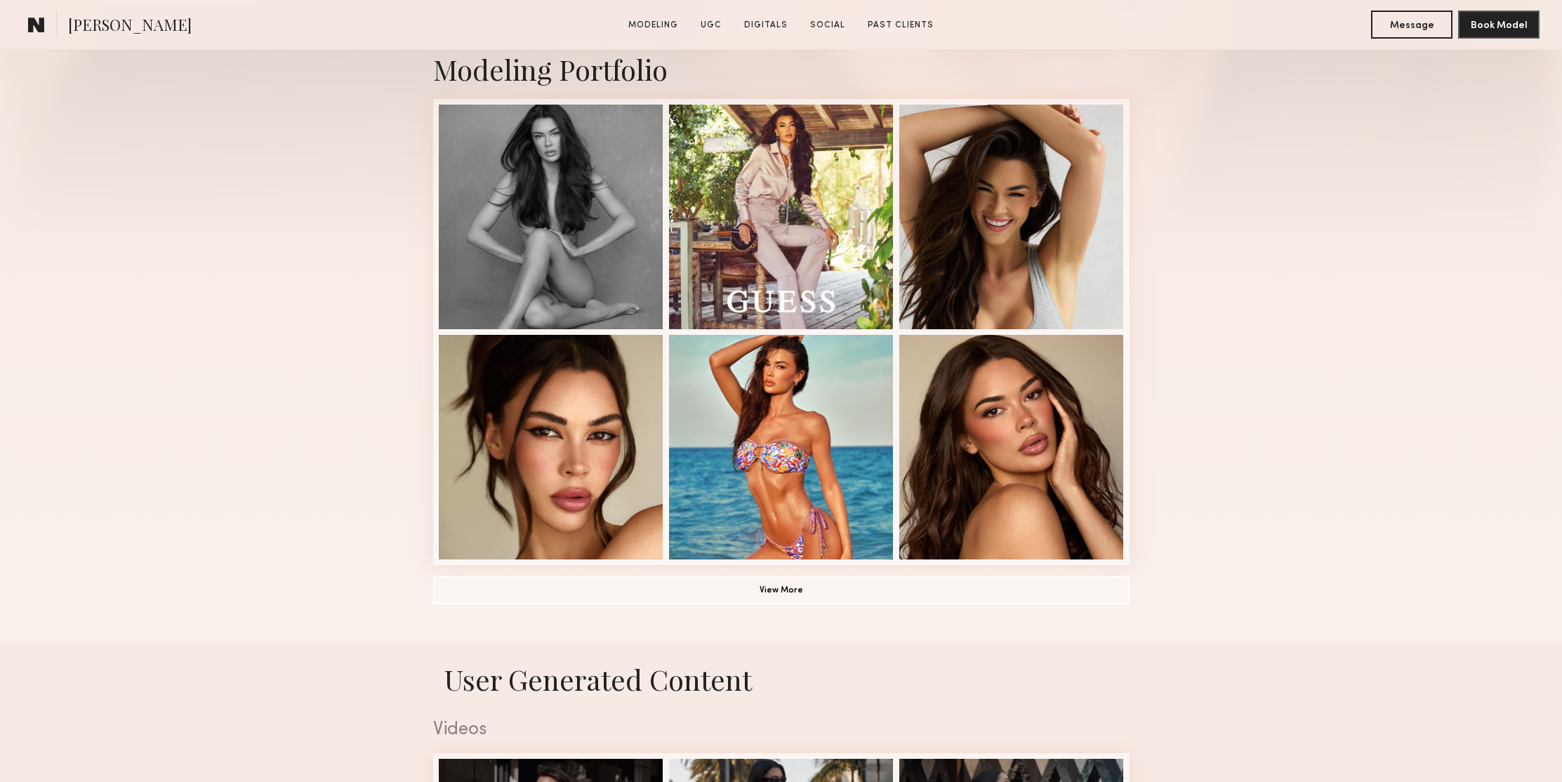
scroll to position [383, 0]
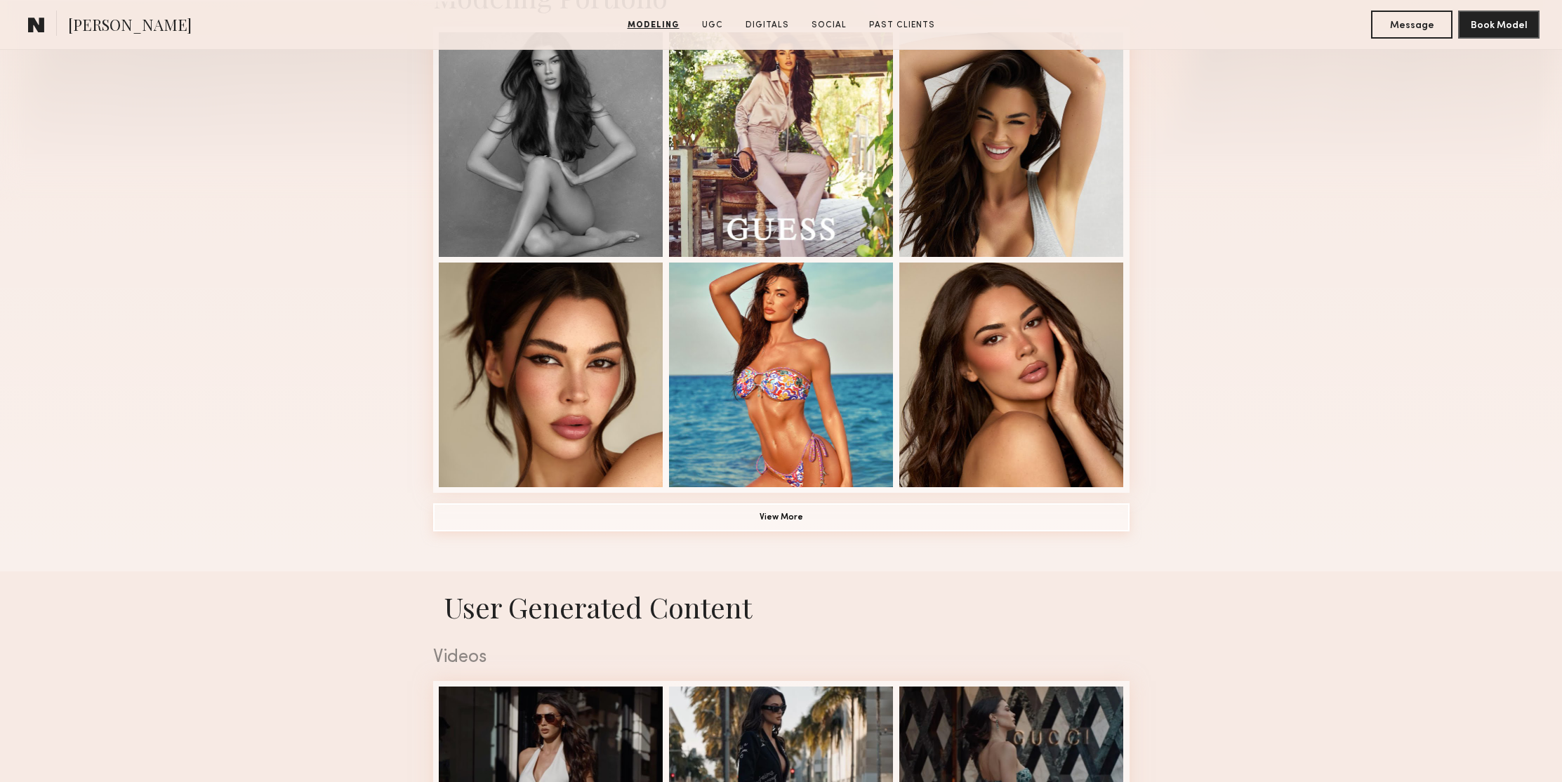
click at [909, 513] on button "View More" at bounding box center [781, 517] width 696 height 28
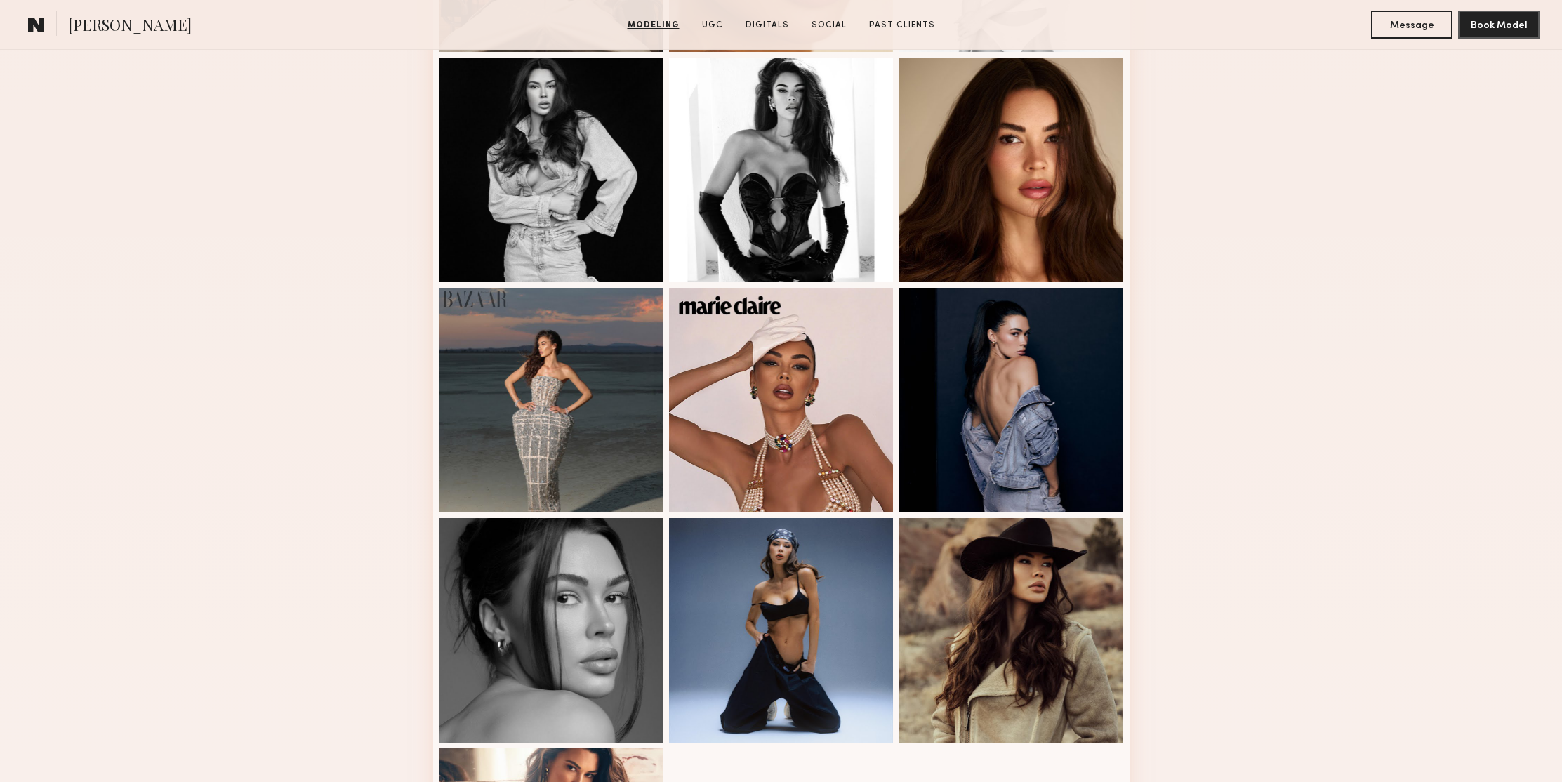
scroll to position [1193, 0]
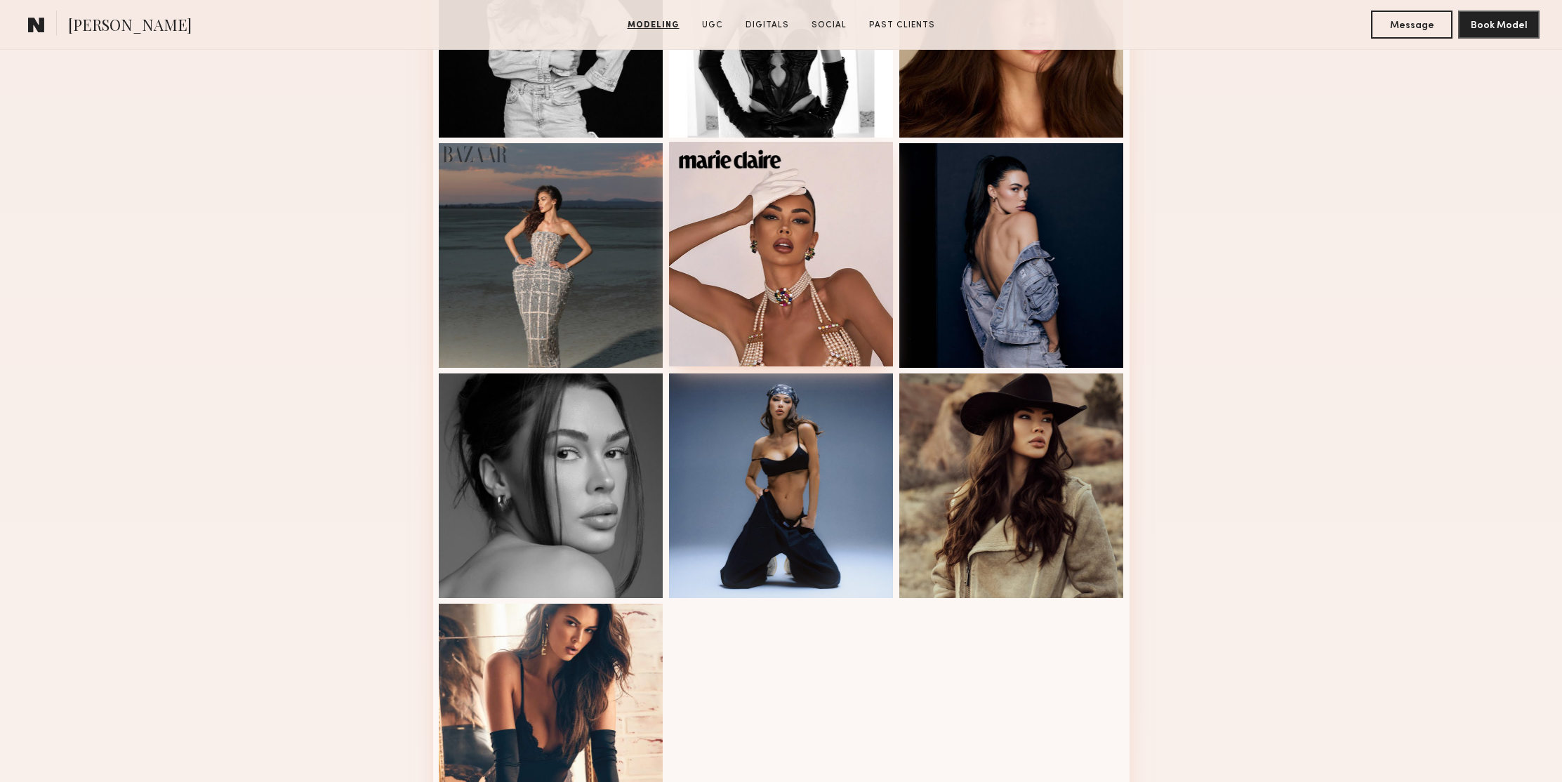
click at [836, 211] on div at bounding box center [781, 254] width 225 height 225
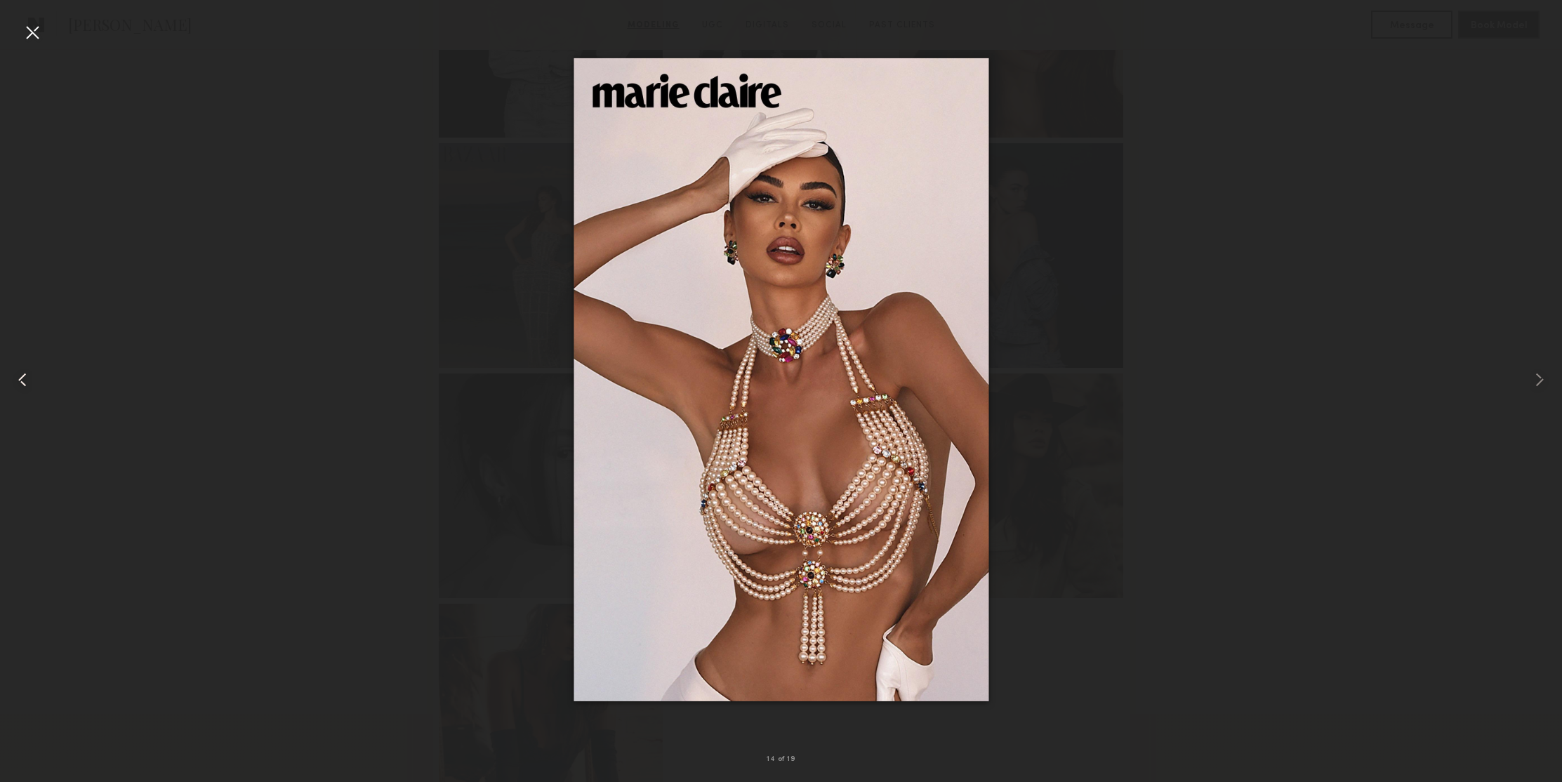
click at [23, 378] on common-icon at bounding box center [22, 380] width 22 height 22
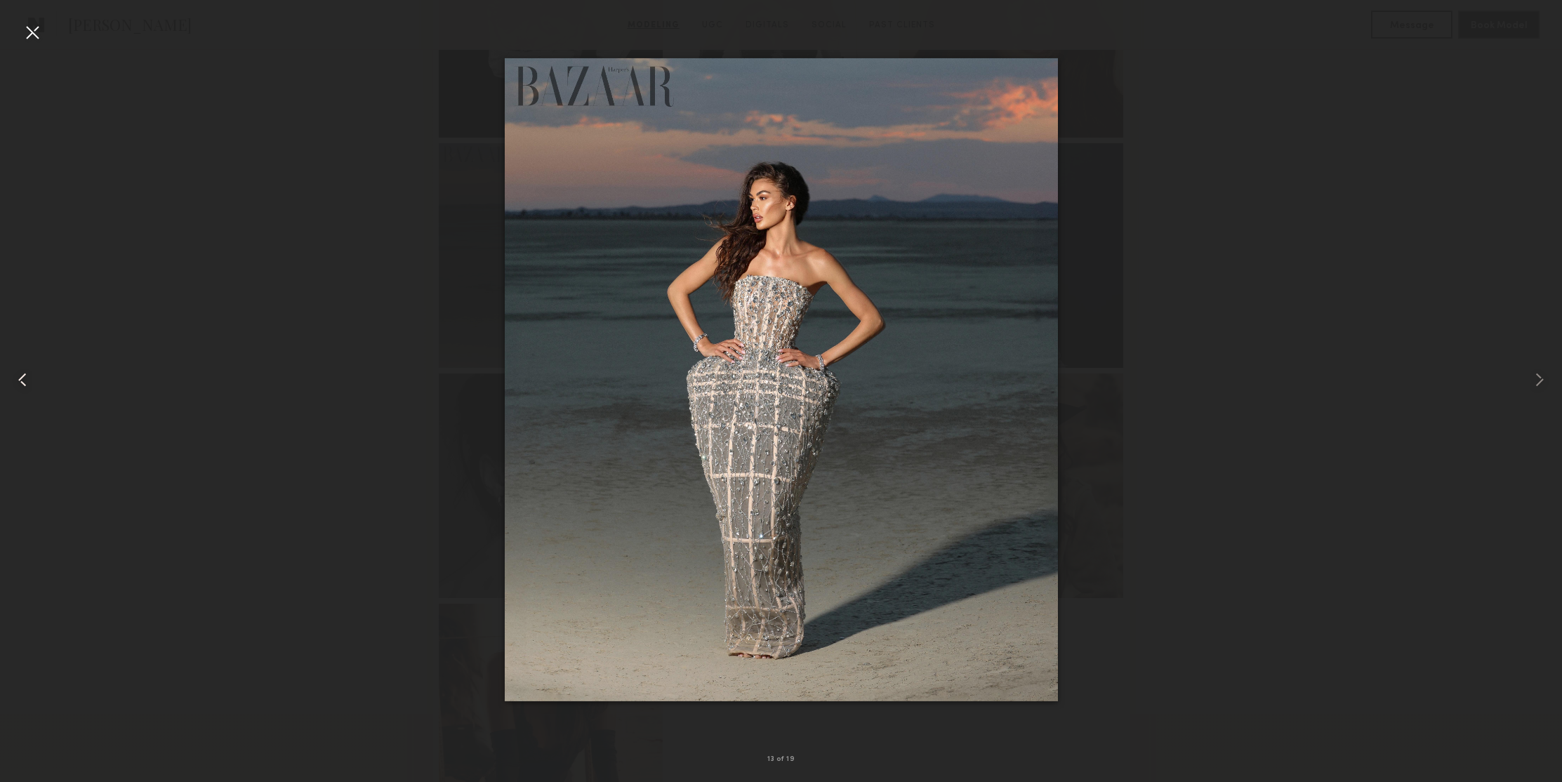
click at [24, 378] on common-icon at bounding box center [22, 380] width 22 height 22
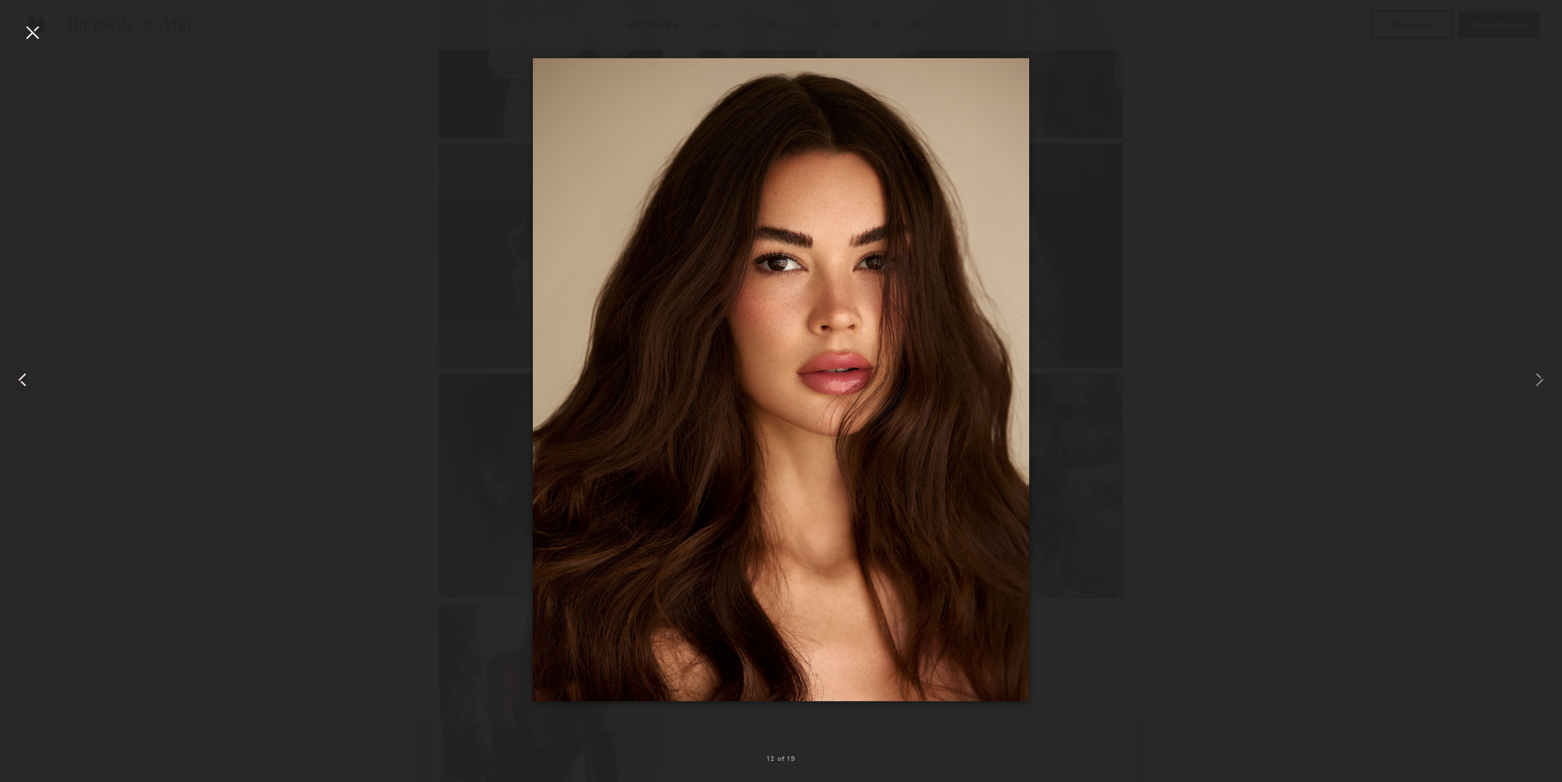
click at [24, 378] on common-icon at bounding box center [22, 380] width 22 height 22
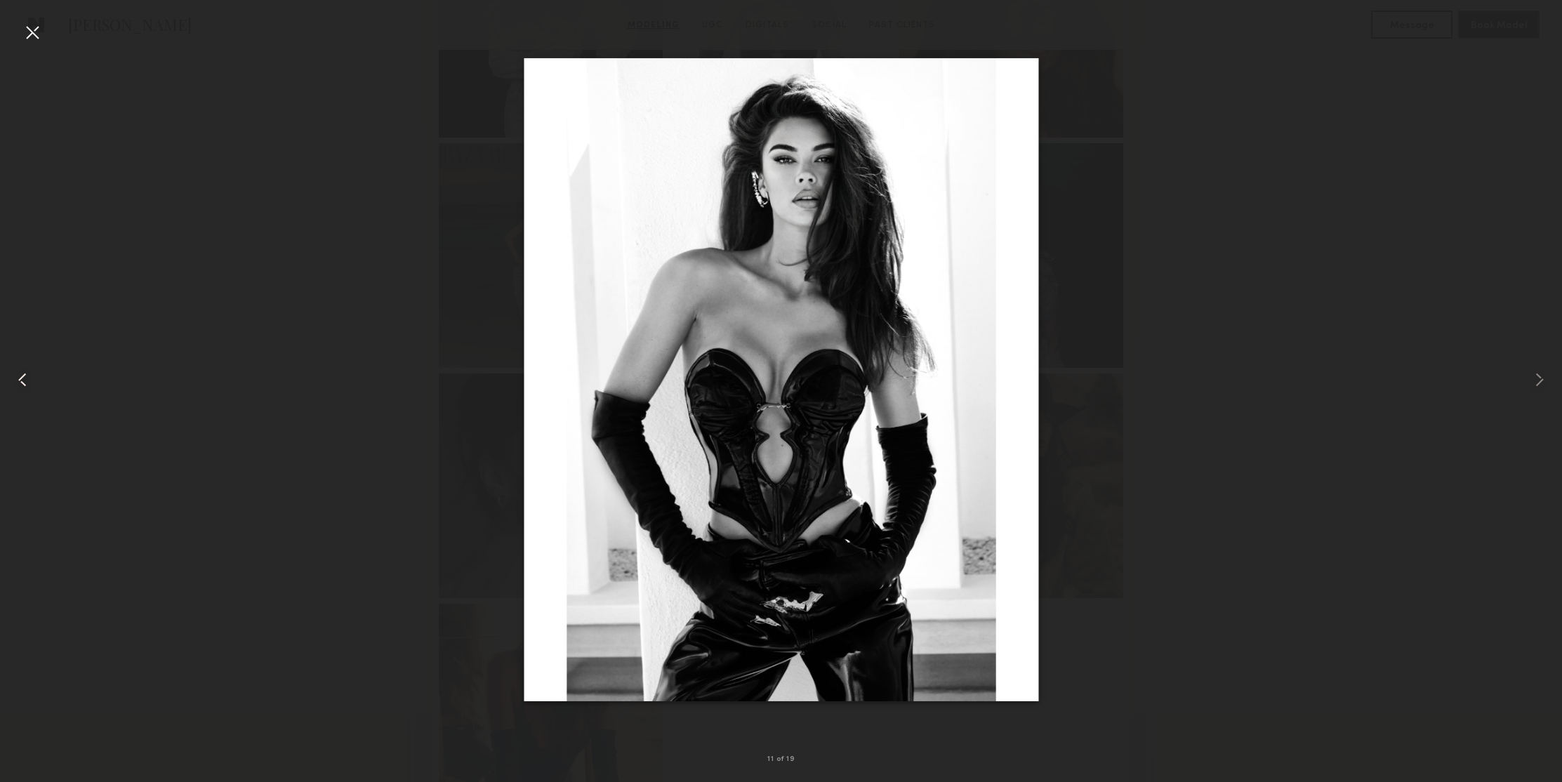
click at [24, 378] on common-icon at bounding box center [22, 380] width 22 height 22
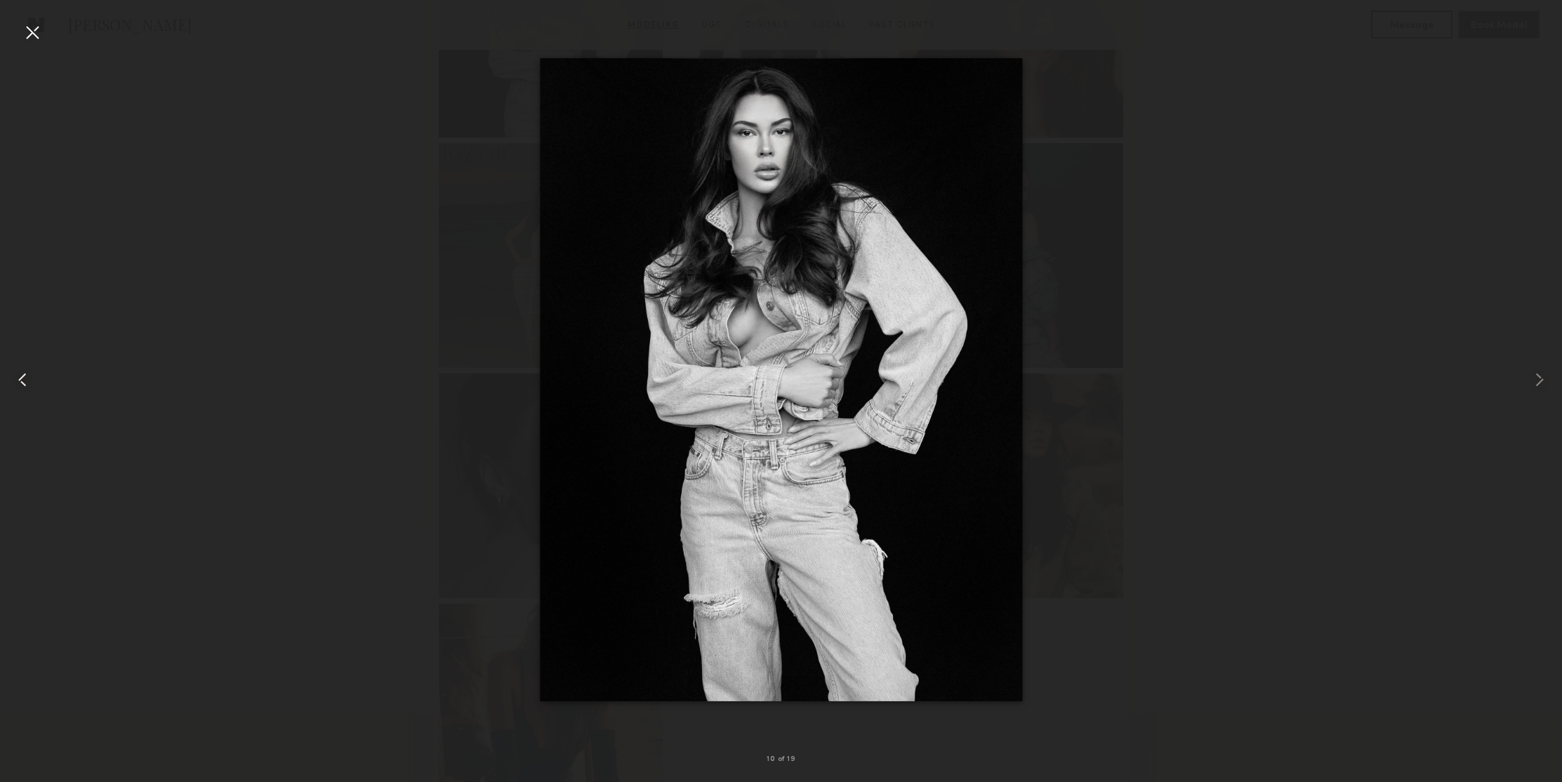
click at [24, 378] on common-icon at bounding box center [22, 380] width 22 height 22
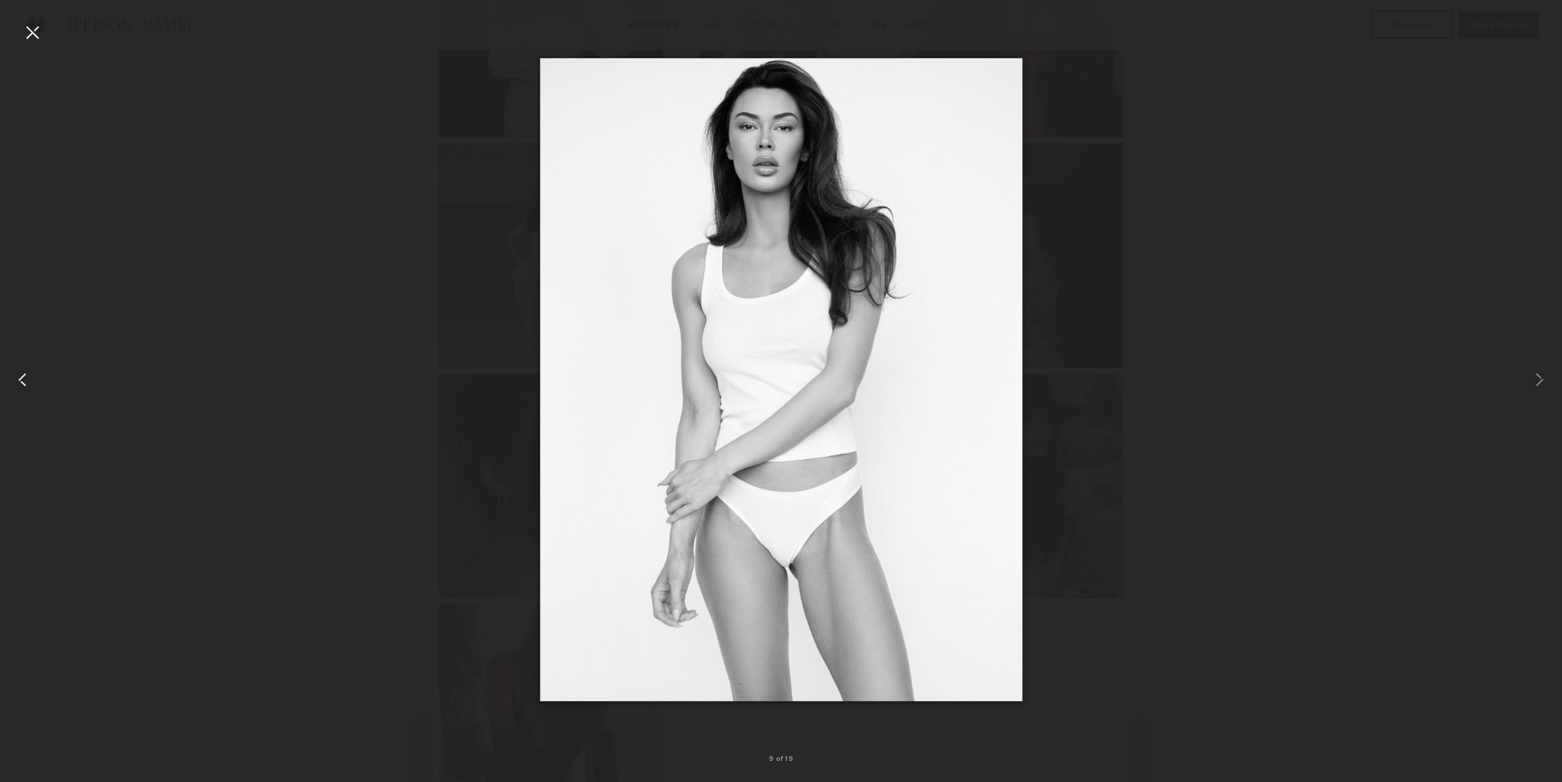
click at [24, 378] on common-icon at bounding box center [22, 380] width 22 height 22
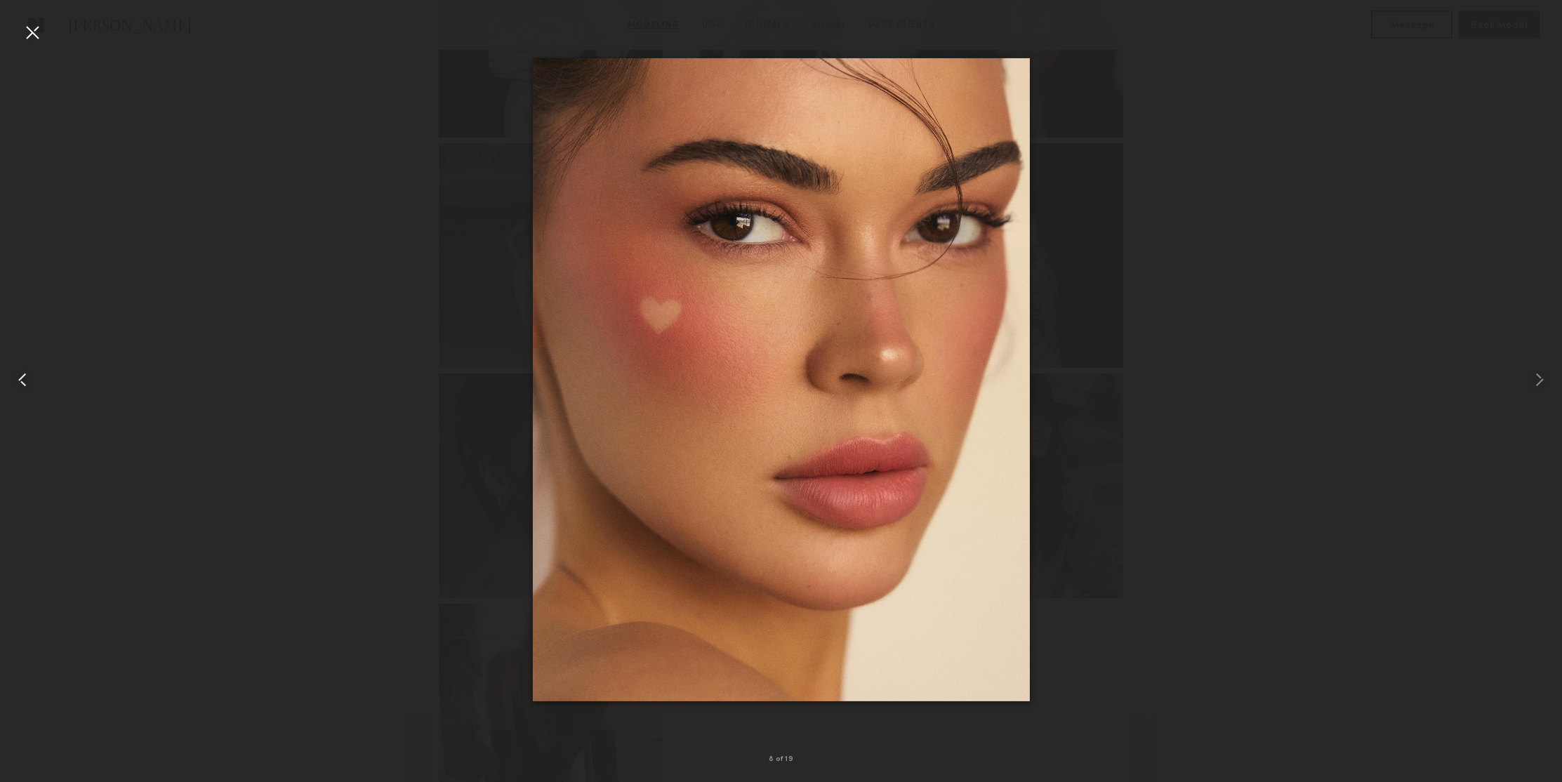
click at [24, 378] on common-icon at bounding box center [22, 380] width 22 height 22
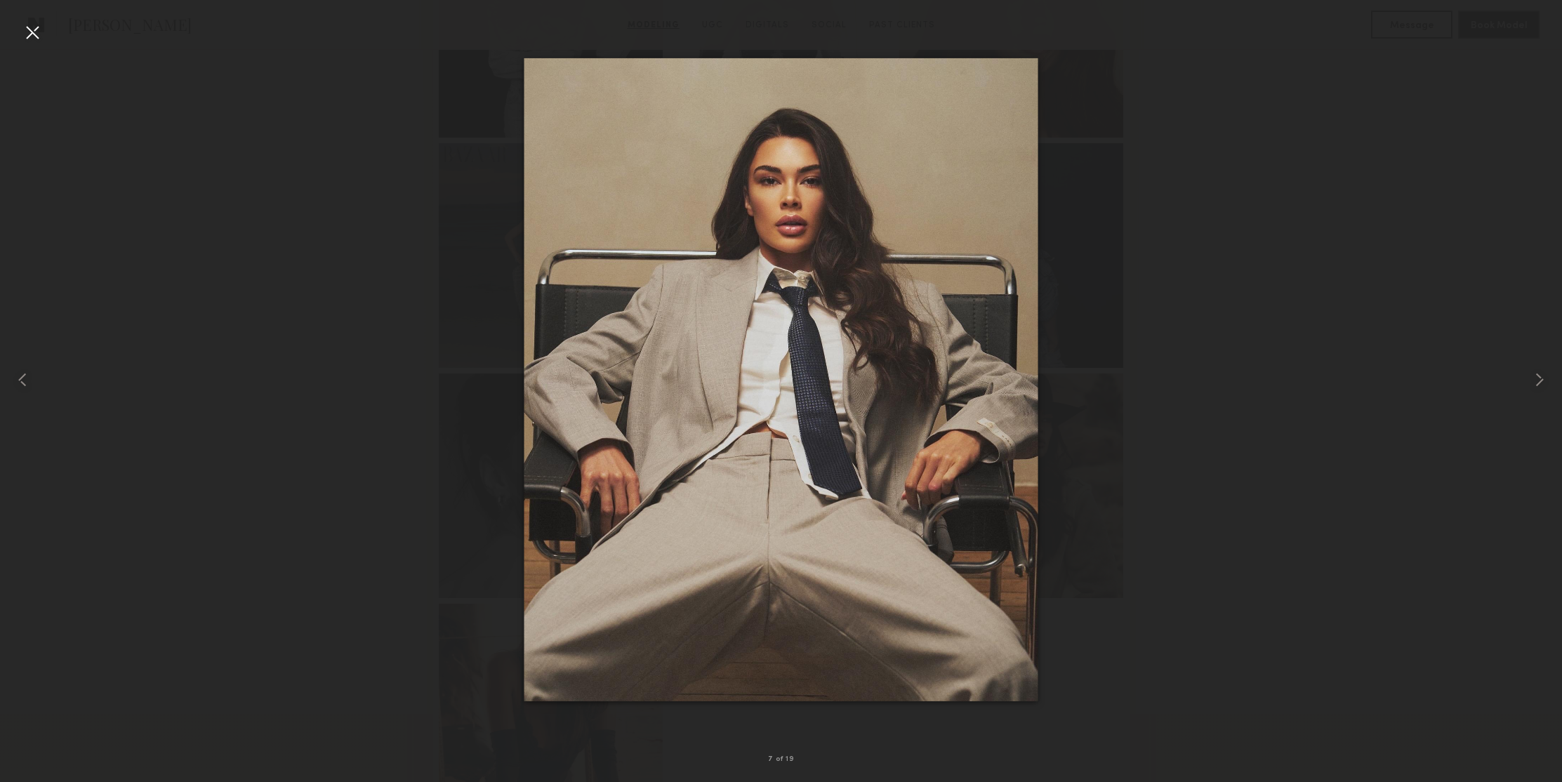
click at [33, 34] on div at bounding box center [32, 32] width 22 height 22
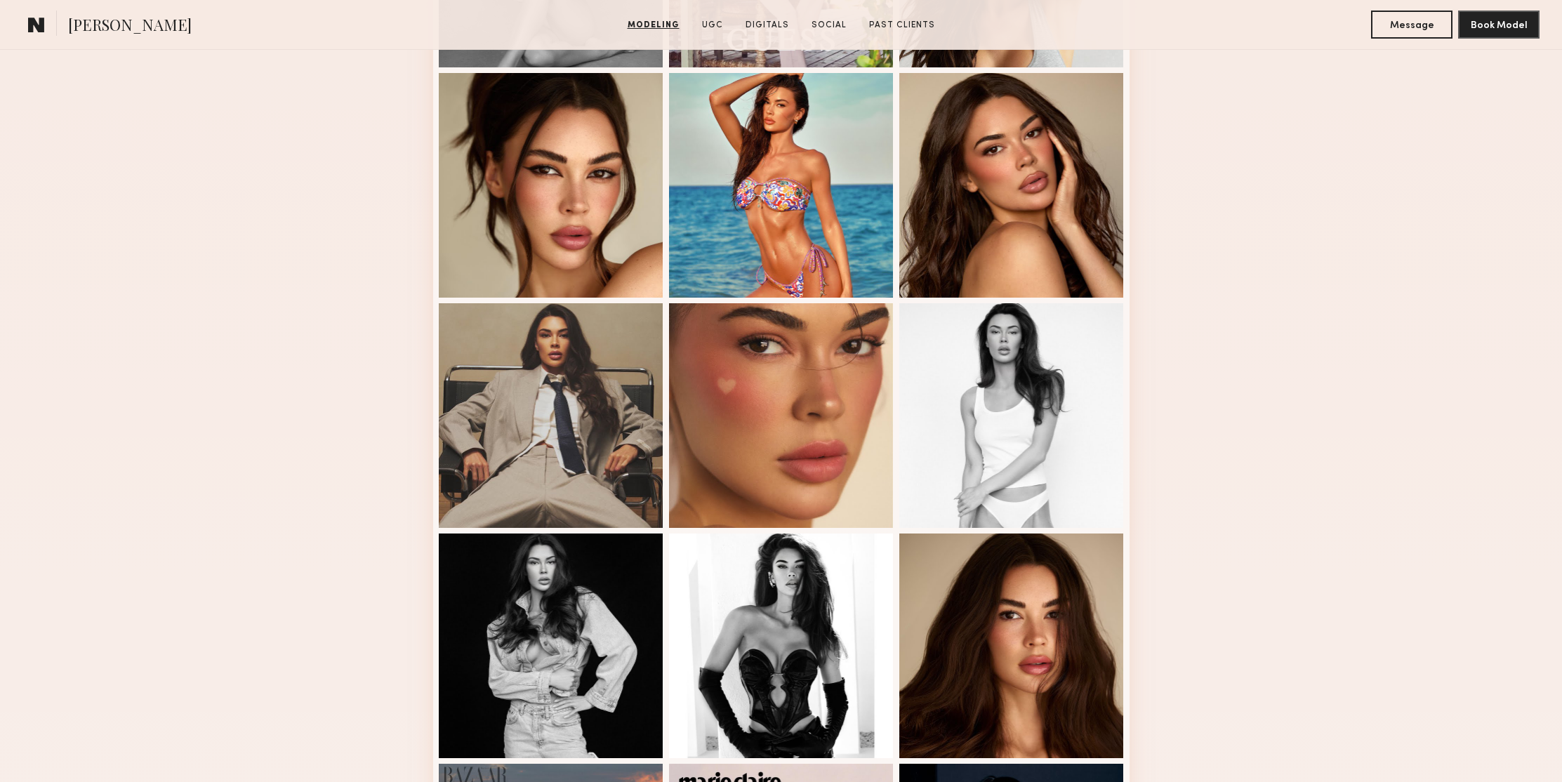
scroll to position [0, 0]
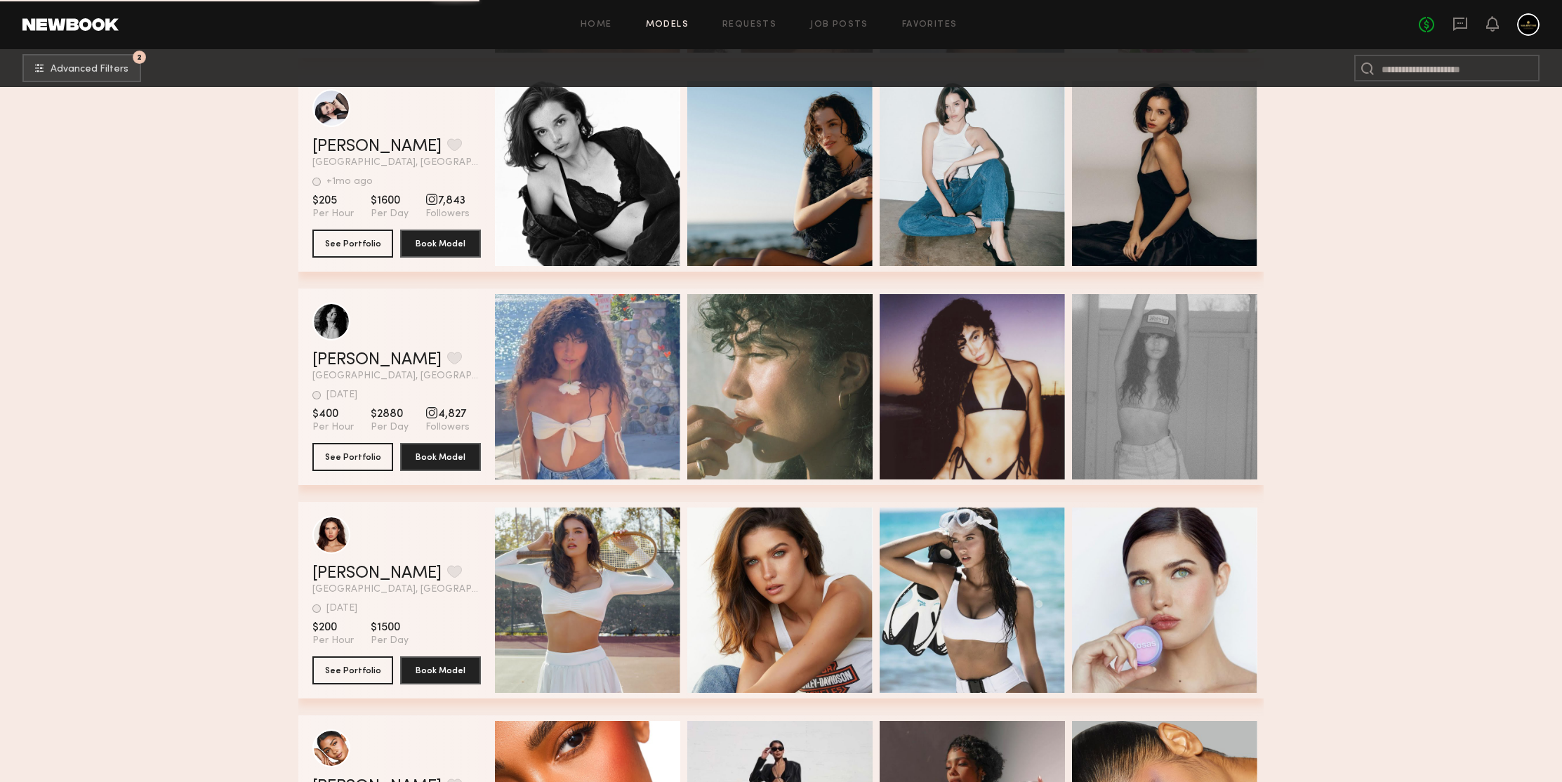
scroll to position [127625, 0]
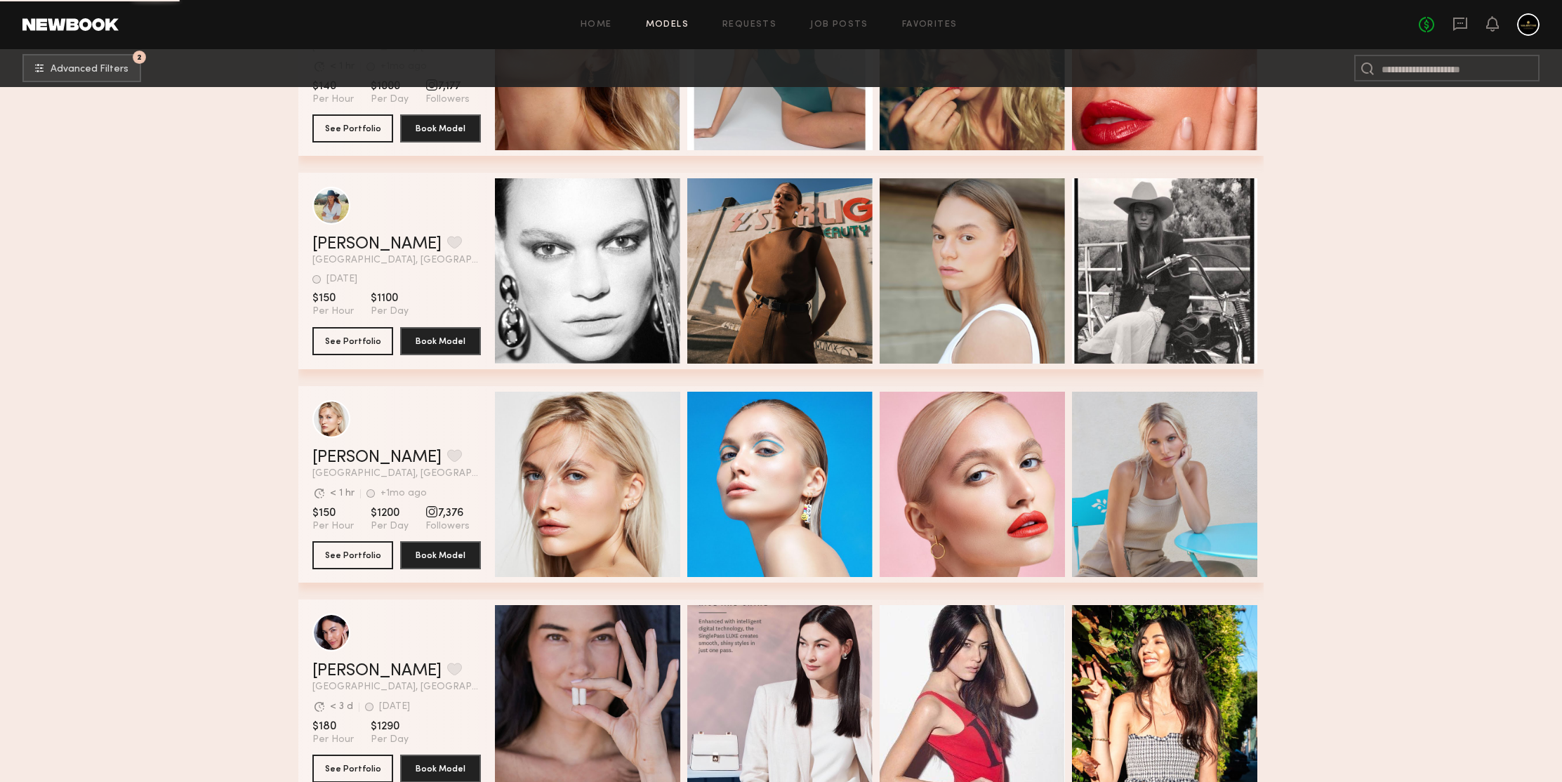
scroll to position [130186, 0]
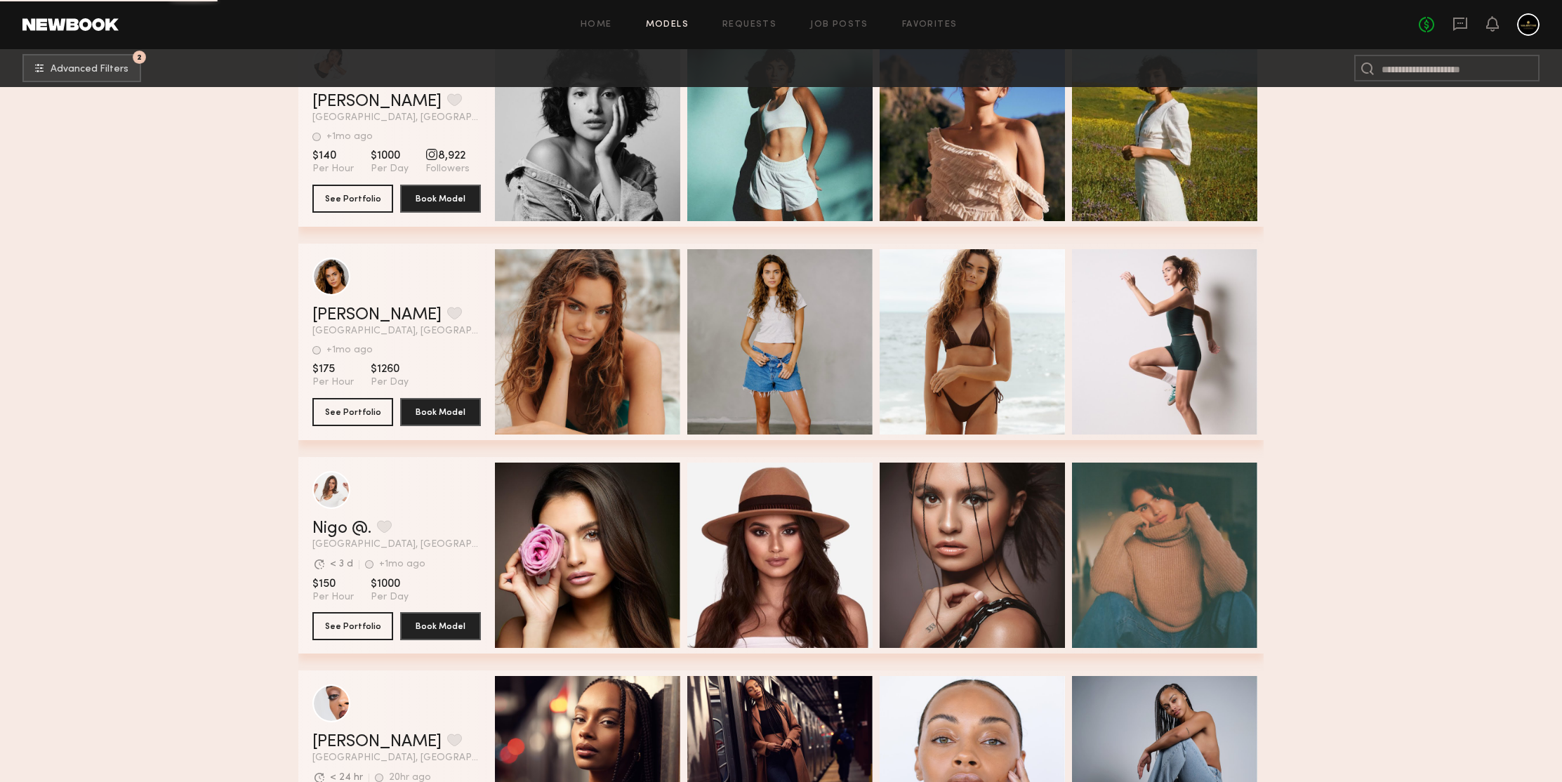
scroll to position [132747, 0]
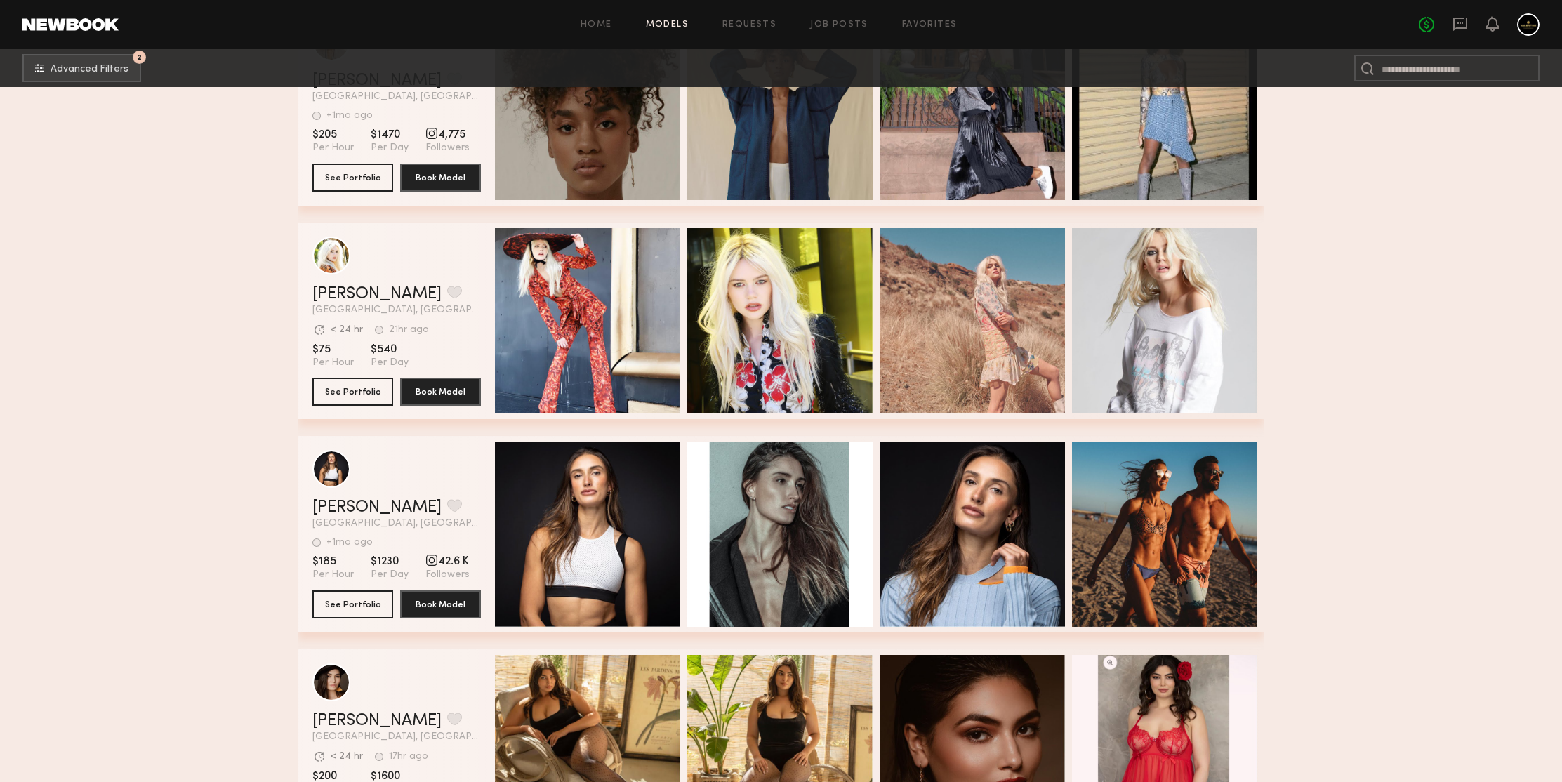
scroll to position [134410, 0]
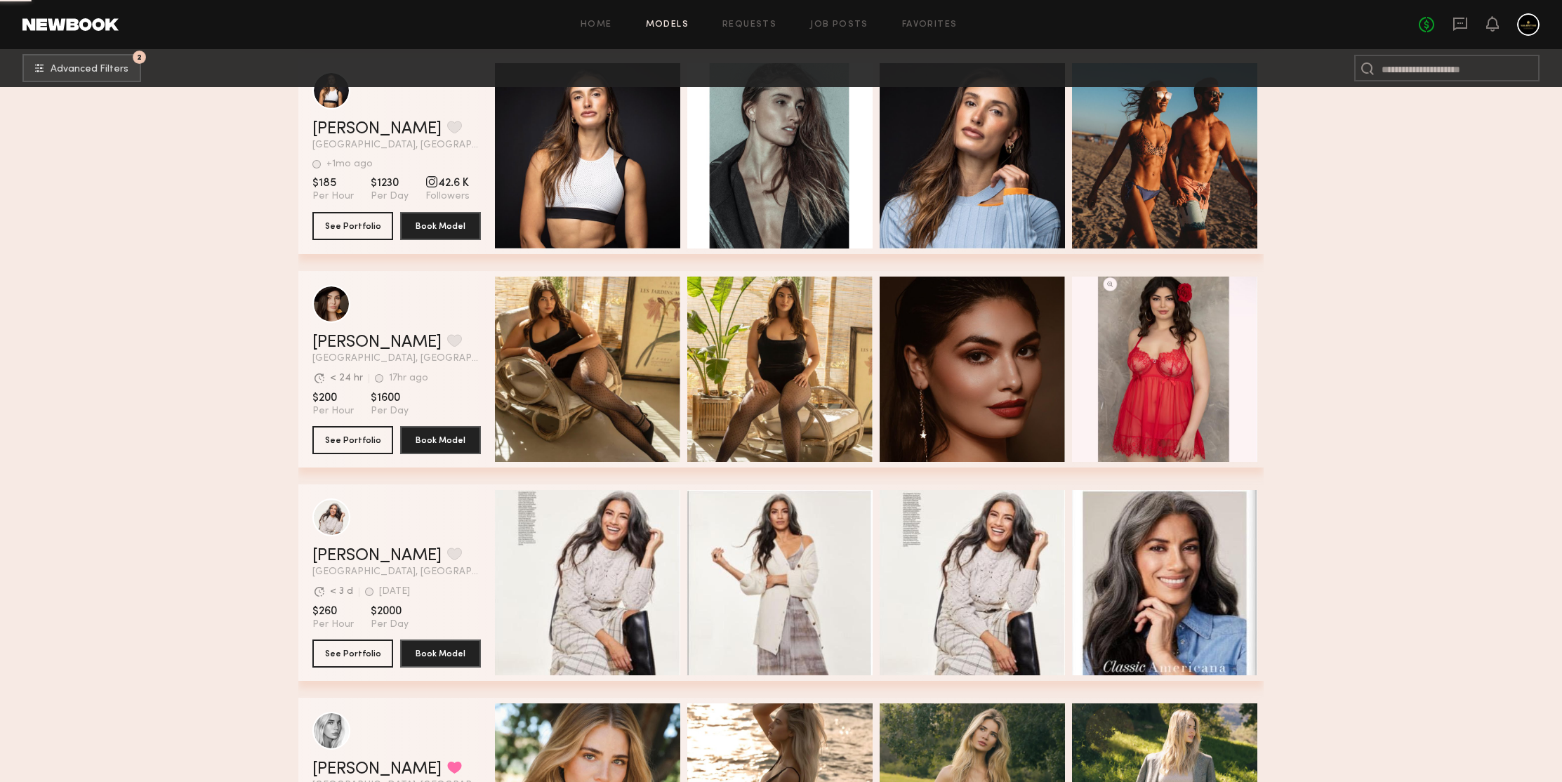
scroll to position [134789, 0]
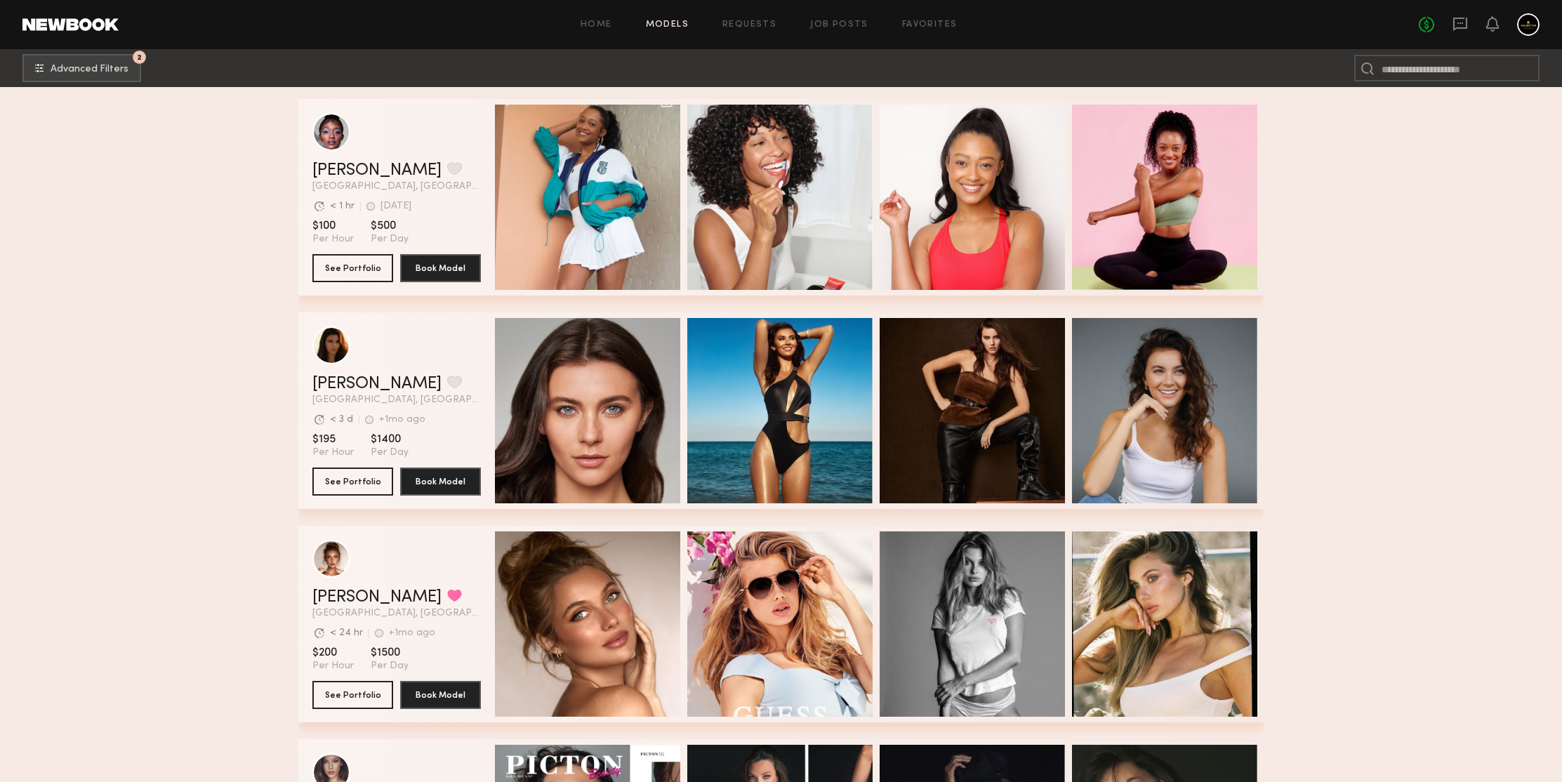
scroll to position [135908, 0]
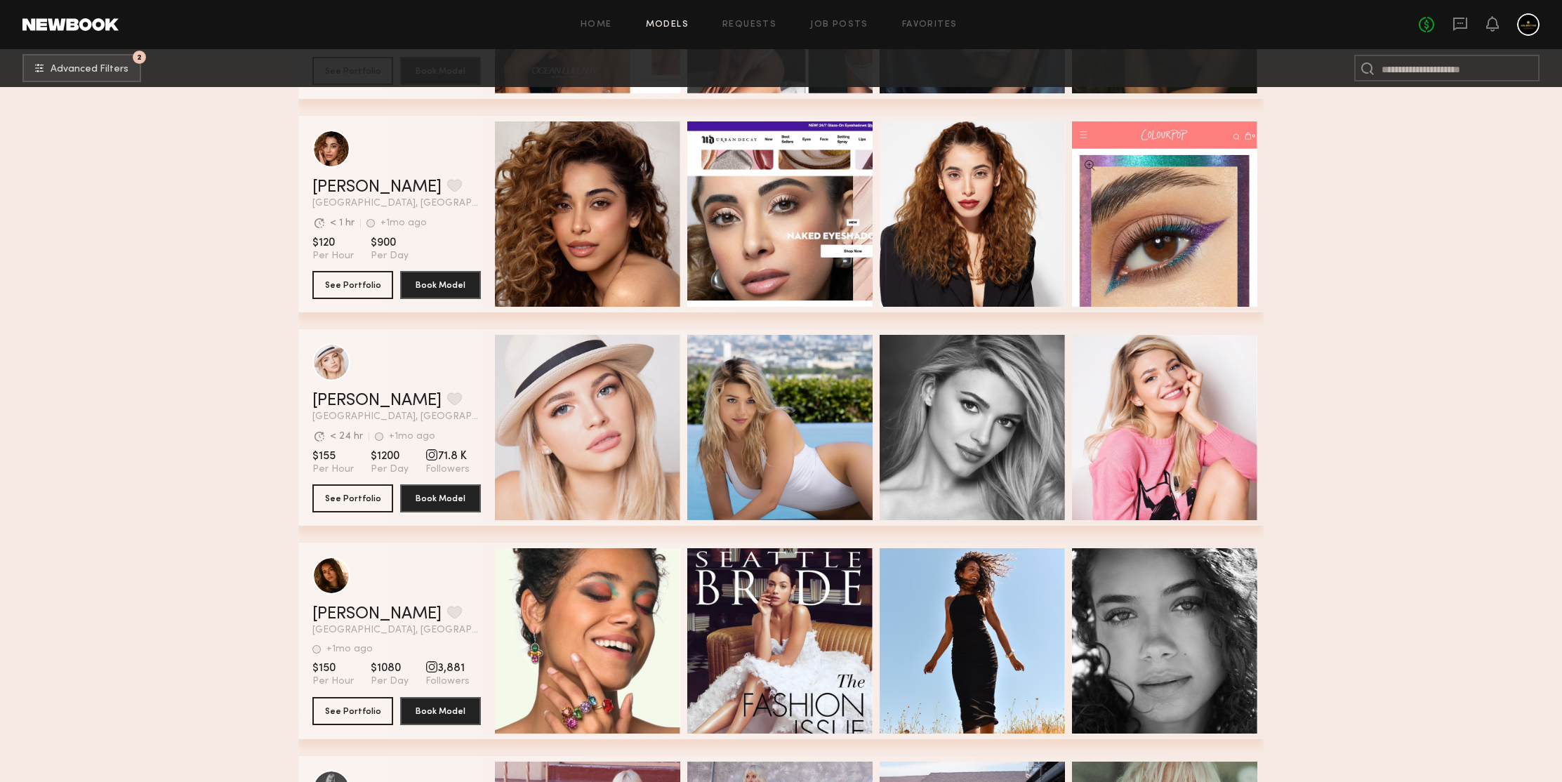
scroll to position [135951, 0]
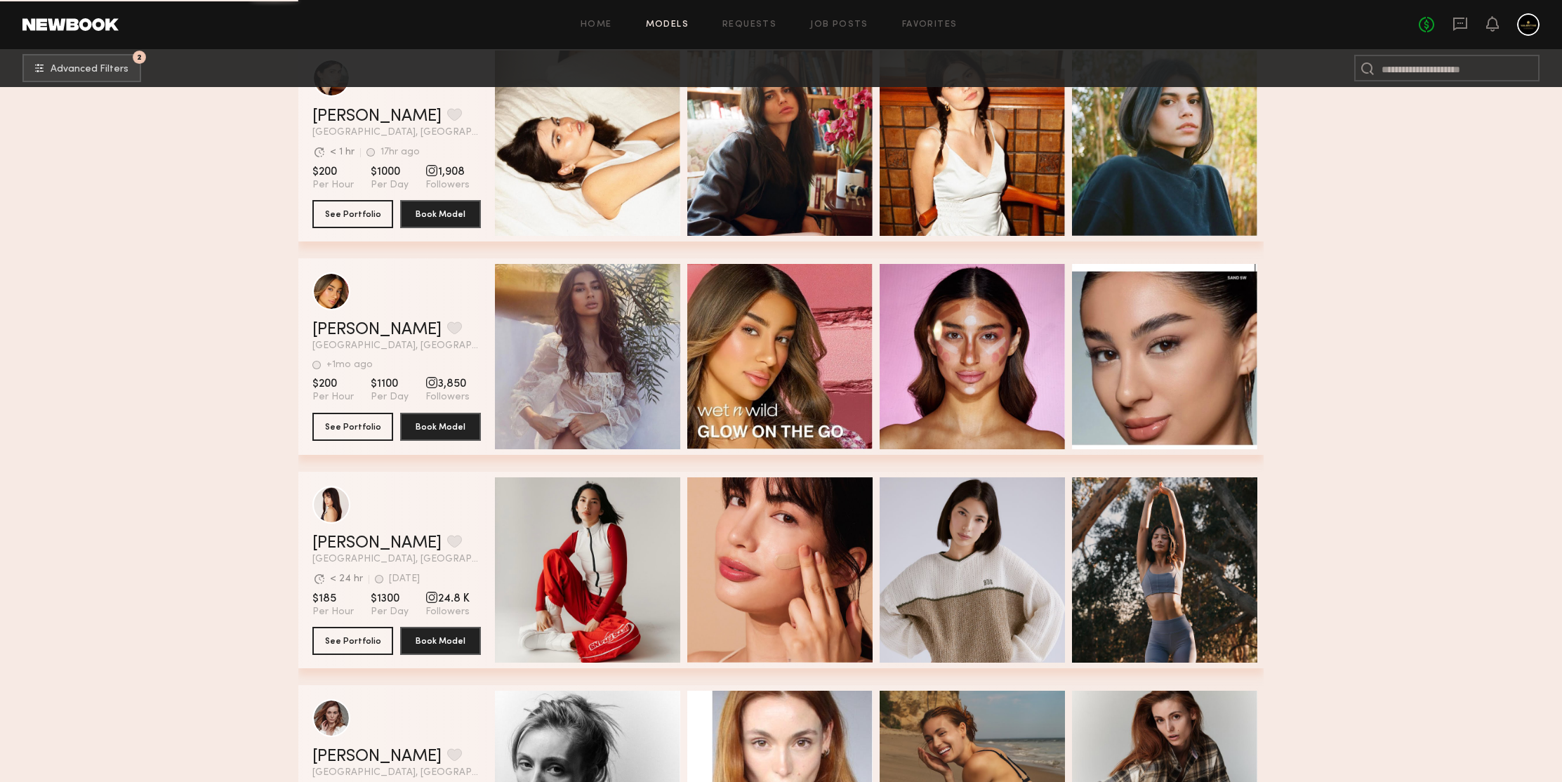
scroll to position [137576, 0]
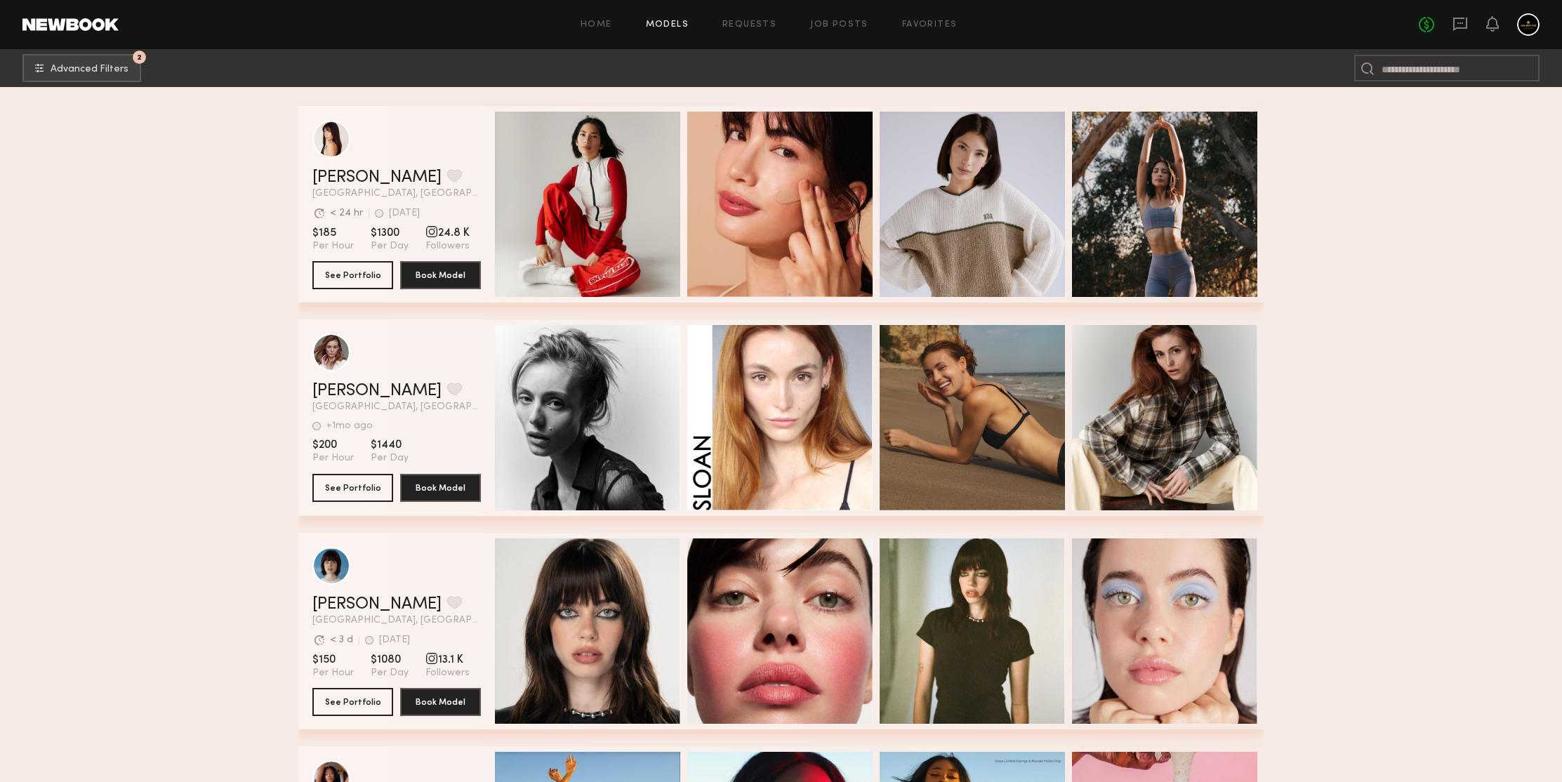
scroll to position [138615, 0]
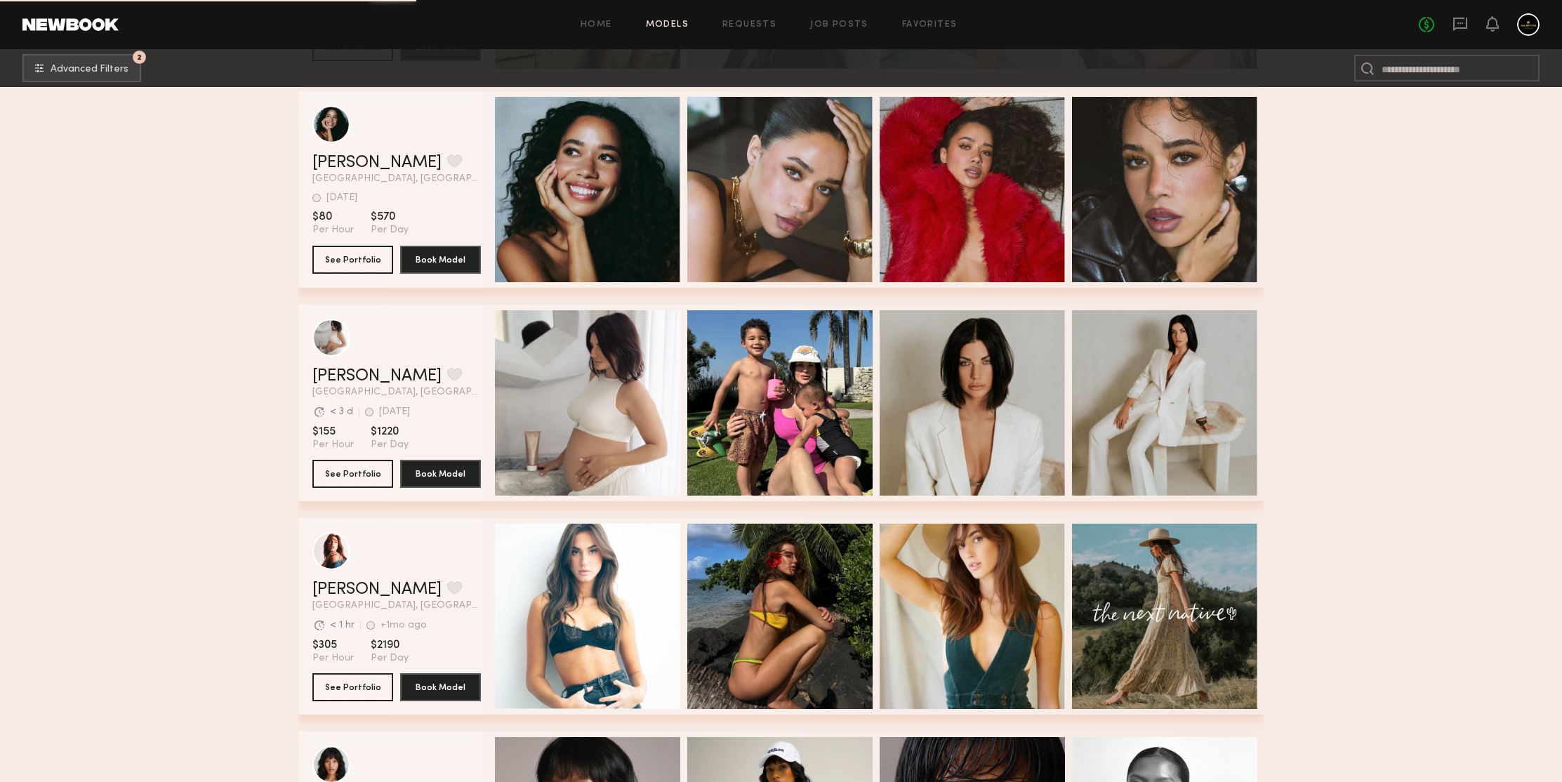
scroll to position [140430, 0]
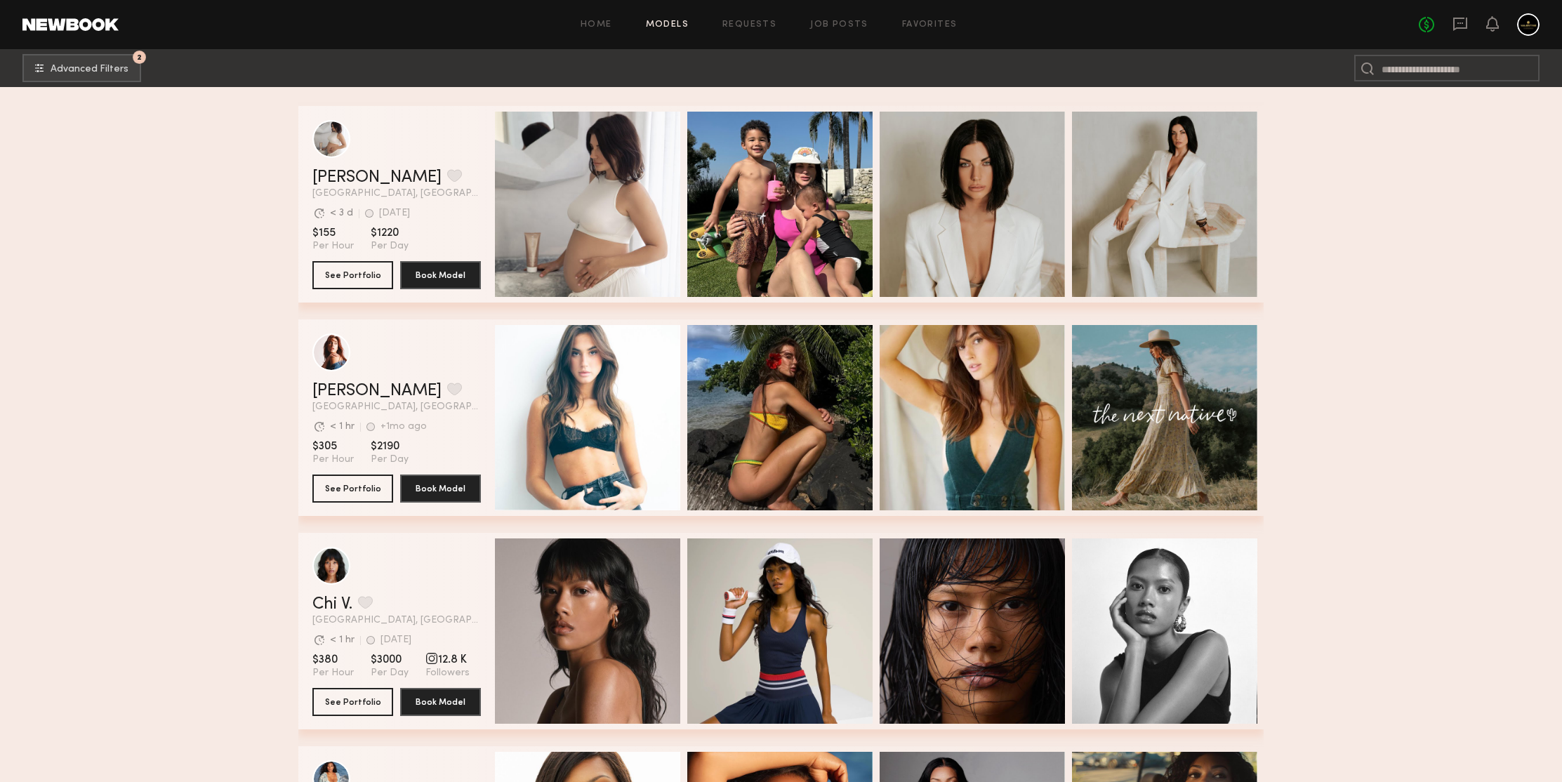
scroll to position [140808, 0]
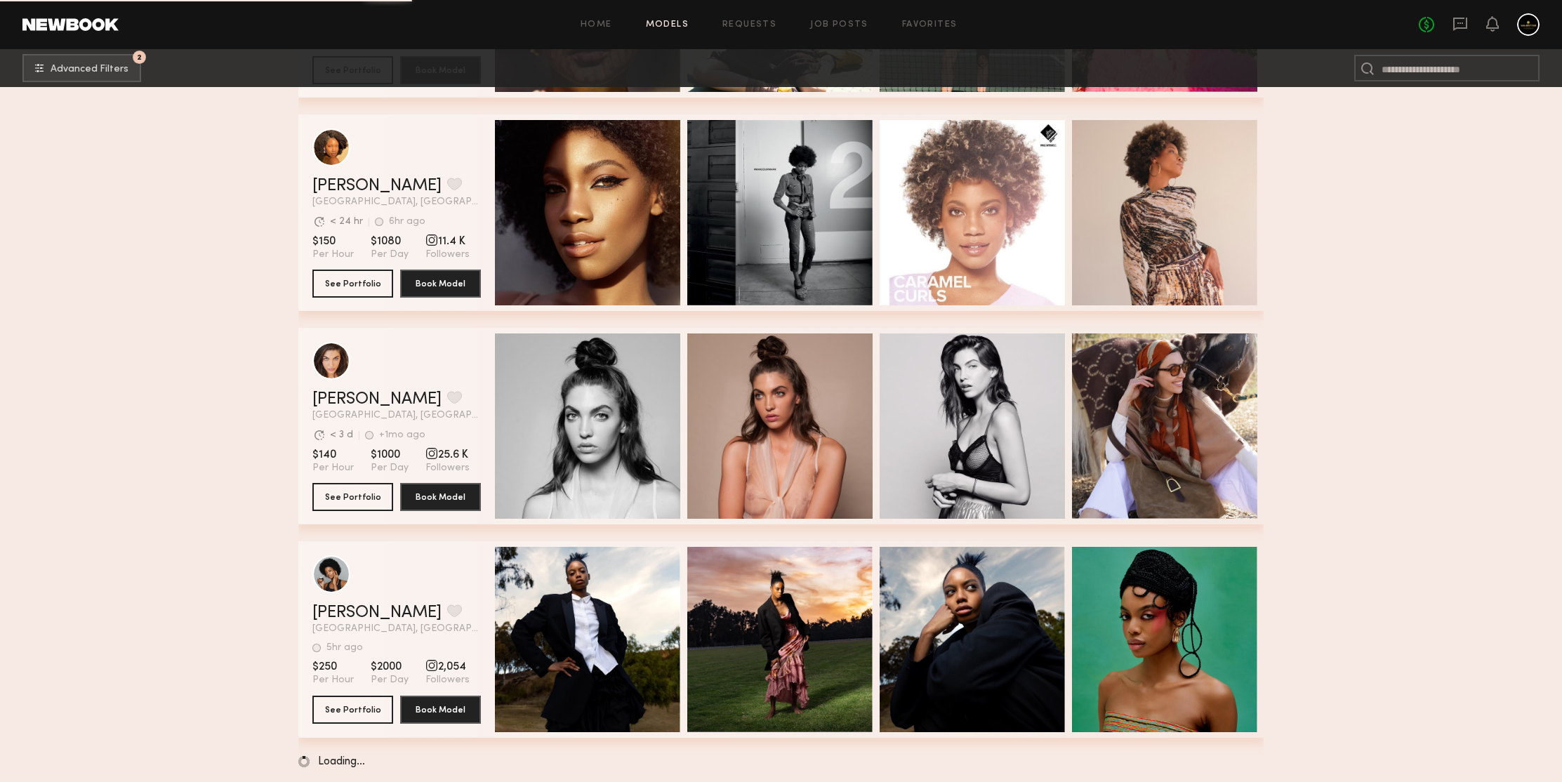
scroll to position [142991, 0]
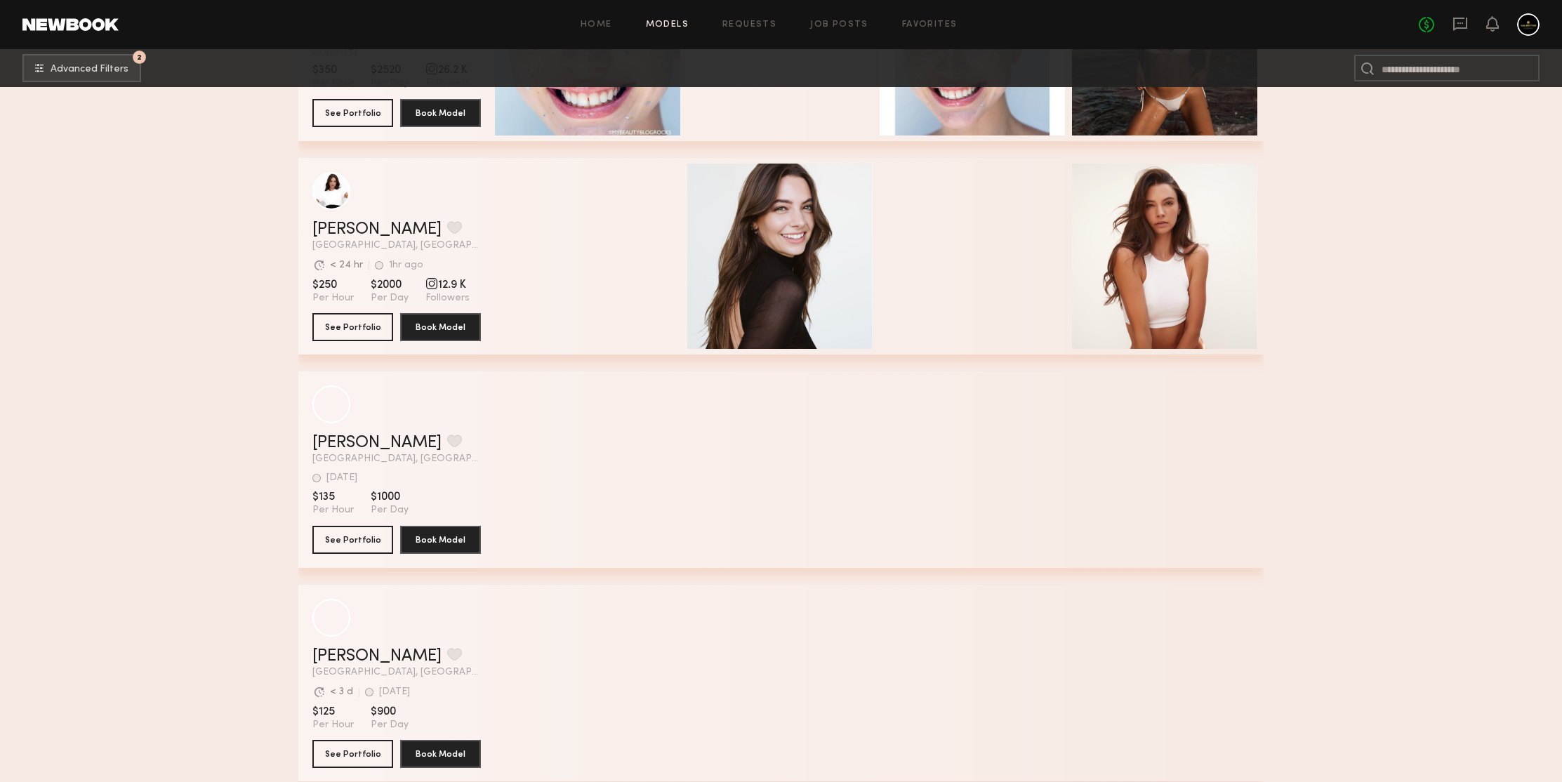
scroll to position [144605, 0]
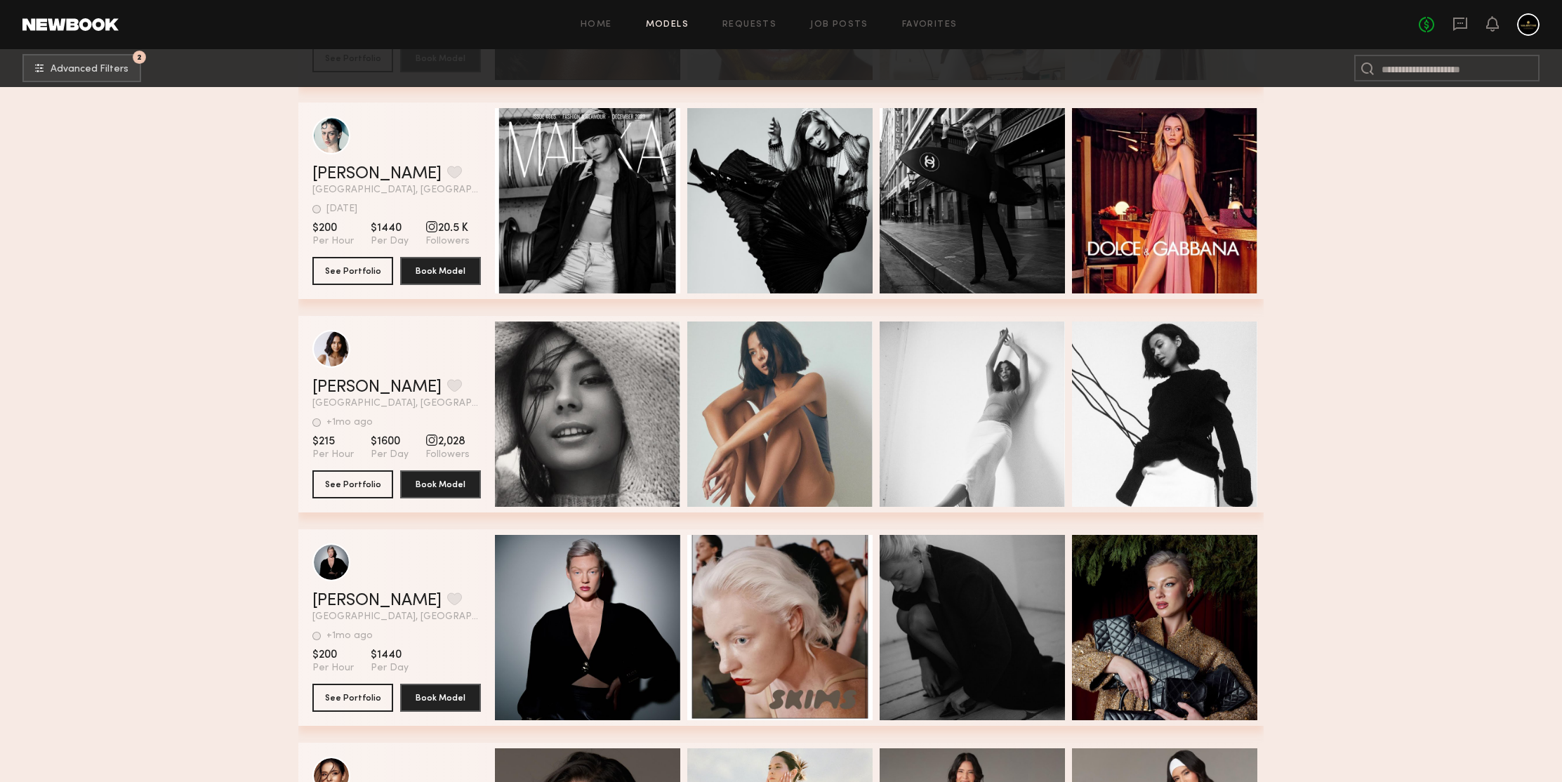
scroll to position [145273, 0]
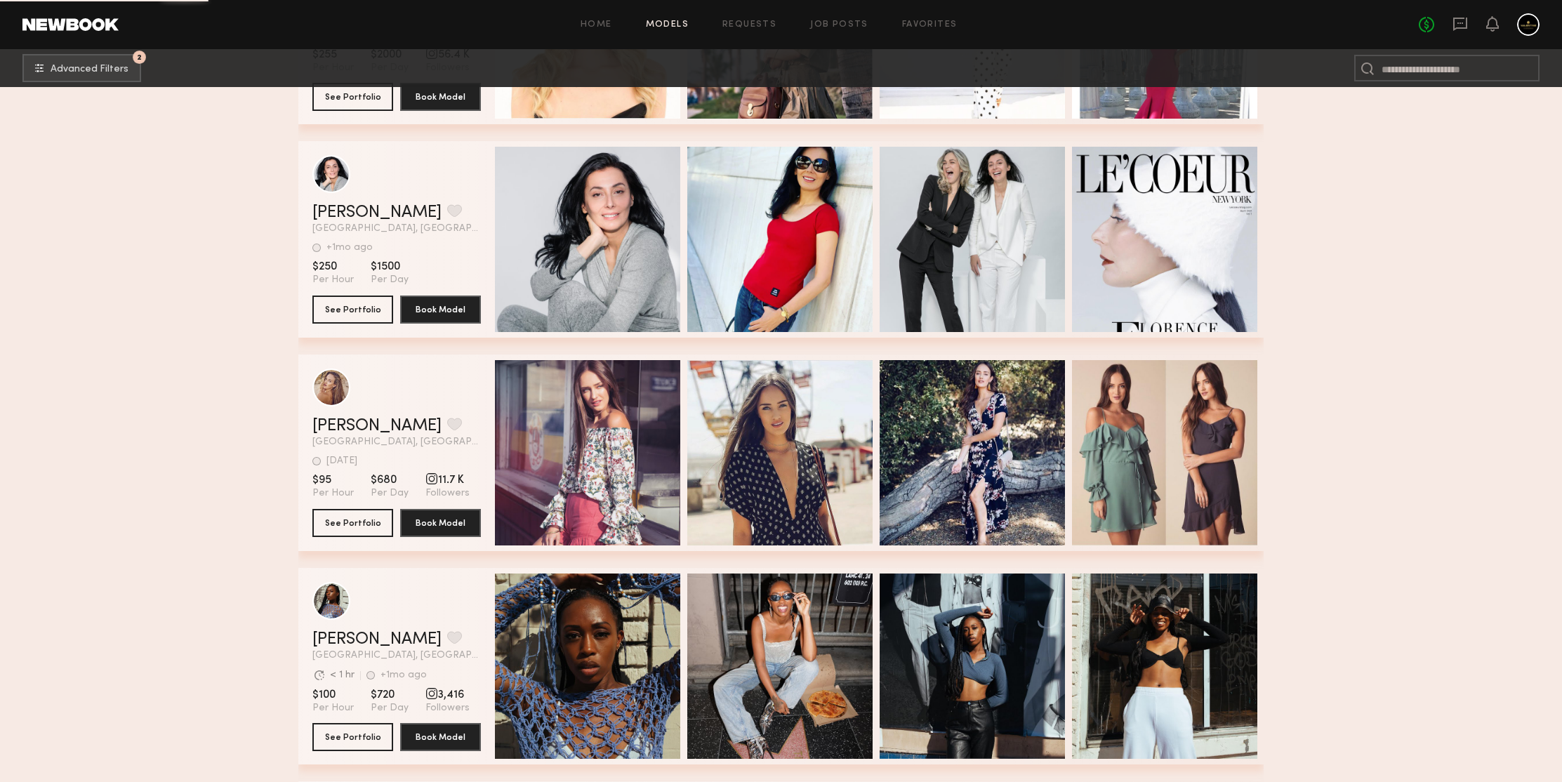
scroll to position [148113, 0]
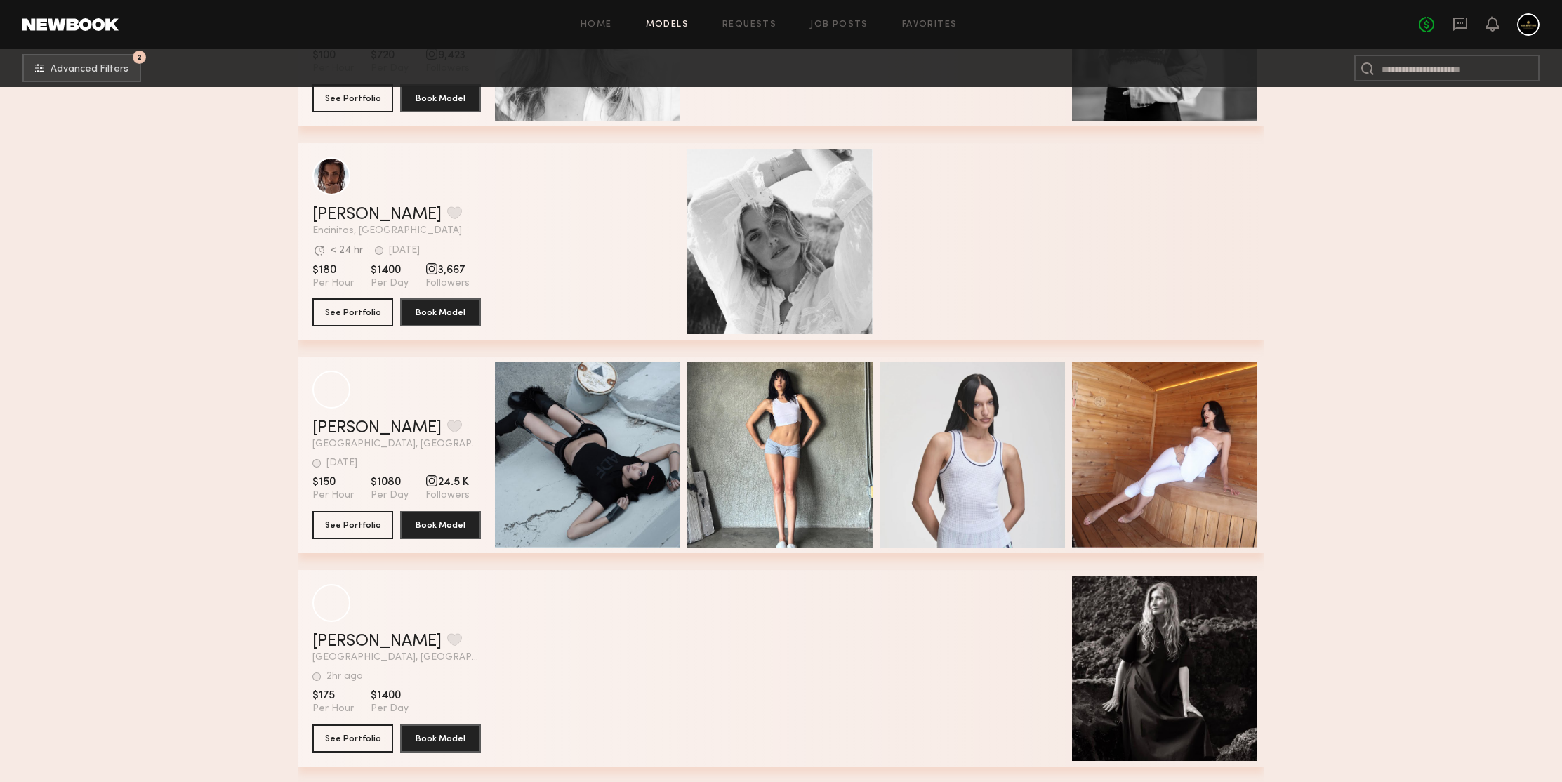
scroll to position [151148, 0]
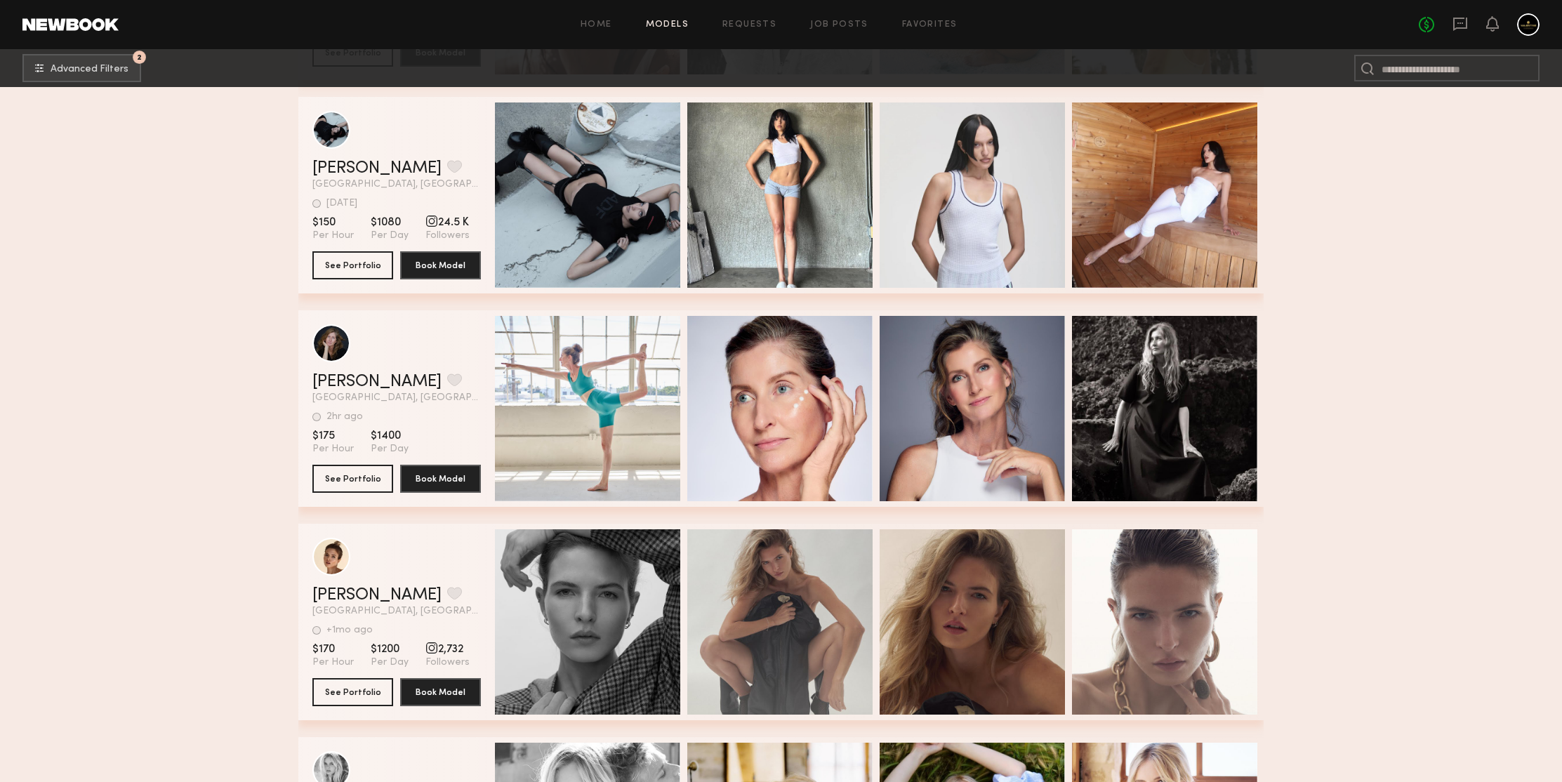
drag, startPoint x: 355, startPoint y: 267, endPoint x: 204, endPoint y: 220, distance: 157.9
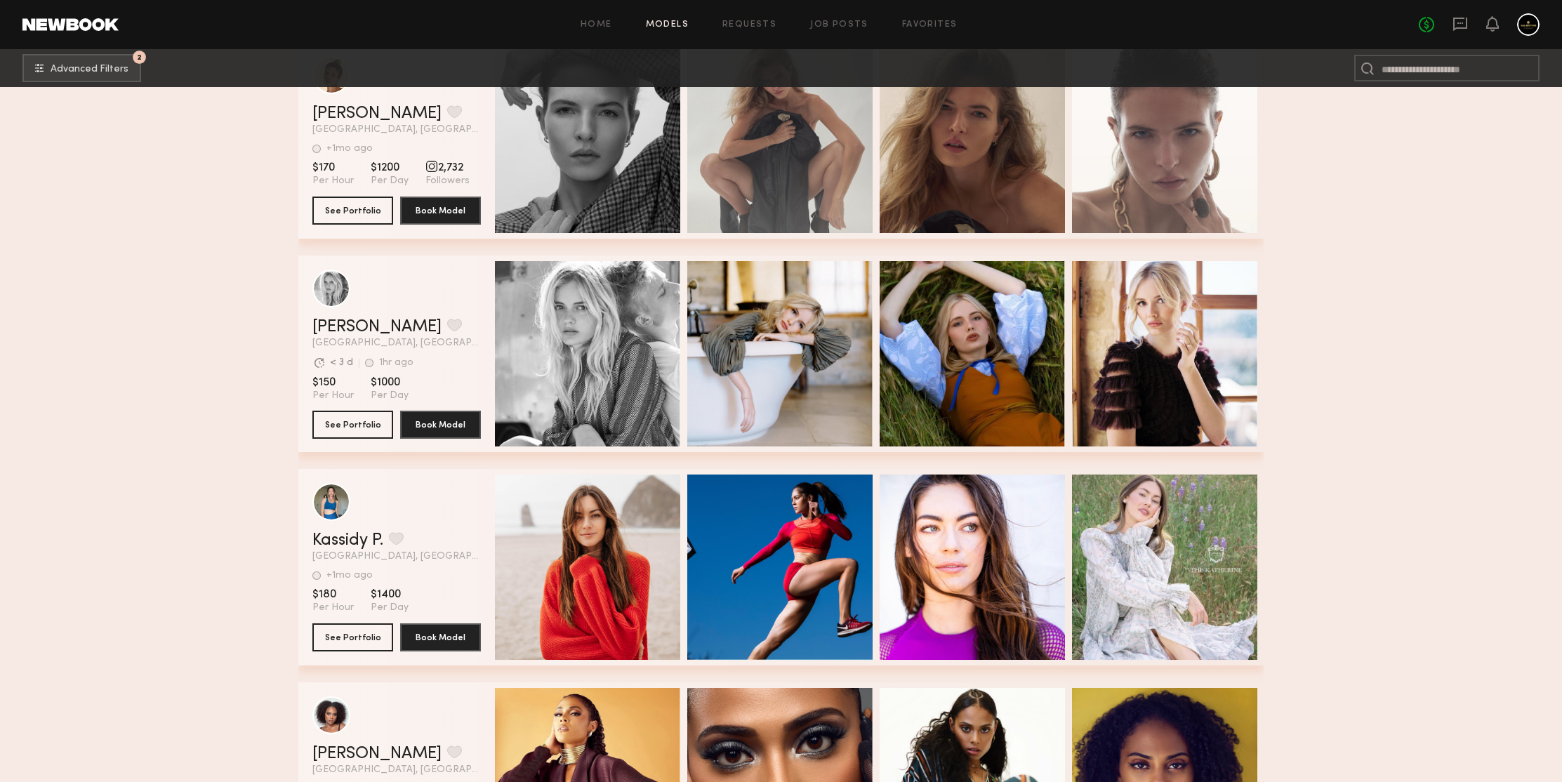
scroll to position [152545, 0]
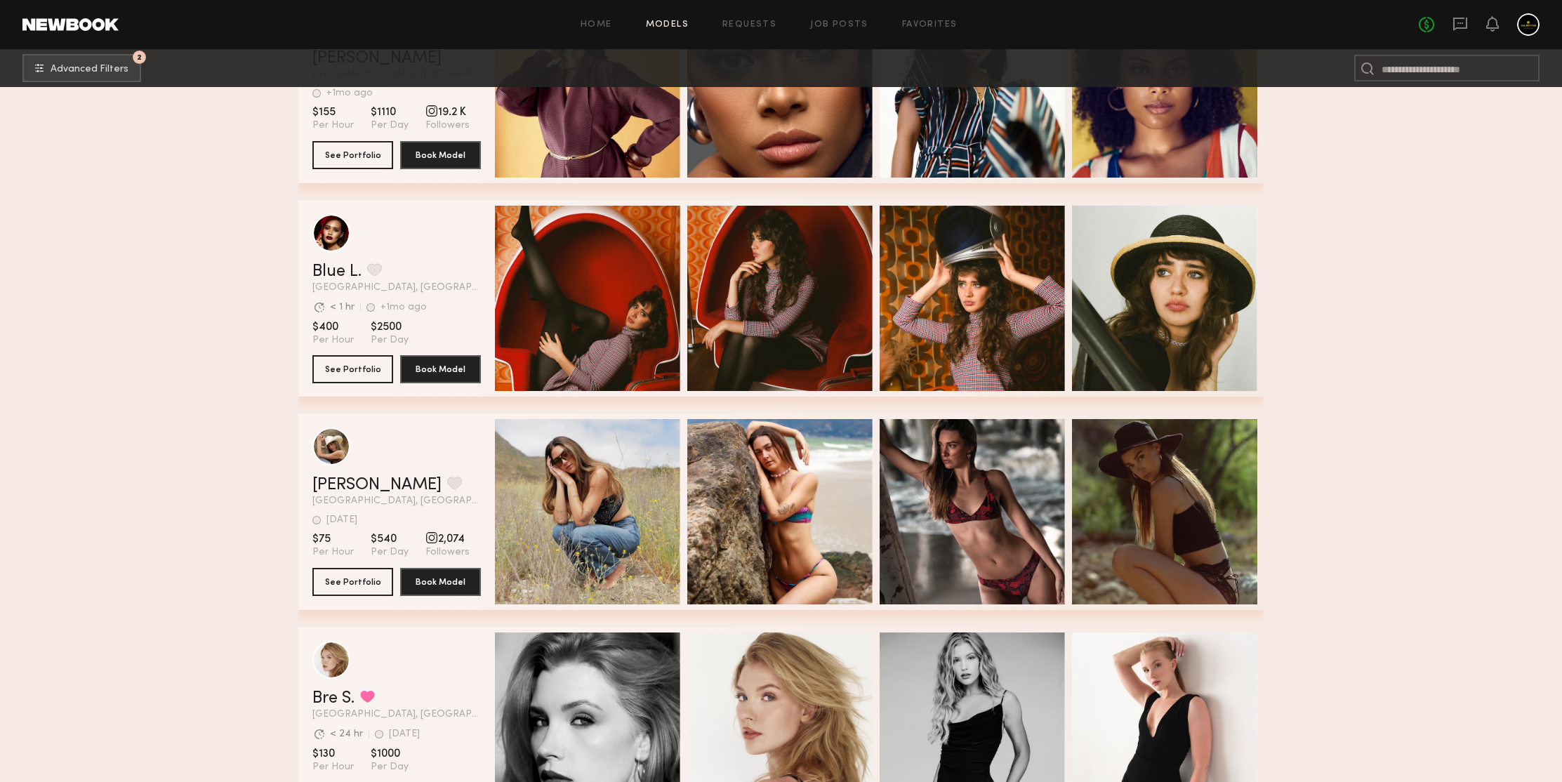
scroll to position [153342, 0]
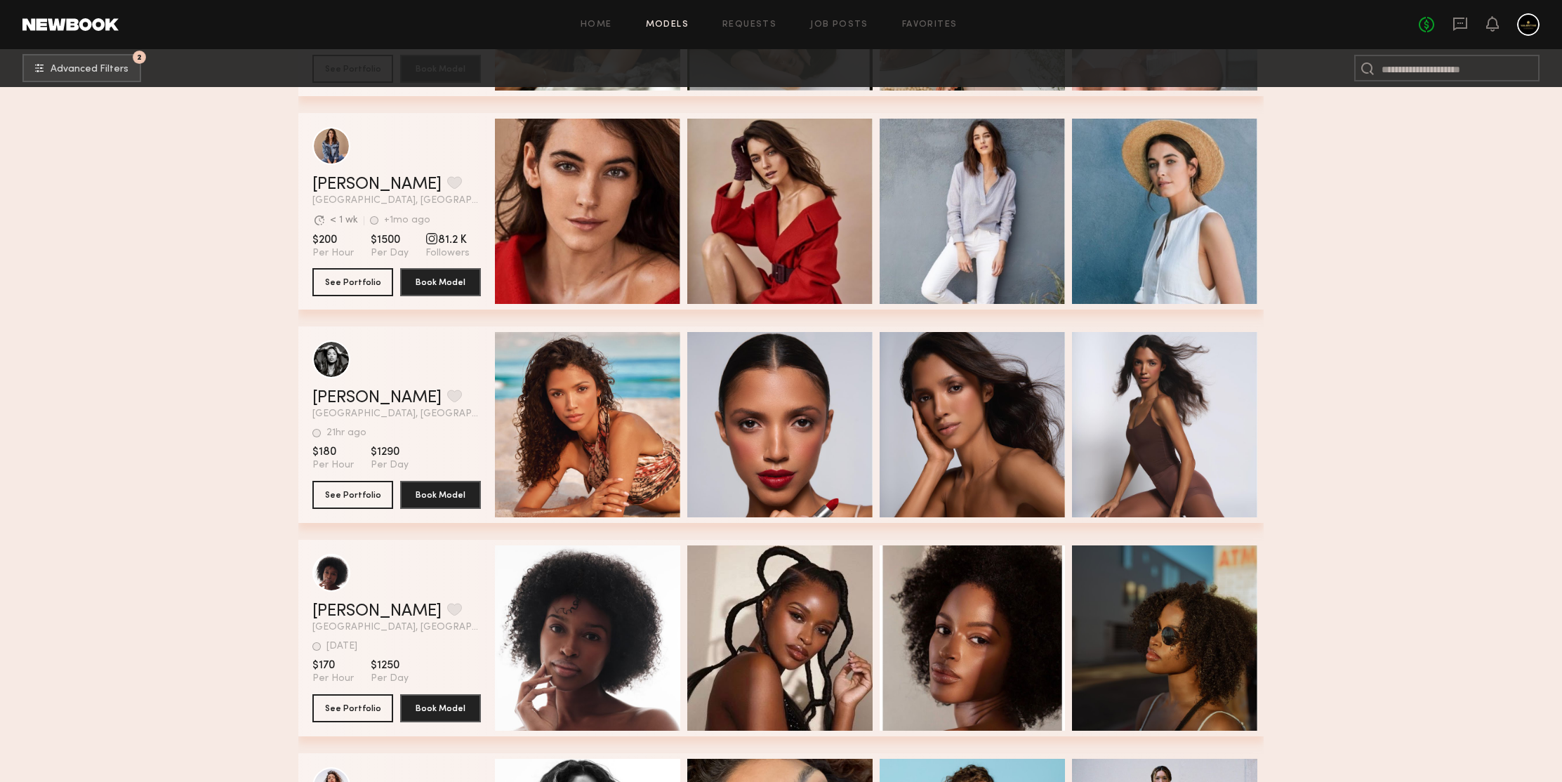
scroll to position [154354, 0]
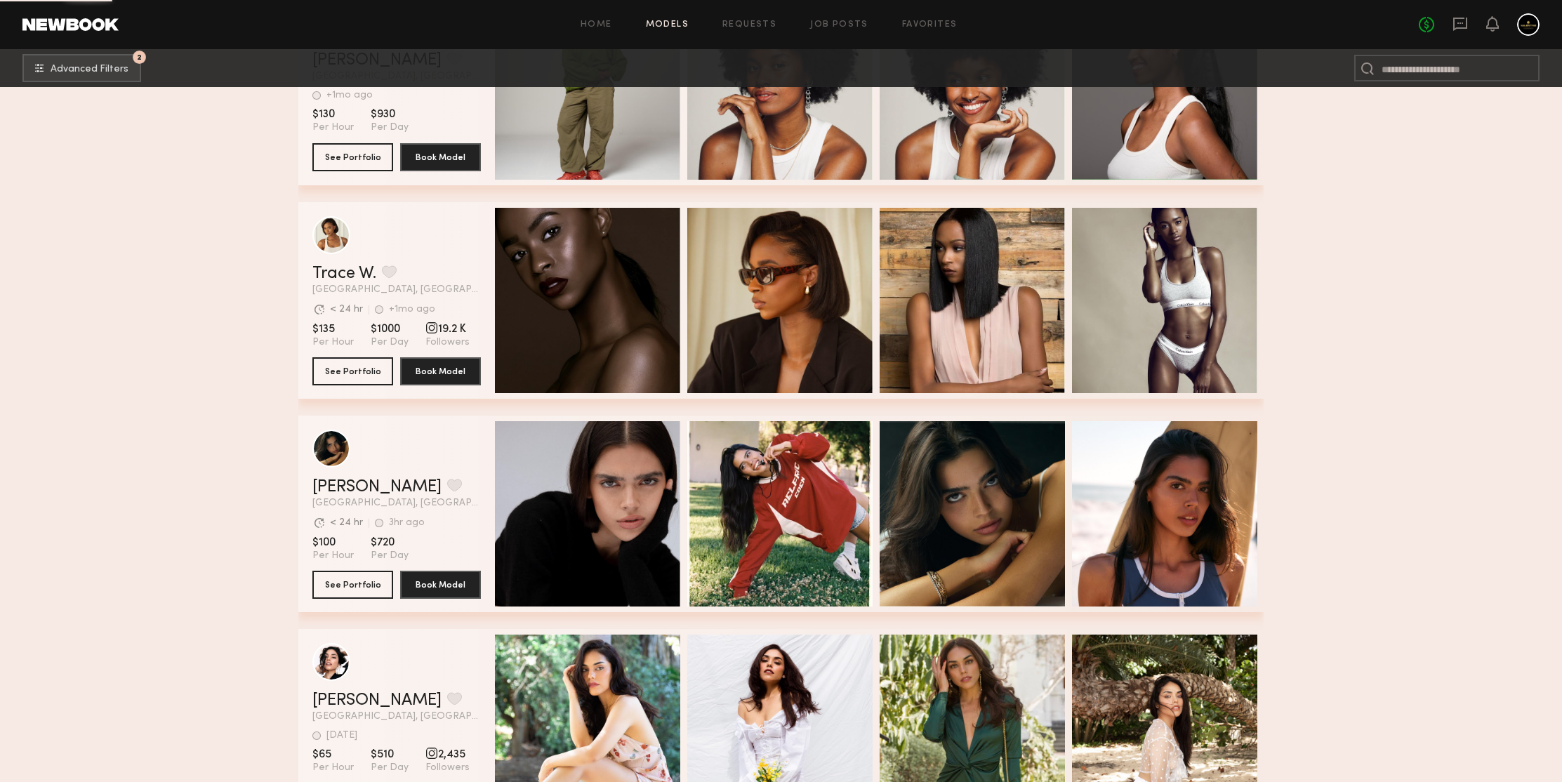
scroll to position [155795, 0]
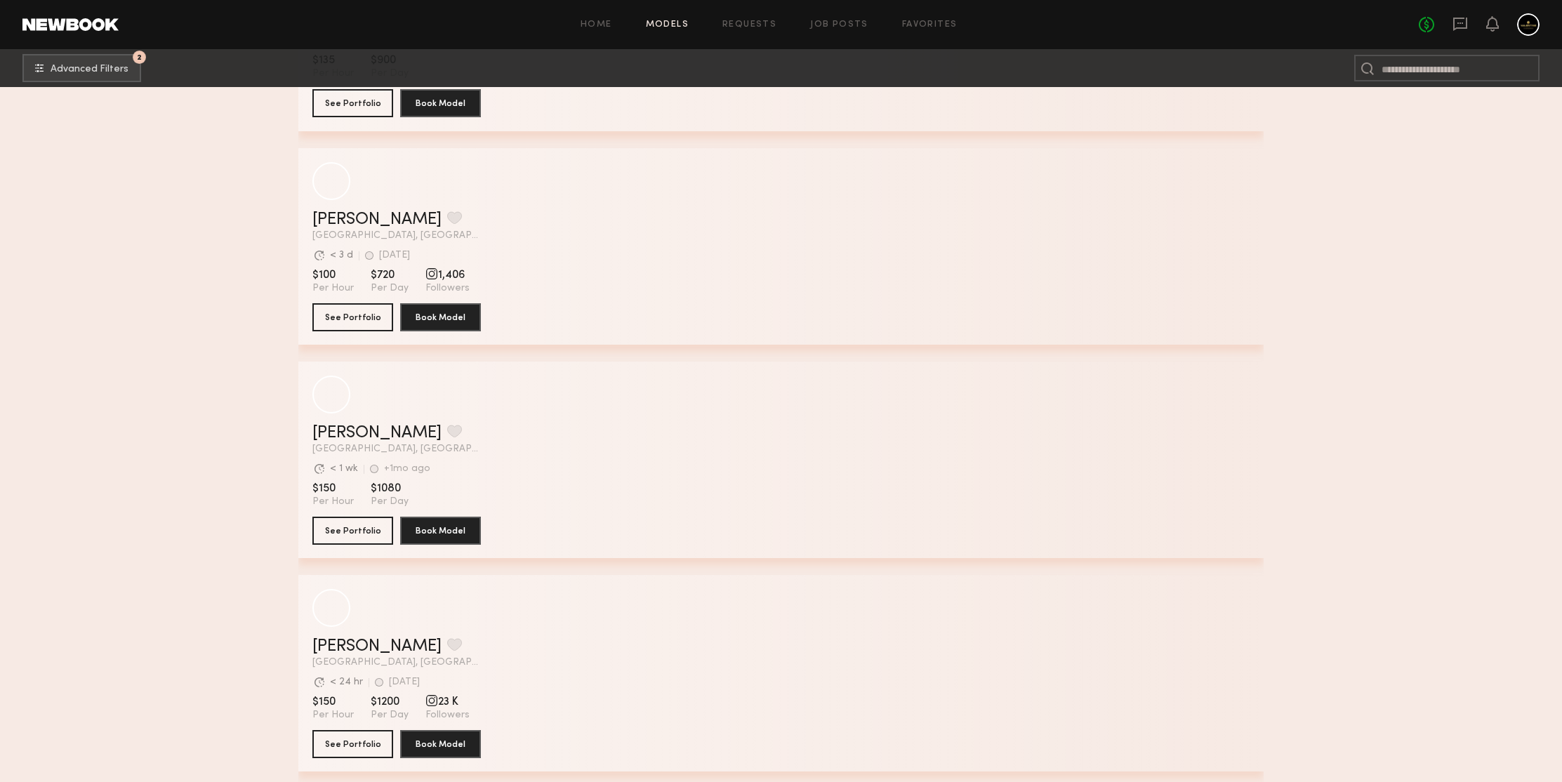
scroll to position [156911, 0]
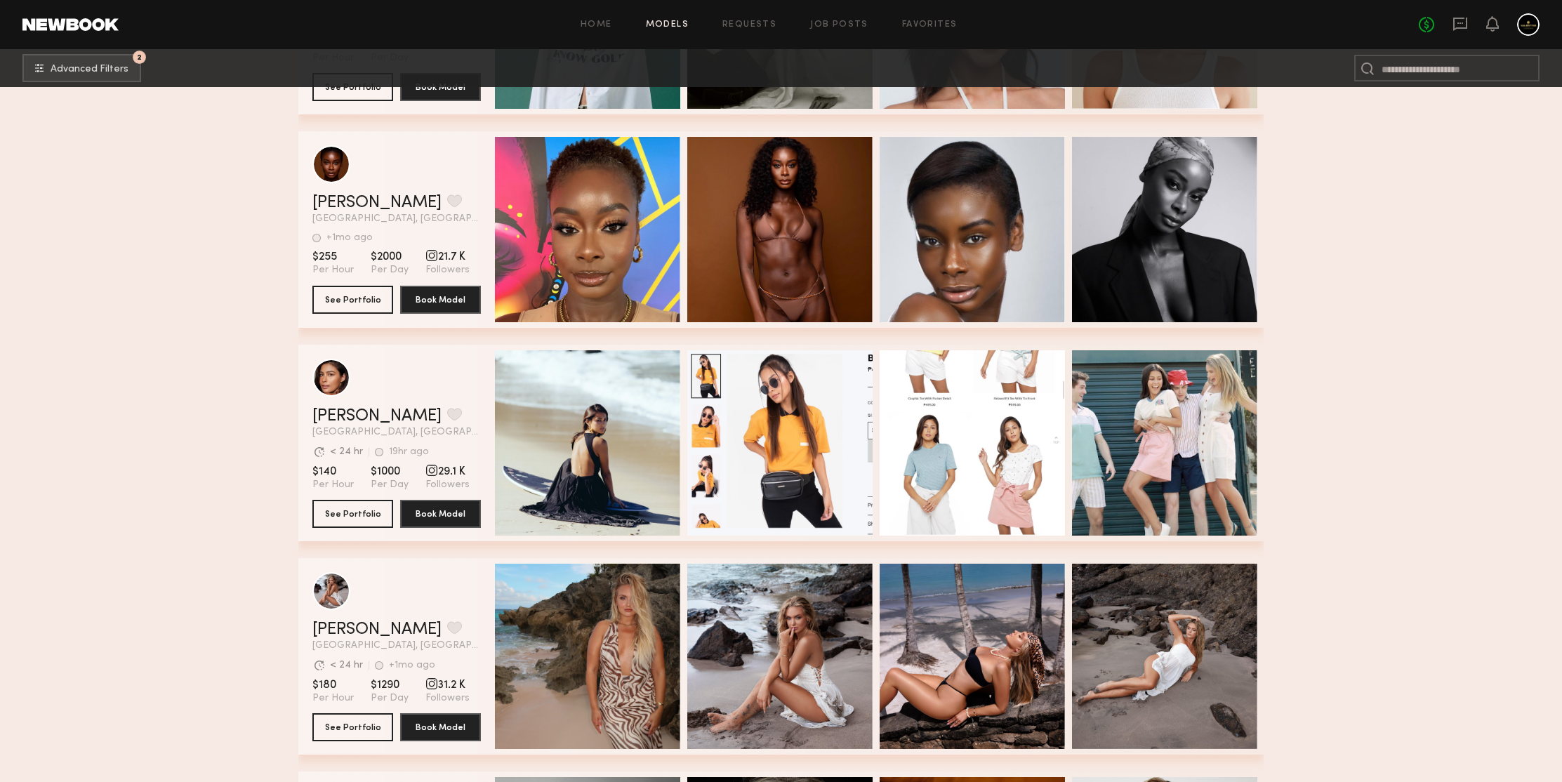
scroll to position [157486, 0]
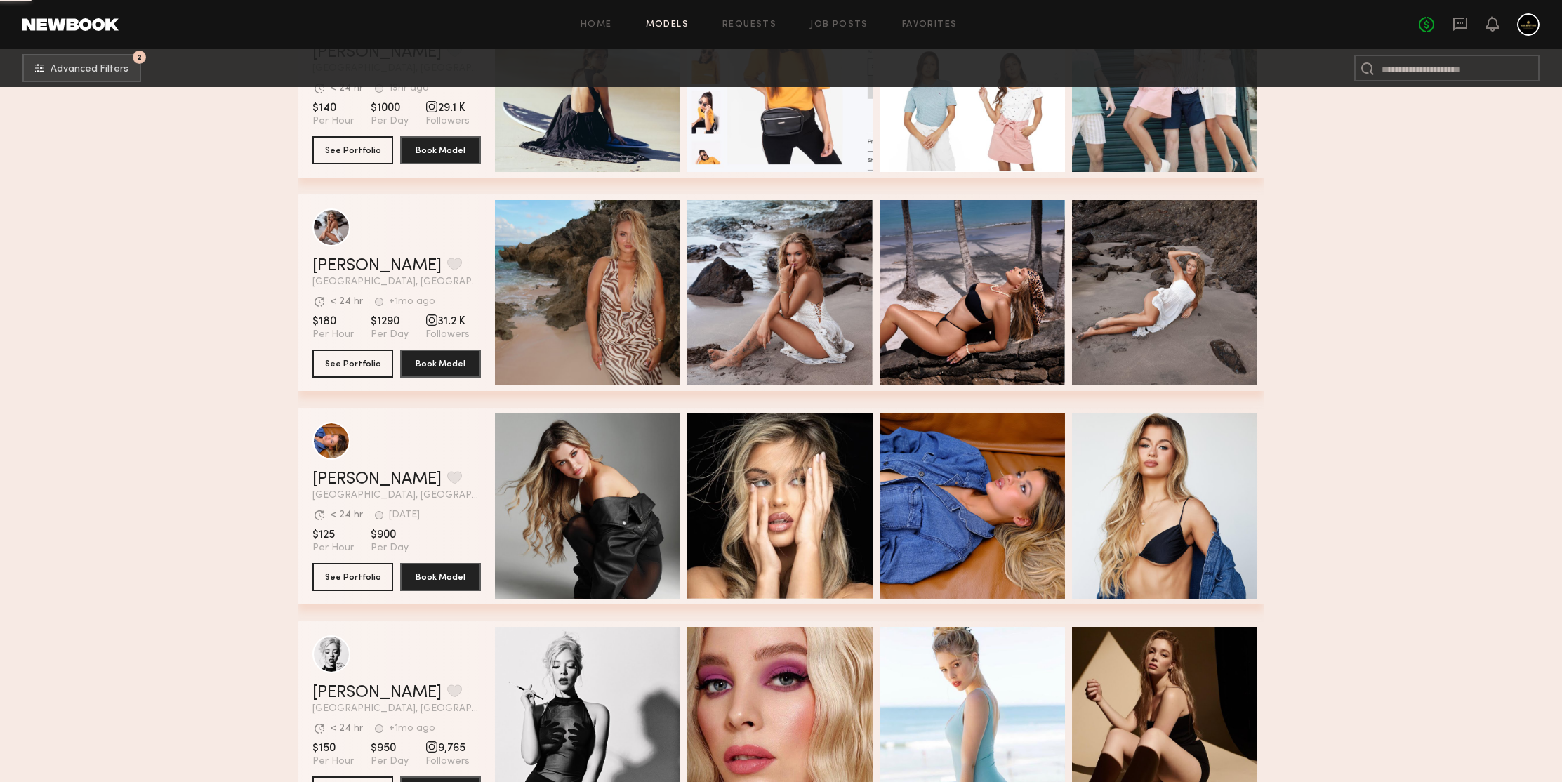
scroll to position [157913, 0]
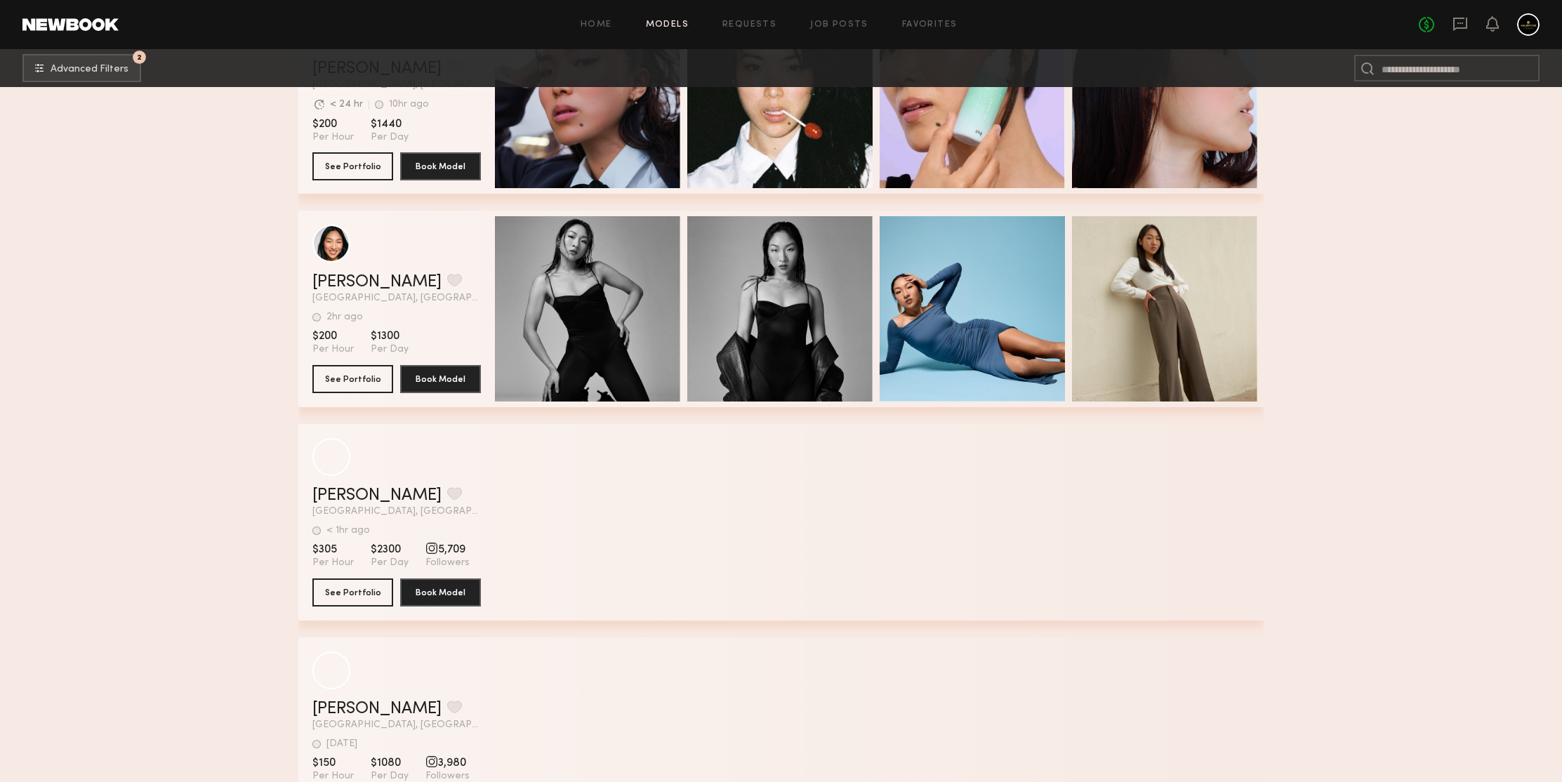
scroll to position [158917, 0]
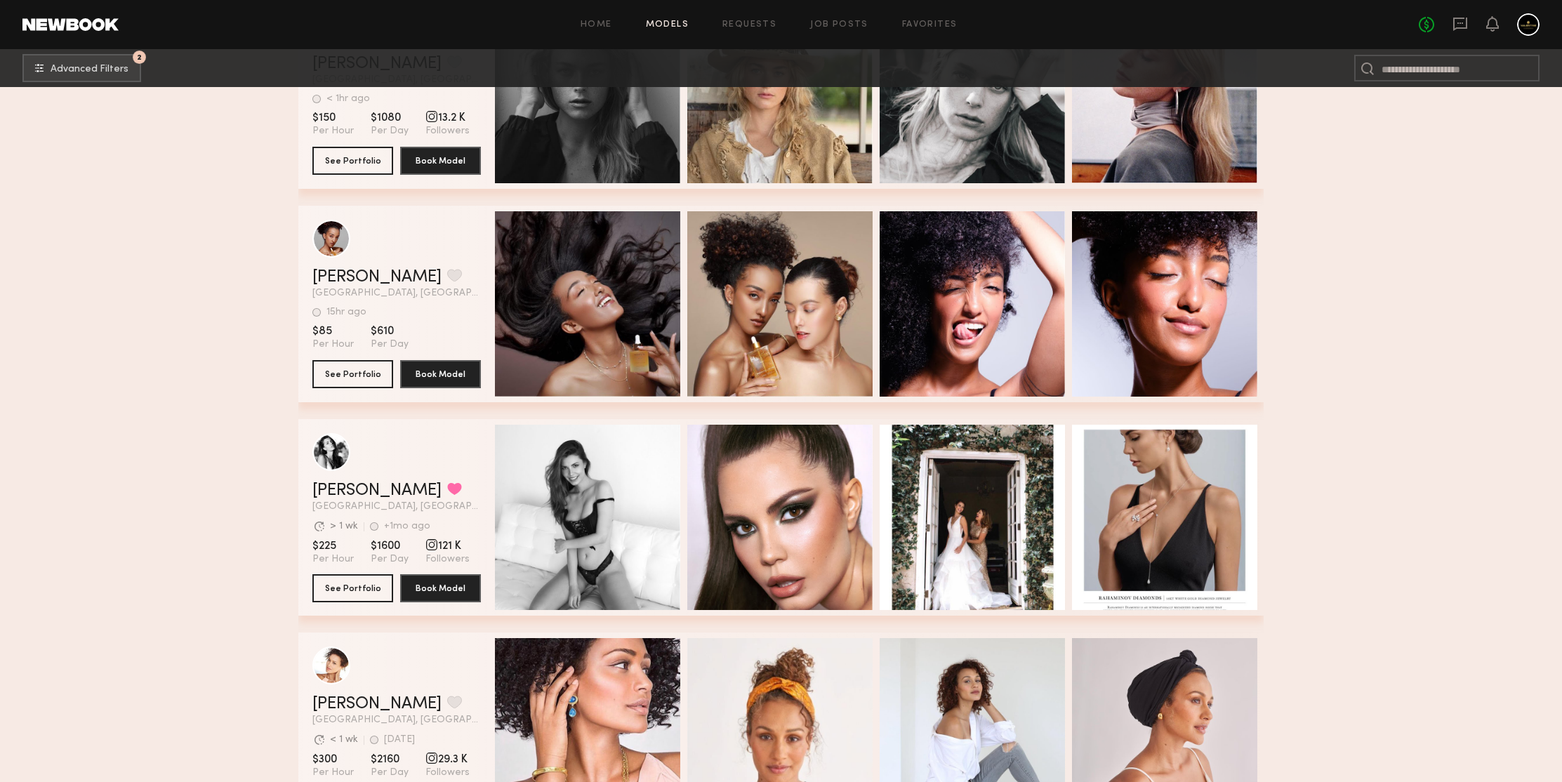
scroll to position [162626, 0]
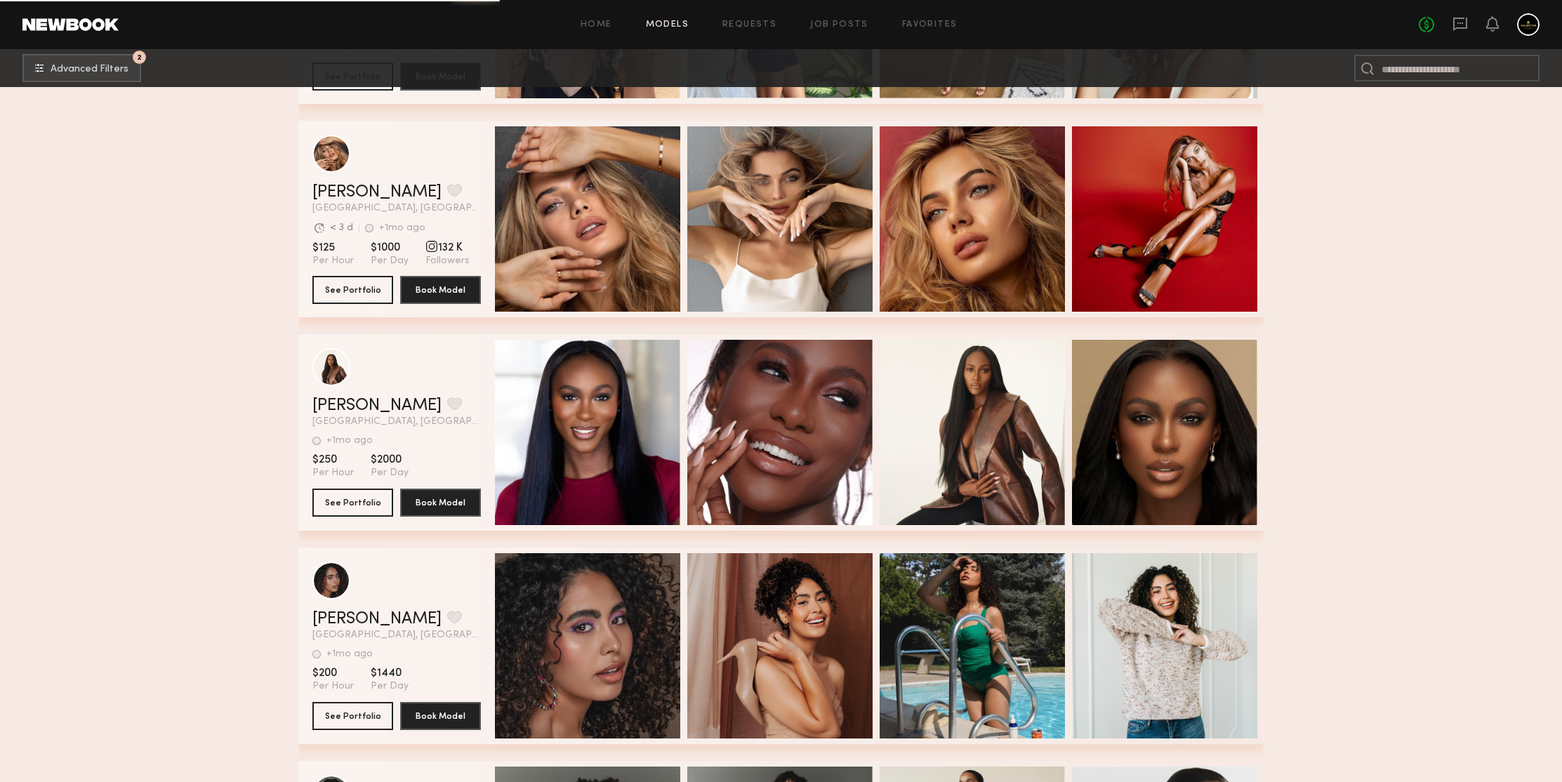
scroll to position [163275, 0]
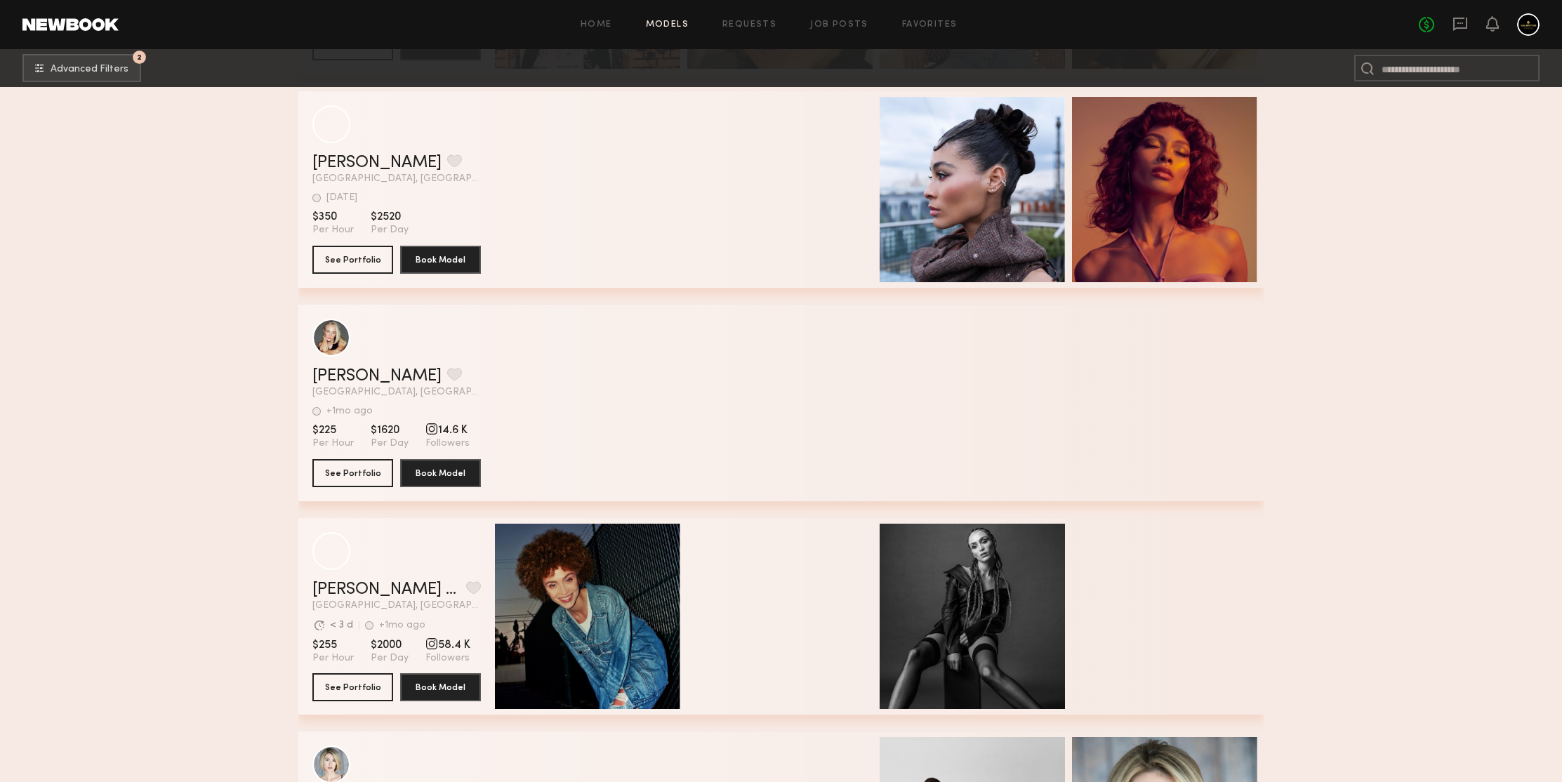
scroll to position [164869, 0]
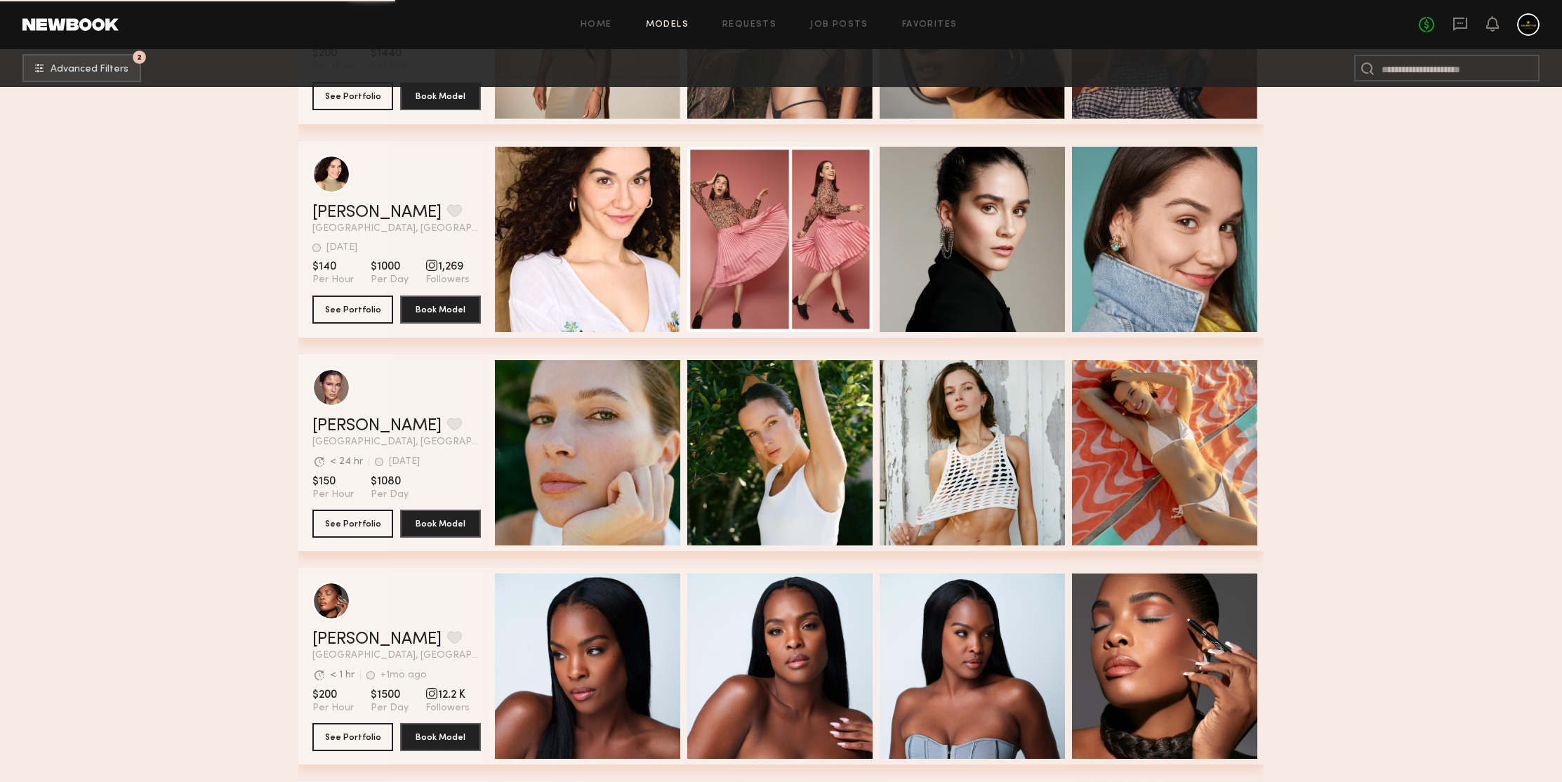
scroll to position [166039, 0]
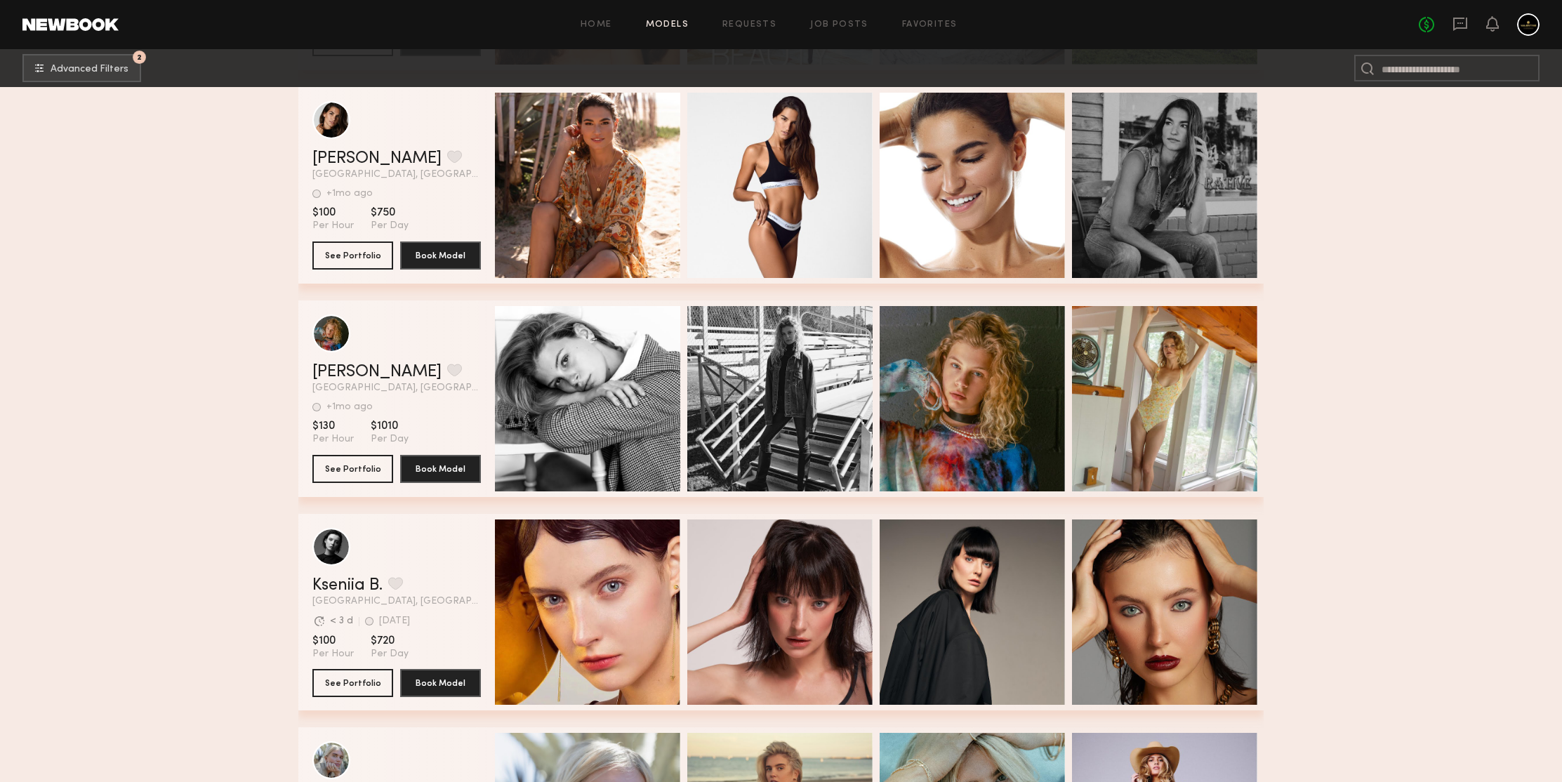
scroll to position [167074, 0]
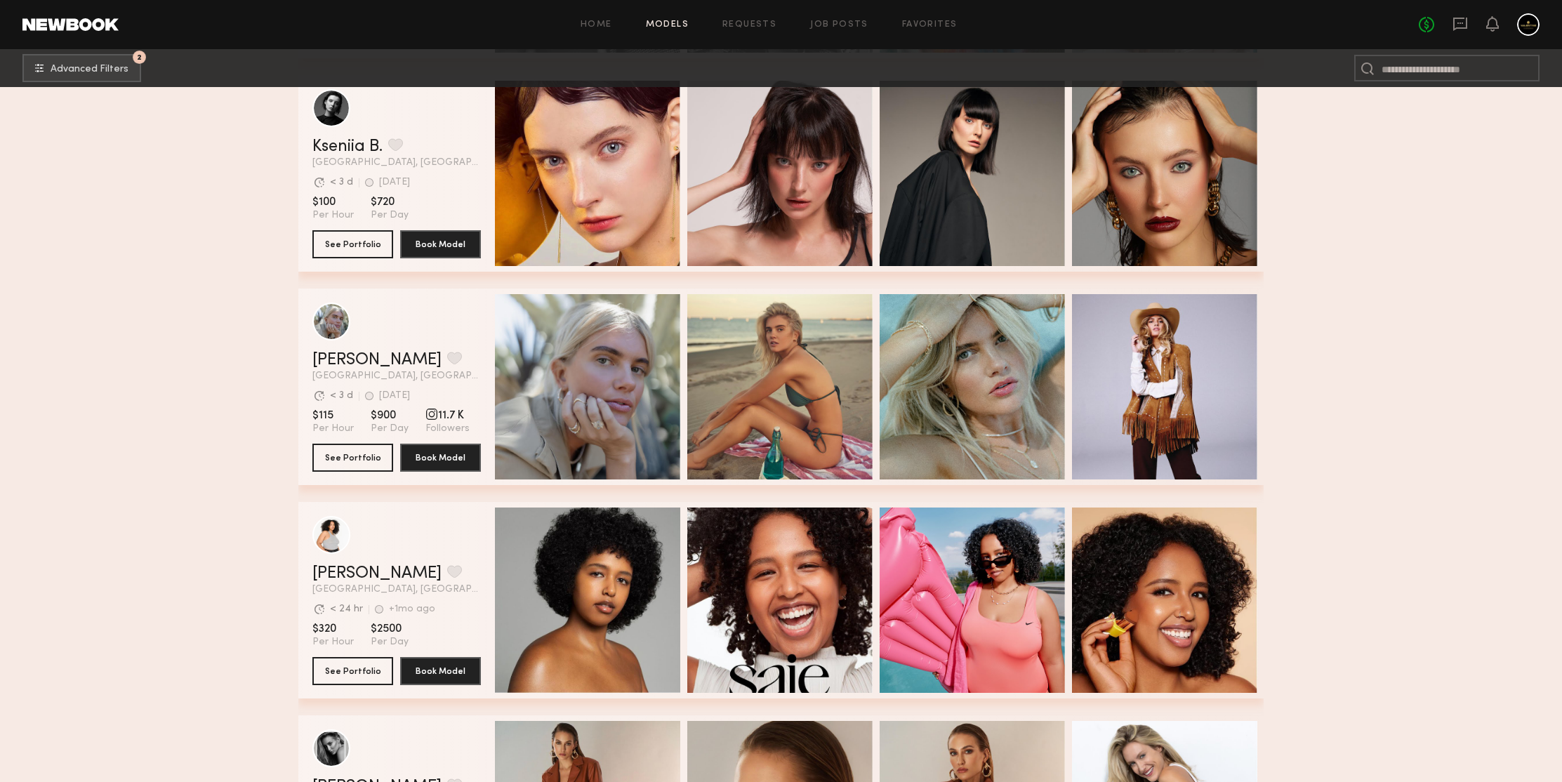
scroll to position [167494, 0]
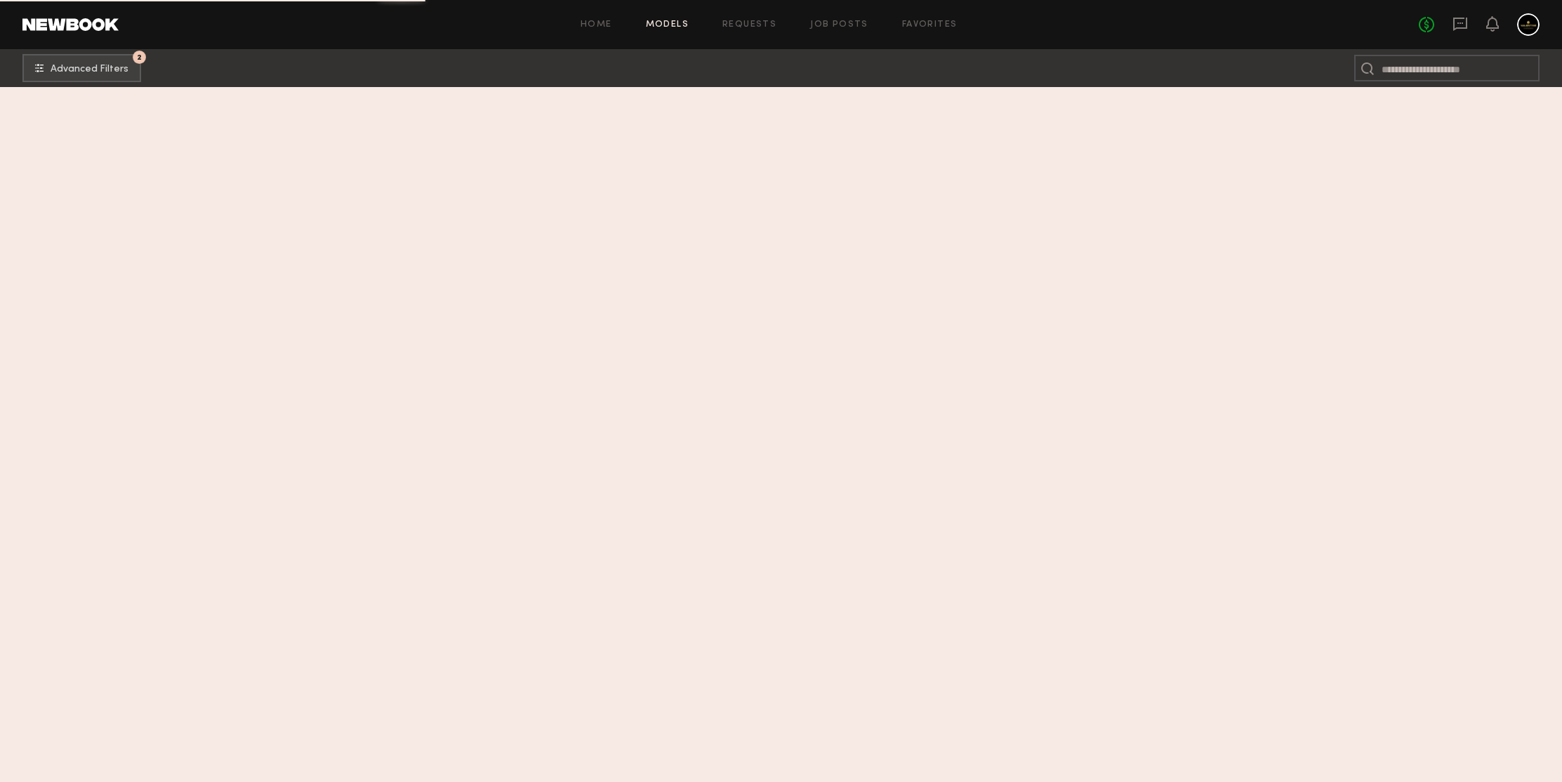
scroll to position [167974, 0]
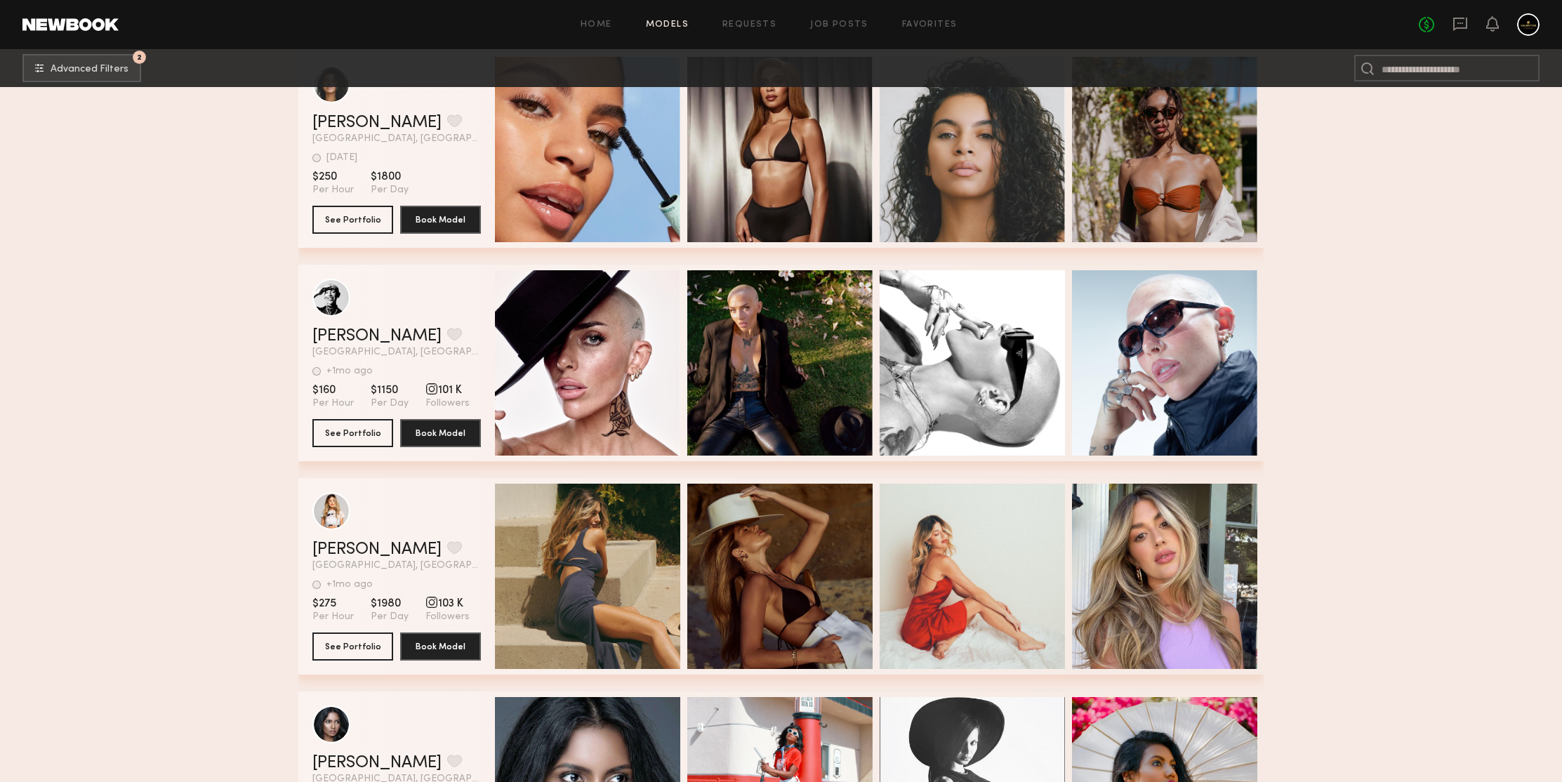
scroll to position [169746, 0]
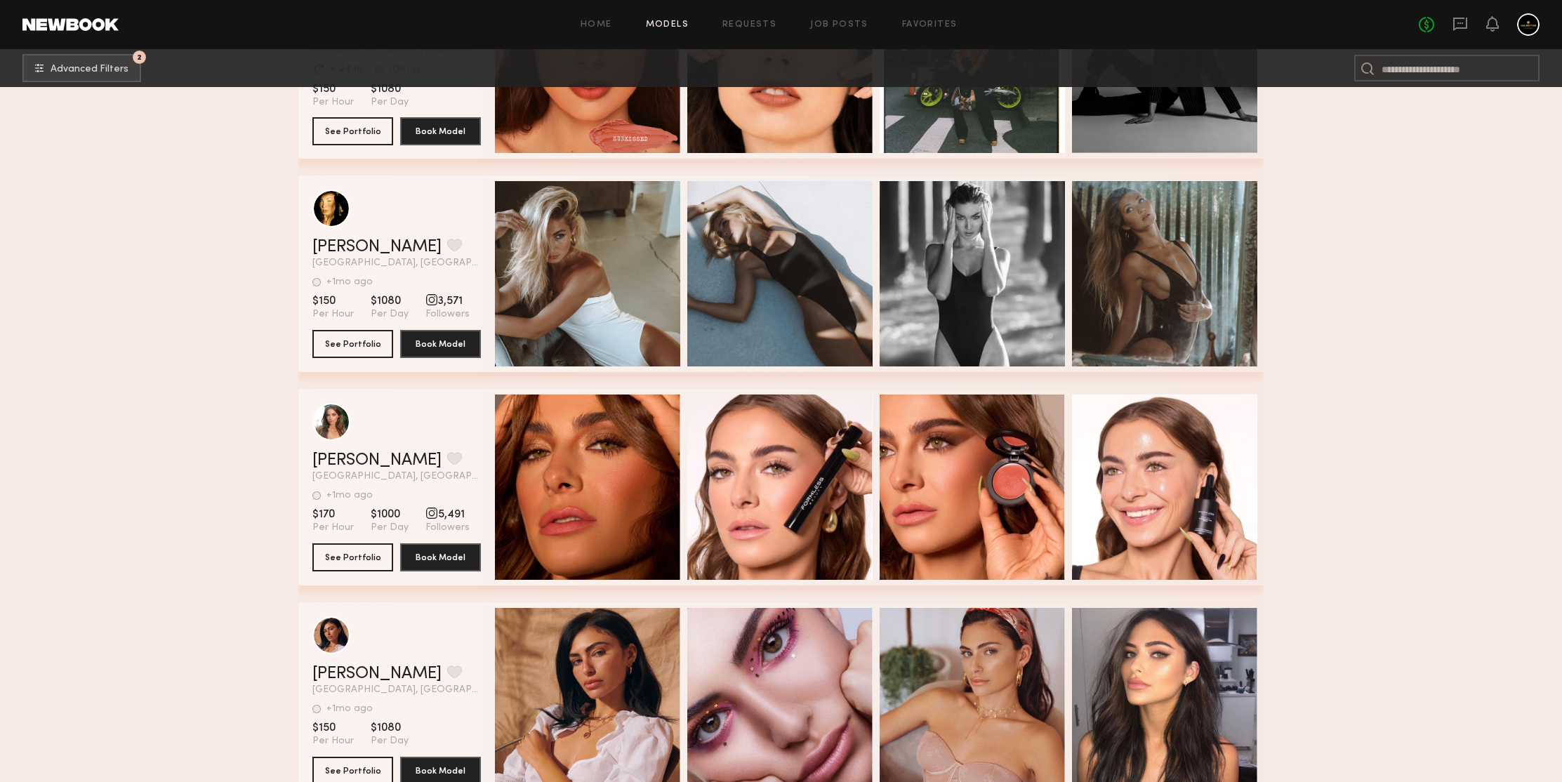
scroll to position [170595, 0]
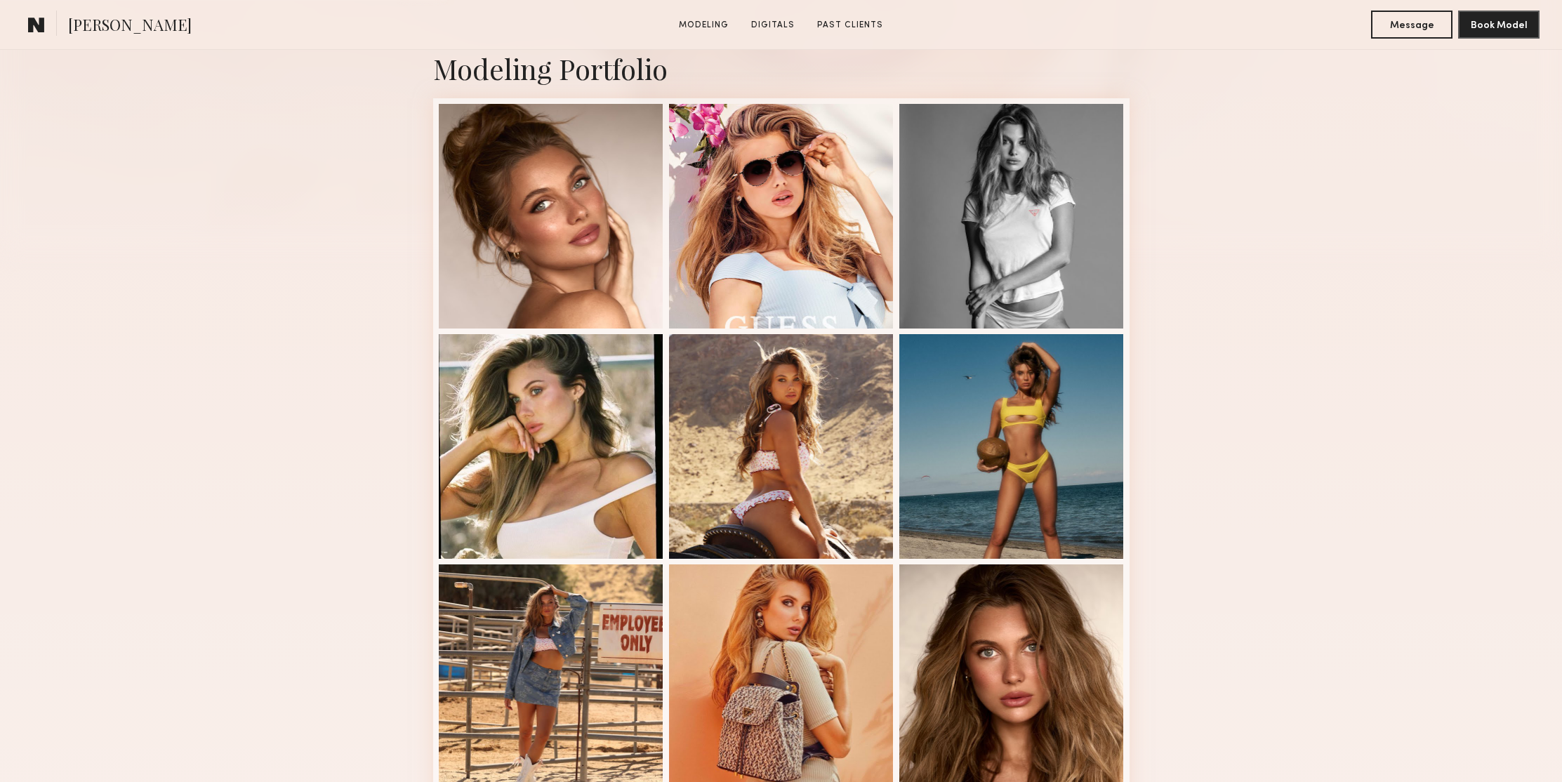
scroll to position [401, 0]
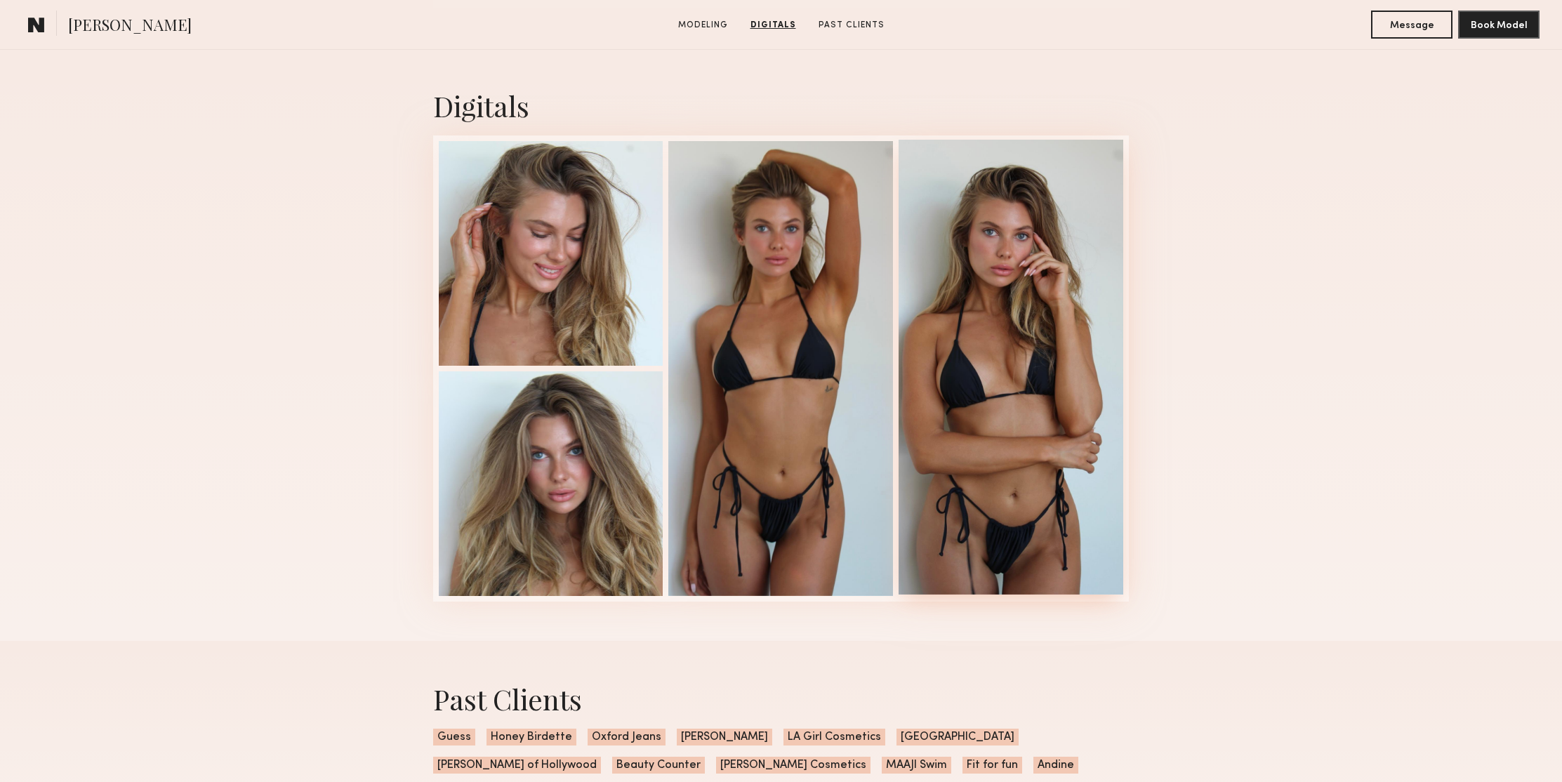
scroll to position [1053, 0]
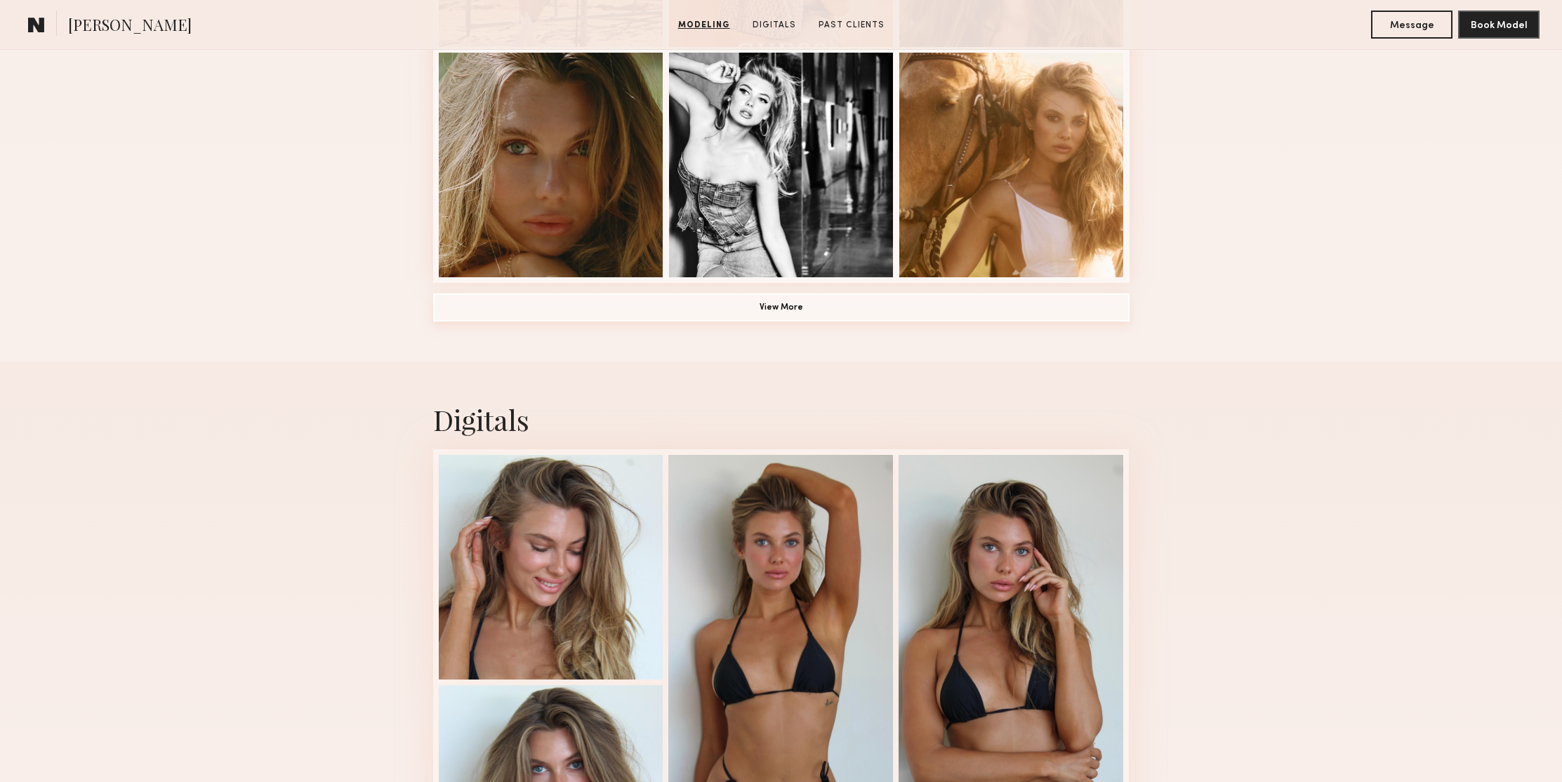
click at [830, 314] on button "View More" at bounding box center [781, 307] width 696 height 28
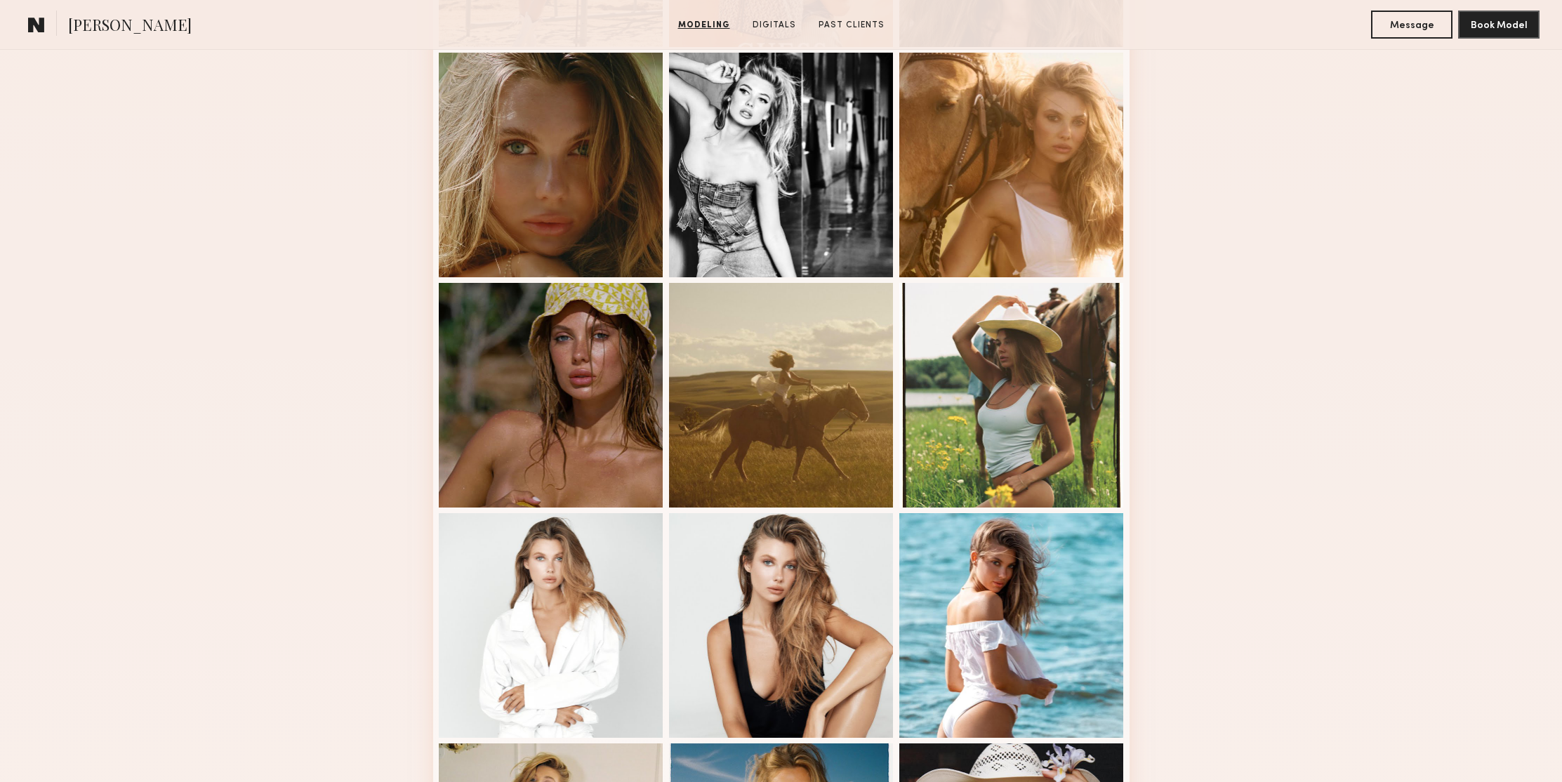
click at [1334, 263] on div "Modeling Portfolio" at bounding box center [781, 256] width 1562 height 1975
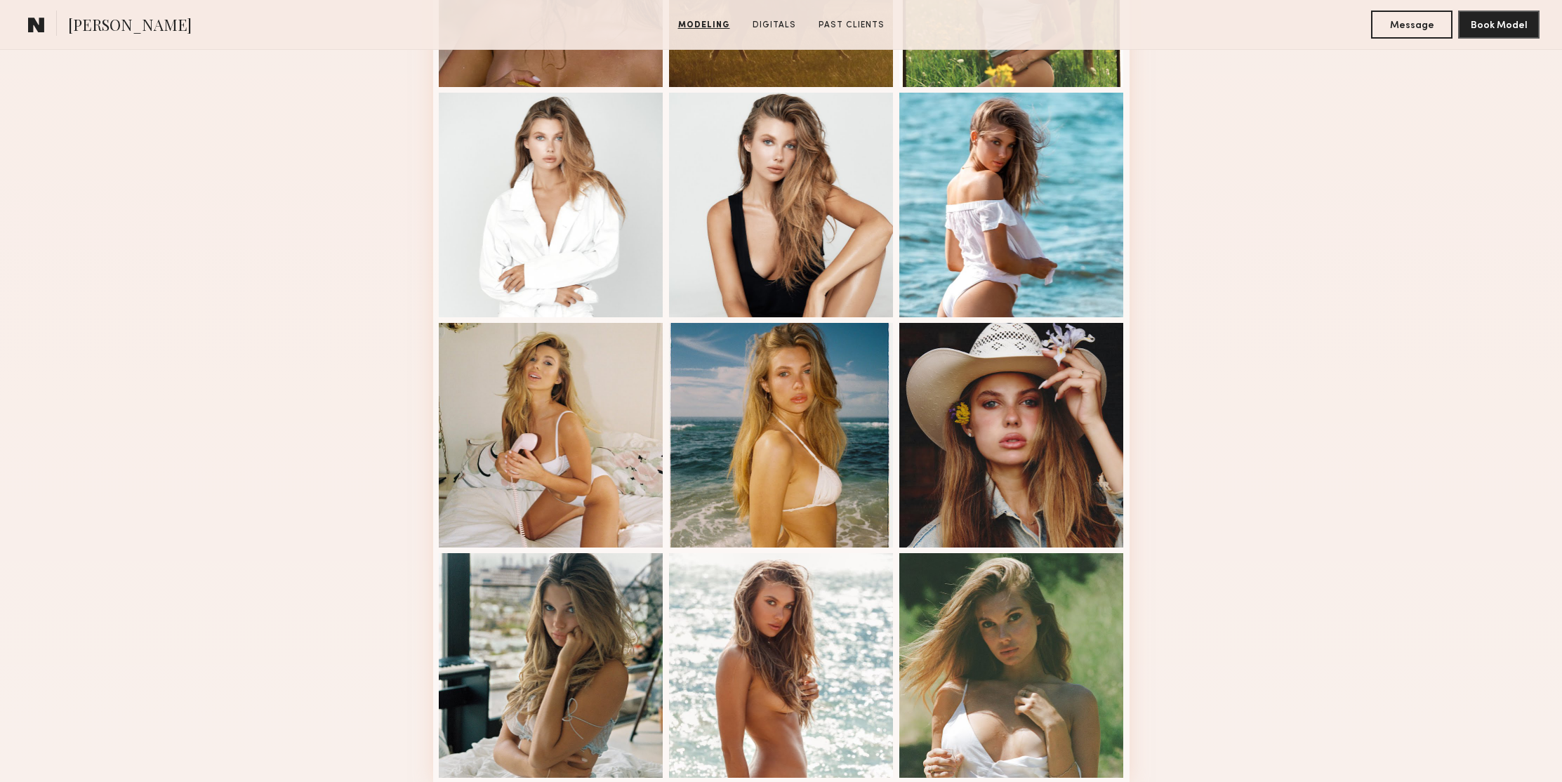
scroll to position [409, 0]
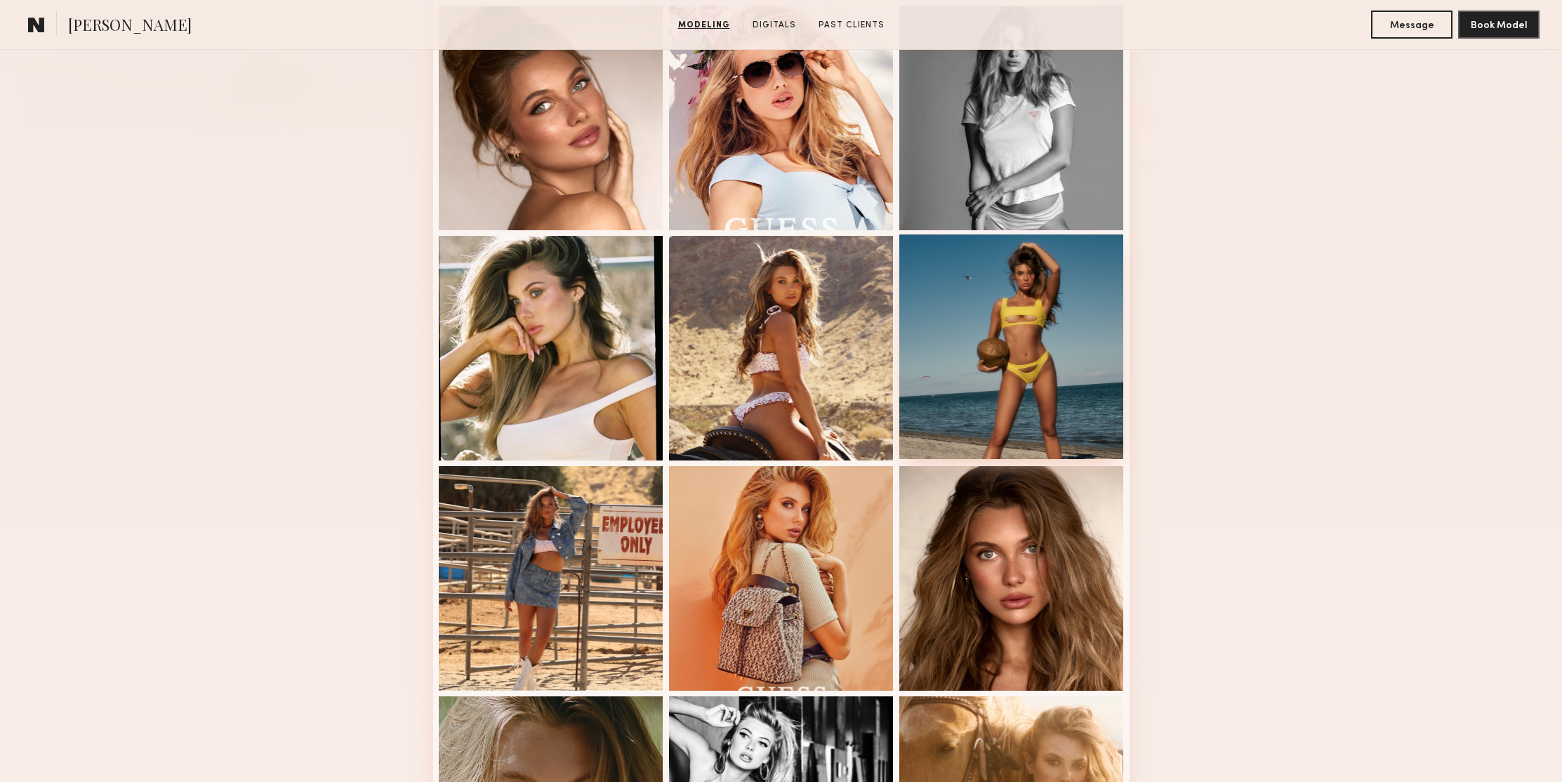
click at [1049, 281] on div at bounding box center [1011, 346] width 225 height 225
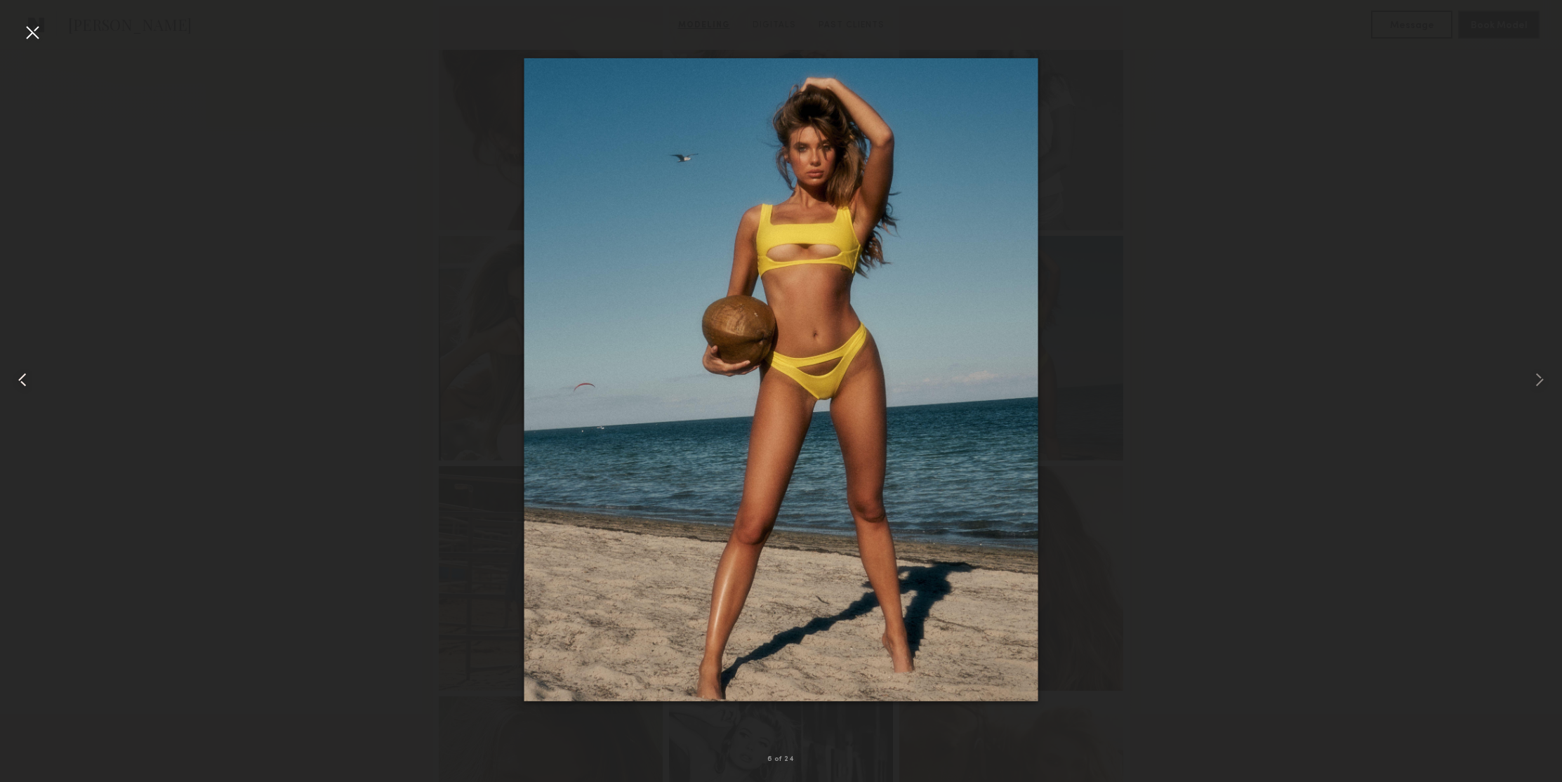
click at [19, 383] on common-icon at bounding box center [22, 380] width 22 height 22
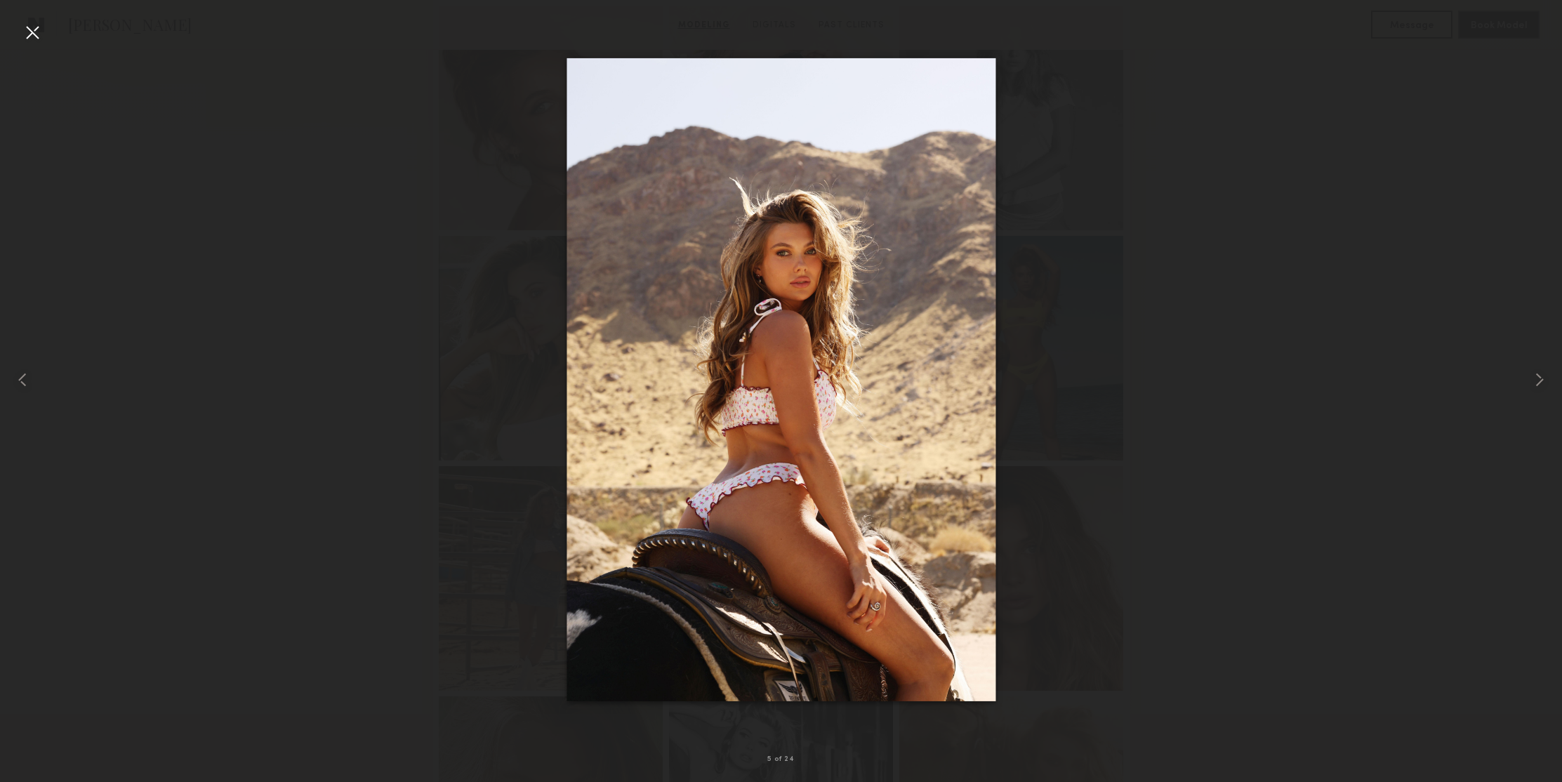
click at [30, 29] on div at bounding box center [32, 32] width 22 height 22
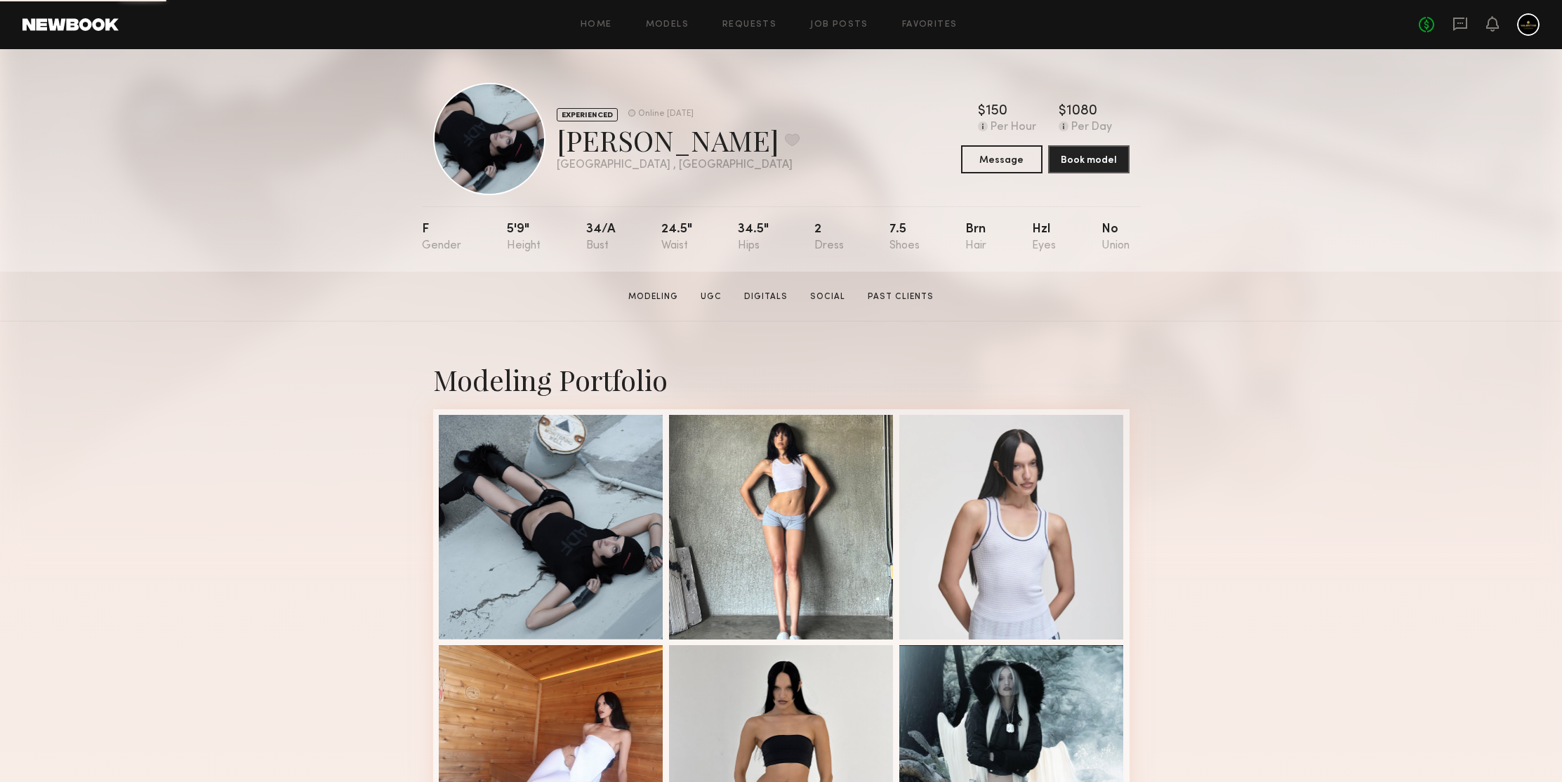
scroll to position [349, 0]
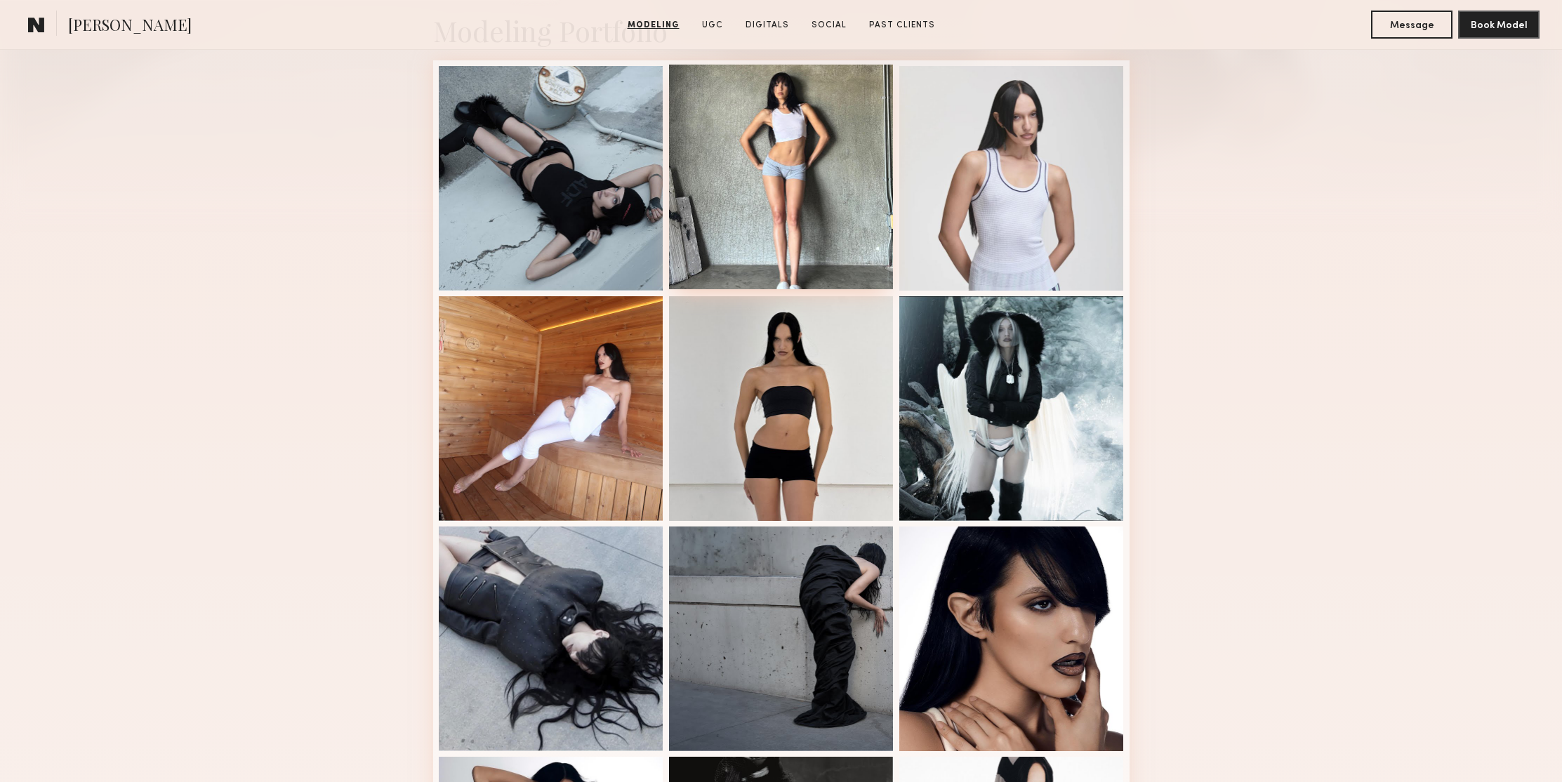
click at [771, 132] on div at bounding box center [781, 177] width 225 height 225
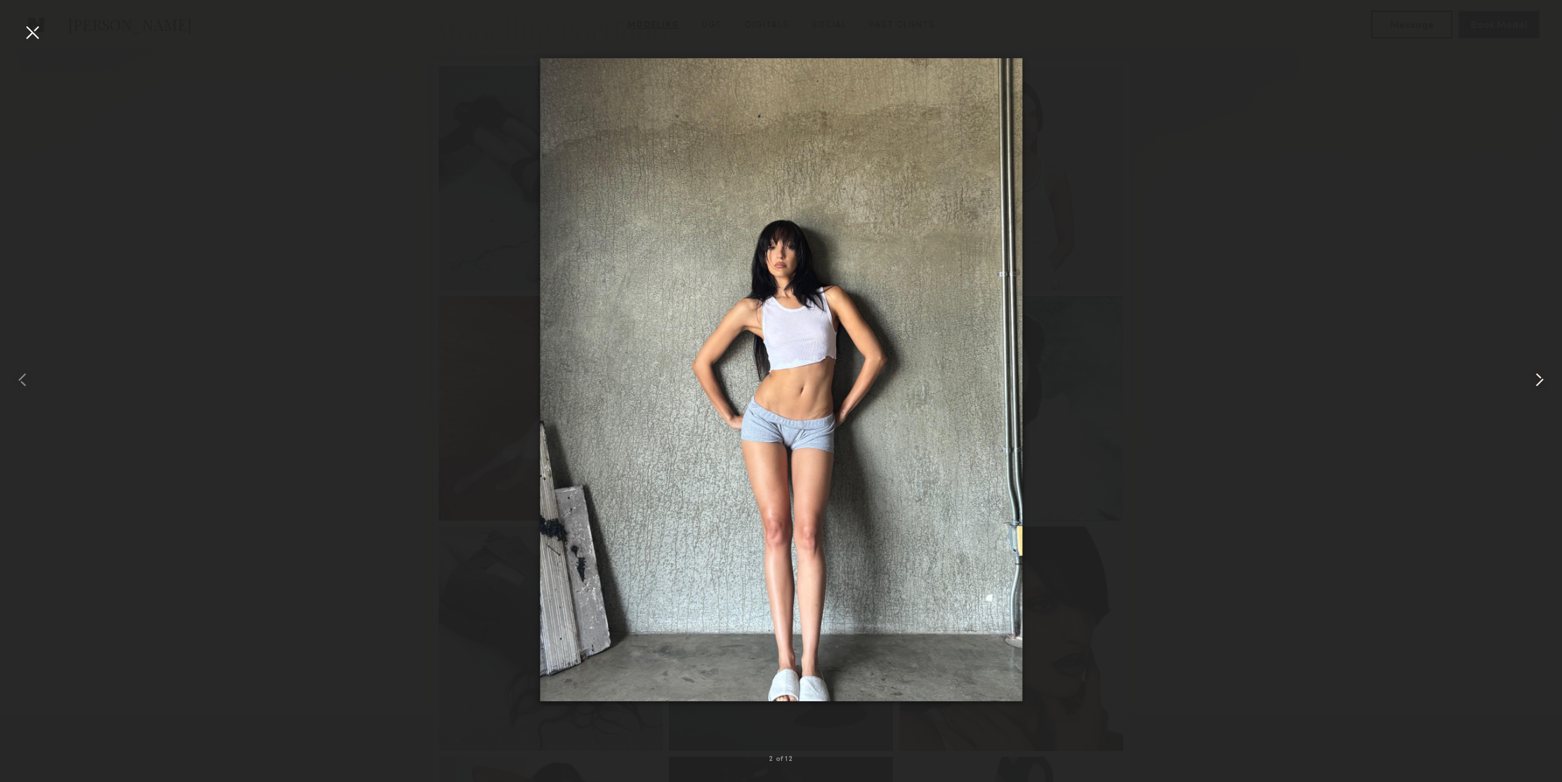
click at [1537, 380] on common-icon at bounding box center [1539, 380] width 22 height 22
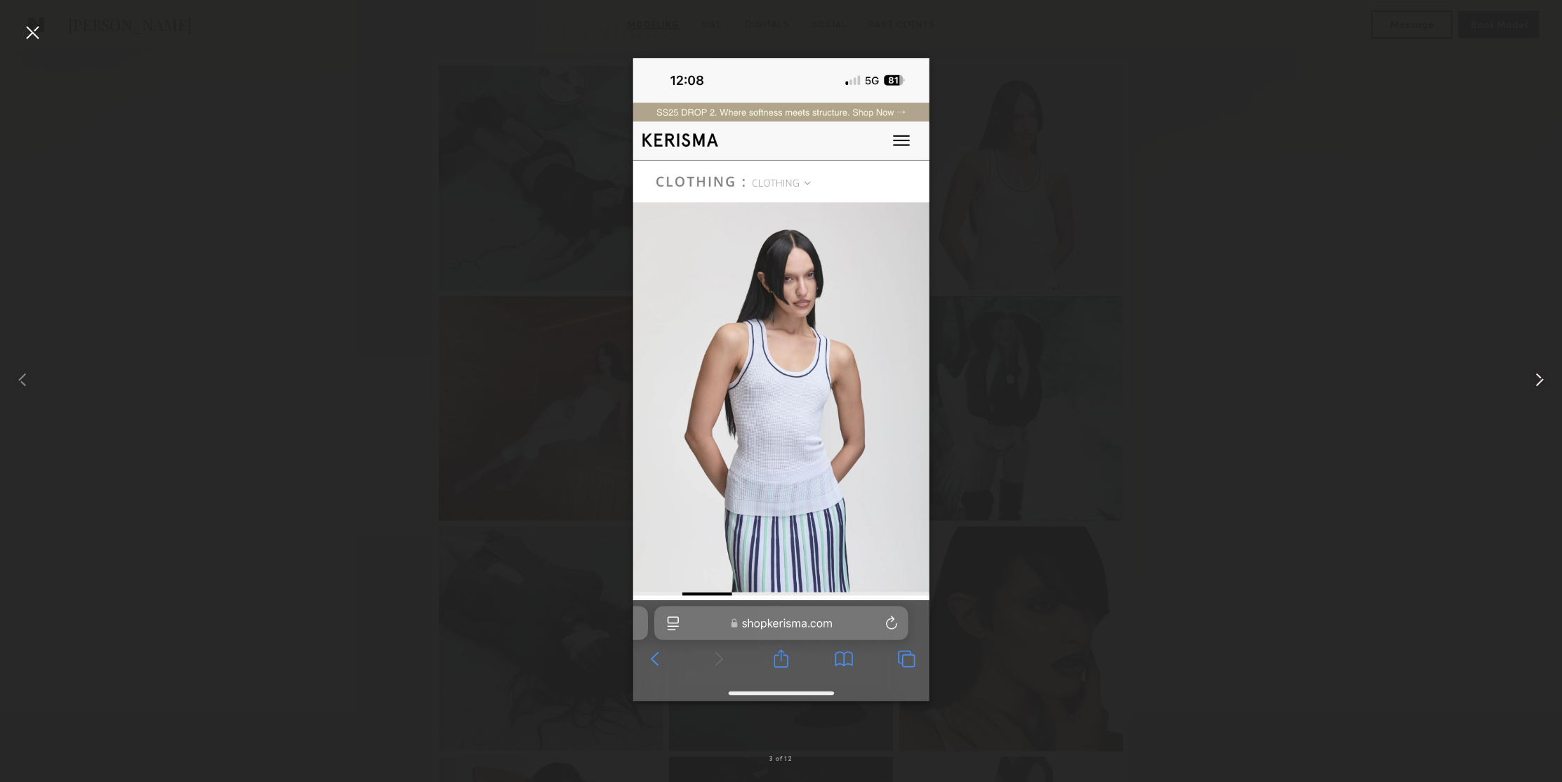
click at [1537, 380] on common-icon at bounding box center [1539, 380] width 22 height 22
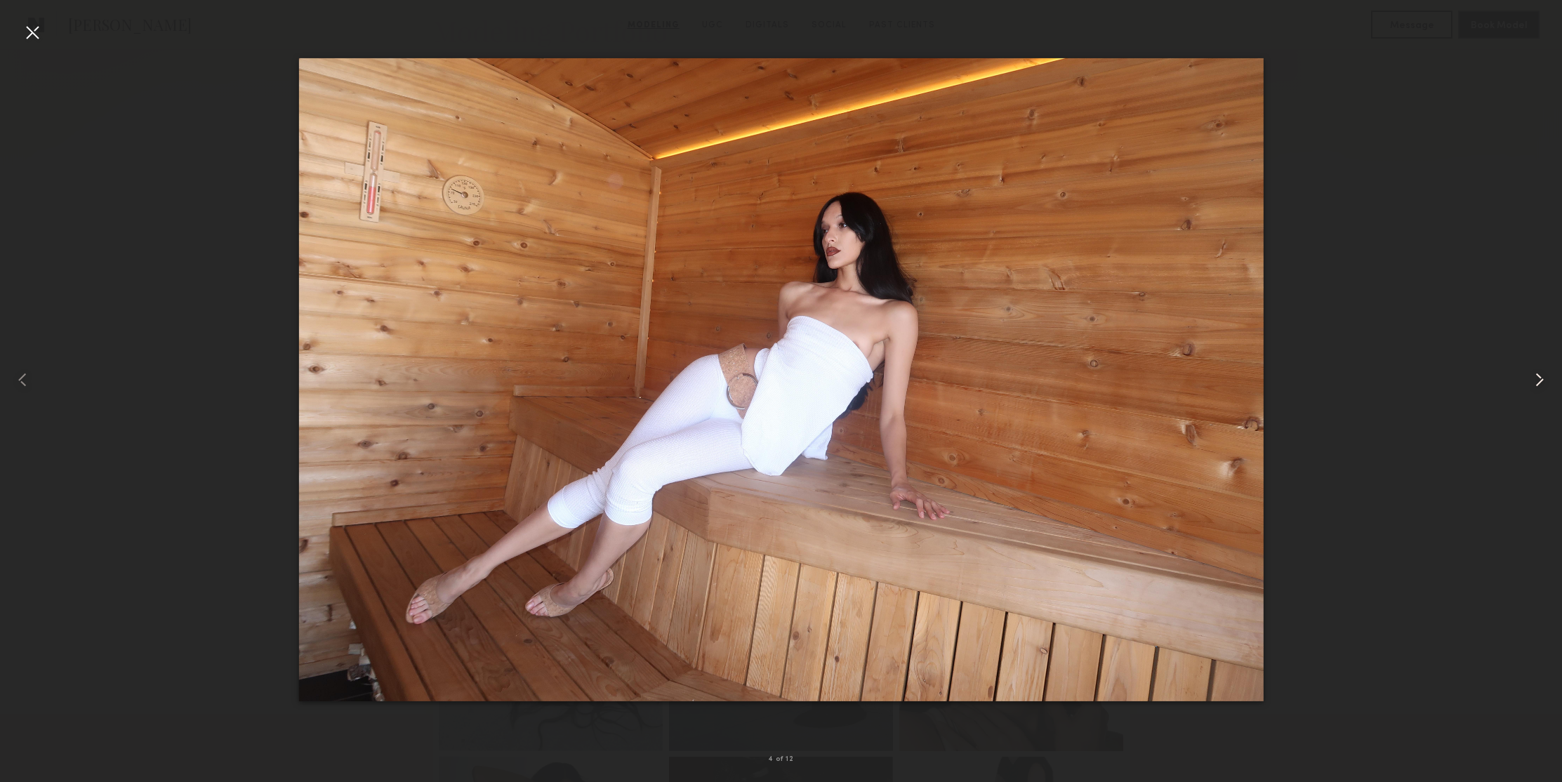
click at [1537, 380] on common-icon at bounding box center [1539, 380] width 22 height 22
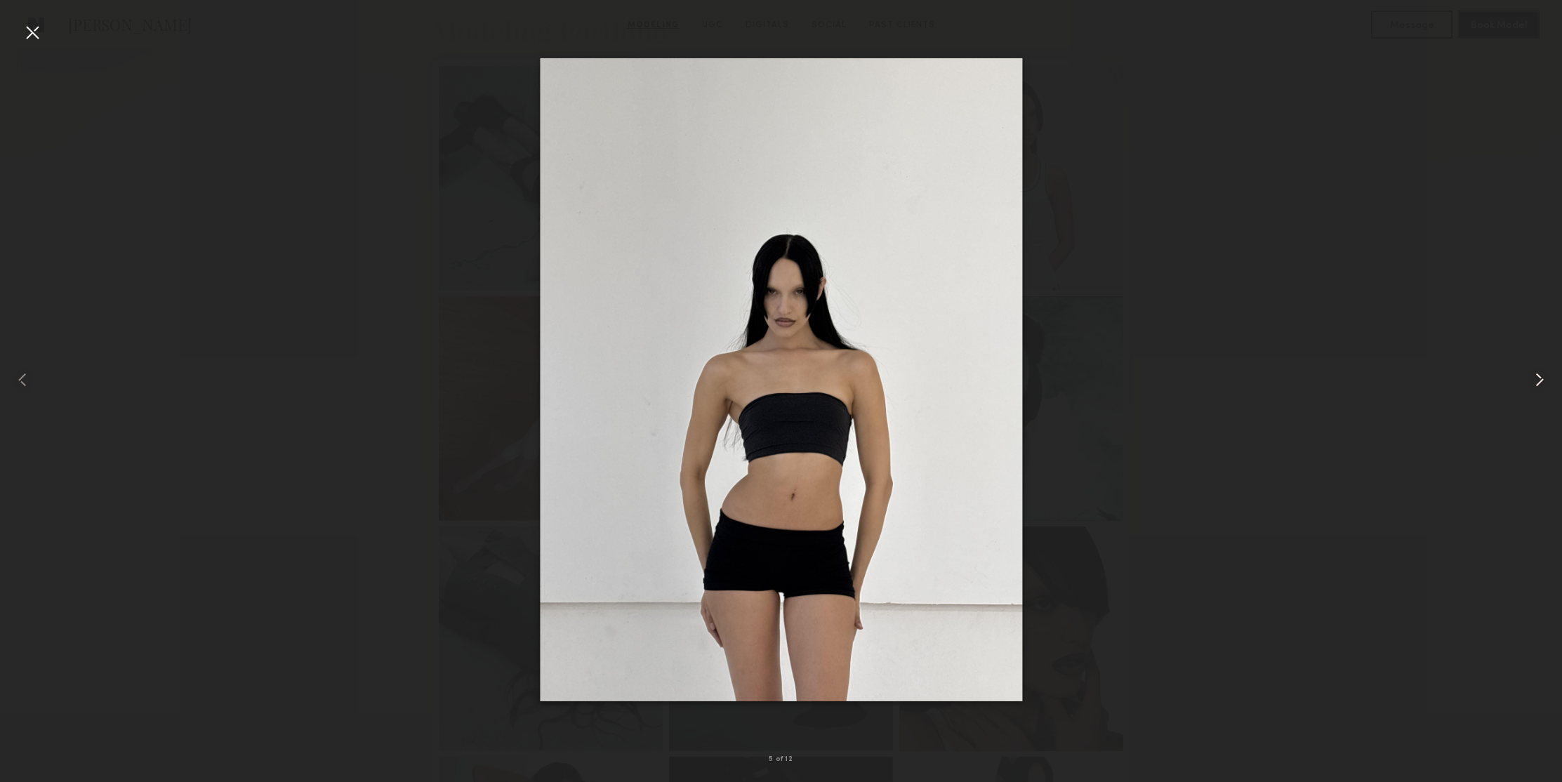
click at [1537, 380] on common-icon at bounding box center [1539, 380] width 22 height 22
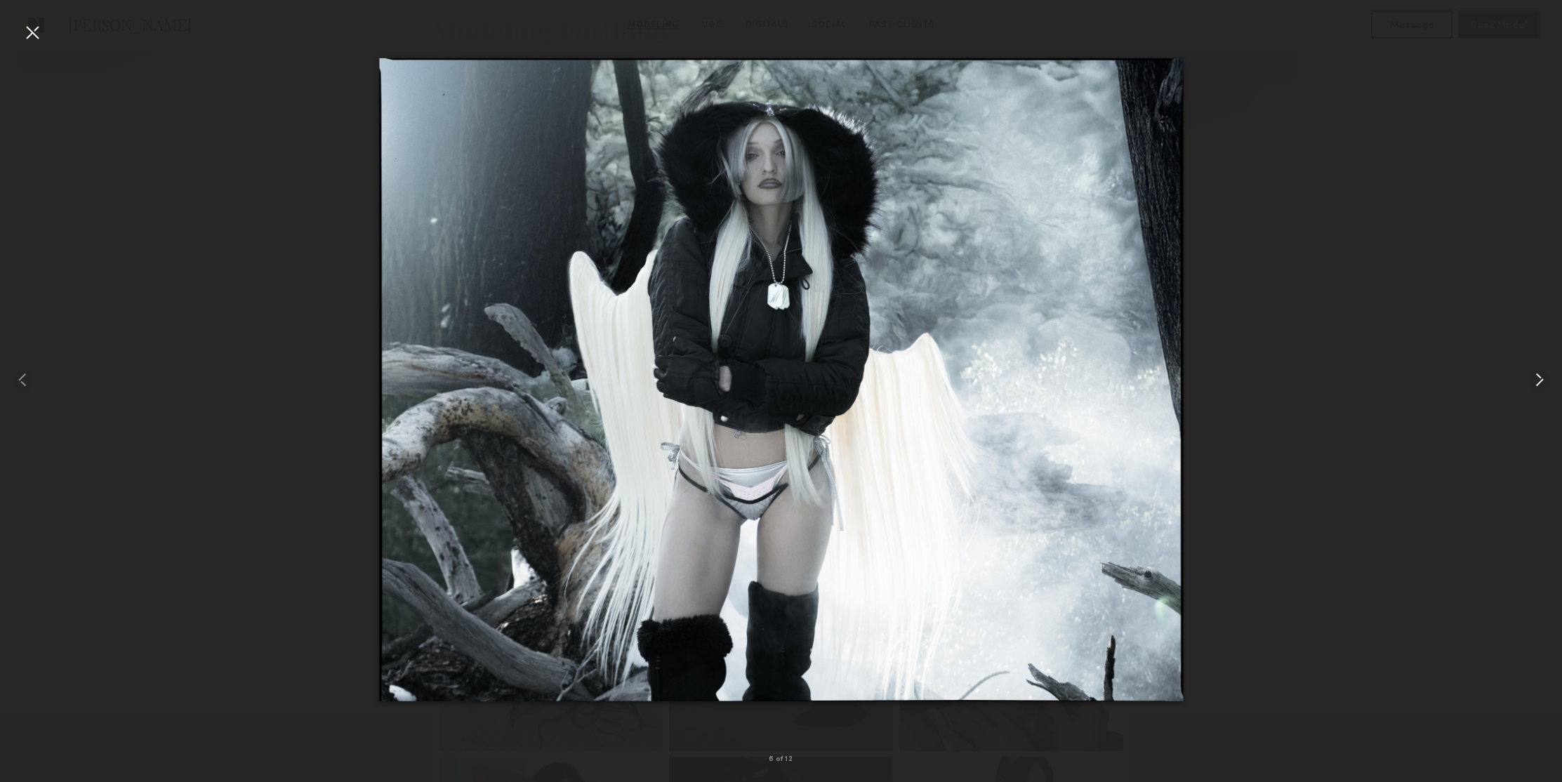
click at [1537, 380] on common-icon at bounding box center [1539, 380] width 22 height 22
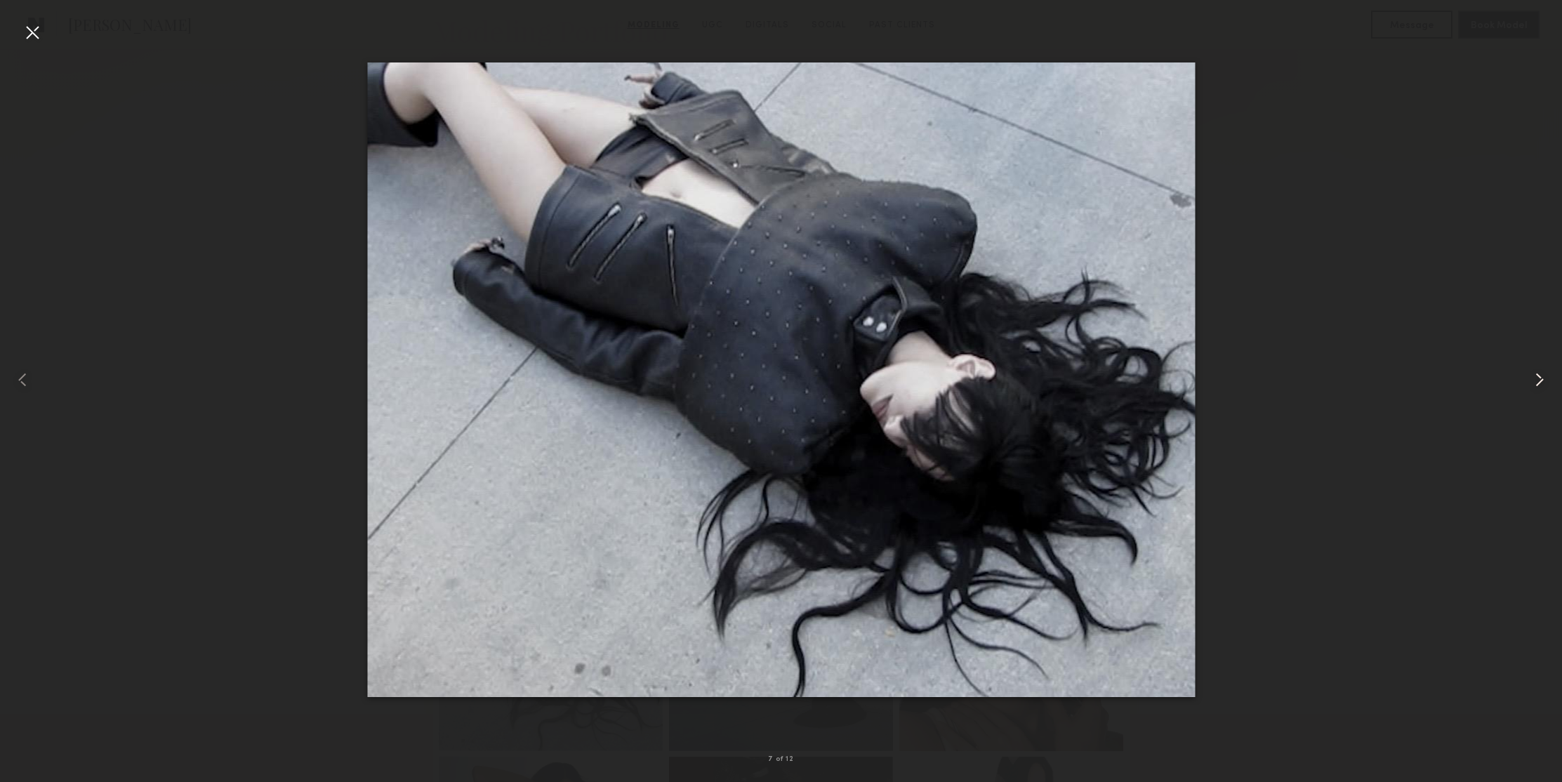
click at [1537, 380] on common-icon at bounding box center [1539, 380] width 22 height 22
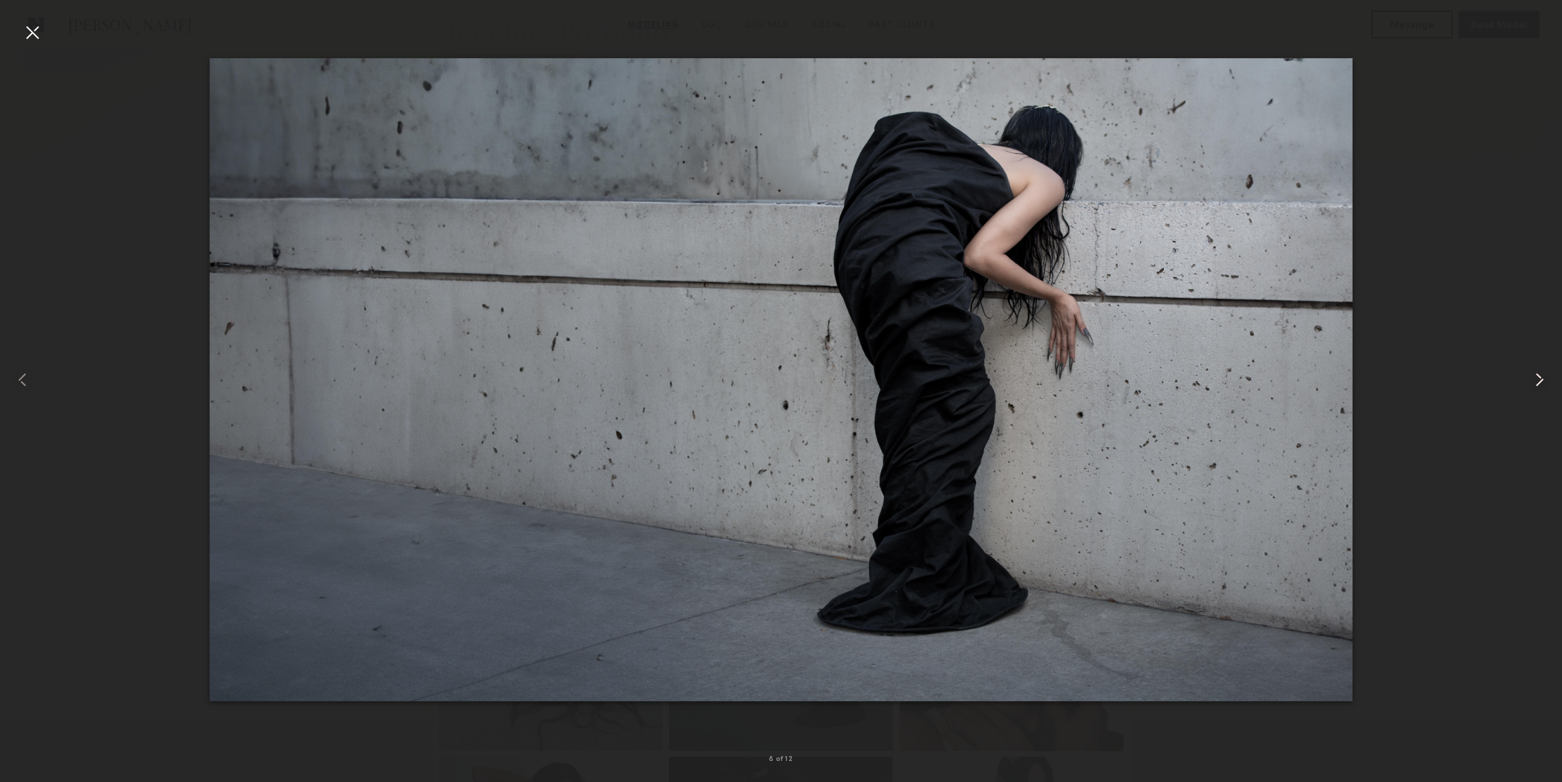
click at [1537, 380] on common-icon at bounding box center [1539, 380] width 22 height 22
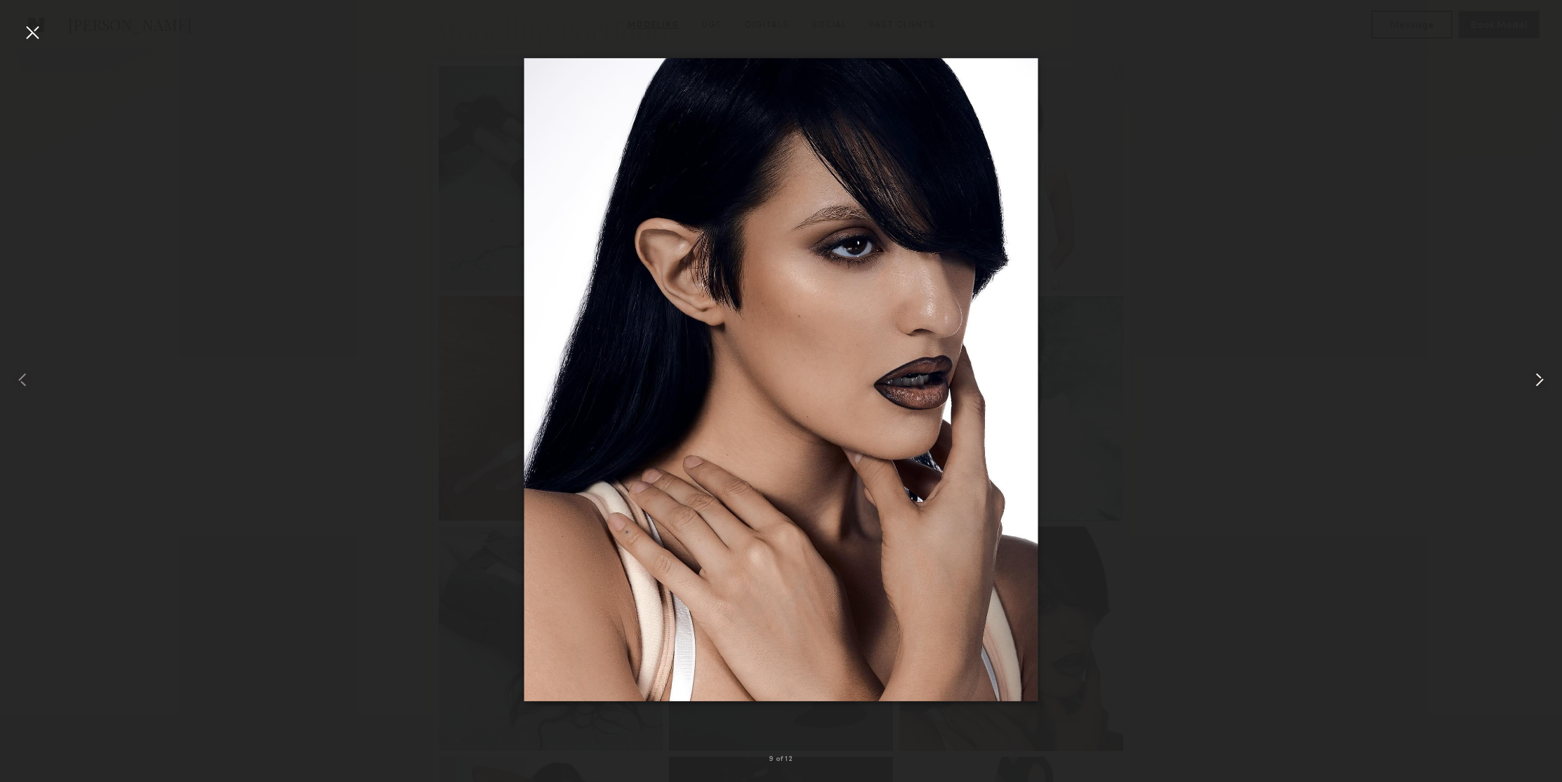
click at [1537, 380] on common-icon at bounding box center [1539, 380] width 22 height 22
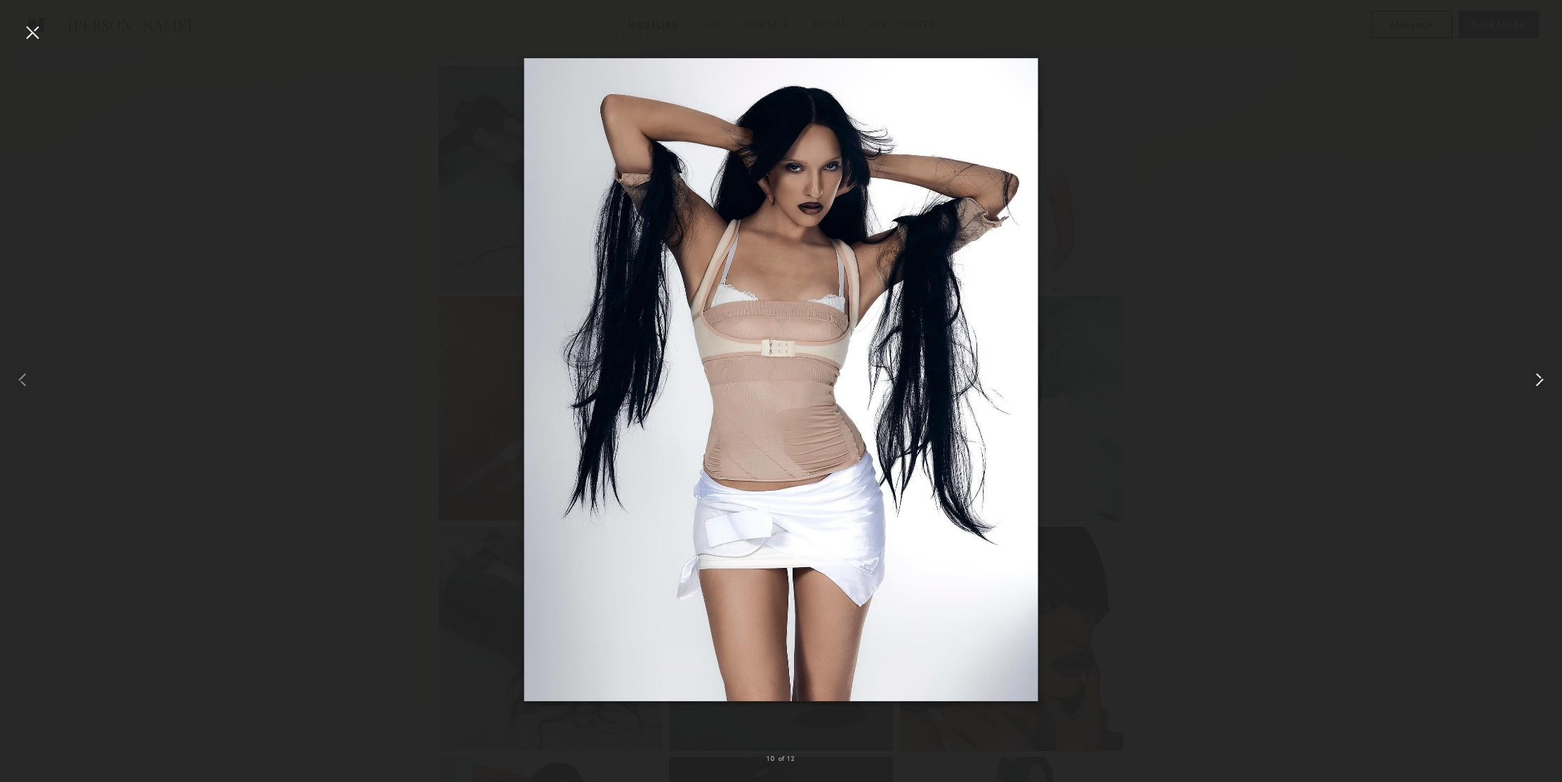
click at [1537, 380] on common-icon at bounding box center [1539, 380] width 22 height 22
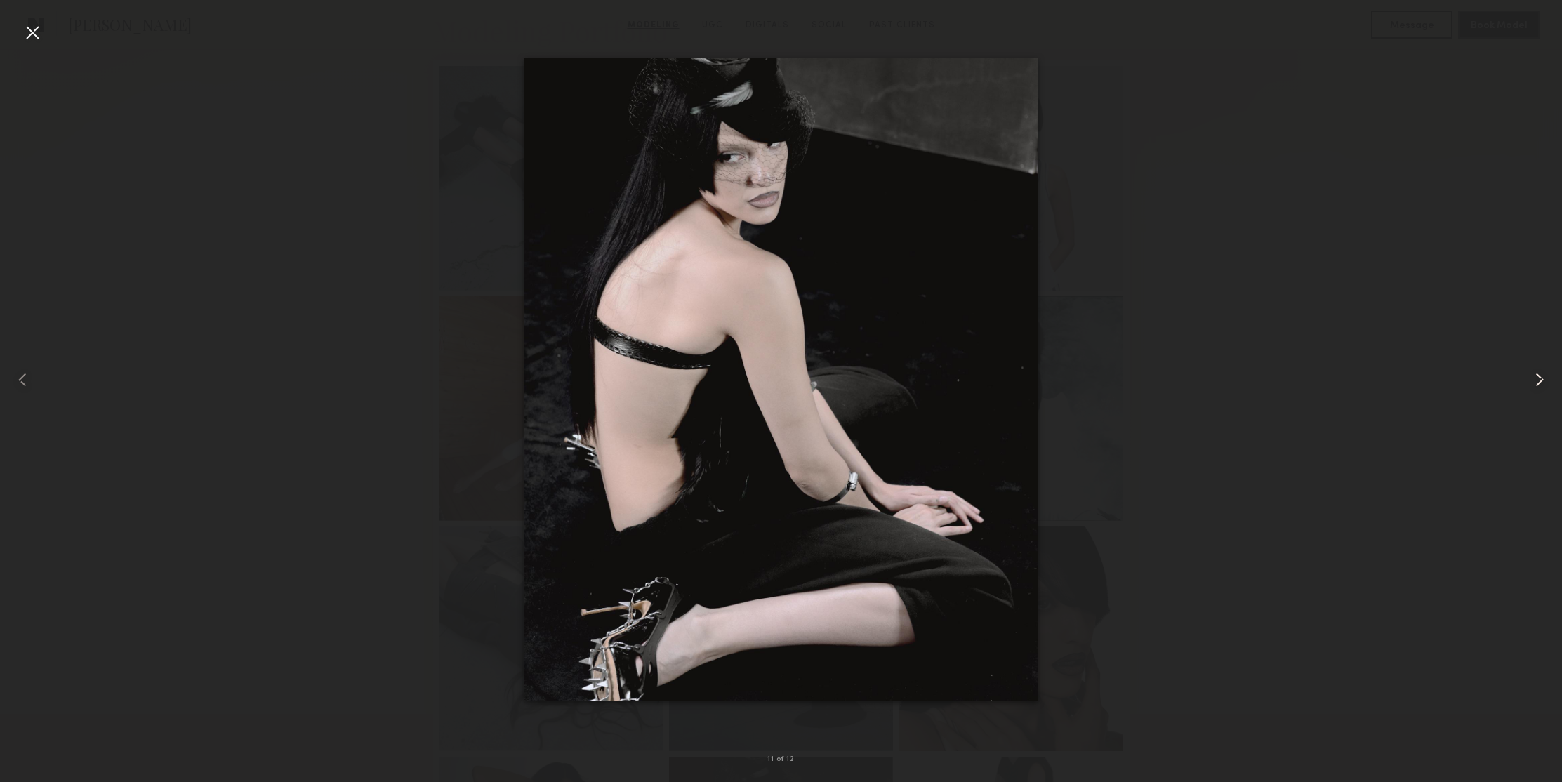
click at [1537, 380] on common-icon at bounding box center [1539, 380] width 22 height 22
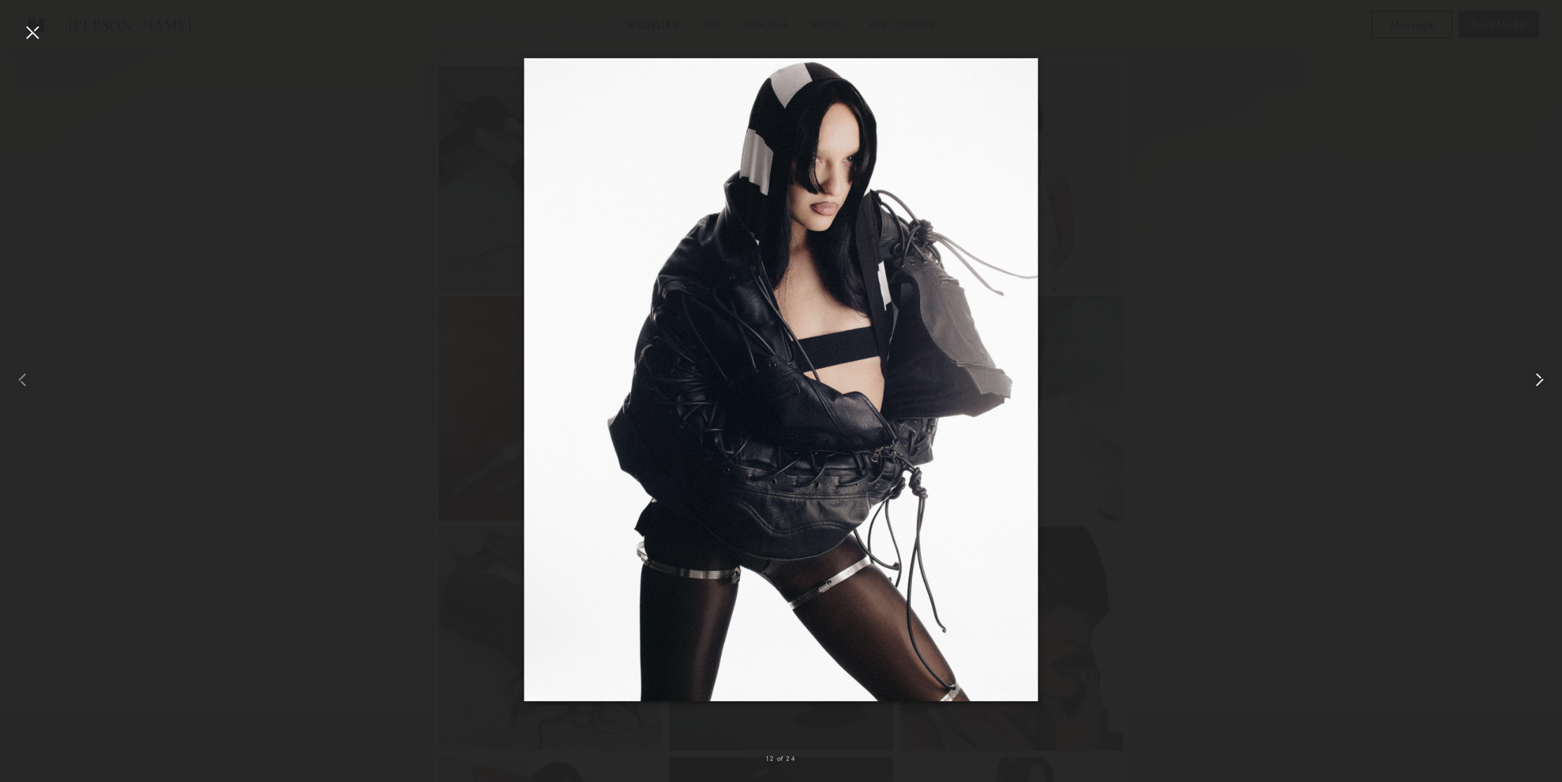
click at [1537, 380] on common-icon at bounding box center [1539, 380] width 22 height 22
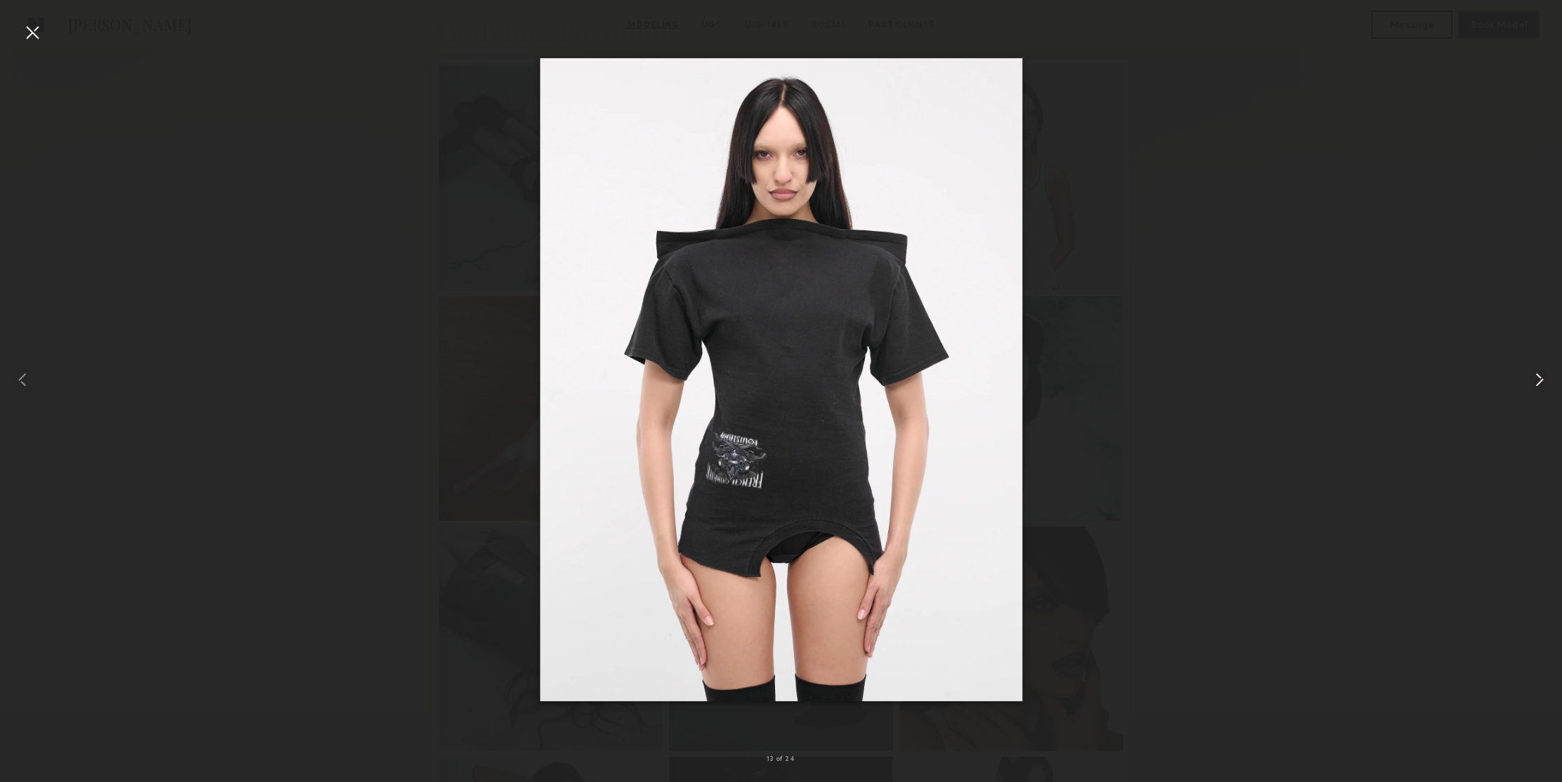
click at [1537, 380] on common-icon at bounding box center [1539, 380] width 22 height 22
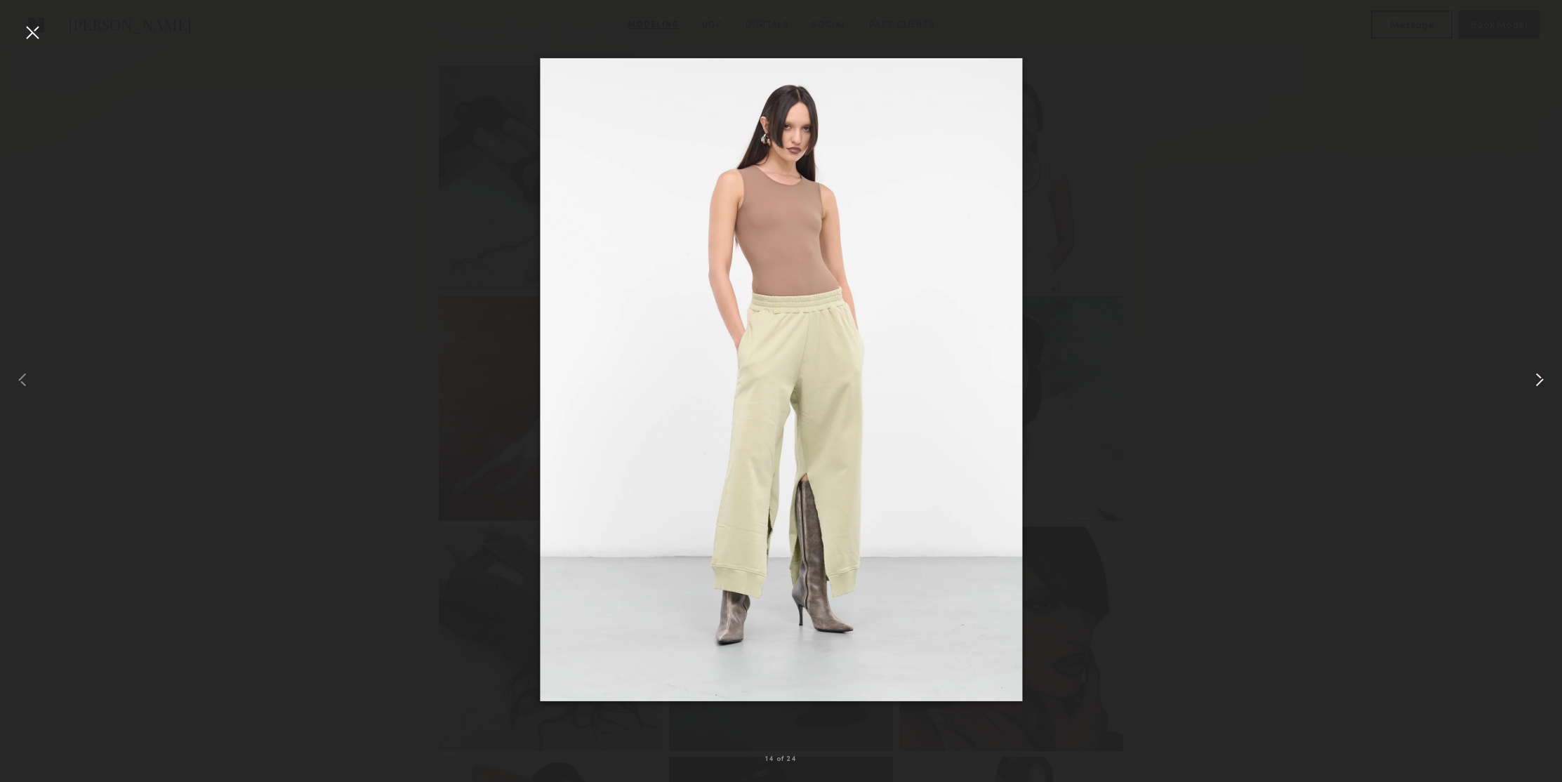
click at [1537, 380] on common-icon at bounding box center [1539, 380] width 22 height 22
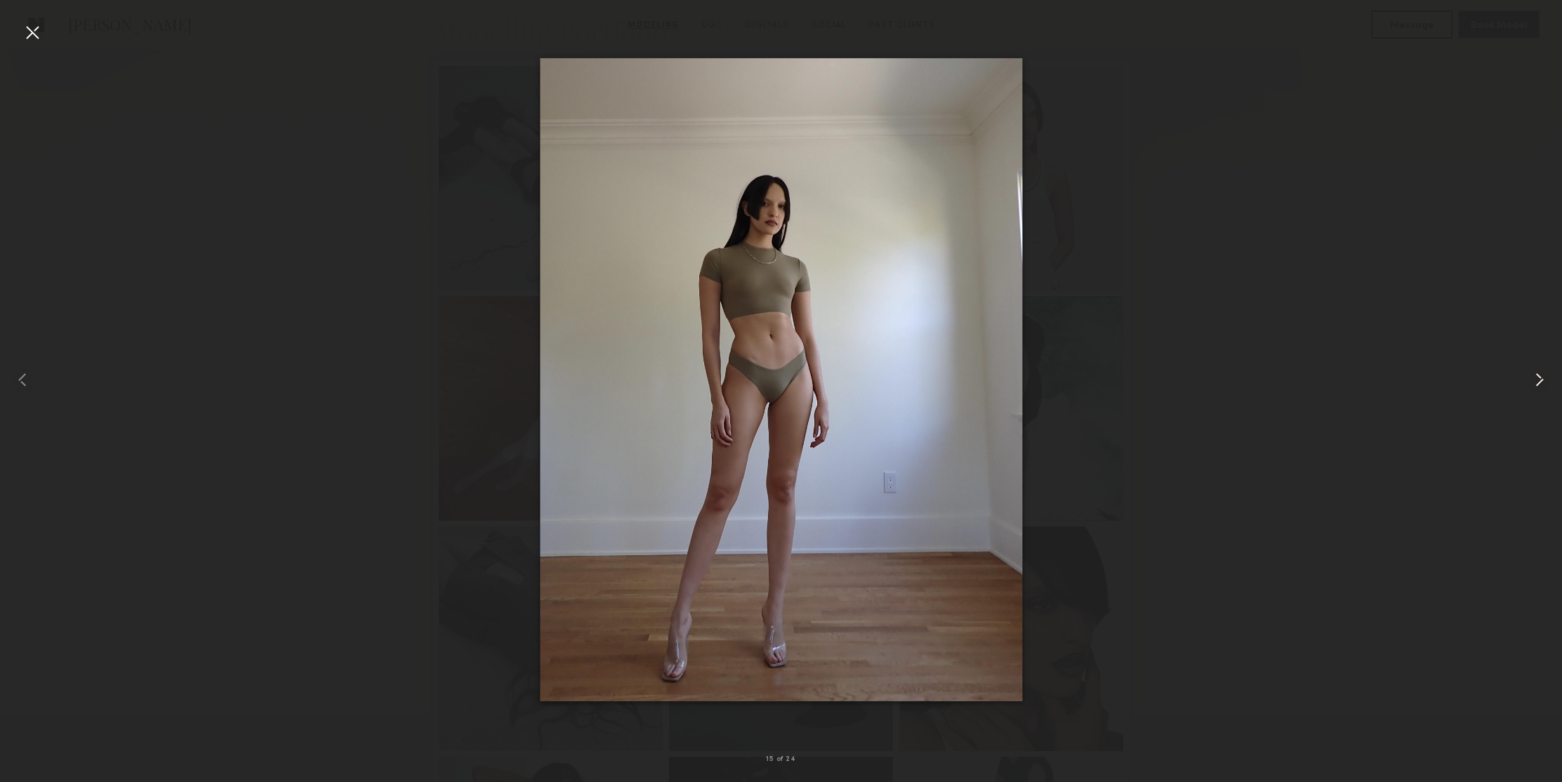
click at [1537, 380] on common-icon at bounding box center [1539, 380] width 22 height 22
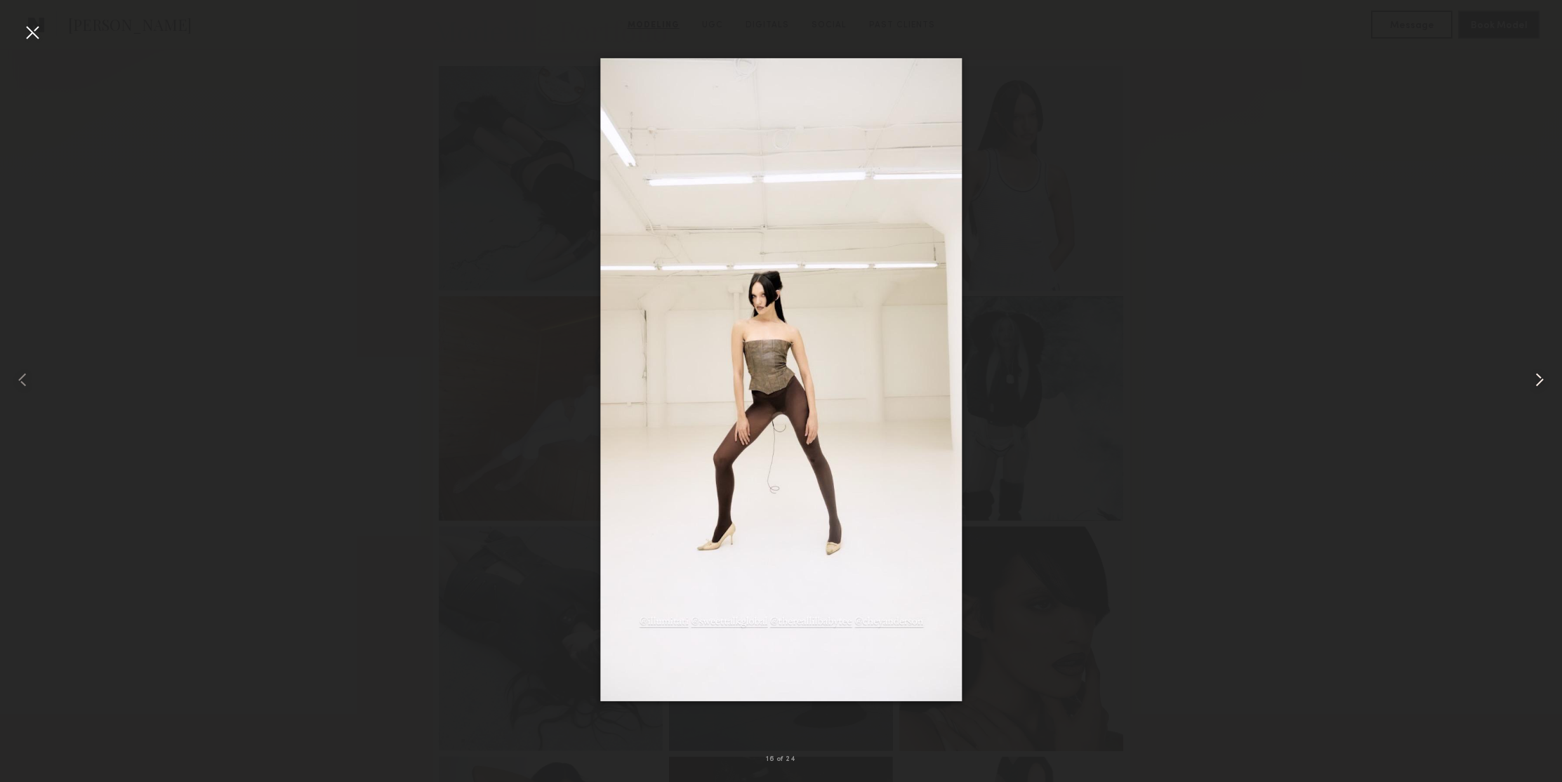
click at [1537, 380] on common-icon at bounding box center [1539, 380] width 22 height 22
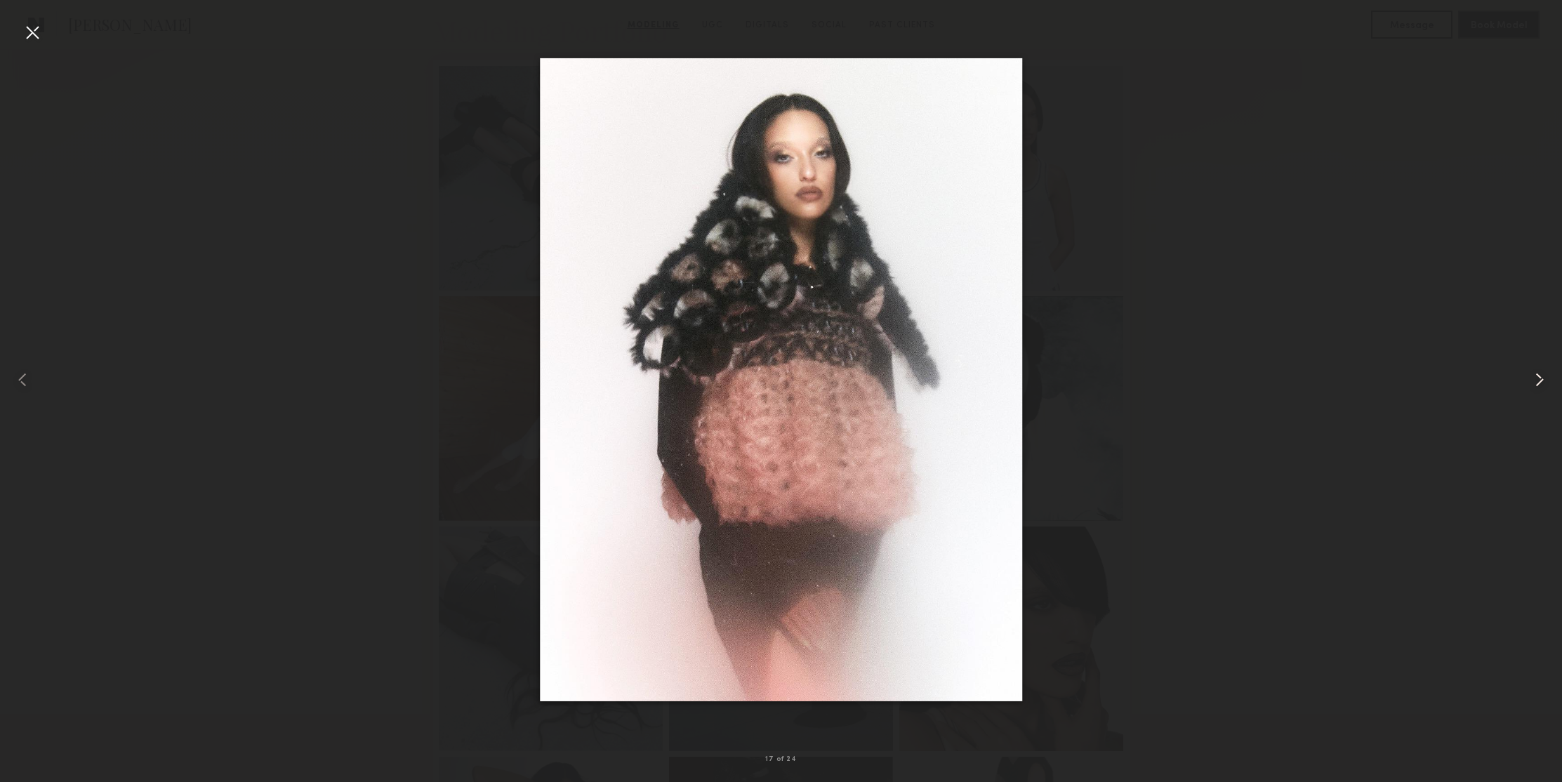
click at [1537, 380] on common-icon at bounding box center [1539, 380] width 22 height 22
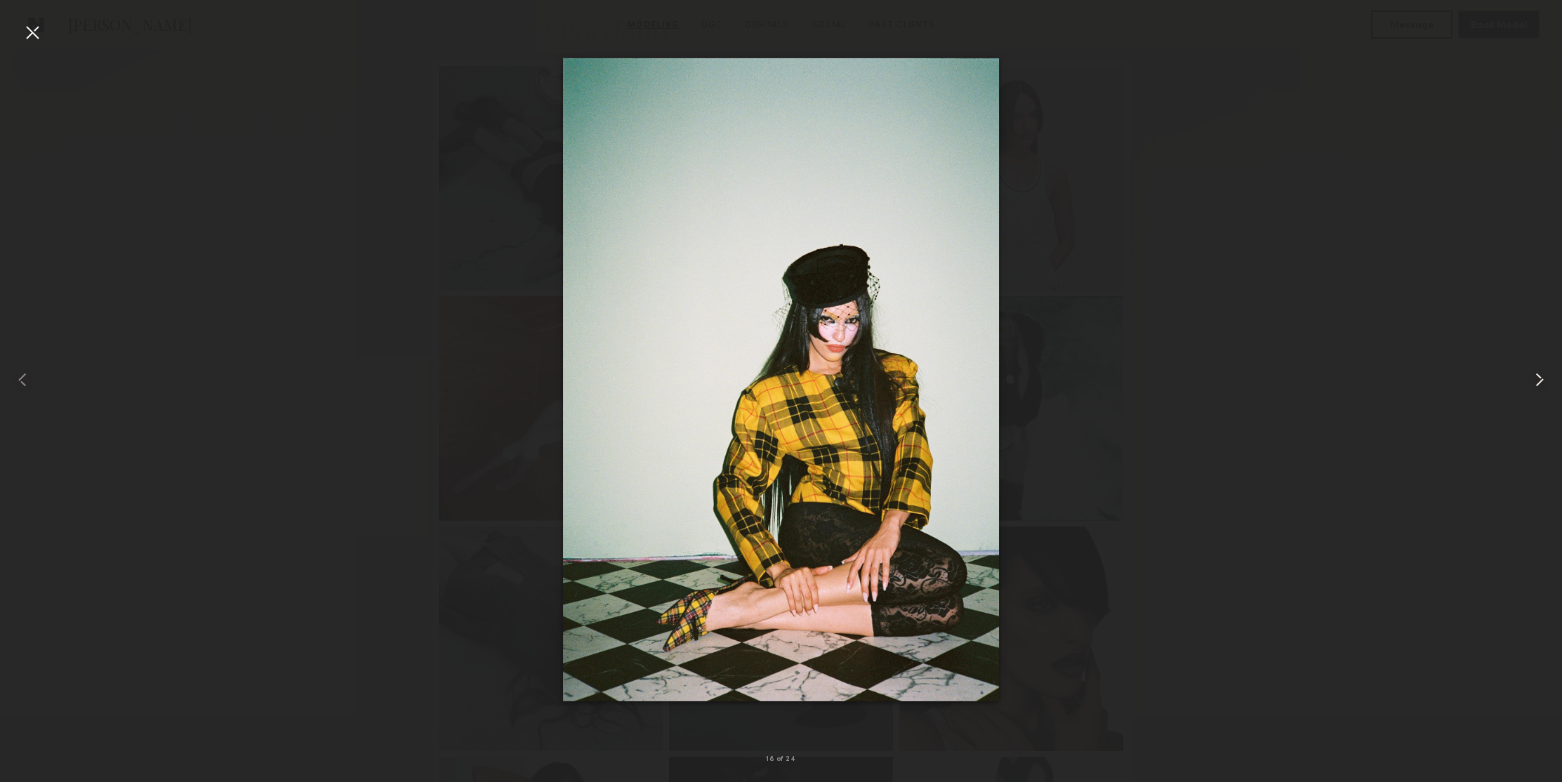
click at [1537, 380] on common-icon at bounding box center [1539, 380] width 22 height 22
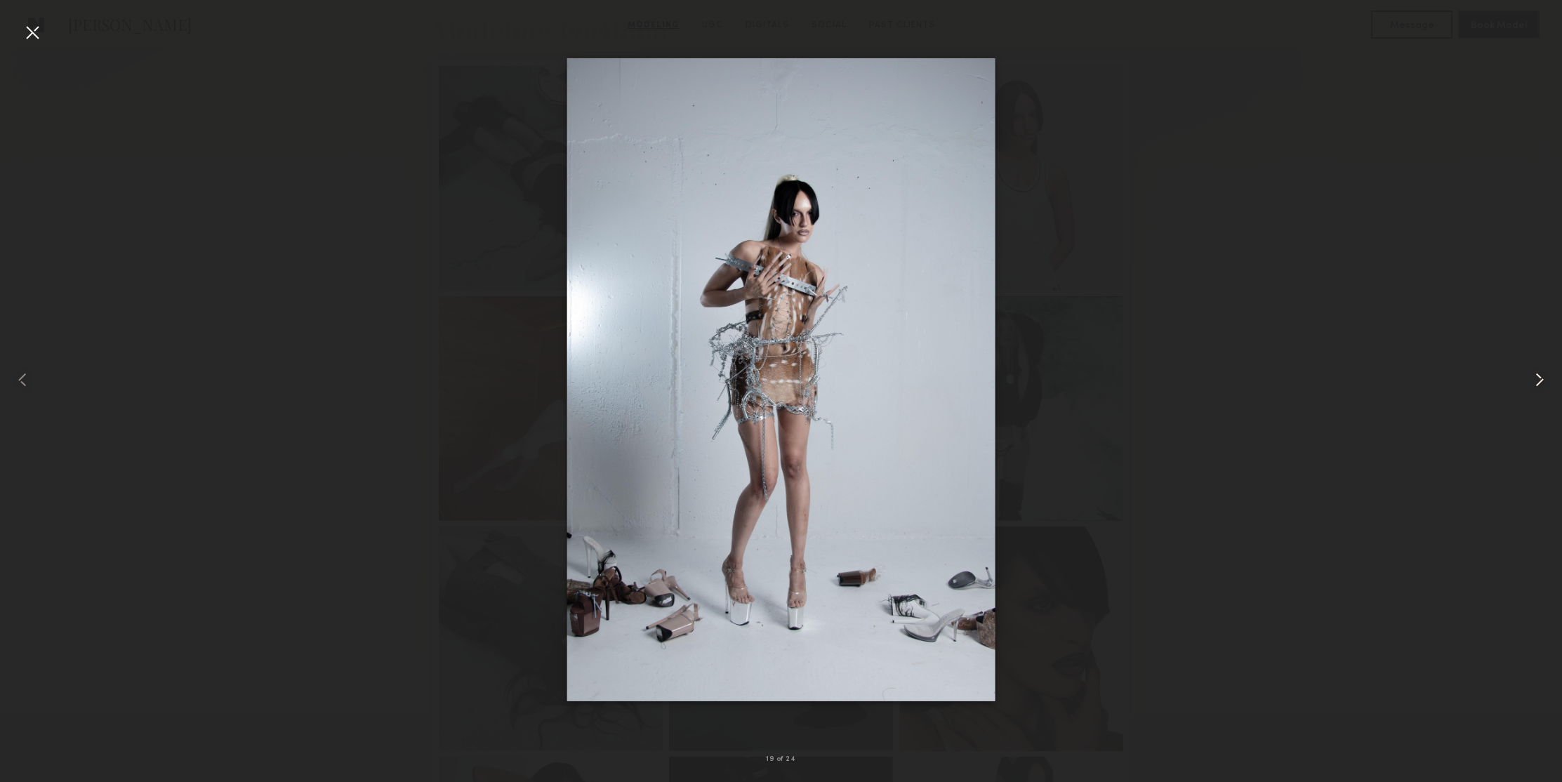
click at [1537, 380] on common-icon at bounding box center [1539, 380] width 22 height 22
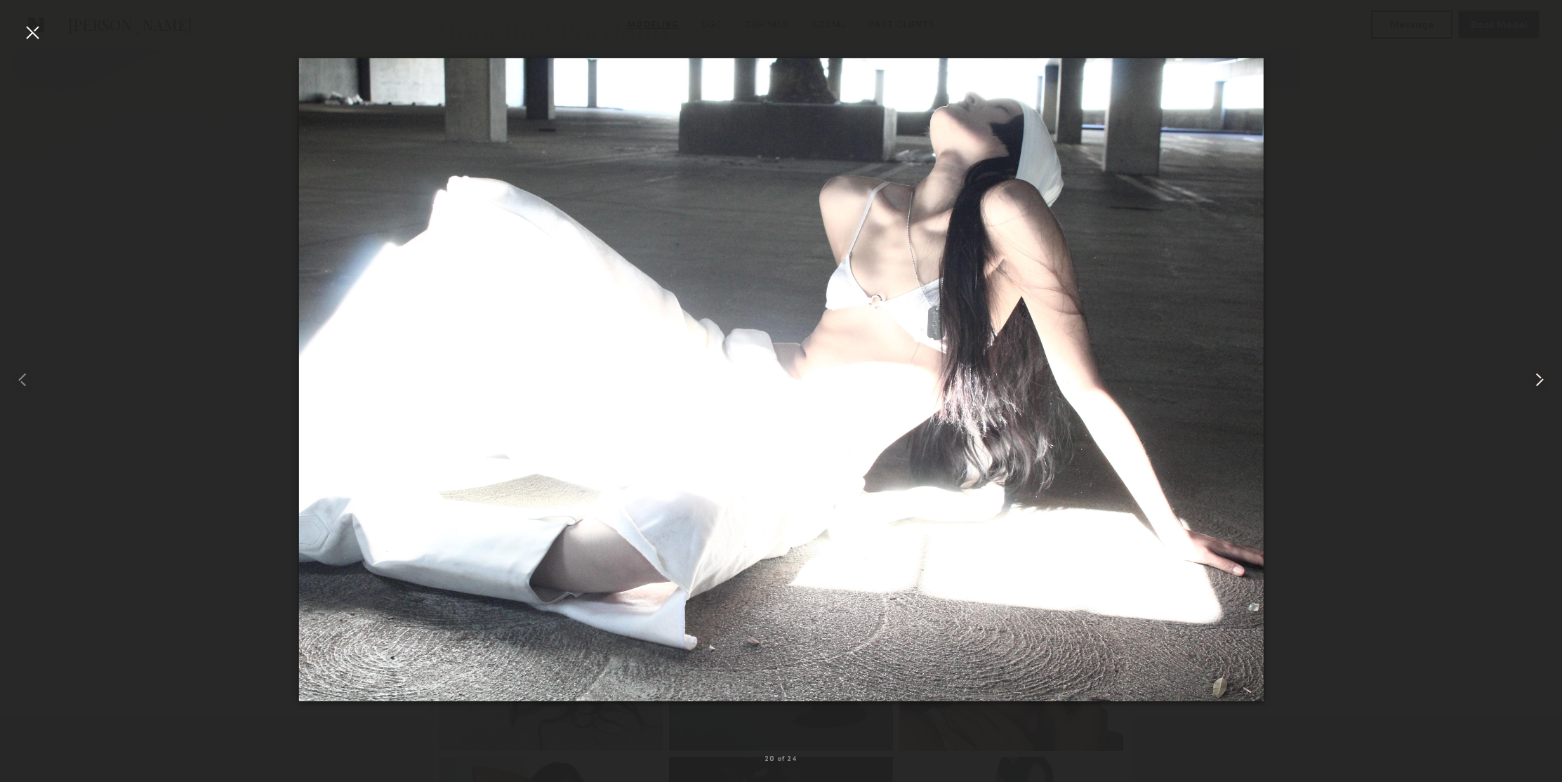
click at [1537, 380] on common-icon at bounding box center [1539, 380] width 22 height 22
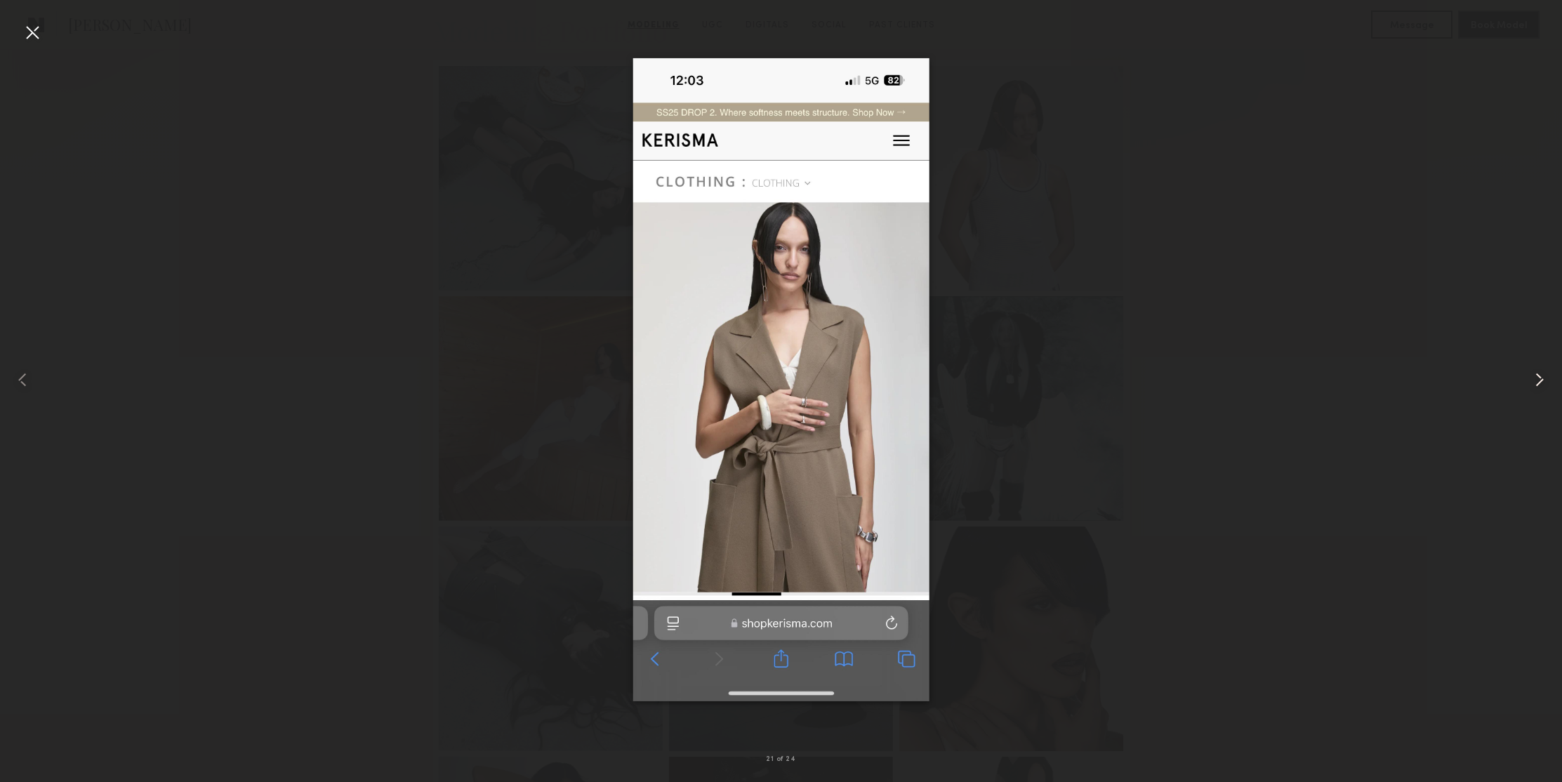
click at [1537, 380] on common-icon at bounding box center [1539, 380] width 22 height 22
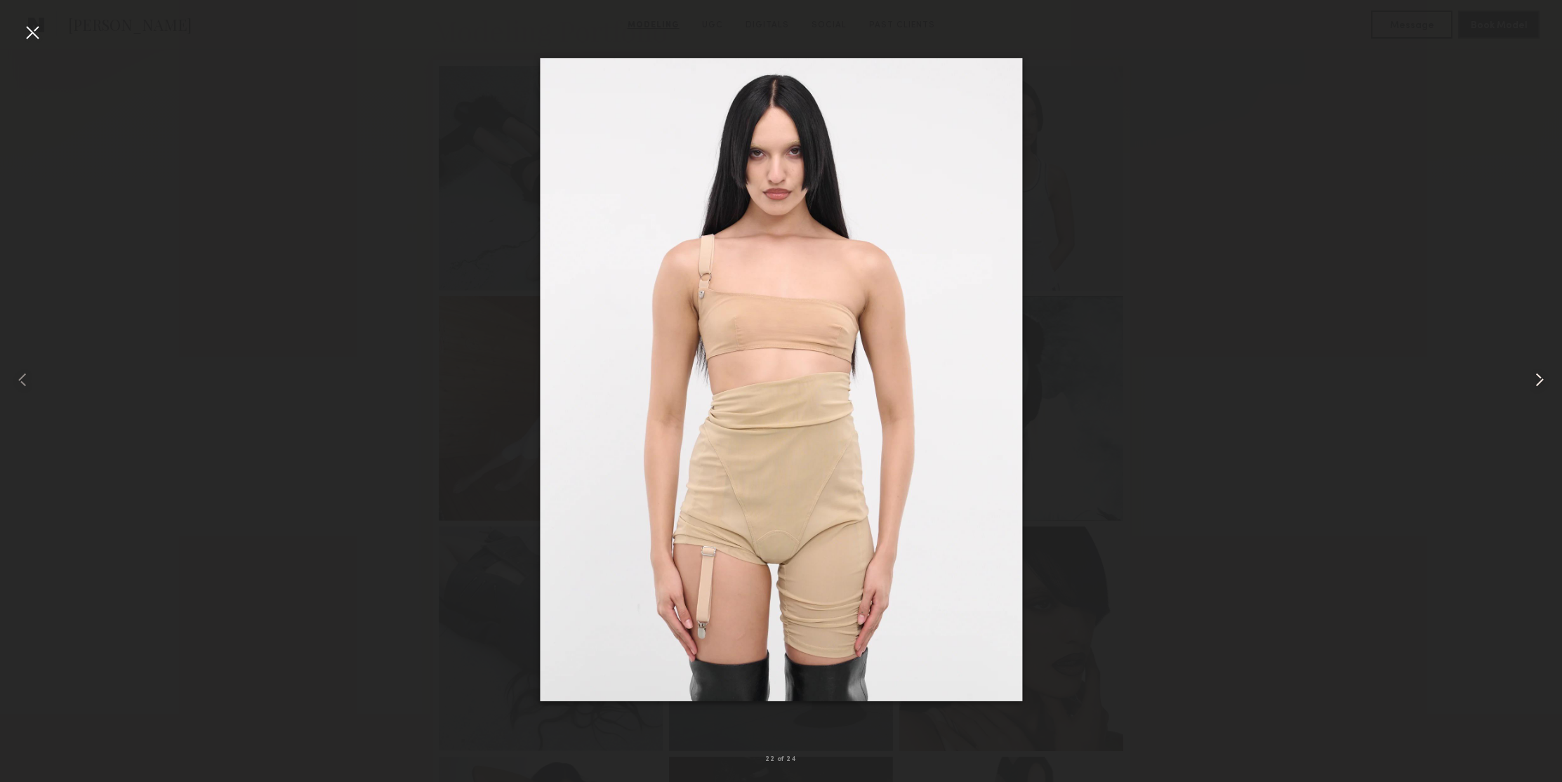
click at [1537, 380] on common-icon at bounding box center [1539, 380] width 22 height 22
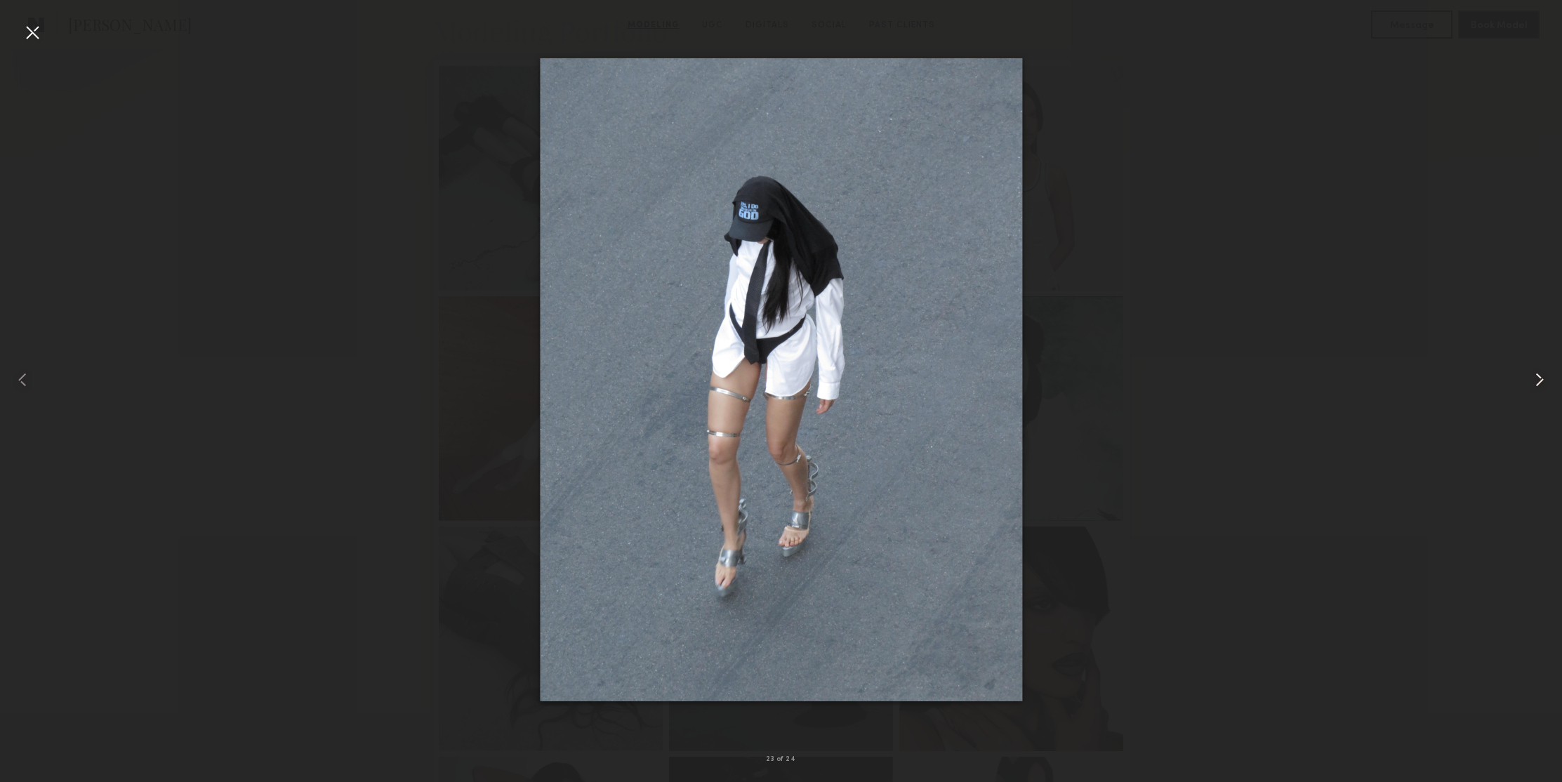
click at [1537, 380] on common-icon at bounding box center [1539, 380] width 22 height 22
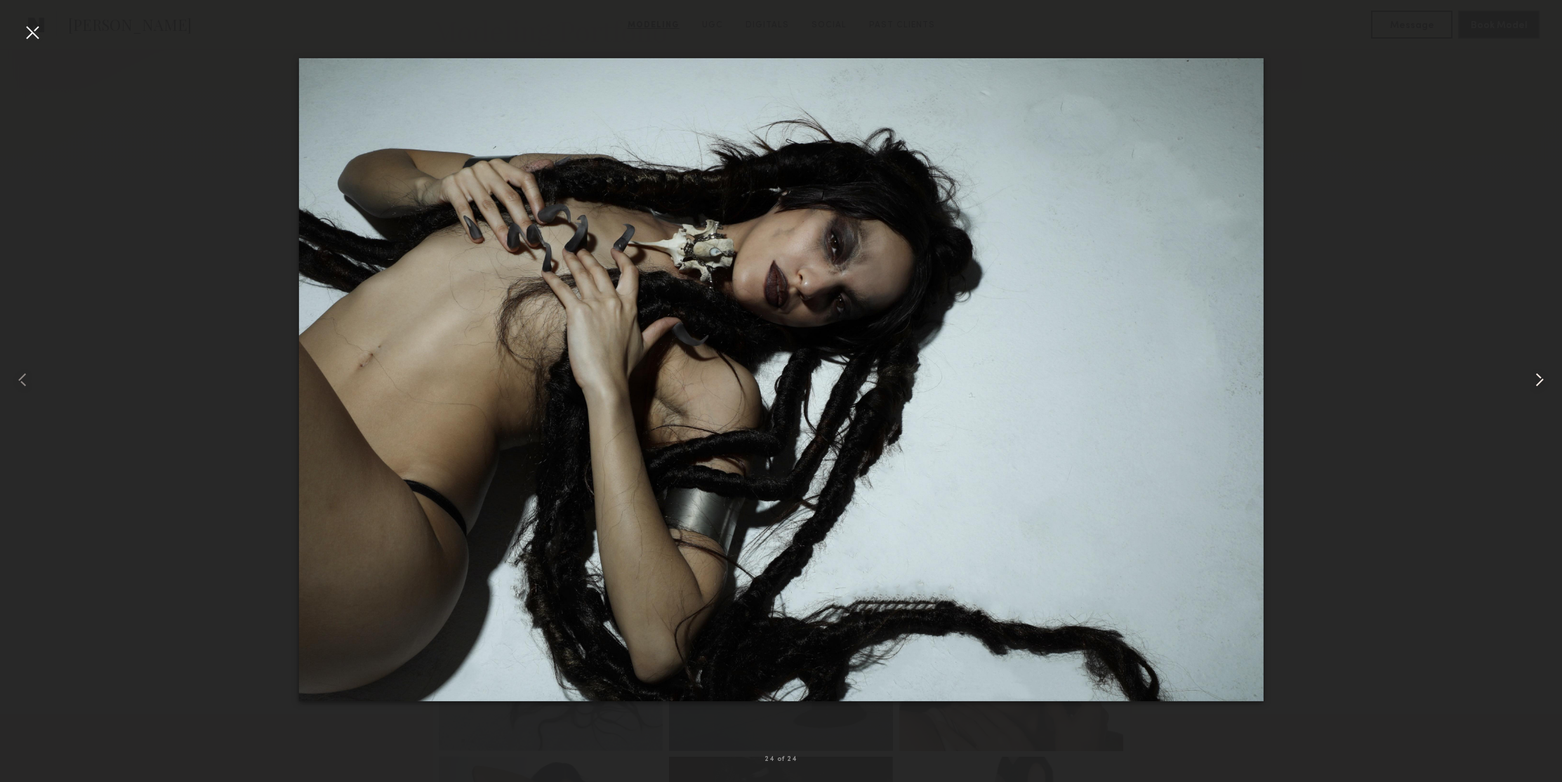
click at [1537, 380] on common-icon at bounding box center [1539, 380] width 22 height 22
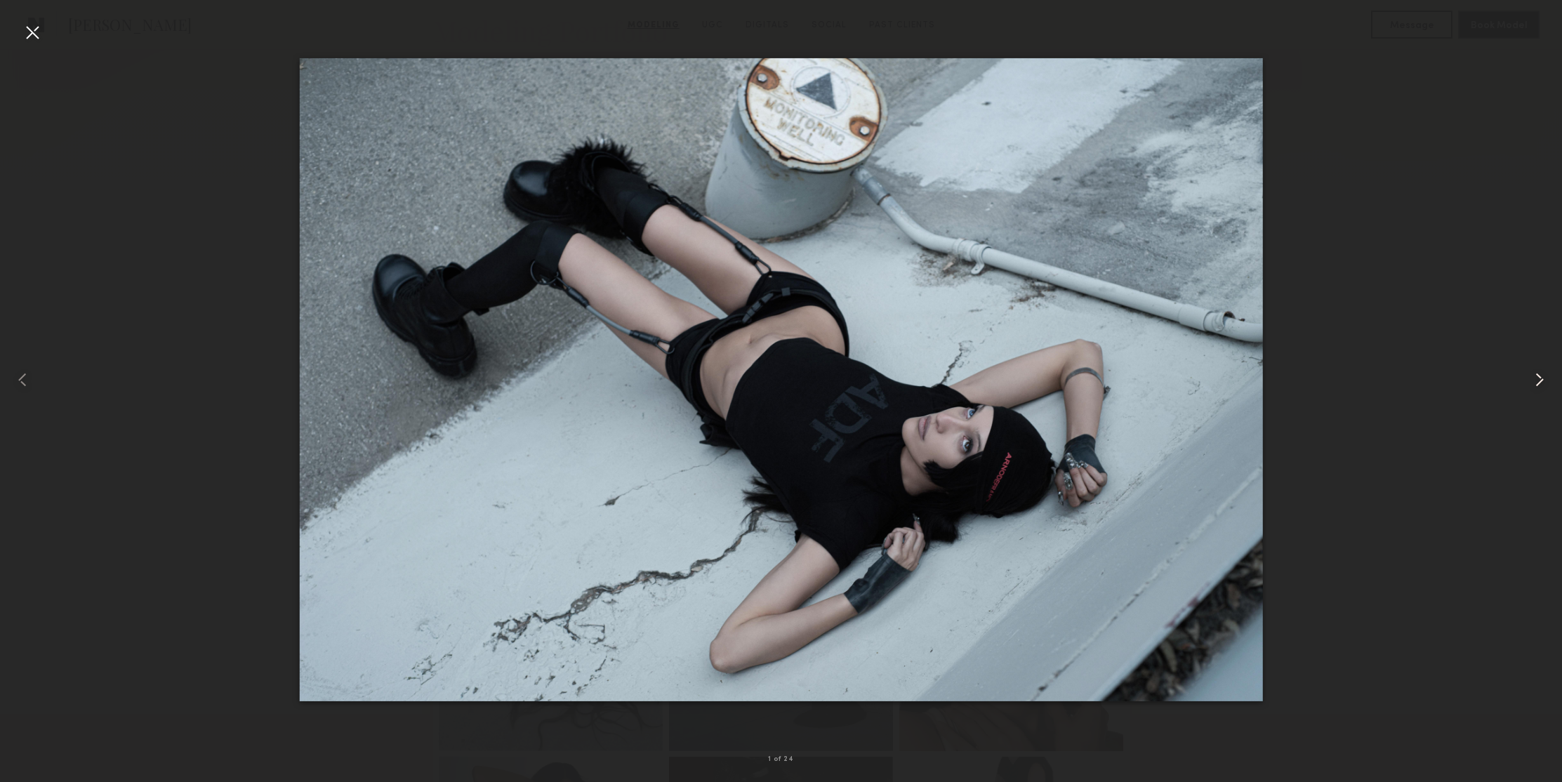
click at [1537, 380] on common-icon at bounding box center [1539, 380] width 22 height 22
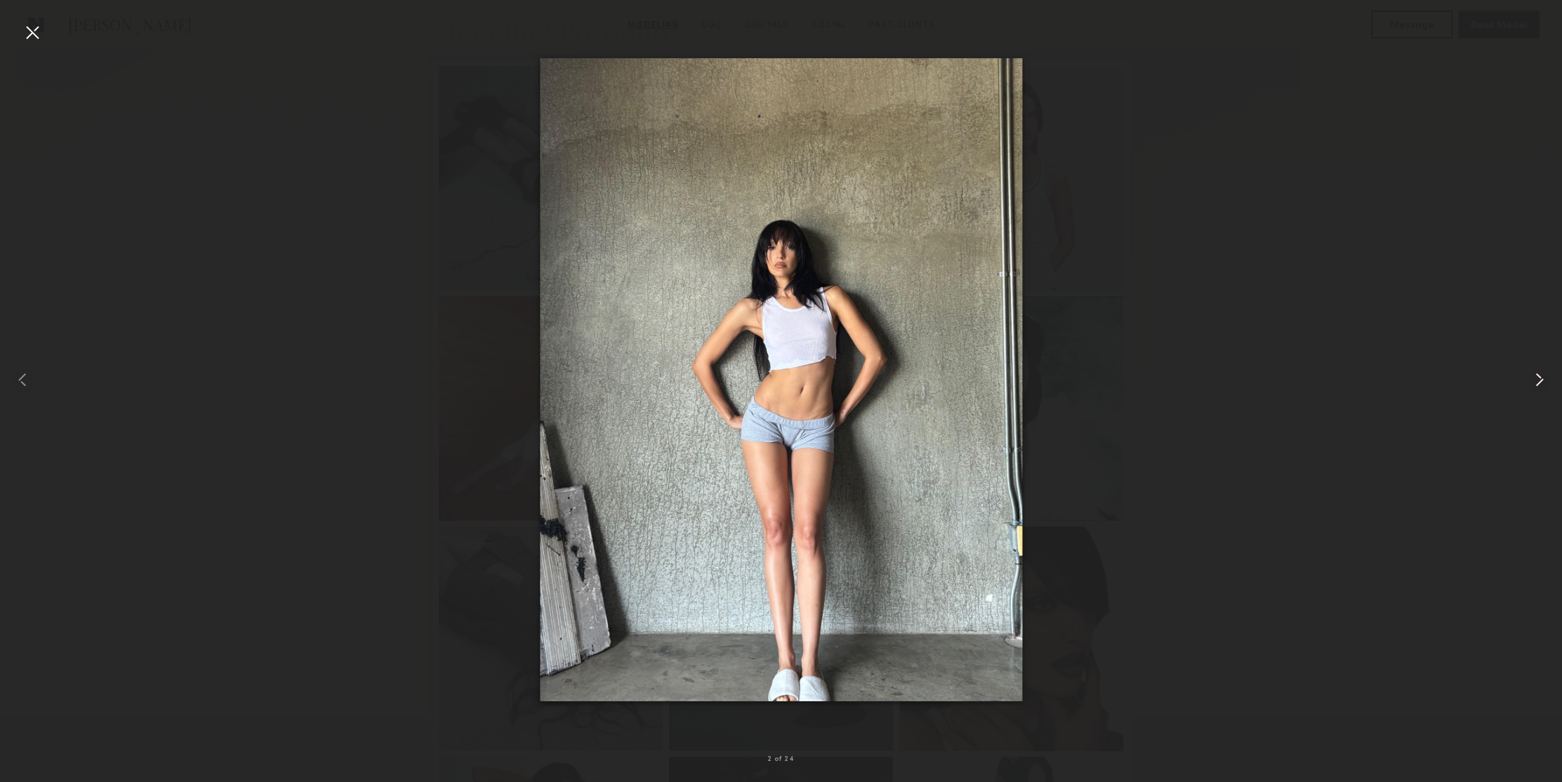
click at [1537, 380] on common-icon at bounding box center [1539, 380] width 22 height 22
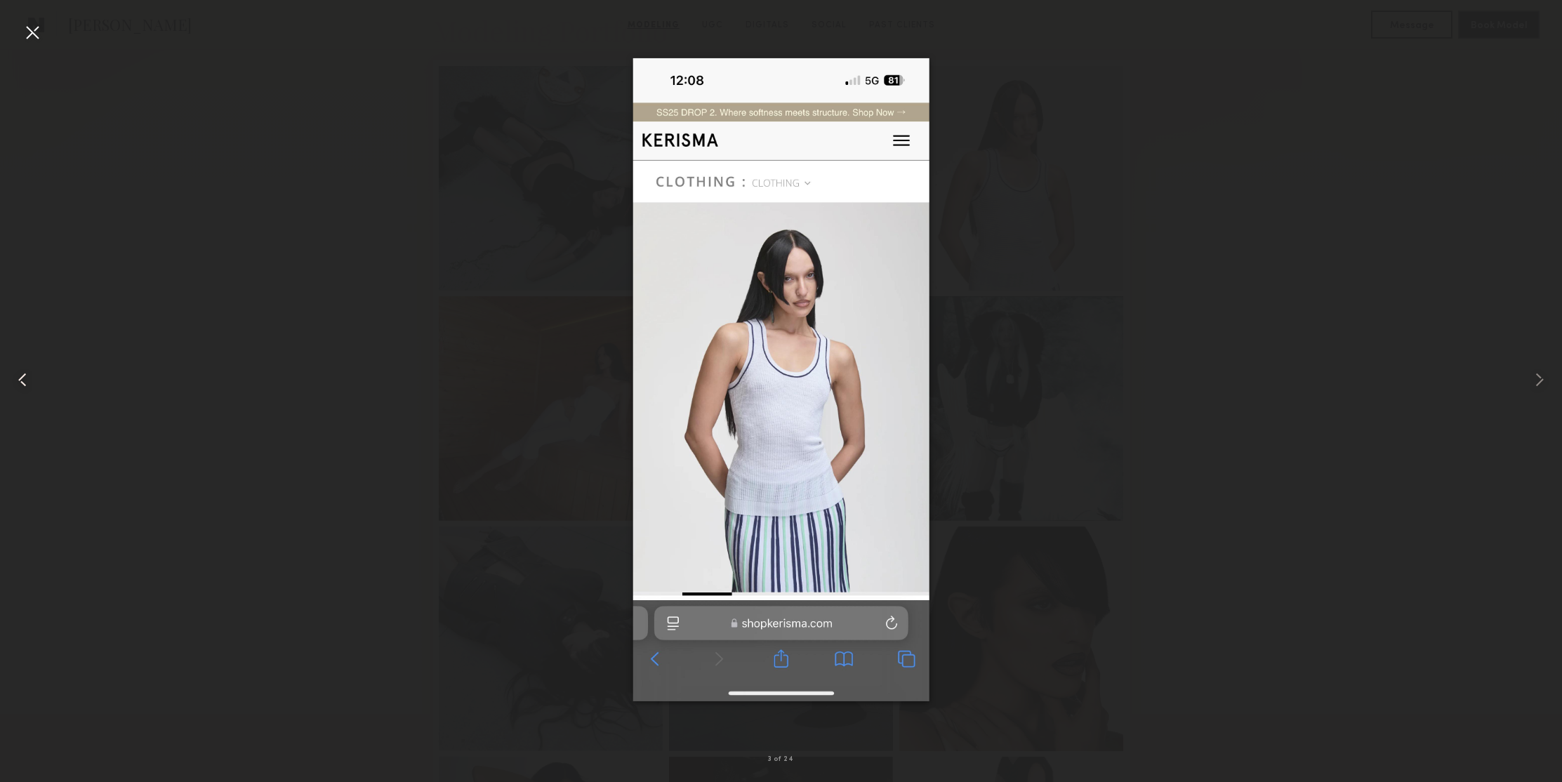
click at [25, 380] on common-icon at bounding box center [22, 380] width 22 height 22
